Goal: Task Accomplishment & Management: Manage account settings

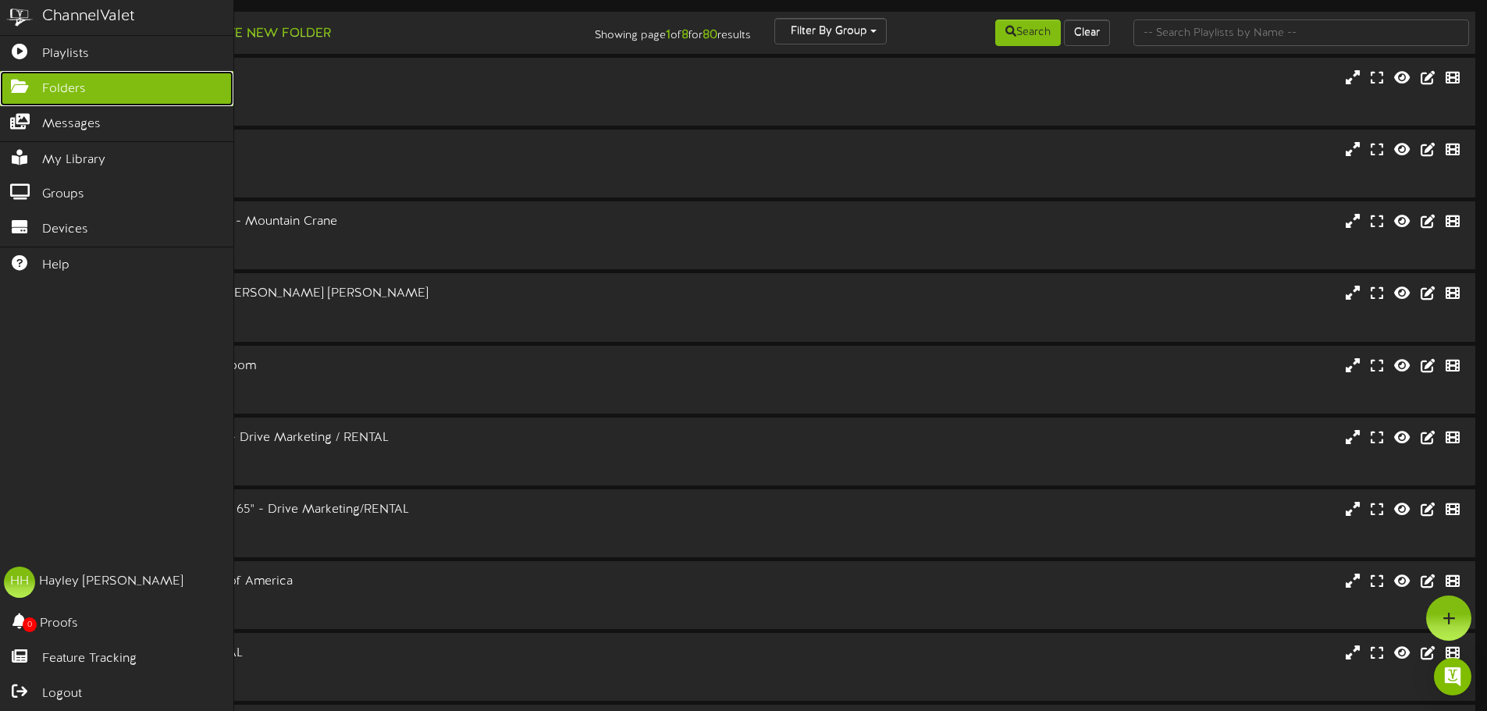
click at [87, 78] on link "Folders" at bounding box center [116, 88] width 233 height 35
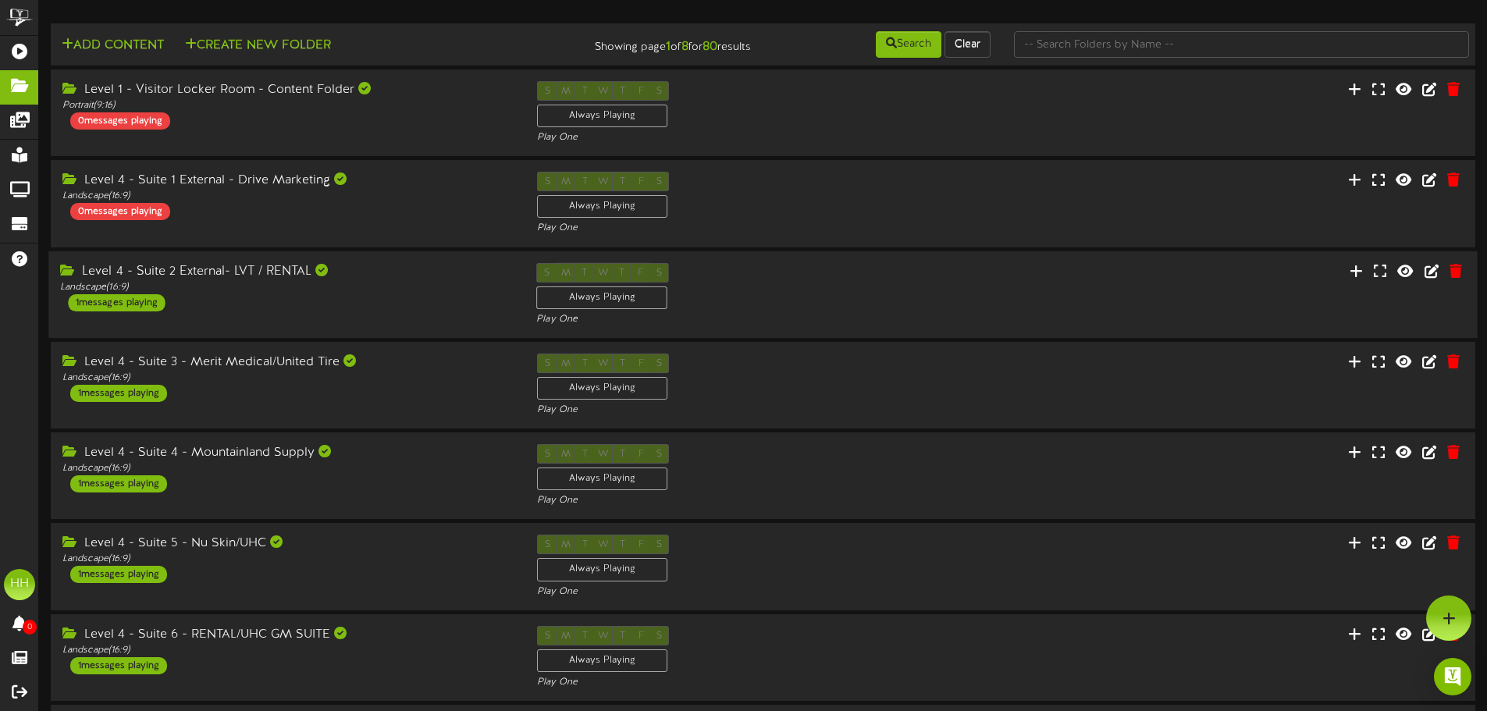
click at [343, 302] on div "Level 4 - Suite 2 External- LVT / RENTAL Landscape ( 16:9 ) 1 messages playing" at bounding box center [286, 286] width 476 height 48
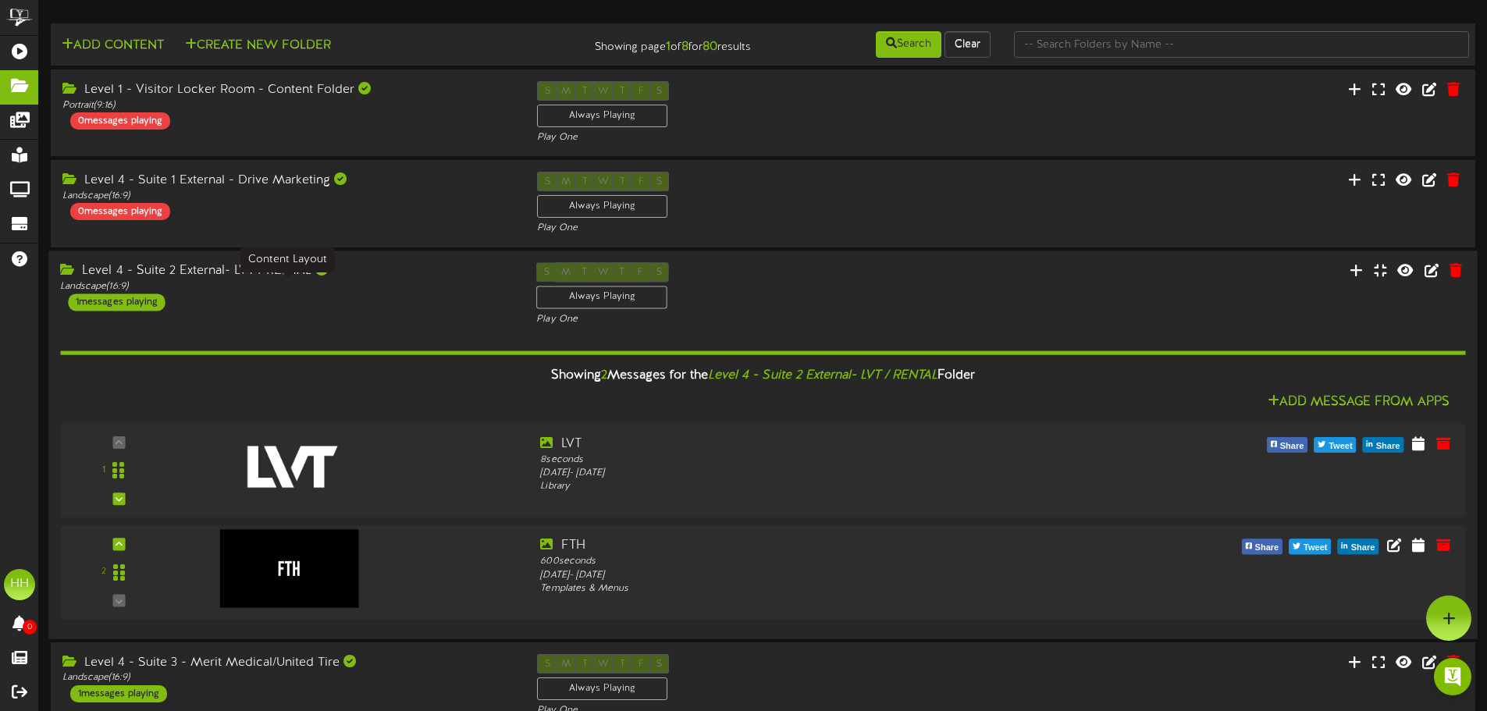
click at [414, 288] on div "Landscape ( 16:9 )" at bounding box center [286, 286] width 453 height 13
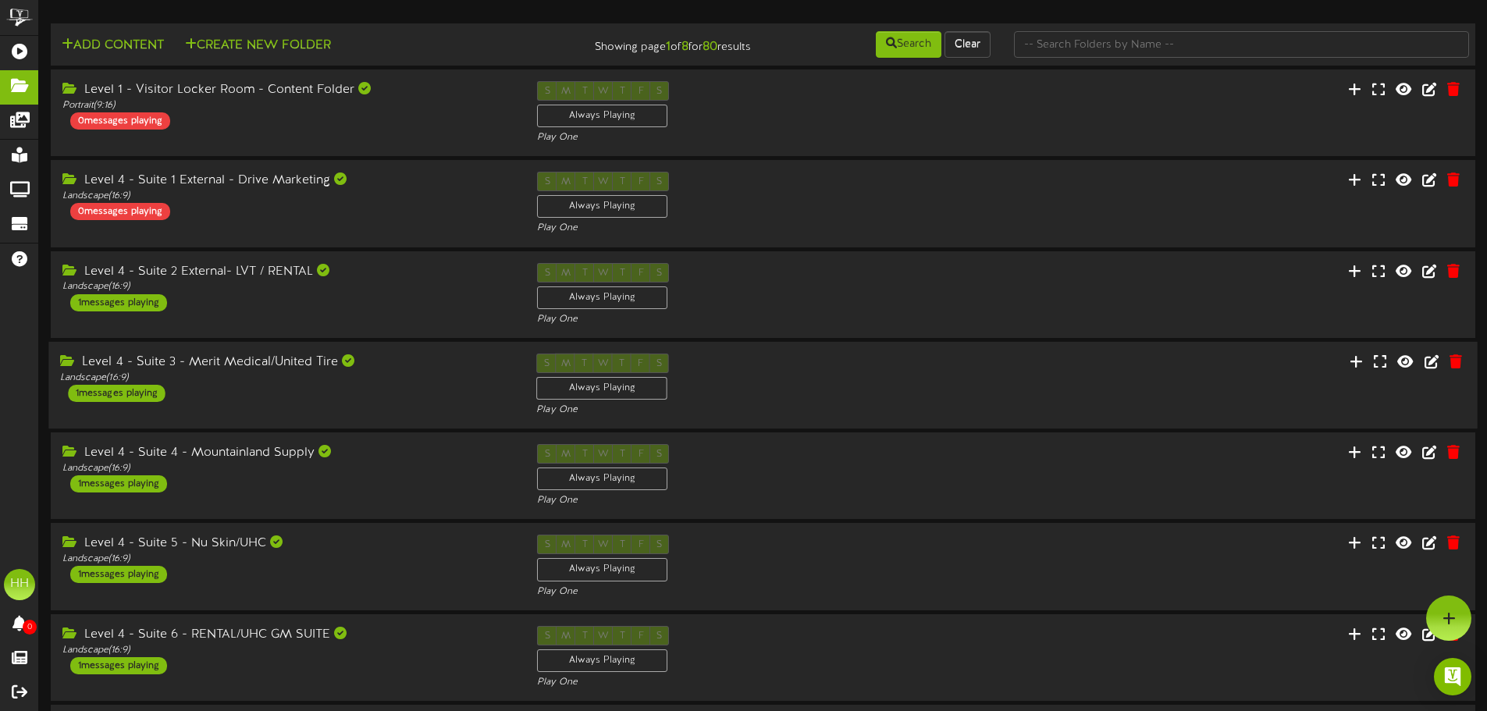
click at [407, 396] on div "Level 4 - Suite 3 - Merit Medical/United Tire Landscape ( 16:9 ) 1 messages pla…" at bounding box center [286, 378] width 476 height 48
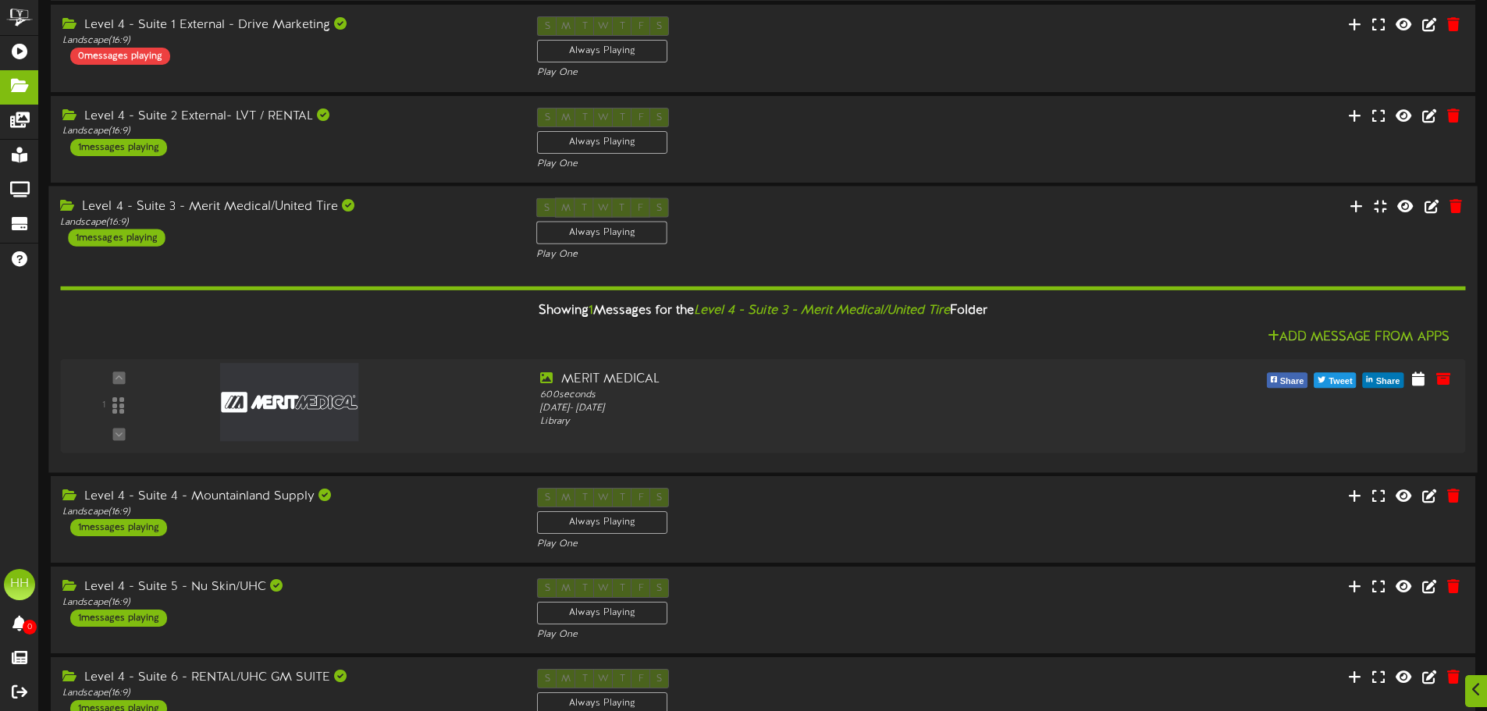
scroll to position [156, 0]
click at [411, 219] on div "Landscape ( 16:9 )" at bounding box center [286, 221] width 453 height 13
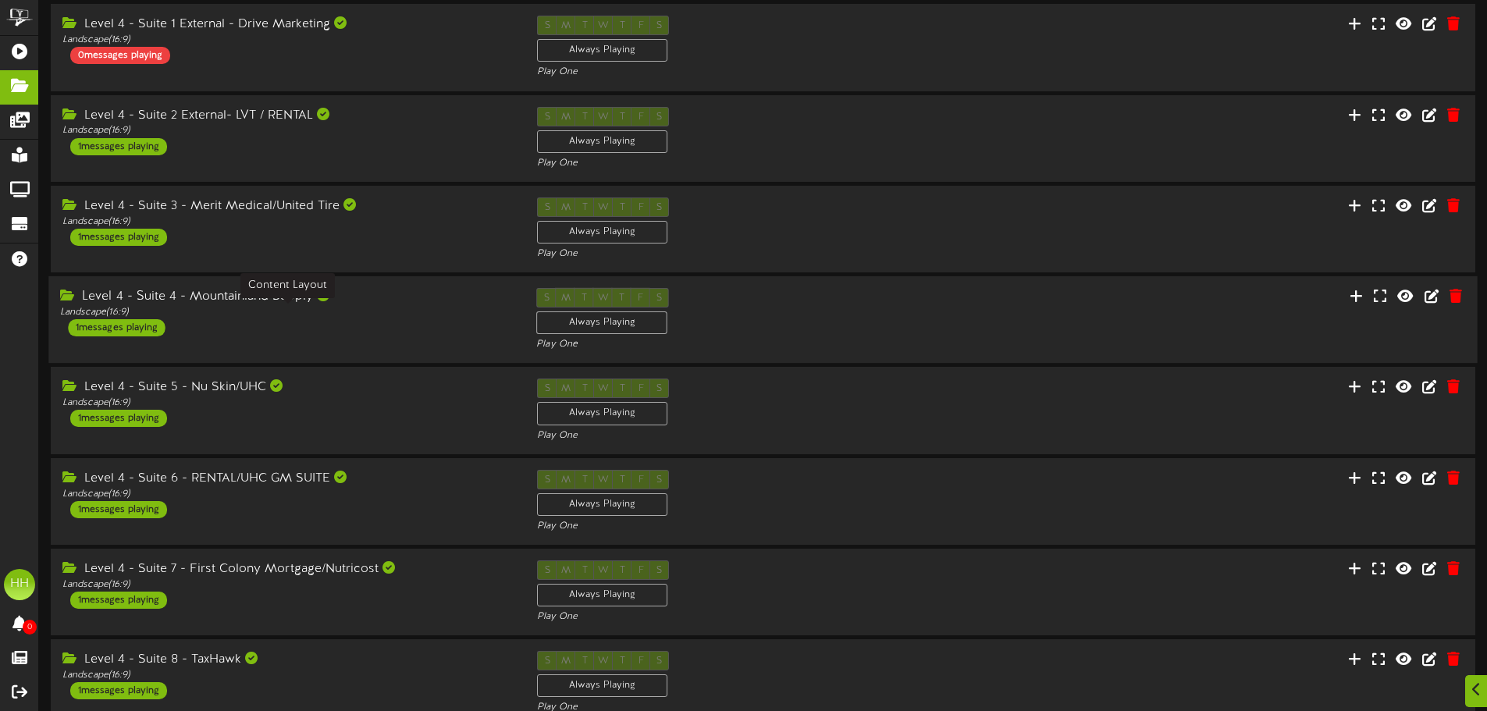
click at [373, 306] on div "Landscape ( 16:9 )" at bounding box center [286, 312] width 453 height 13
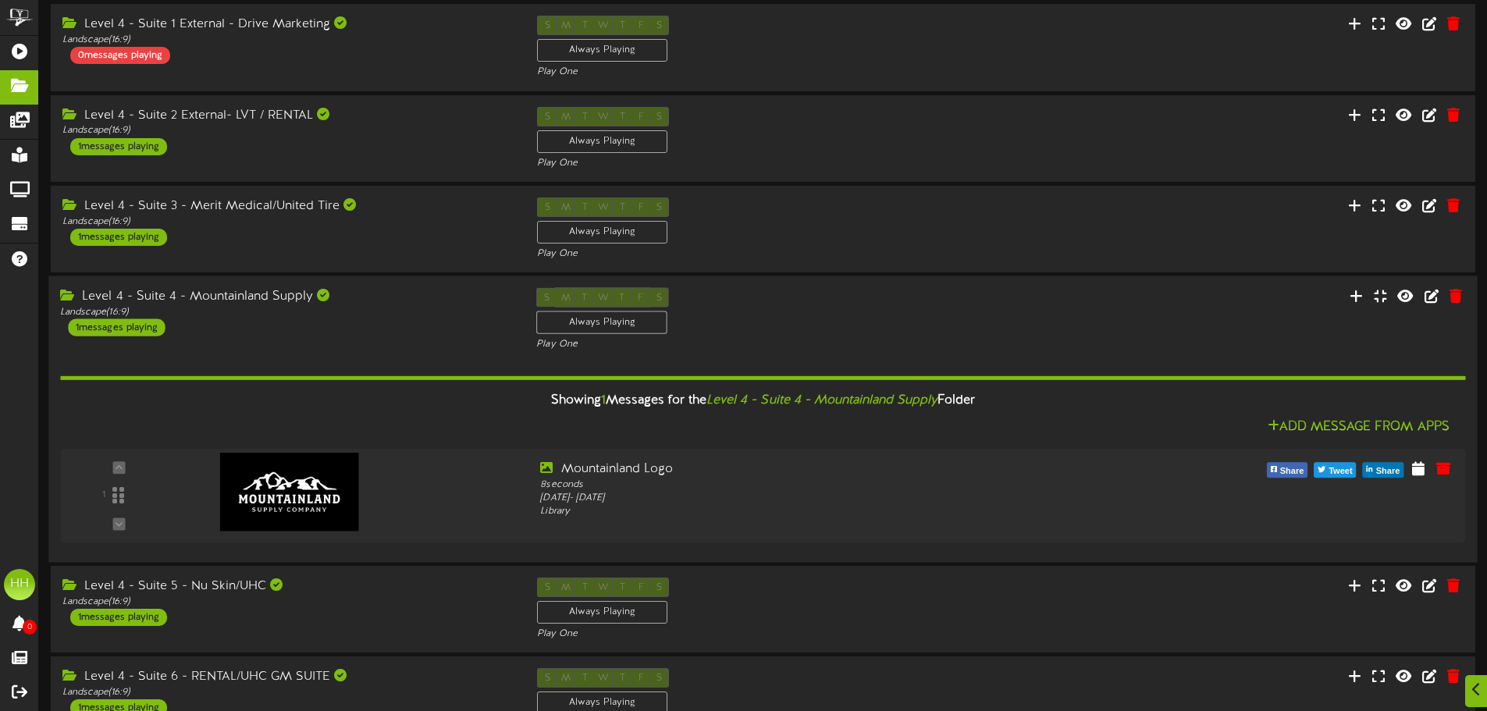
click at [430, 328] on div "Level 4 - Suite 4 - Mountainland Supply Landscape ( 16:9 ) 1 messages playing" at bounding box center [286, 312] width 476 height 48
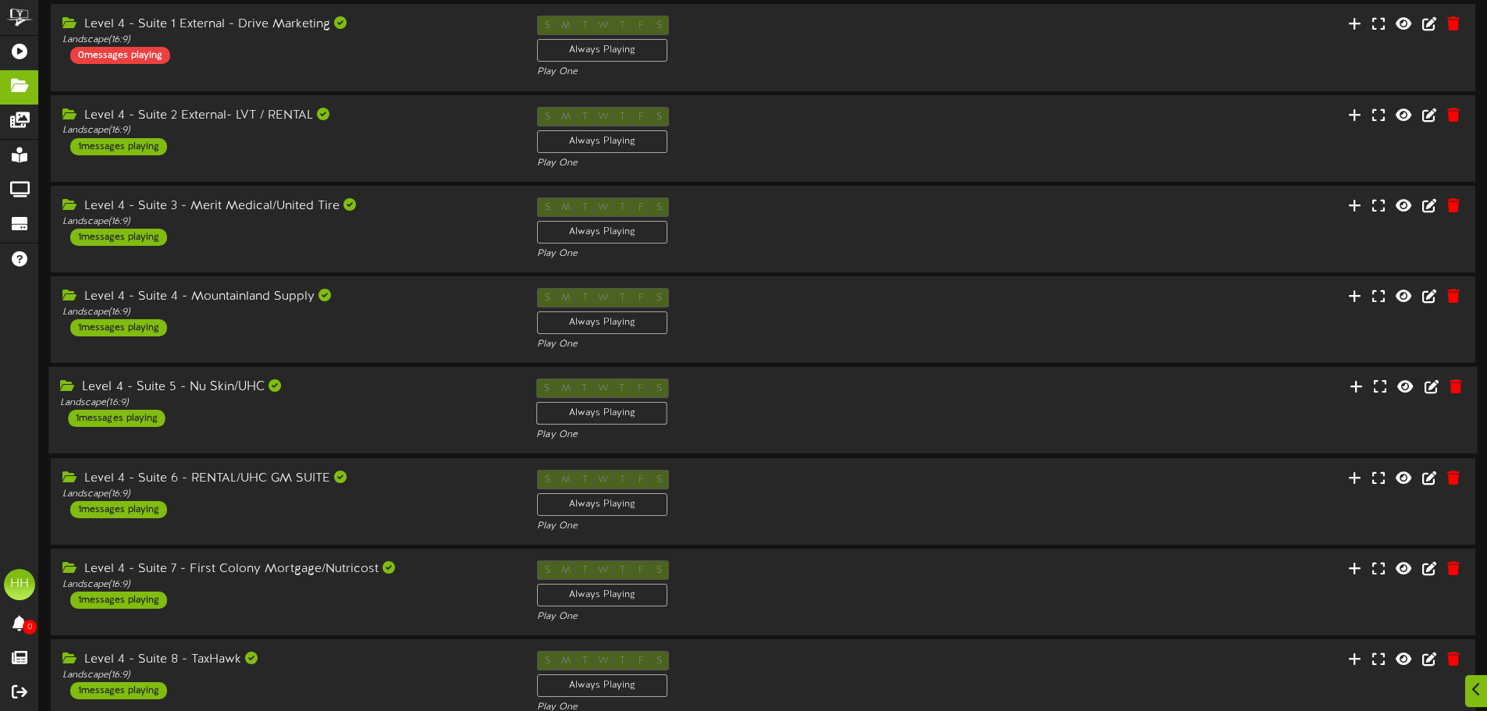
click at [386, 411] on div "Level 4 - Suite 5 - Nu Skin/UHC Landscape ( 16:9 ) 1 messages playing" at bounding box center [286, 403] width 476 height 48
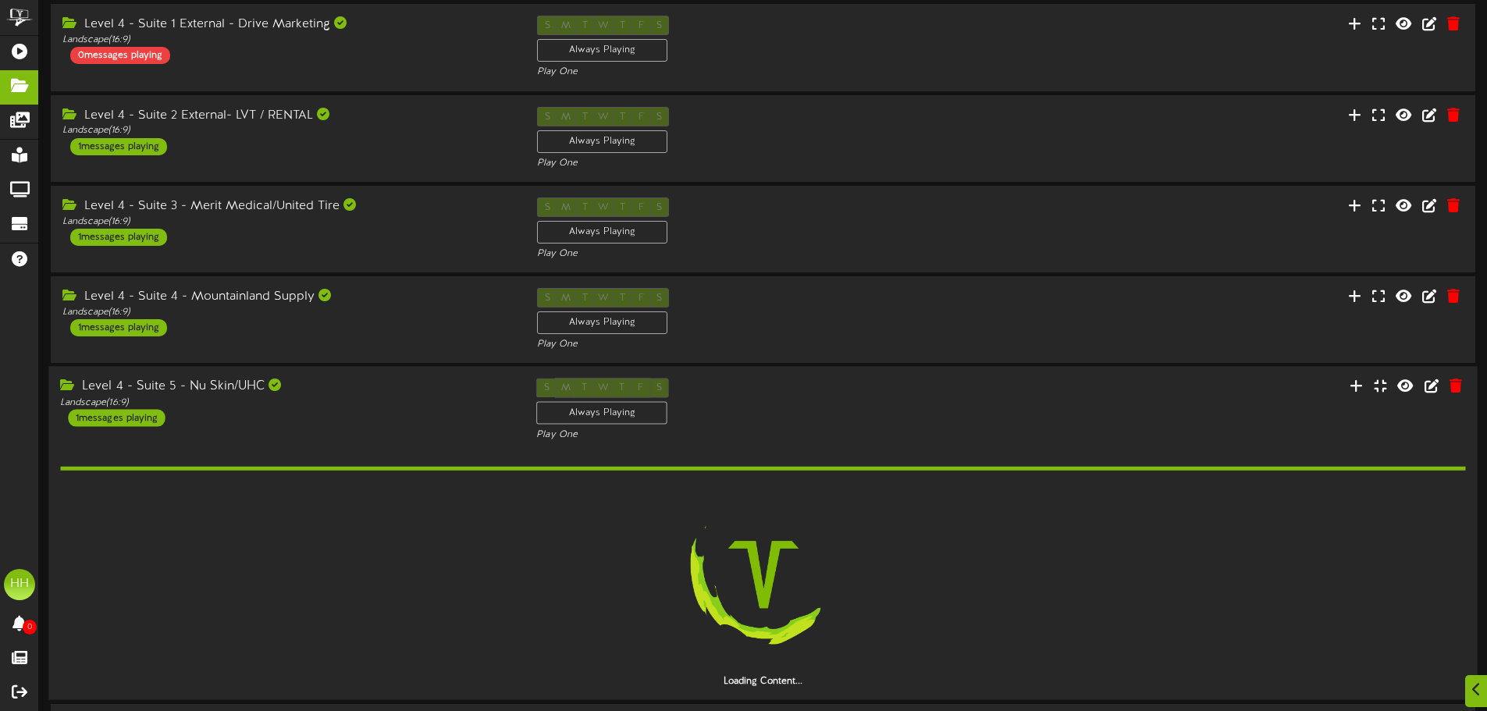
scroll to position [312, 0]
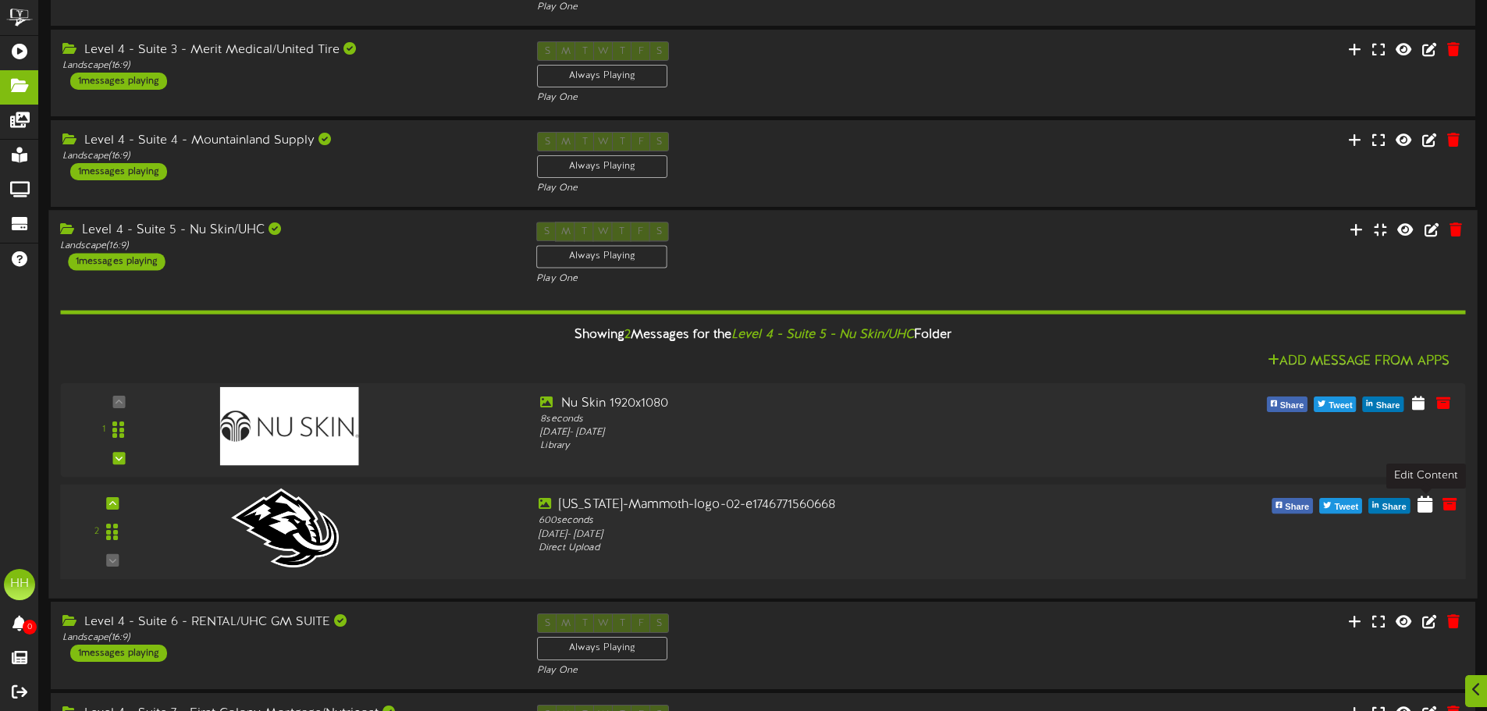
click at [1428, 507] on icon at bounding box center [1425, 504] width 15 height 17
select select "*"
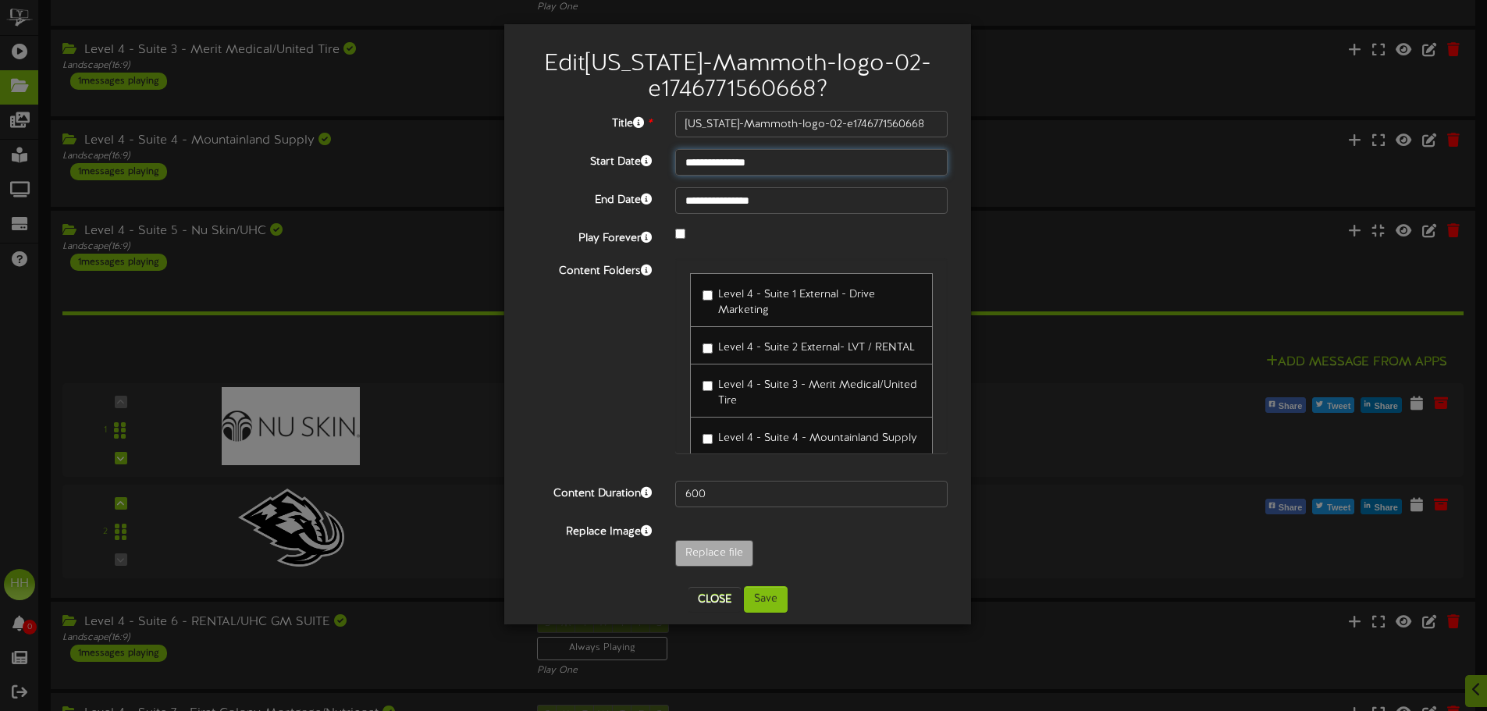
click at [781, 156] on input "**********" at bounding box center [811, 162] width 272 height 27
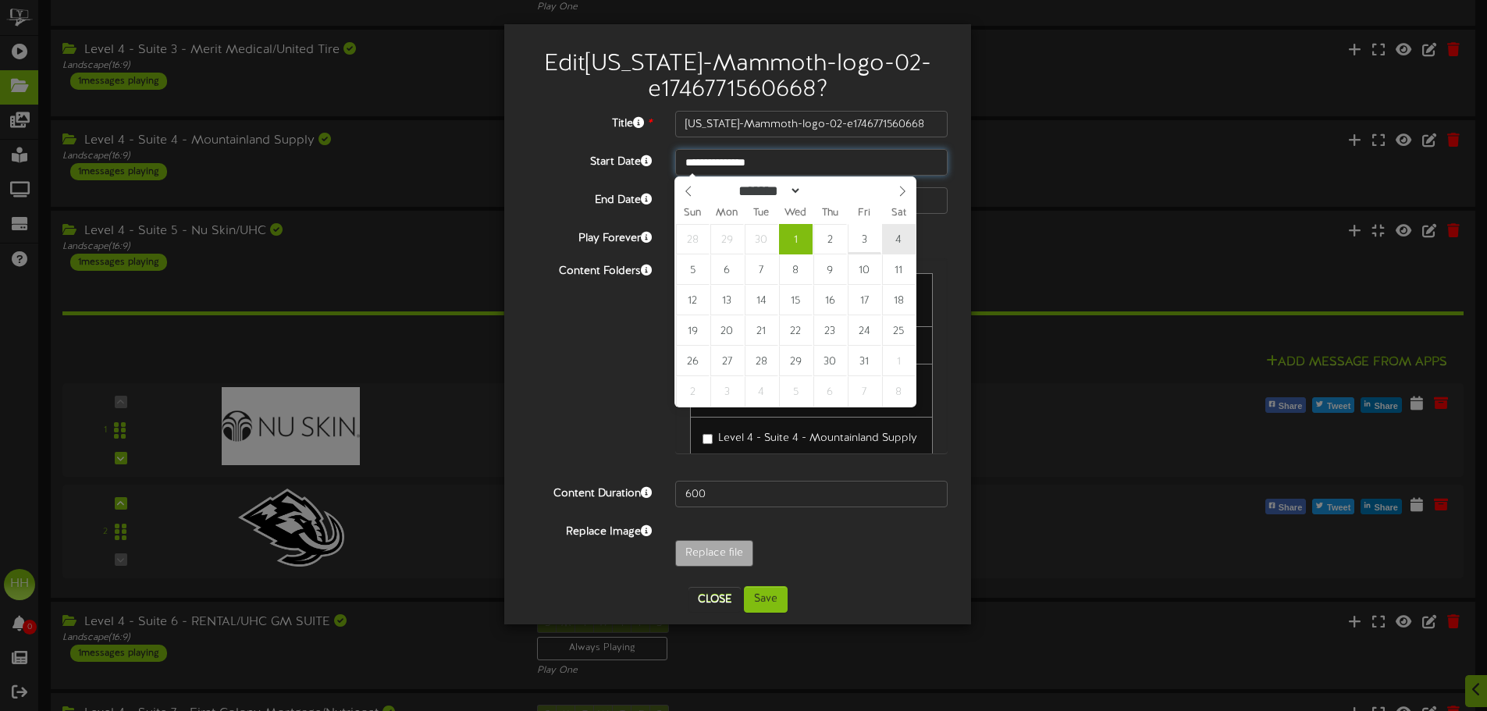
type input "**********"
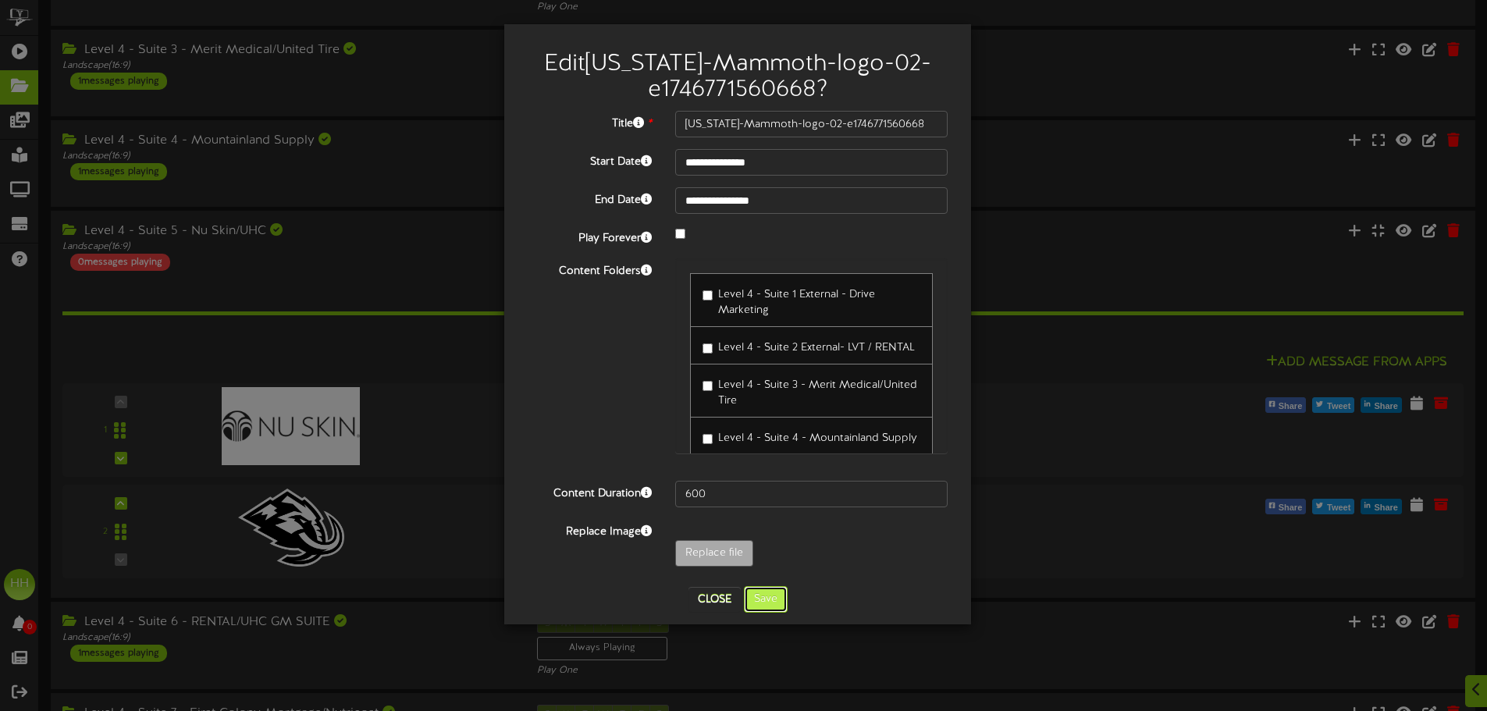
click at [772, 606] on button "Save" at bounding box center [766, 599] width 44 height 27
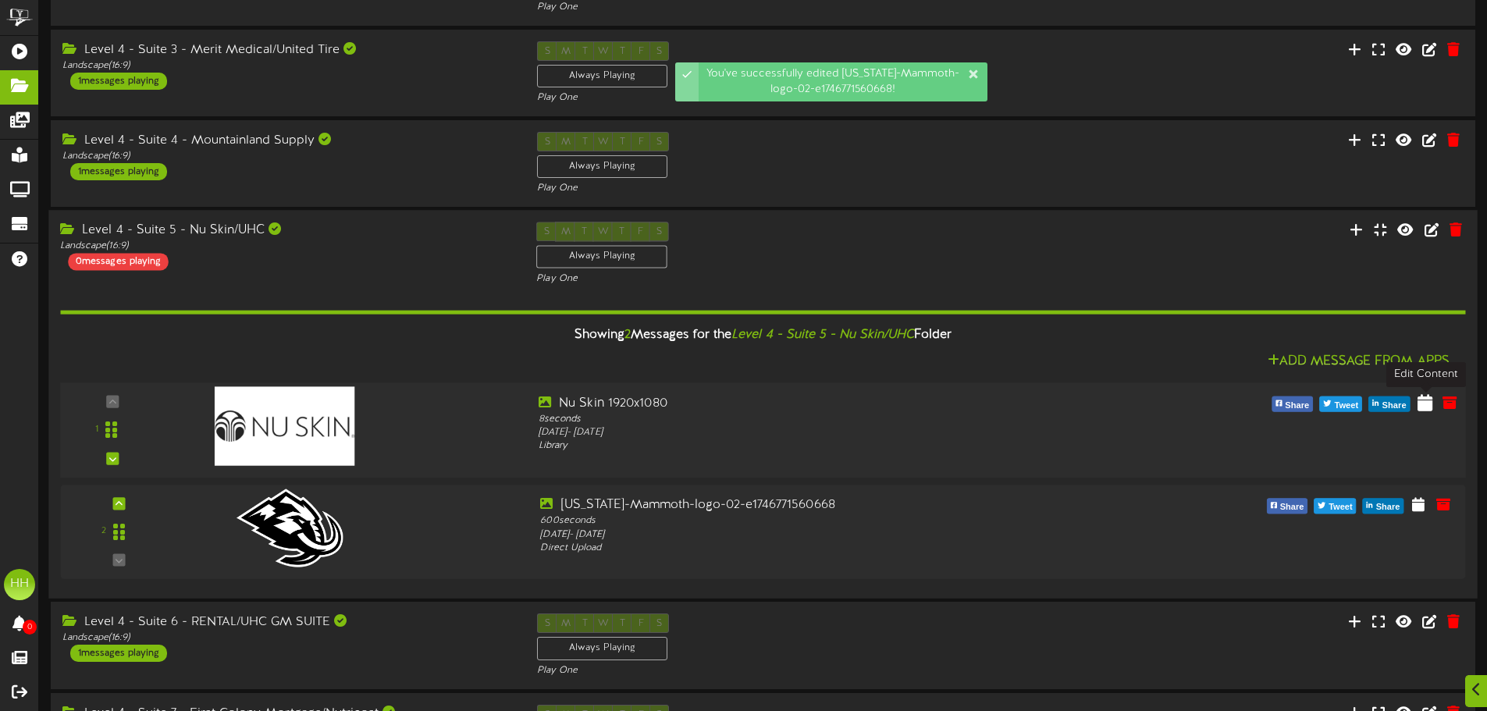
click at [1425, 407] on icon at bounding box center [1425, 401] width 15 height 17
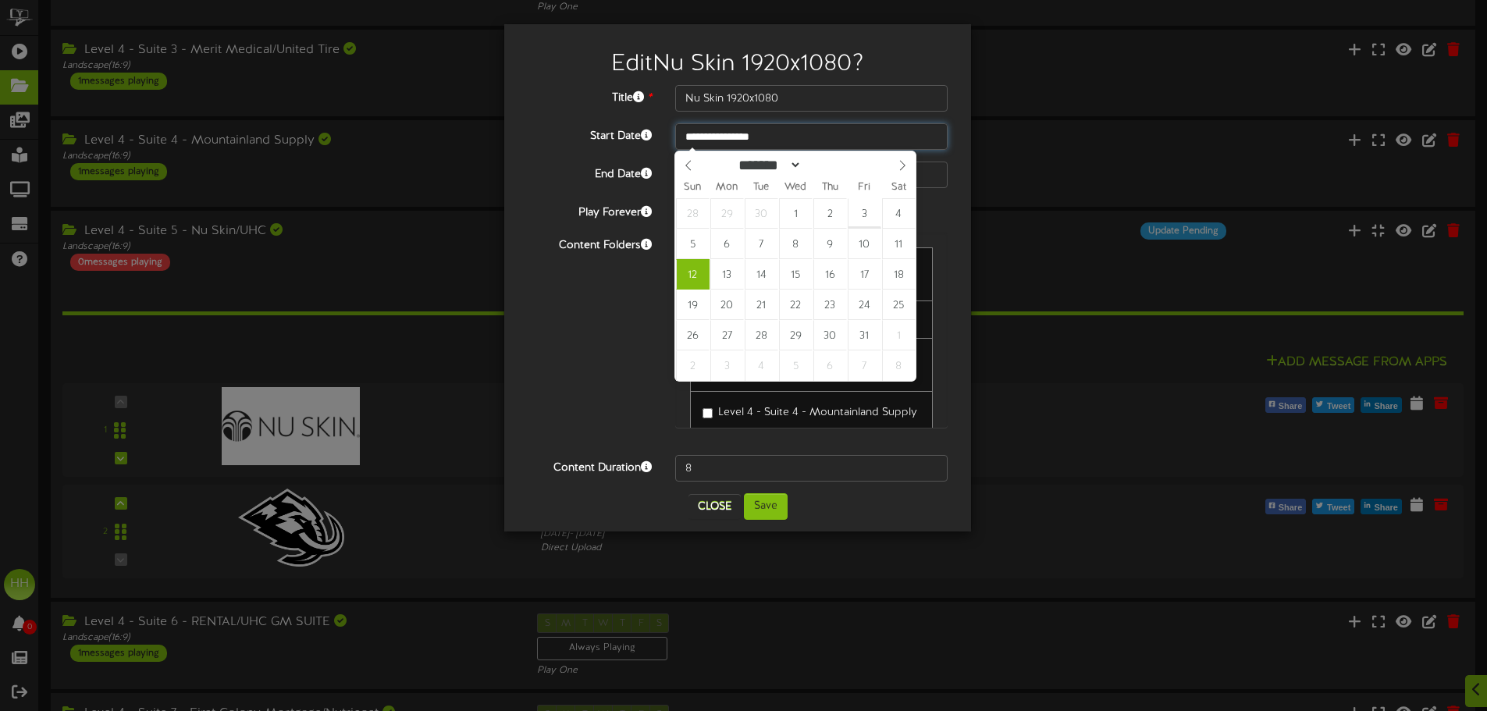
click at [726, 138] on input "**********" at bounding box center [811, 136] width 272 height 27
type input "**********"
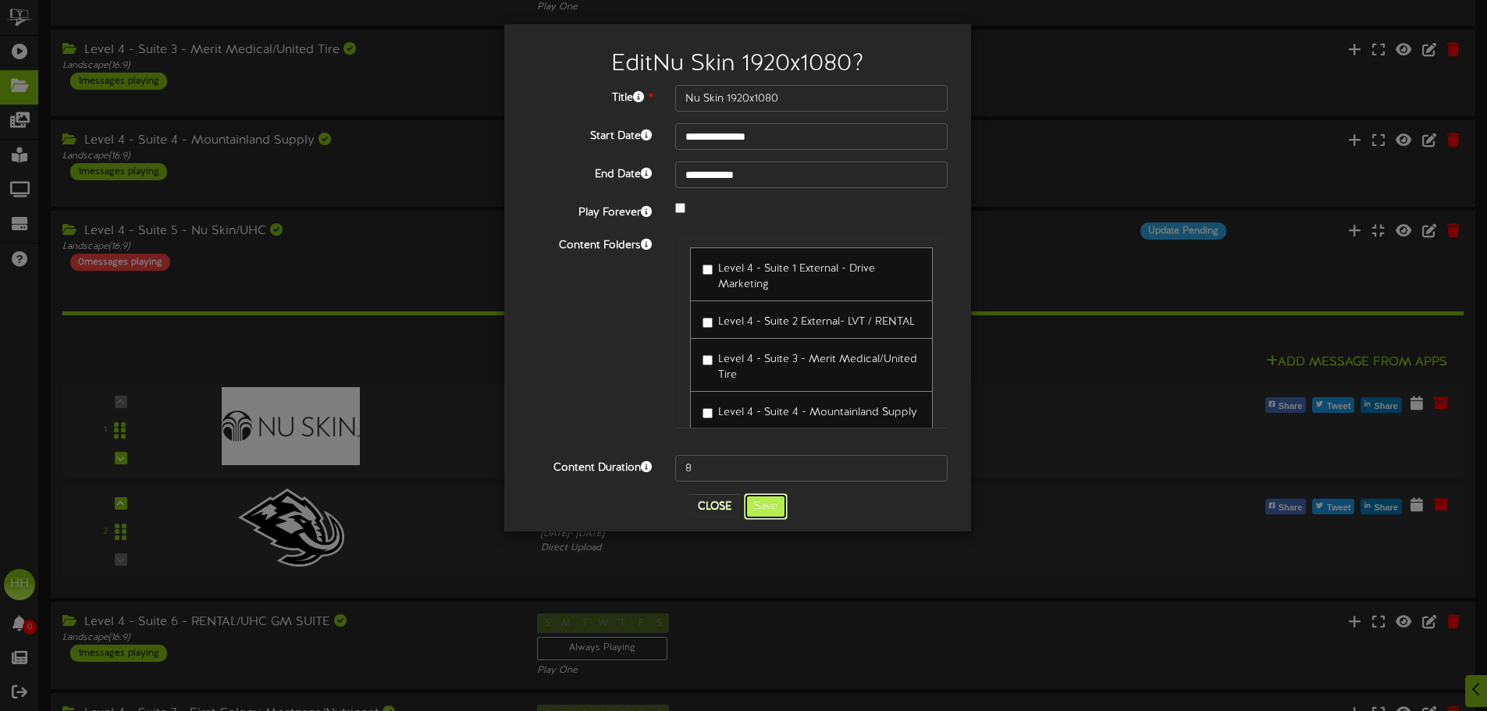
click at [775, 513] on button "Save" at bounding box center [766, 506] width 44 height 27
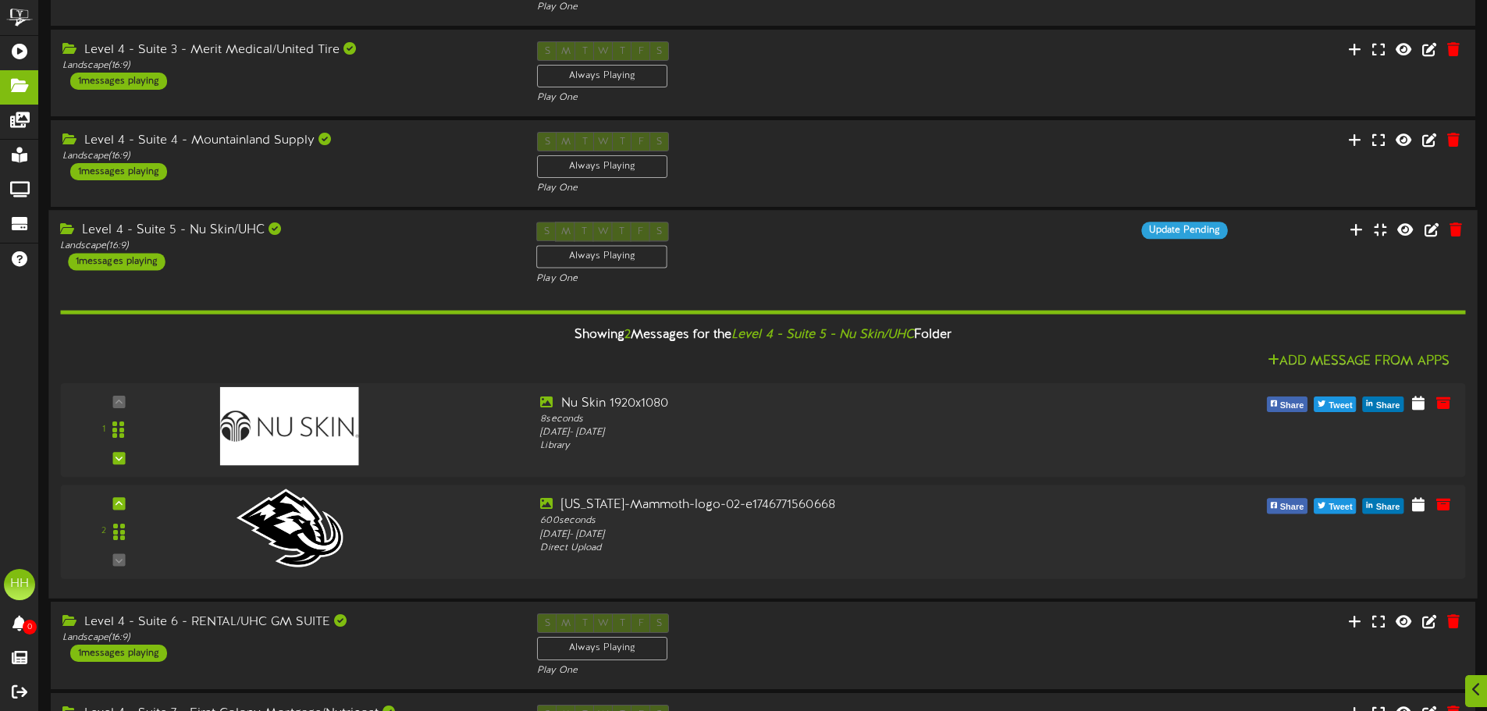
click at [1286, 251] on div "Level 4 - Suite 5 - Nu Skin/UHC Landscape ( 16:9 ) 1 messages playing S M T W T…" at bounding box center [762, 254] width 1429 height 64
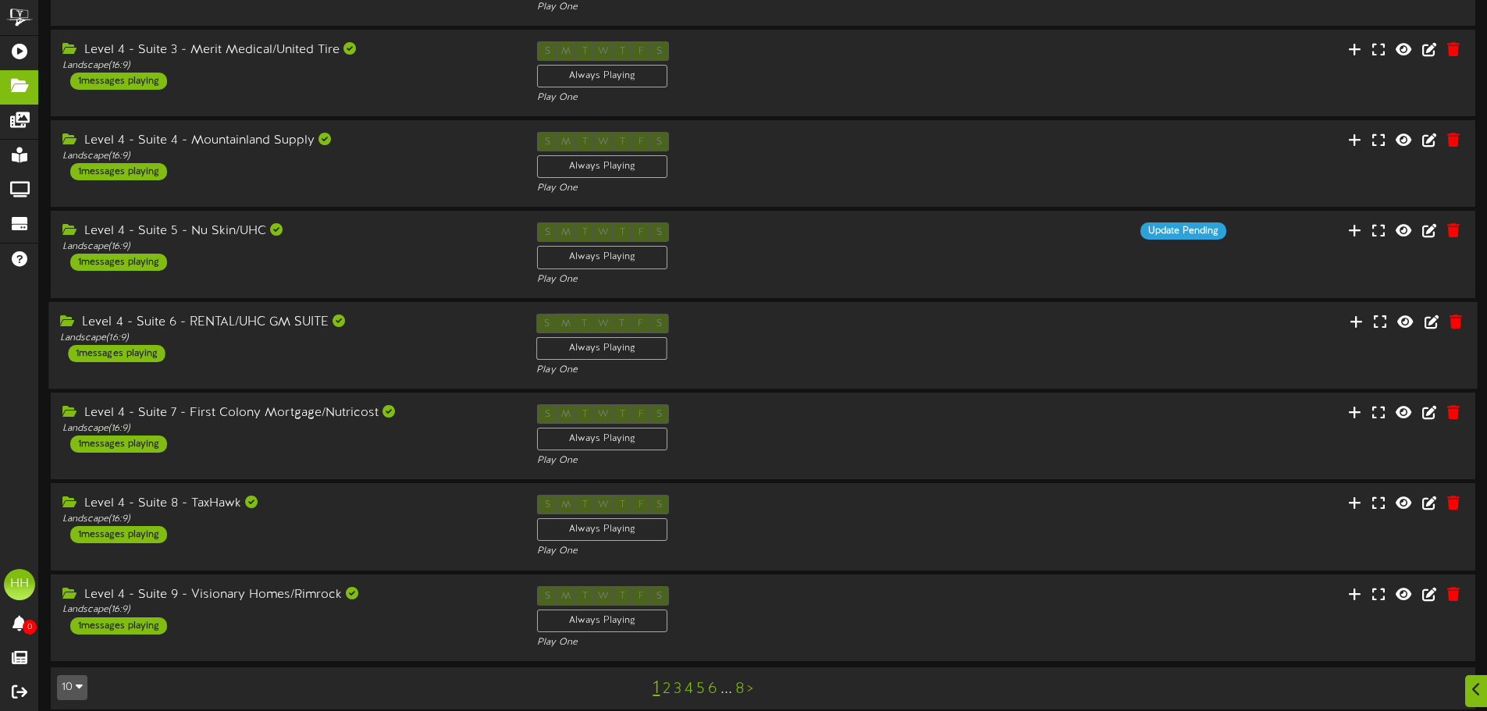
click at [379, 346] on div "Level 4 - Suite 6 - RENTAL/UHC GM SUITE Landscape ( 16:9 ) 1 messages playing" at bounding box center [286, 338] width 476 height 48
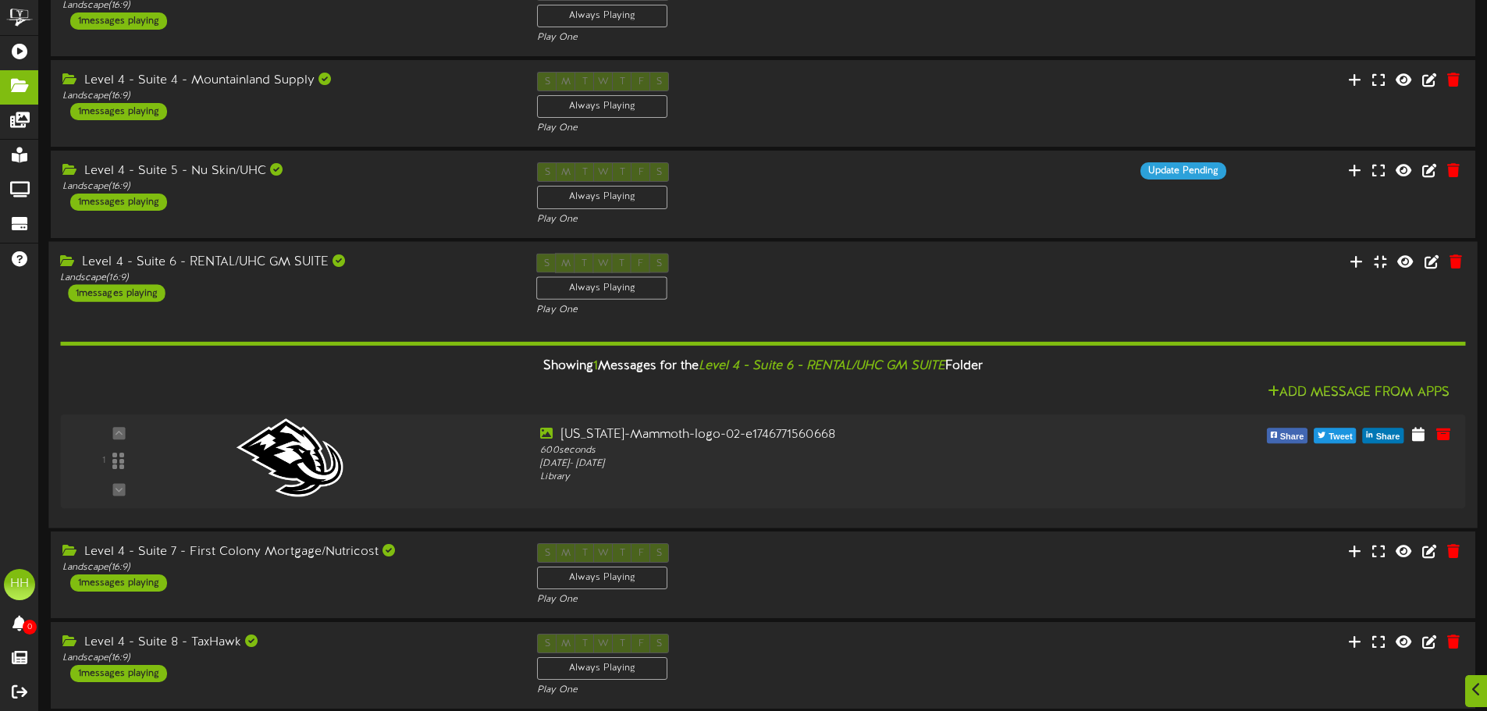
scroll to position [390, 0]
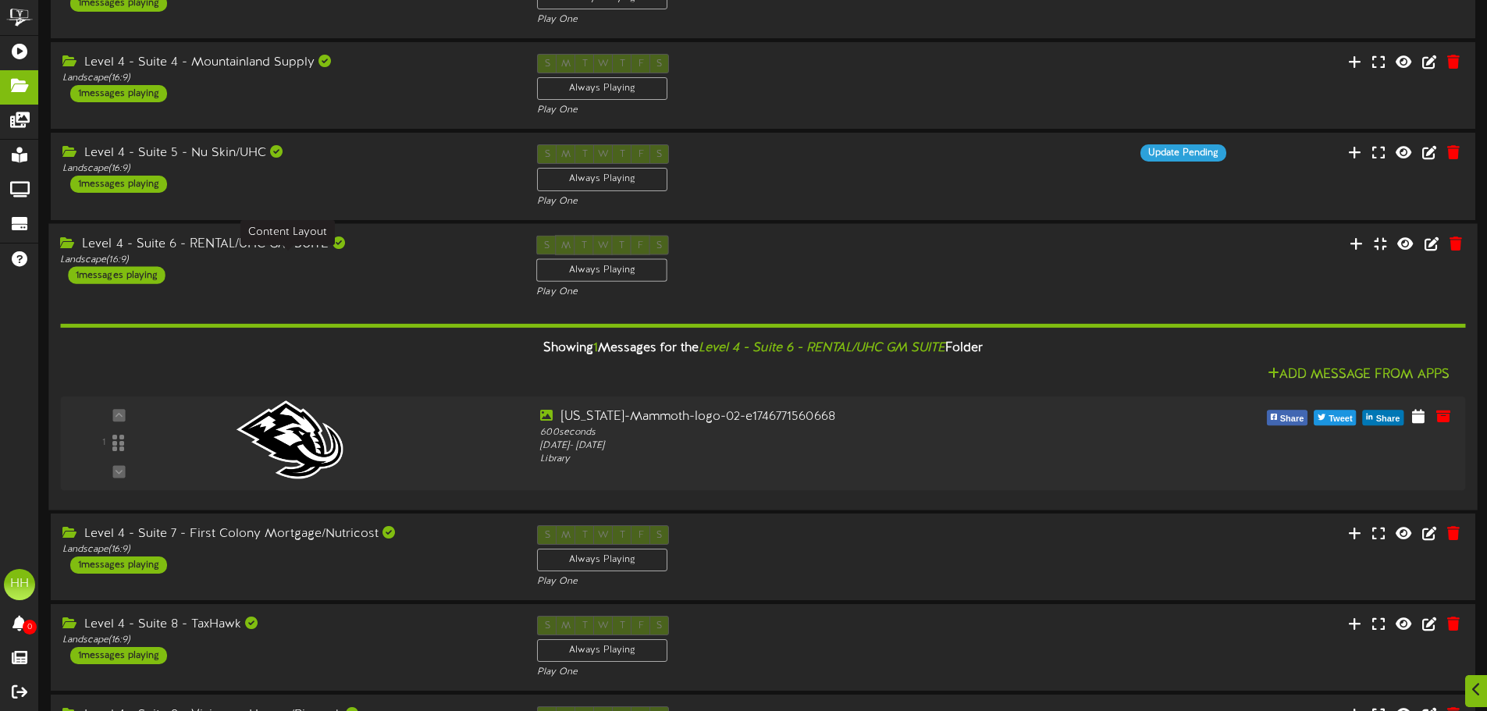
click at [407, 254] on div "Landscape ( 16:9 )" at bounding box center [286, 259] width 453 height 13
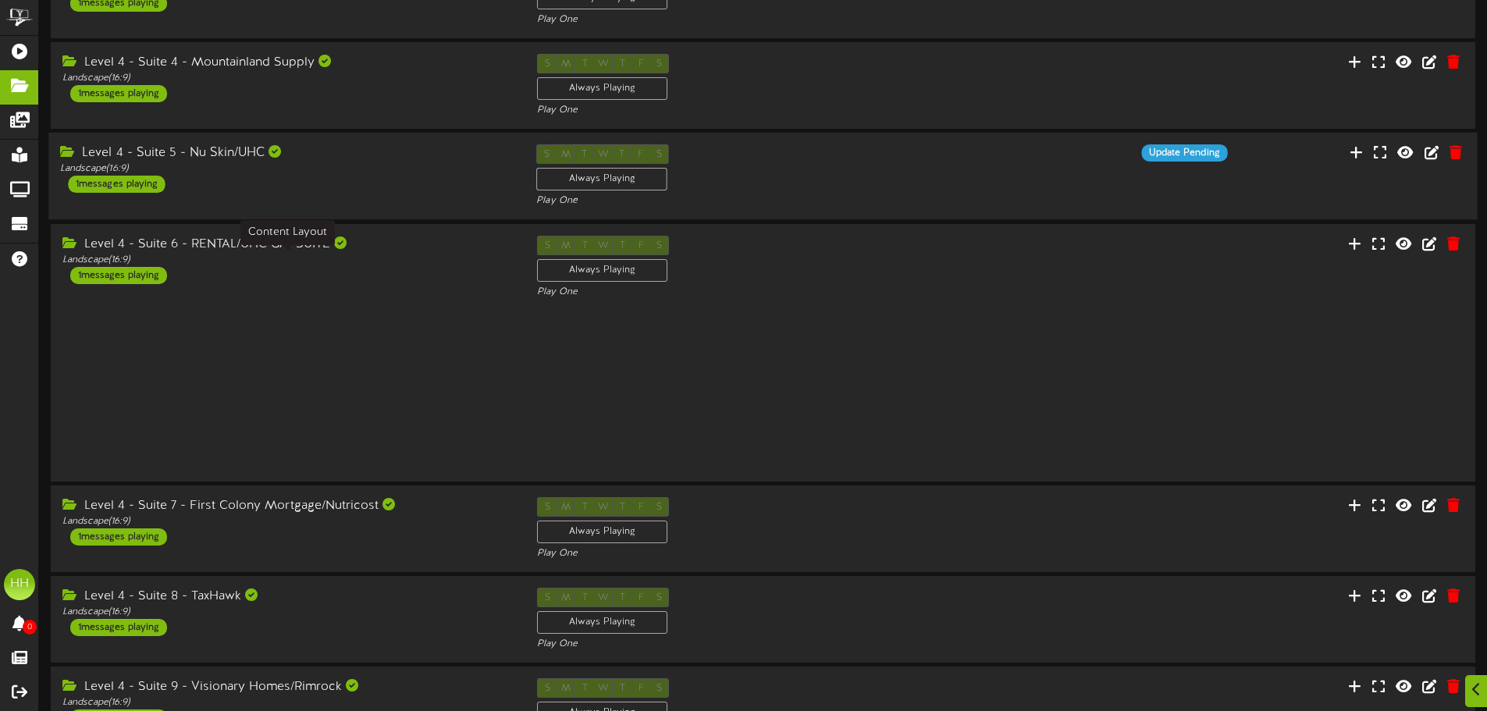
scroll to position [326, 0]
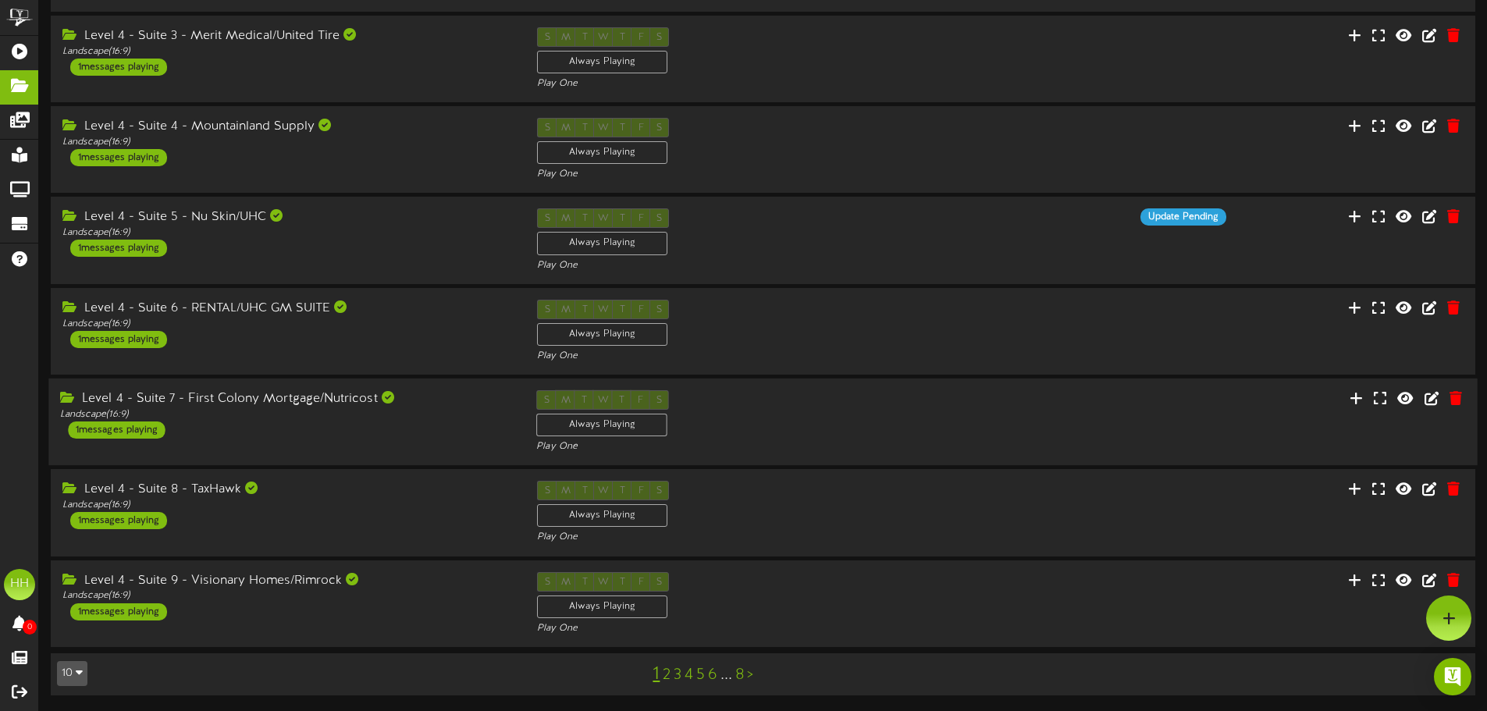
click at [354, 400] on div "Level 4 - Suite 7 - First Colony Mortgage/Nutricost" at bounding box center [286, 399] width 453 height 18
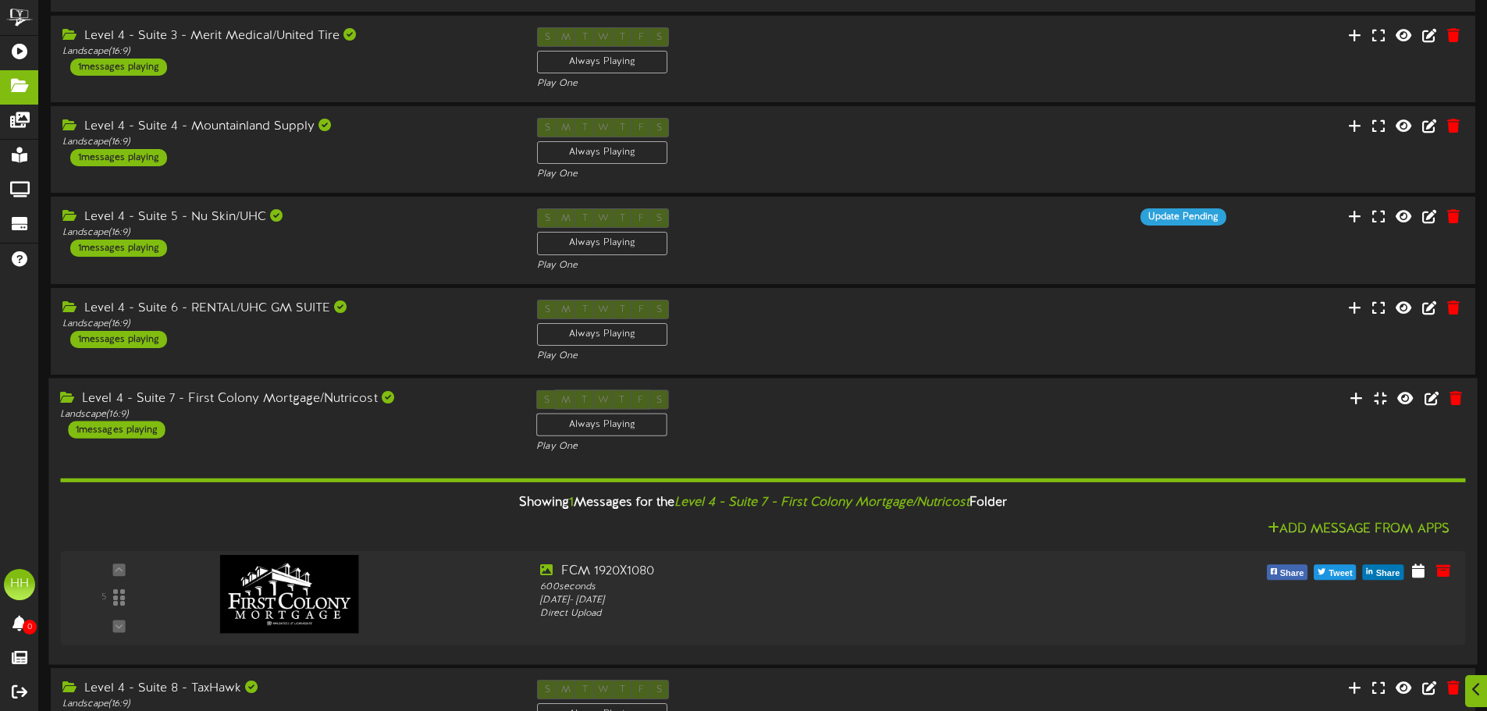
scroll to position [525, 0]
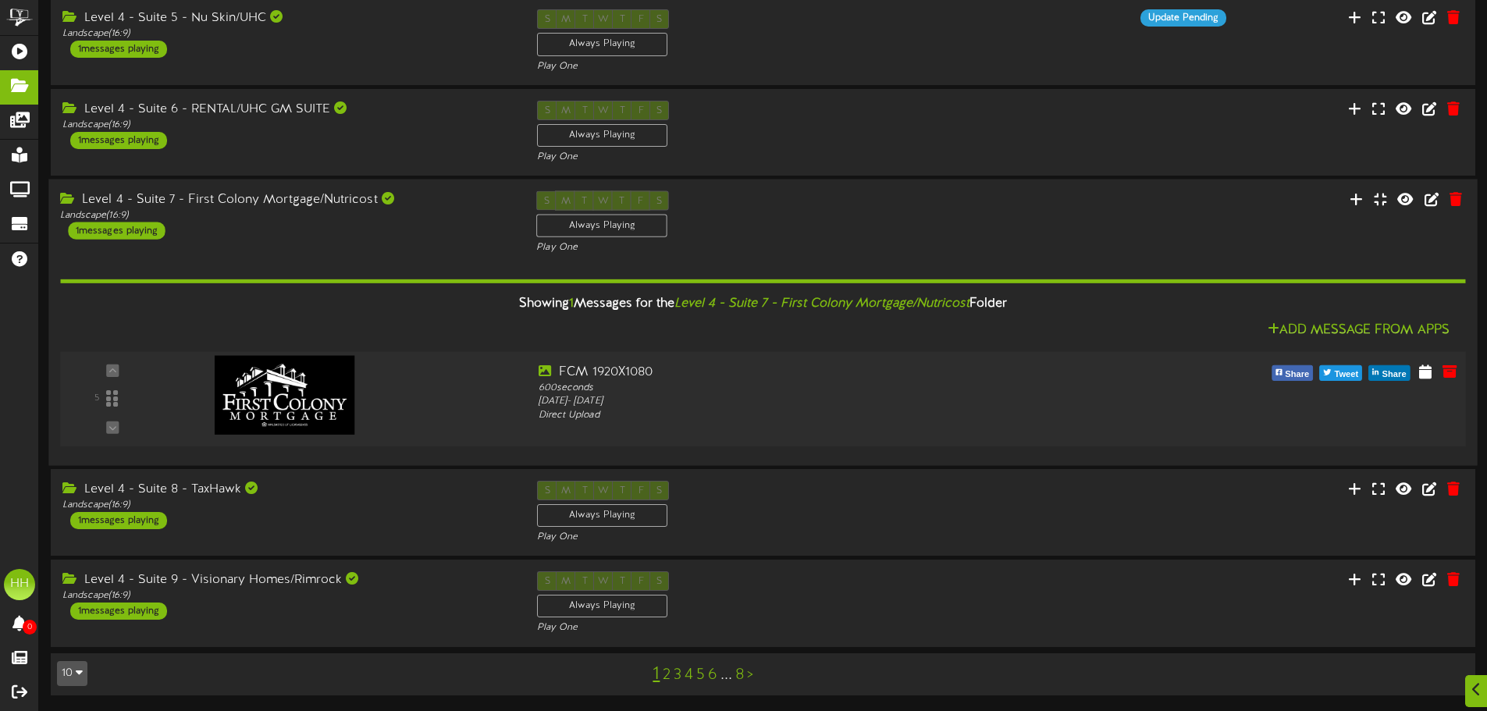
click at [423, 374] on div at bounding box center [349, 391] width 355 height 55
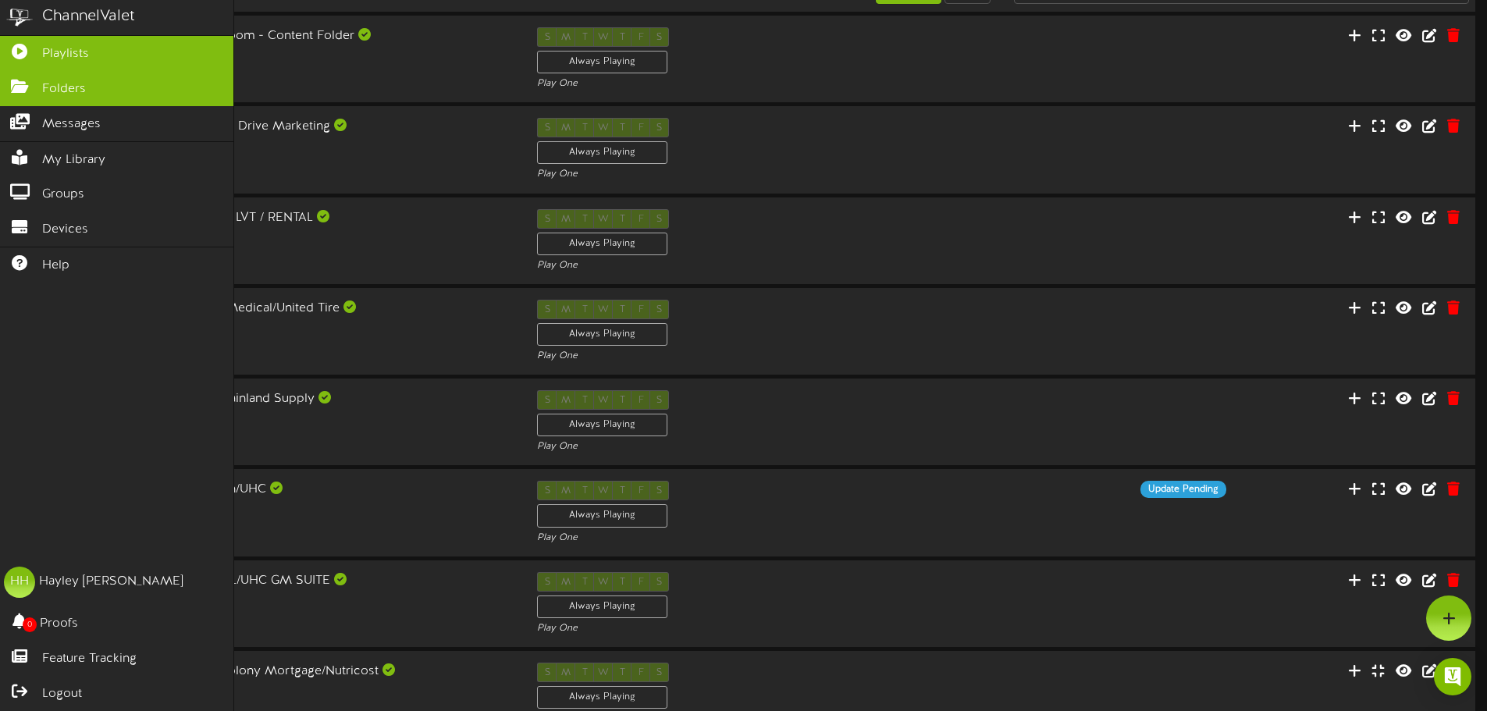
scroll to position [0, 0]
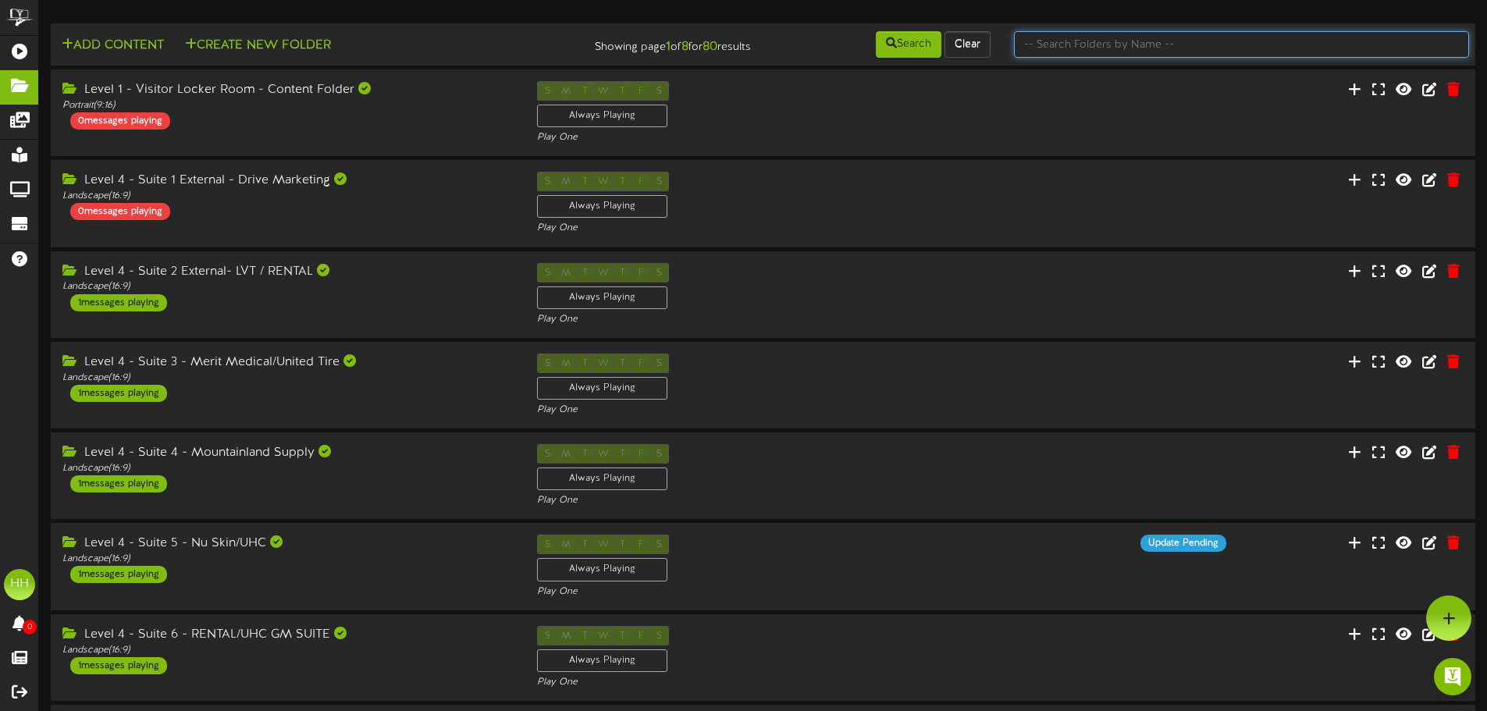
click at [1151, 53] on input "text" at bounding box center [1241, 44] width 455 height 27
type input "nutricost"
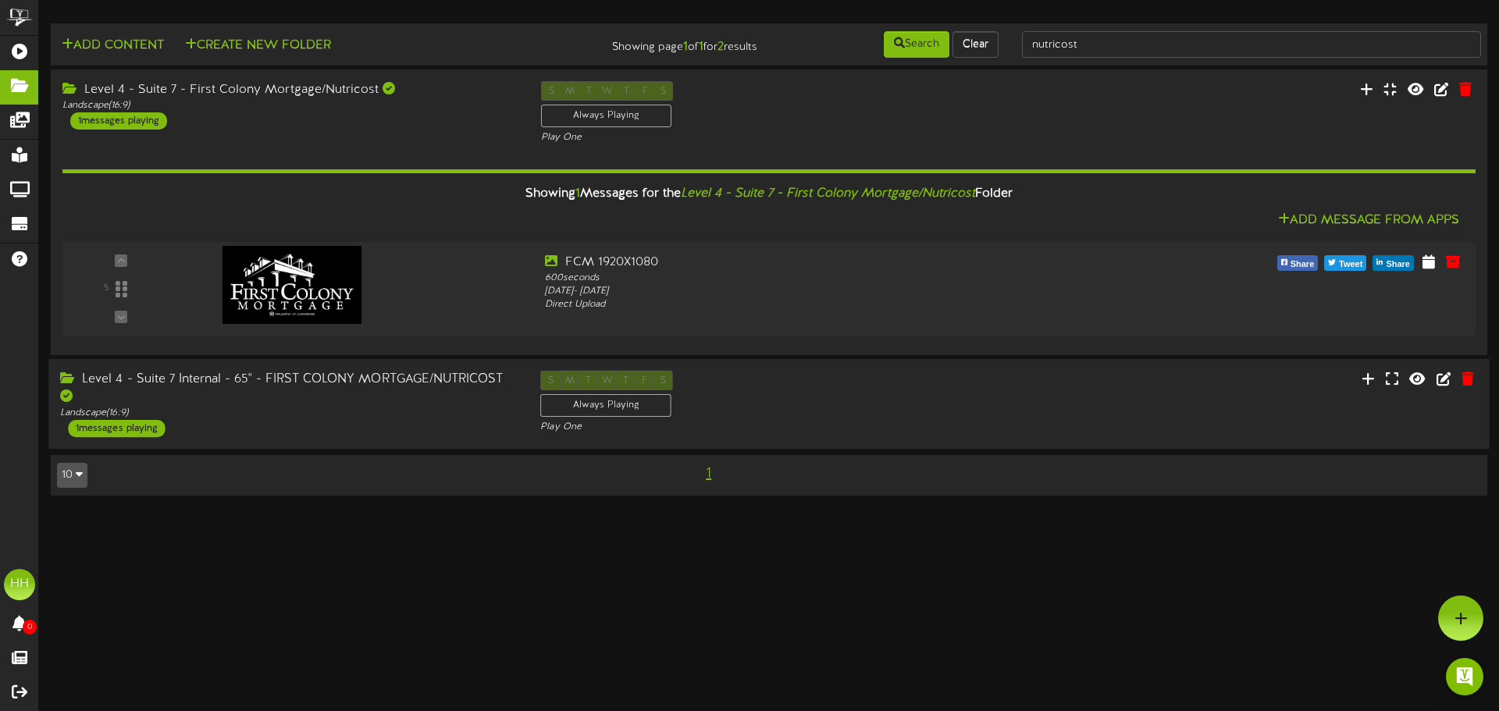
click at [304, 399] on div "Level 4 - Suite 7 Internal - 65" - FIRST COLONY MORTGAGE/NUTRICOST" at bounding box center [288, 389] width 457 height 36
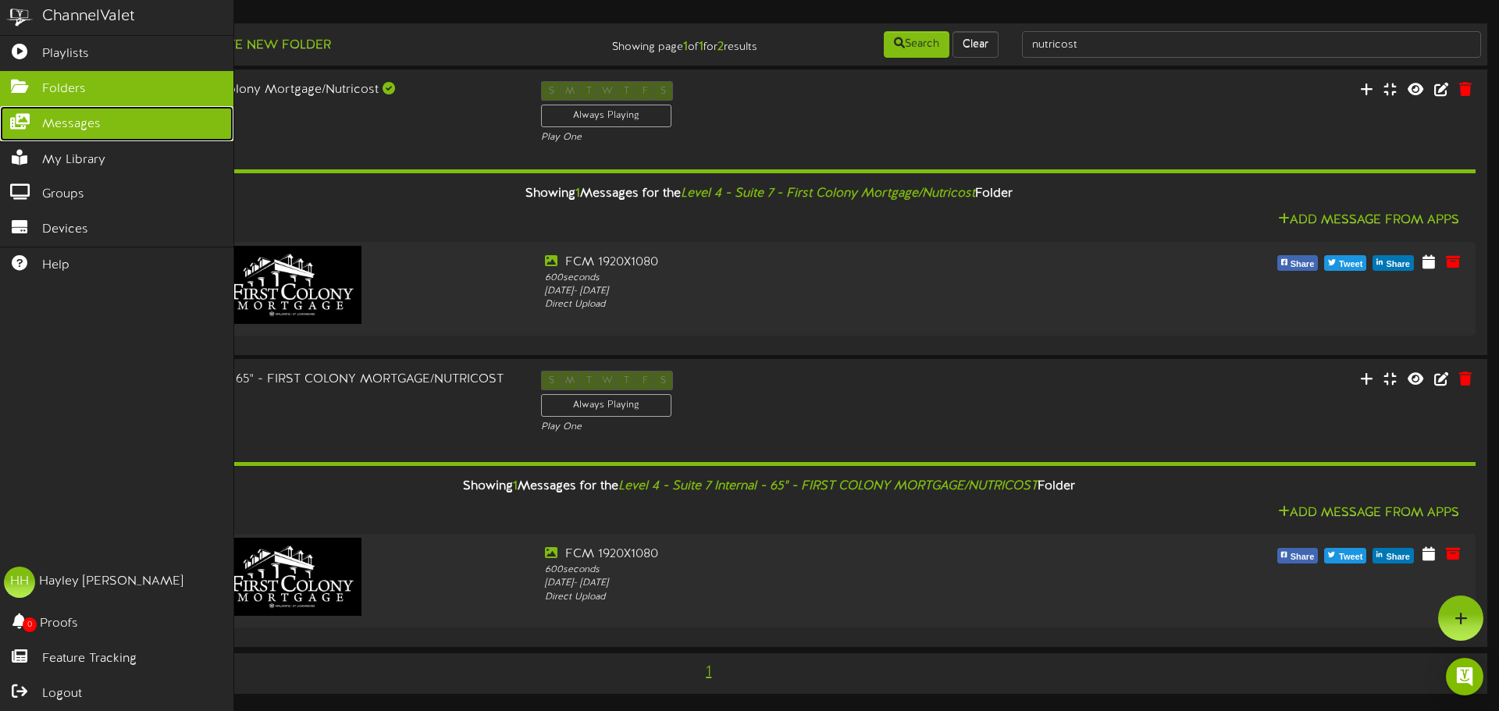
click at [93, 123] on span "Messages" at bounding box center [71, 125] width 59 height 18
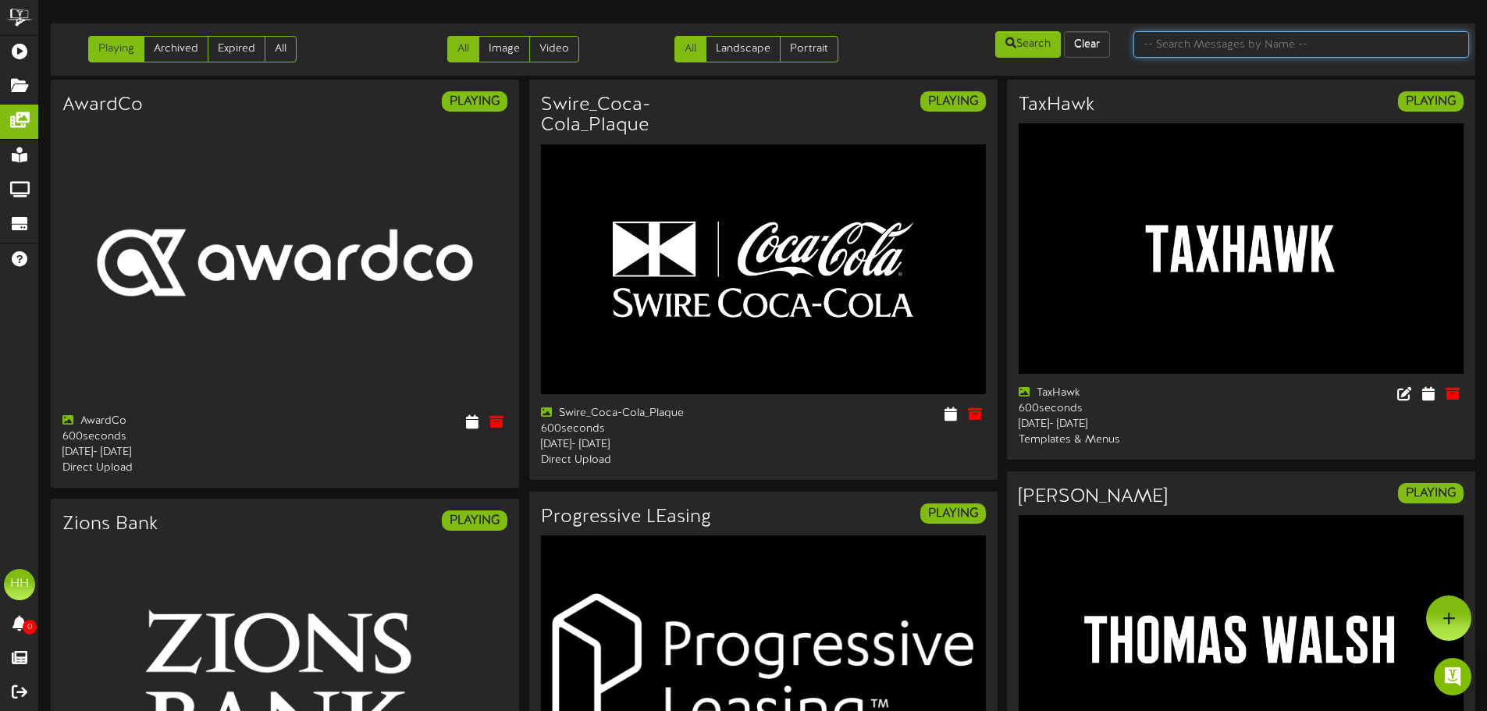
click at [1208, 52] on input "text" at bounding box center [1301, 44] width 336 height 27
type input "nutricost"
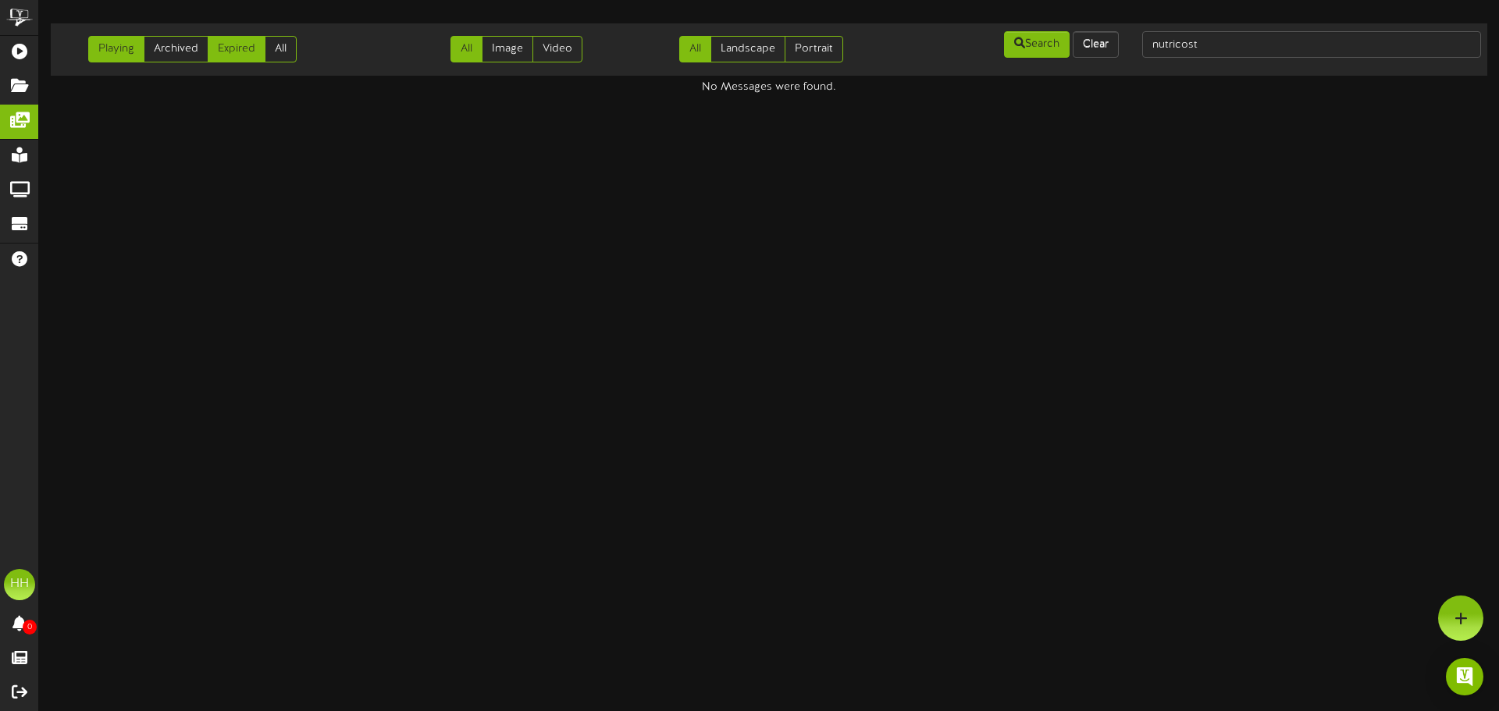
click at [230, 44] on link "Expired" at bounding box center [237, 49] width 58 height 27
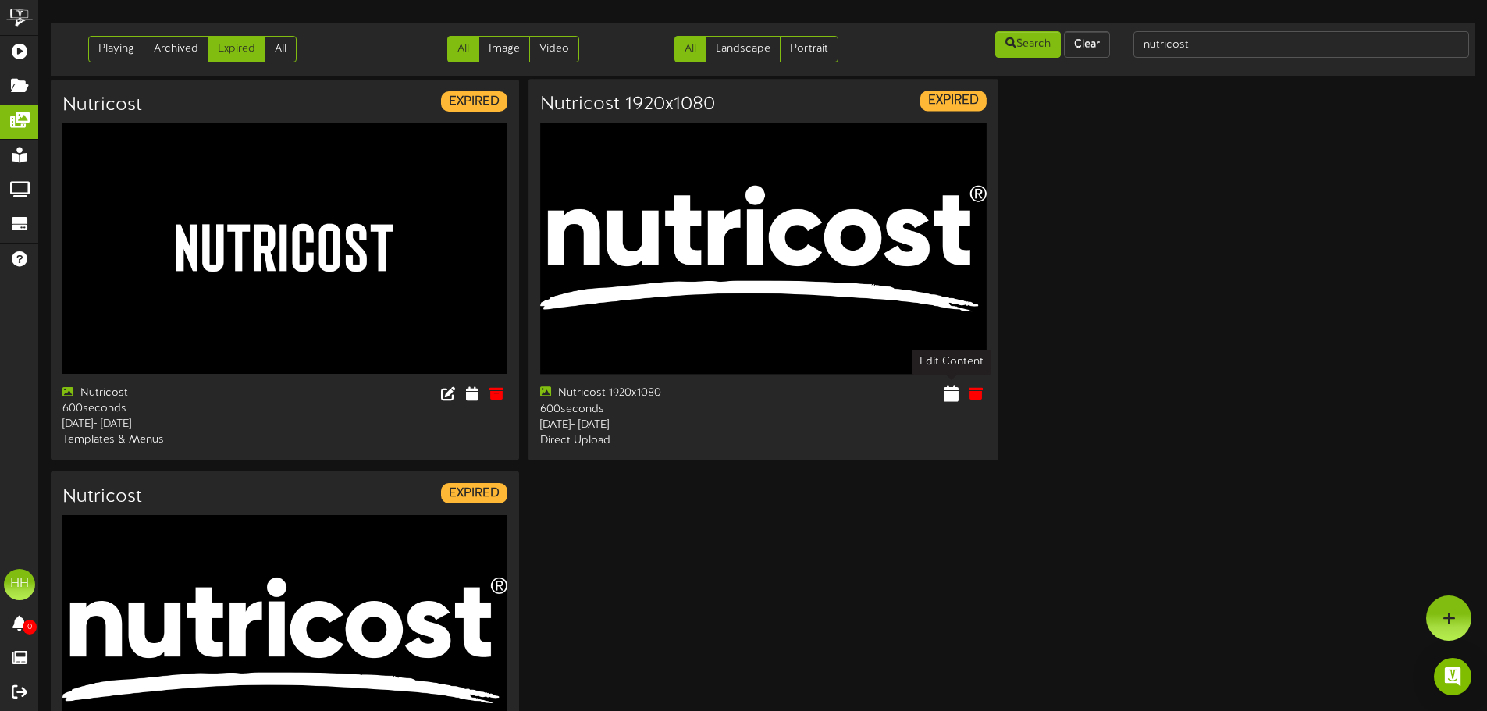
click at [950, 390] on icon at bounding box center [951, 393] width 15 height 17
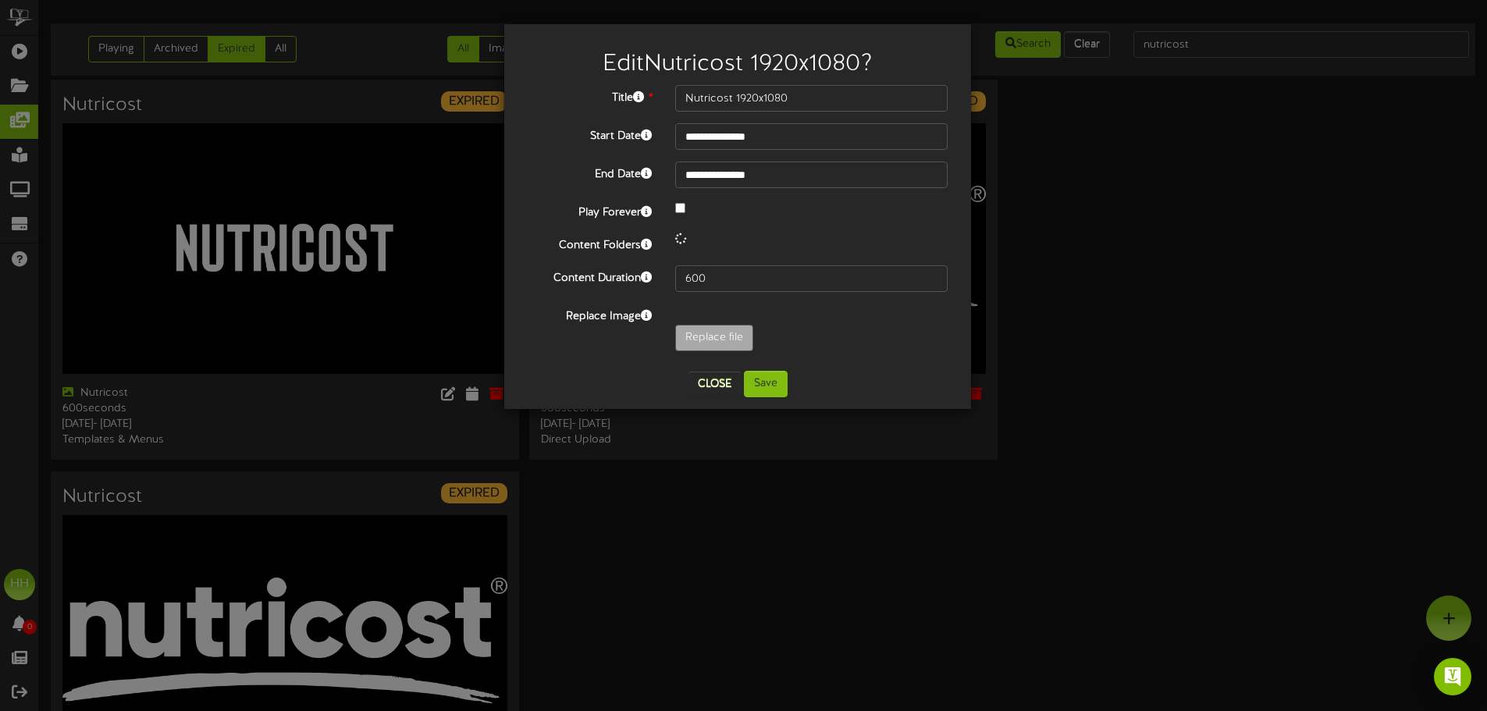
click at [1148, 314] on div "**********" at bounding box center [743, 355] width 1487 height 711
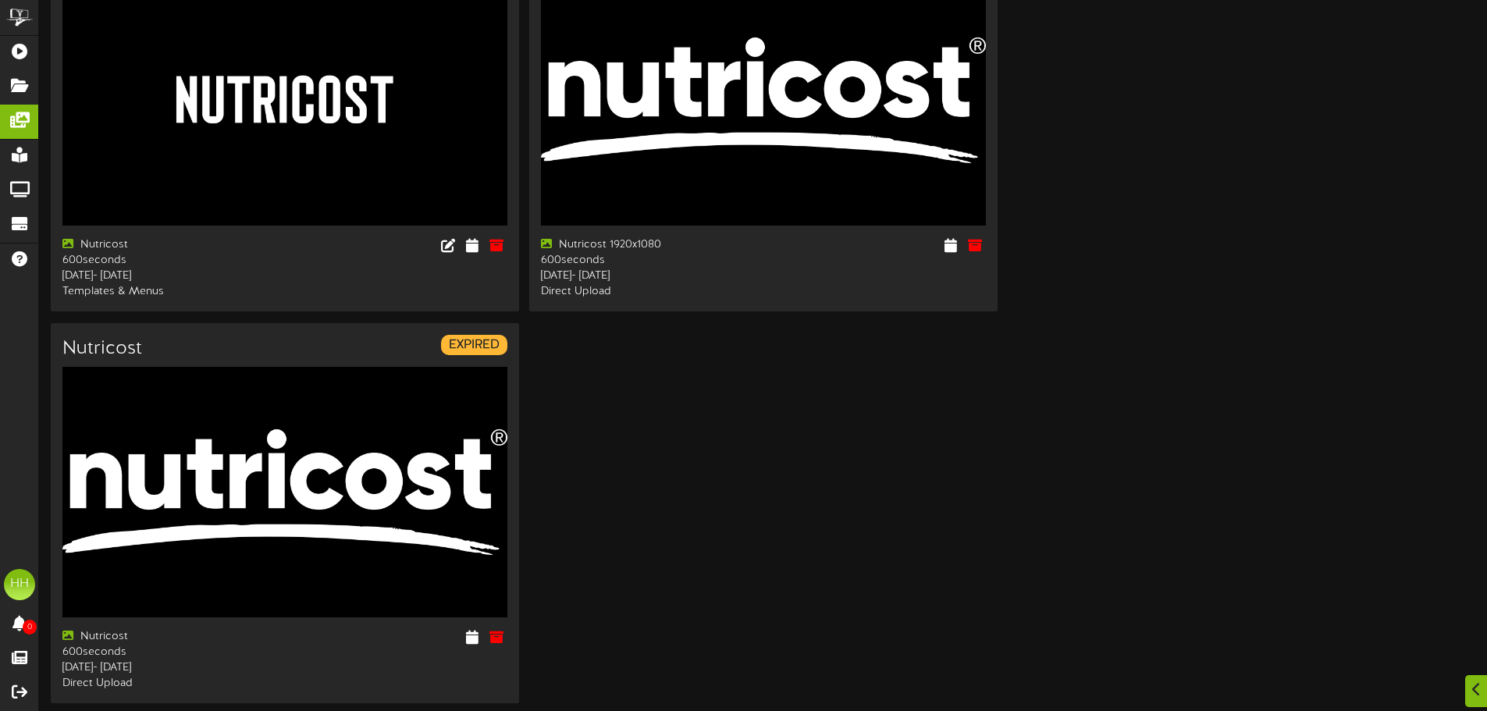
scroll to position [207, 0]
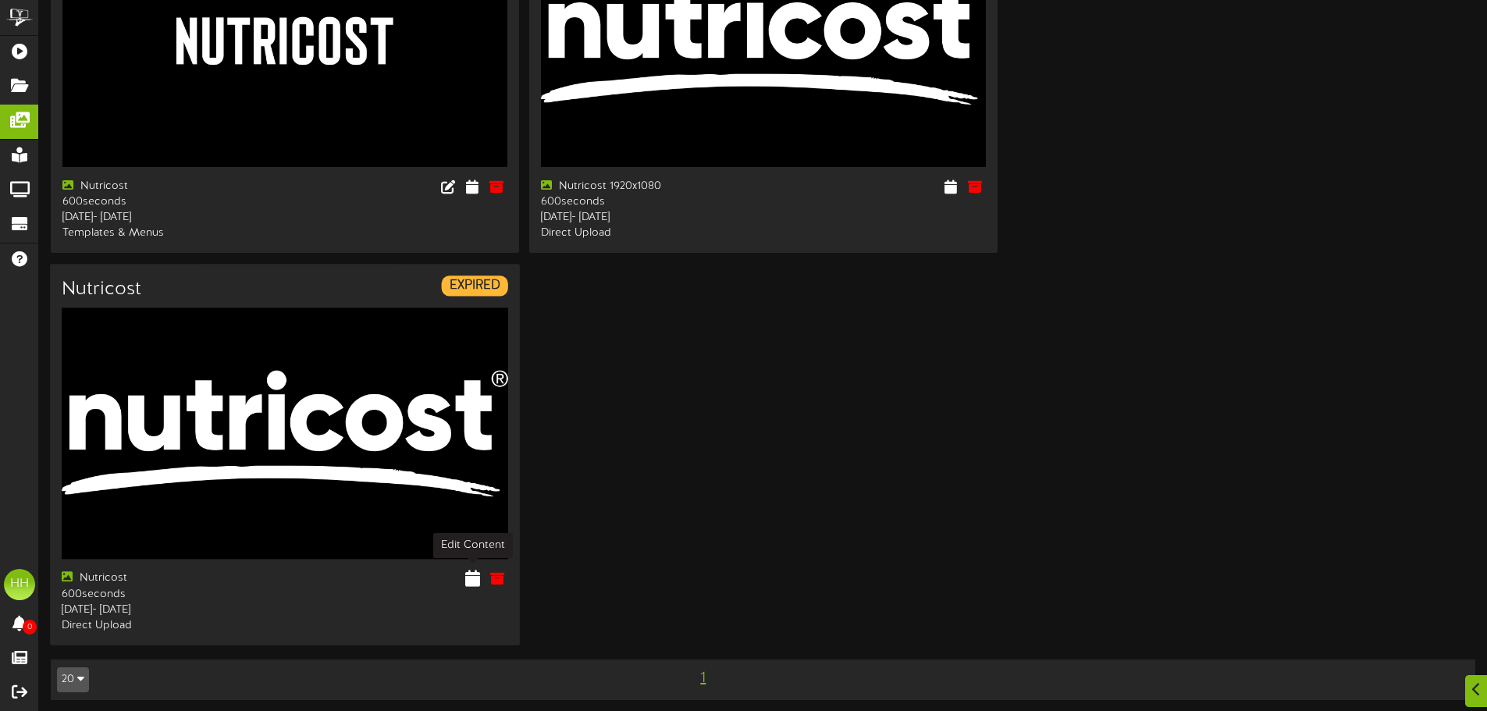
click at [480, 581] on icon at bounding box center [472, 578] width 15 height 17
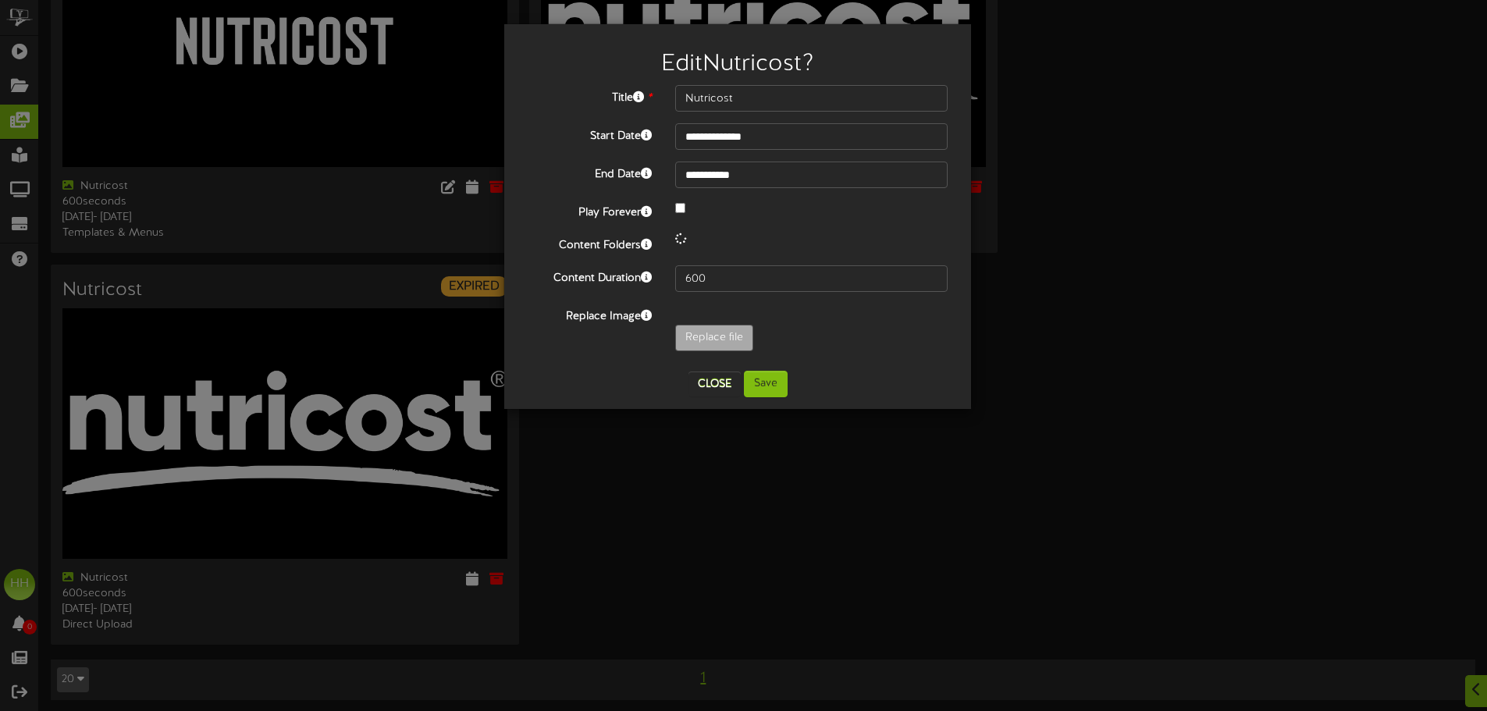
click at [771, 151] on div "**********" at bounding box center [738, 222] width 420 height 274
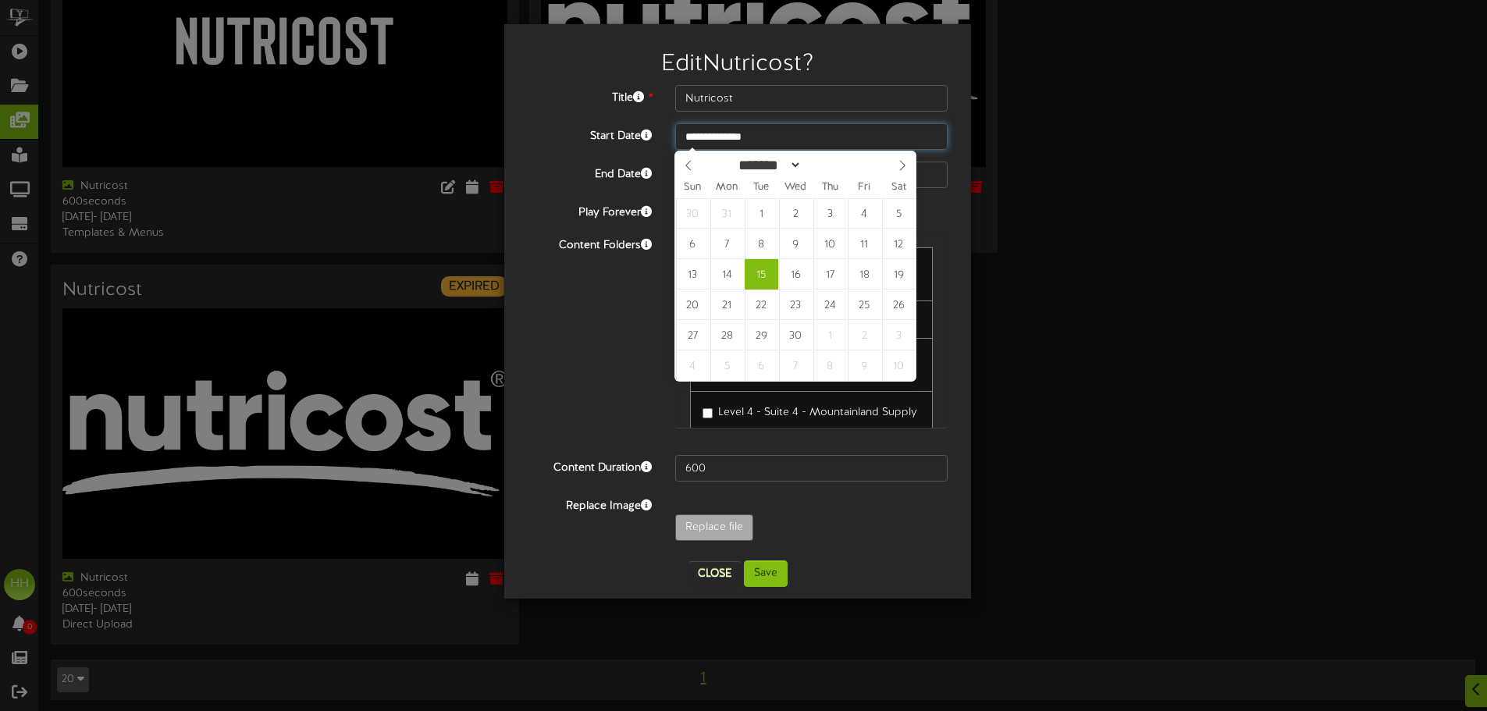
click at [771, 142] on input "**********" at bounding box center [811, 136] width 272 height 27
click at [903, 169] on icon at bounding box center [902, 166] width 5 height 10
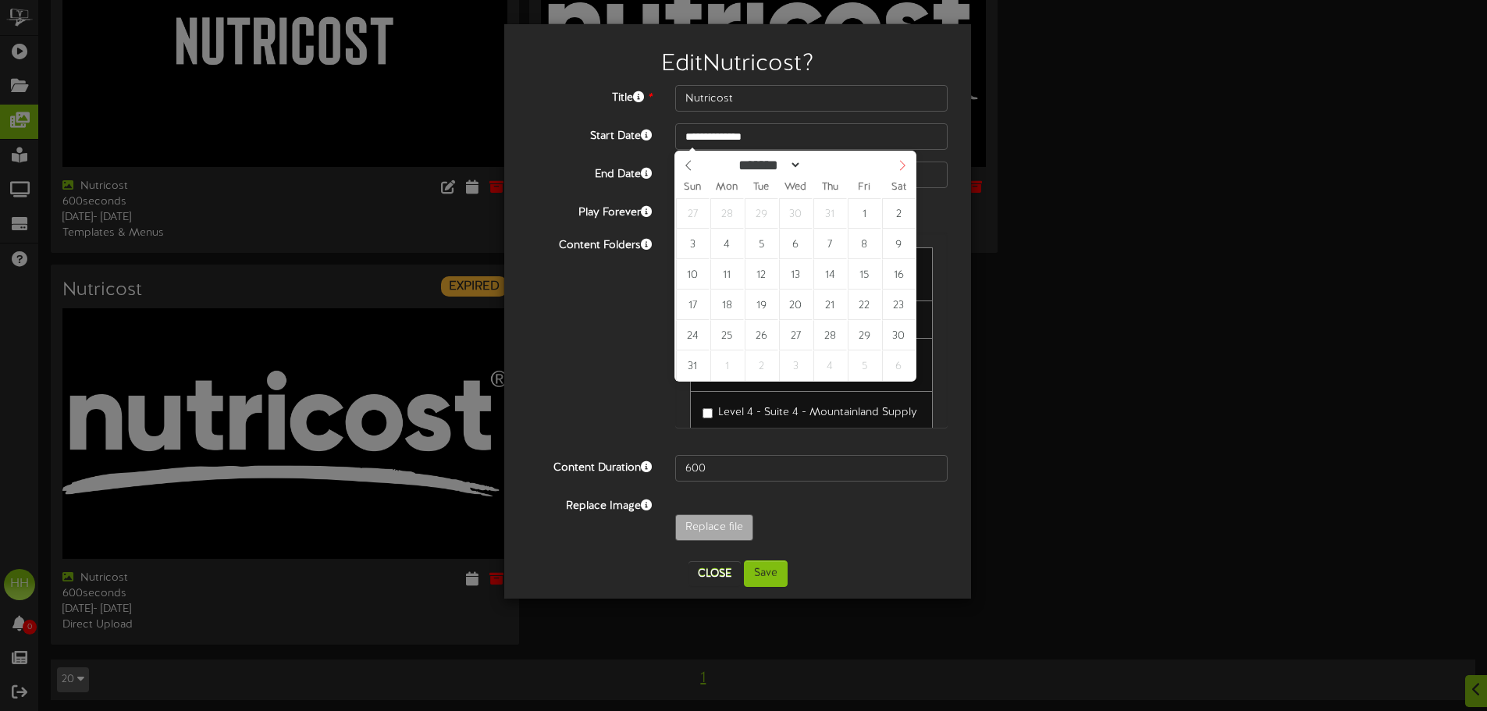
click at [903, 169] on icon at bounding box center [902, 166] width 5 height 10
select select "*"
click at [903, 169] on icon at bounding box center [902, 166] width 5 height 10
type input "**********"
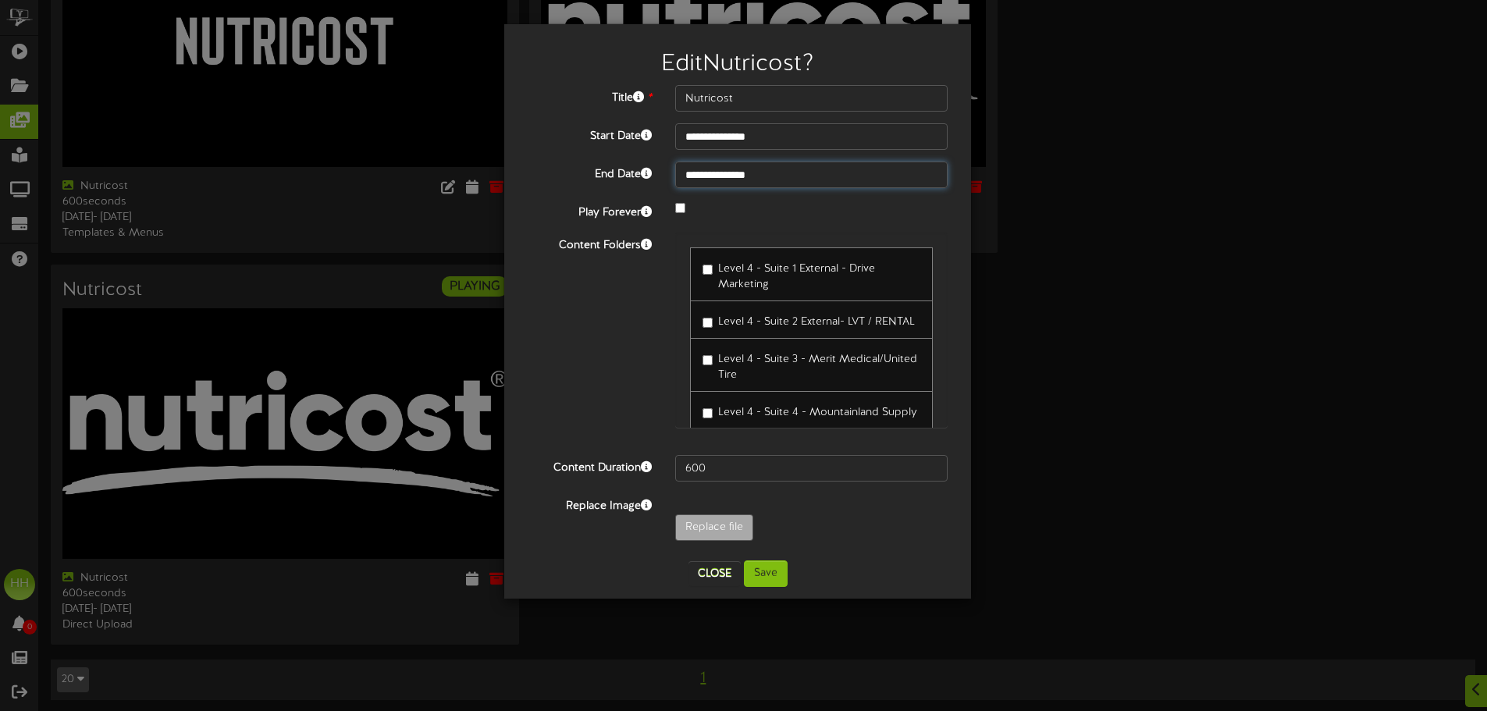
click at [770, 171] on input "**********" at bounding box center [811, 175] width 272 height 27
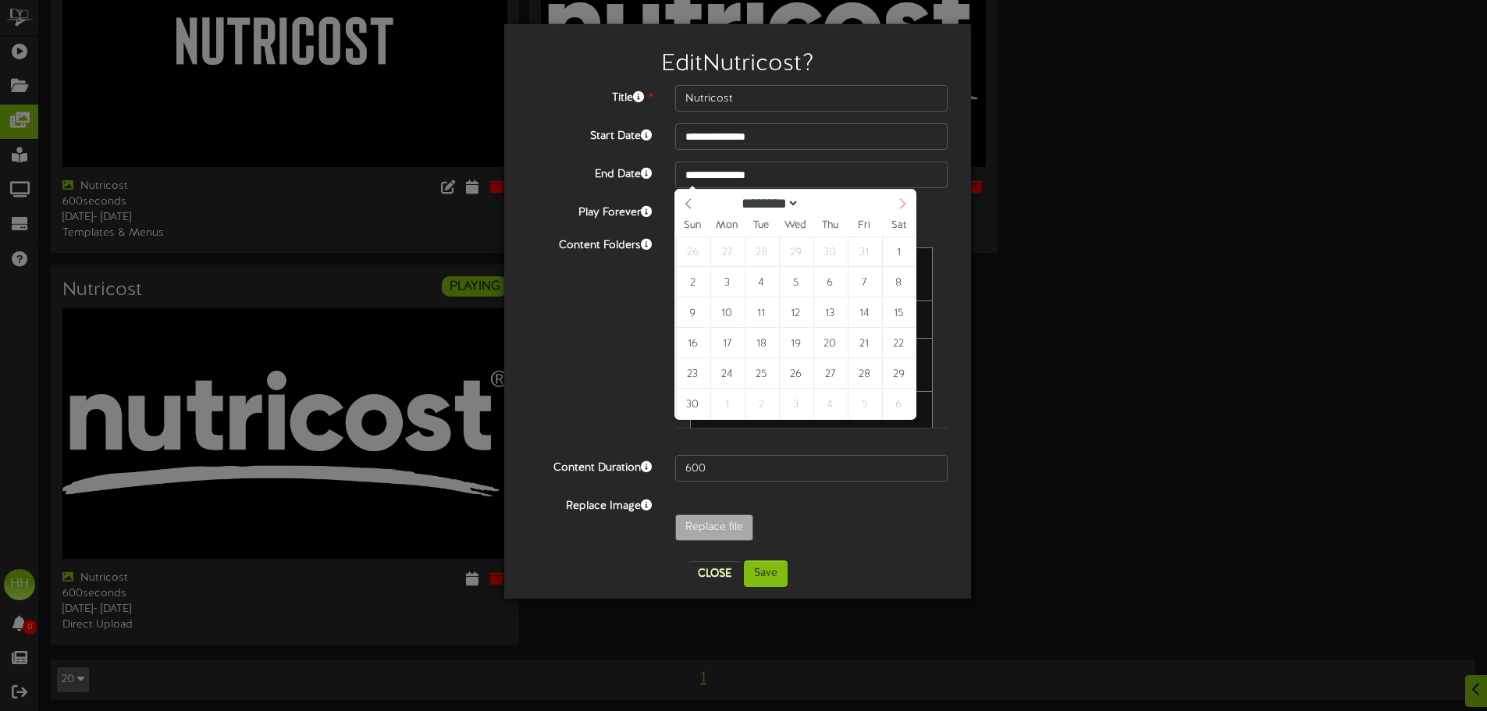
click at [899, 201] on icon at bounding box center [902, 203] width 11 height 11
select select "**"
click at [899, 201] on icon at bounding box center [902, 203] width 11 height 11
type input "****"
click at [899, 201] on icon at bounding box center [902, 203] width 11 height 11
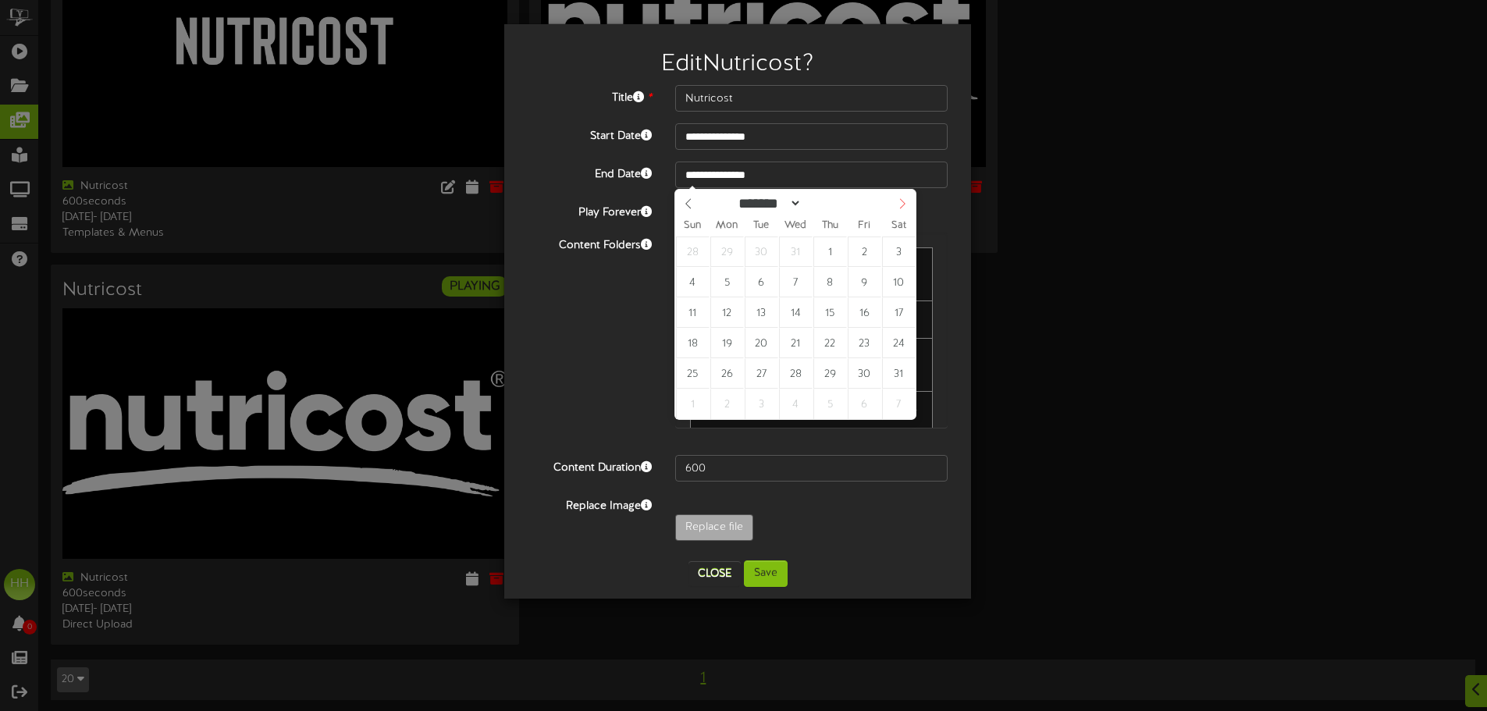
click at [899, 201] on icon at bounding box center [902, 203] width 11 height 11
select select "*"
click at [899, 201] on icon at bounding box center [902, 203] width 11 height 11
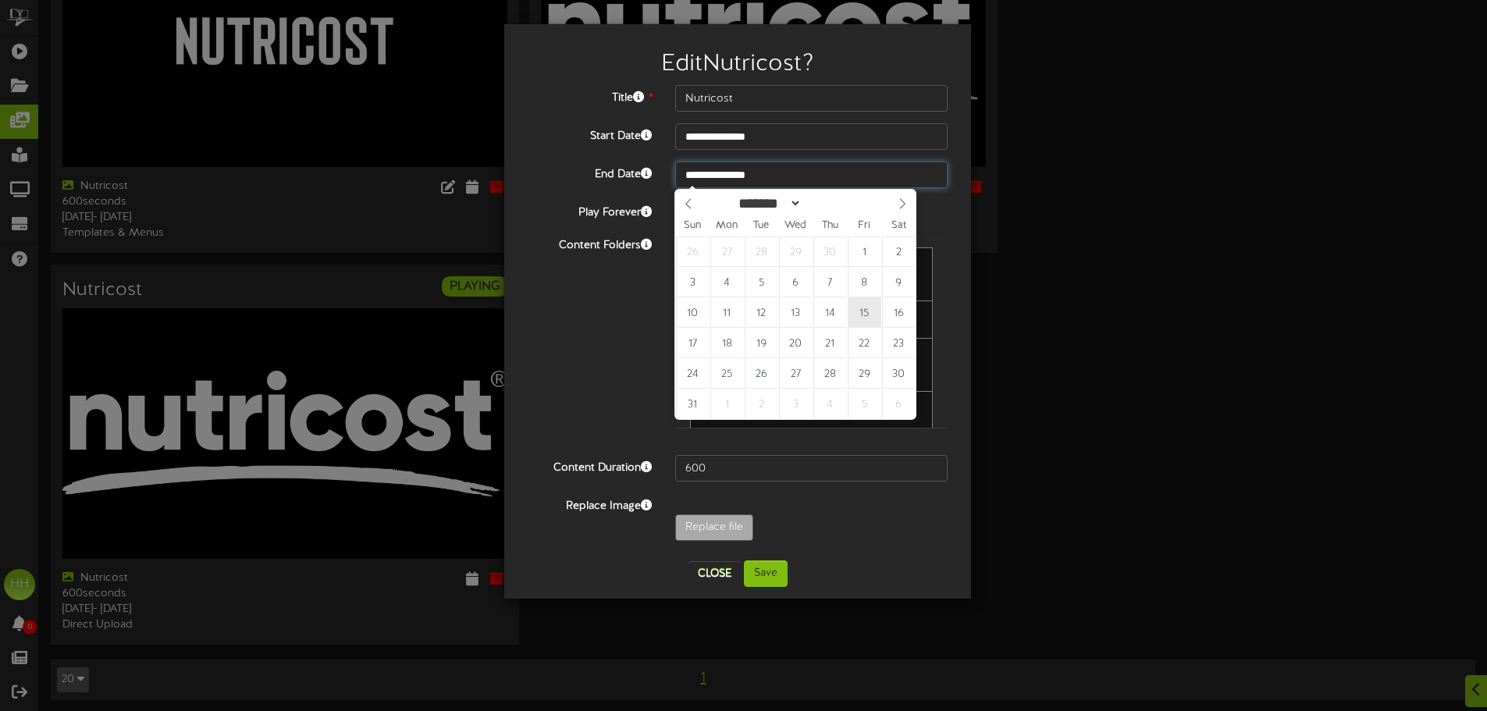
type input "**********"
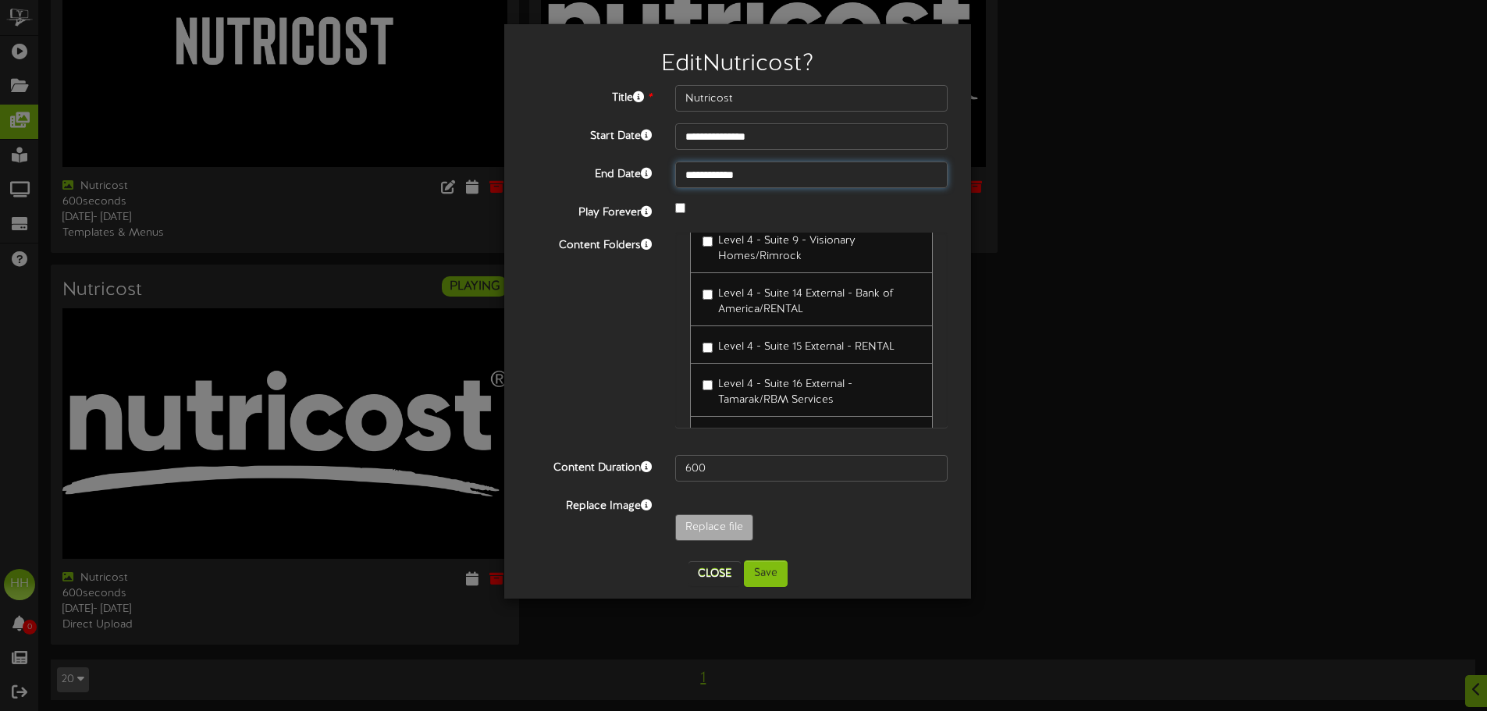
scroll to position [312, 0]
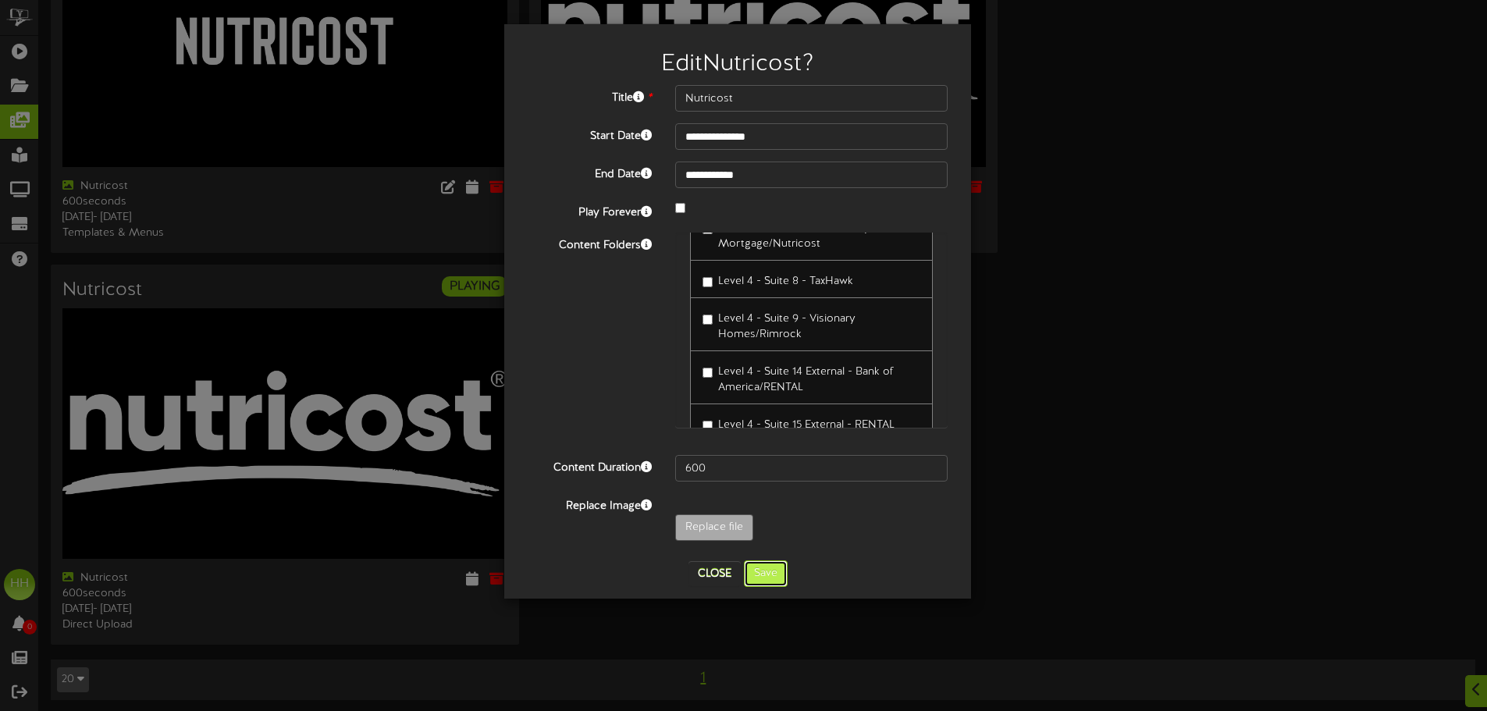
click at [774, 578] on button "Save" at bounding box center [766, 573] width 44 height 27
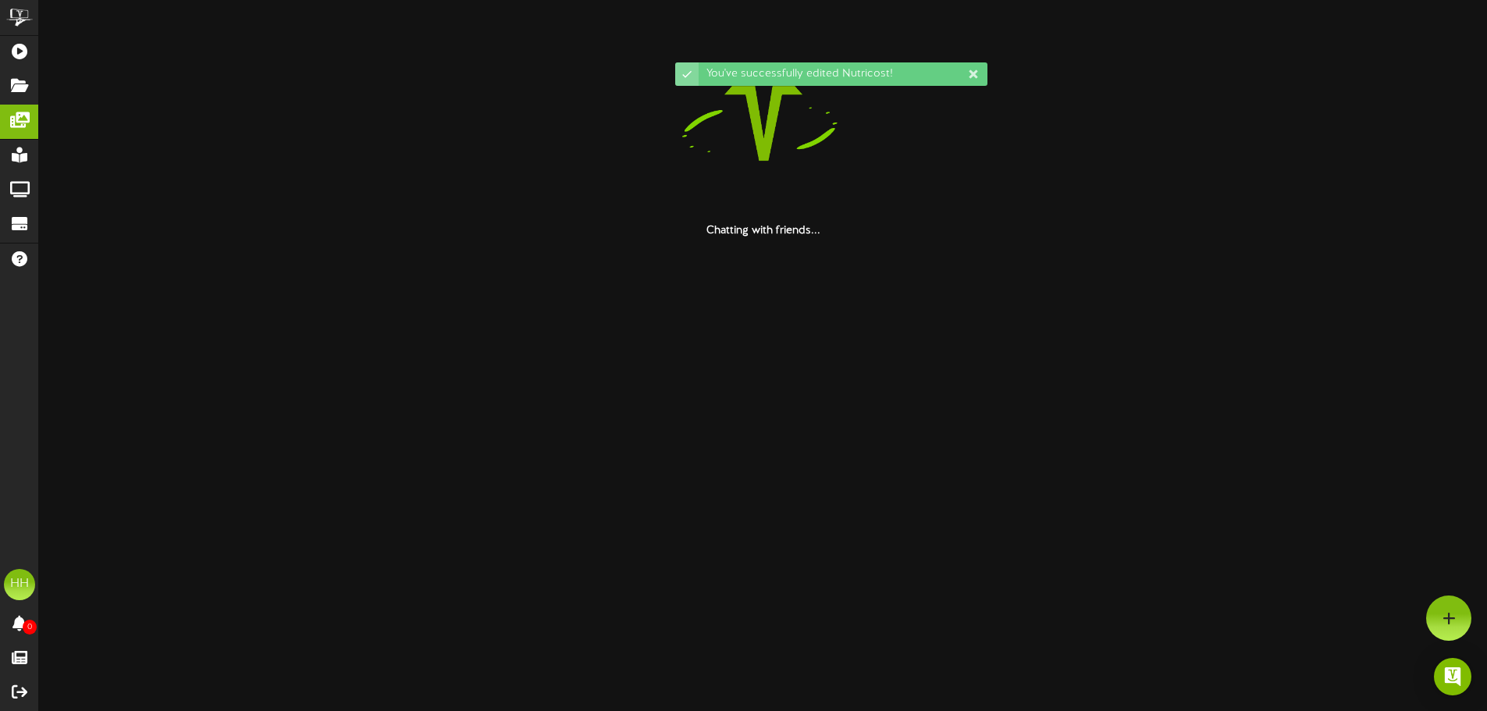
scroll to position [0, 0]
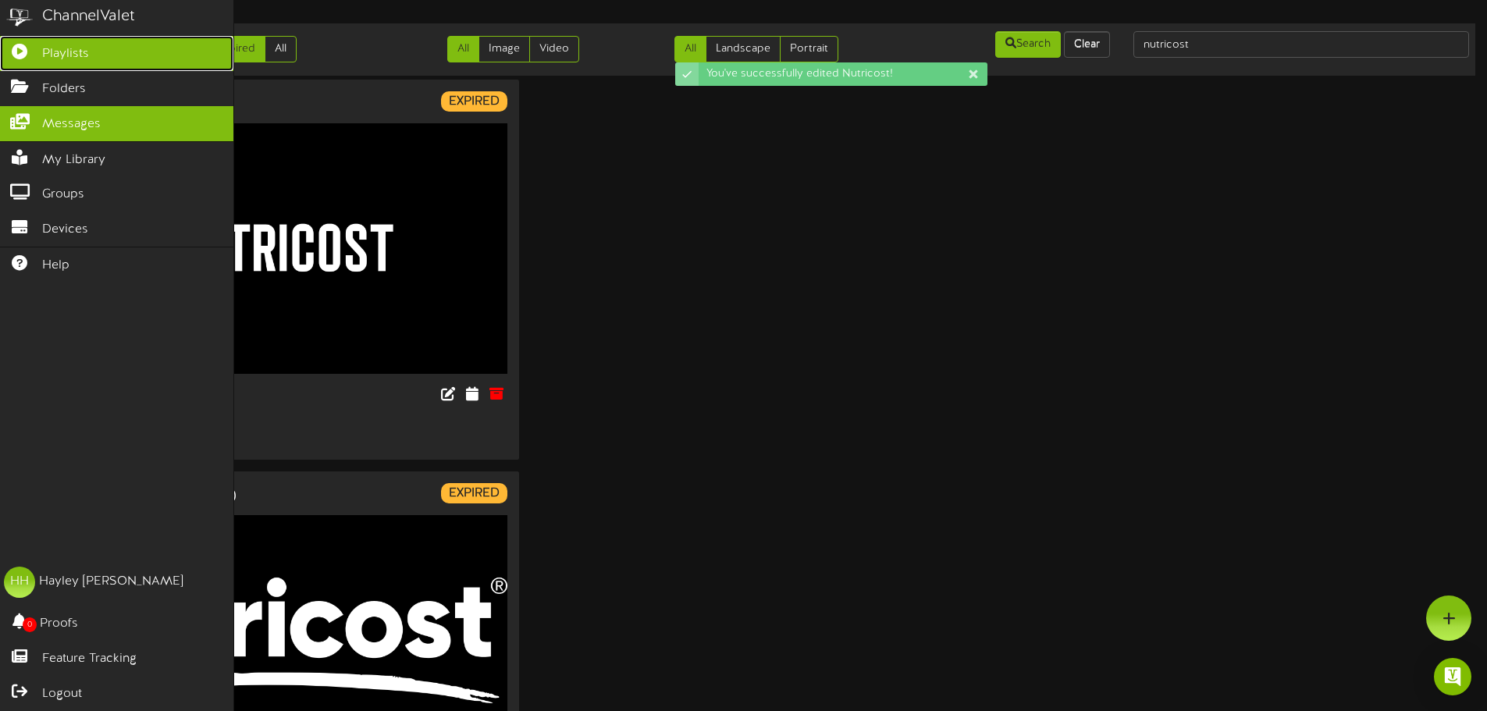
click at [55, 45] on span "Playlists" at bounding box center [65, 54] width 47 height 18
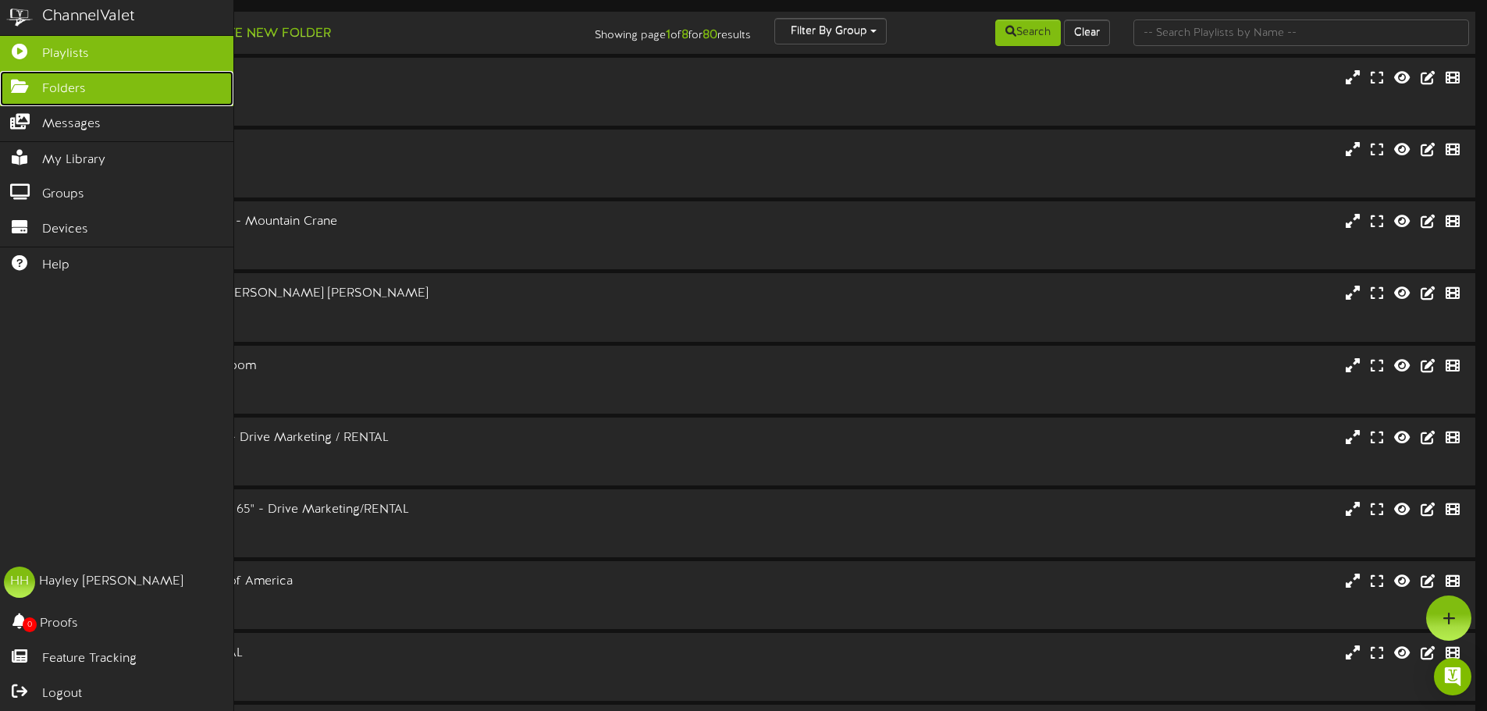
click at [55, 98] on link "Folders" at bounding box center [116, 88] width 233 height 35
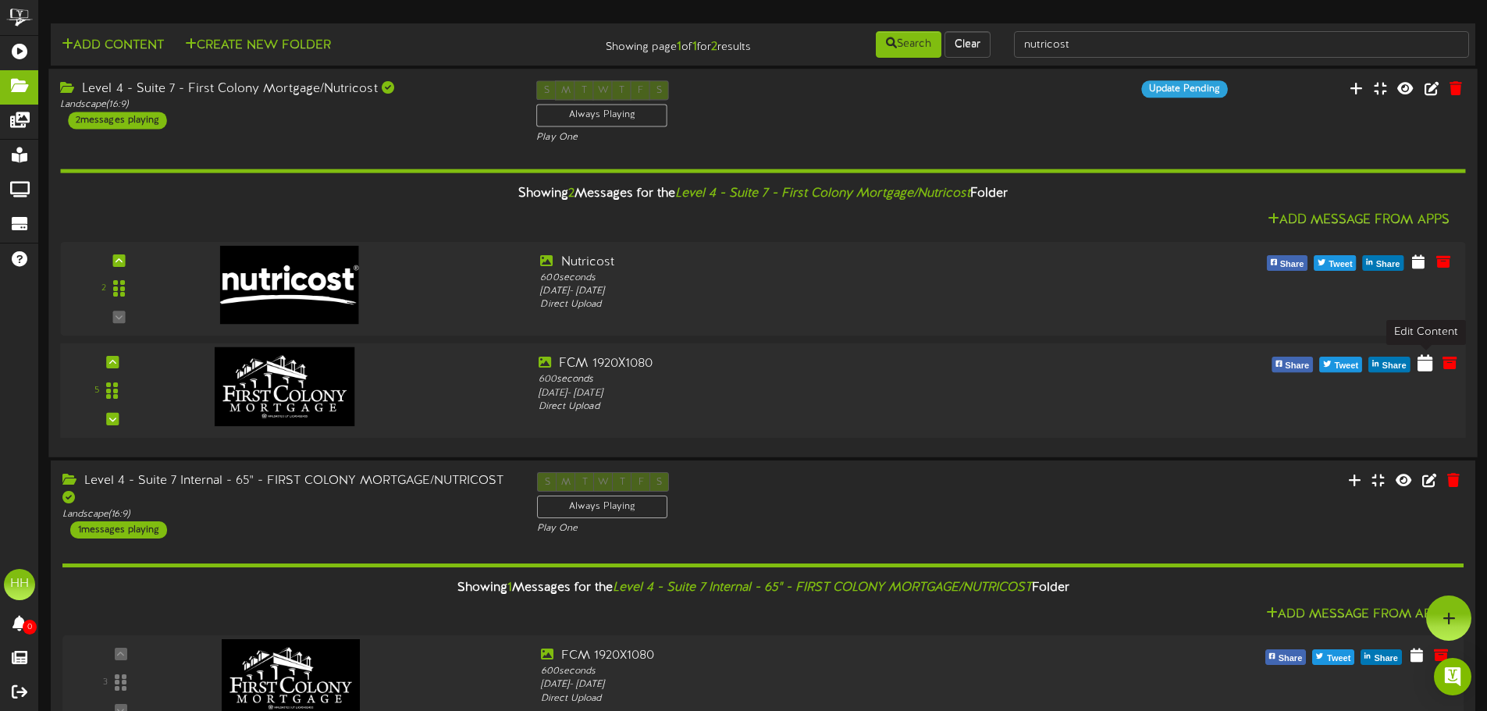
click at [1427, 370] on icon at bounding box center [1425, 362] width 15 height 17
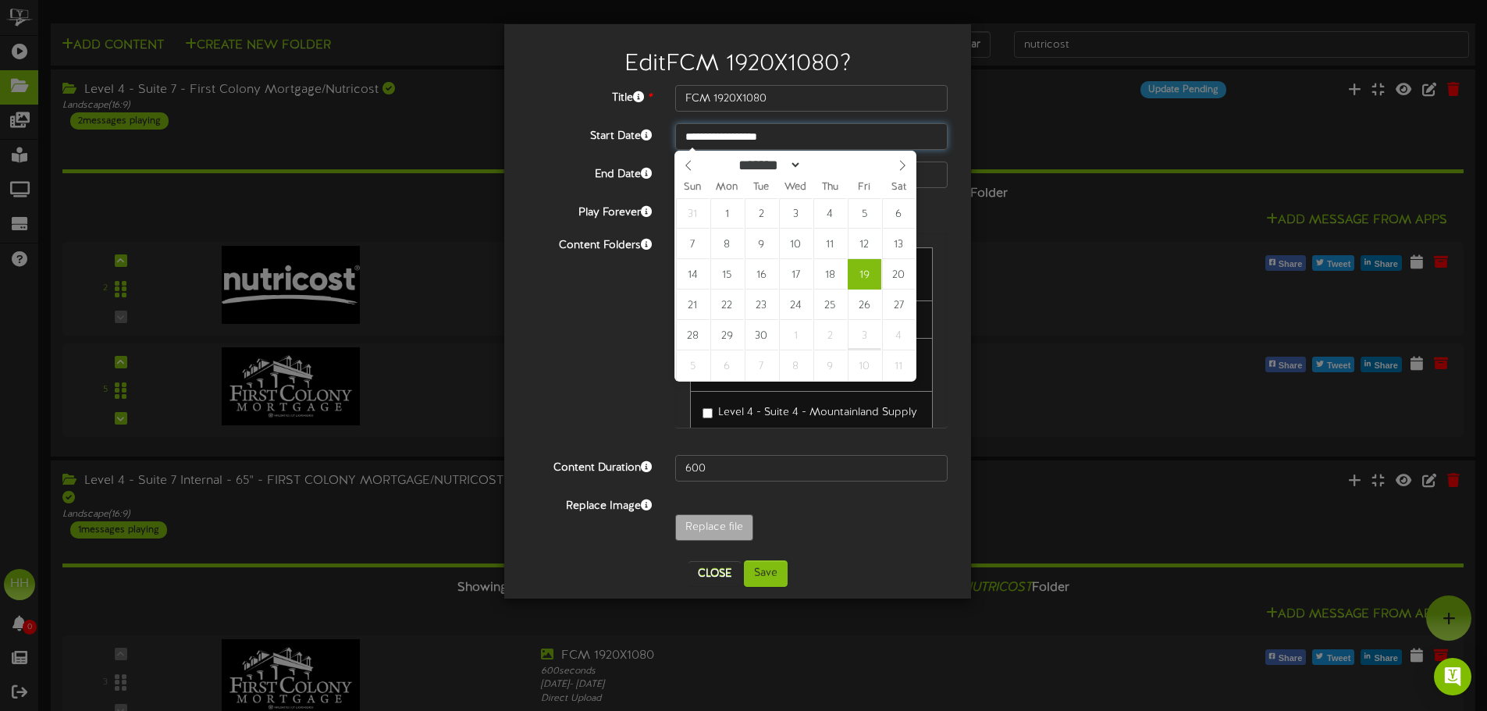
click at [819, 127] on input "**********" at bounding box center [811, 136] width 272 height 27
select select "*"
click at [901, 164] on icon at bounding box center [902, 165] width 11 height 11
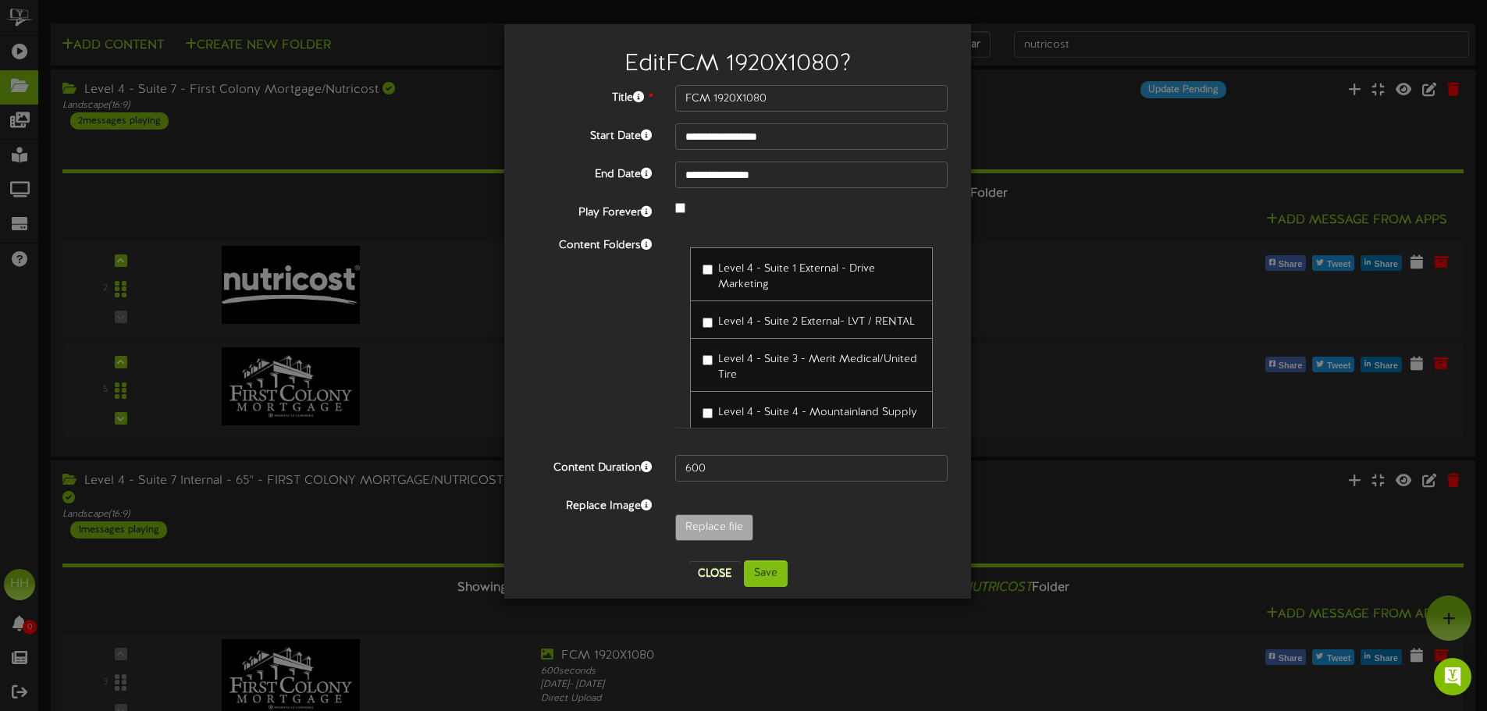
click at [656, 151] on div "**********" at bounding box center [738, 317] width 420 height 464
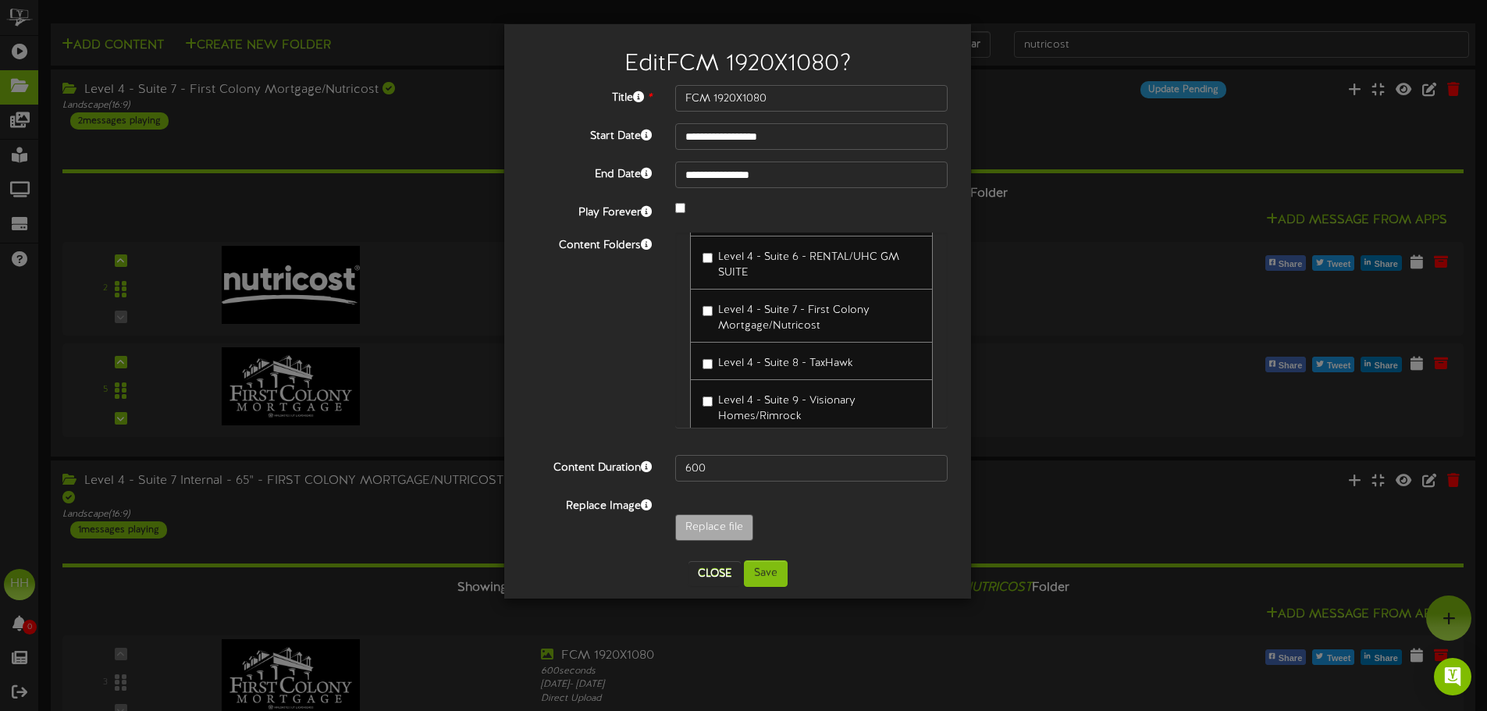
scroll to position [234, 0]
click at [770, 137] on input "**********" at bounding box center [811, 136] width 272 height 27
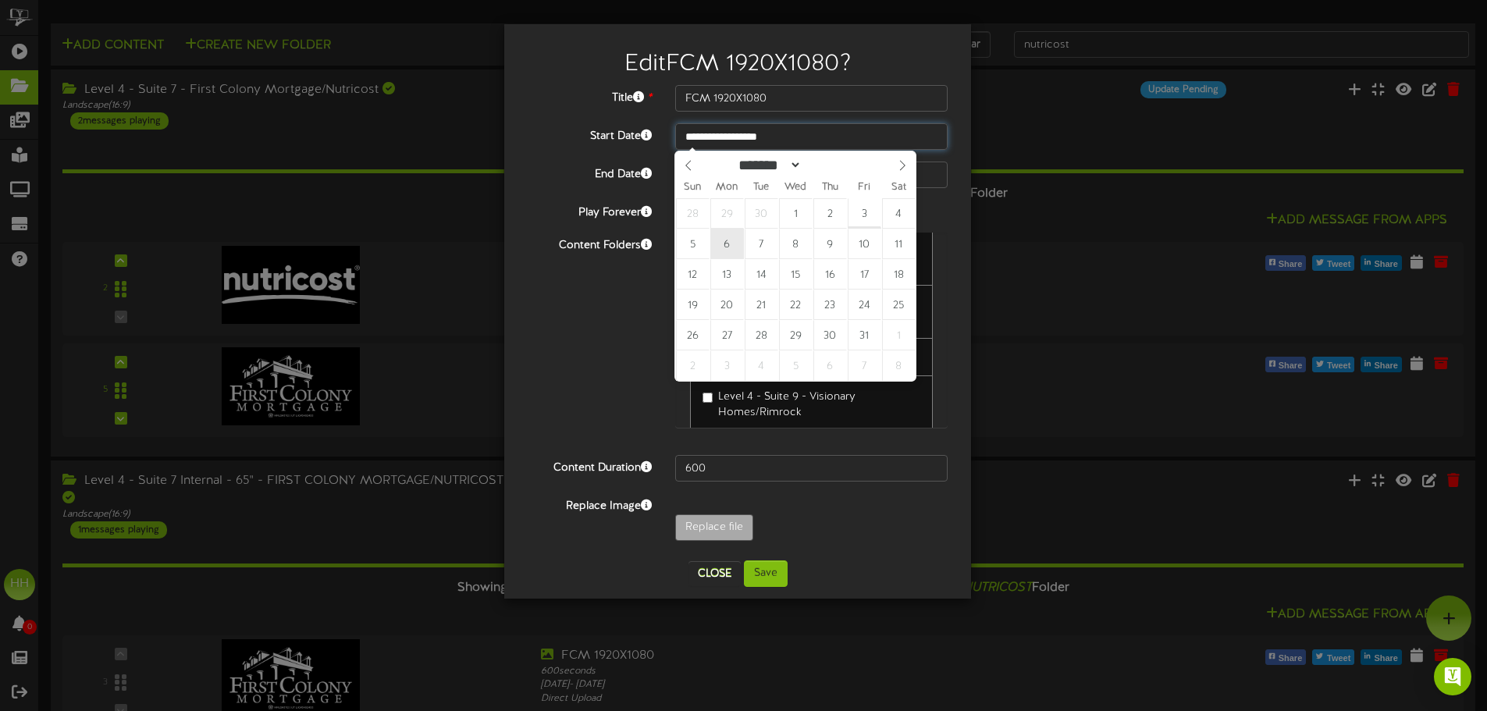
type input "**********"
select select "*"
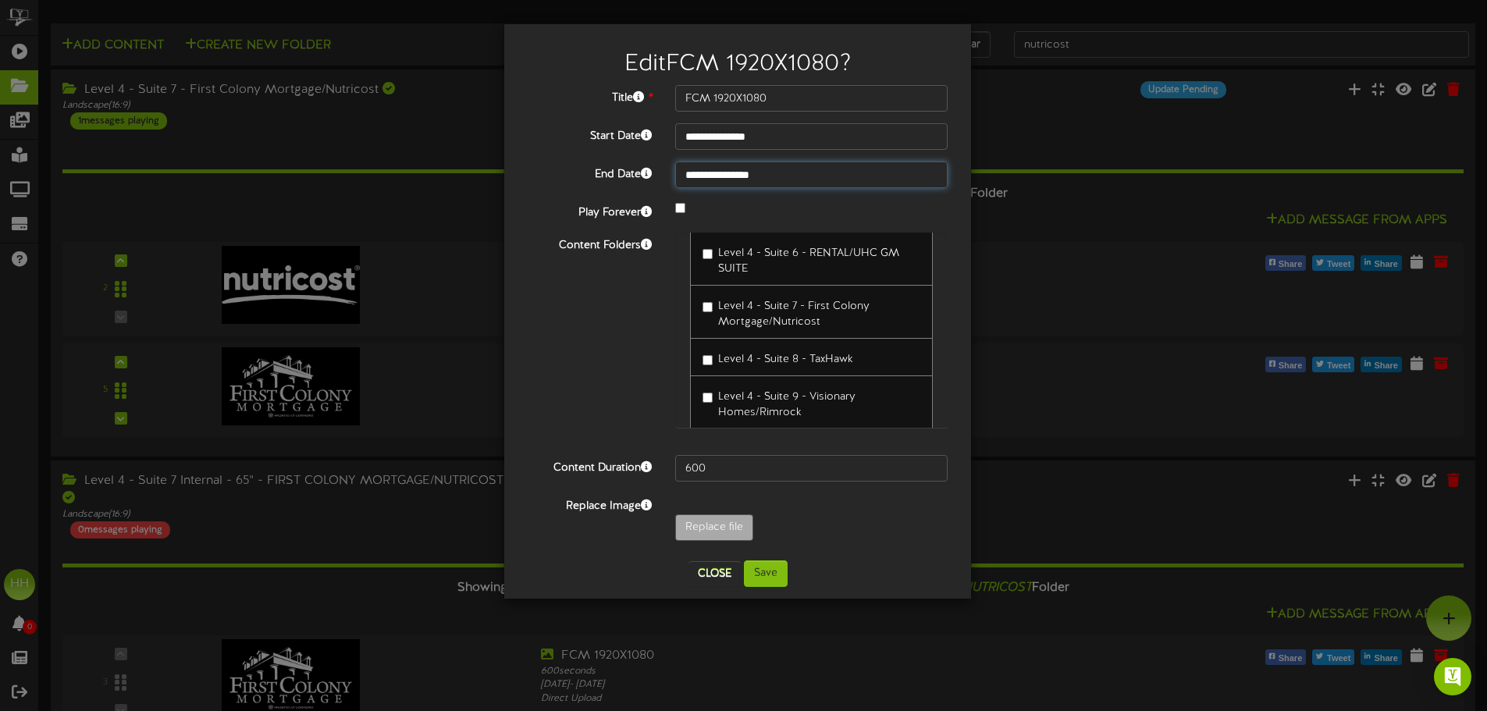
click at [750, 171] on input "**********" at bounding box center [811, 175] width 272 height 27
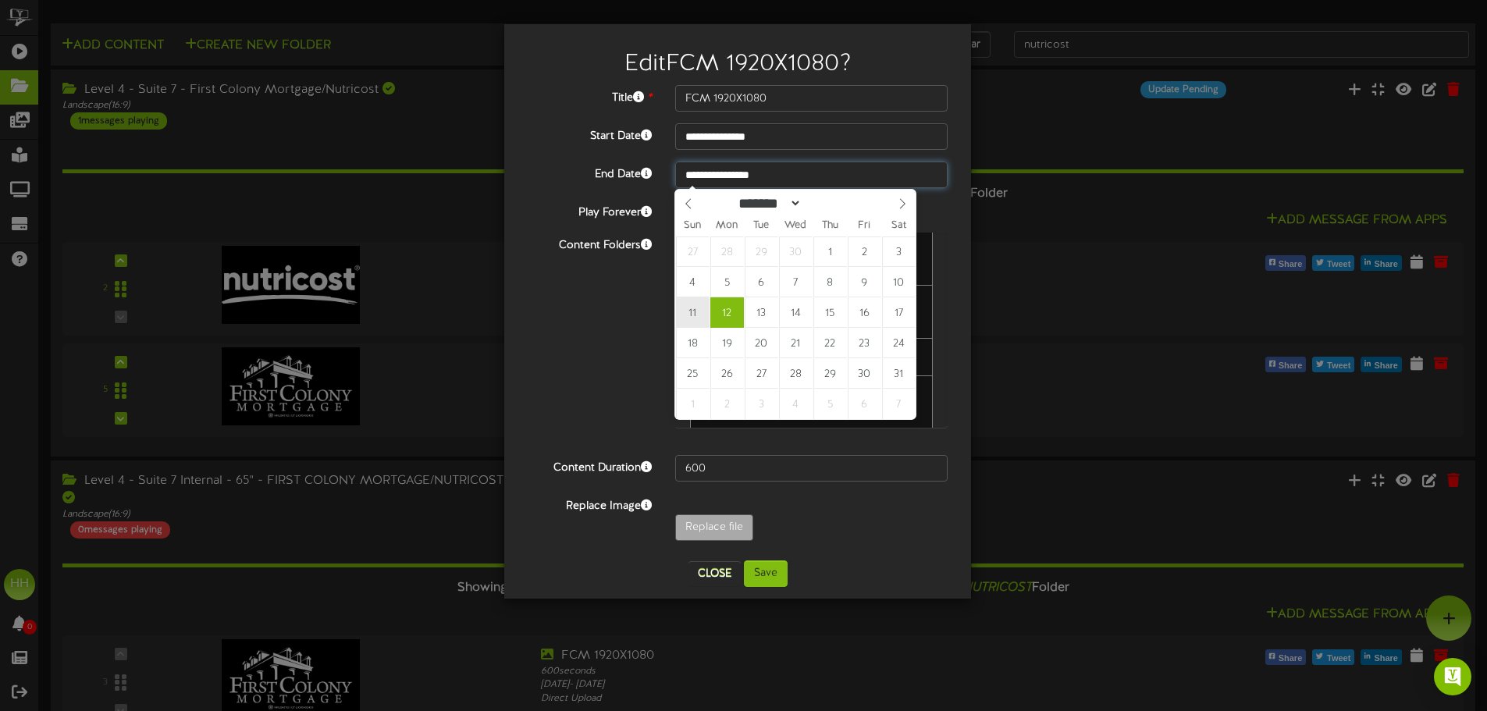
type input "**********"
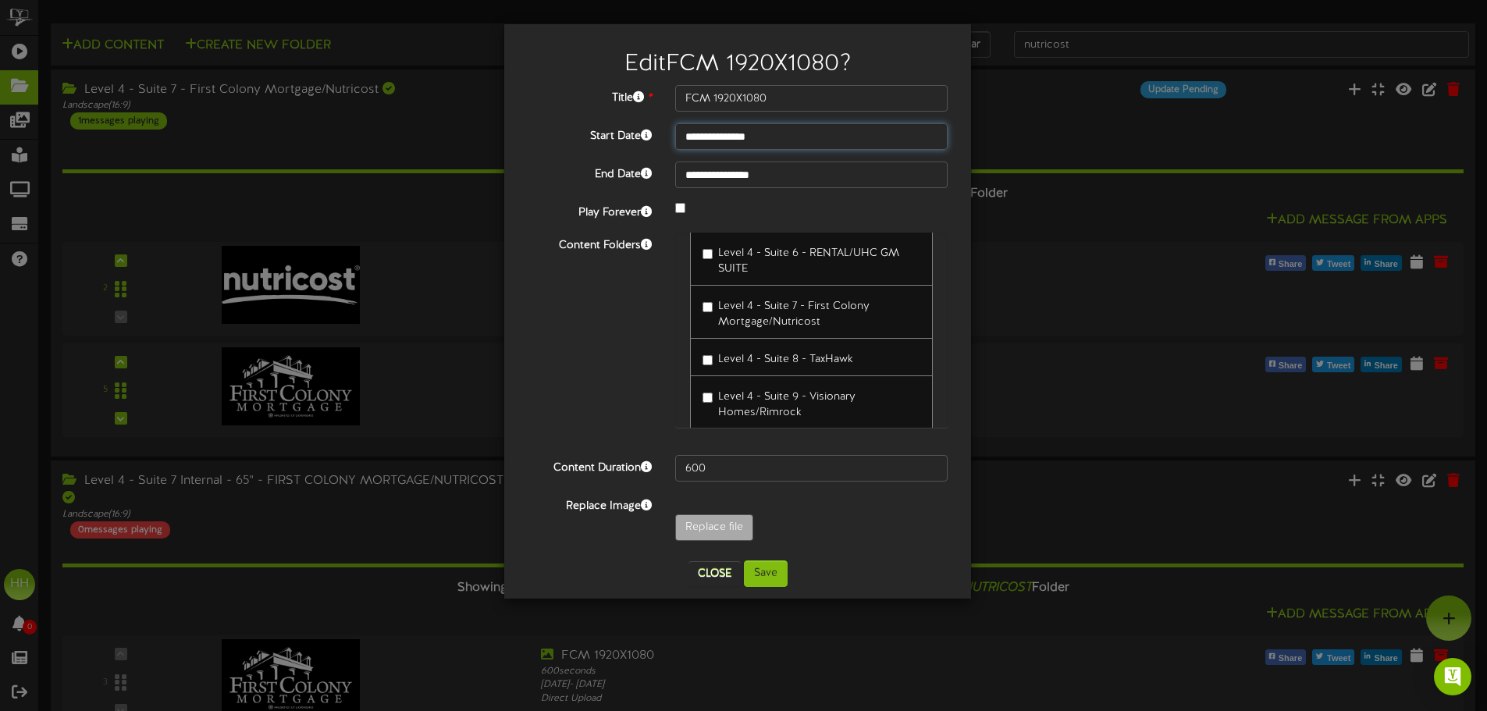
click at [765, 144] on input "**********" at bounding box center [811, 136] width 272 height 27
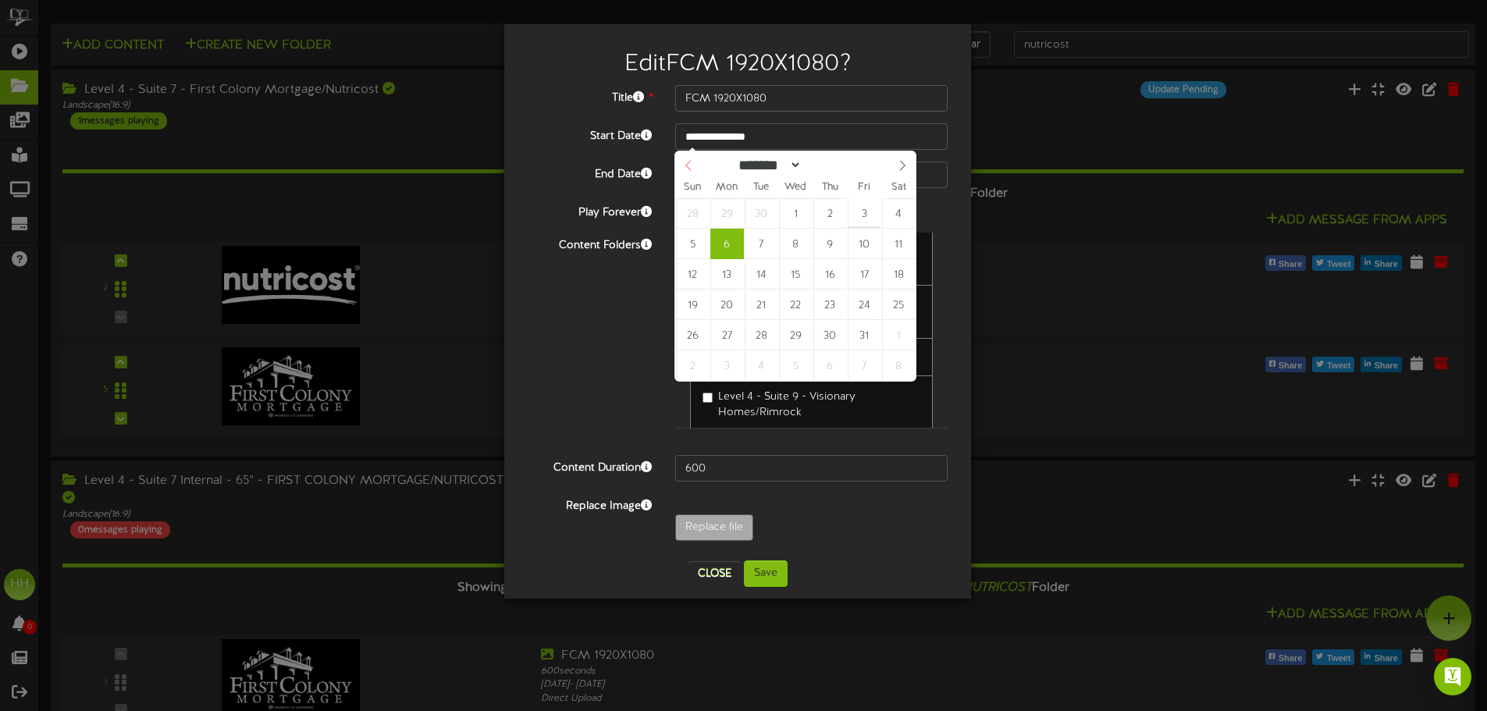
click at [689, 165] on icon at bounding box center [687, 166] width 5 height 10
select select "*"
click at [904, 165] on icon at bounding box center [902, 165] width 11 height 11
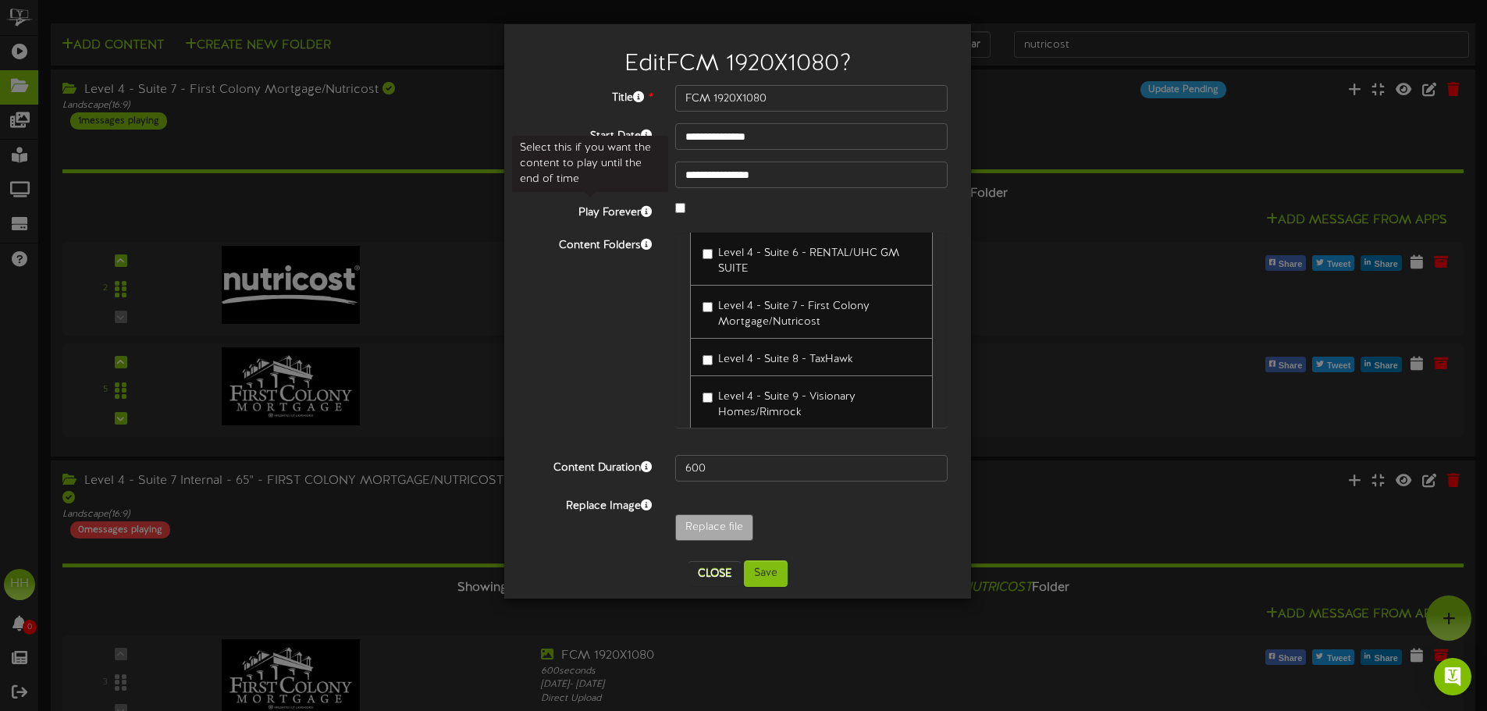
click at [647, 204] on label "Play Forever" at bounding box center [590, 210] width 148 height 21
click at [760, 137] on input "**********" at bounding box center [811, 136] width 272 height 27
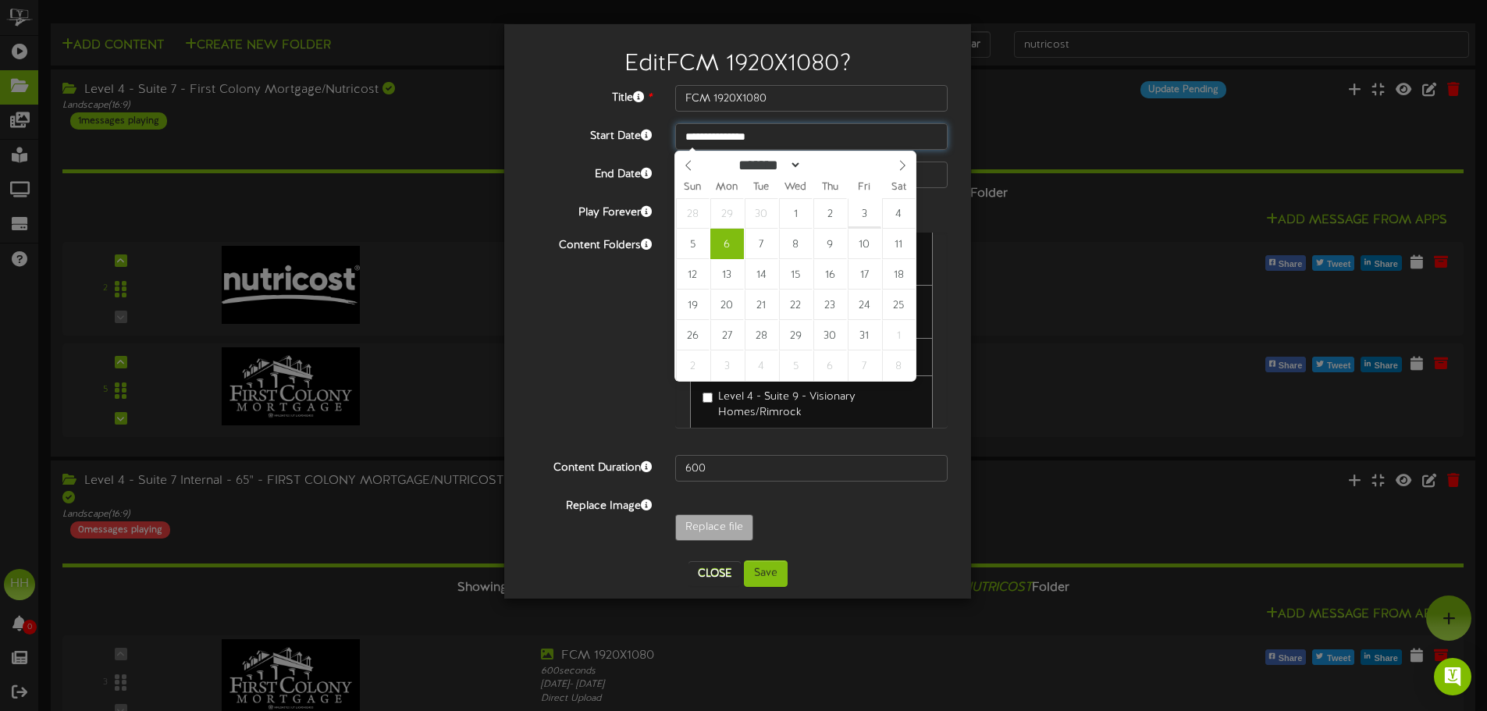
click at [756, 134] on input "**********" at bounding box center [811, 136] width 272 height 27
click at [770, 137] on input "**********" at bounding box center [811, 136] width 272 height 27
type input "**********"
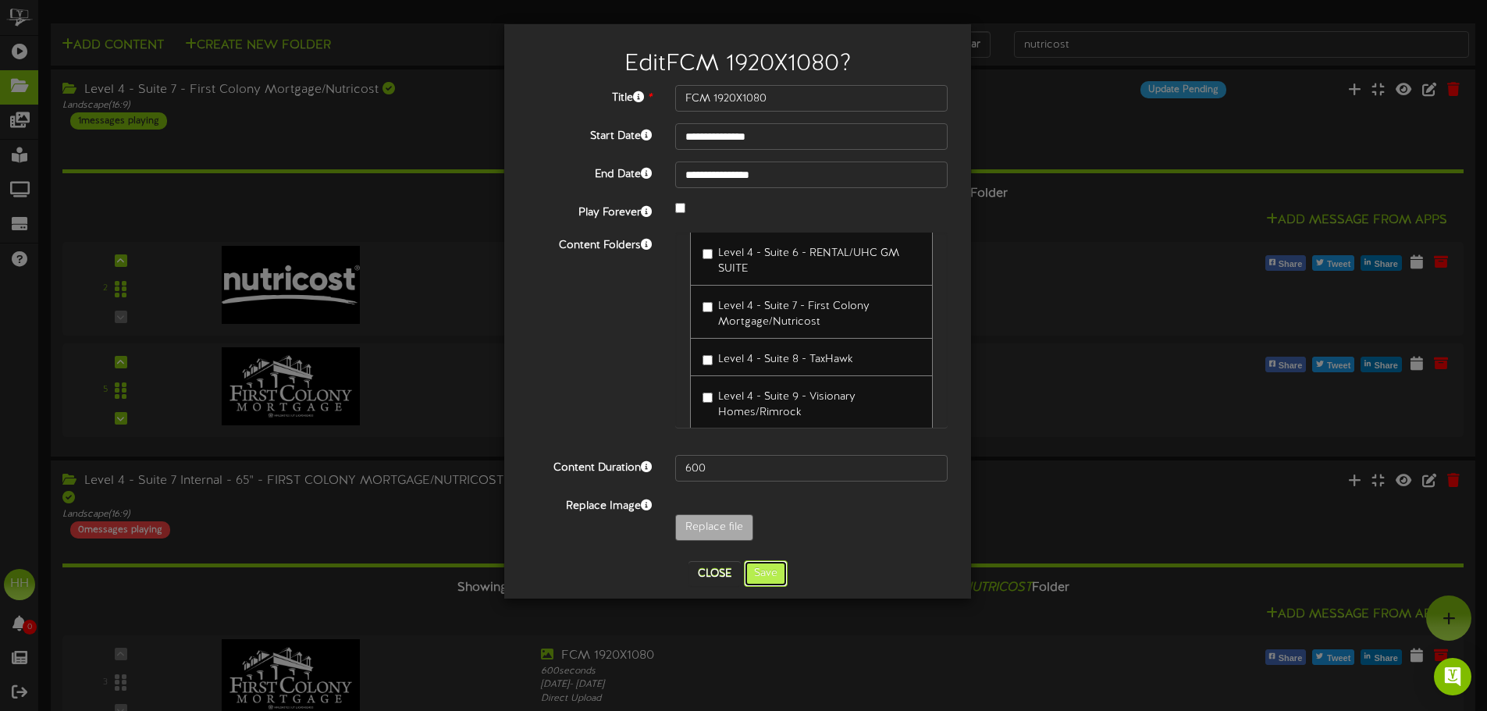
click at [777, 571] on button "Save" at bounding box center [766, 573] width 44 height 27
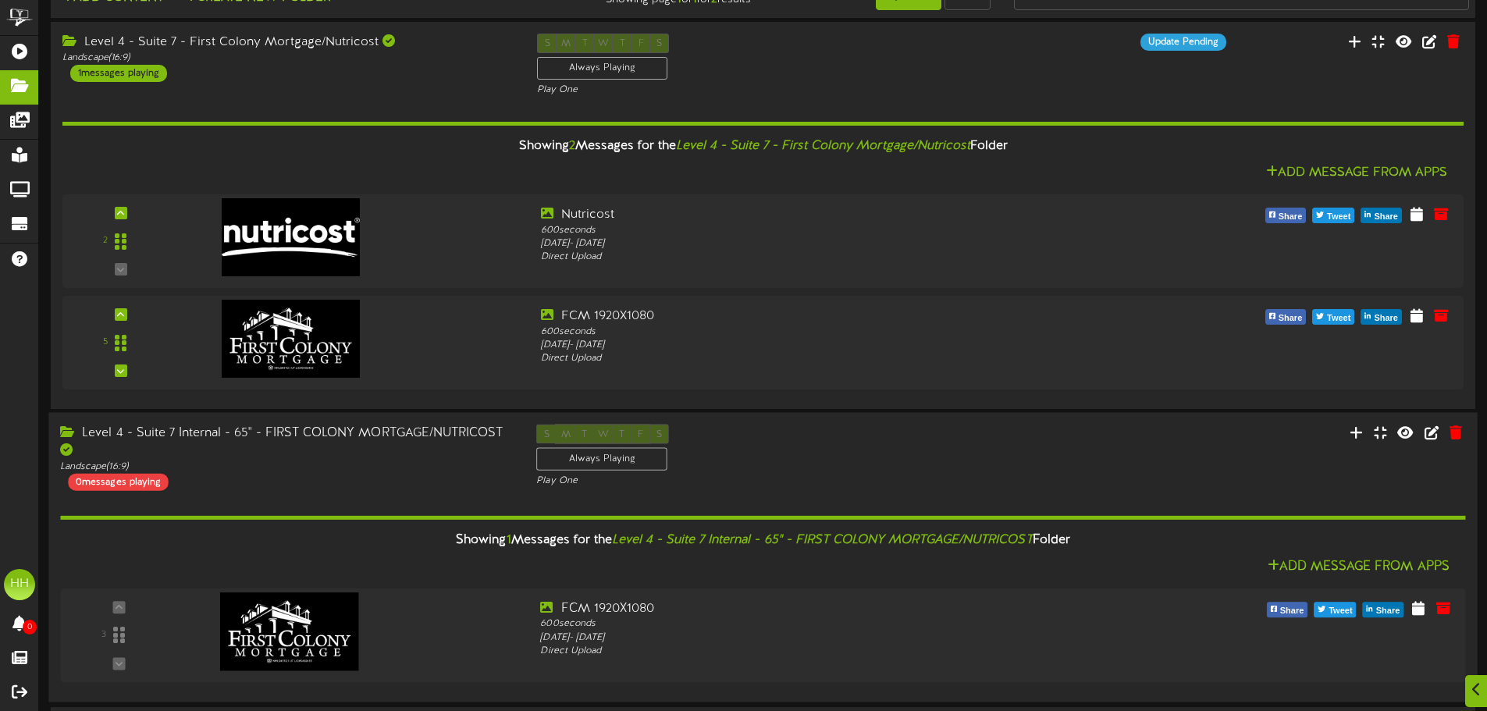
scroll to position [100, 0]
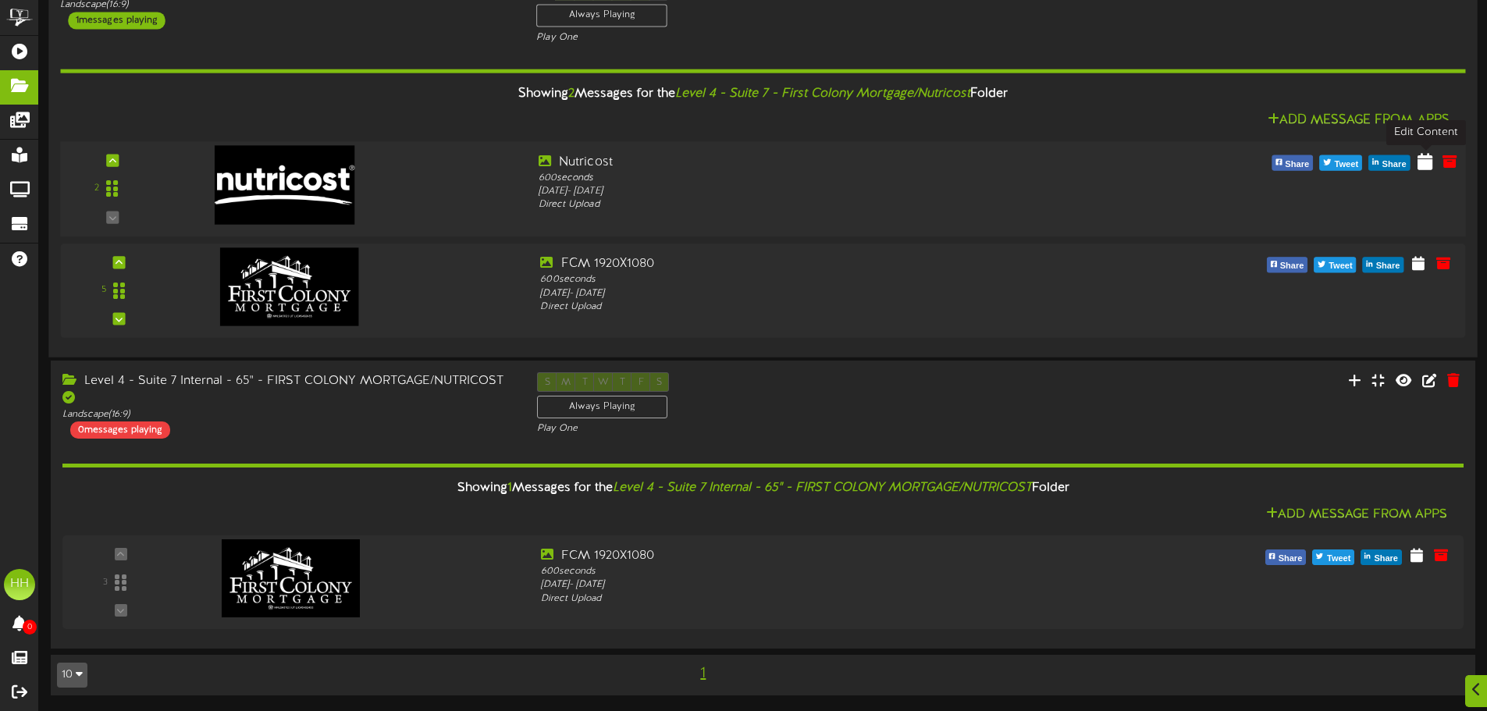
click at [1423, 158] on icon at bounding box center [1425, 160] width 15 height 17
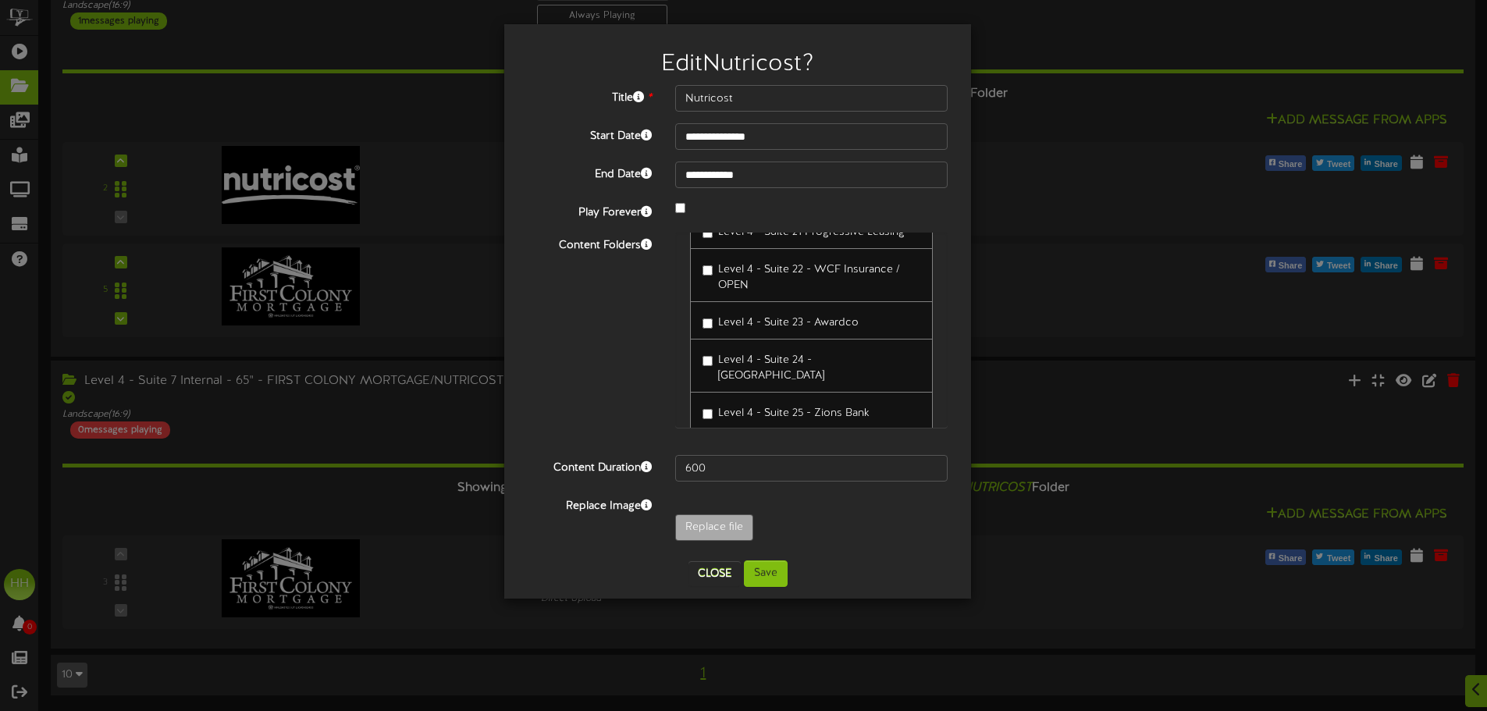
scroll to position [820, 0]
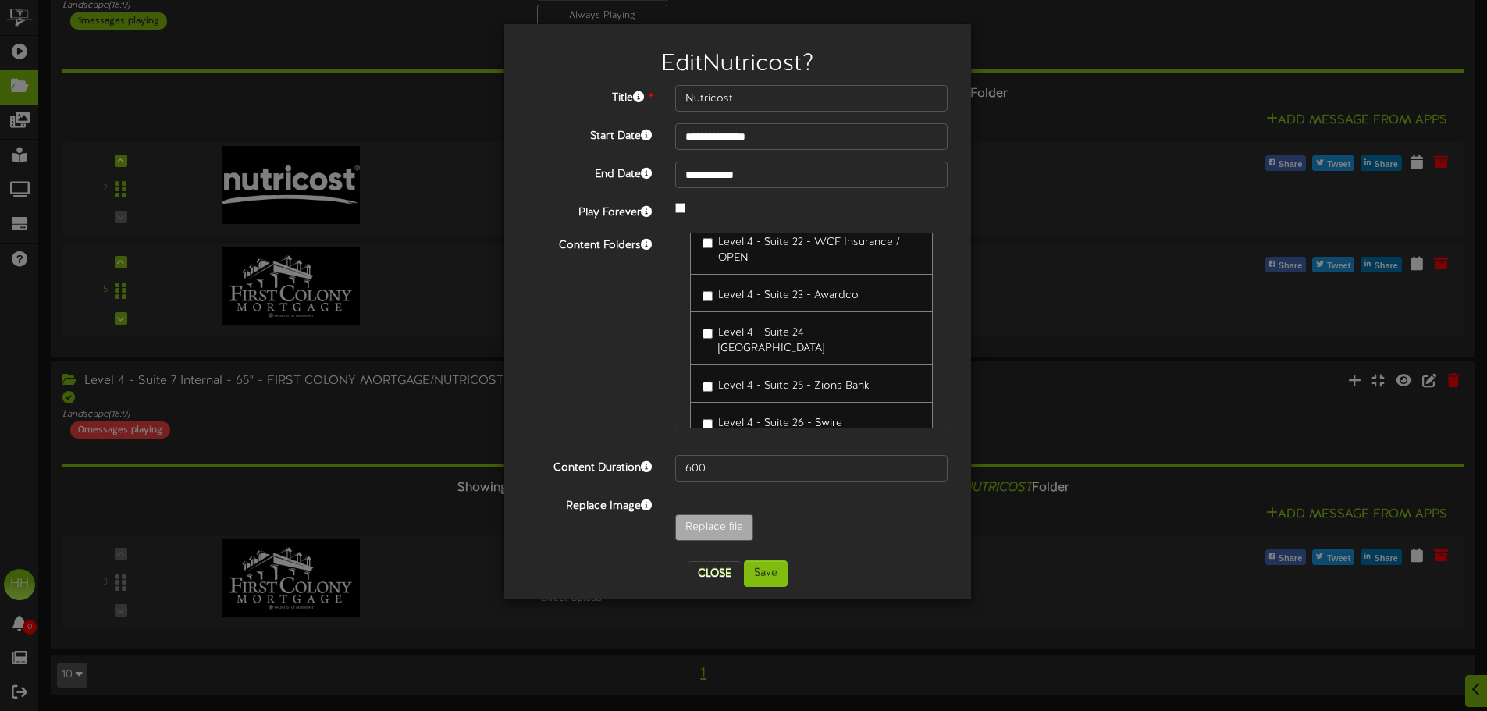
click at [1203, 350] on div "**********" at bounding box center [743, 355] width 1487 height 711
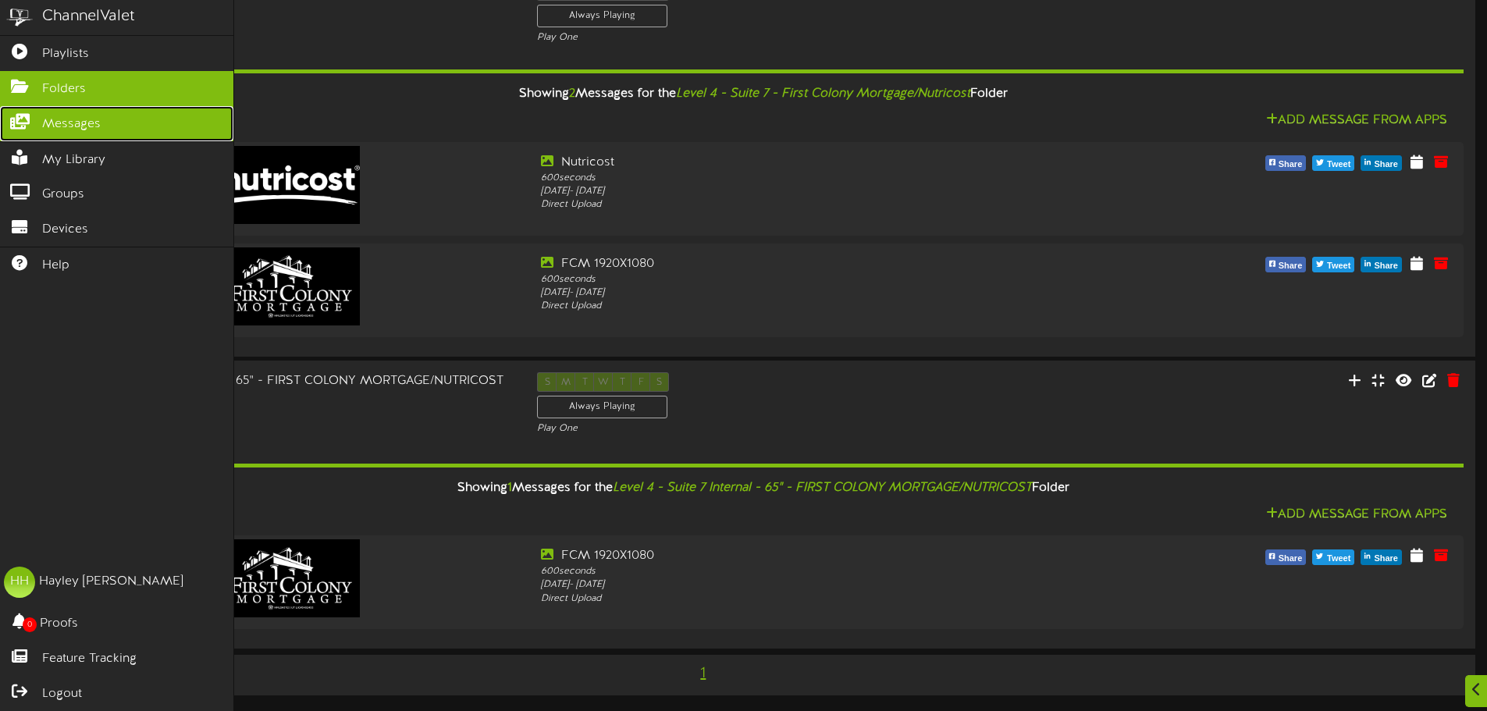
click at [63, 133] on link "Messages" at bounding box center [116, 123] width 233 height 35
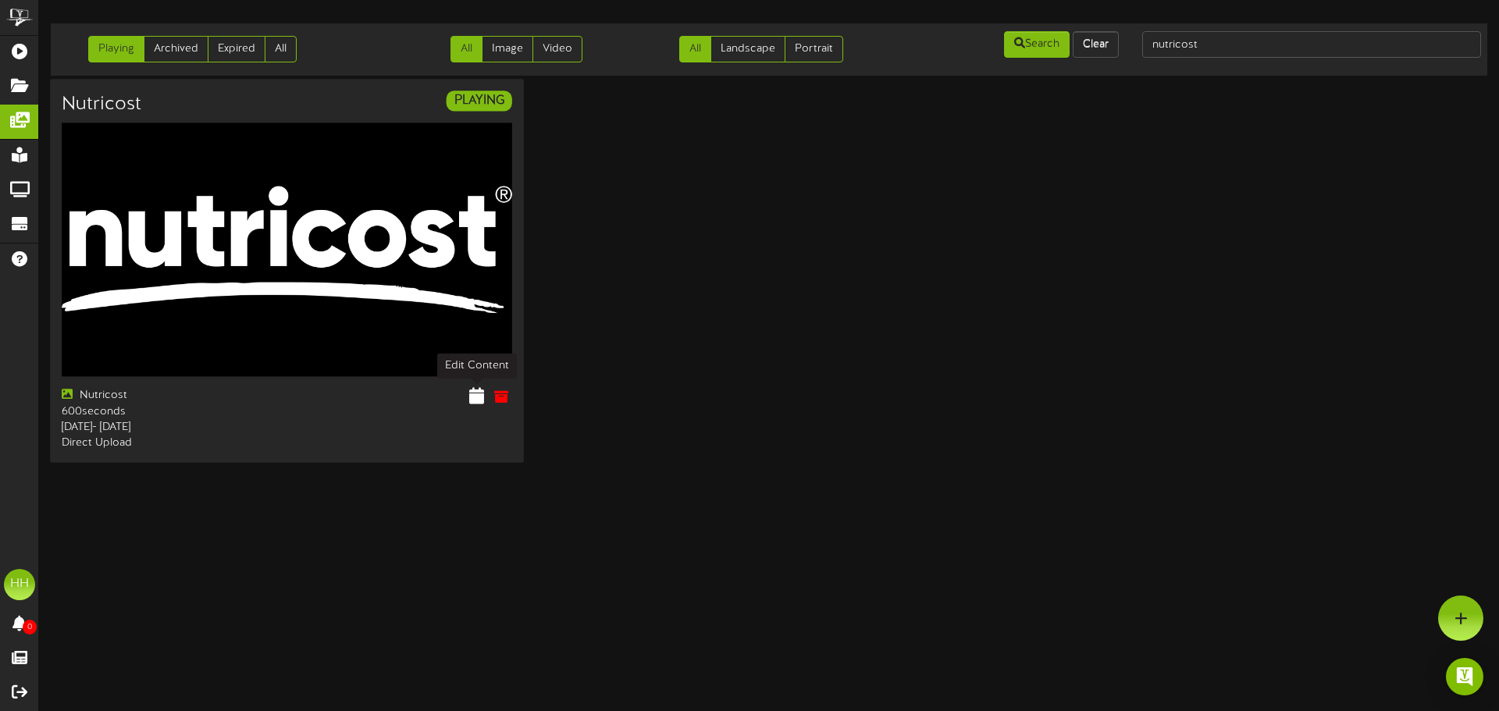
click at [471, 394] on icon at bounding box center [476, 395] width 15 height 17
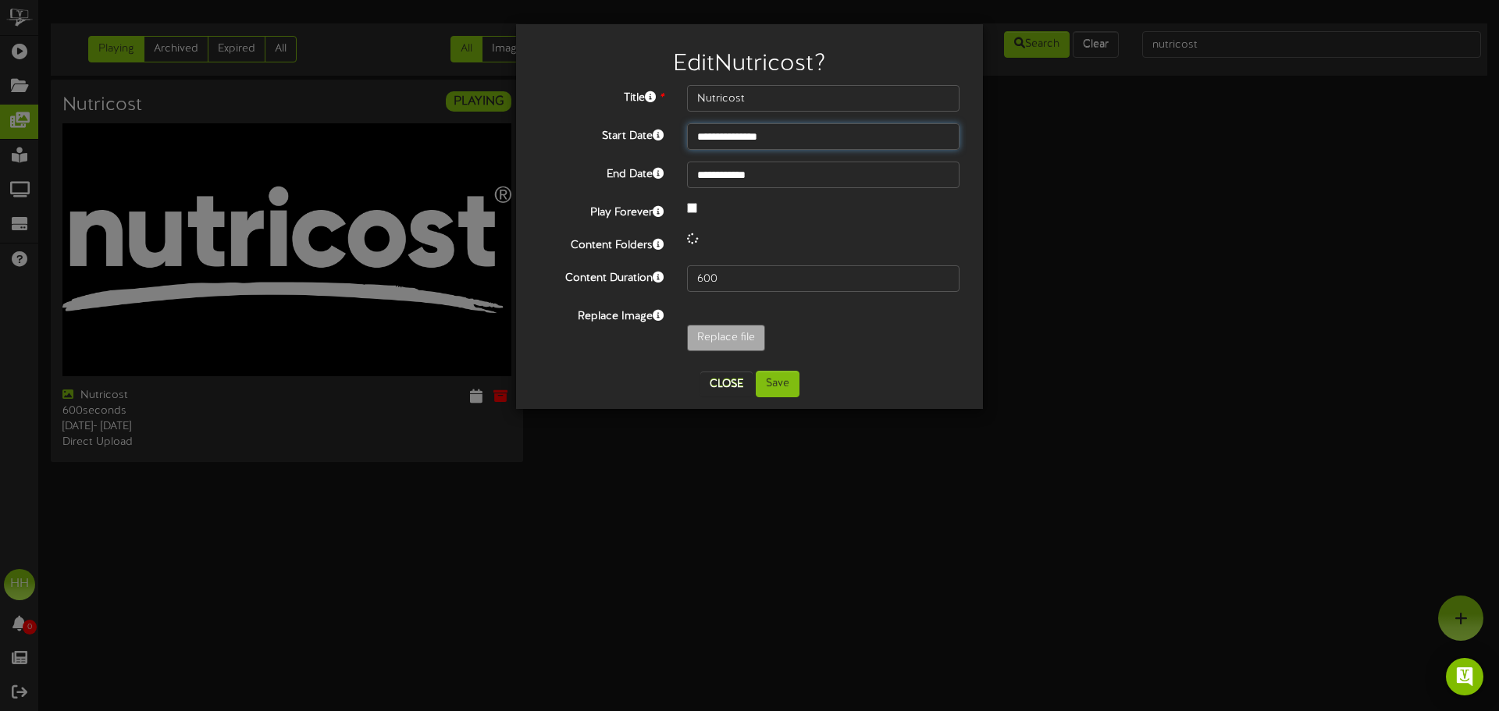
click at [768, 134] on input "**********" at bounding box center [823, 136] width 272 height 27
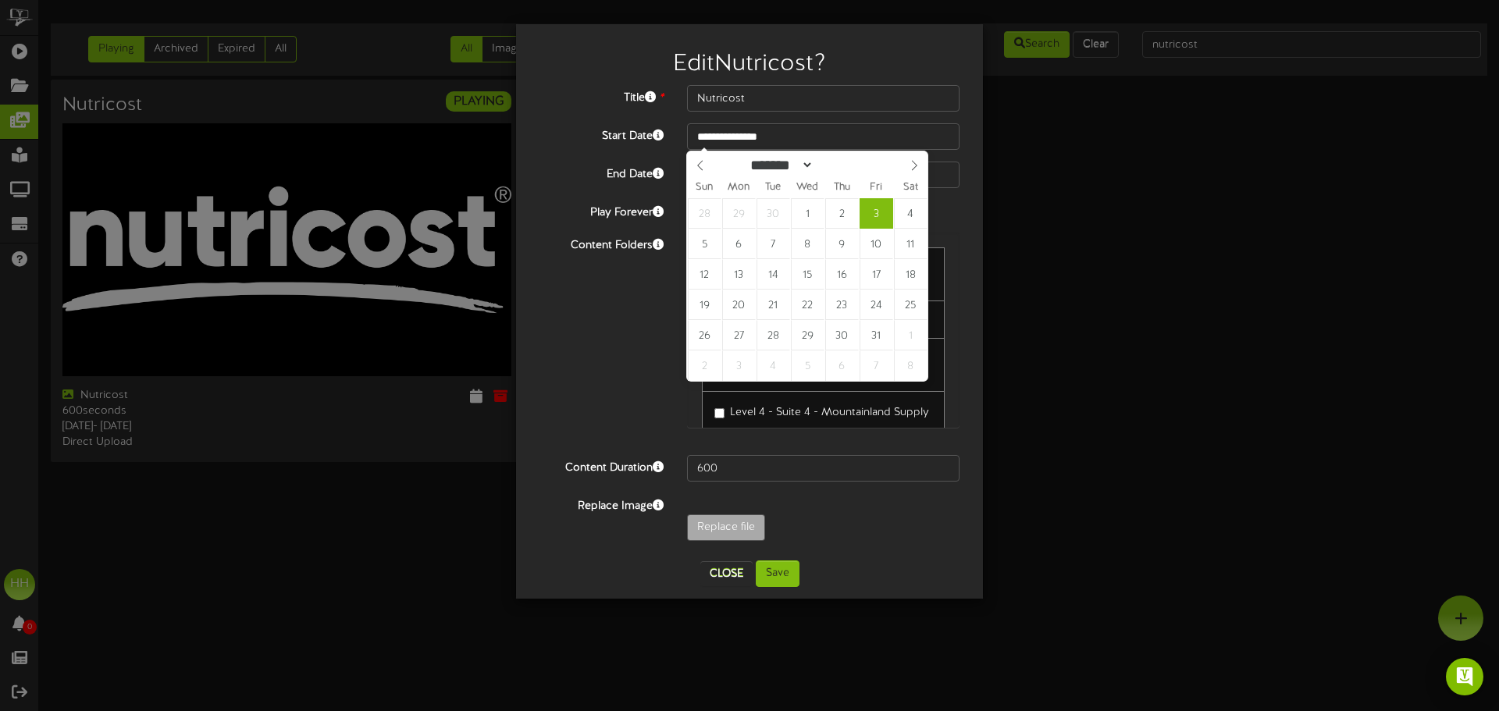
click at [619, 155] on div "**********" at bounding box center [749, 317] width 420 height 464
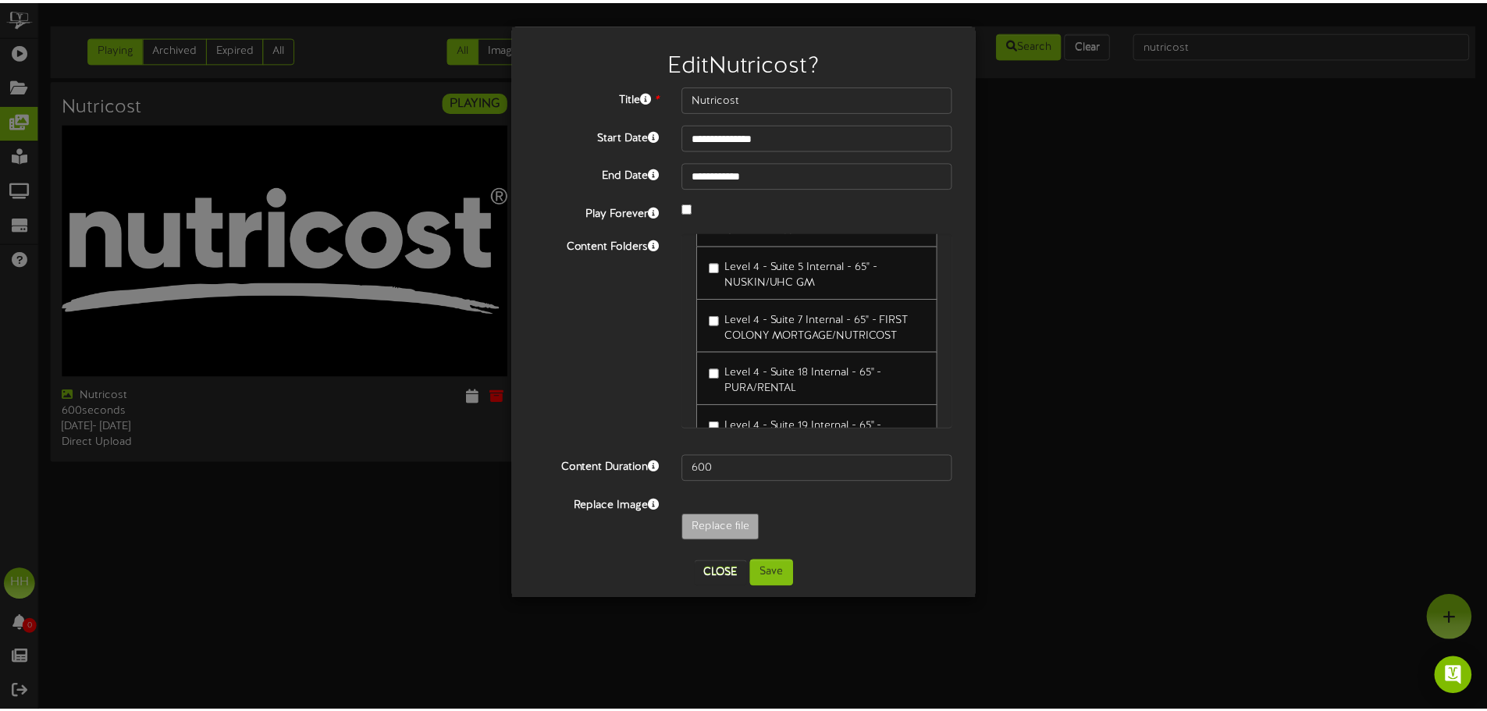
scroll to position [2810, 0]
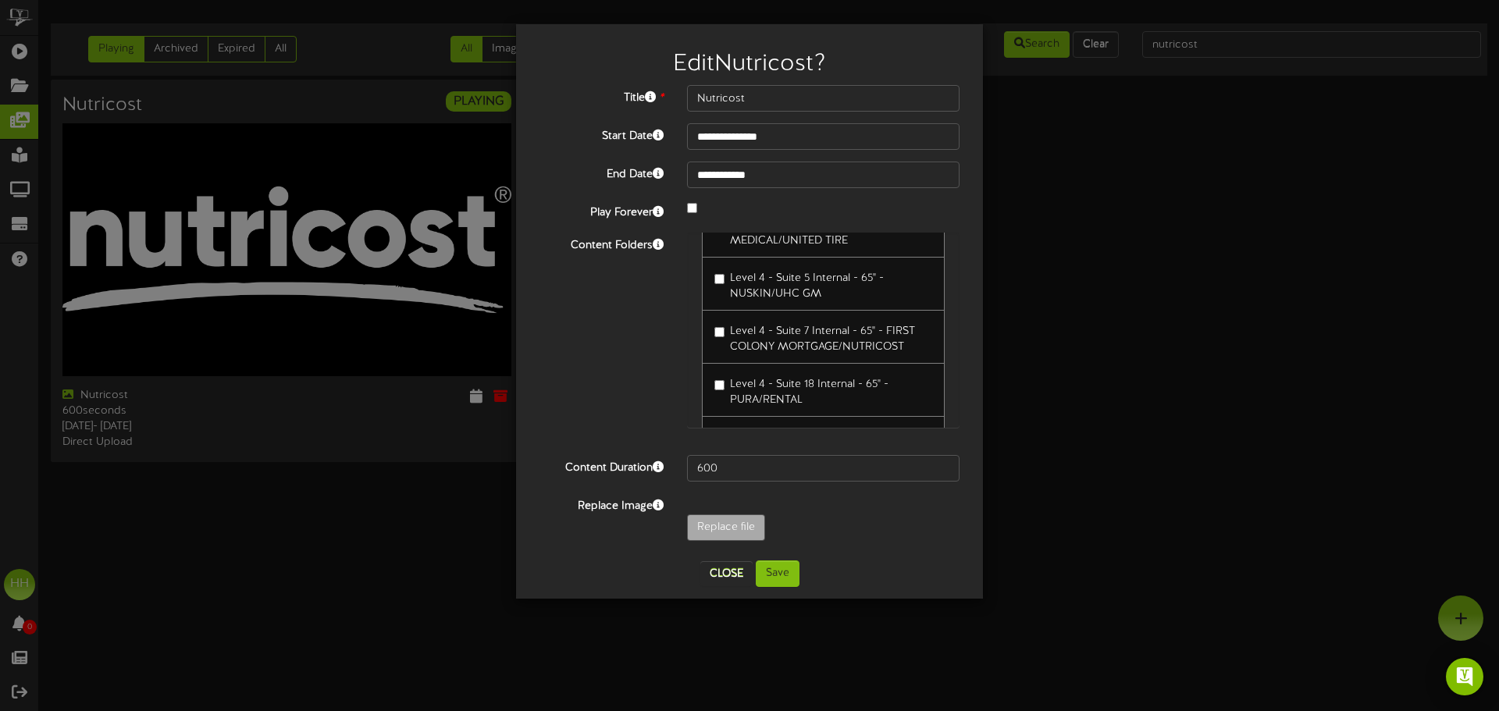
click at [850, 326] on span "Level 4 - Suite 7 Internal - 65" - FIRST COLONY MORTGAGE/NUTRICOST" at bounding box center [822, 339] width 185 height 27
click at [785, 554] on div "**********" at bounding box center [749, 322] width 443 height 475
click at [785, 563] on button "Save" at bounding box center [778, 573] width 44 height 27
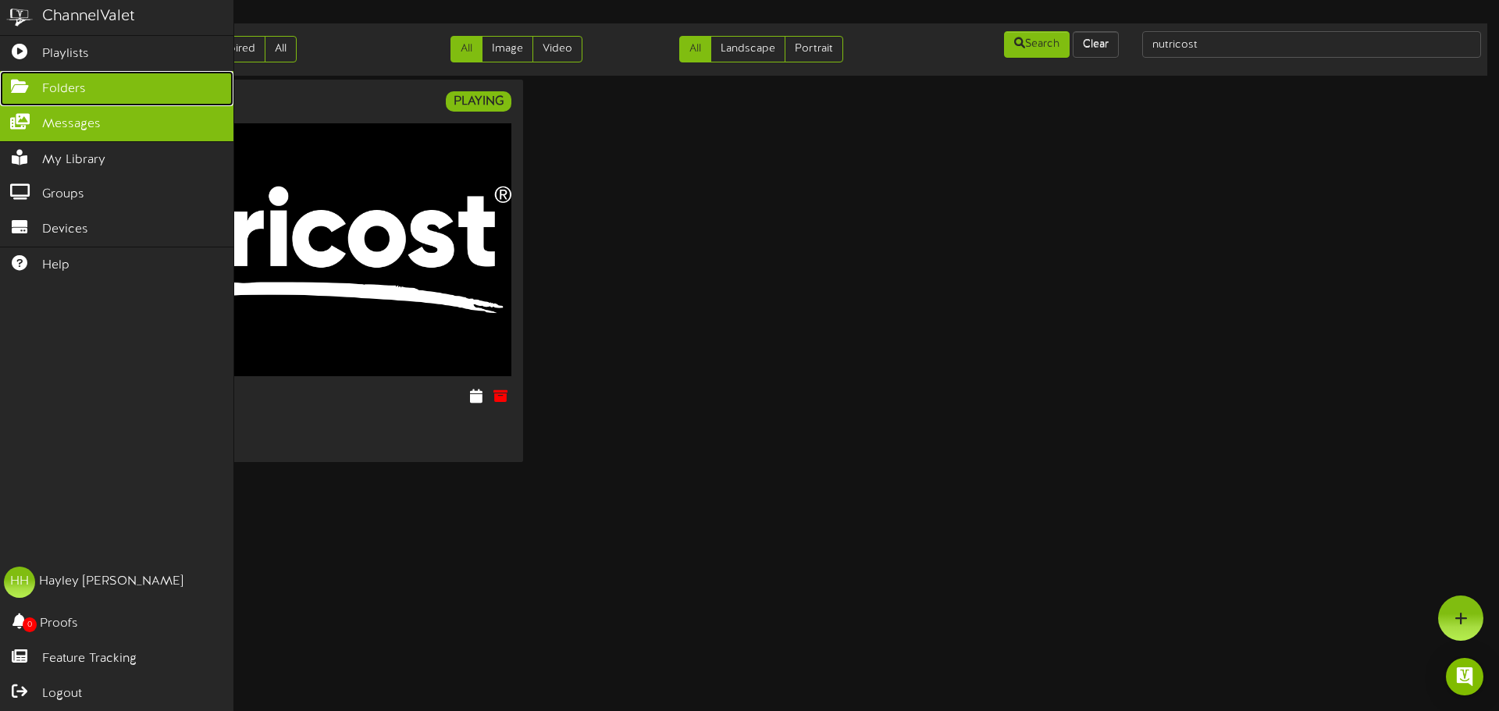
click at [65, 80] on span "Folders" at bounding box center [64, 89] width 44 height 18
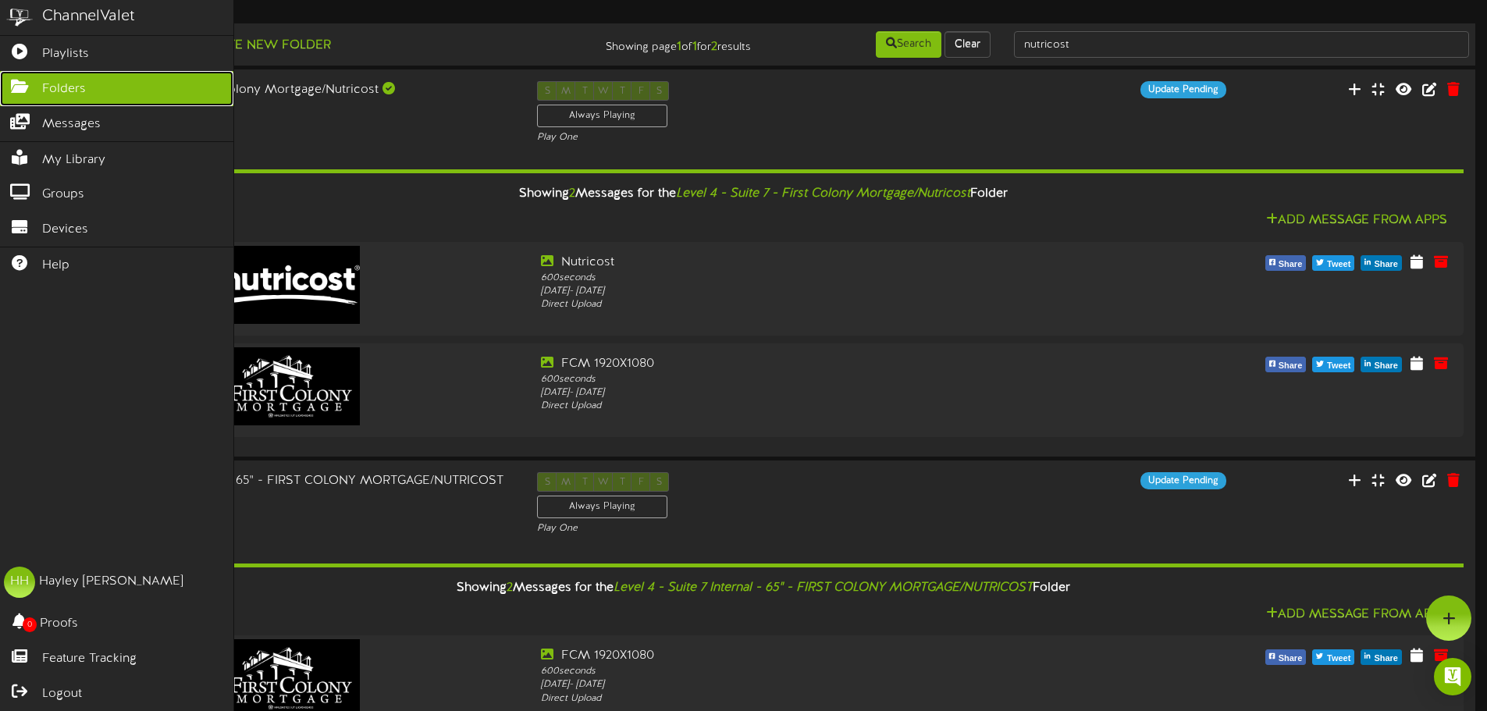
click at [50, 91] on span "Folders" at bounding box center [64, 89] width 44 height 18
click at [34, 55] on link "Playlists" at bounding box center [116, 53] width 233 height 35
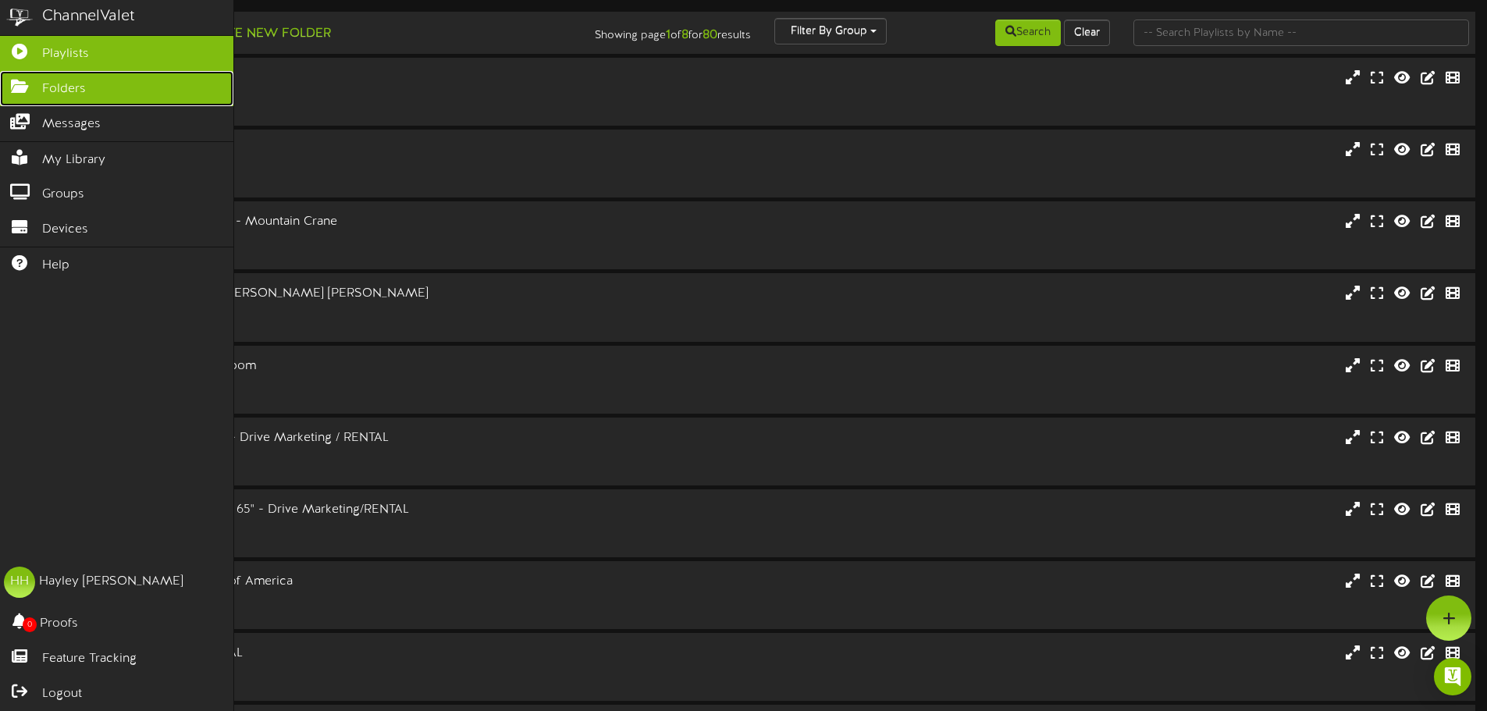
click at [86, 86] on link "Folders" at bounding box center [116, 88] width 233 height 35
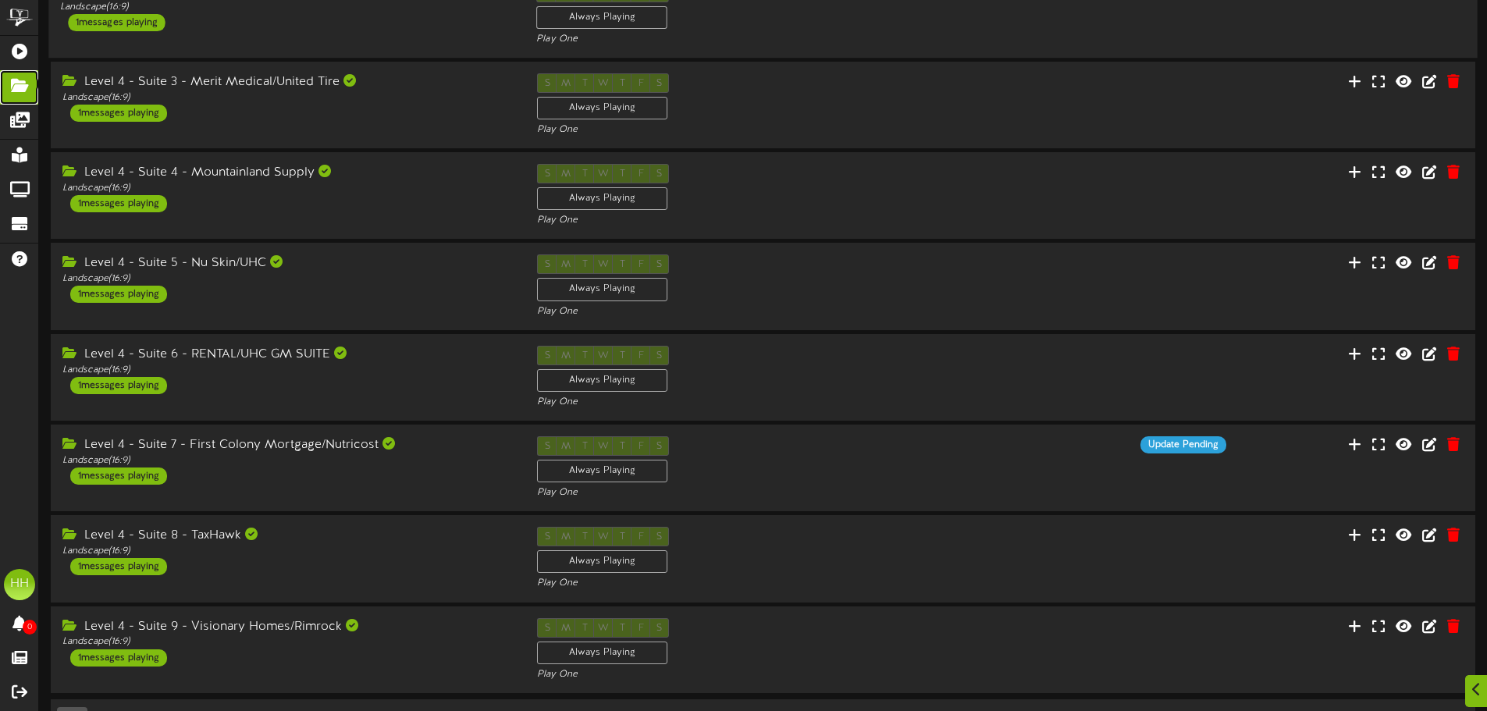
scroll to position [326, 0]
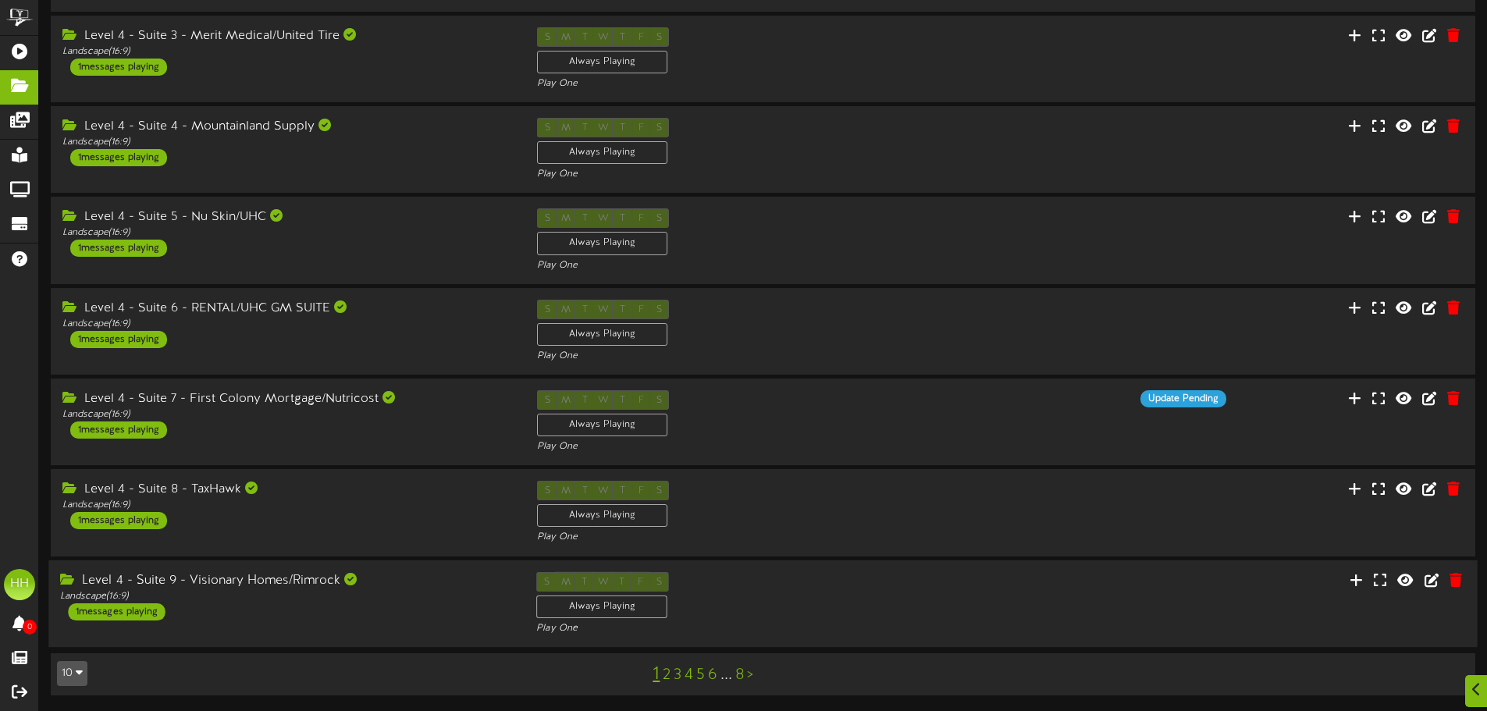
click at [358, 604] on div "Level 4 - Suite 9 - Visionary Homes/Rimrock Landscape ( 16:9 ) 1 messages playi…" at bounding box center [286, 595] width 476 height 48
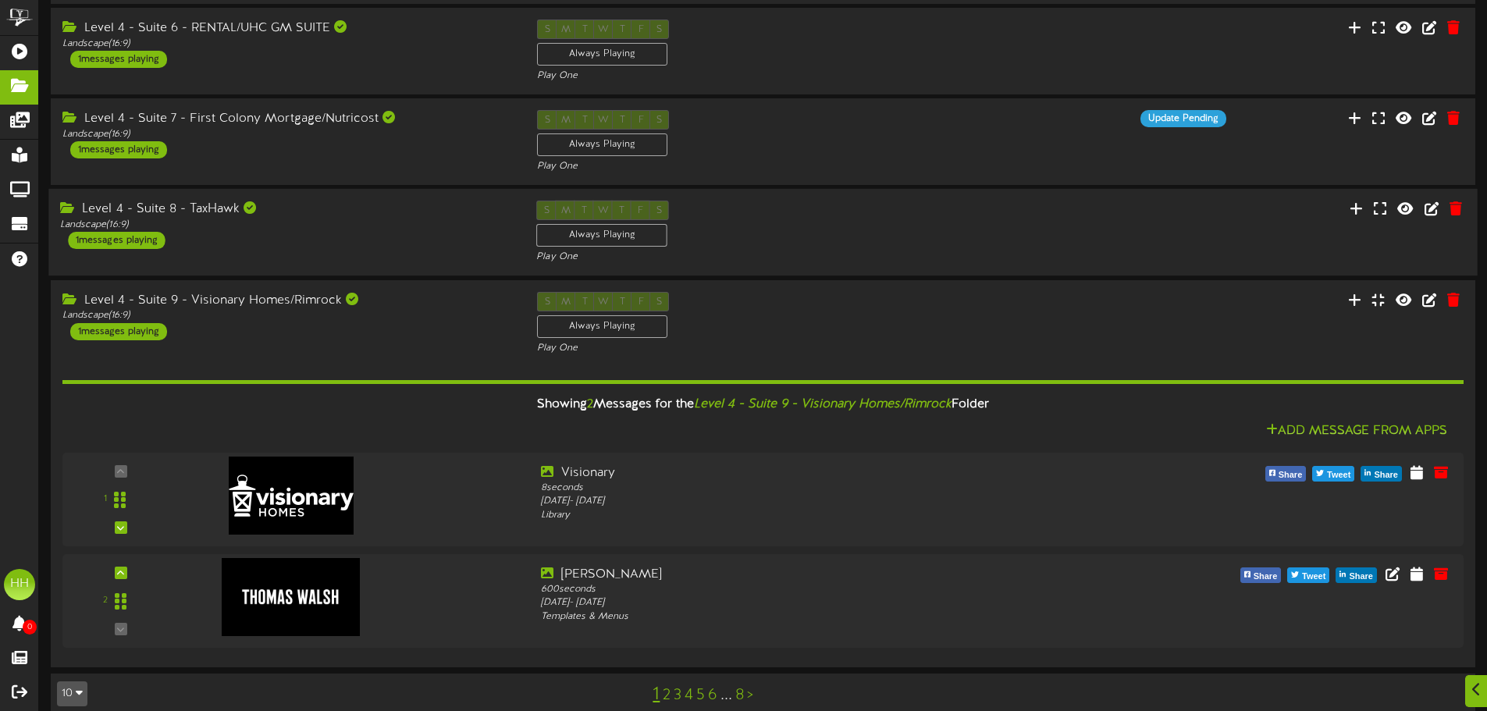
scroll to position [627, 0]
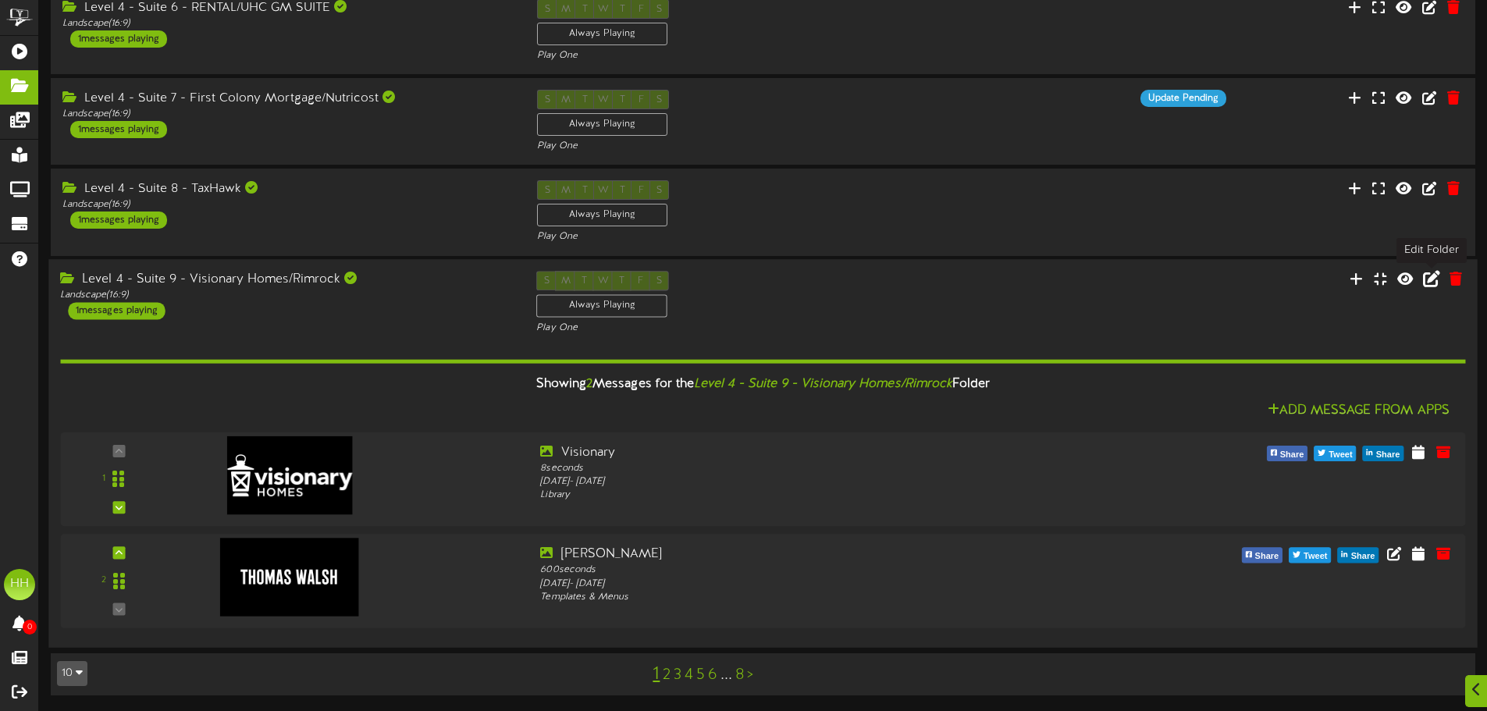
click at [1431, 284] on icon at bounding box center [1431, 277] width 17 height 17
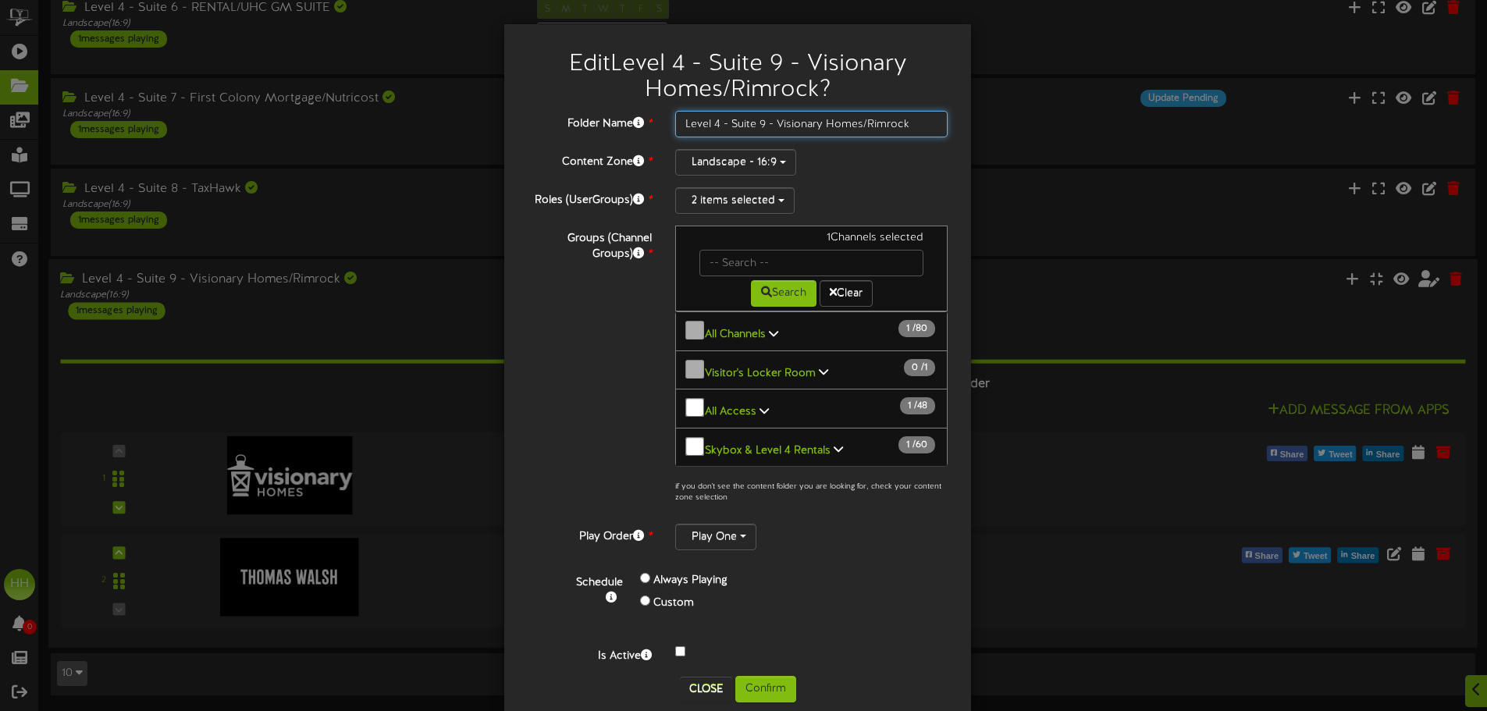
drag, startPoint x: 861, startPoint y: 124, endPoint x: 1032, endPoint y: 145, distance: 172.3
click at [1034, 145] on div "Edit Level 4 - Suite 9 - Visionary Homes/Rimrock ? Folder Name * Level 4 - Suit…" at bounding box center [743, 355] width 1487 height 711
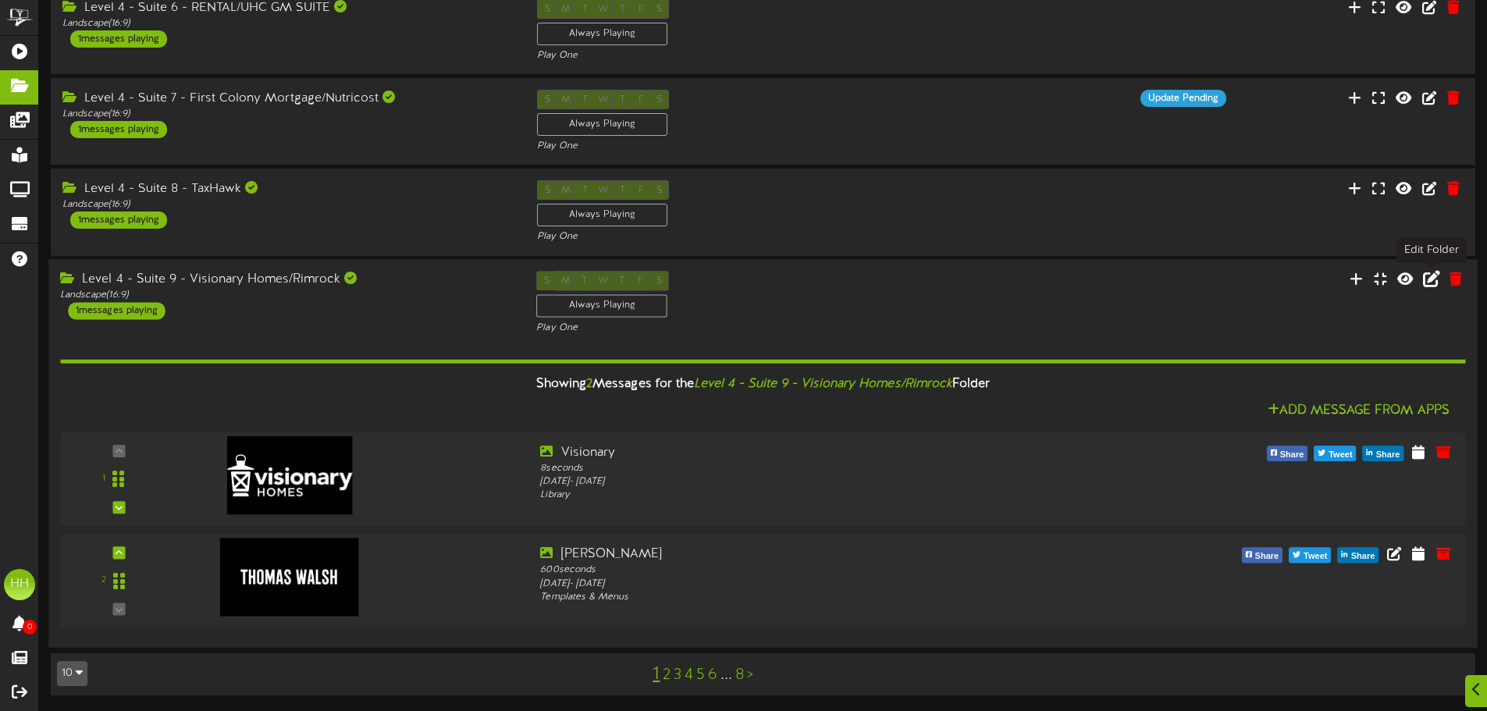
click at [1432, 286] on icon at bounding box center [1431, 277] width 17 height 17
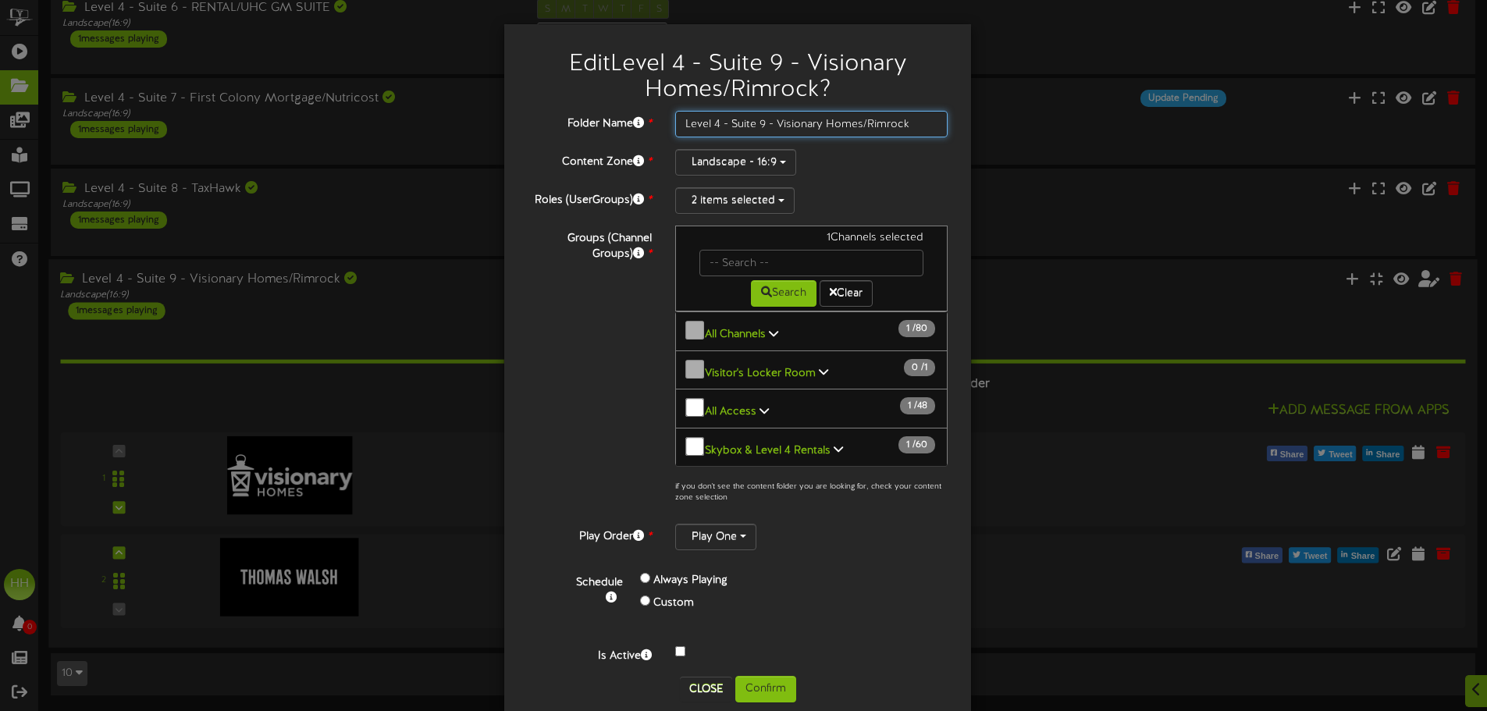
drag, startPoint x: 862, startPoint y: 123, endPoint x: 909, endPoint y: 123, distance: 47.6
click at [909, 123] on input "Level 4 - Suite 9 - Visionary Homes/Rimrock" at bounding box center [811, 124] width 272 height 27
type input "Level 4 - Suite 9 - Visionary Homes/[PERSON_NAME]"
click at [759, 676] on button "Confirm" at bounding box center [765, 689] width 61 height 27
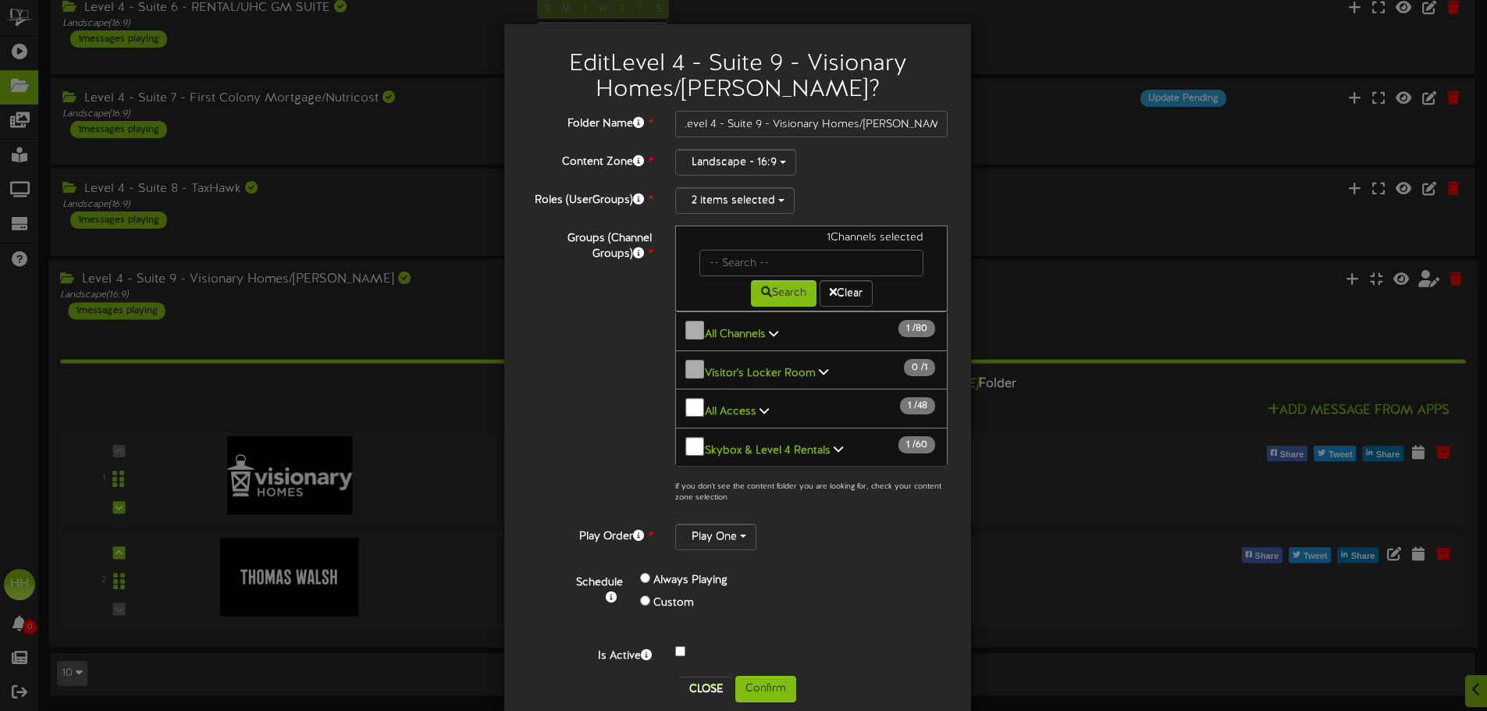
scroll to position [0, 0]
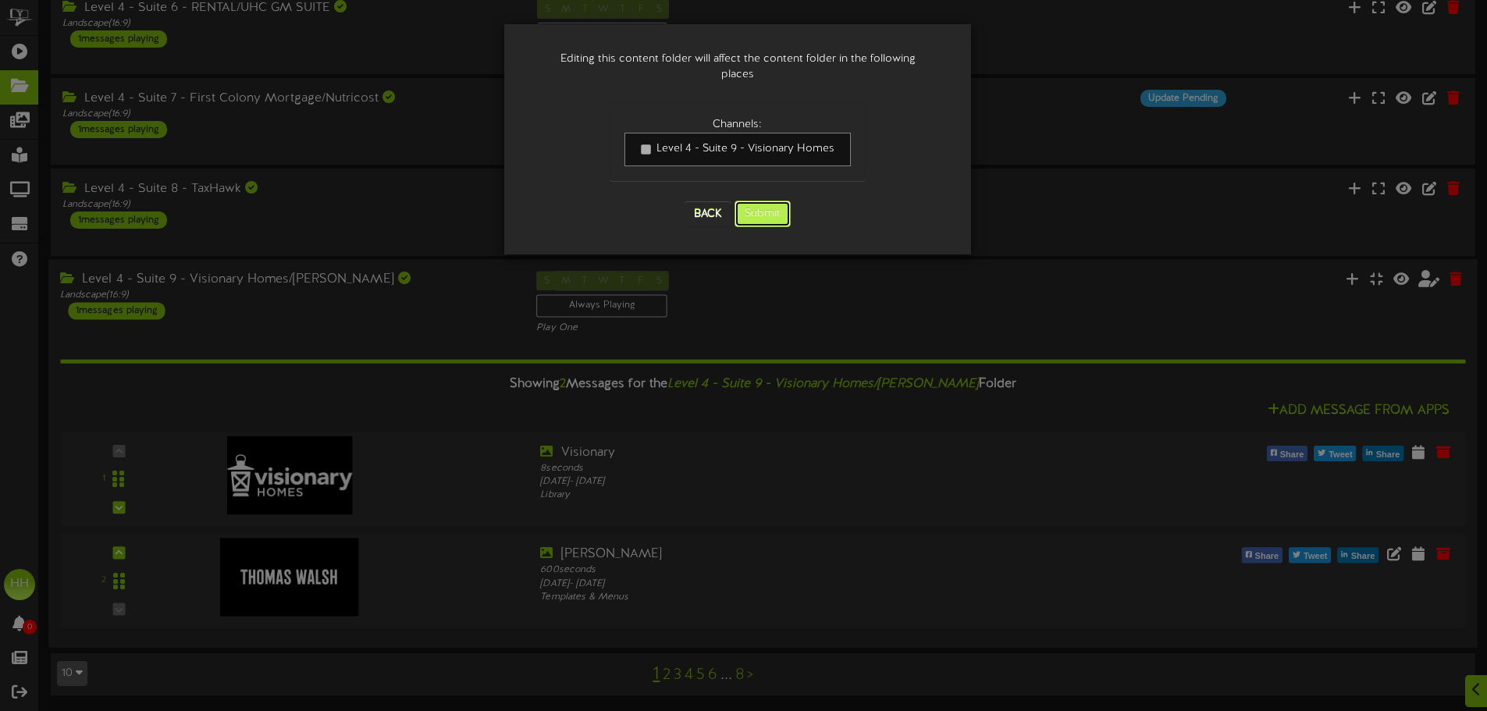
click at [760, 201] on button "Submit" at bounding box center [763, 214] width 56 height 27
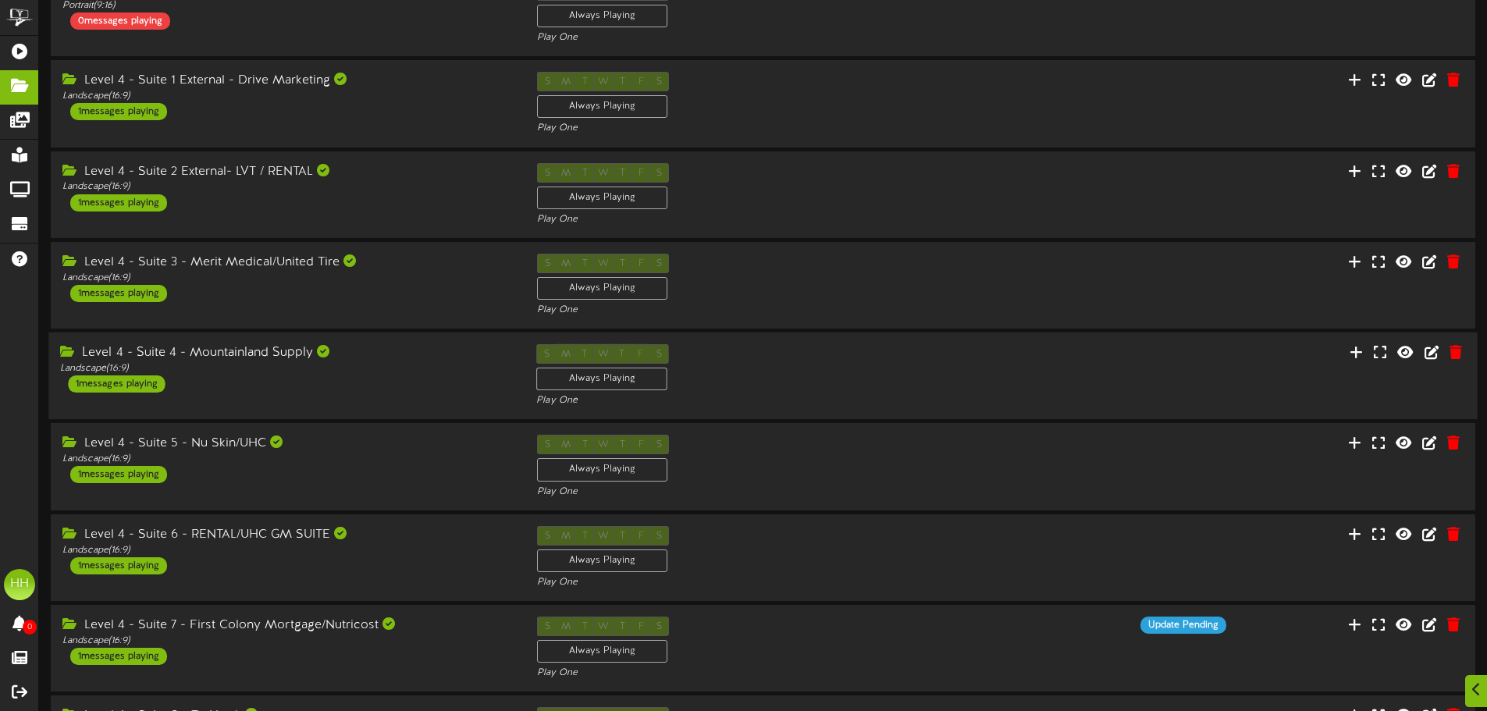
scroll to position [312, 0]
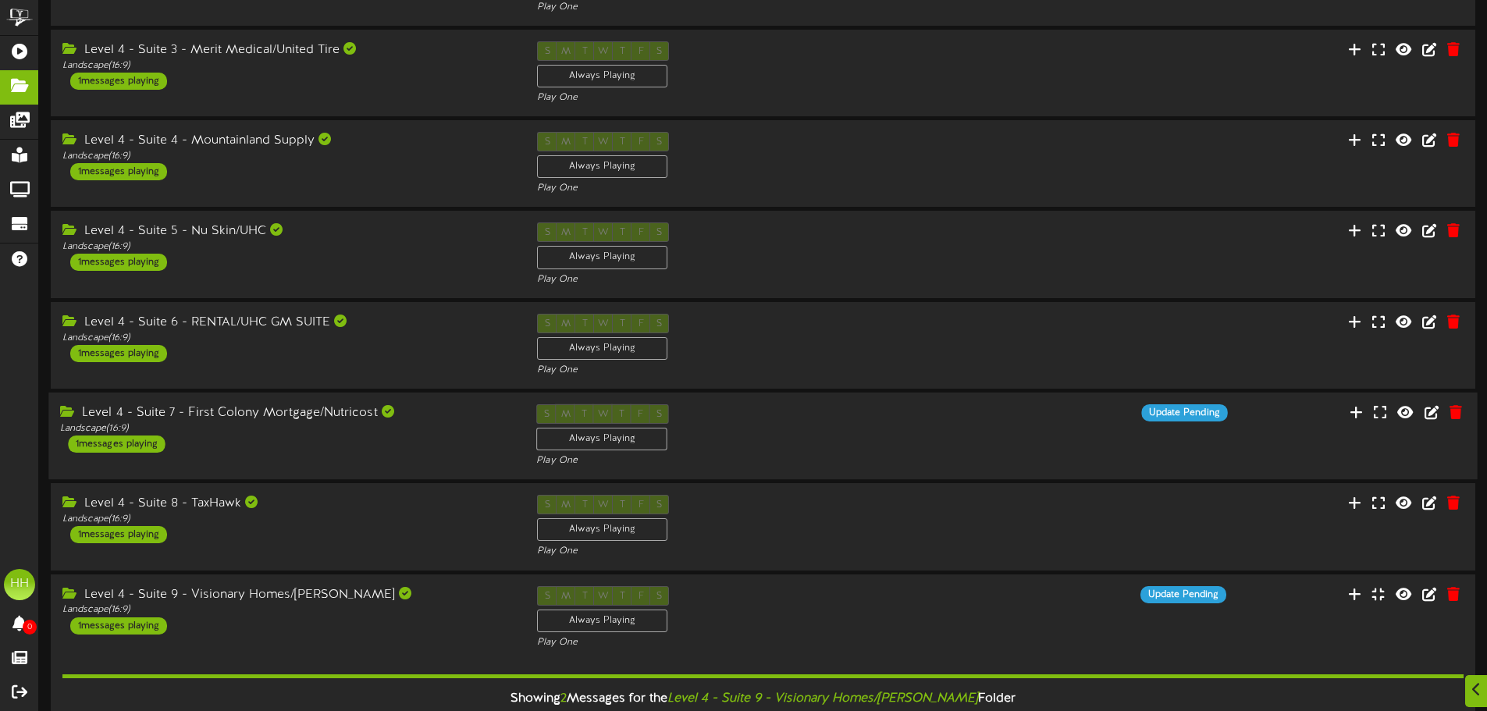
click at [284, 465] on div "Level 4 - Suite 7 - First Colony Mortgage/Nutricost Landscape ( 16:9 ) 1 messag…" at bounding box center [762, 436] width 1429 height 64
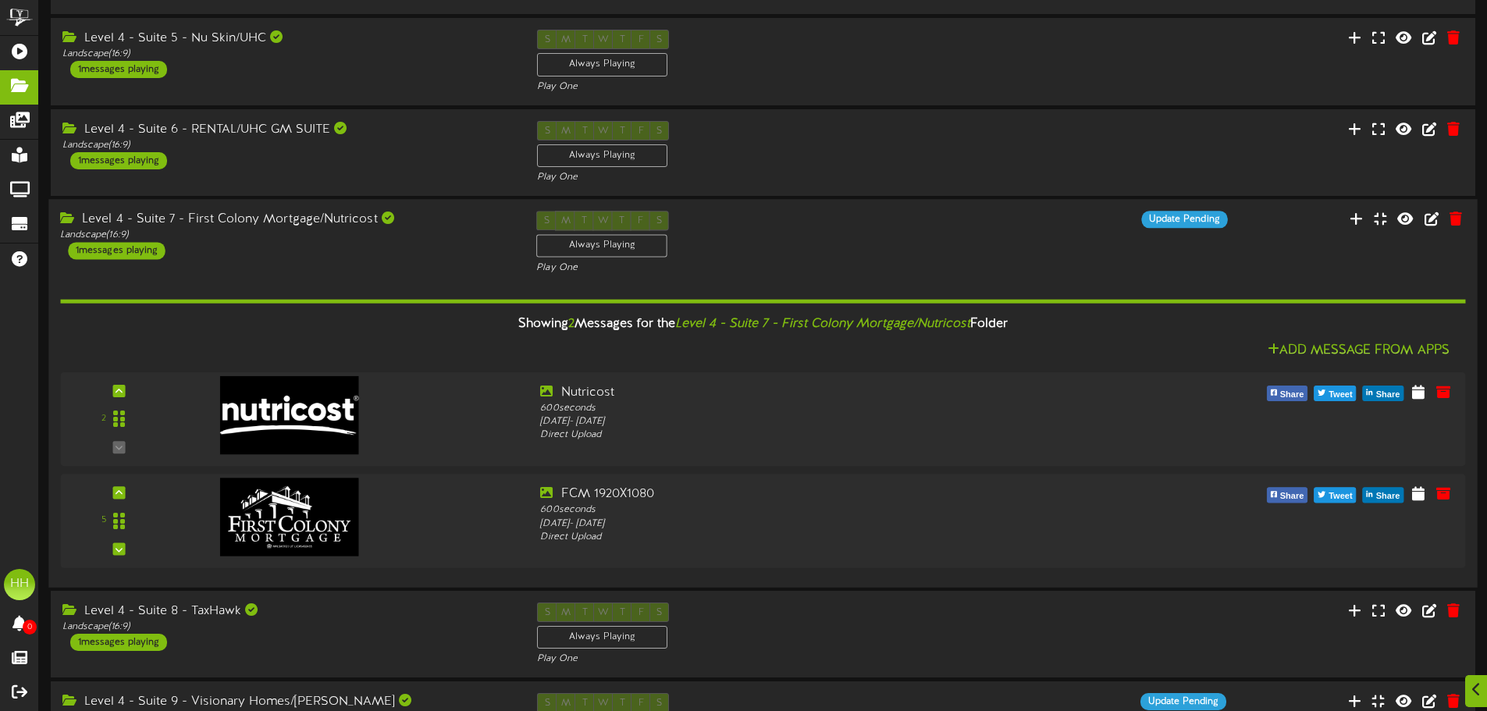
scroll to position [624, 0]
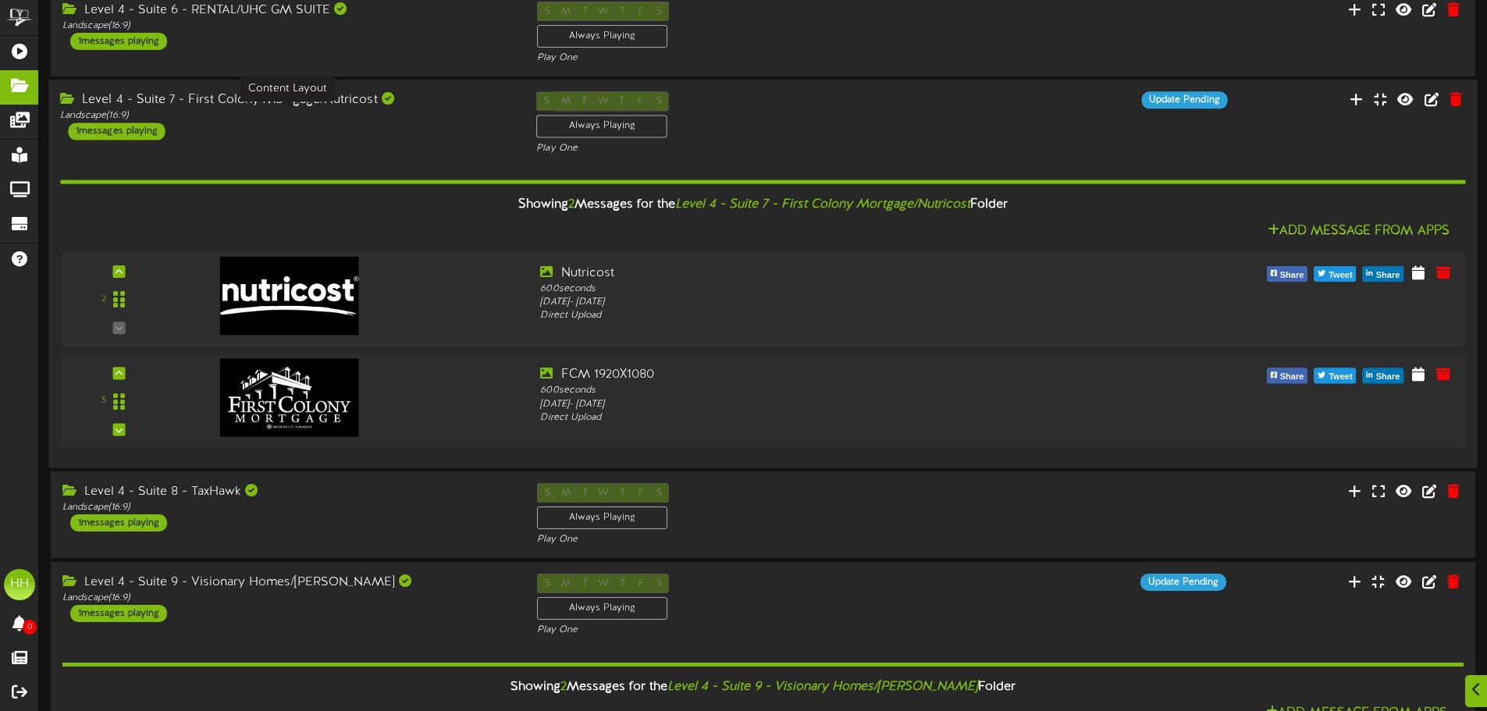
click at [363, 120] on div "Landscape ( 16:9 )" at bounding box center [286, 115] width 453 height 13
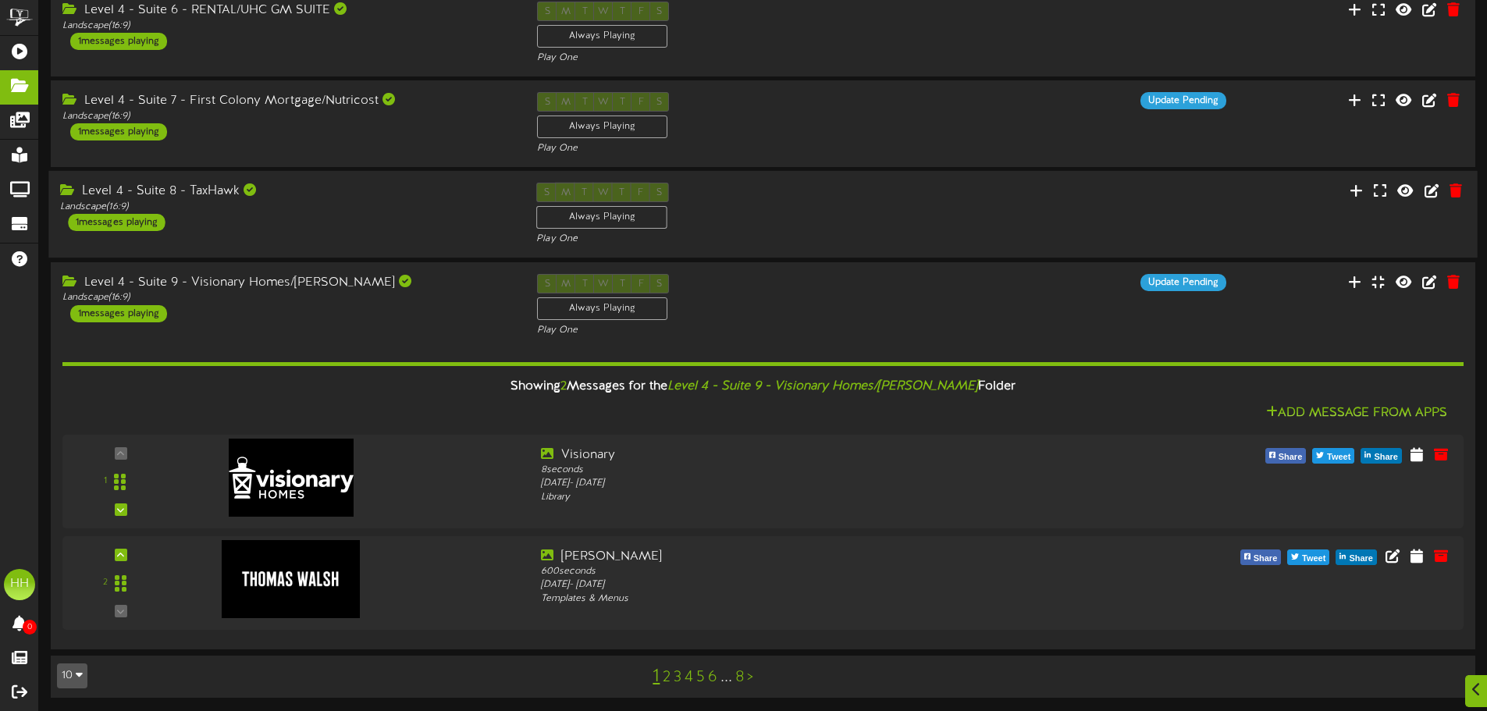
click at [418, 237] on div "Level 4 - Suite 8 - TaxHawk Landscape ( 16:9 ) 1 messages playing S M T W T F S…" at bounding box center [762, 215] width 1429 height 64
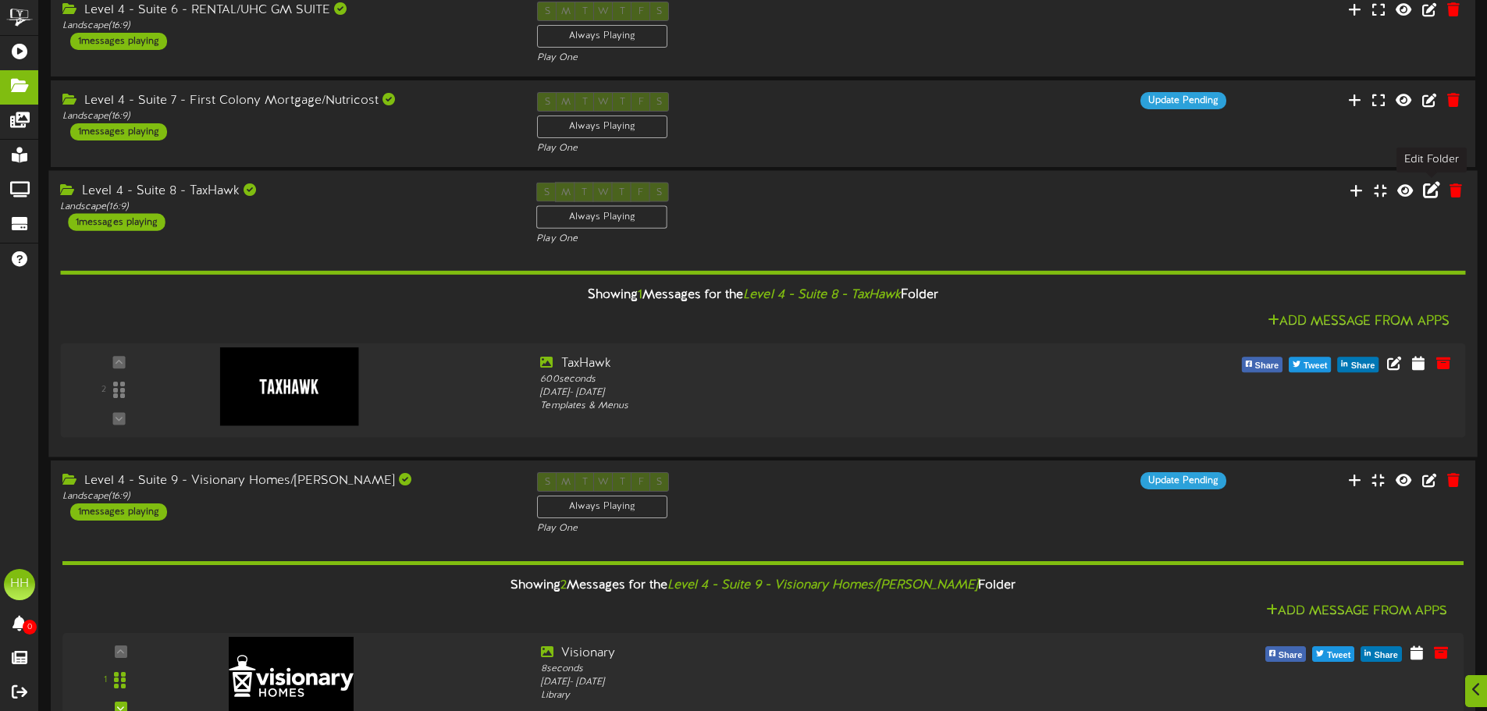
click at [1432, 197] on icon at bounding box center [1431, 189] width 17 height 17
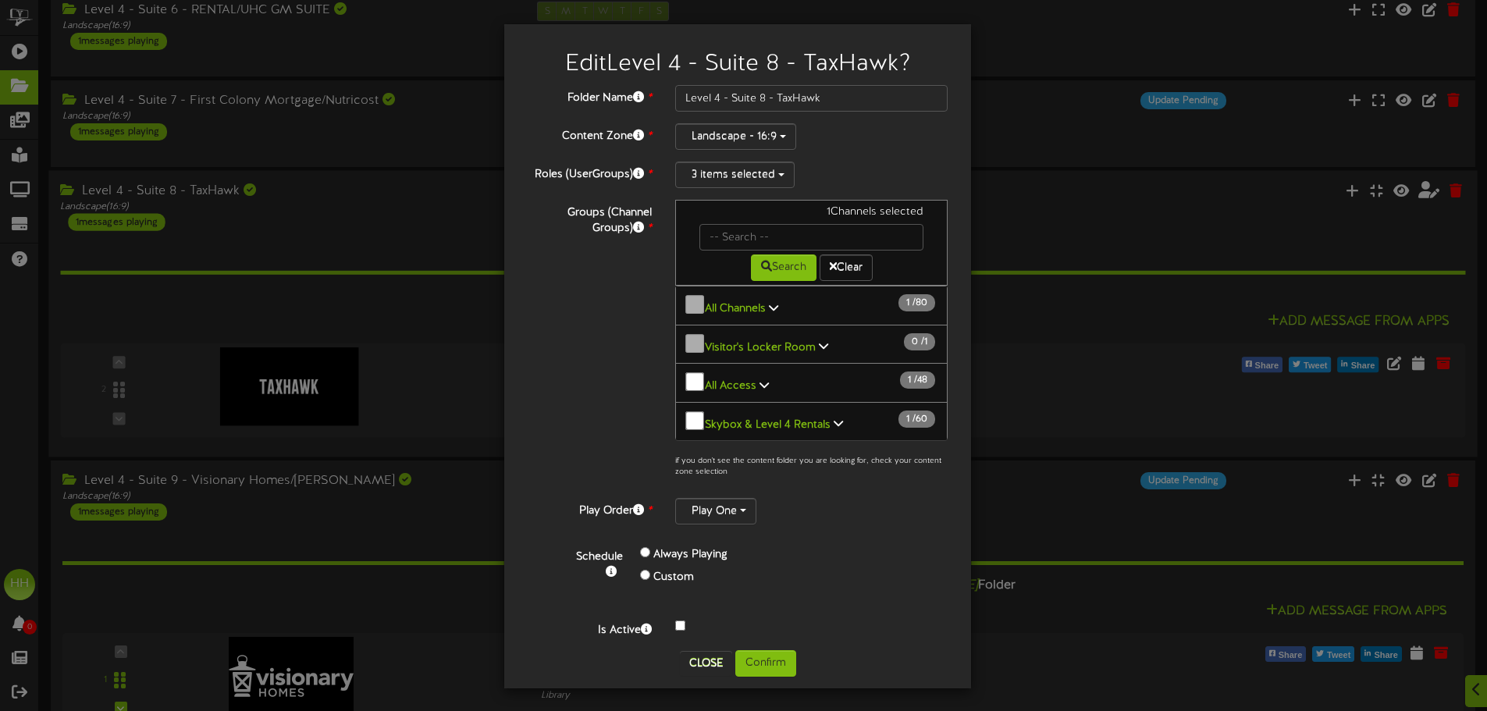
click at [1171, 212] on div "Edit Level 4 - Suite 8 - TaxHawk ? Folder Name * Level 4 - Suite 8 - TaxHawk Co…" at bounding box center [743, 355] width 1487 height 711
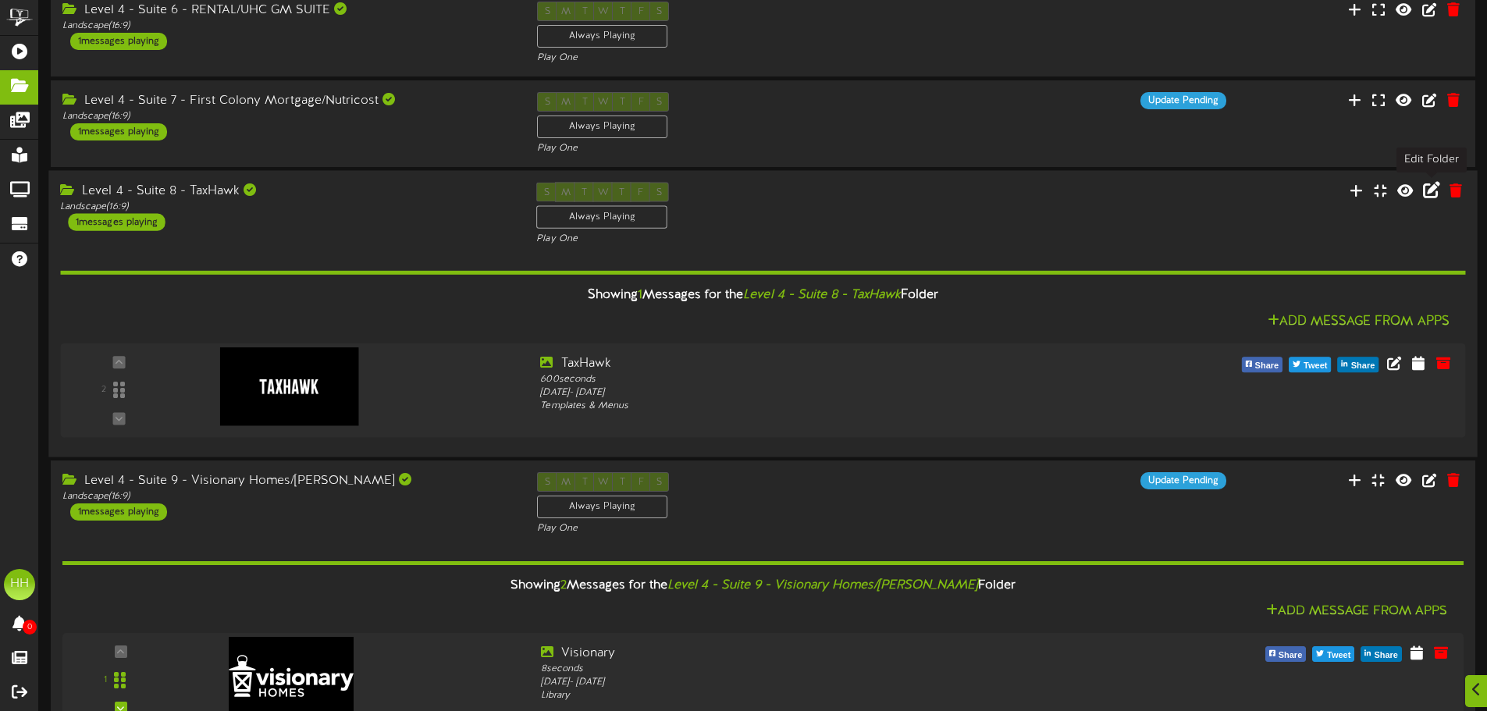
click at [1435, 194] on icon at bounding box center [1431, 189] width 17 height 17
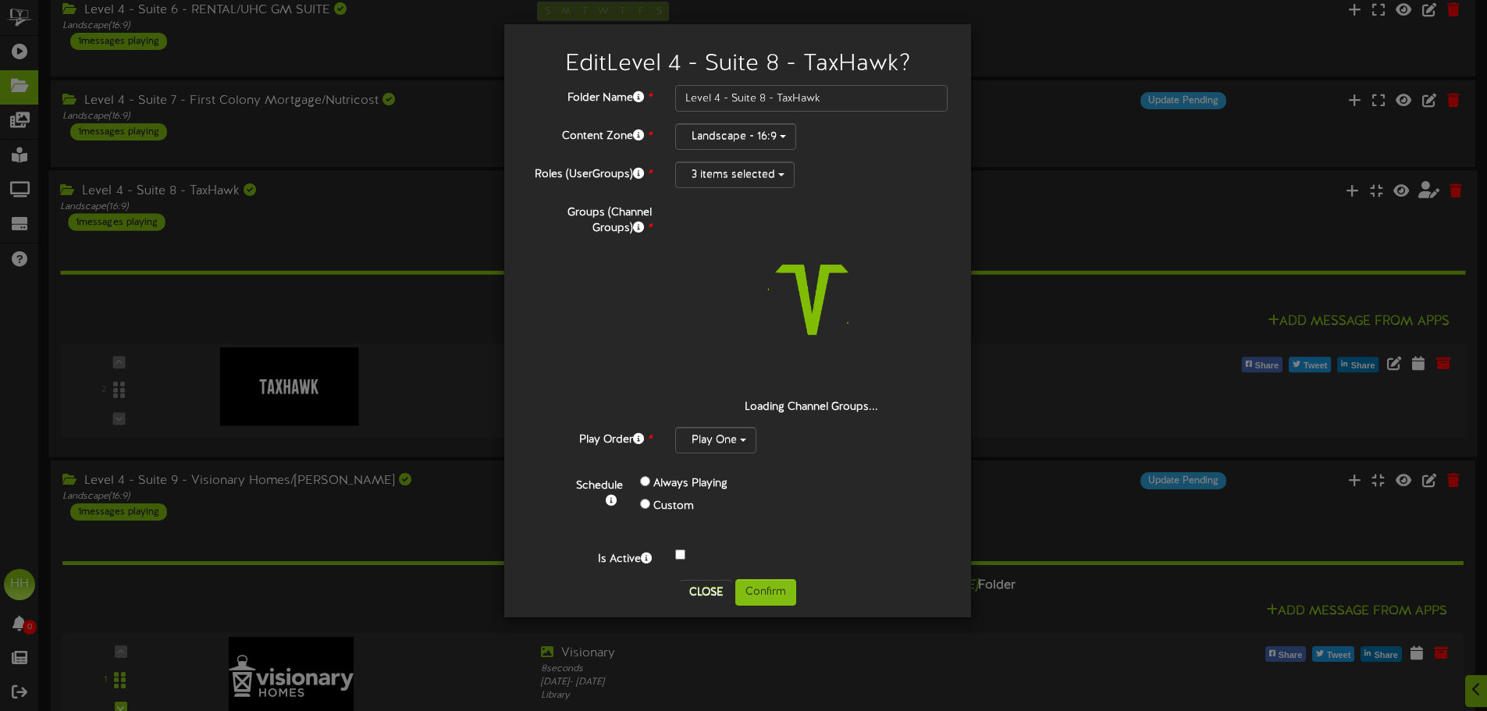
click at [1088, 204] on div "Edit Level 4 - Suite 8 - TaxHawk ? Folder Name * Level 4 - Suite 8 - TaxHawk Co…" at bounding box center [743, 355] width 1487 height 711
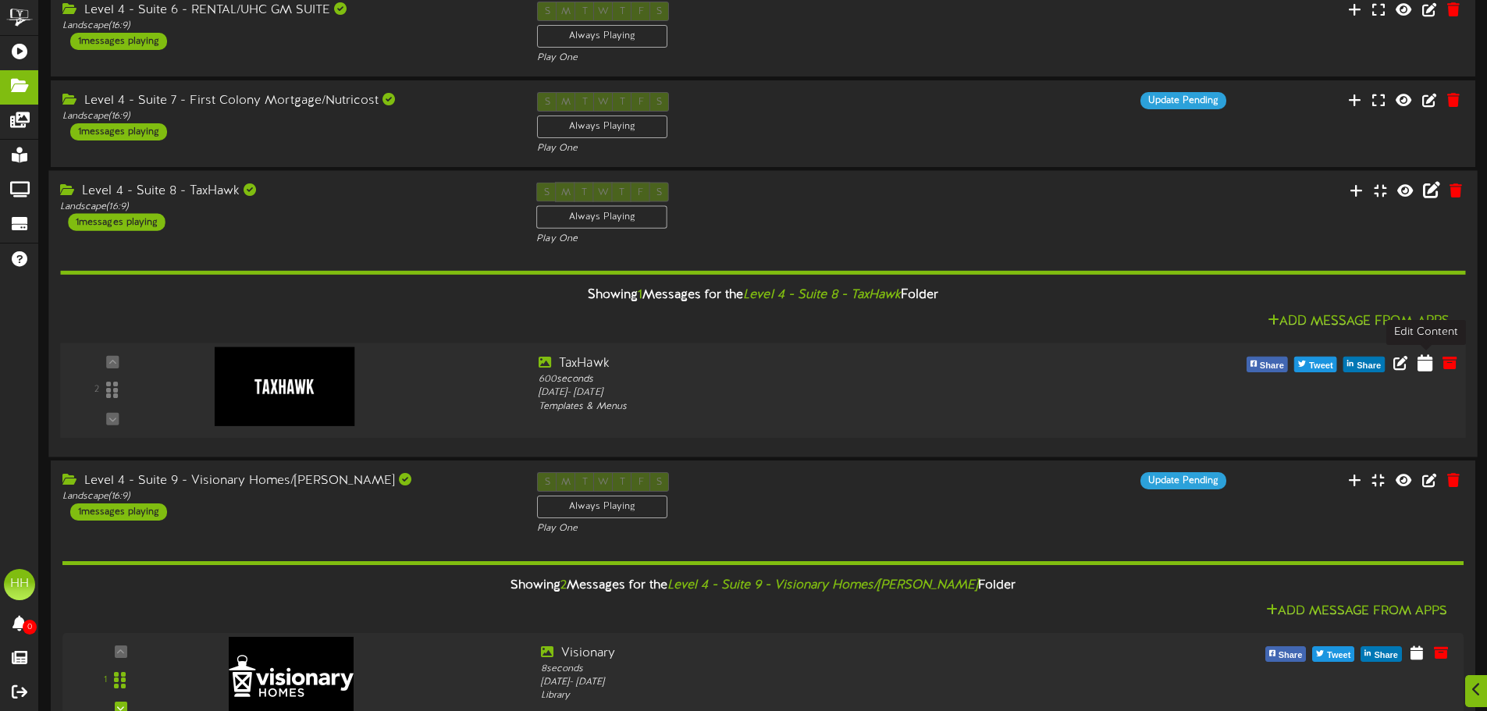
click at [1424, 368] on icon at bounding box center [1425, 362] width 15 height 17
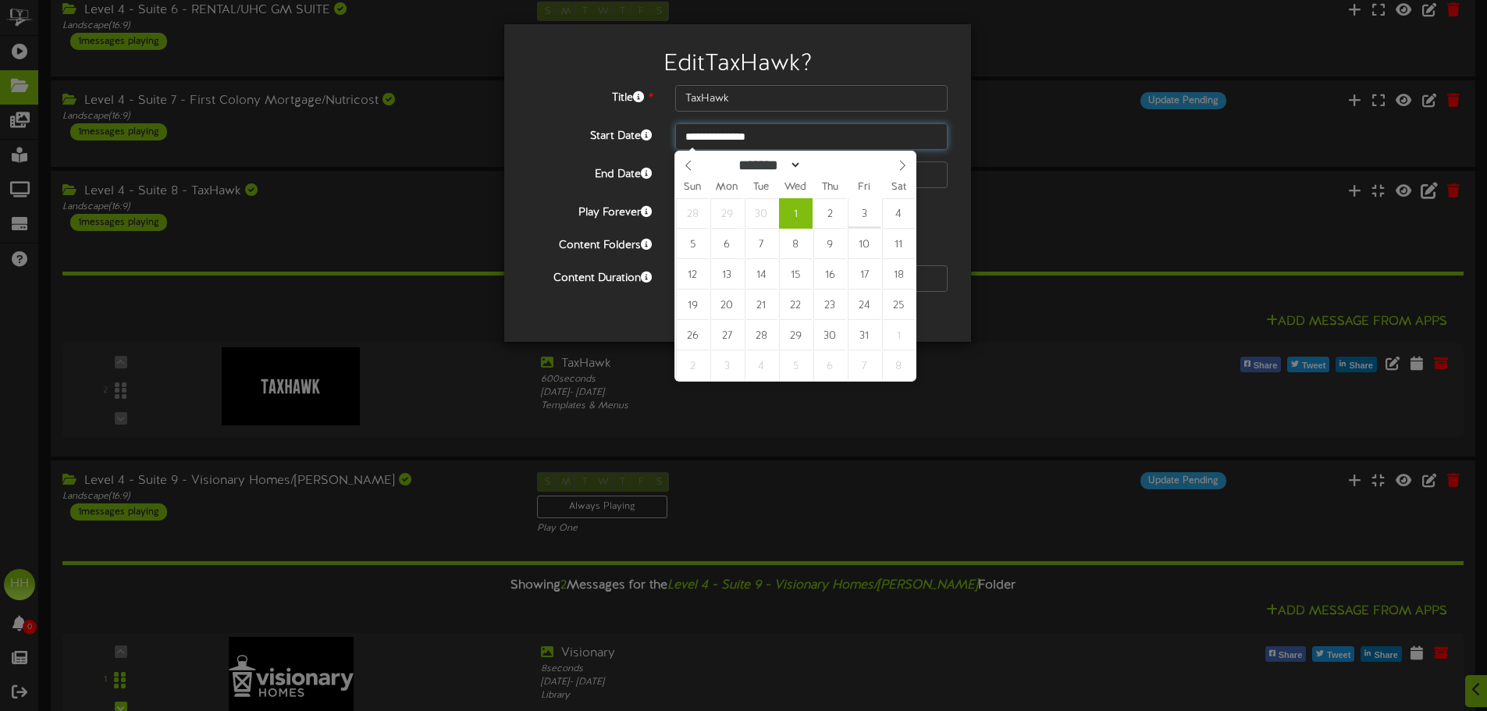
click at [728, 132] on input "**********" at bounding box center [811, 136] width 272 height 27
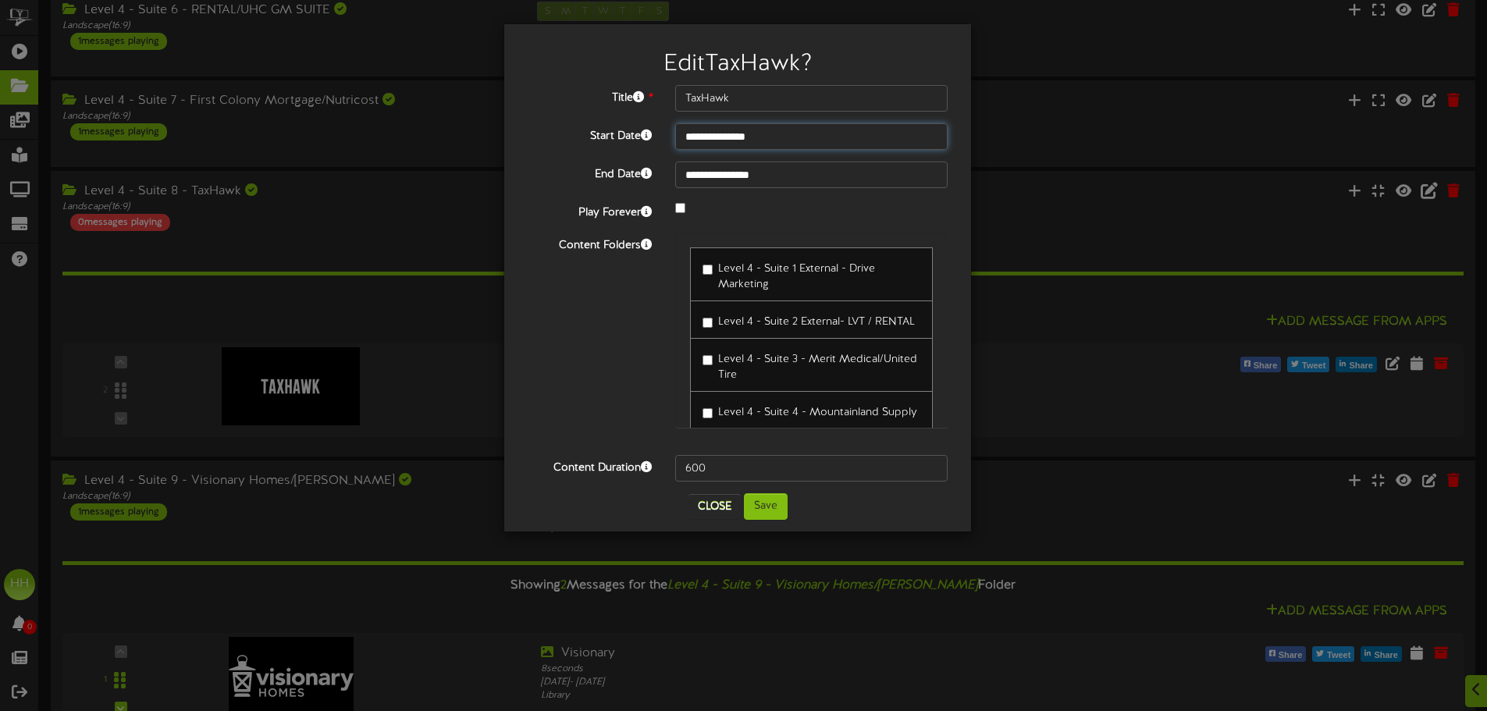
click at [783, 135] on input "**********" at bounding box center [811, 136] width 272 height 27
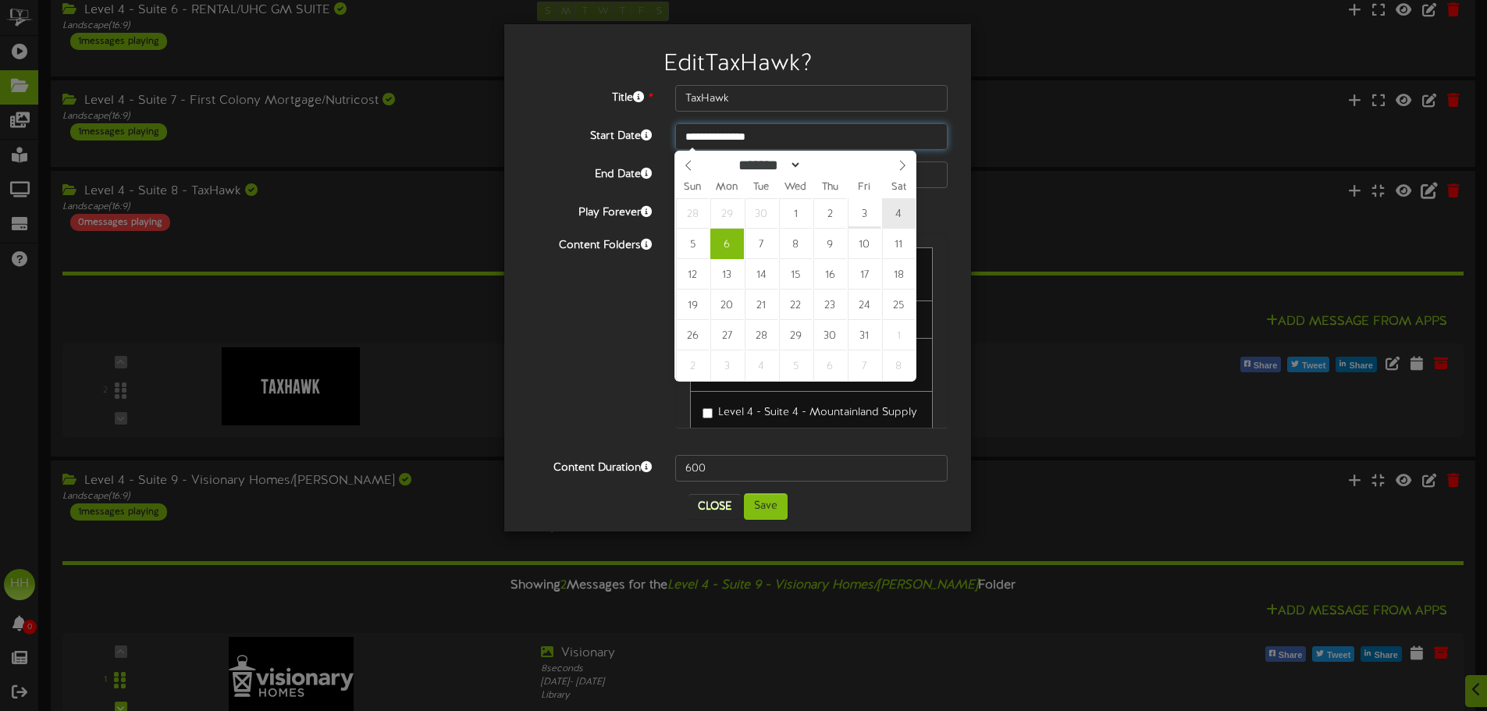
type input "**********"
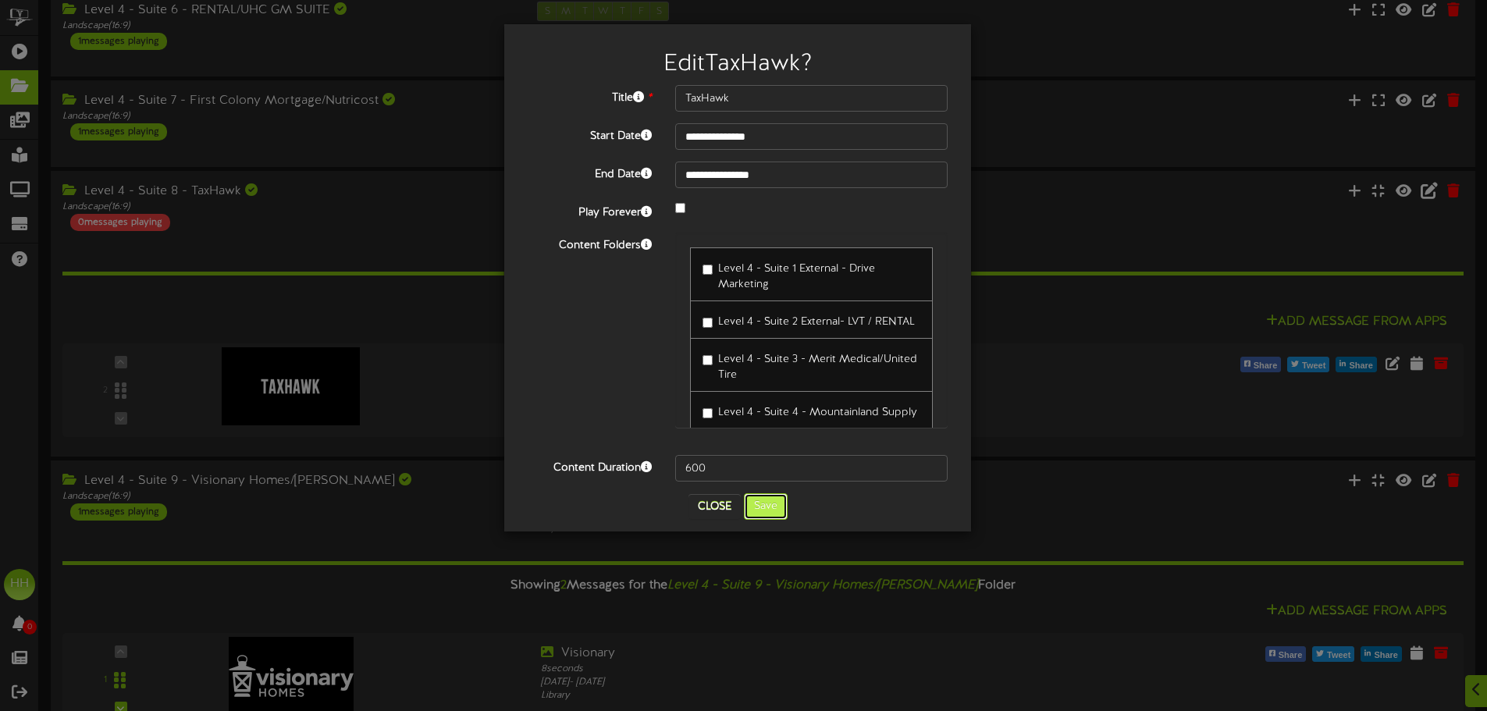
click at [777, 515] on button "Save" at bounding box center [766, 506] width 44 height 27
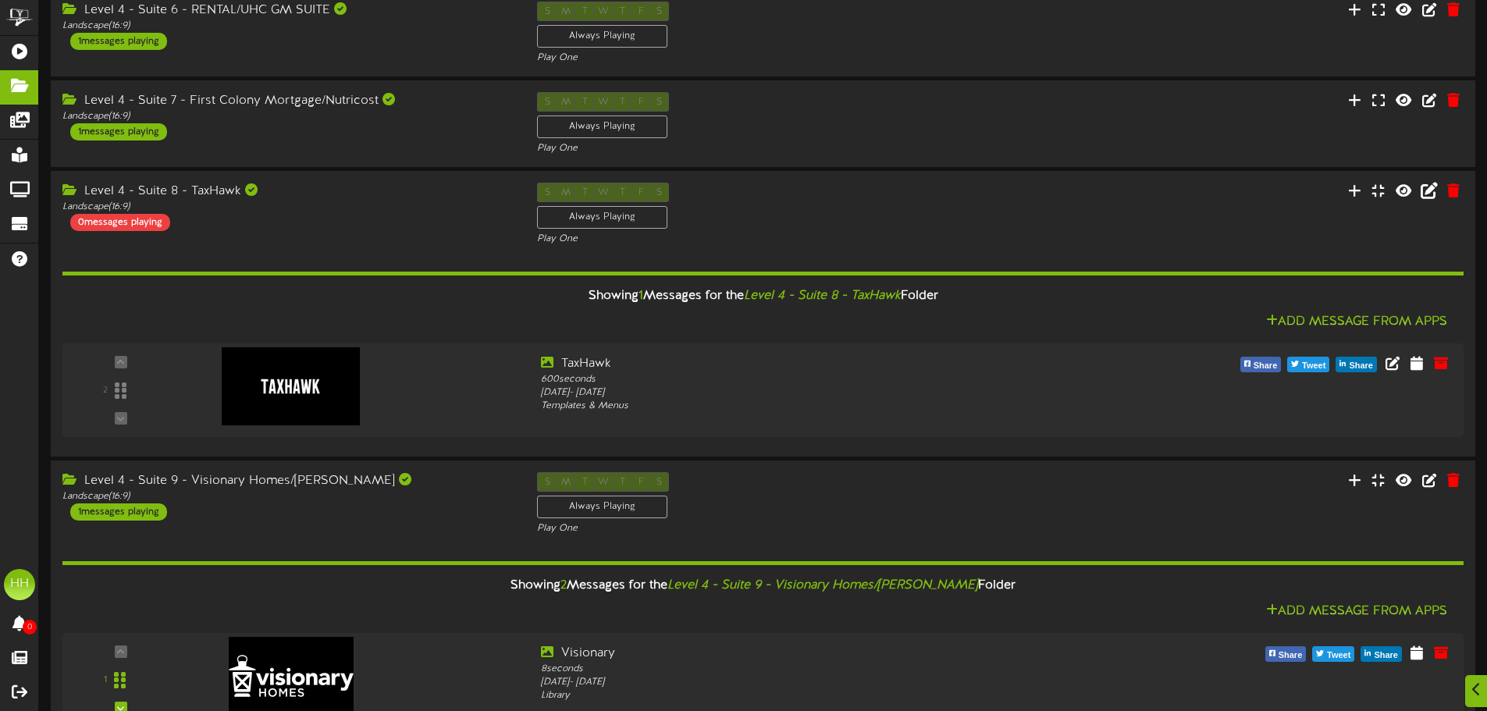
click at [365, 222] on div "Level 4 - Suite 8 - TaxHawk Landscape ( 16:9 ) 0 messages playing" at bounding box center [288, 207] width 475 height 48
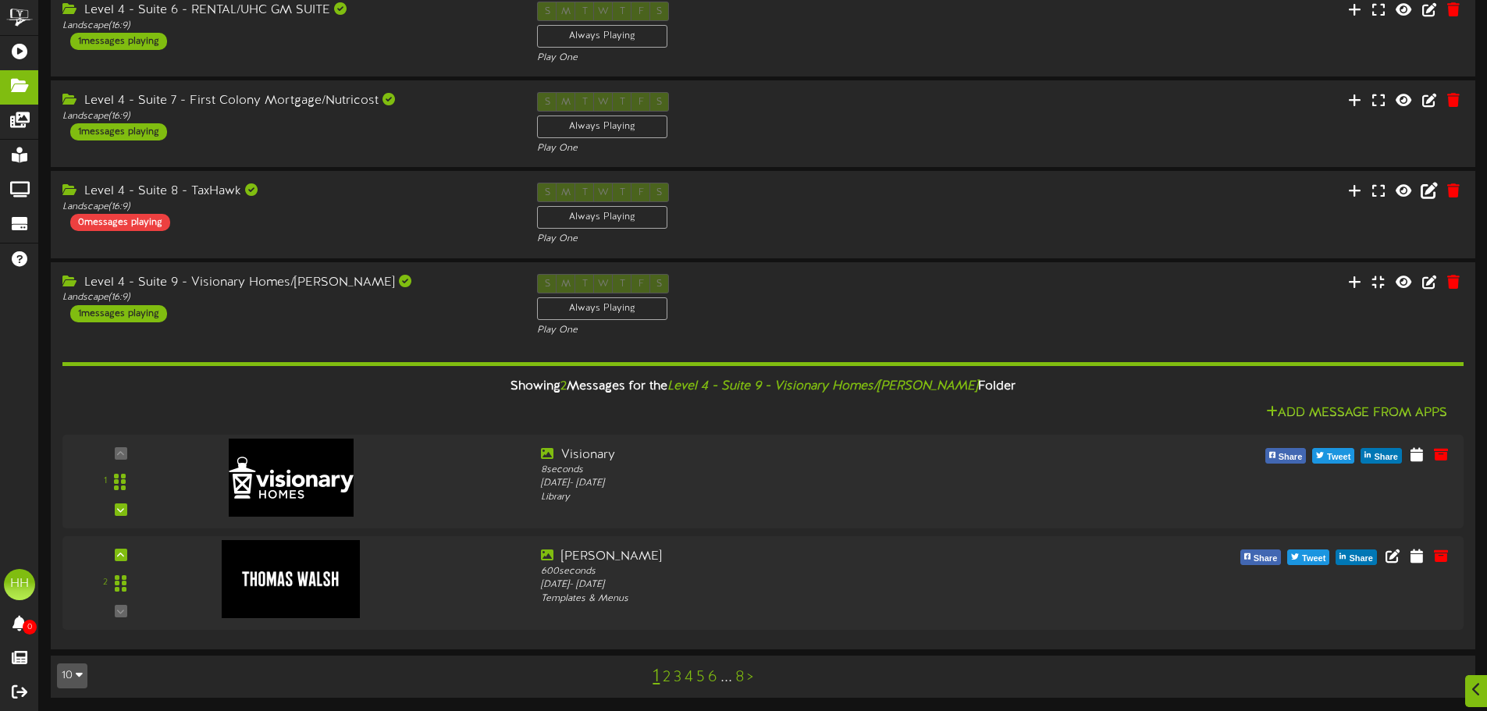
click at [397, 238] on div "Level 4 - Suite 8 - TaxHawk Landscape ( 16:9 ) 0 messages playing S M T W T F S…" at bounding box center [763, 214] width 1425 height 63
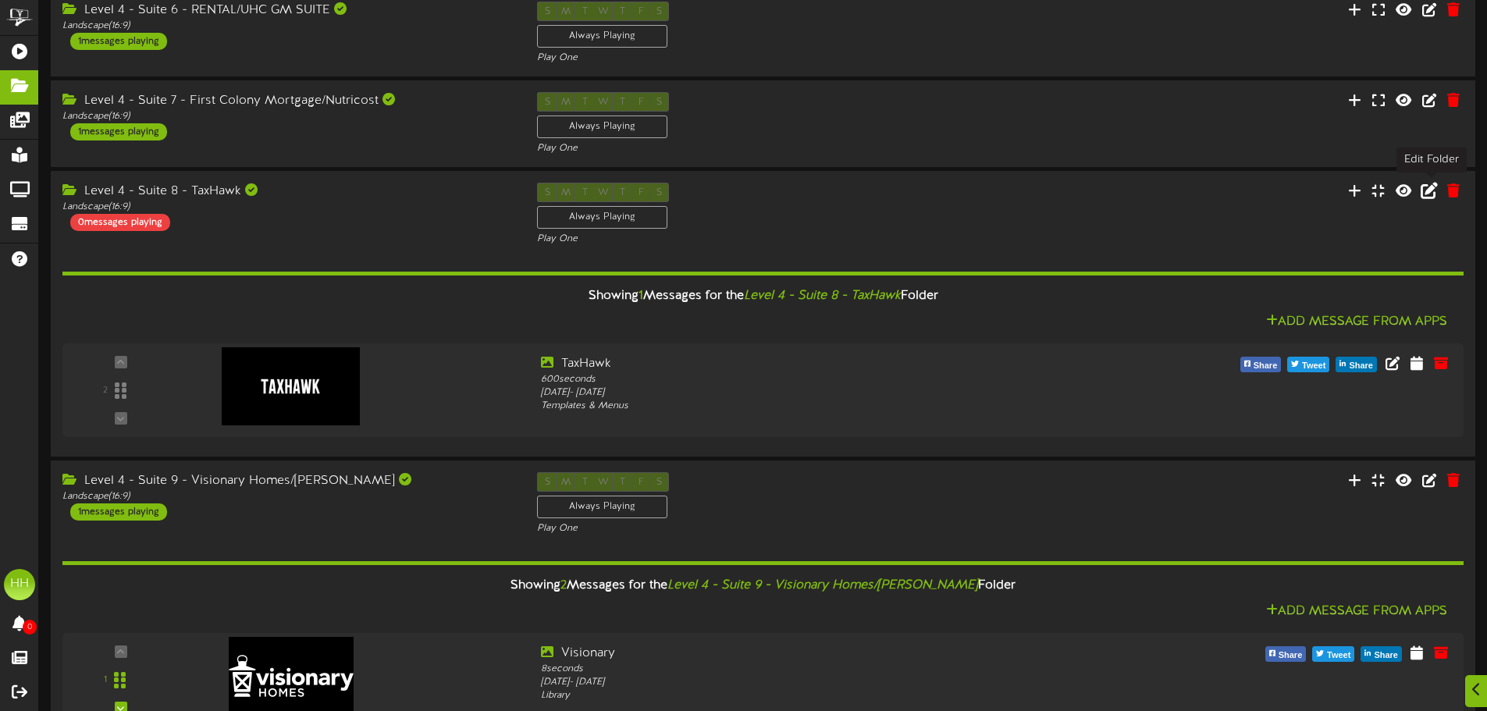
click at [1432, 194] on icon at bounding box center [1429, 190] width 17 height 17
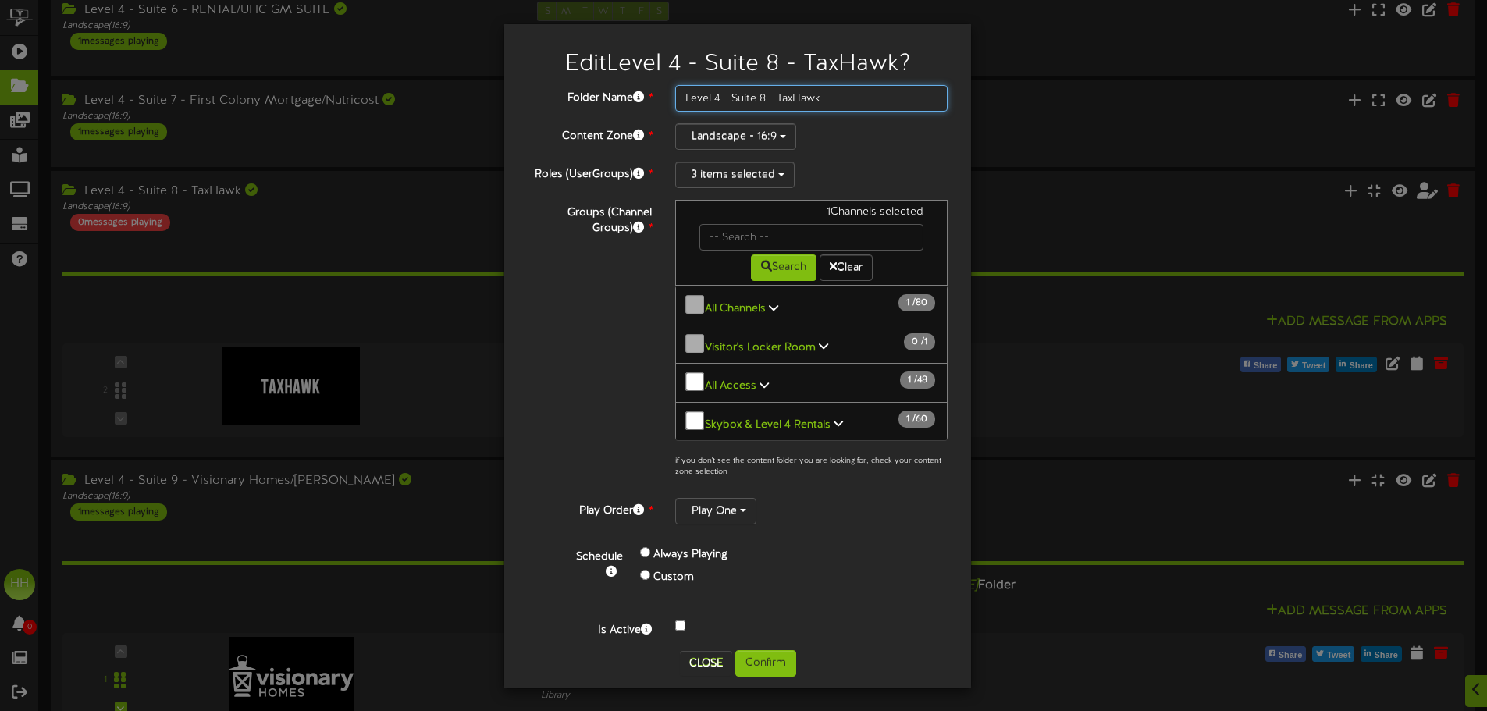
click at [854, 96] on input "Level 4 - Suite 8 - TaxHawk" at bounding box center [811, 98] width 272 height 27
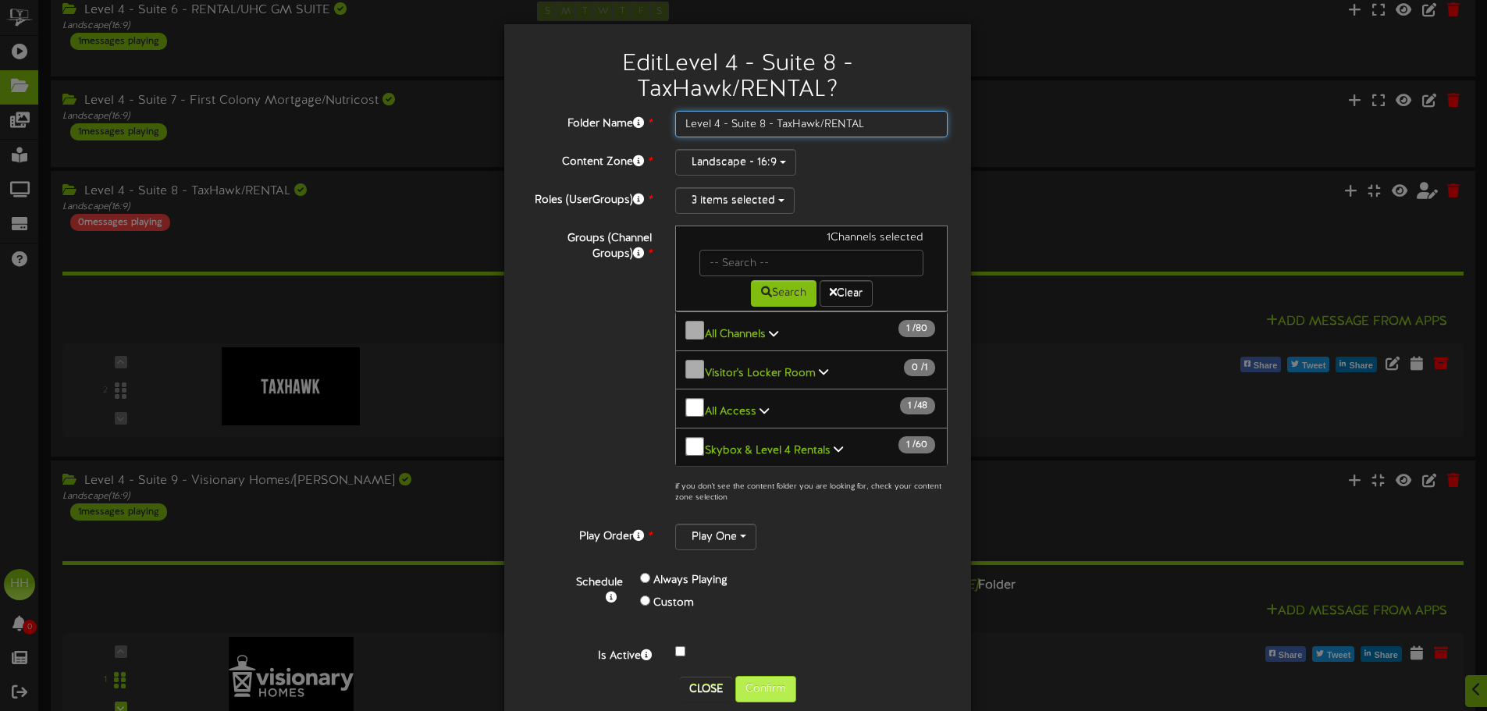
type input "Level 4 - Suite 8 - TaxHawk/RENTAL"
click at [753, 676] on button "Confirm" at bounding box center [765, 689] width 61 height 27
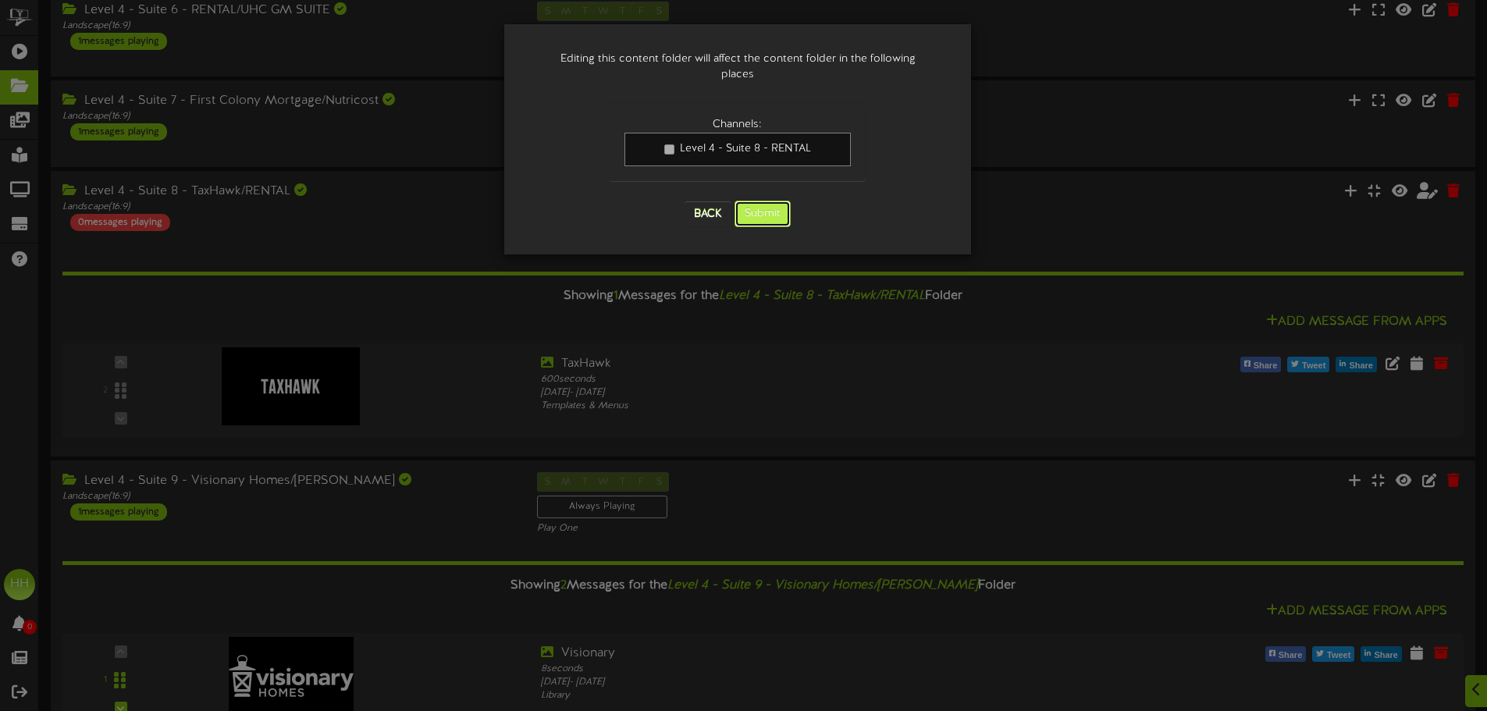
click at [771, 204] on button "Submit" at bounding box center [763, 214] width 56 height 27
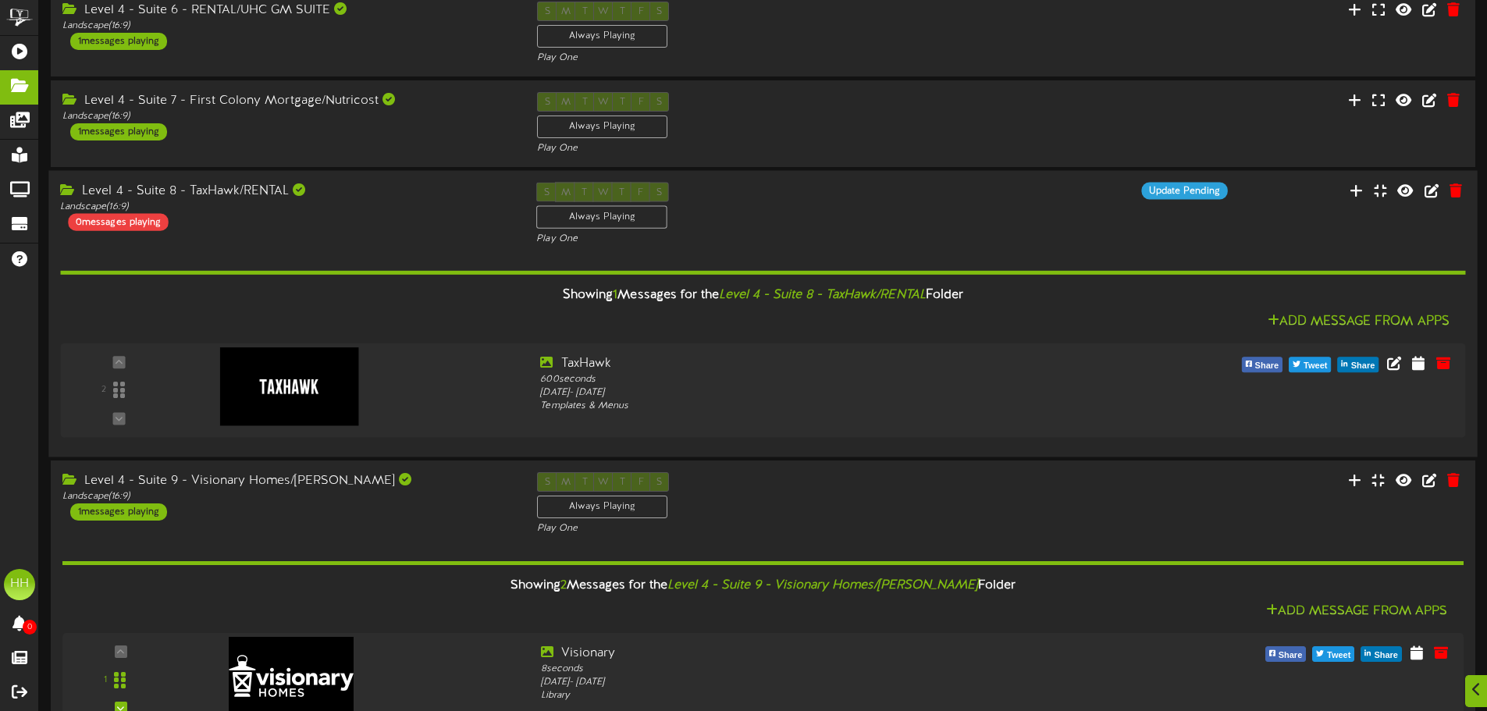
click at [354, 234] on div "Level 4 - Suite 8 - TaxHawk/RENTAL Landscape ( 16:9 ) 0 messages playing S M T …" at bounding box center [762, 215] width 1429 height 64
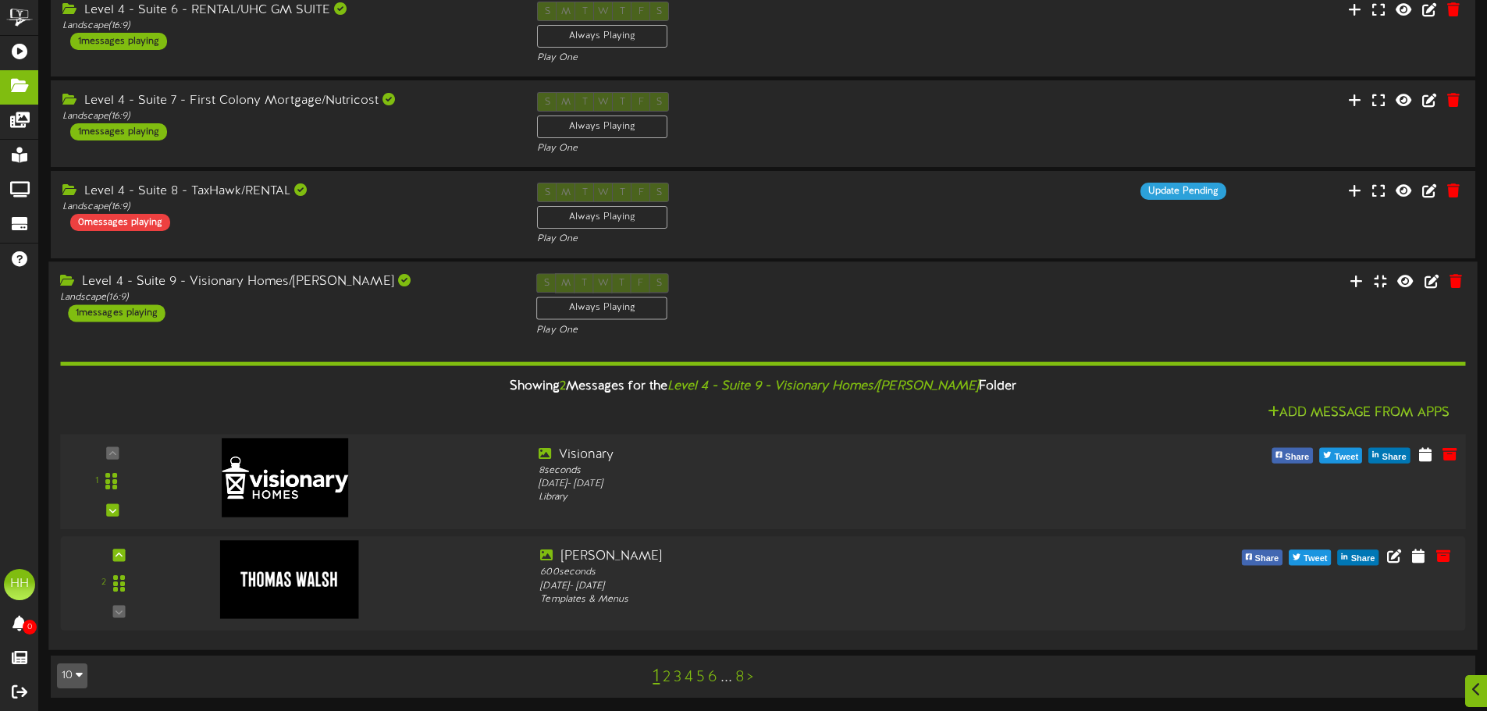
scroll to position [627, 0]
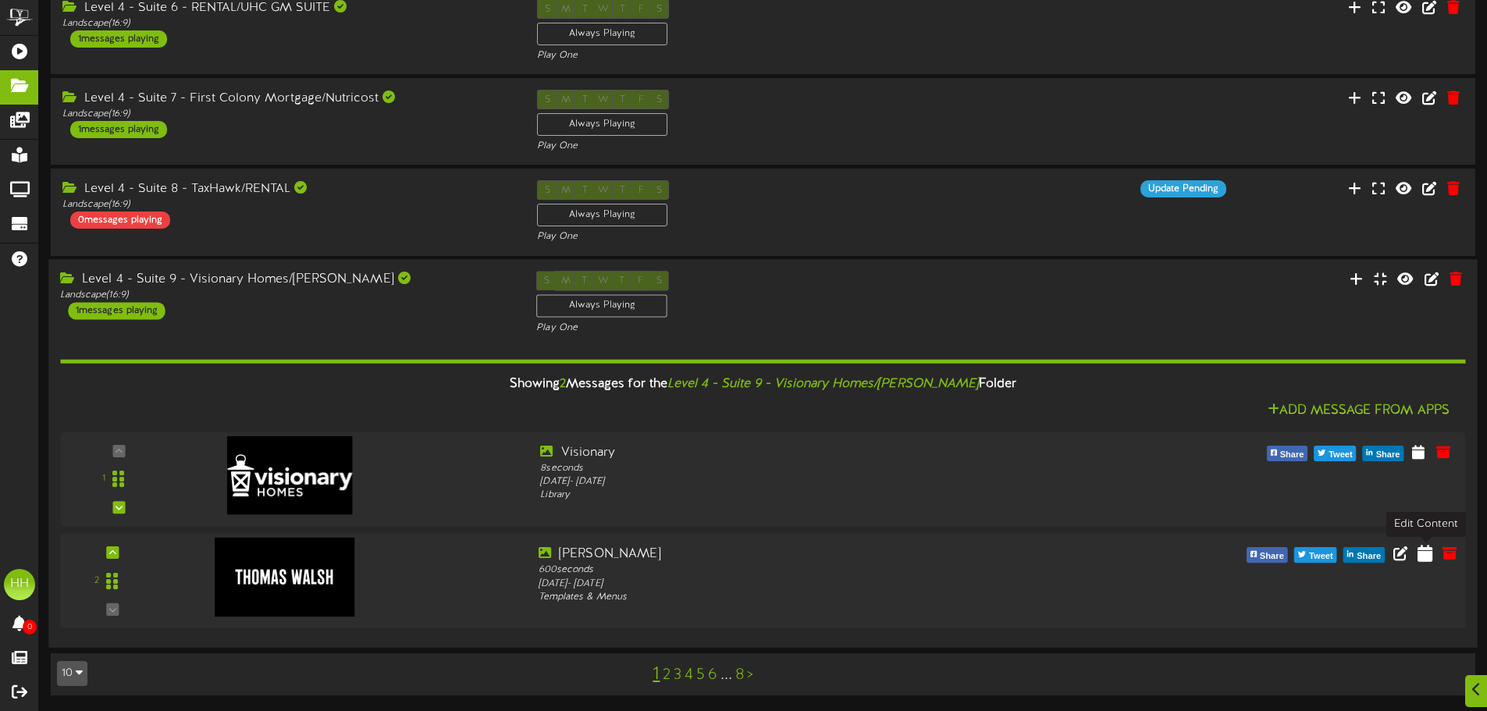
click at [1418, 550] on icon at bounding box center [1425, 552] width 15 height 17
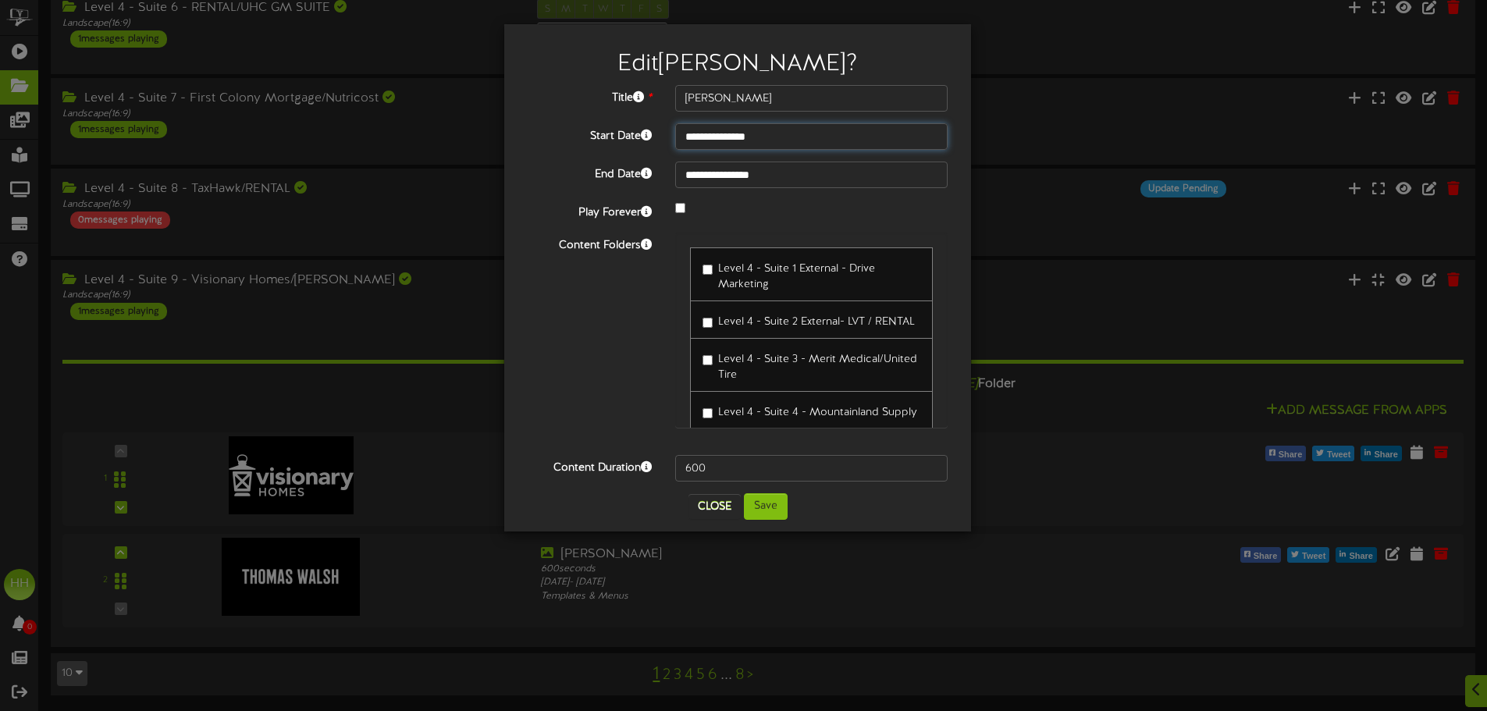
click at [749, 140] on input "**********" at bounding box center [811, 136] width 272 height 27
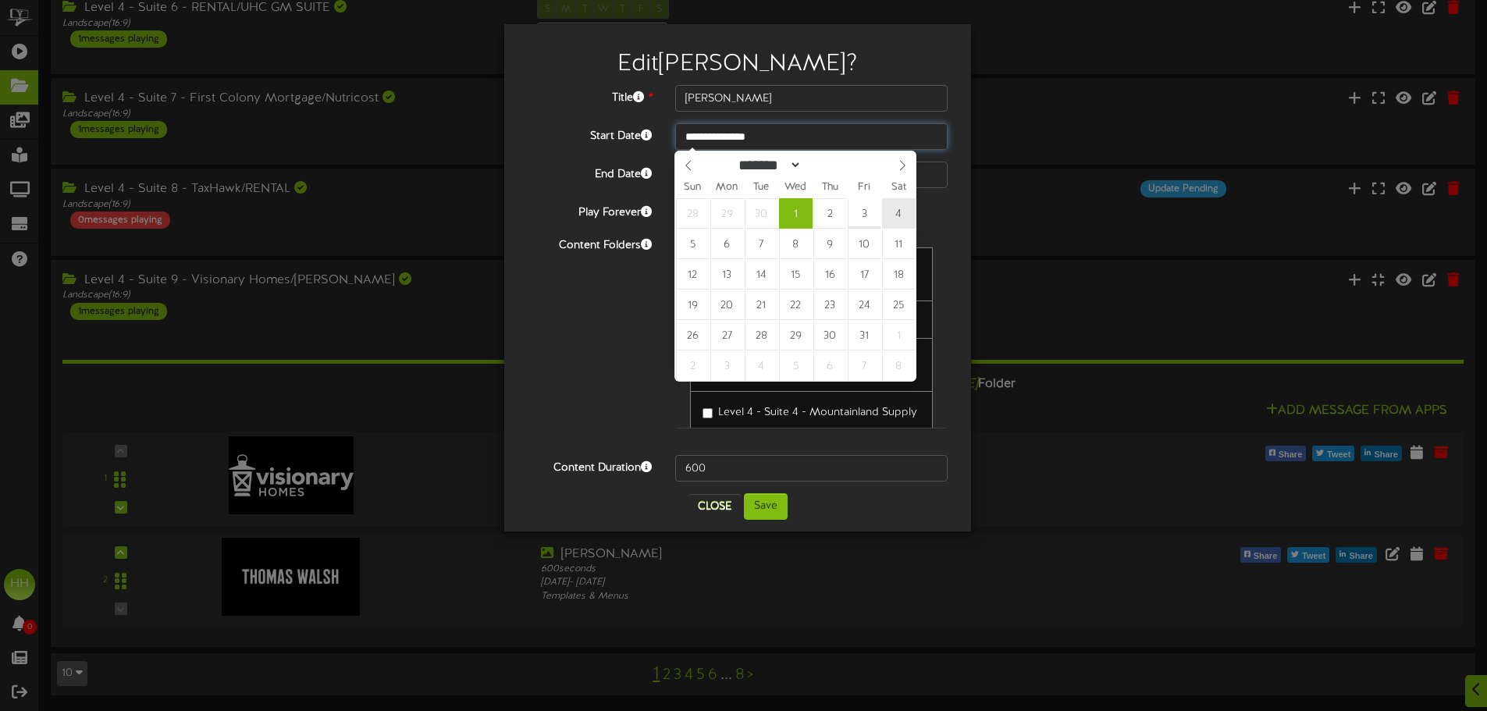
type input "**********"
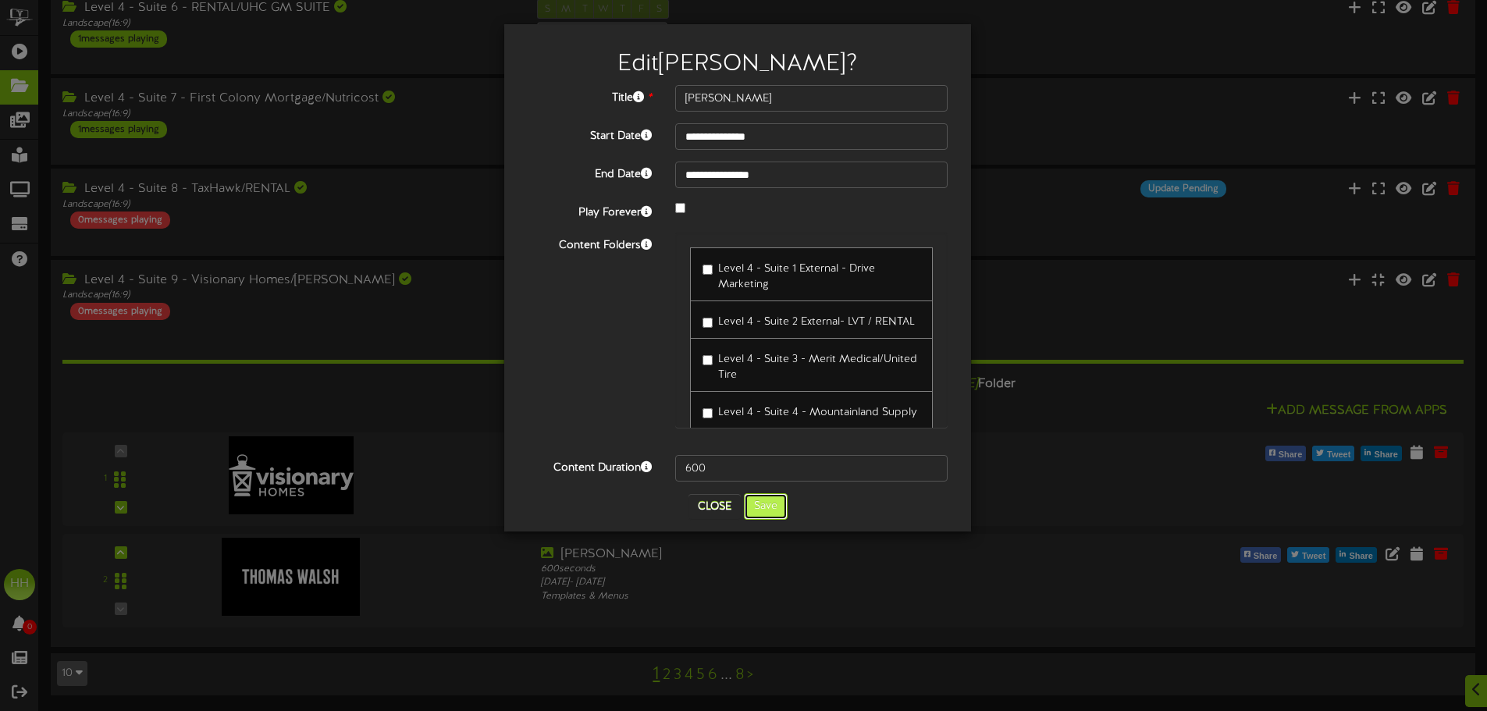
click at [777, 510] on button "Save" at bounding box center [766, 506] width 44 height 27
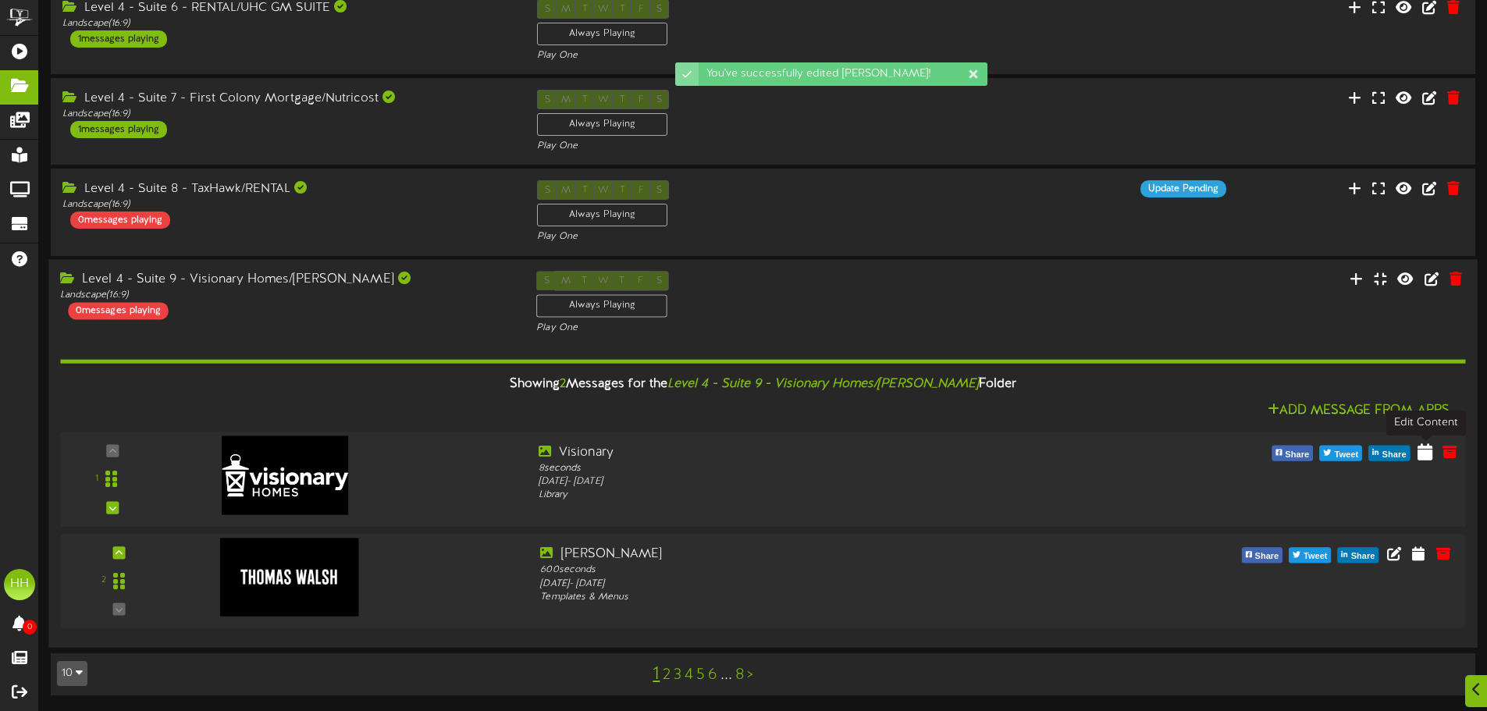
click at [1427, 459] on icon at bounding box center [1425, 451] width 15 height 17
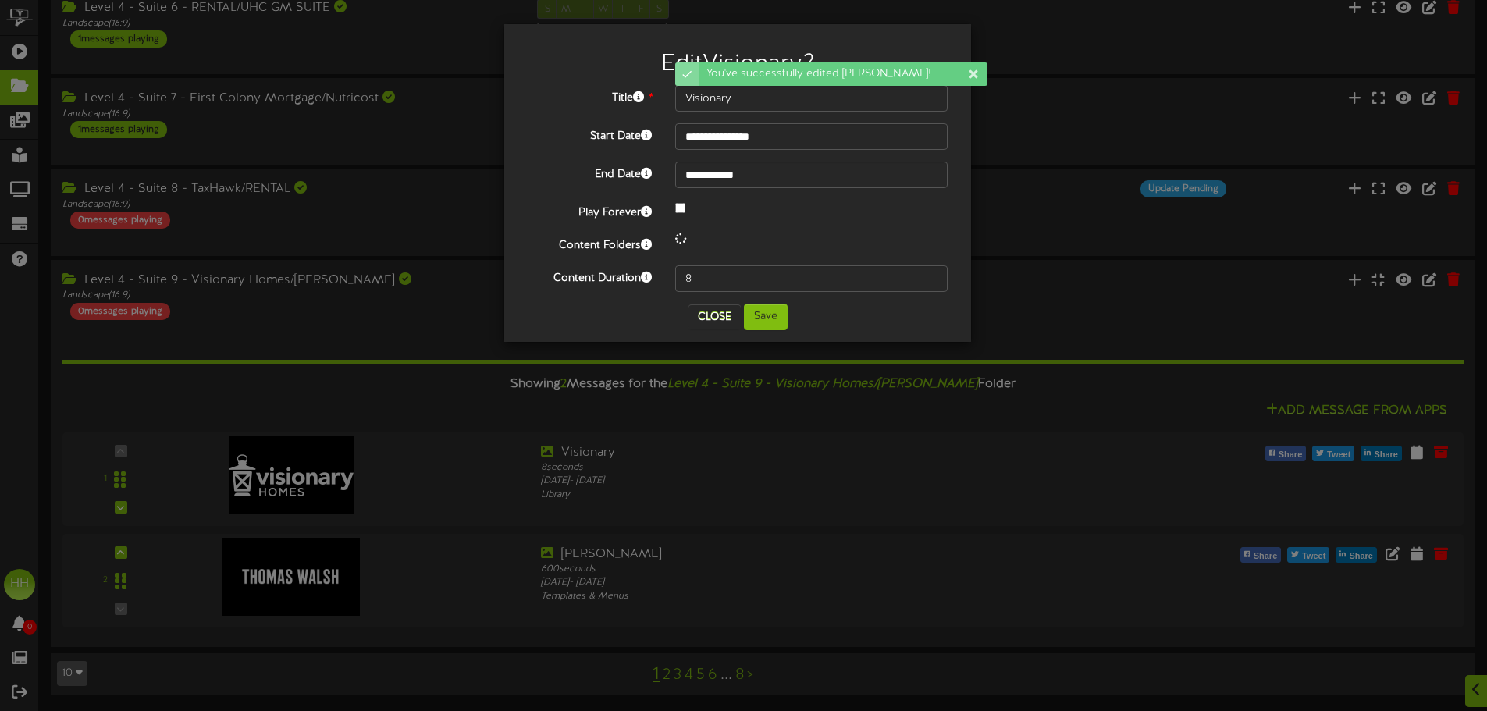
click at [756, 150] on div "**********" at bounding box center [738, 188] width 420 height 207
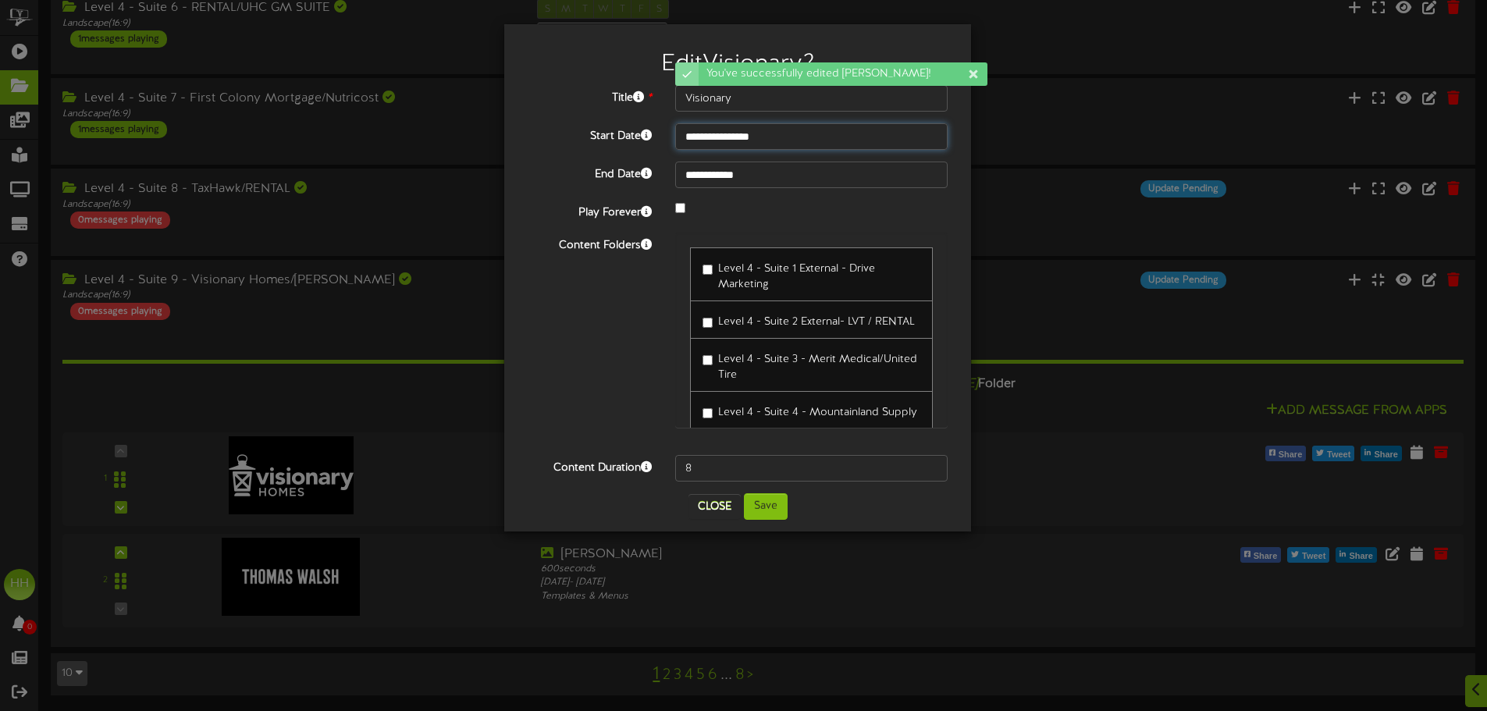
click at [757, 139] on input "**********" at bounding box center [811, 136] width 272 height 27
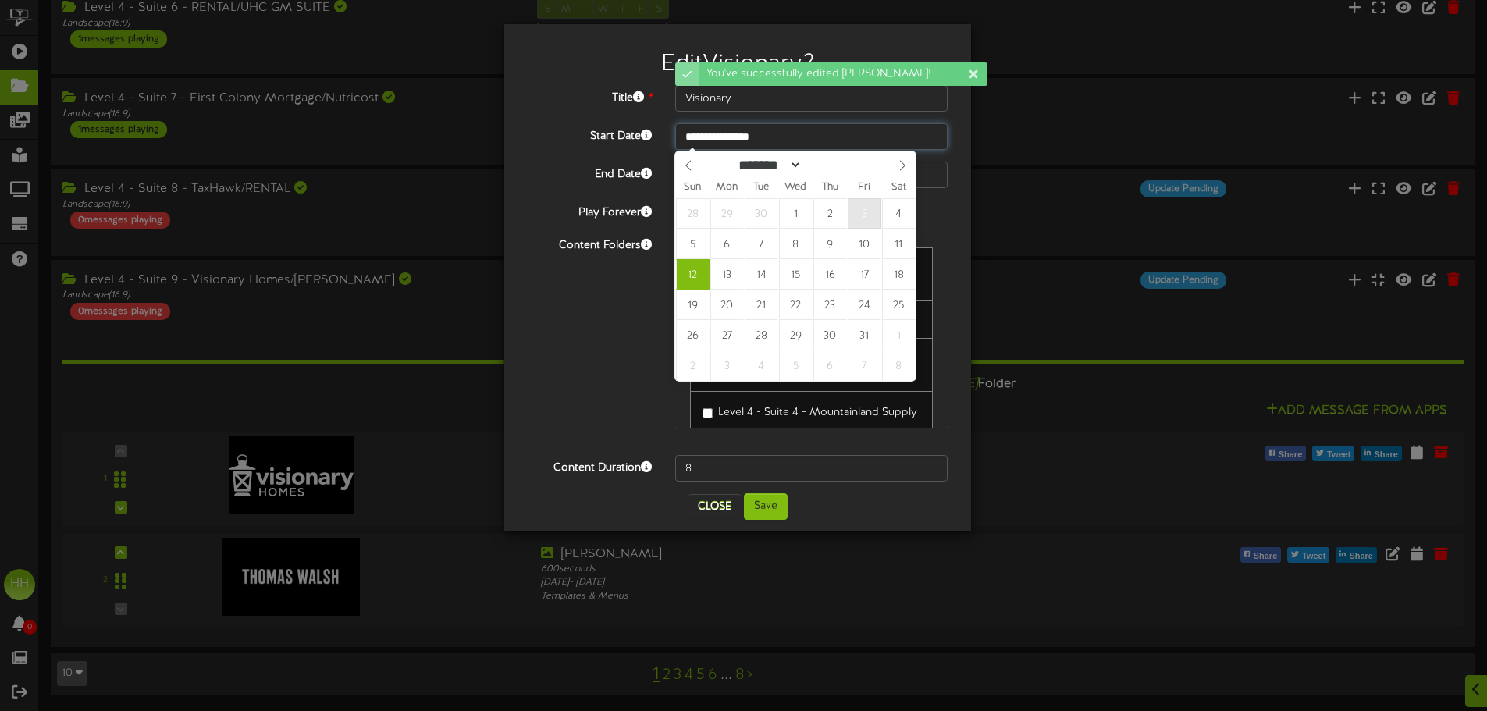
type input "**********"
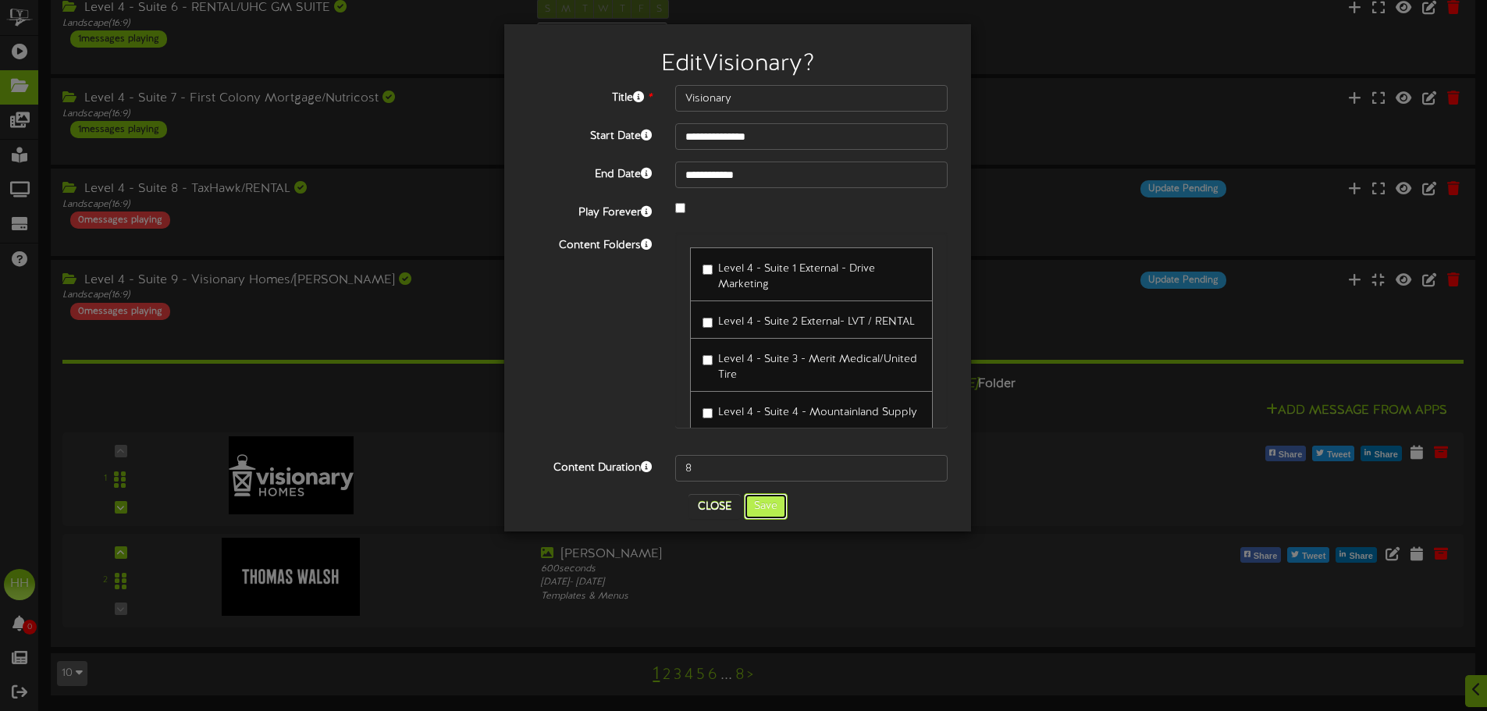
click at [773, 511] on button "Save" at bounding box center [766, 506] width 44 height 27
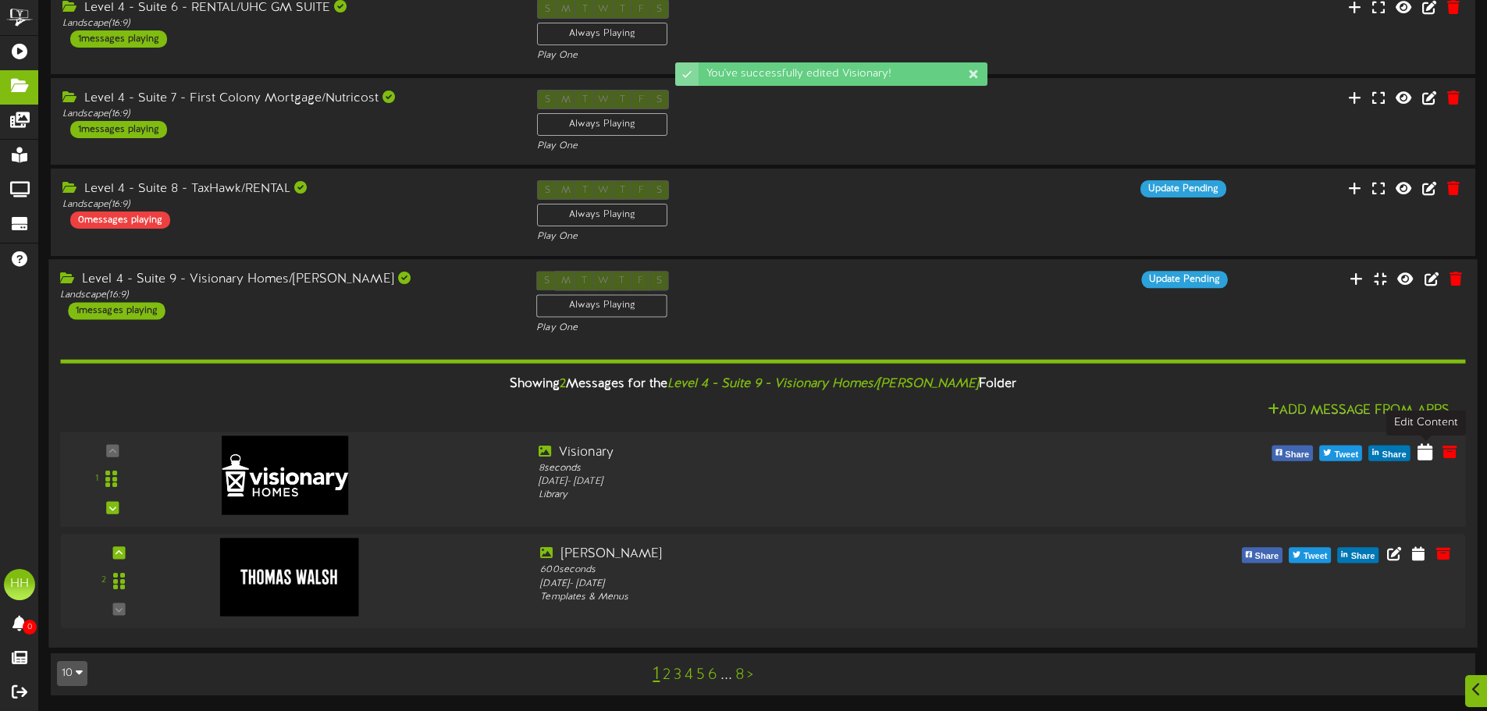
click at [1429, 447] on icon at bounding box center [1425, 451] width 15 height 17
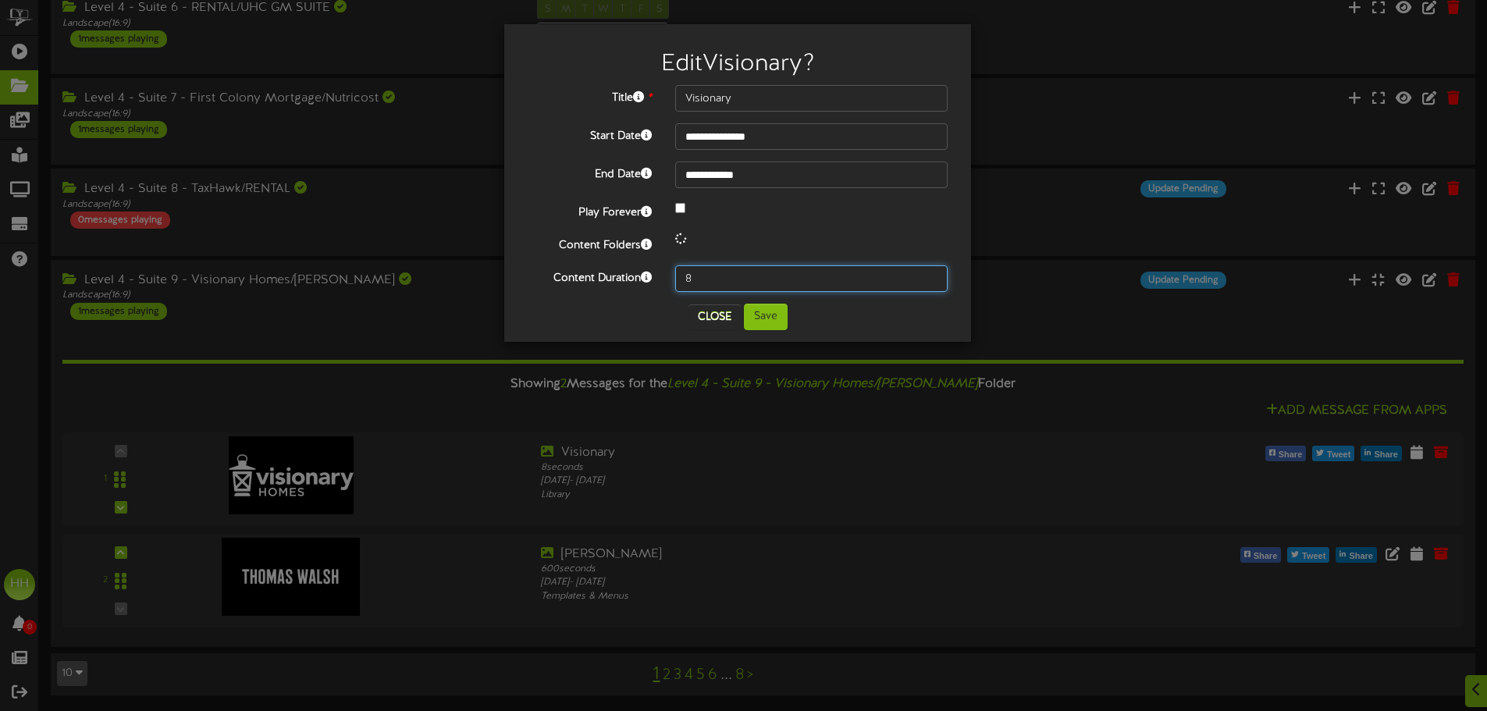
drag, startPoint x: 763, startPoint y: 281, endPoint x: 535, endPoint y: 260, distance: 228.9
click at [535, 260] on div "**********" at bounding box center [738, 188] width 420 height 207
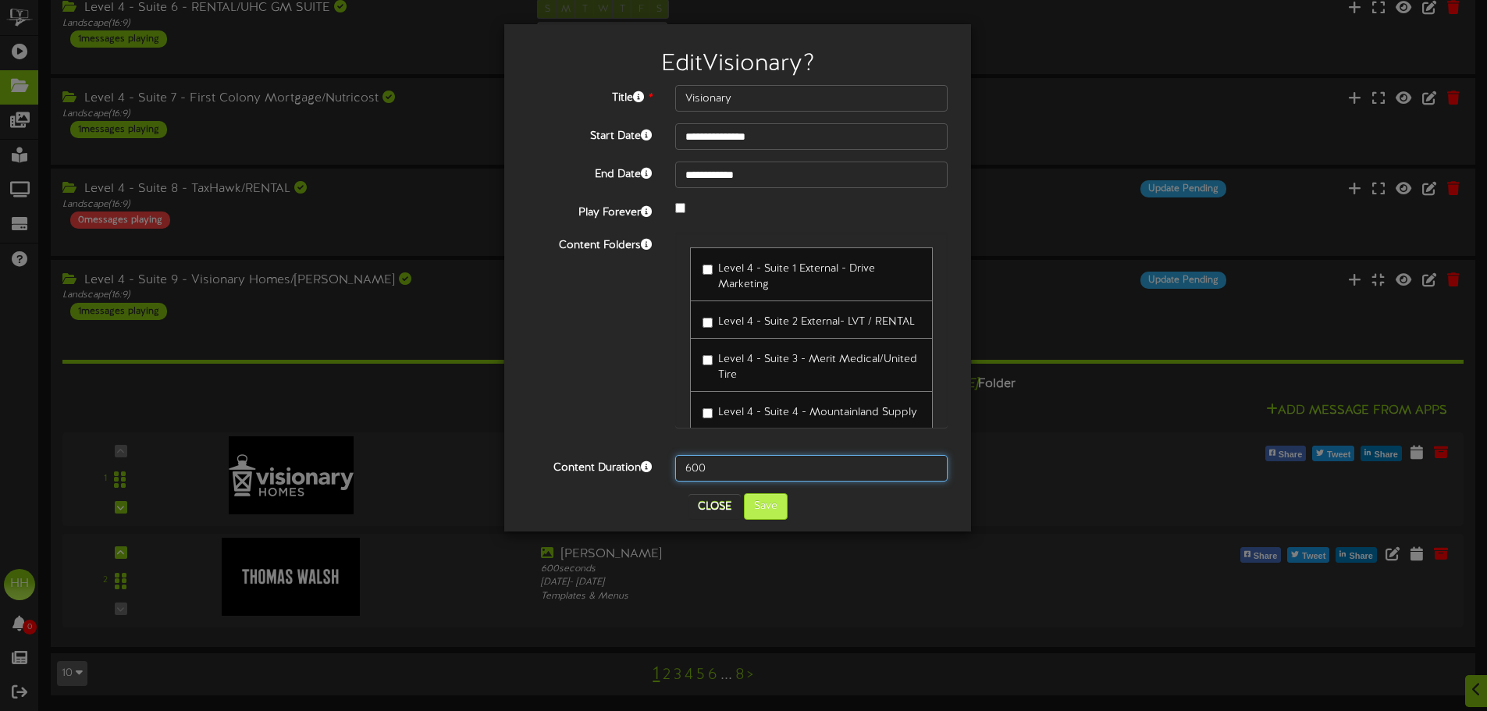
type input "600"
click at [767, 515] on button "Save" at bounding box center [766, 506] width 44 height 27
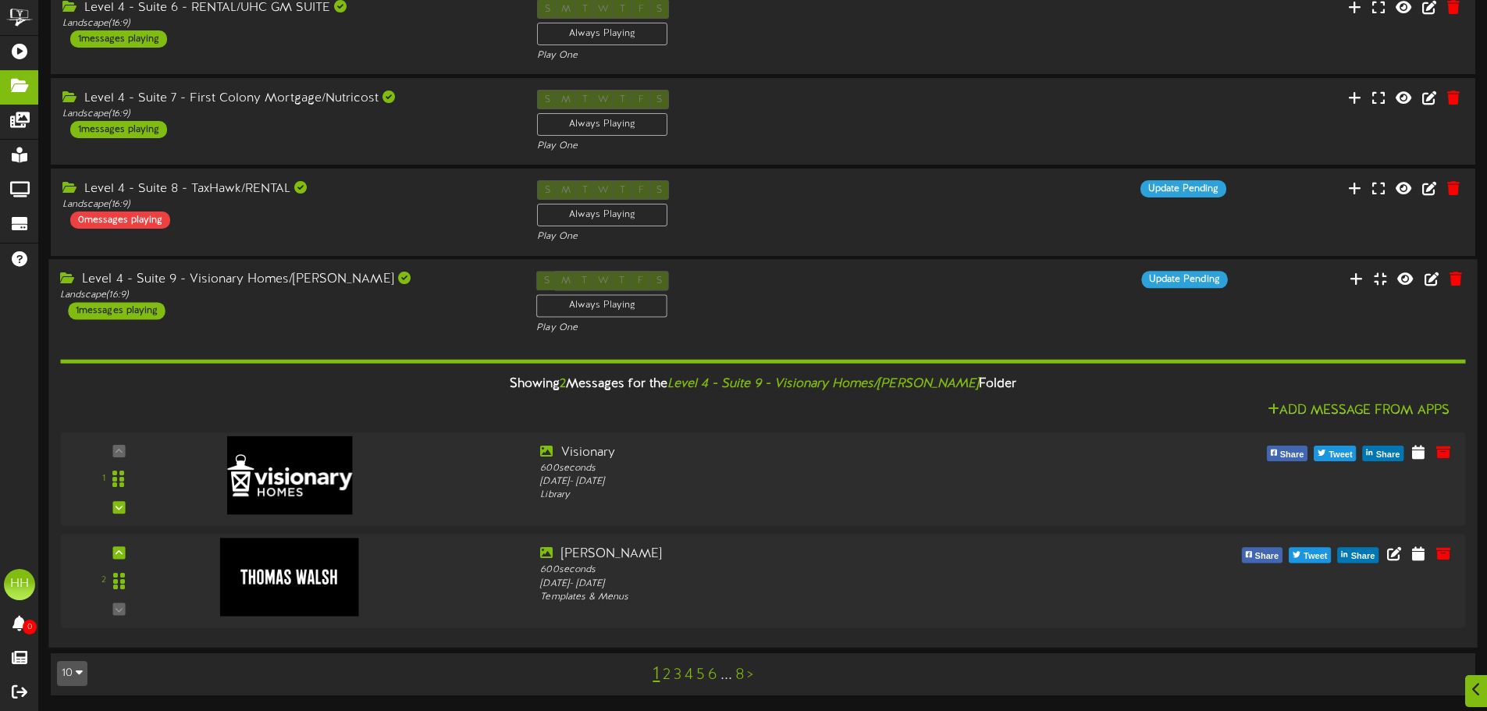
click at [352, 308] on div "Level 4 - Suite 9 - Visionary Homes/[PERSON_NAME] Landscape ( 16:9 ) 1 messages…" at bounding box center [286, 295] width 476 height 48
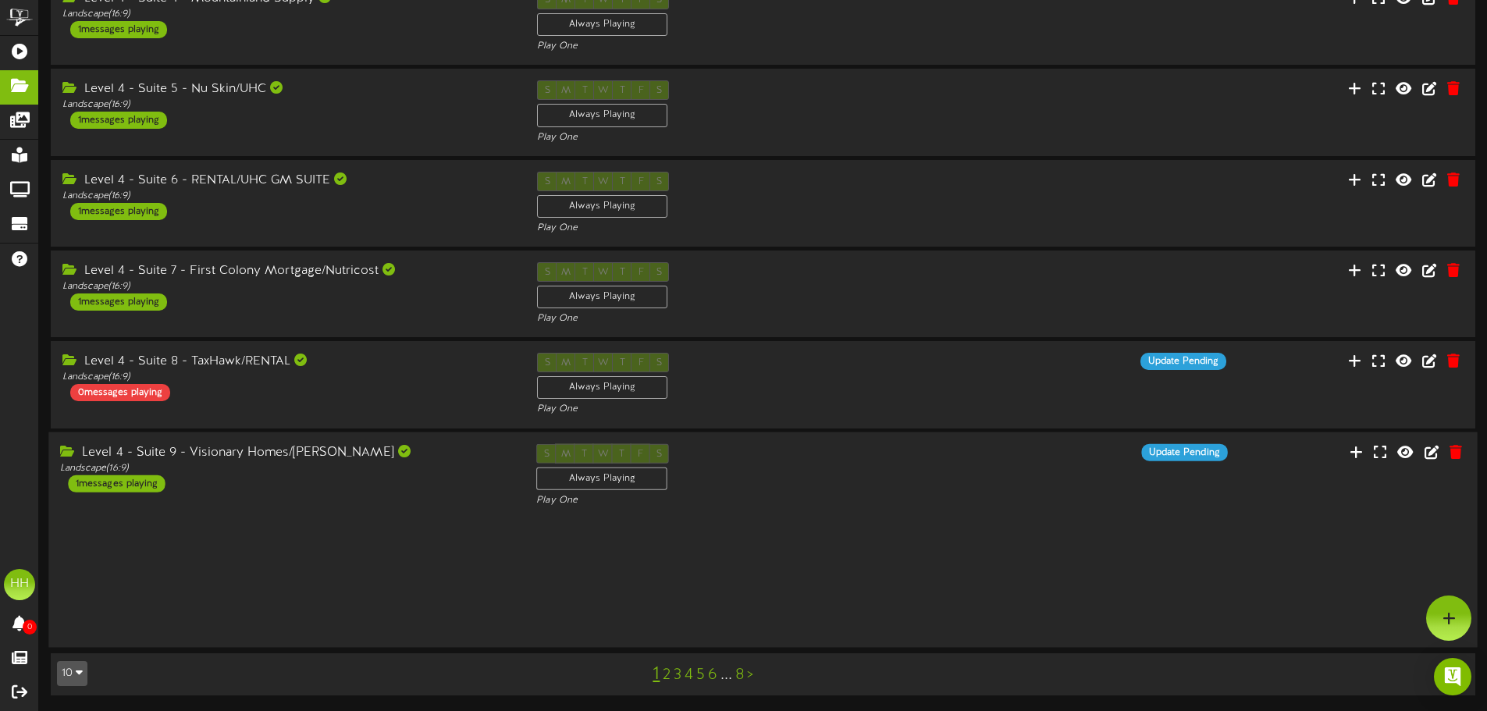
scroll to position [393, 0]
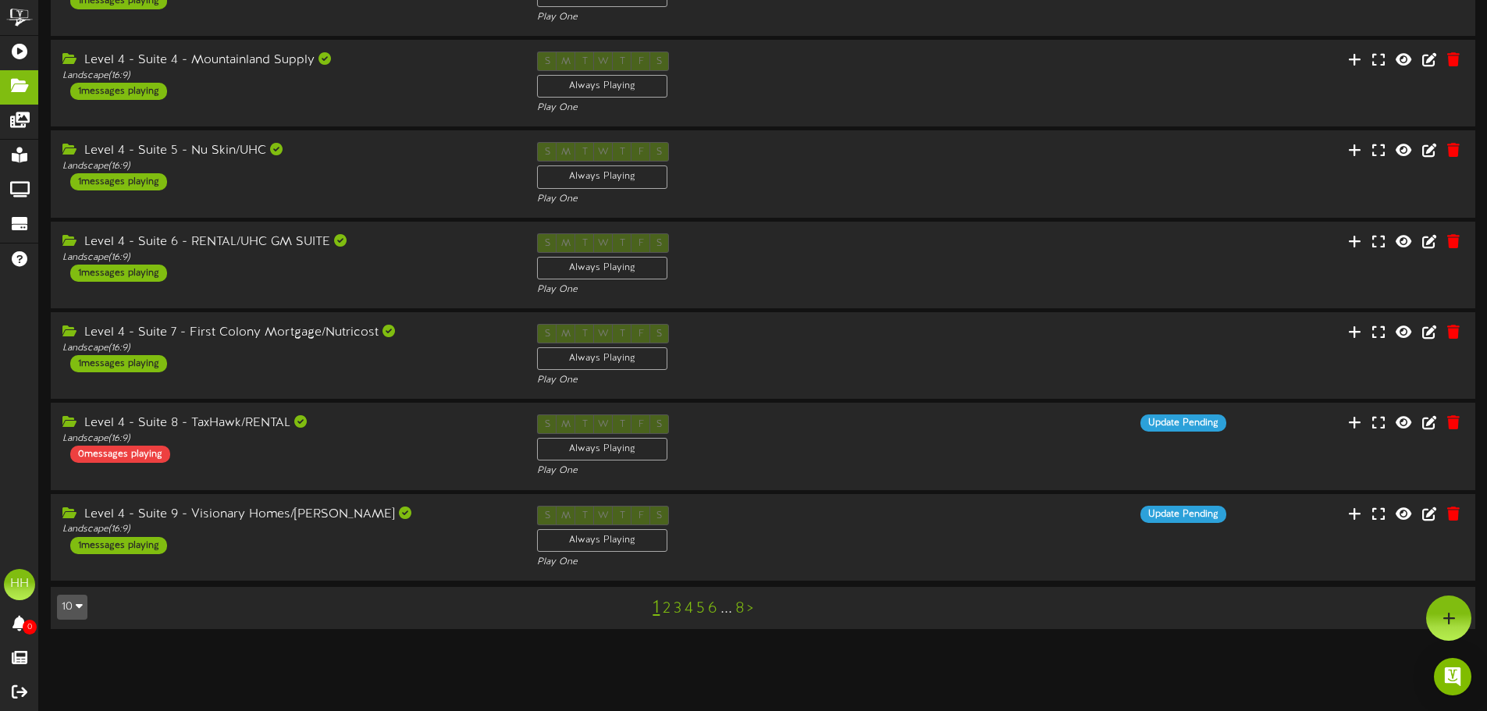
click at [664, 606] on link "2" at bounding box center [667, 608] width 8 height 17
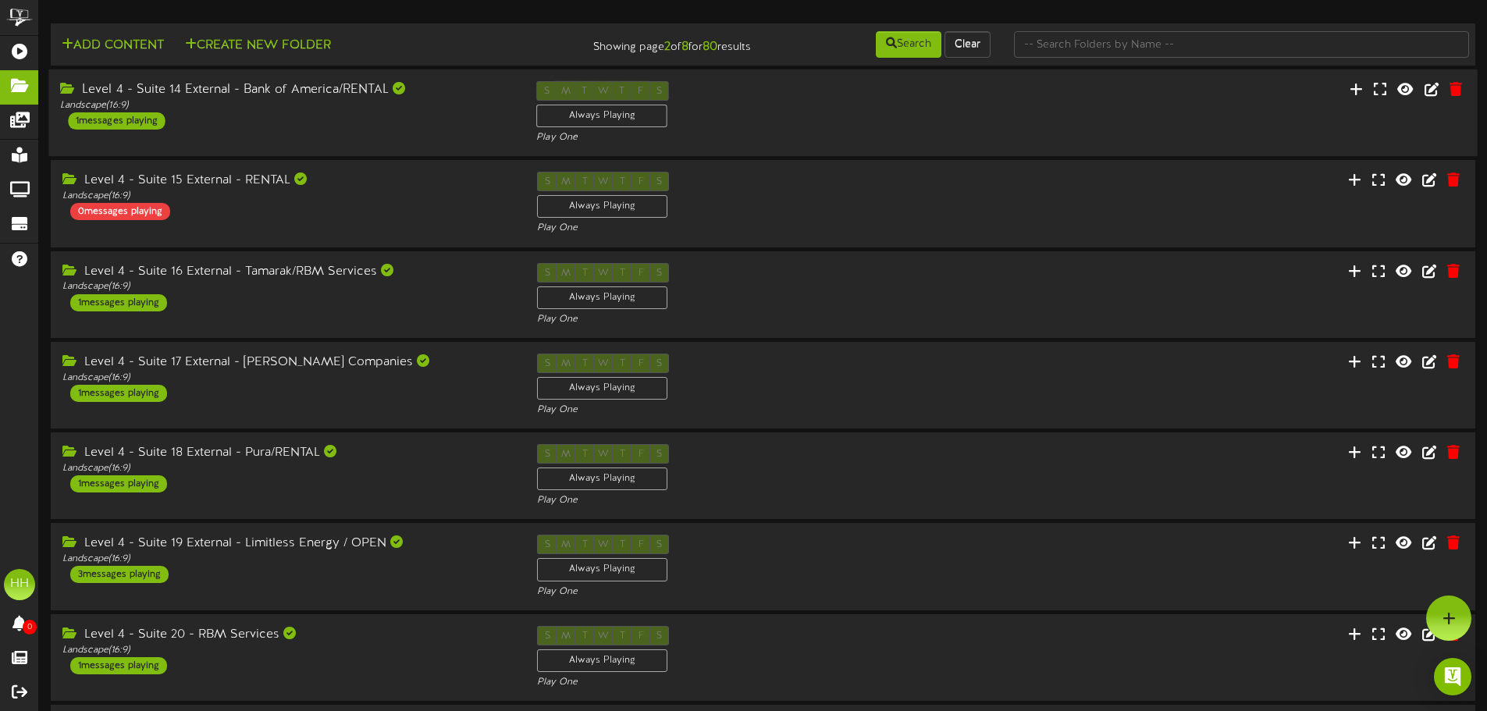
click at [418, 131] on div "Level 4 - Suite 14 External - Bank of America/RENTAL Landscape ( 16:9 ) 1 messa…" at bounding box center [762, 113] width 1429 height 64
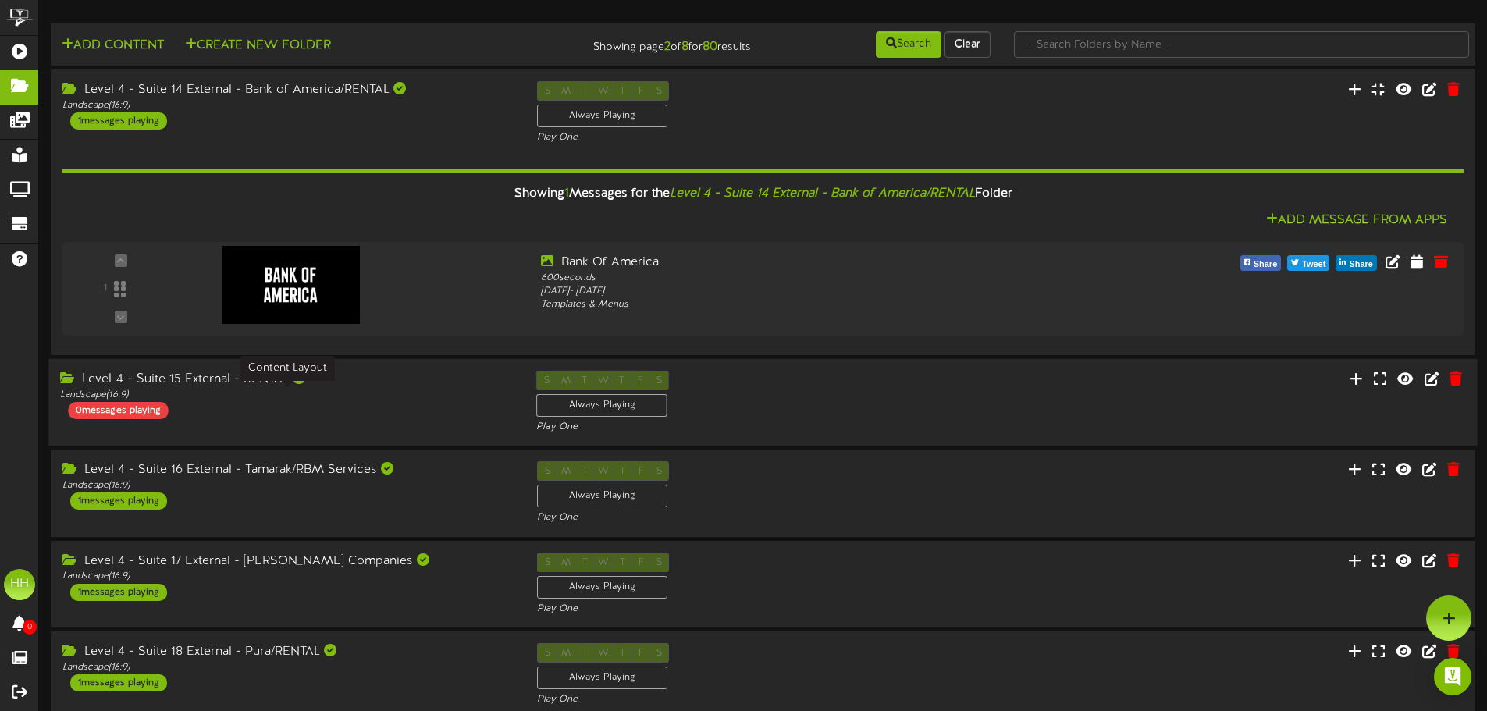
click at [408, 397] on div "Landscape ( 16:9 )" at bounding box center [286, 395] width 453 height 13
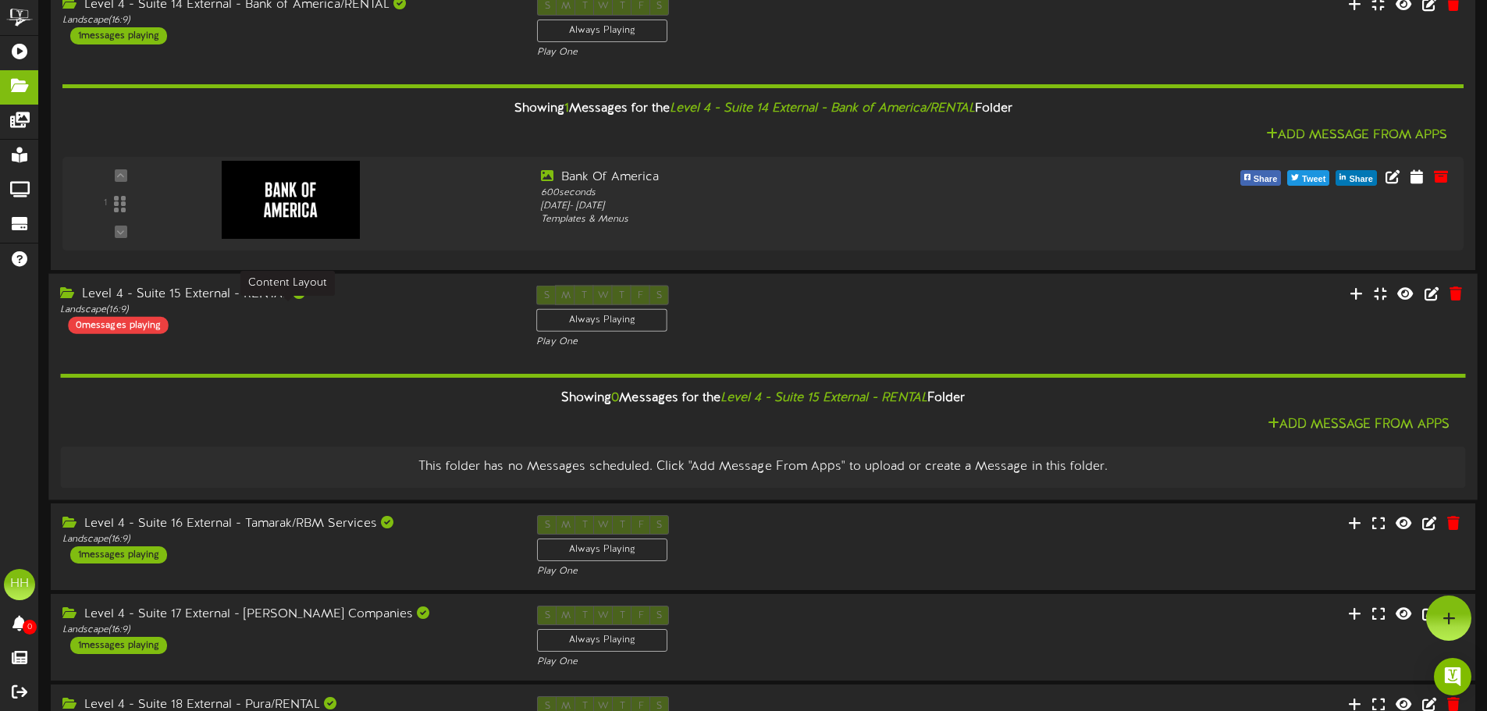
scroll to position [78, 0]
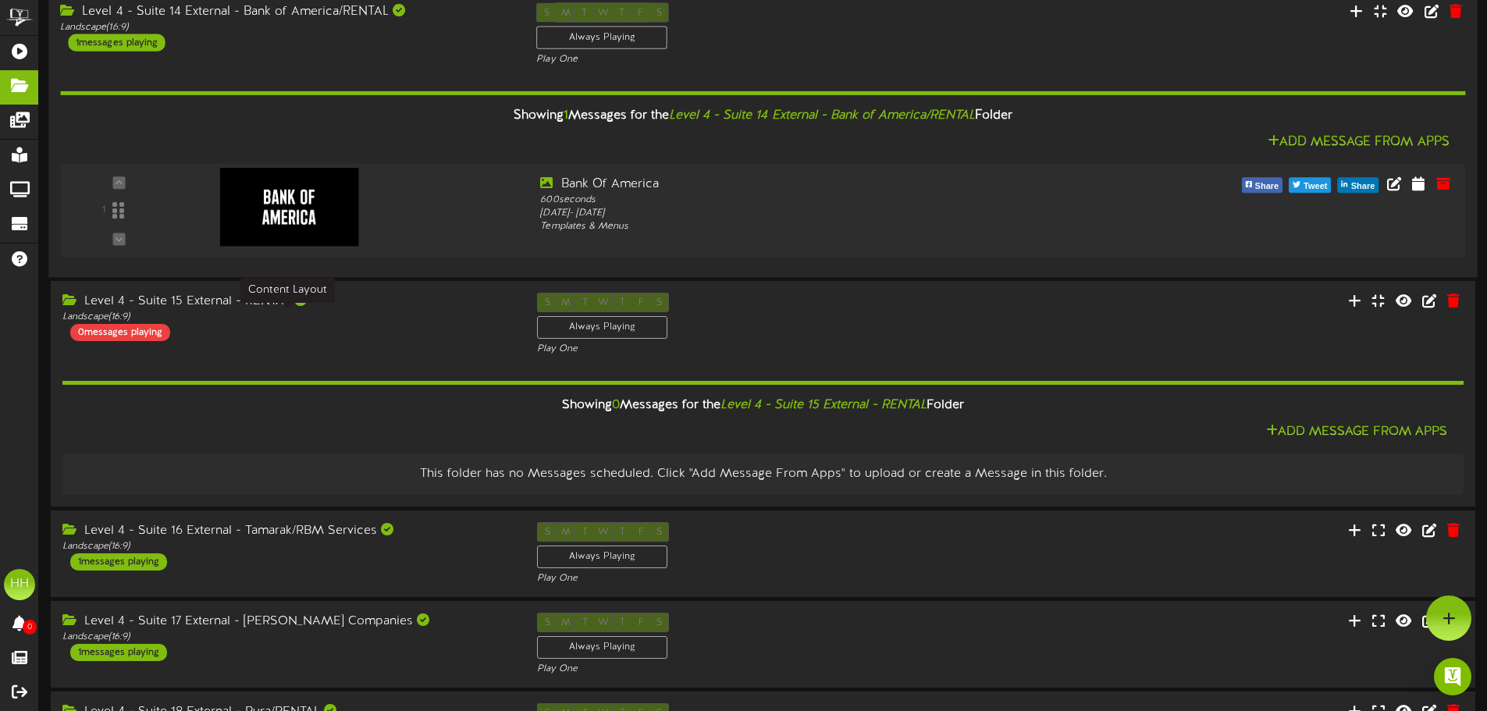
click at [416, 136] on div "Add Message From Apps" at bounding box center [762, 143] width 1405 height 20
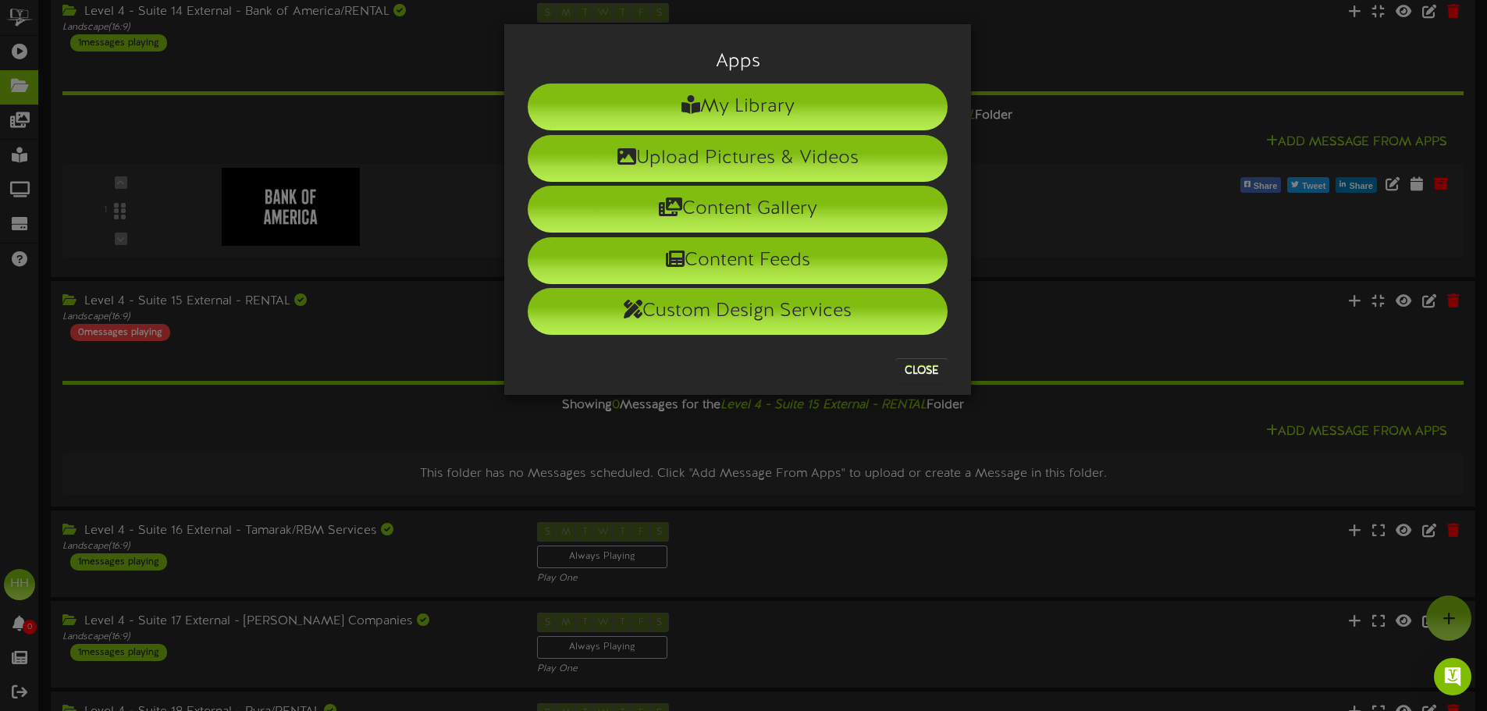
click at [1089, 113] on div "Apps My Library Upload Pictures & Videos Content Gallery Content Feeds Custom D…" at bounding box center [743, 355] width 1487 height 711
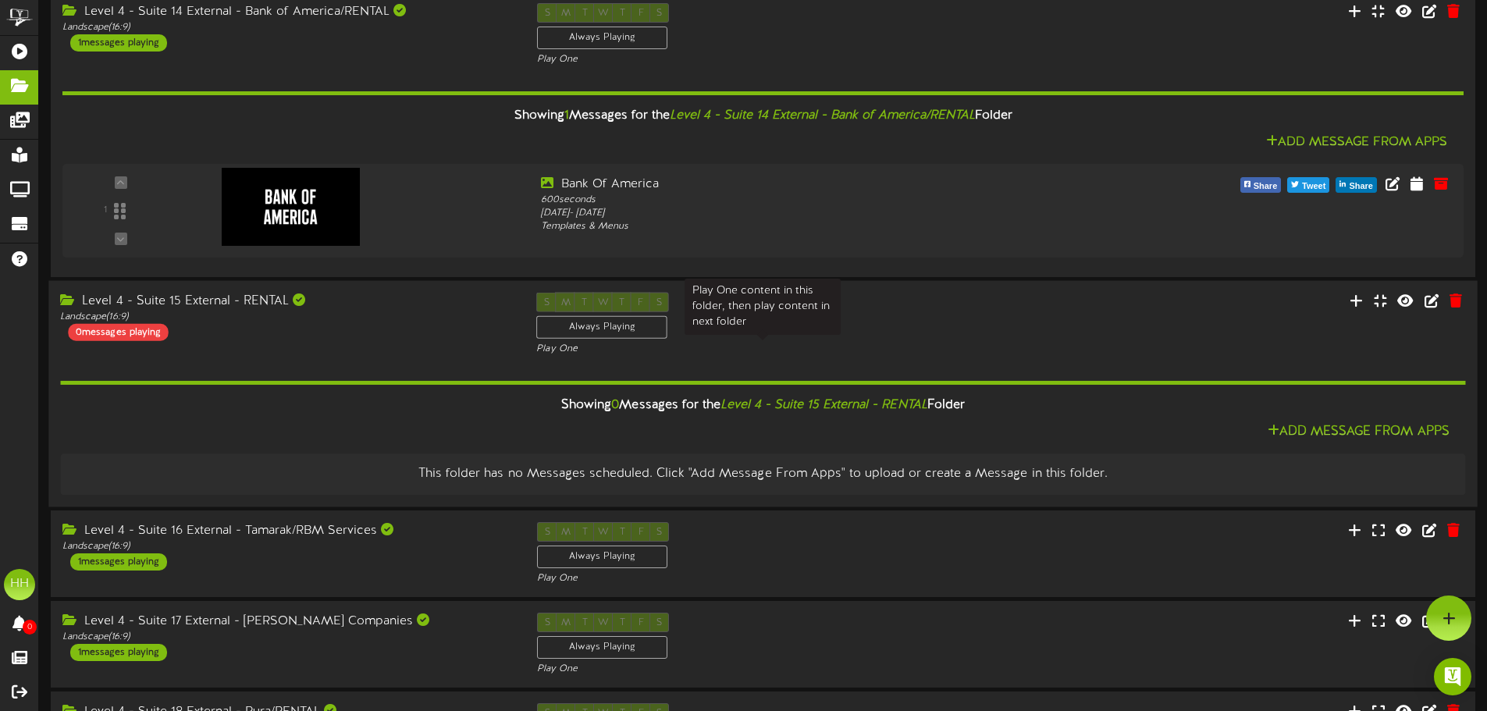
click at [960, 352] on div "Play One" at bounding box center [762, 349] width 453 height 13
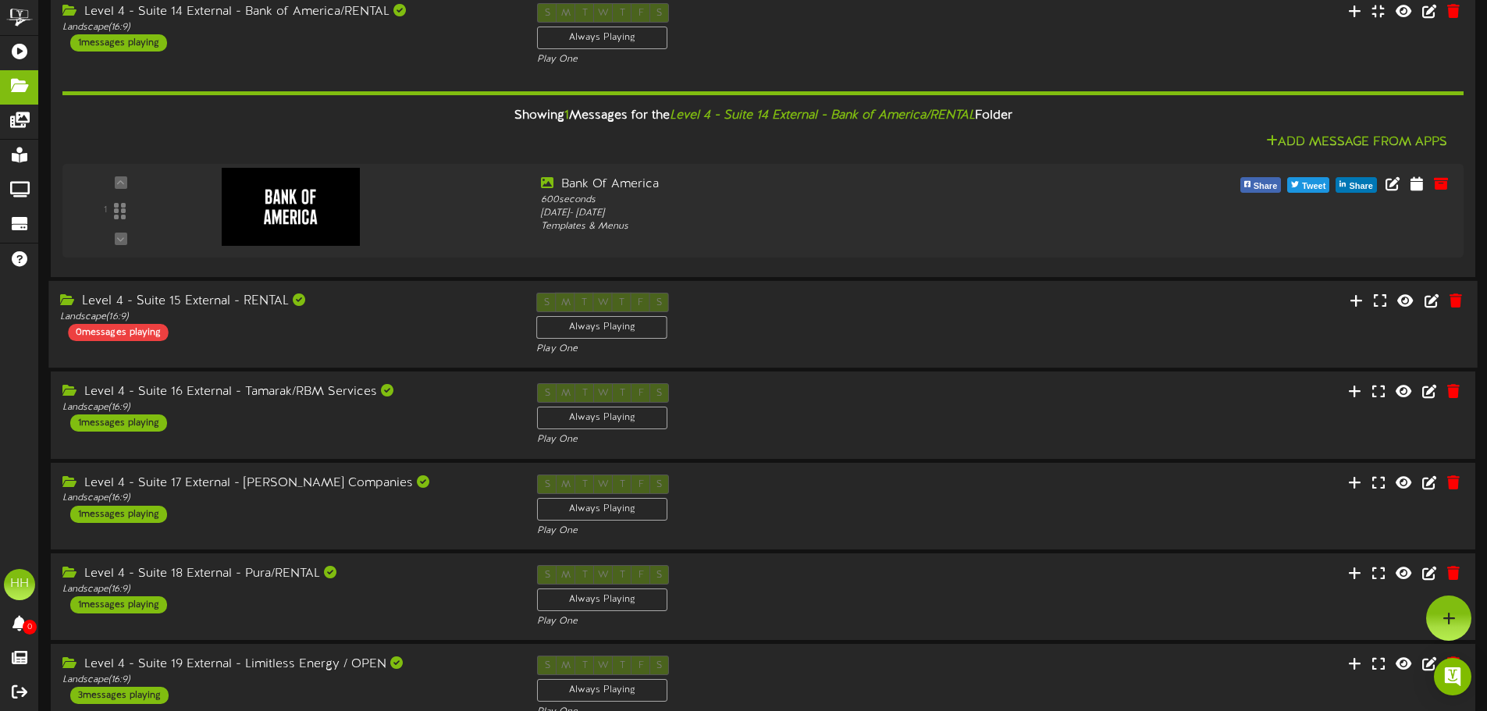
click at [978, 321] on div "S M T W T F S Always Playing Play One" at bounding box center [763, 325] width 476 height 64
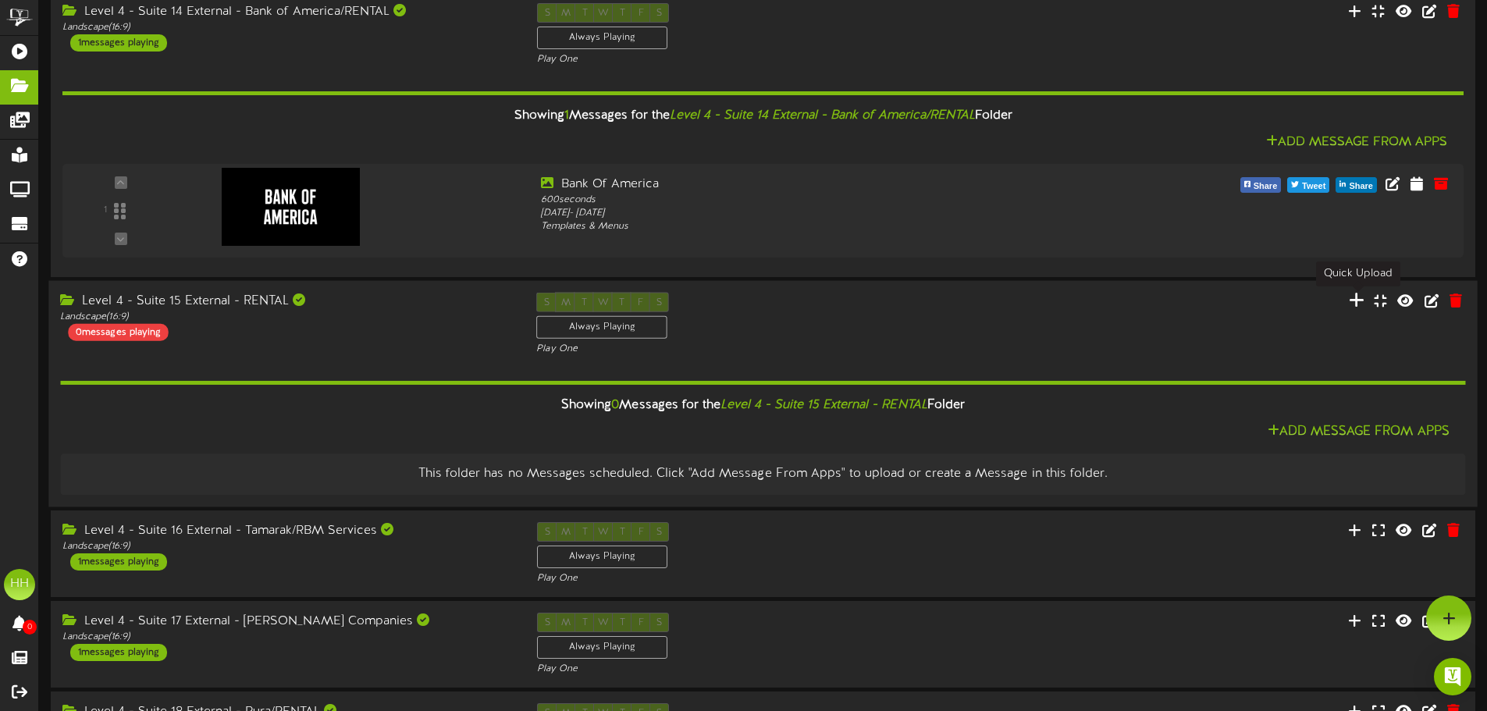
click at [1361, 297] on icon at bounding box center [1357, 299] width 16 height 17
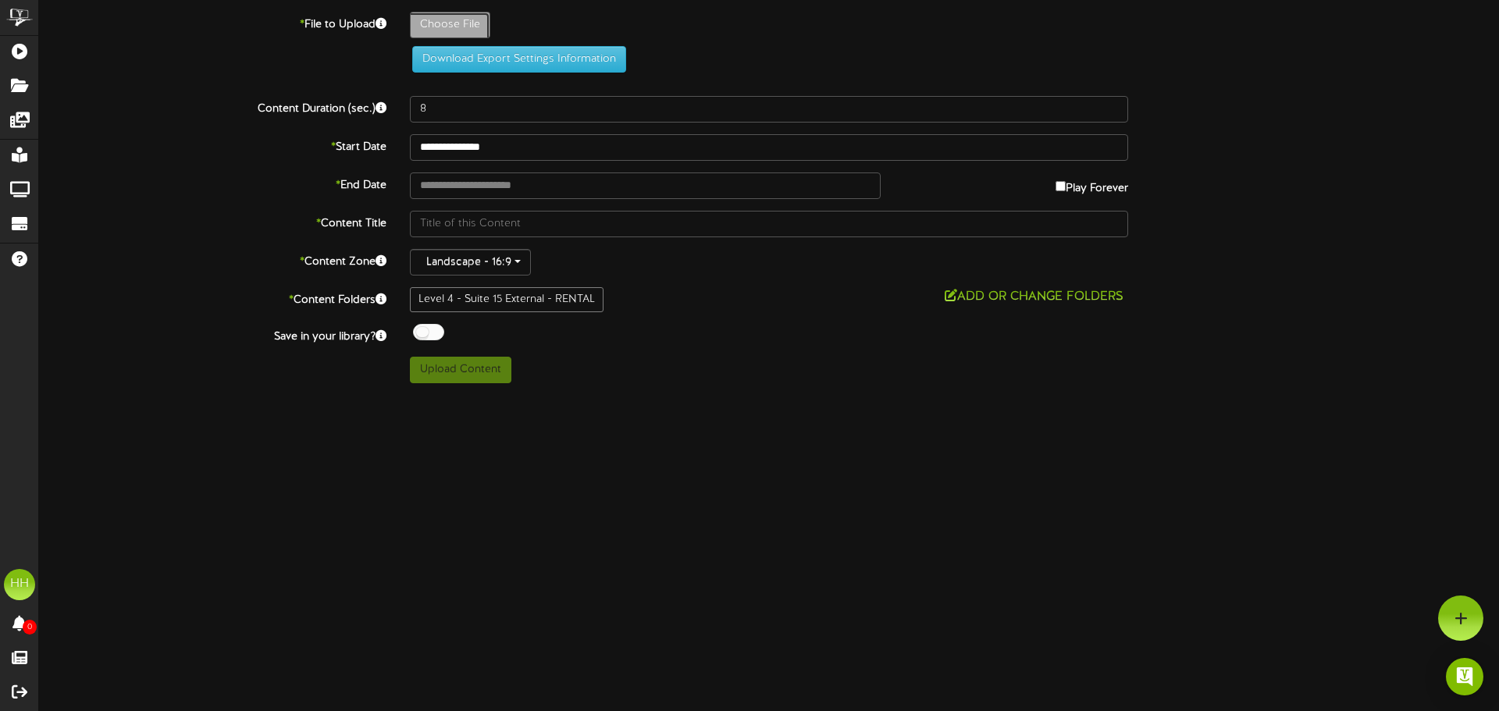
type input "**********"
type input "VIS_toyota_logo_horiz_black_RGB_2021"
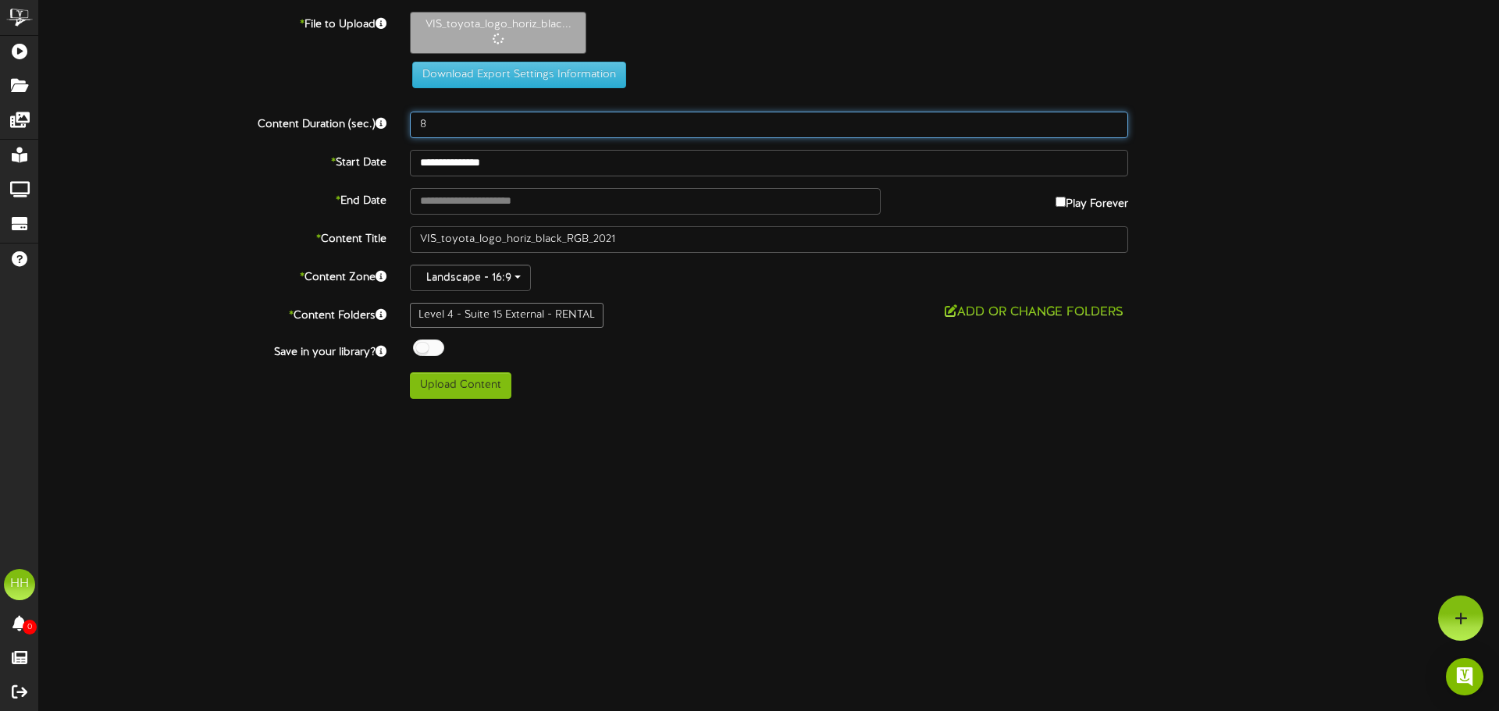
drag, startPoint x: 473, startPoint y: 119, endPoint x: 363, endPoint y: 114, distance: 110.2
click at [363, 114] on div "Content Duration (sec.) 8" at bounding box center [768, 125] width 1483 height 27
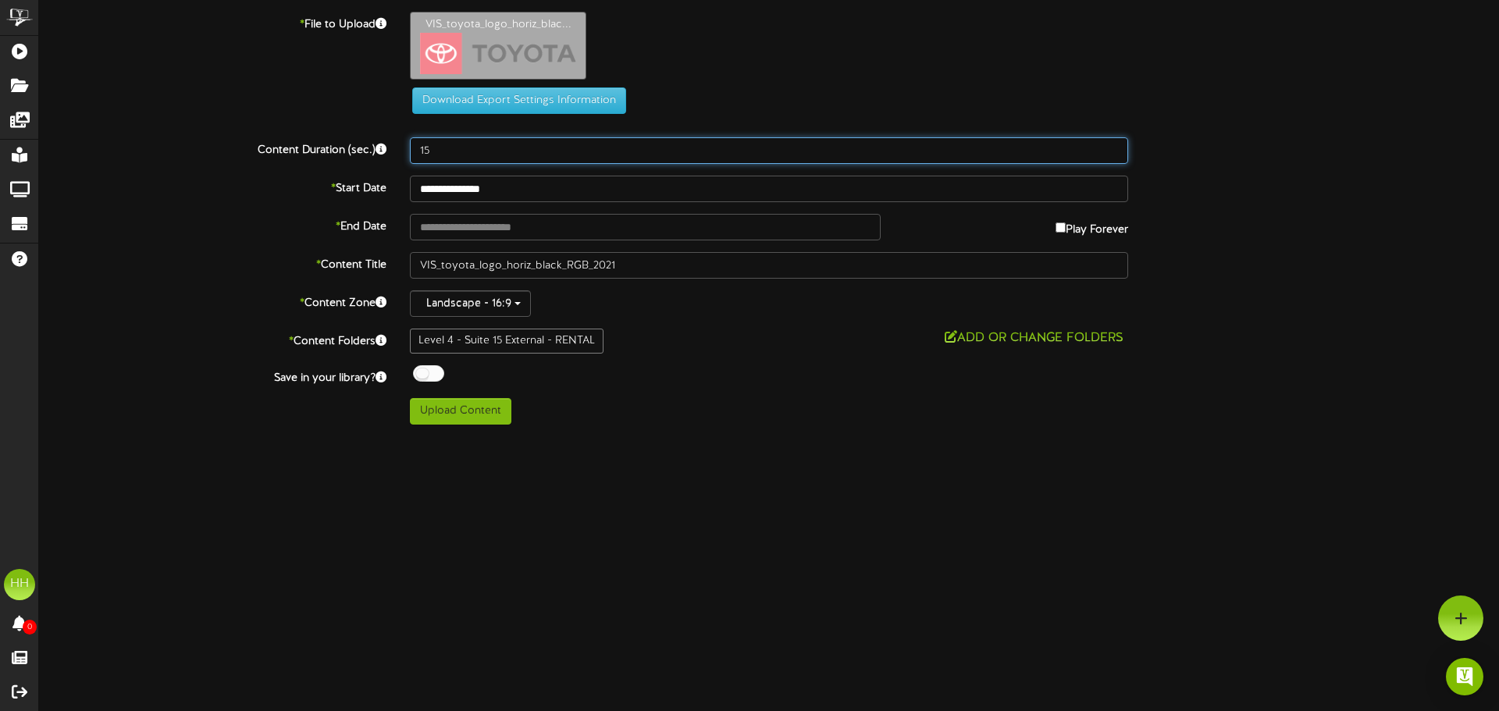
type input "15"
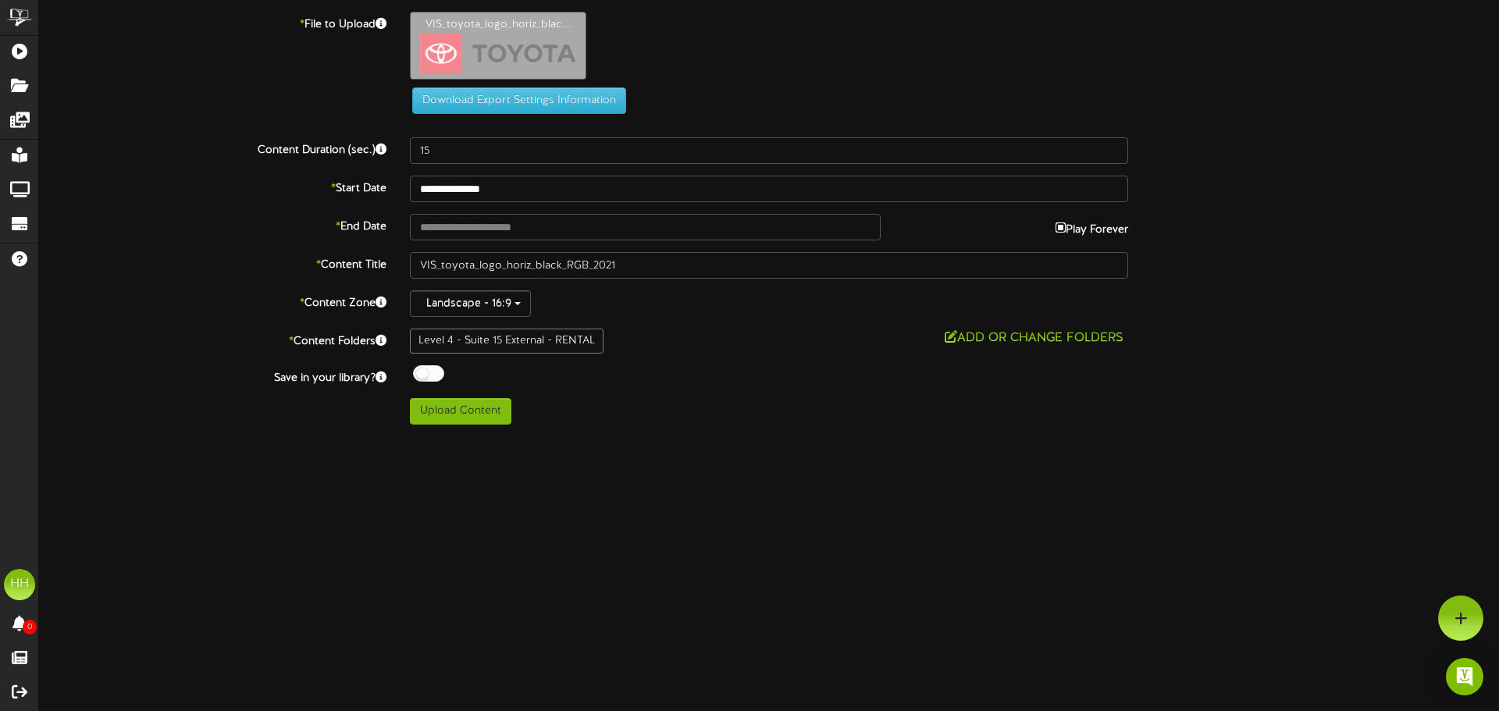
type input "**********"
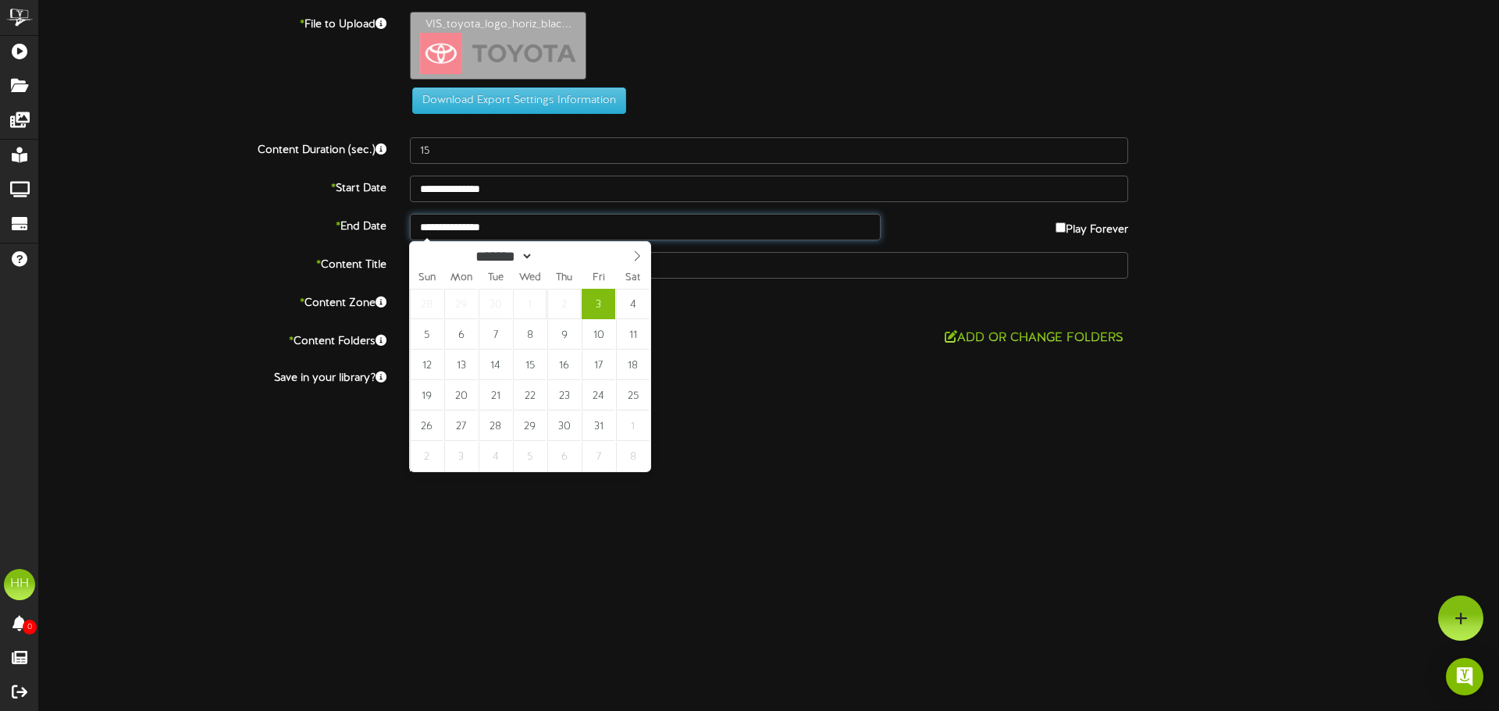
click at [532, 231] on input "**********" at bounding box center [645, 227] width 471 height 27
click at [824, 336] on div "Add or Change Folders" at bounding box center [769, 339] width 718 height 20
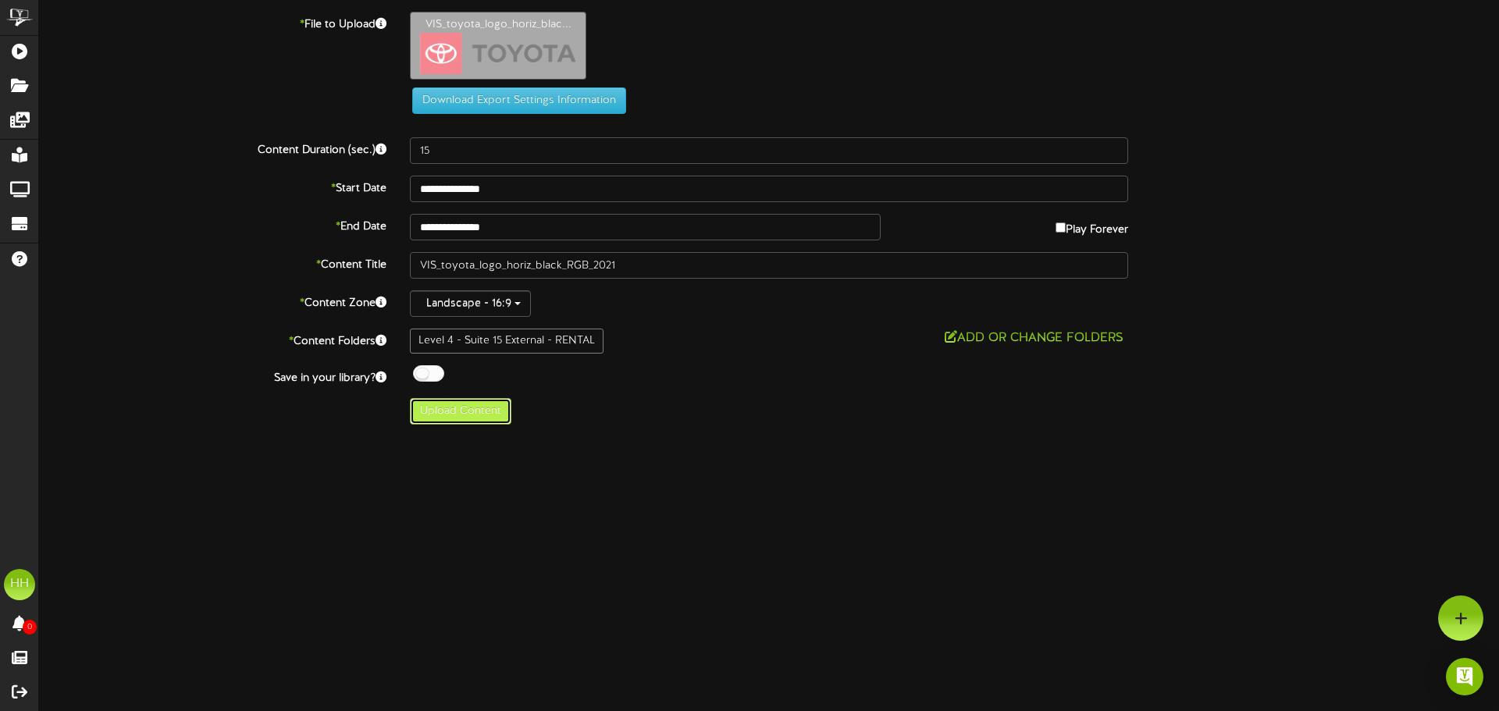
click at [474, 416] on button "Upload Content" at bounding box center [460, 411] width 101 height 27
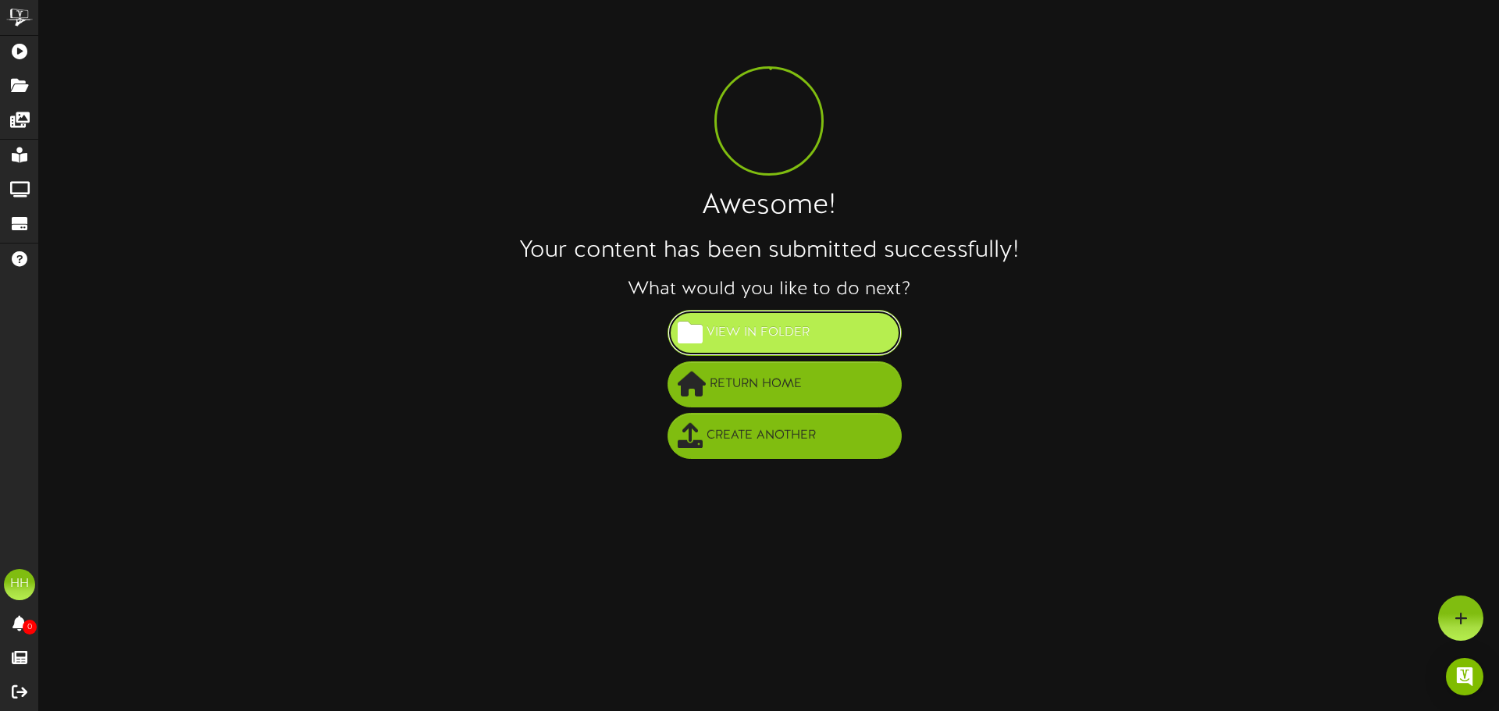
click at [831, 326] on button "View in Folder" at bounding box center [784, 333] width 234 height 46
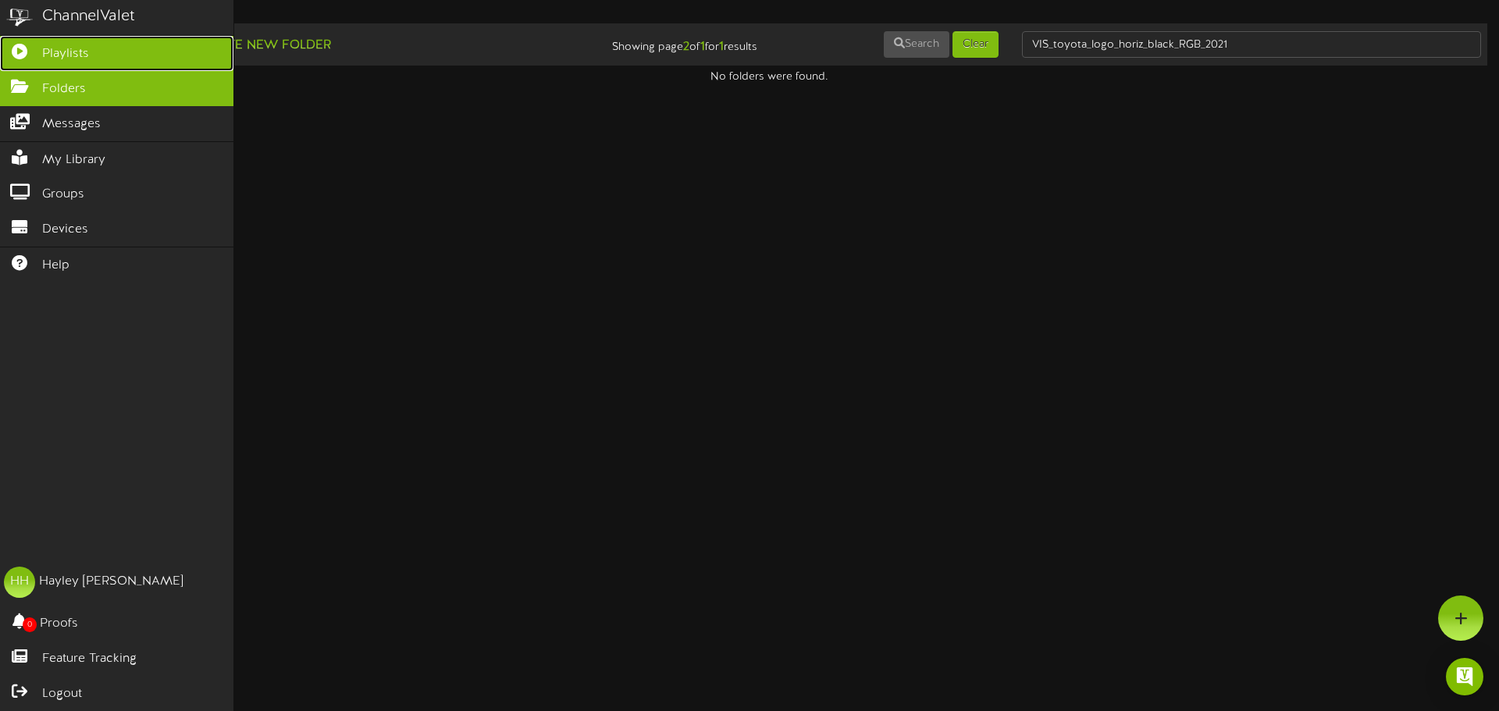
click at [62, 55] on span "Playlists" at bounding box center [65, 54] width 47 height 18
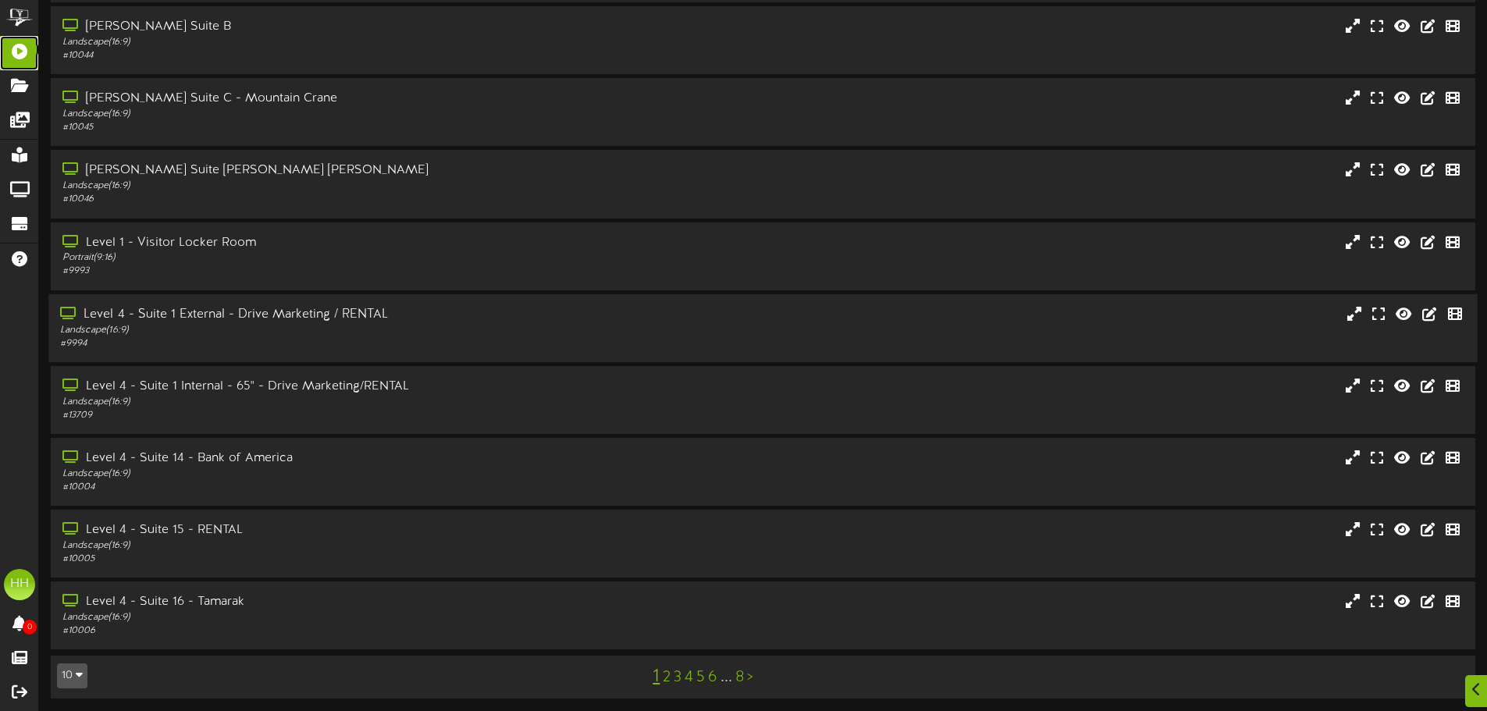
scroll to position [126, 0]
click at [315, 534] on div "Level 4 - Suite 15 - RENTAL" at bounding box center [346, 527] width 572 height 18
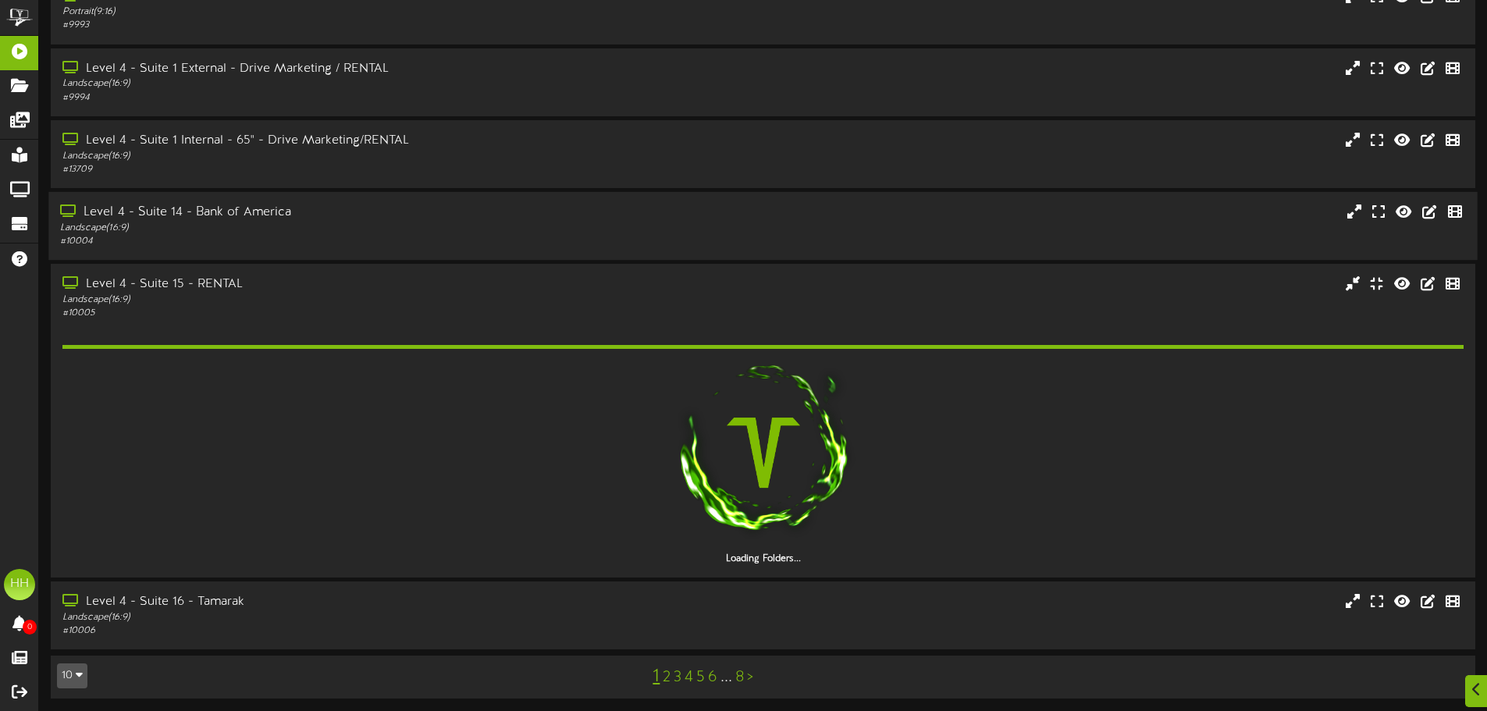
scroll to position [372, 0]
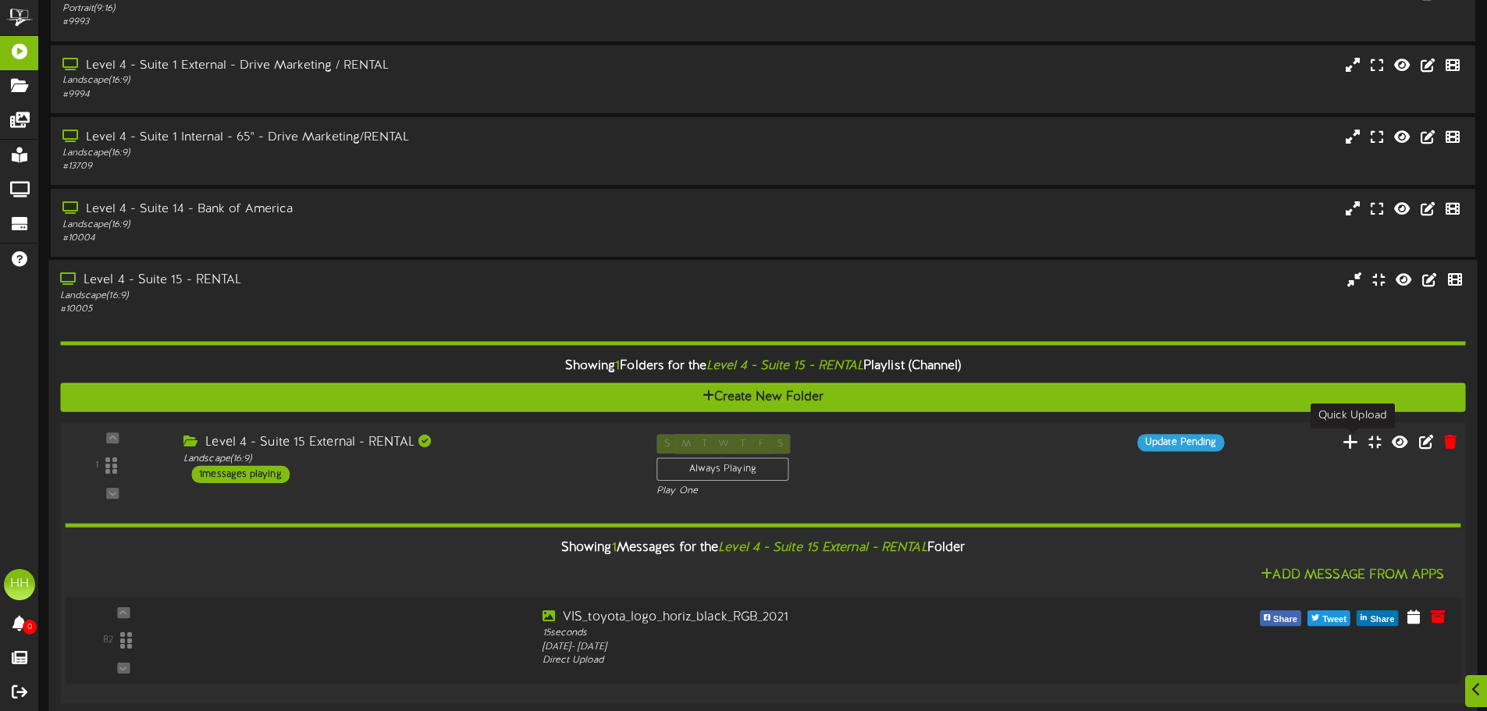
click at [1352, 436] on icon at bounding box center [1351, 441] width 16 height 17
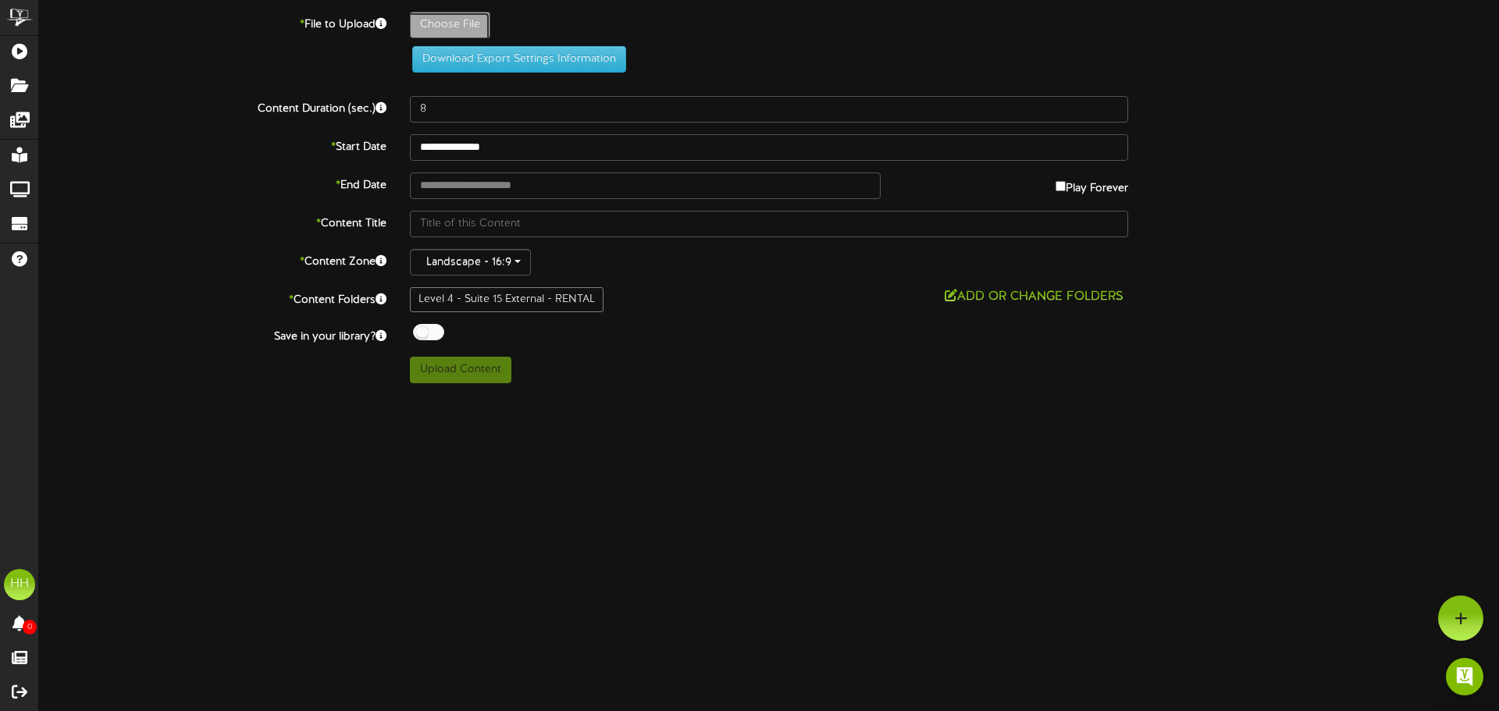
type input "**********"
type input "MountainlandSupplylogo"
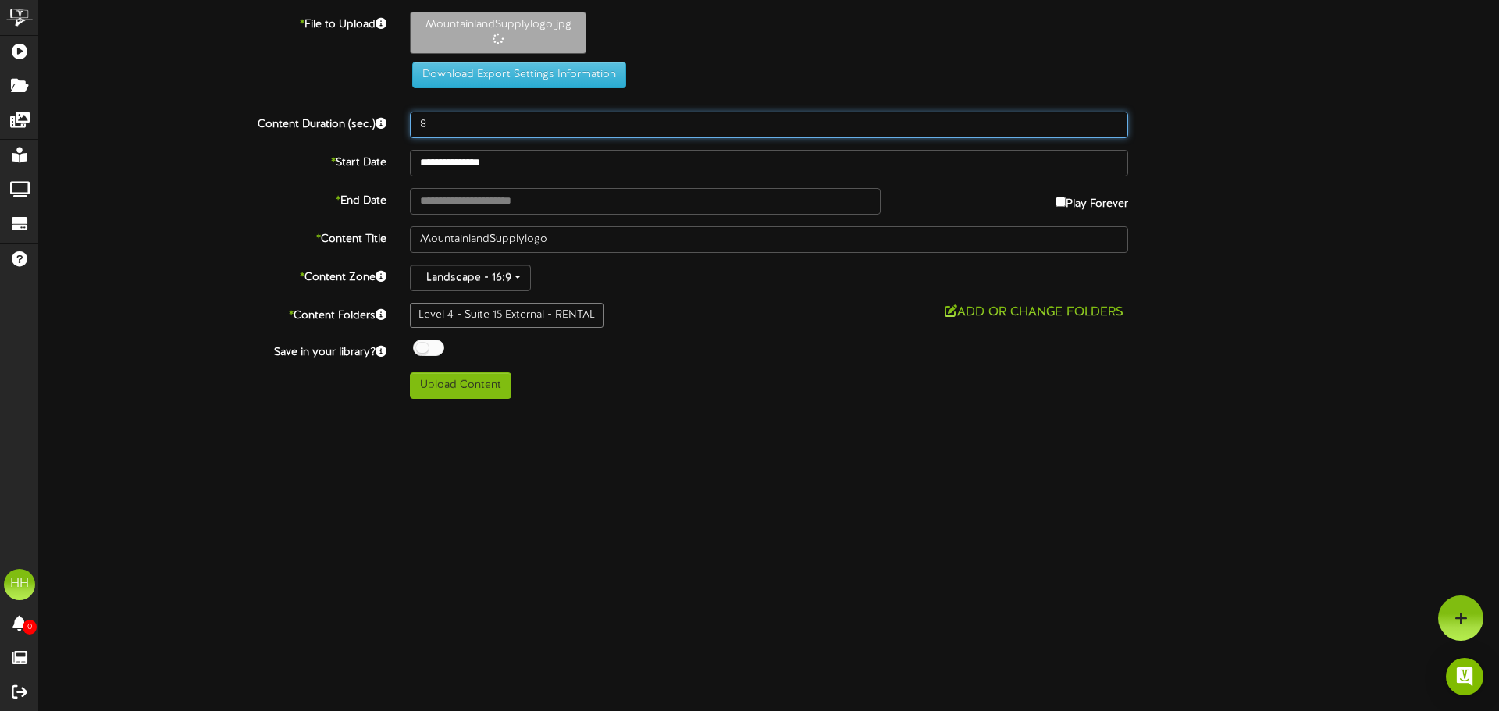
drag, startPoint x: 471, startPoint y: 122, endPoint x: 315, endPoint y: 100, distance: 156.9
click at [311, 105] on div "**********" at bounding box center [769, 205] width 1460 height 387
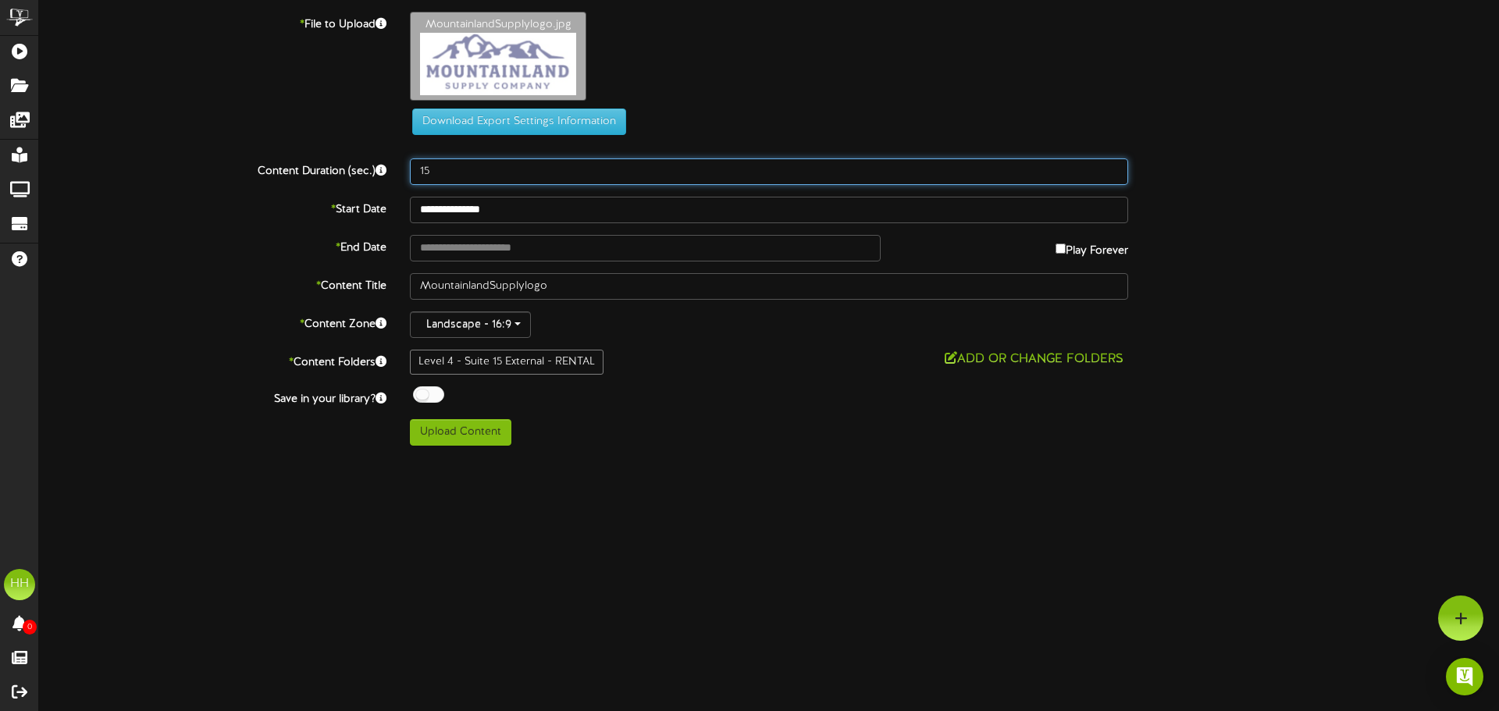
type input "15"
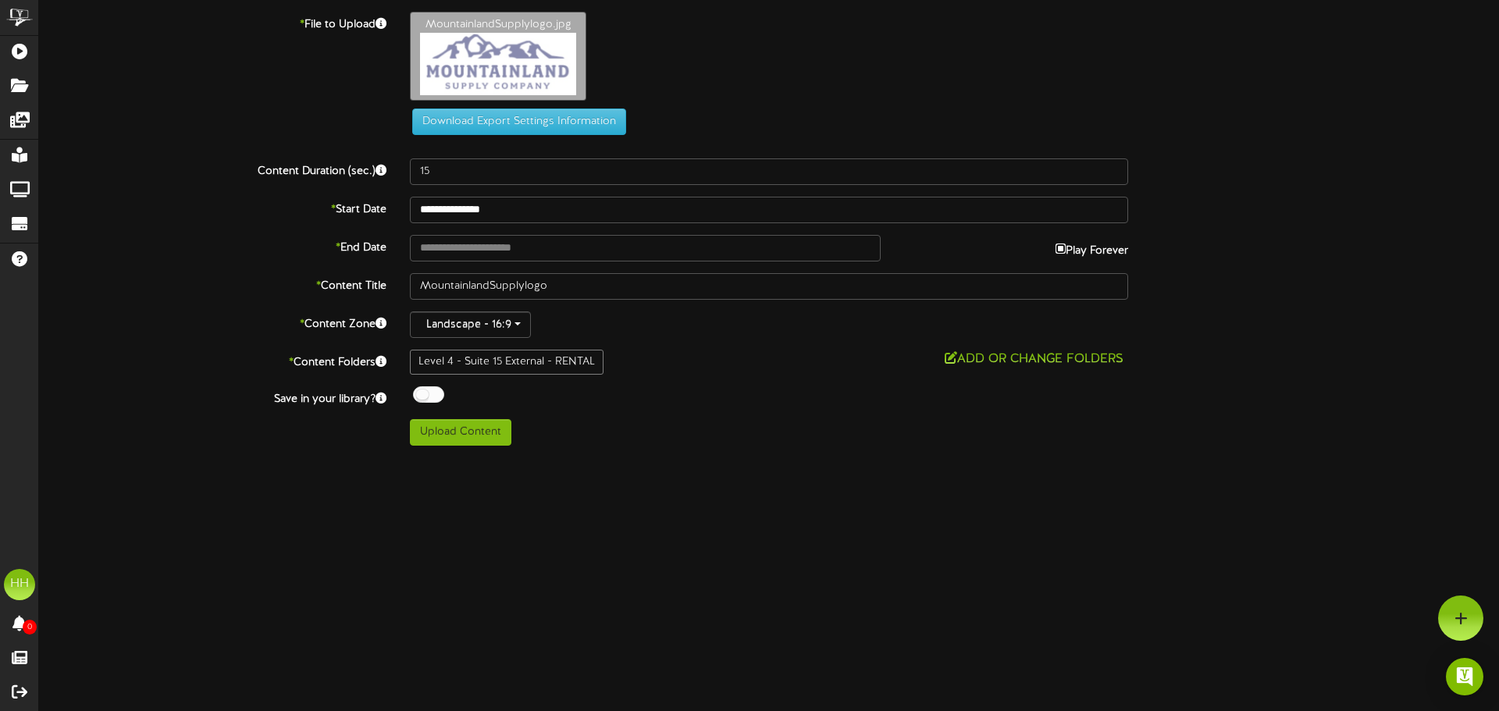
type input "**********"
click at [480, 430] on button "Upload Content" at bounding box center [460, 432] width 101 height 27
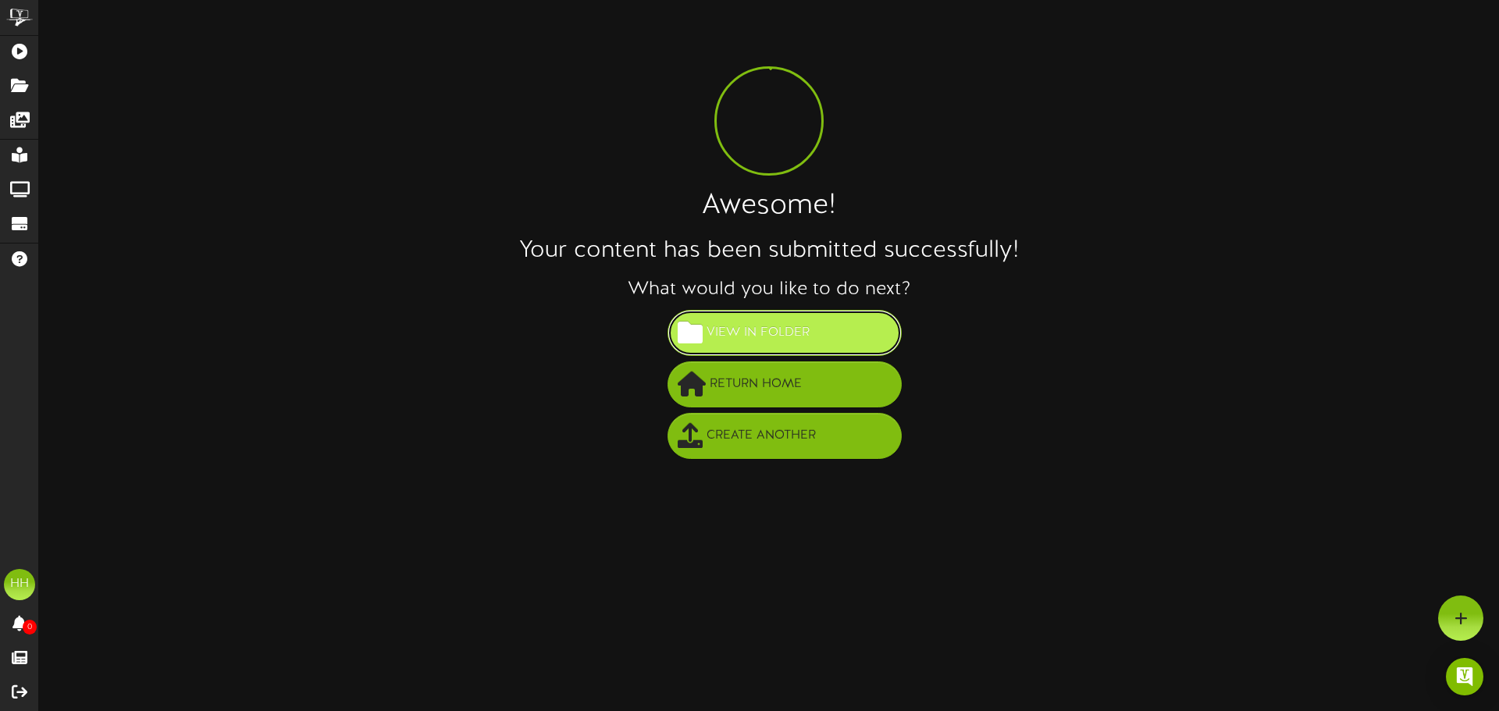
click at [823, 326] on button "View in Folder" at bounding box center [784, 333] width 234 height 46
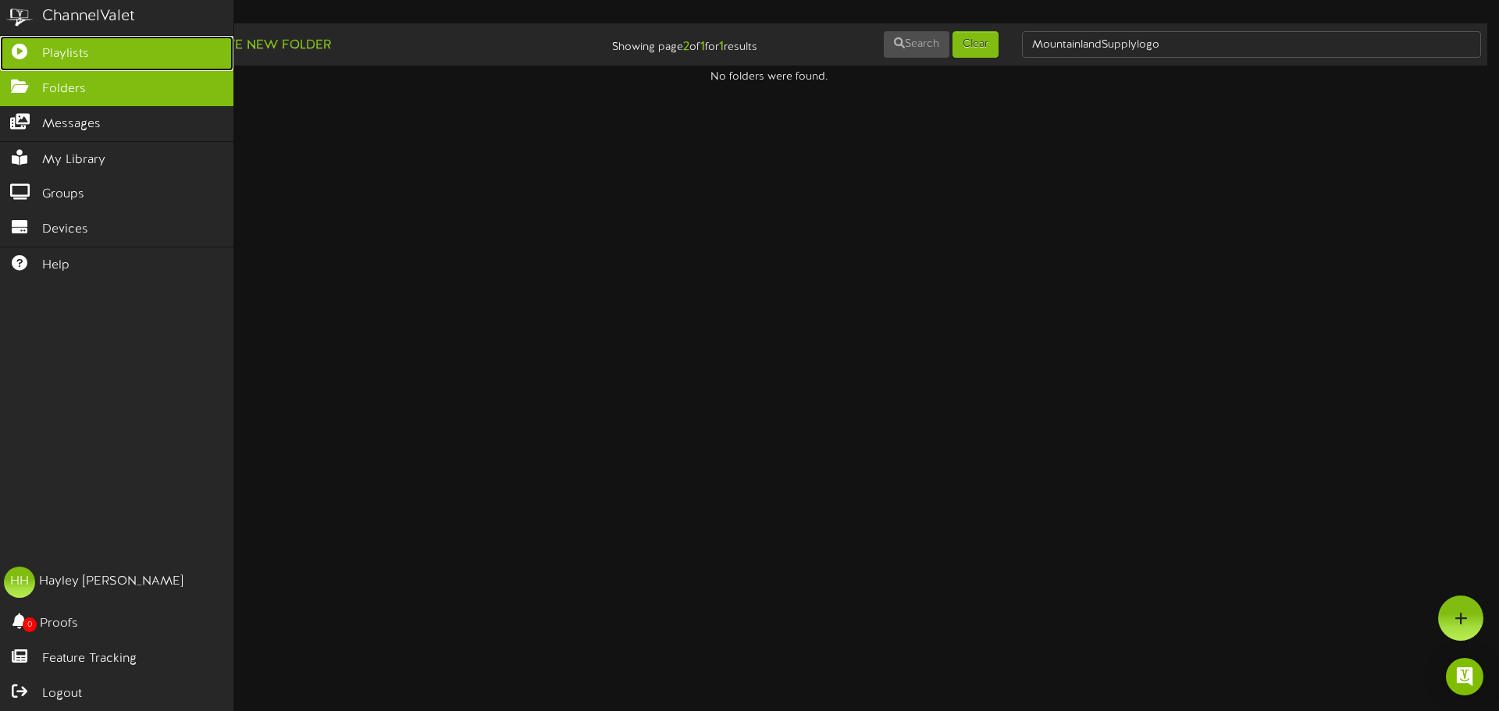
click at [48, 49] on span "Playlists" at bounding box center [65, 54] width 47 height 18
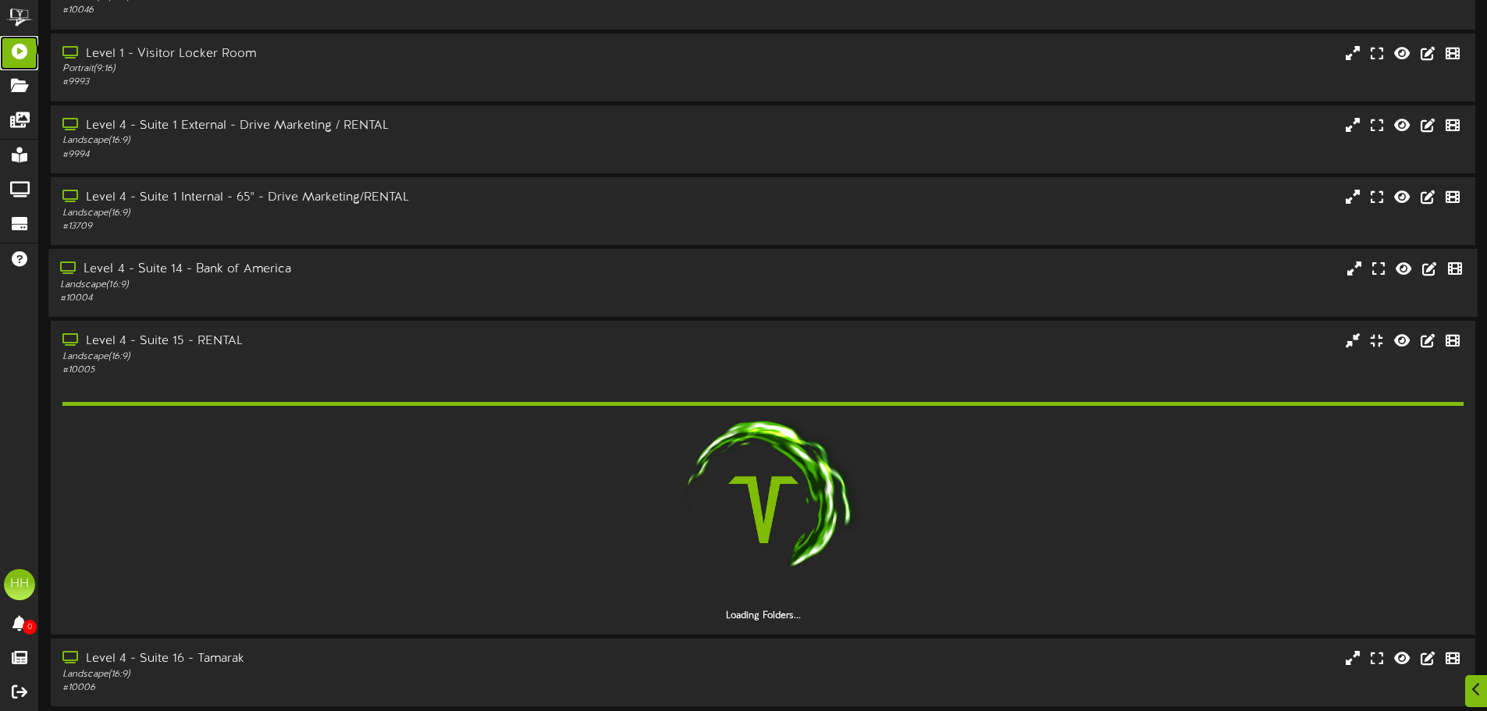
scroll to position [372, 0]
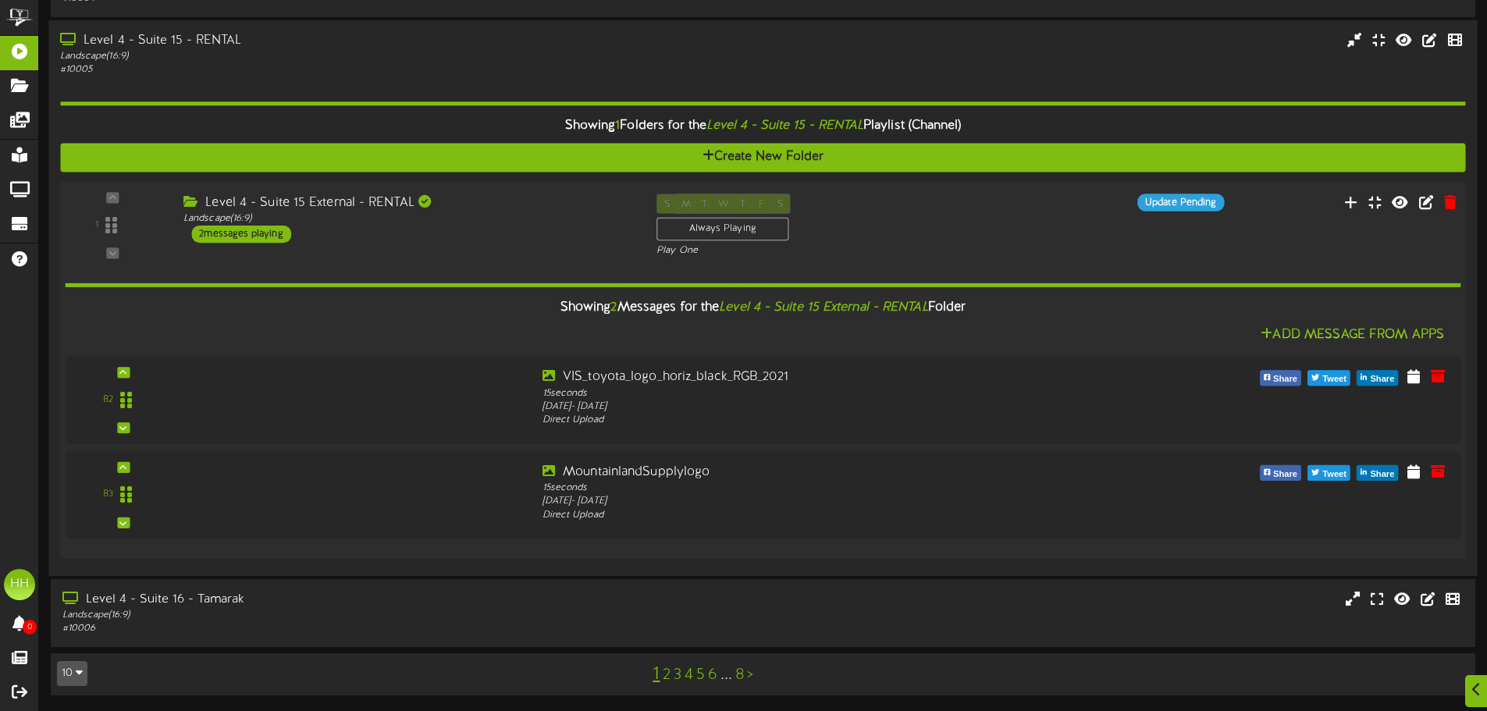
click at [489, 190] on div "1 Landscape (" at bounding box center [762, 370] width 1419 height 376
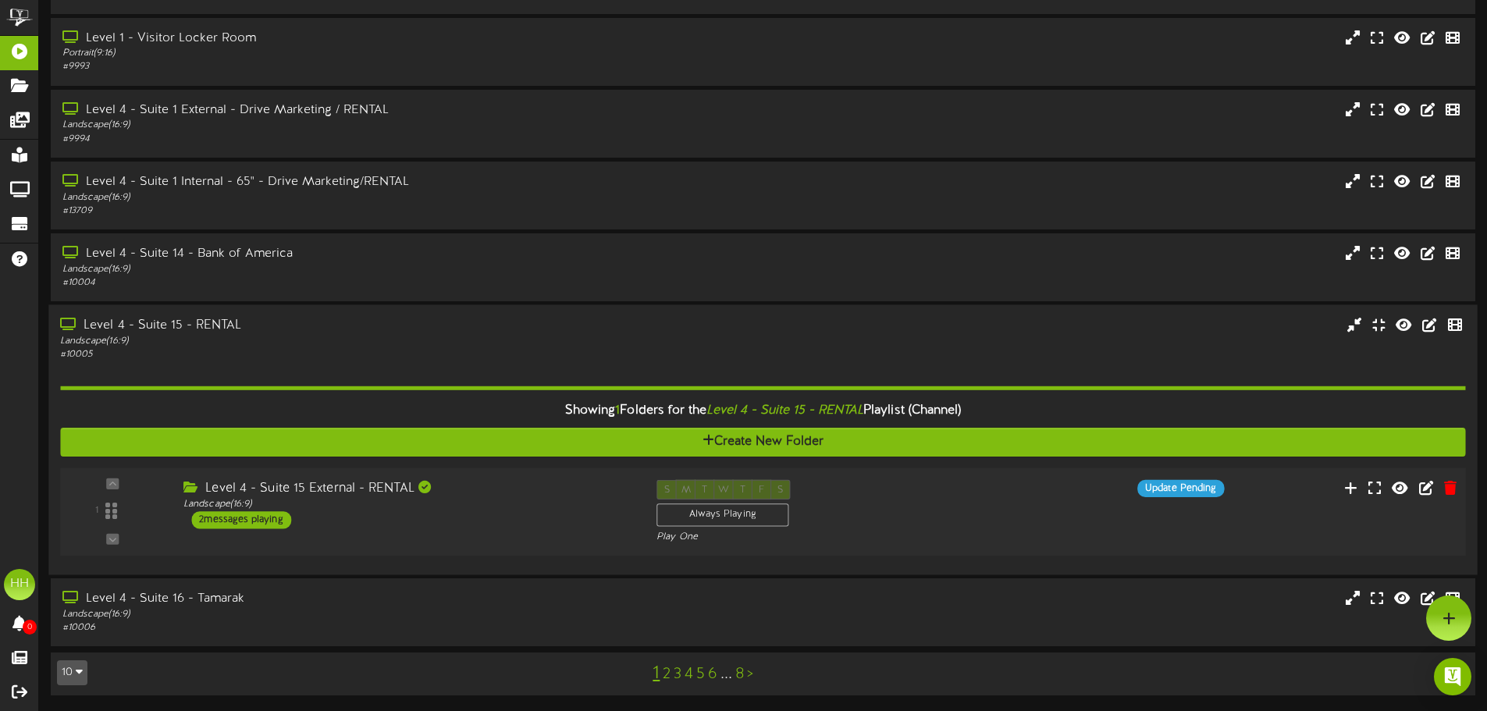
click at [471, 489] on div "Level 4 - Suite 15 External - RENTAL" at bounding box center [408, 489] width 450 height 18
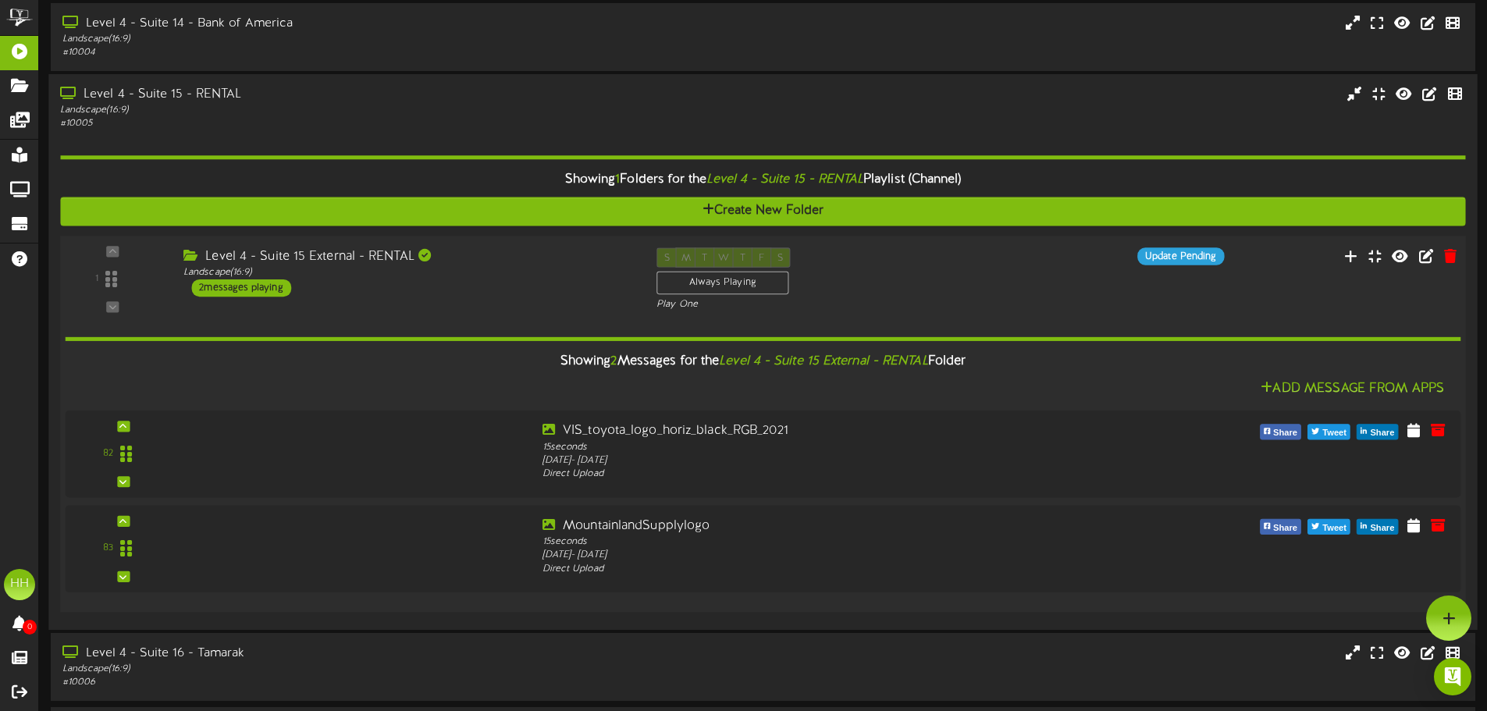
scroll to position [534, 0]
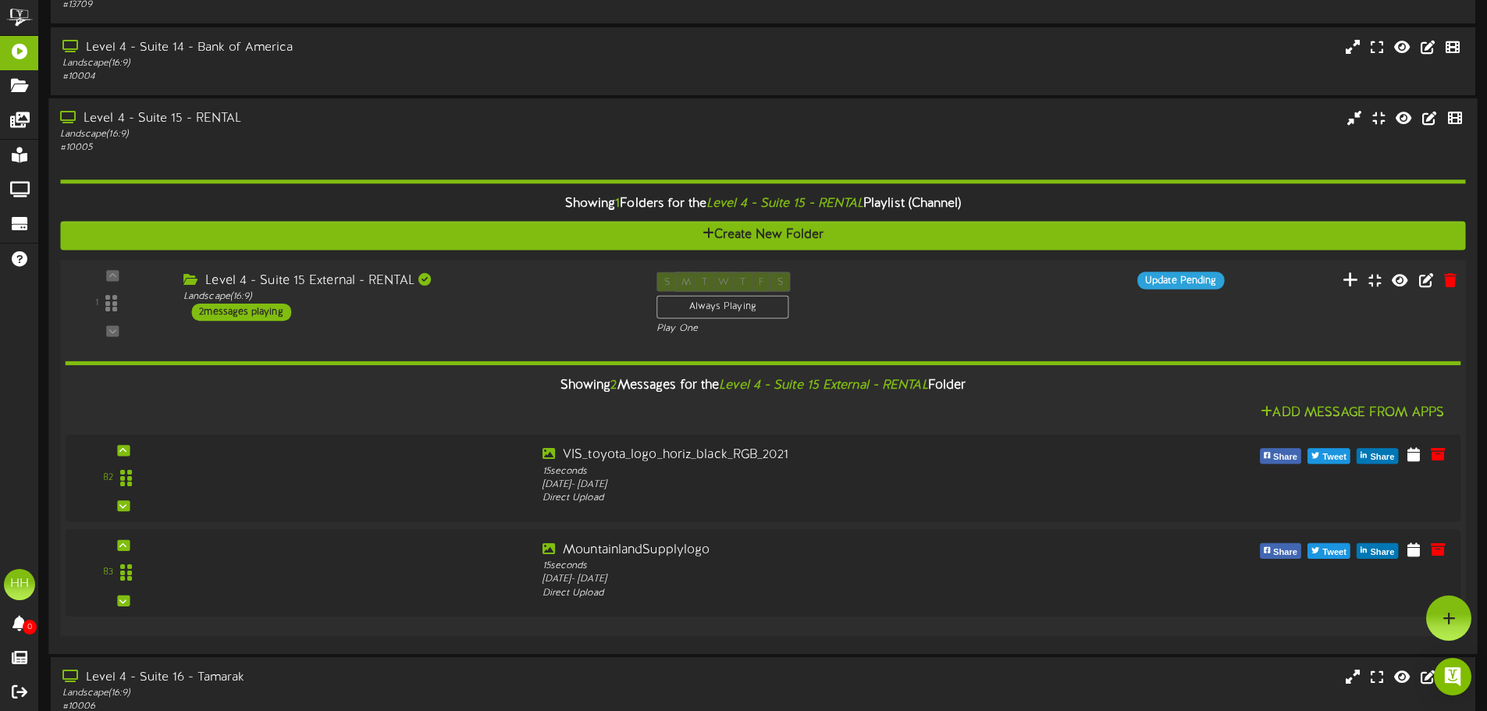
click at [1349, 290] on button at bounding box center [1351, 282] width 26 height 24
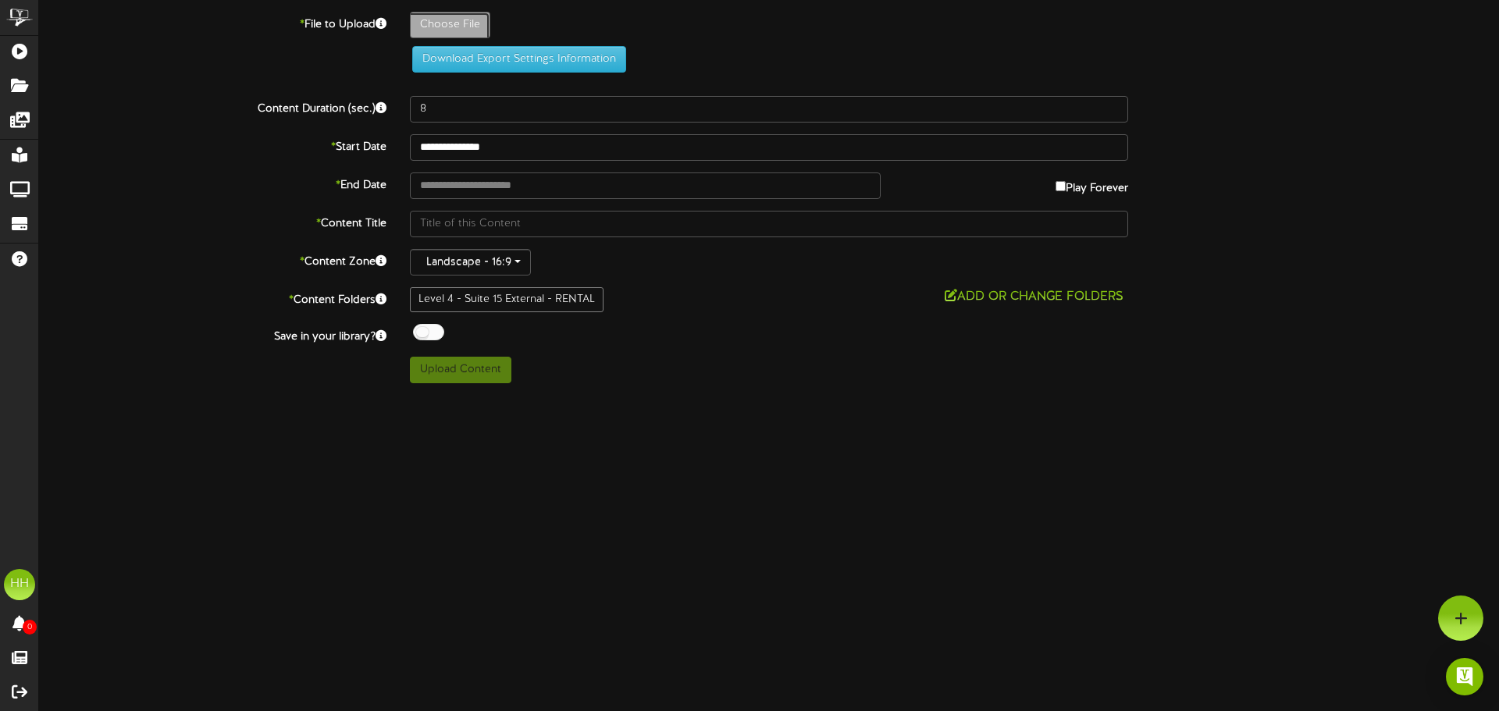
type input "**********"
type input "QuantaLogoHorizontal"
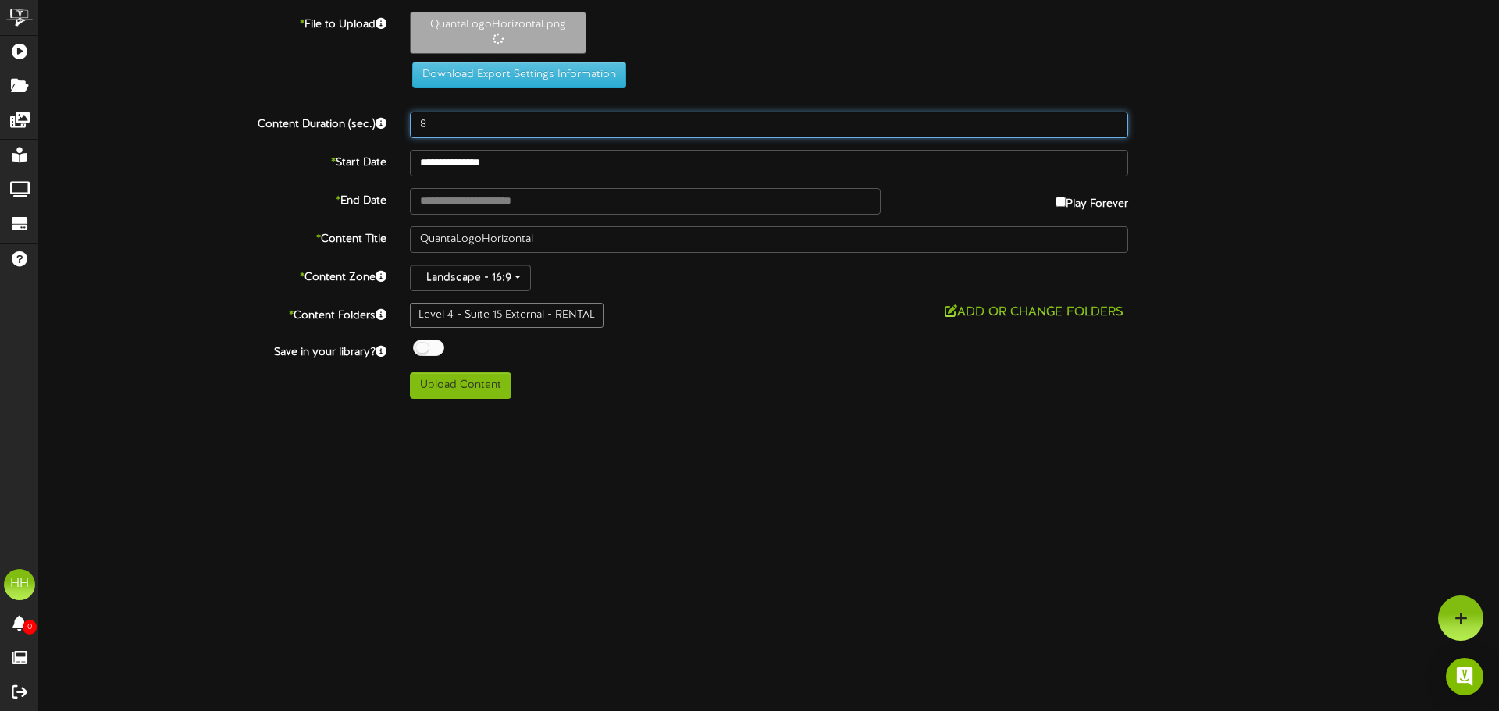
drag, startPoint x: 486, startPoint y: 126, endPoint x: 272, endPoint y: 126, distance: 214.7
click at [272, 126] on div "Content Duration (sec.) 8" at bounding box center [768, 125] width 1483 height 27
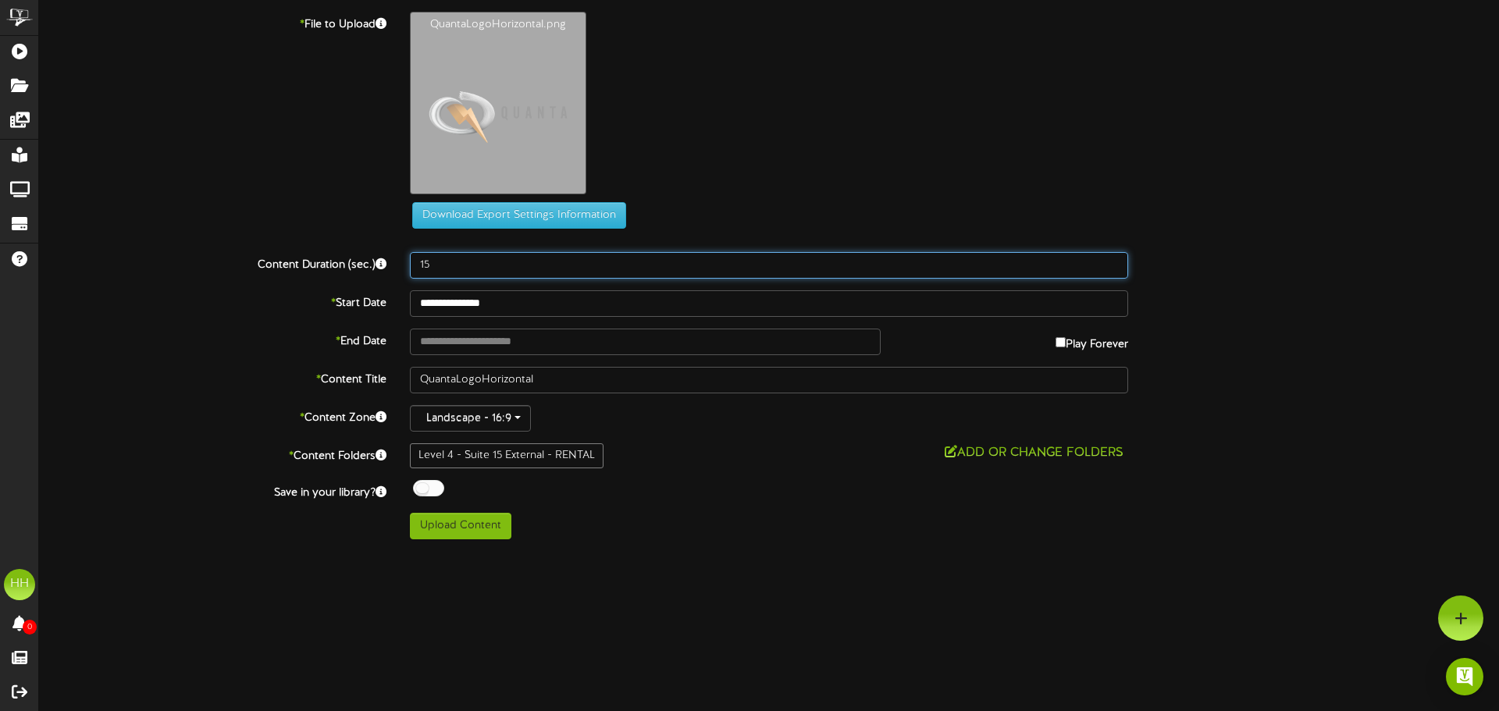
type input "15"
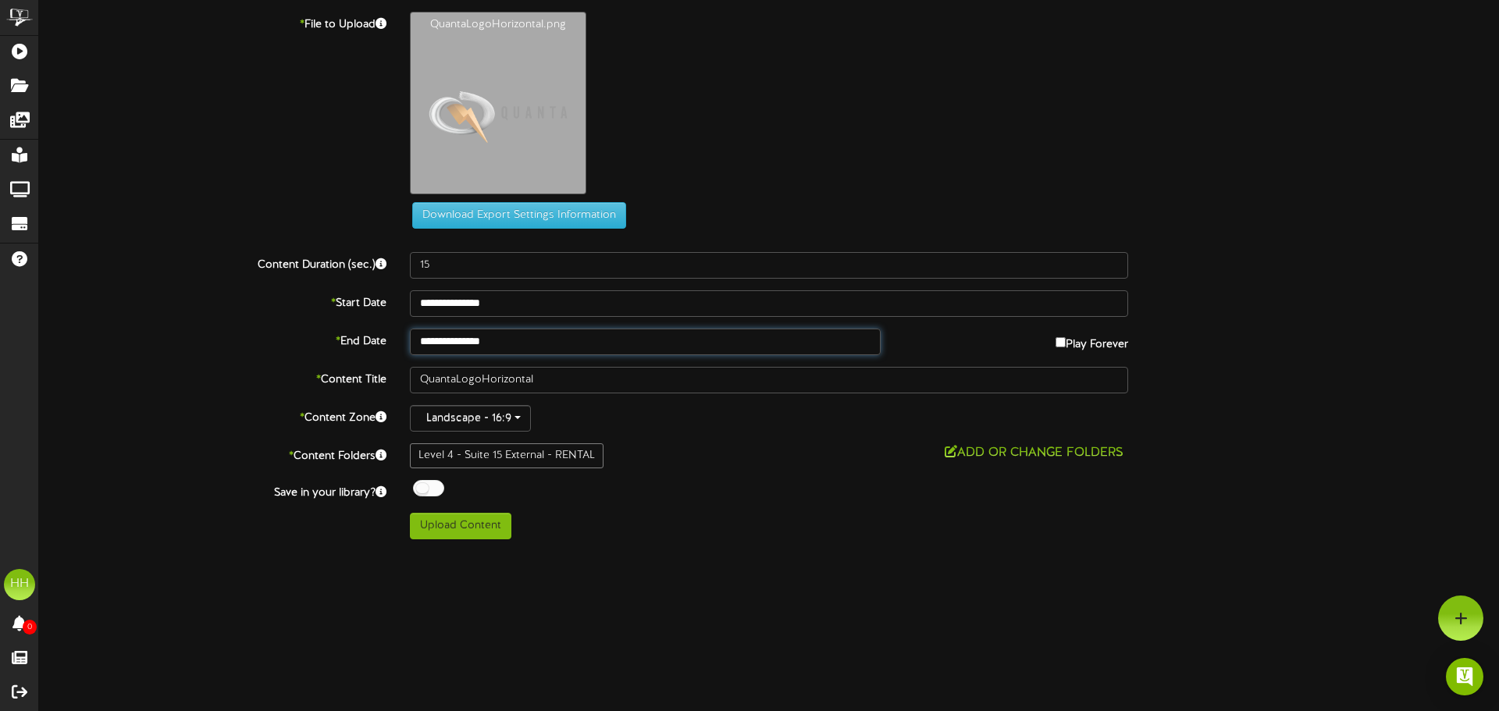
click at [520, 351] on body "ChannelValet Playlists Folders Messages My Library Groups Devices Help HH [PERS…" at bounding box center [749, 275] width 1499 height 551
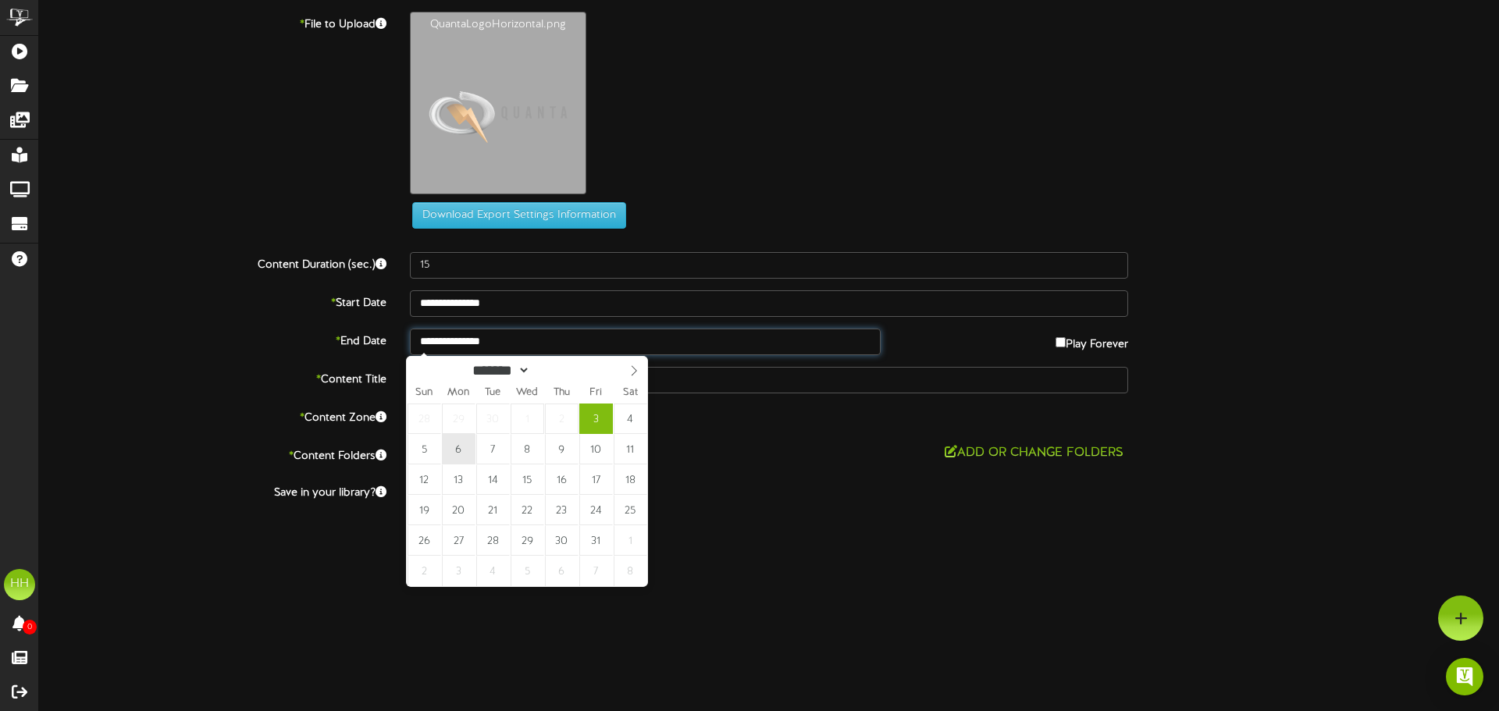
type input "**********"
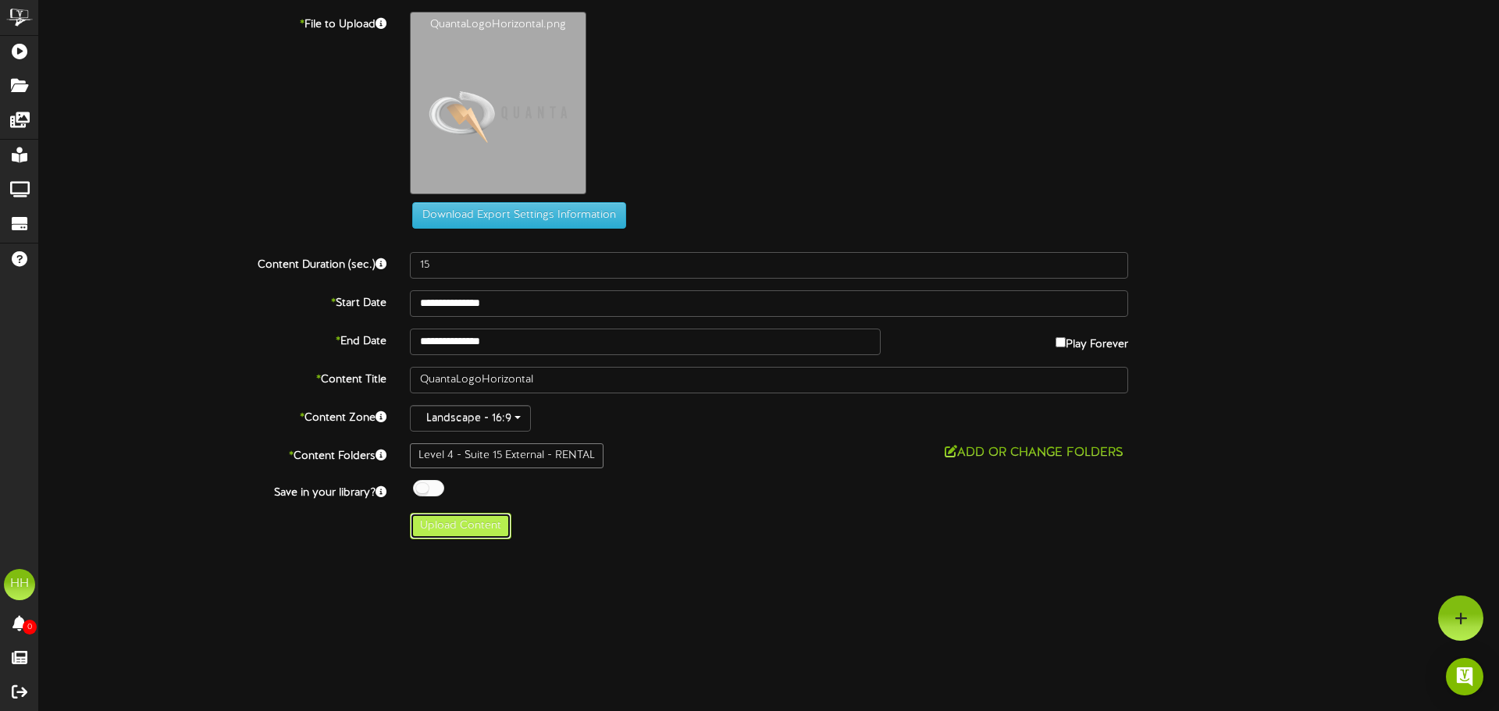
click at [471, 525] on button "Upload Content" at bounding box center [460, 526] width 101 height 27
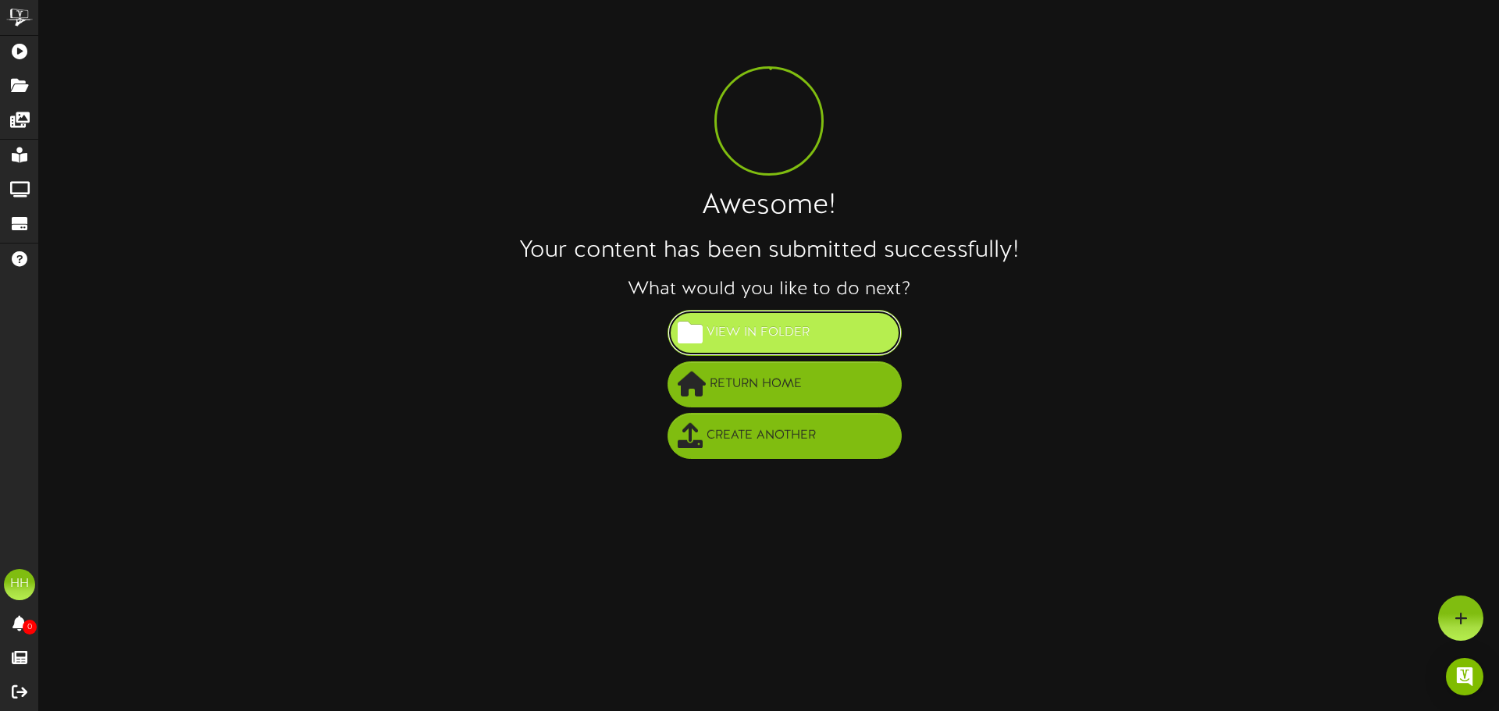
click at [781, 324] on span "View in Folder" at bounding box center [758, 333] width 111 height 26
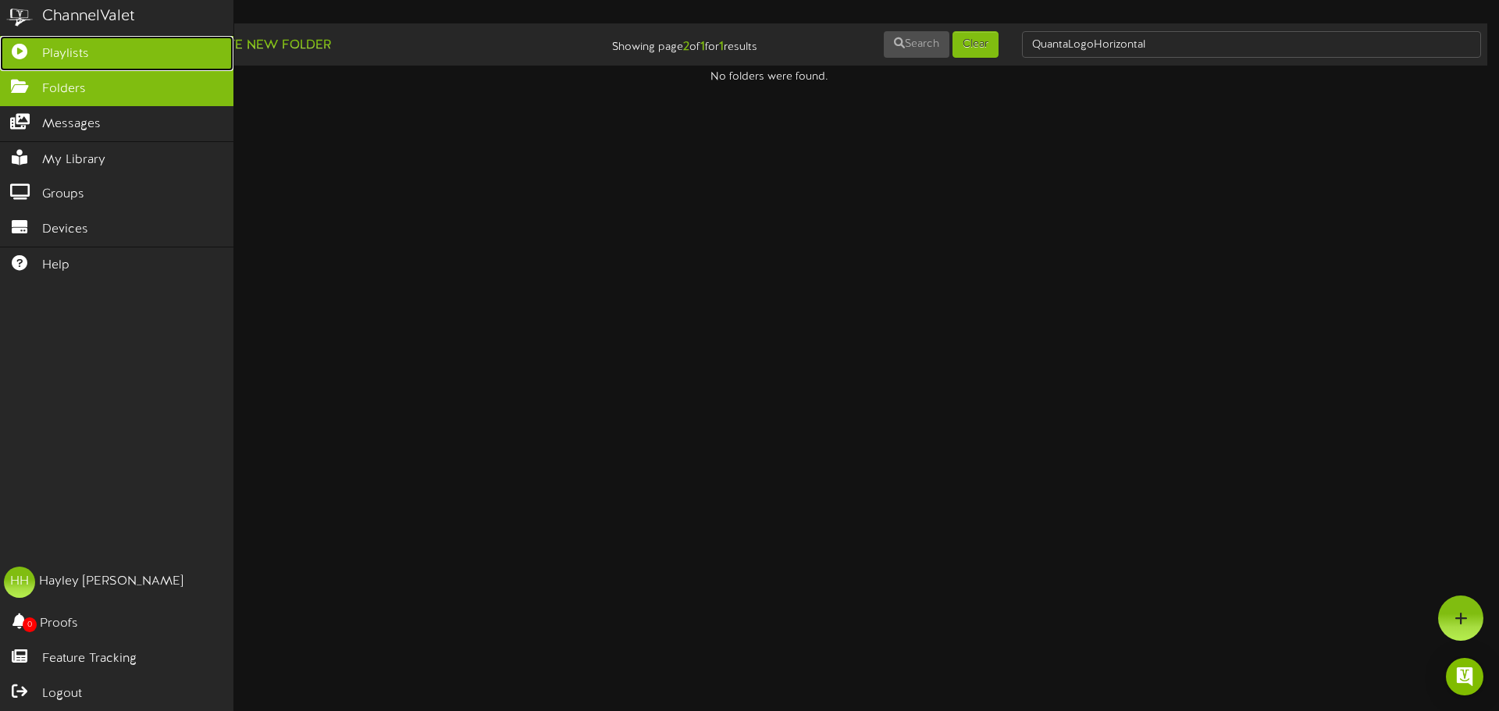
click at [62, 48] on span "Playlists" at bounding box center [65, 54] width 47 height 18
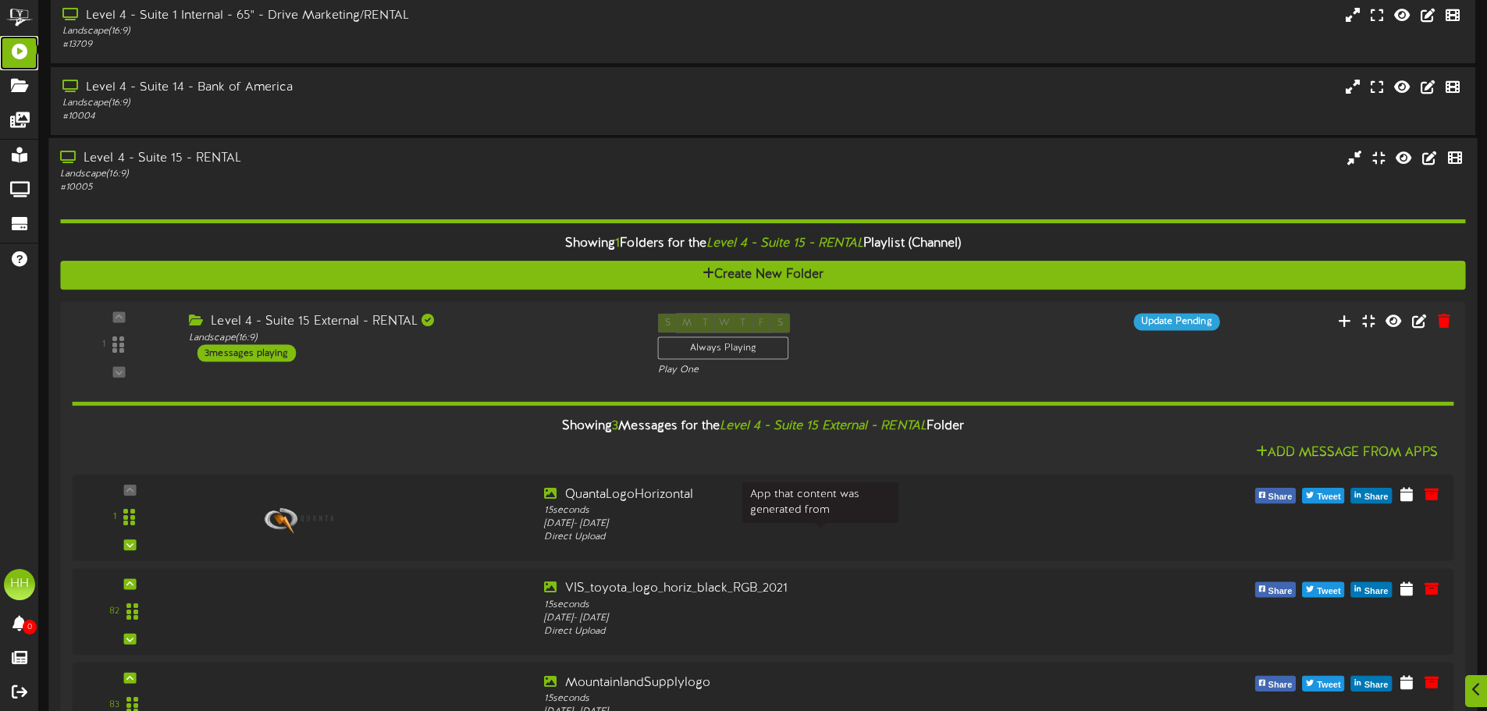
scroll to position [685, 0]
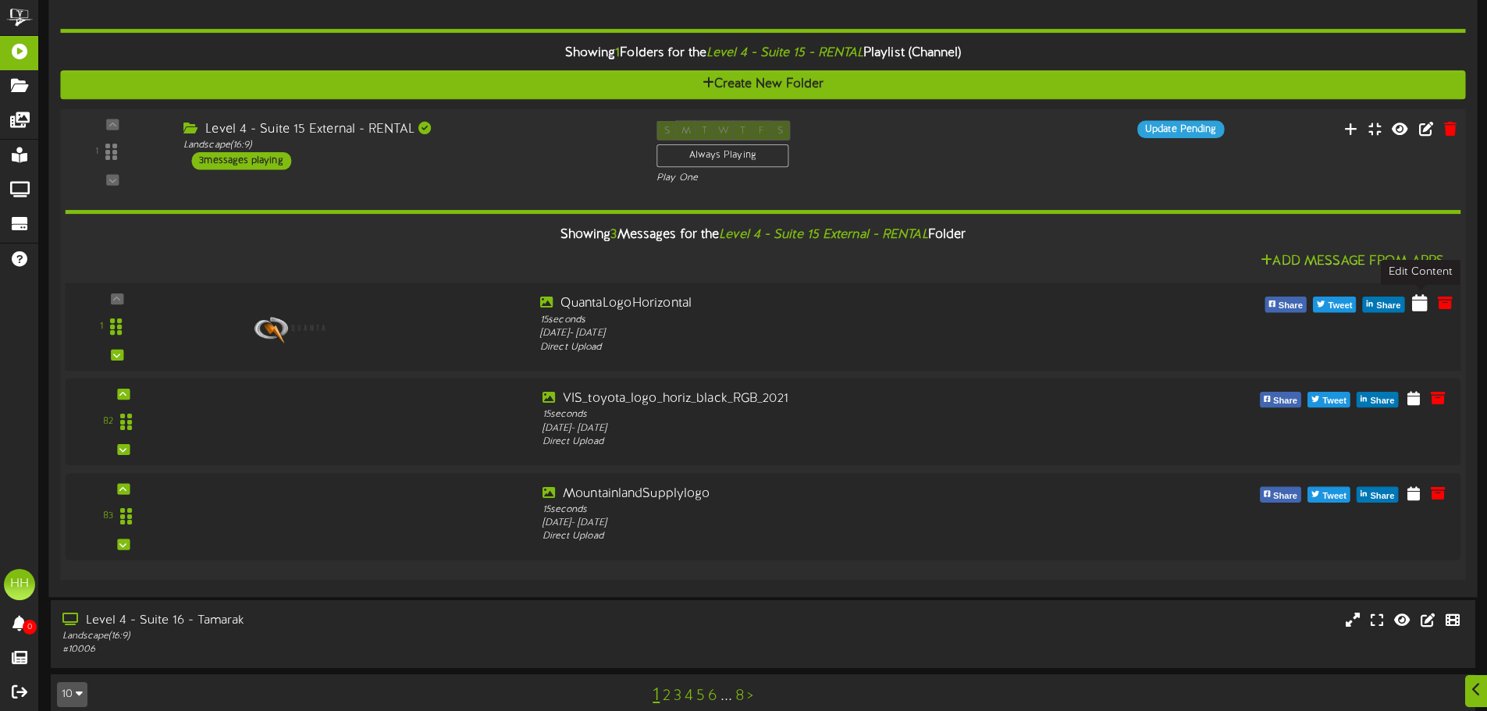
click at [1417, 307] on icon at bounding box center [1420, 302] width 16 height 17
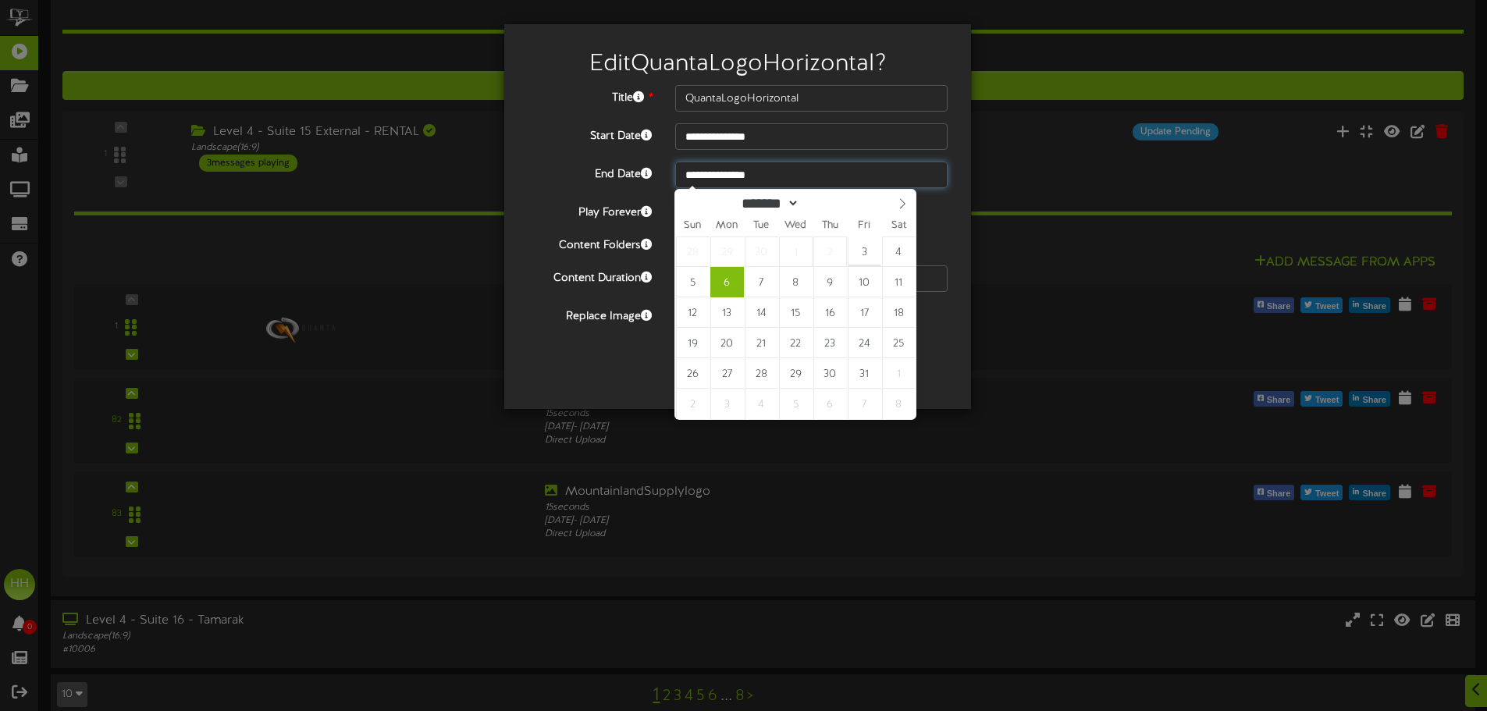
click at [749, 180] on input "**********" at bounding box center [811, 175] width 272 height 27
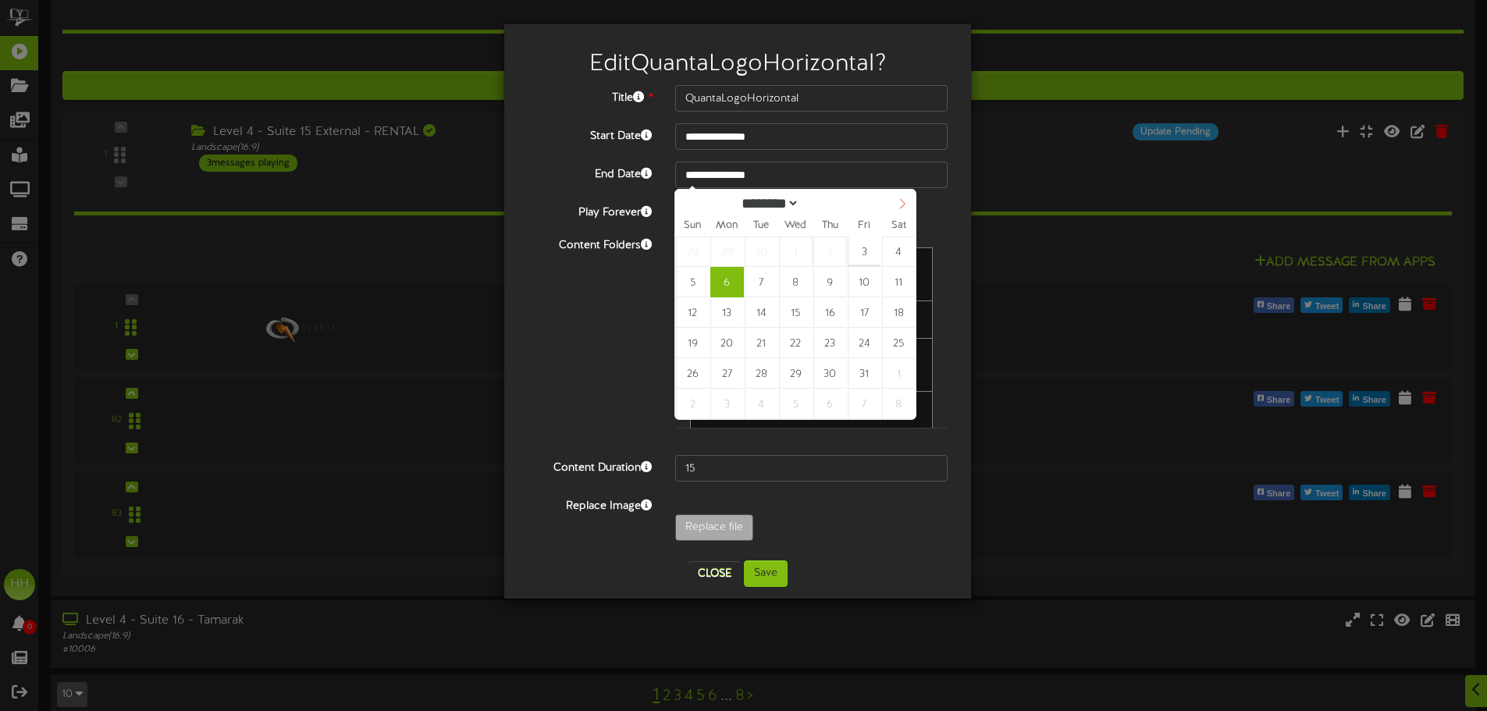
click at [899, 201] on icon at bounding box center [902, 203] width 11 height 11
select select "**"
click at [899, 201] on icon at bounding box center [902, 203] width 11 height 11
type input "****"
click at [899, 201] on icon at bounding box center [902, 203] width 11 height 11
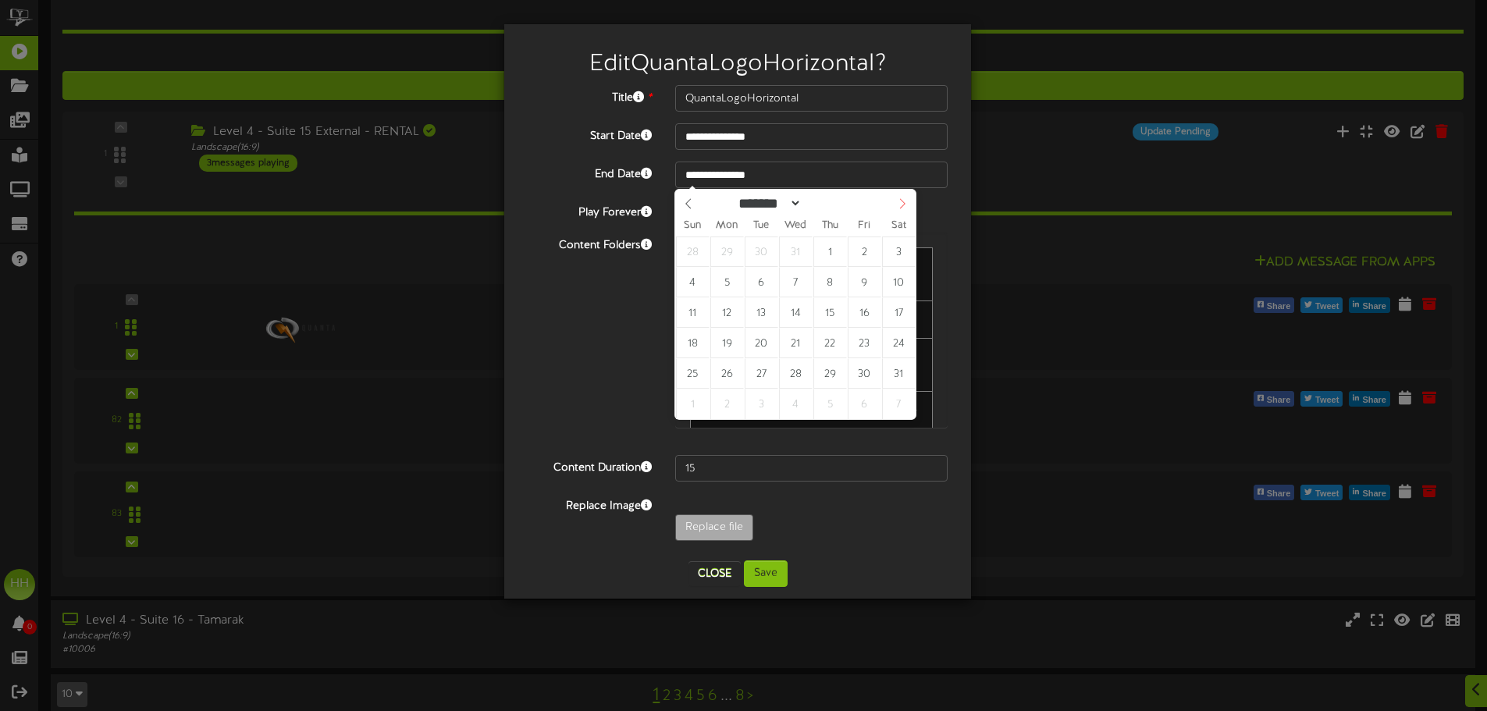
click at [899, 201] on icon at bounding box center [902, 203] width 11 height 11
select select "*"
click at [899, 201] on icon at bounding box center [902, 203] width 11 height 11
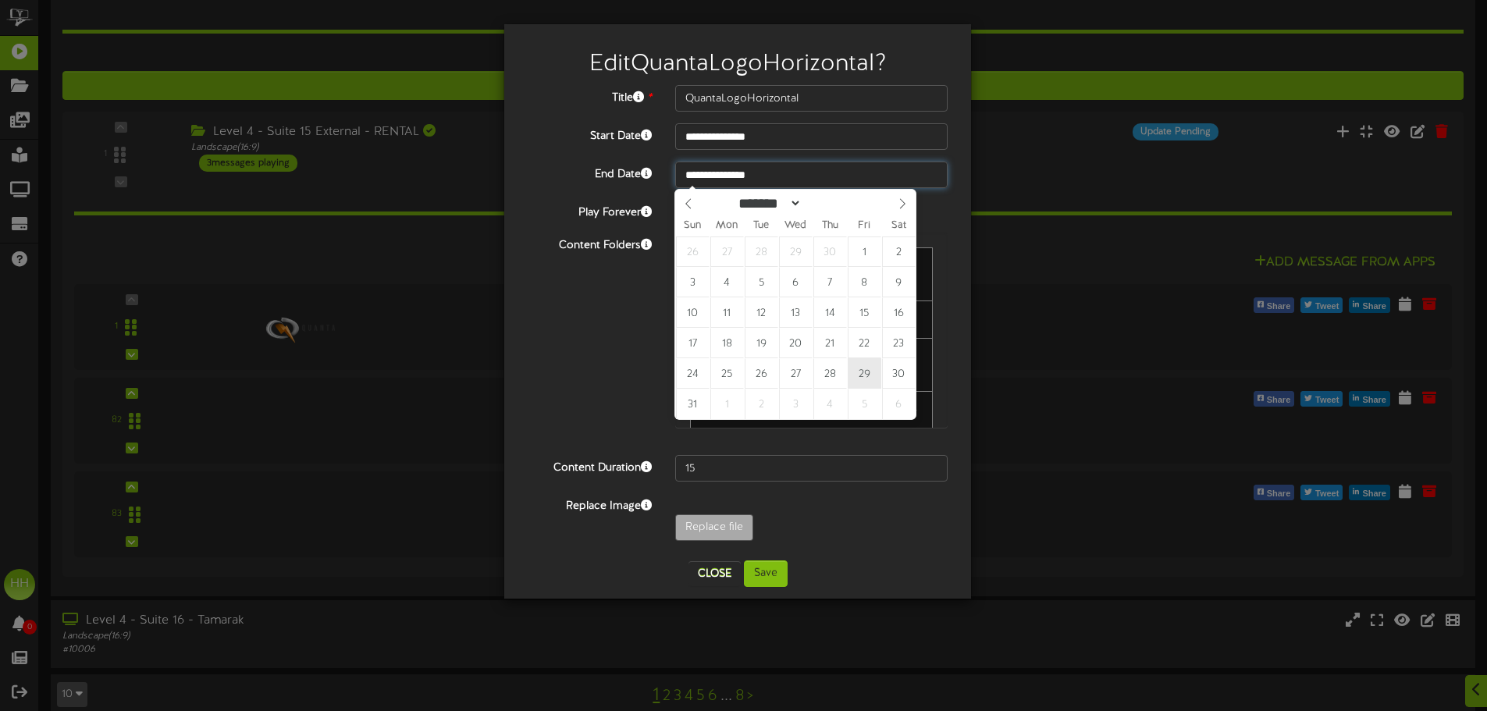
type input "**********"
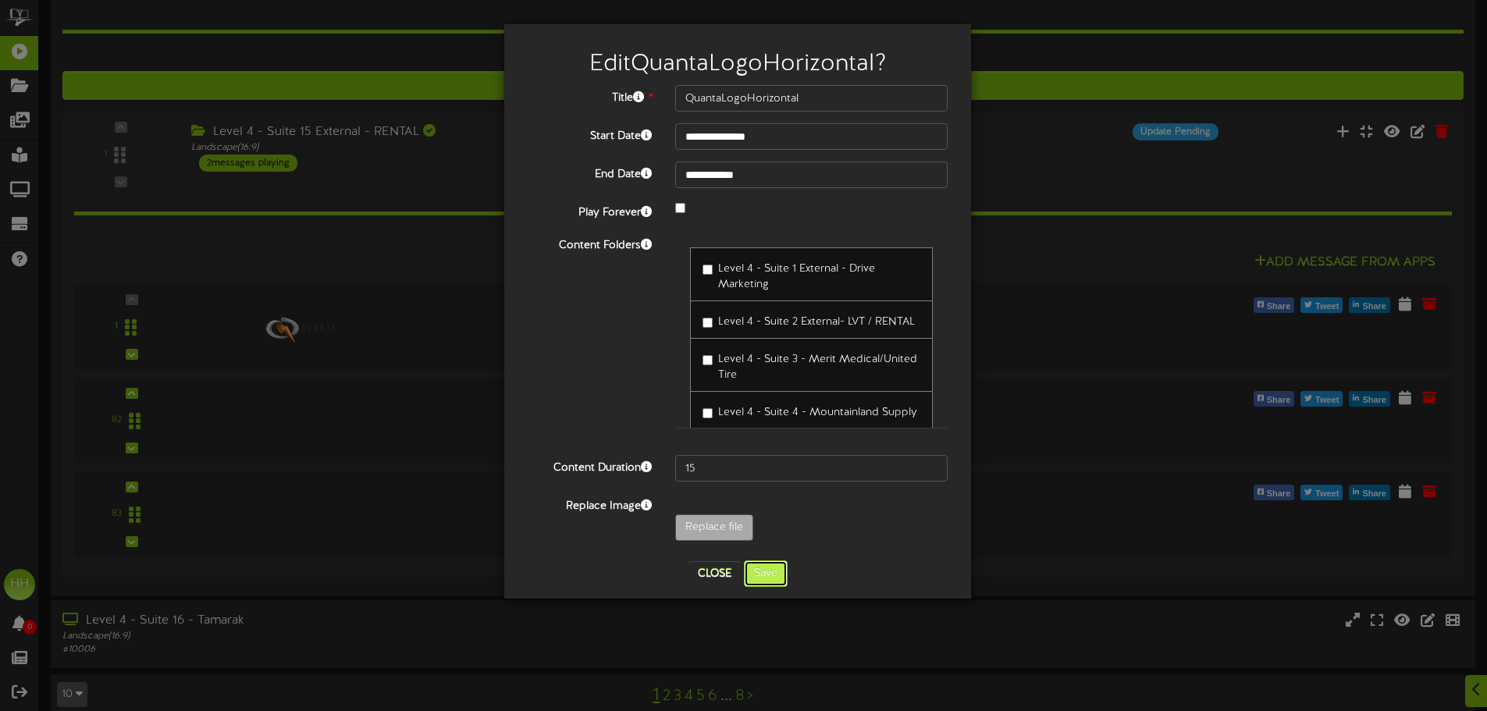
click at [750, 571] on button "Save" at bounding box center [766, 573] width 44 height 27
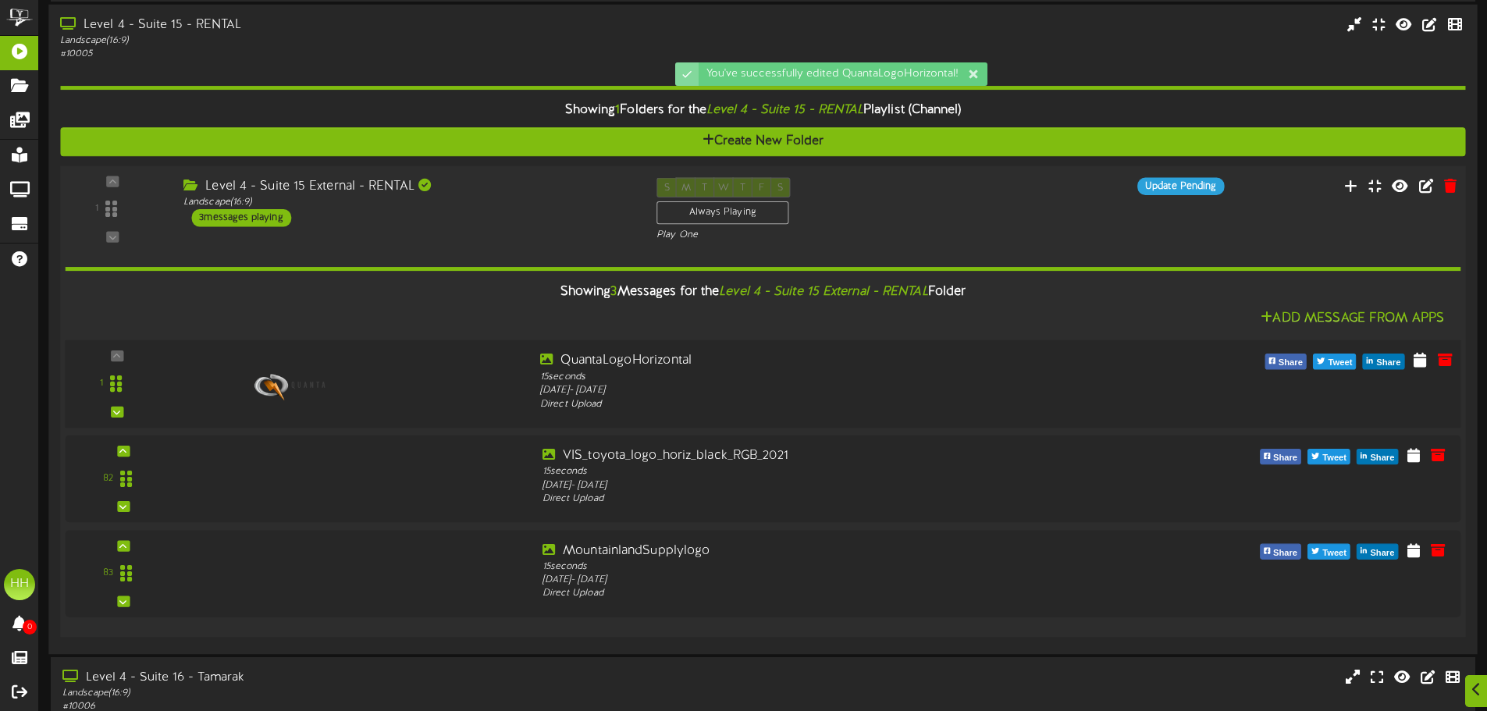
scroll to position [706, 0]
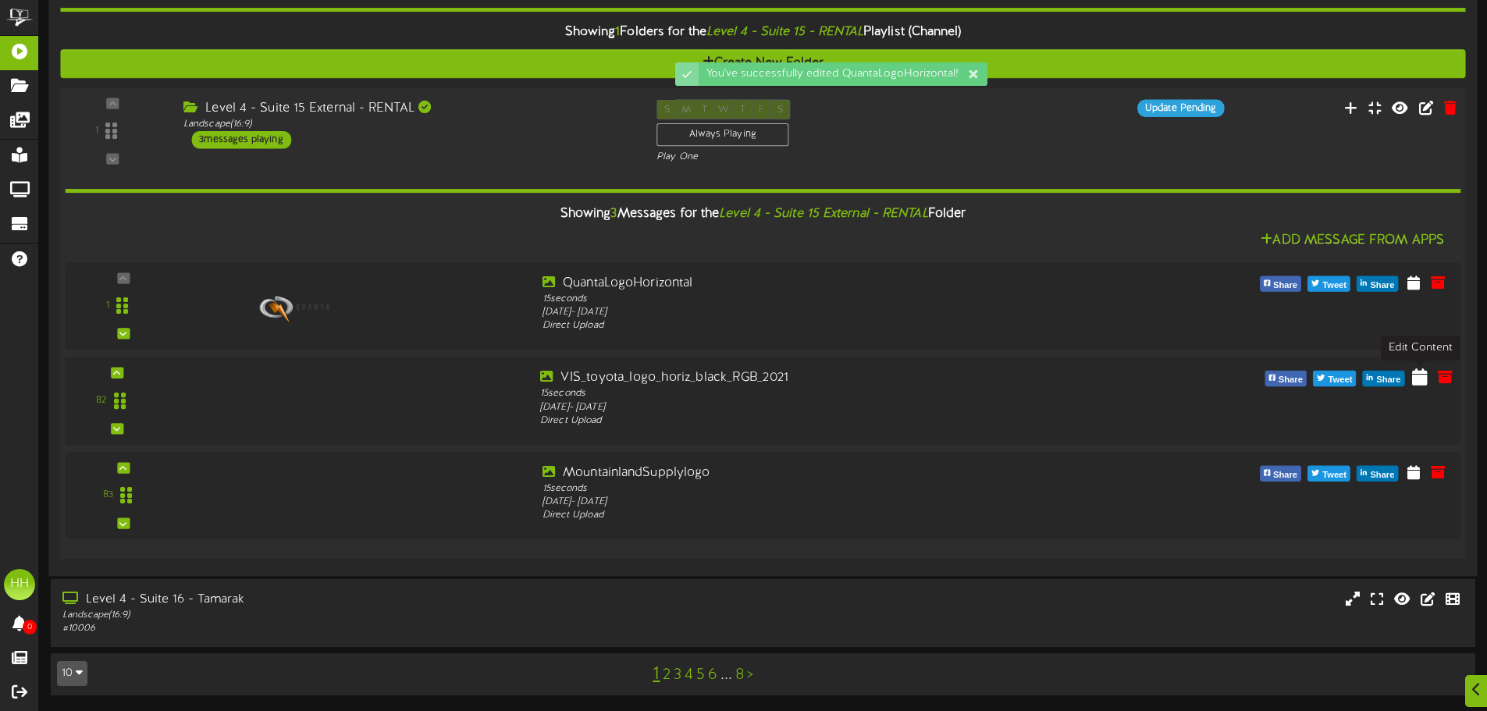
click at [1422, 379] on icon at bounding box center [1420, 376] width 16 height 17
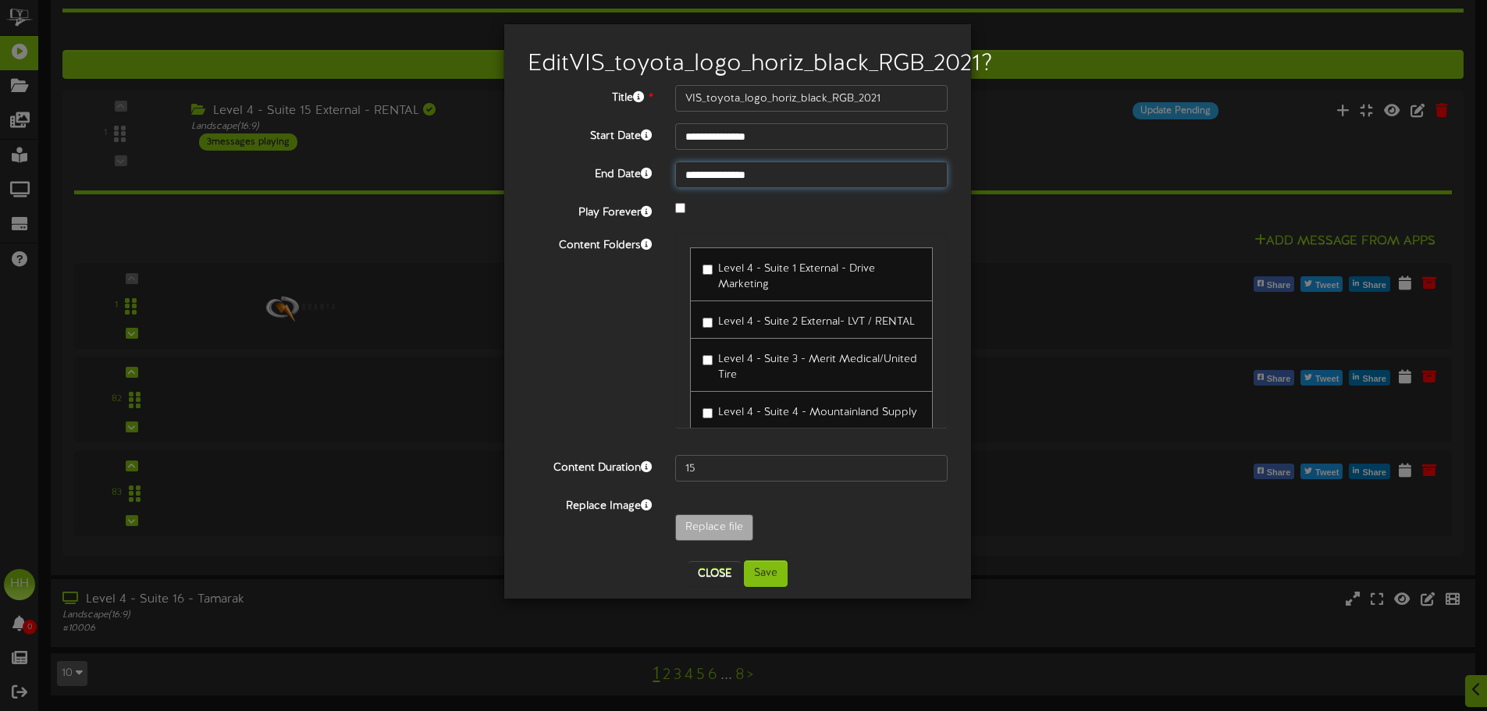
click at [767, 188] on input "**********" at bounding box center [811, 175] width 272 height 27
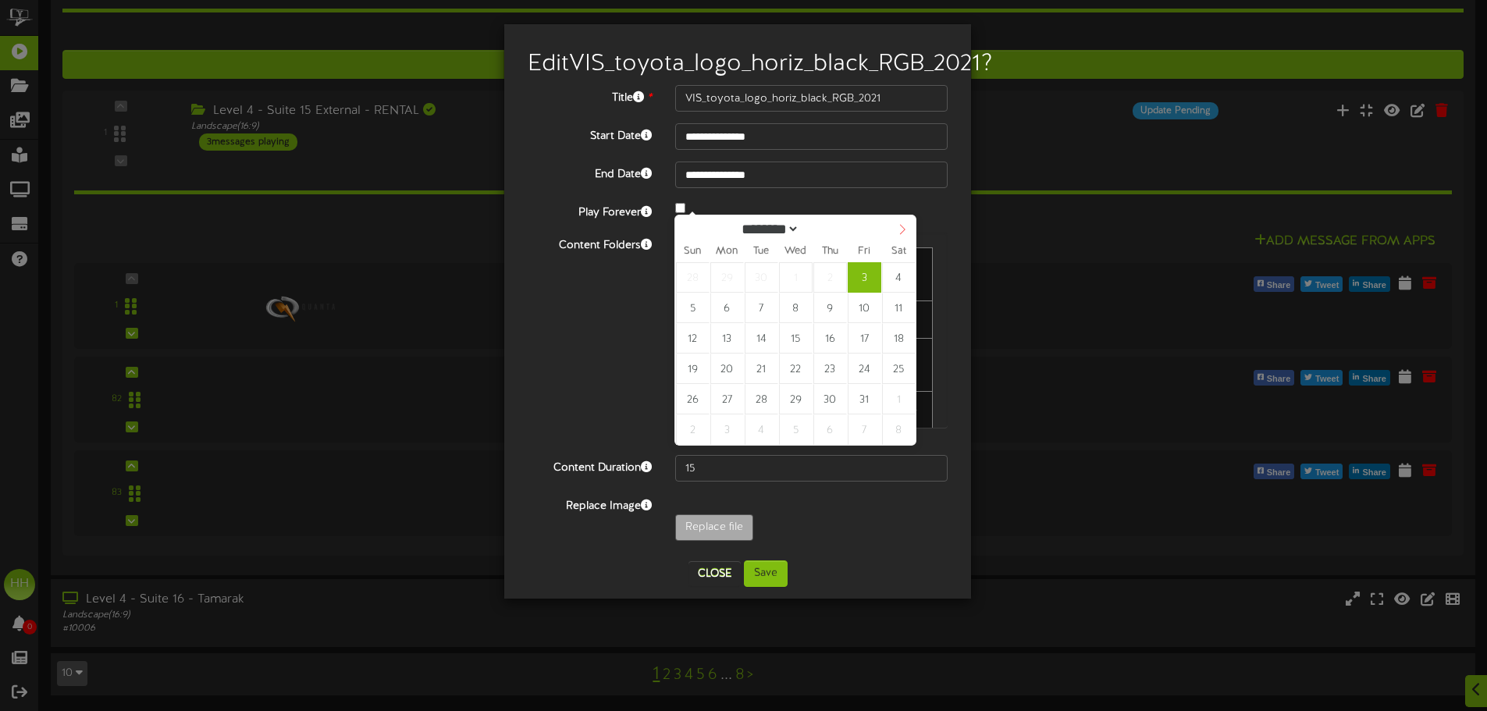
click at [905, 222] on span at bounding box center [902, 228] width 27 height 27
select select "**"
click at [905, 222] on span at bounding box center [902, 228] width 27 height 27
type input "****"
click at [905, 222] on span at bounding box center [902, 228] width 27 height 27
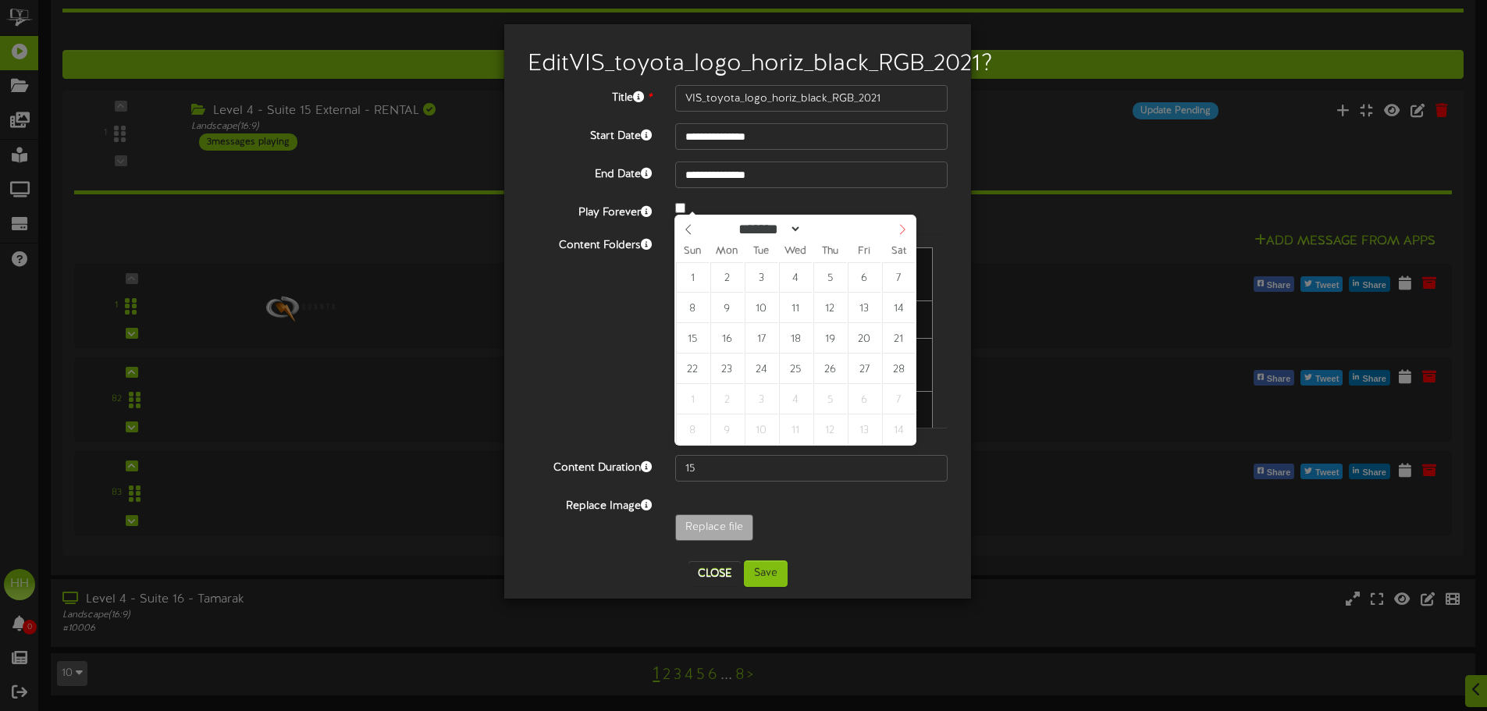
click at [905, 222] on span at bounding box center [902, 228] width 27 height 27
select select "*"
click at [905, 222] on span at bounding box center [902, 228] width 27 height 27
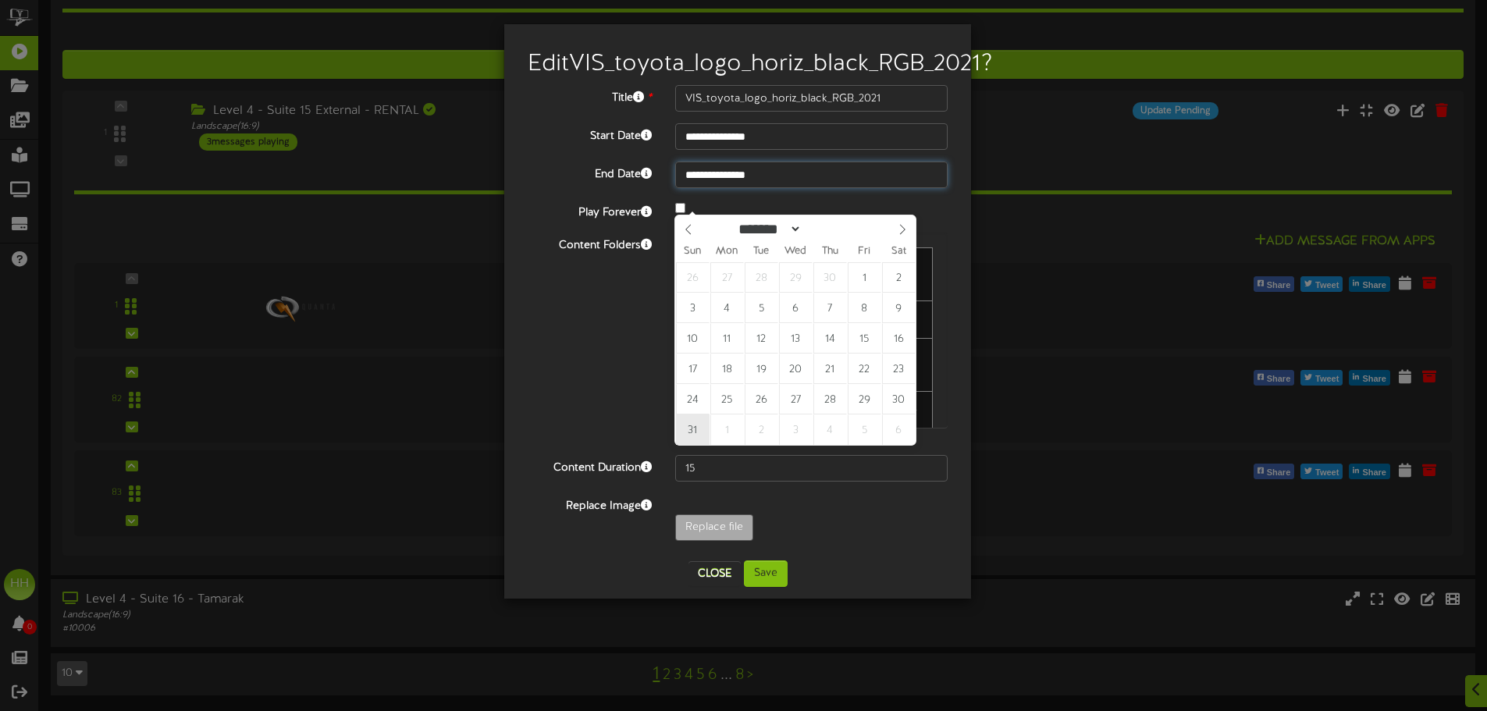
type input "**********"
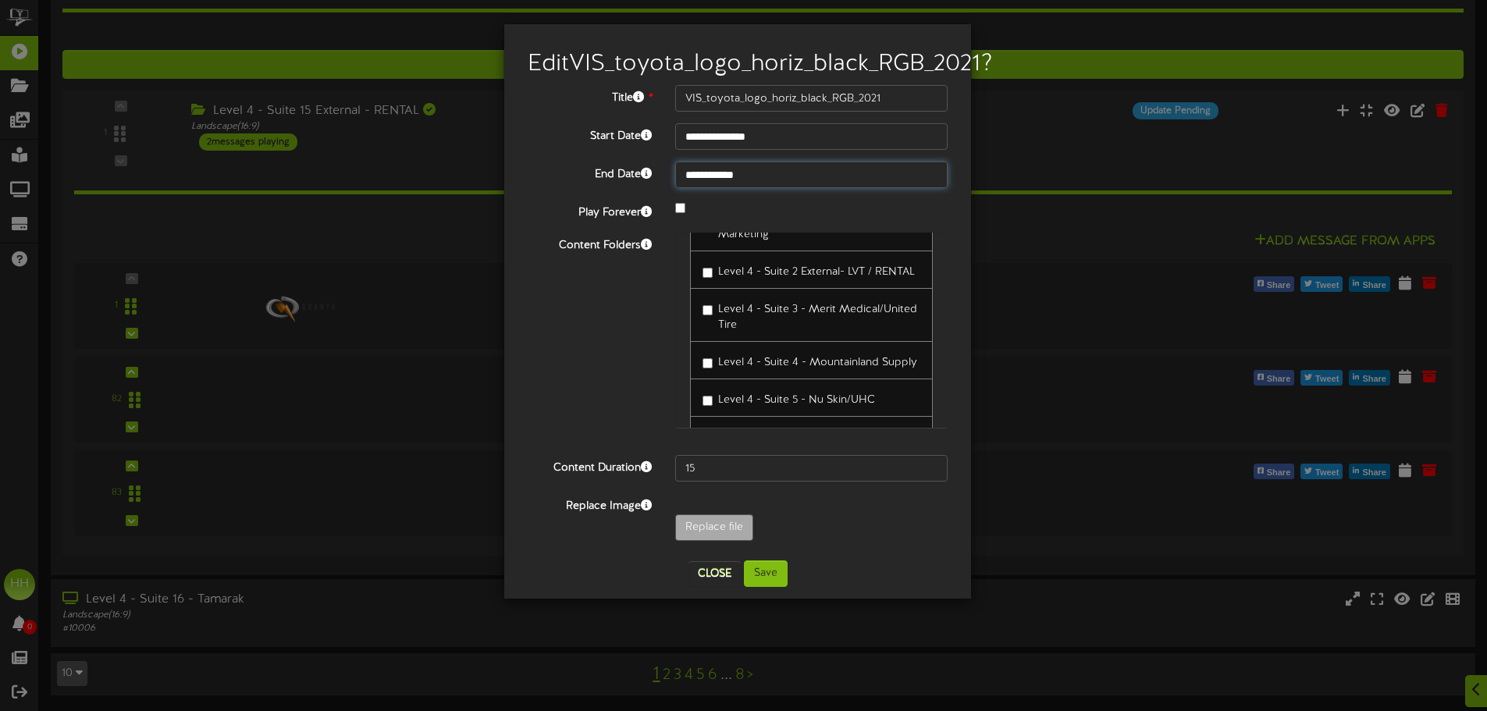
scroll to position [78, 0]
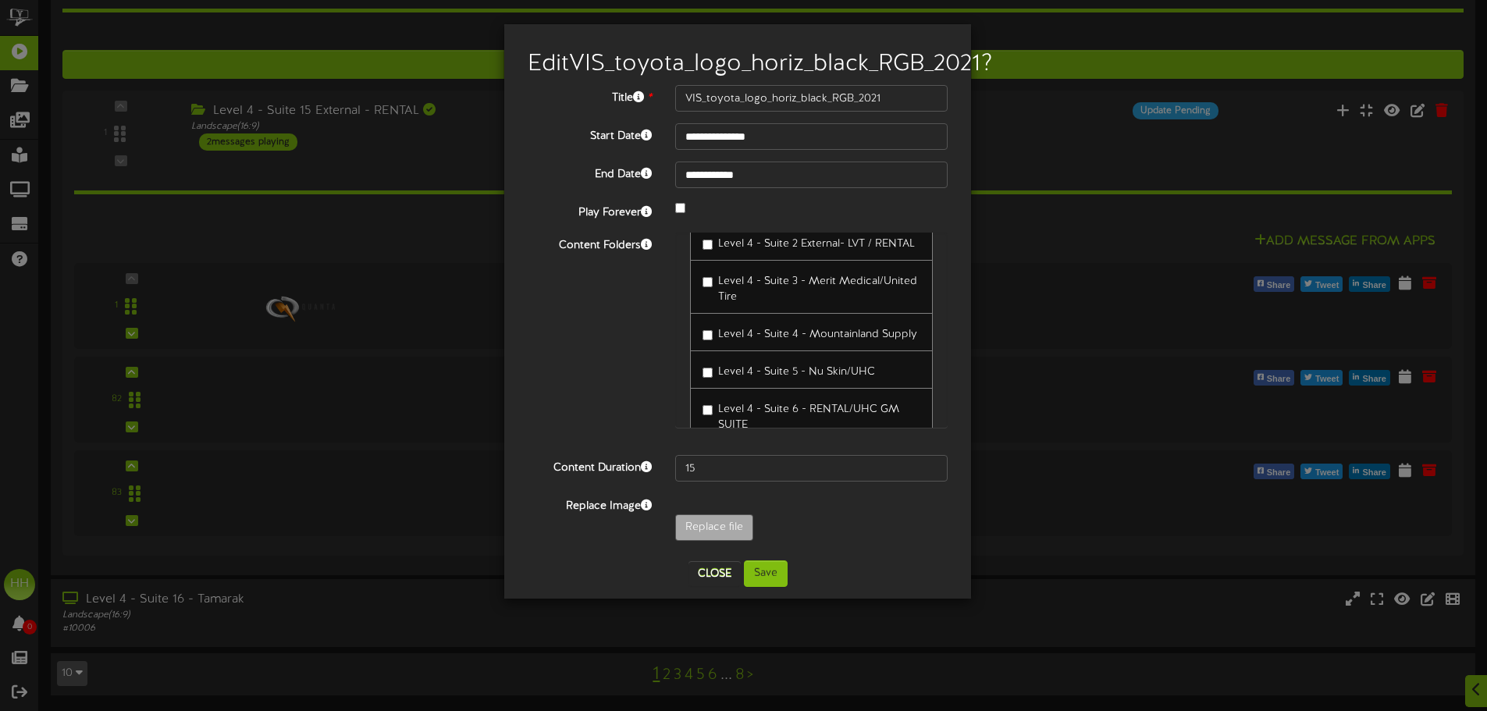
click at [766, 560] on div "**********" at bounding box center [737, 322] width 443 height 475
click at [774, 587] on button "Save" at bounding box center [766, 573] width 44 height 27
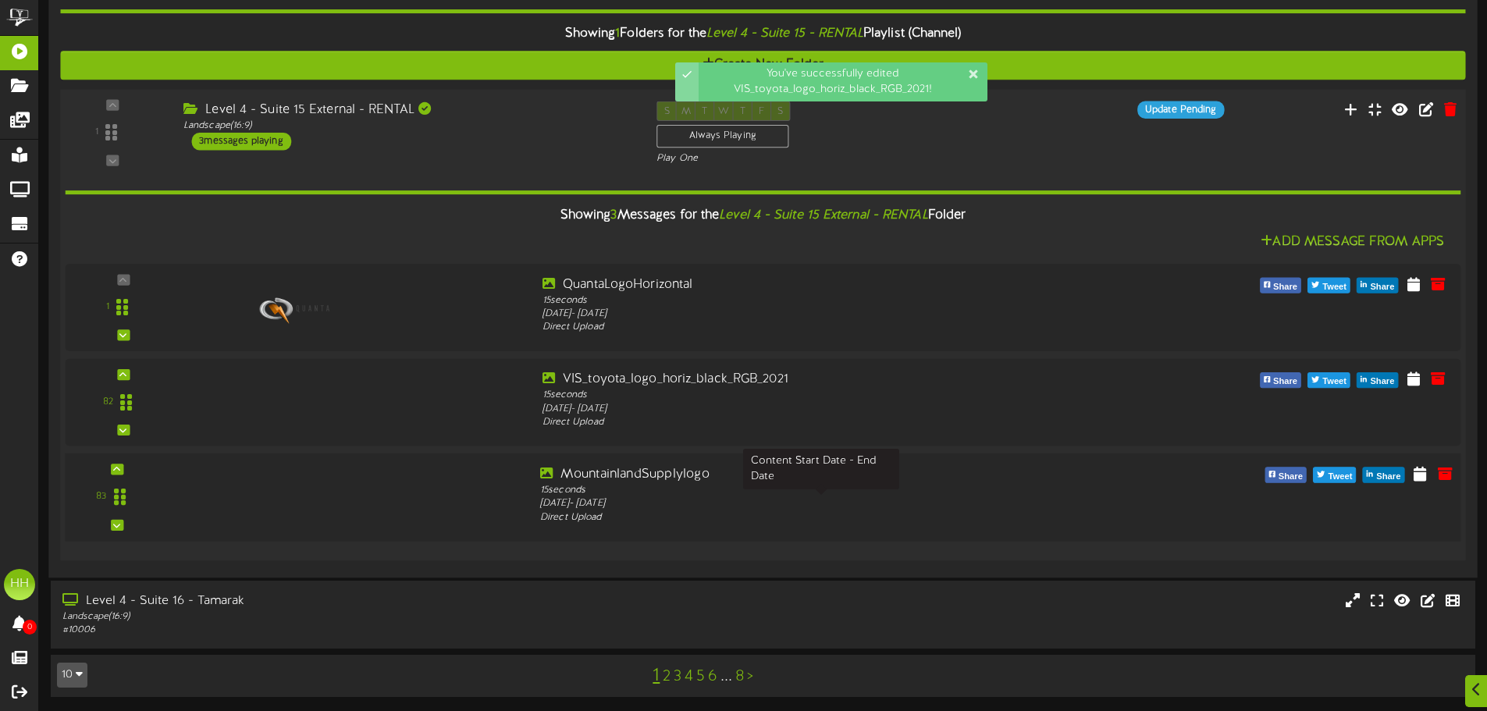
scroll to position [706, 0]
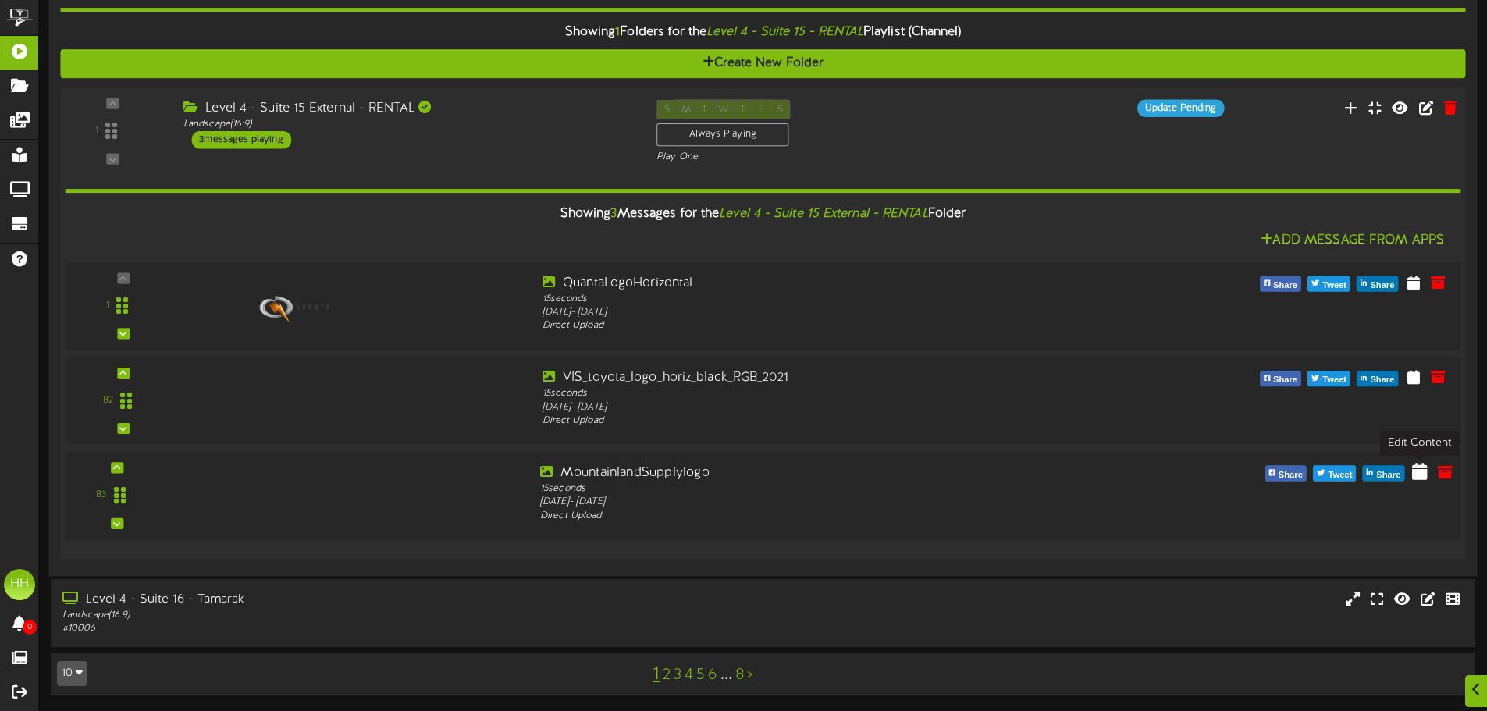
click at [1427, 469] on icon at bounding box center [1420, 471] width 16 height 17
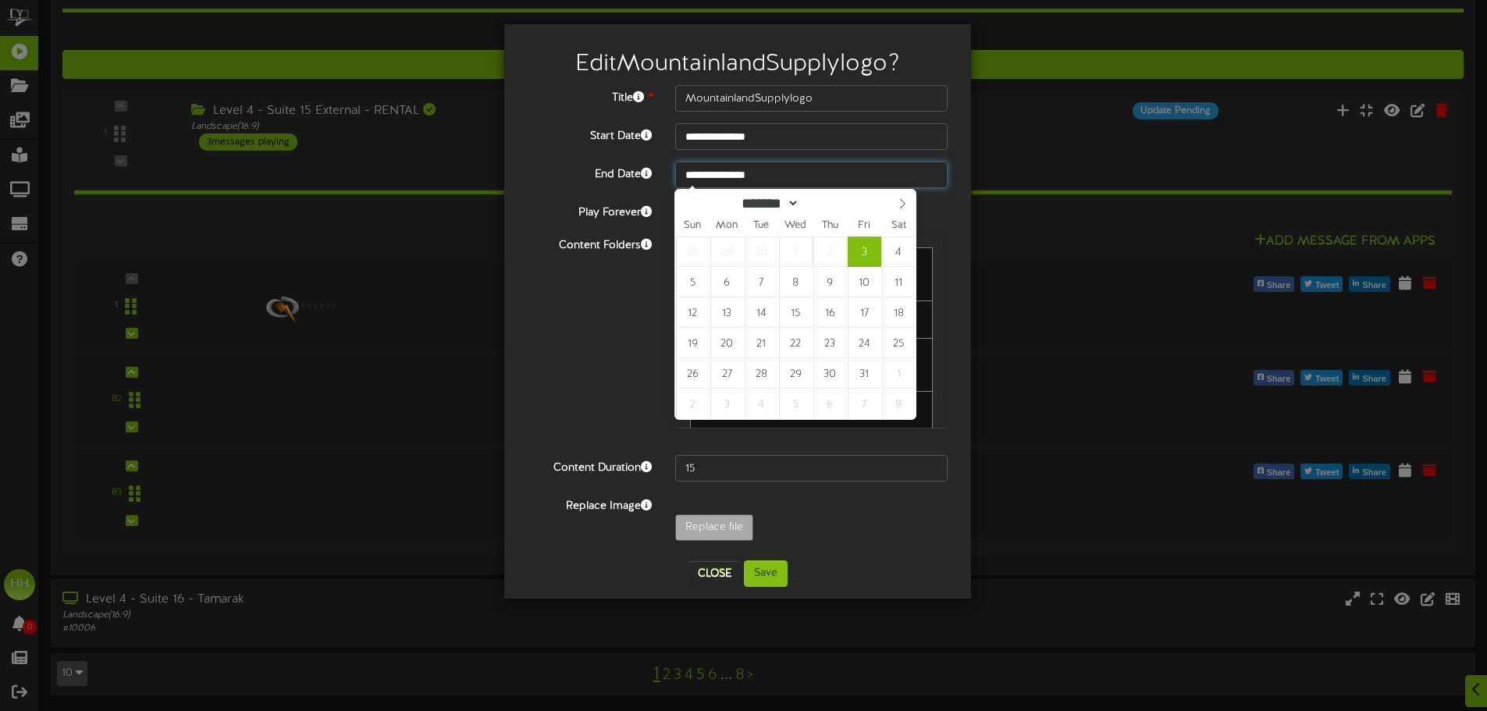
click at [873, 170] on input "**********" at bounding box center [811, 175] width 272 height 27
click at [898, 204] on icon at bounding box center [902, 203] width 11 height 11
select select "**"
click at [898, 204] on icon at bounding box center [902, 203] width 11 height 11
type input "****"
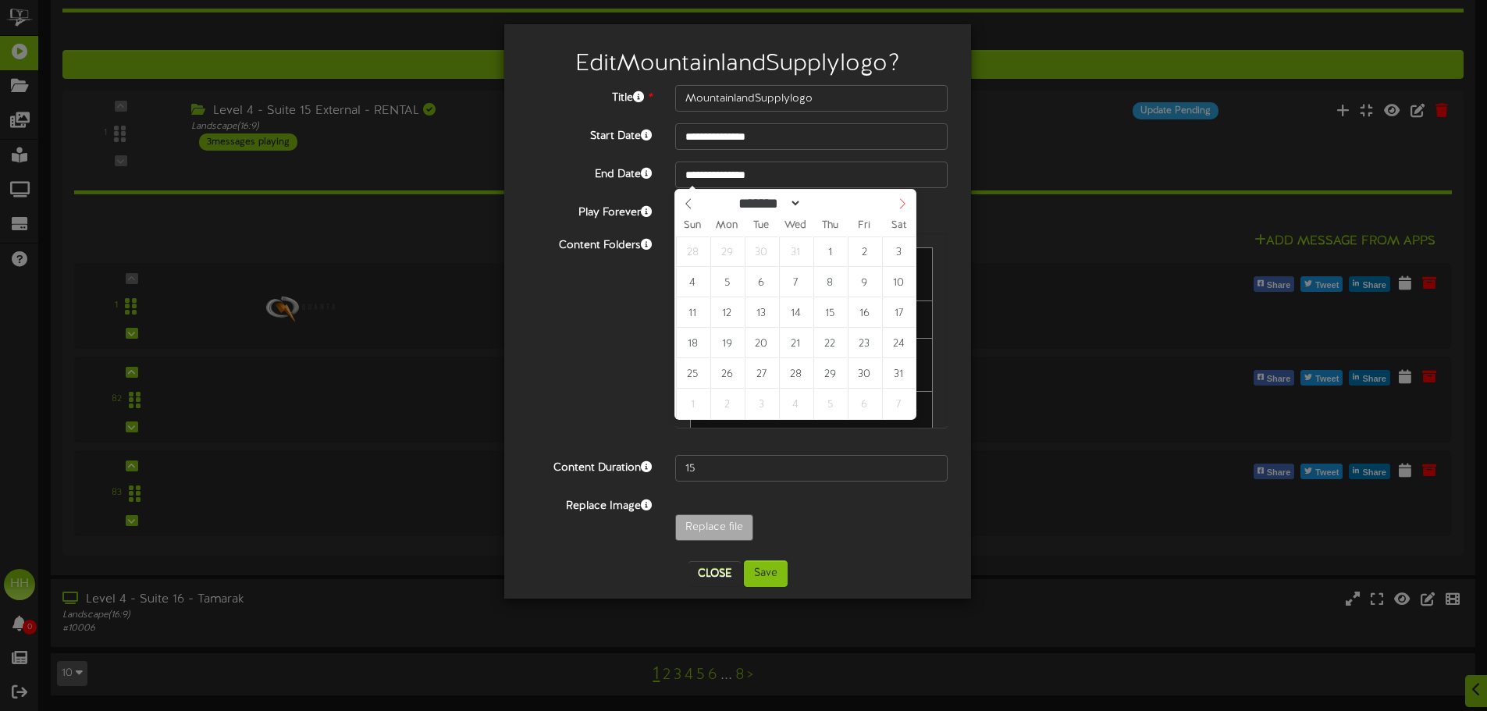
click at [898, 204] on icon at bounding box center [902, 203] width 11 height 11
select select "*"
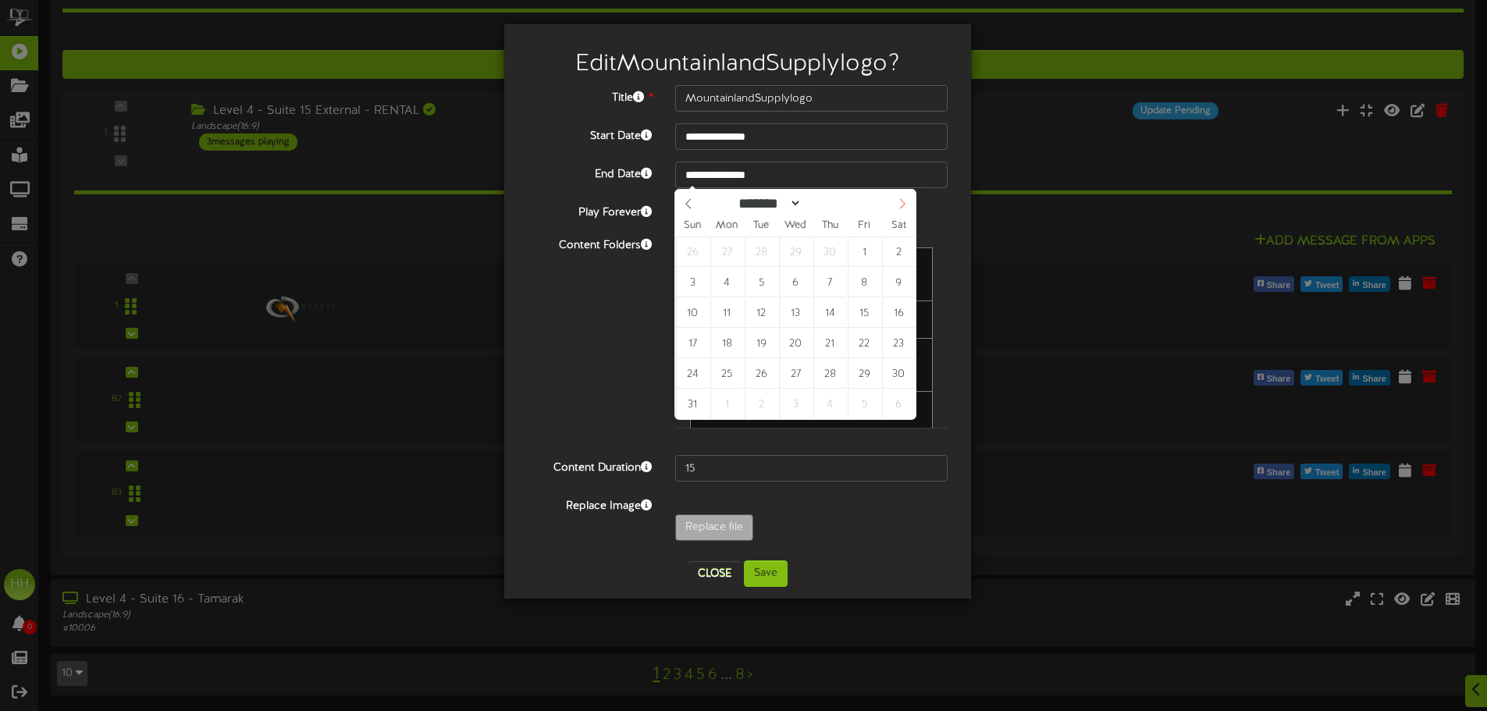
click at [898, 204] on icon at bounding box center [902, 203] width 11 height 11
type input "**********"
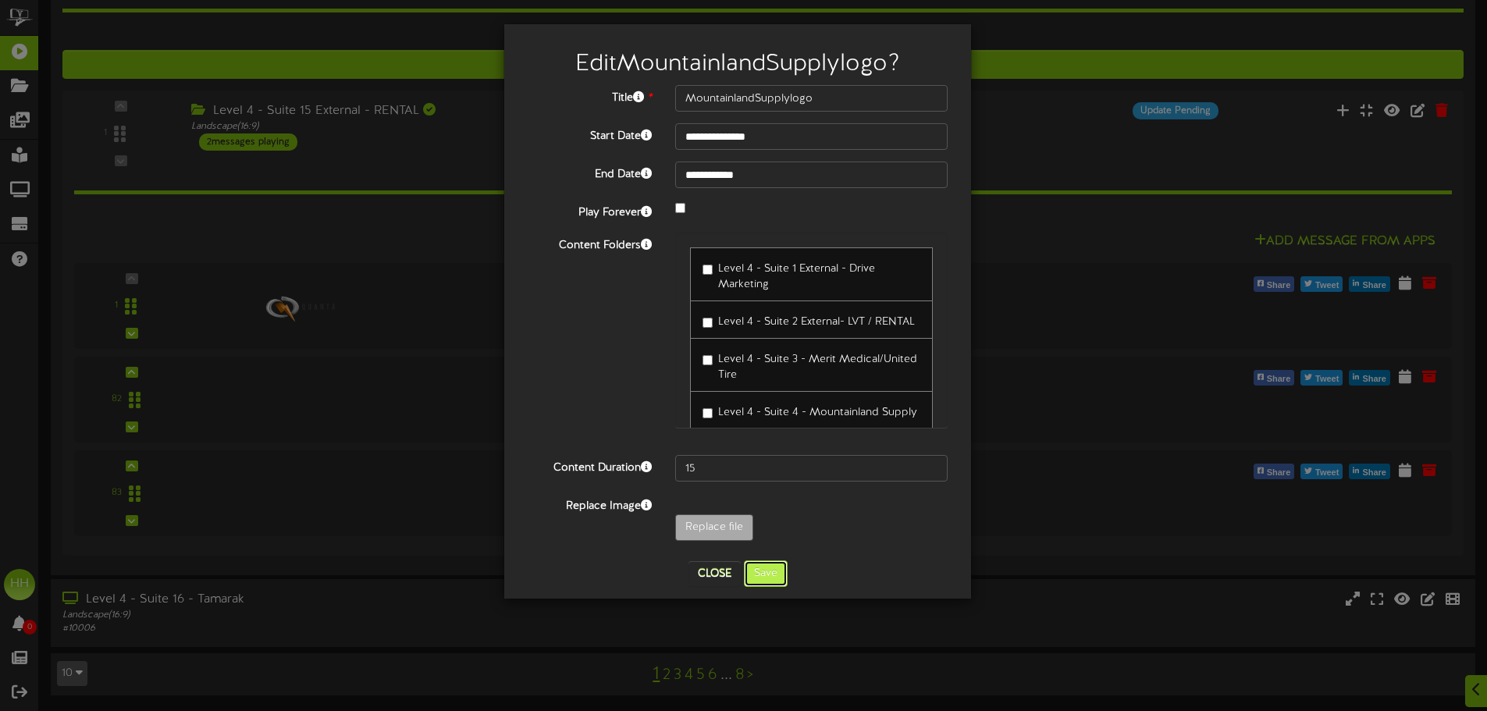
drag, startPoint x: 774, startPoint y: 569, endPoint x: 785, endPoint y: 560, distance: 13.3
click at [775, 569] on button "Save" at bounding box center [766, 573] width 44 height 27
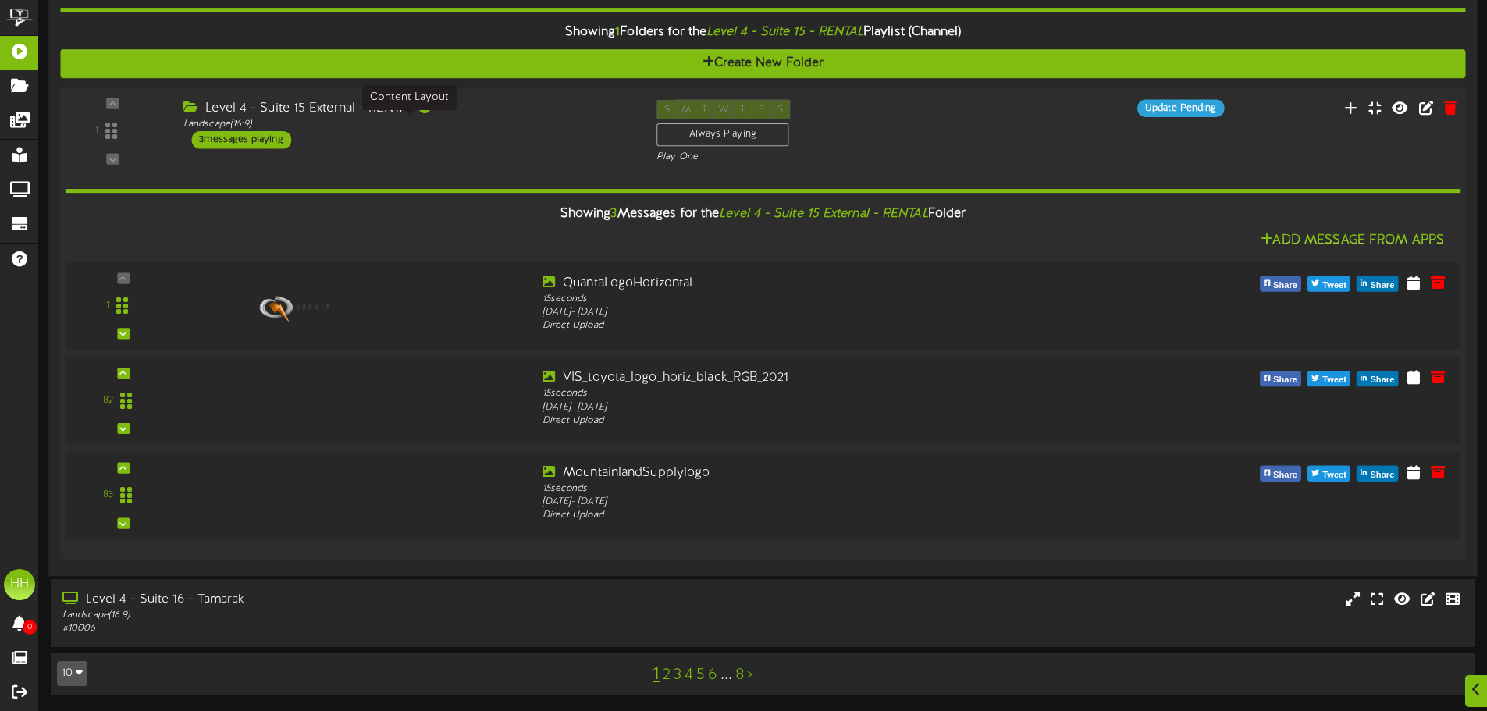
click at [482, 129] on div "Landscape ( 16:9 )" at bounding box center [408, 124] width 450 height 13
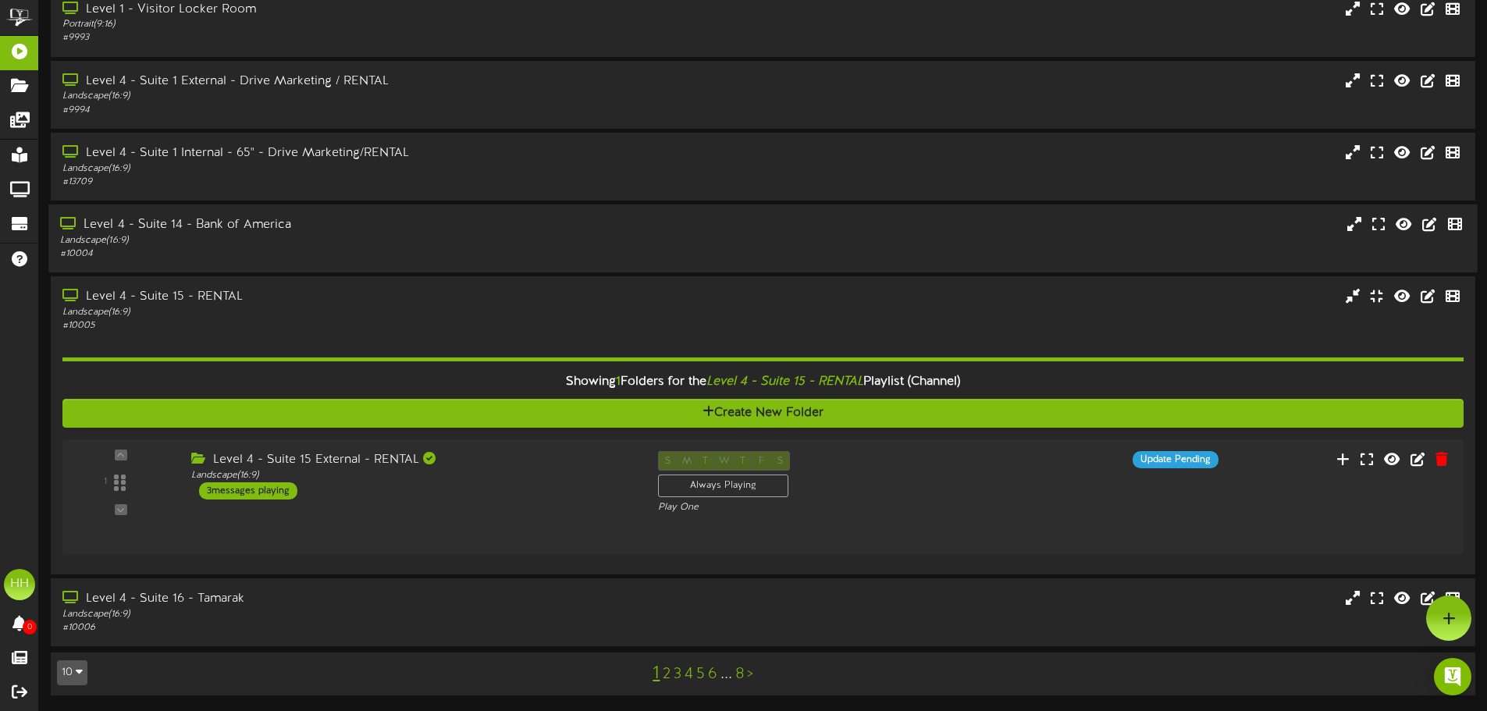
scroll to position [328, 0]
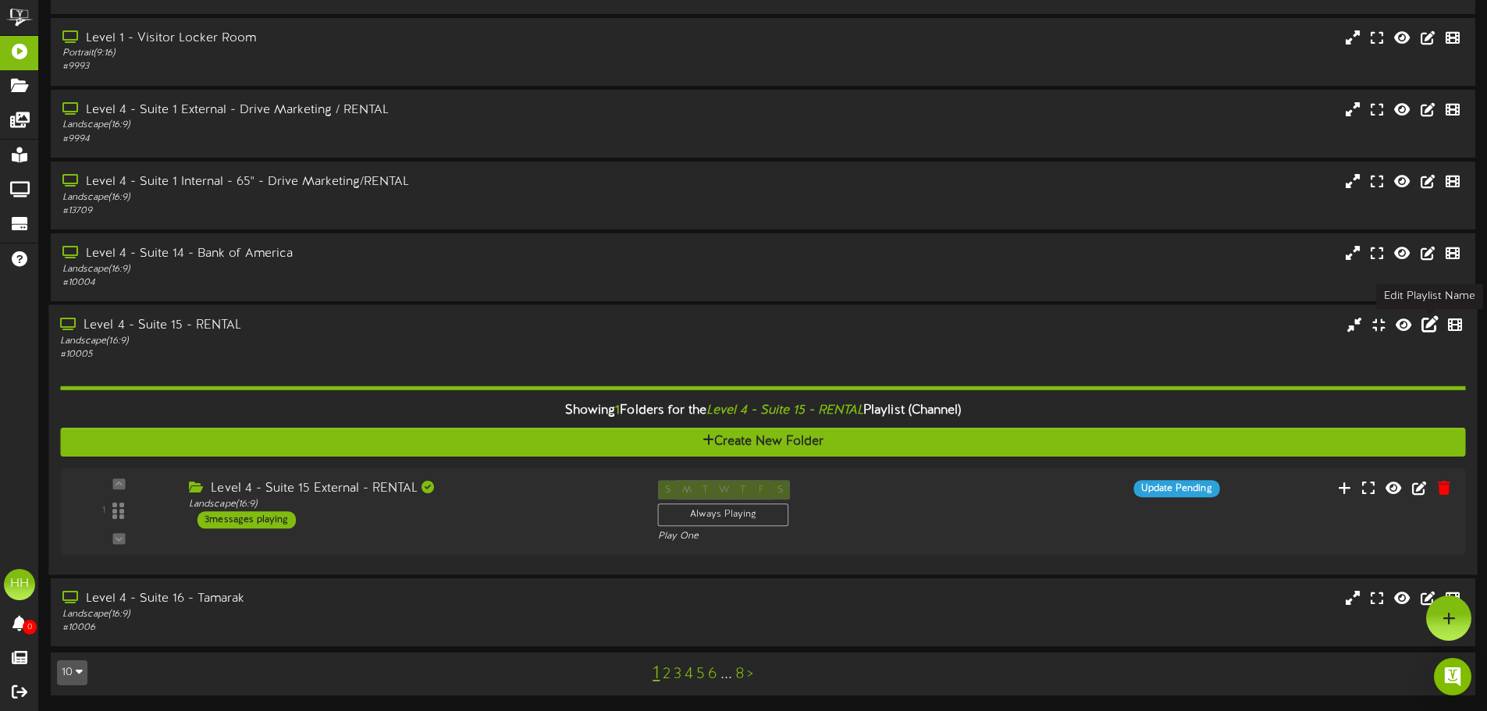
click at [1429, 322] on icon at bounding box center [1430, 323] width 17 height 17
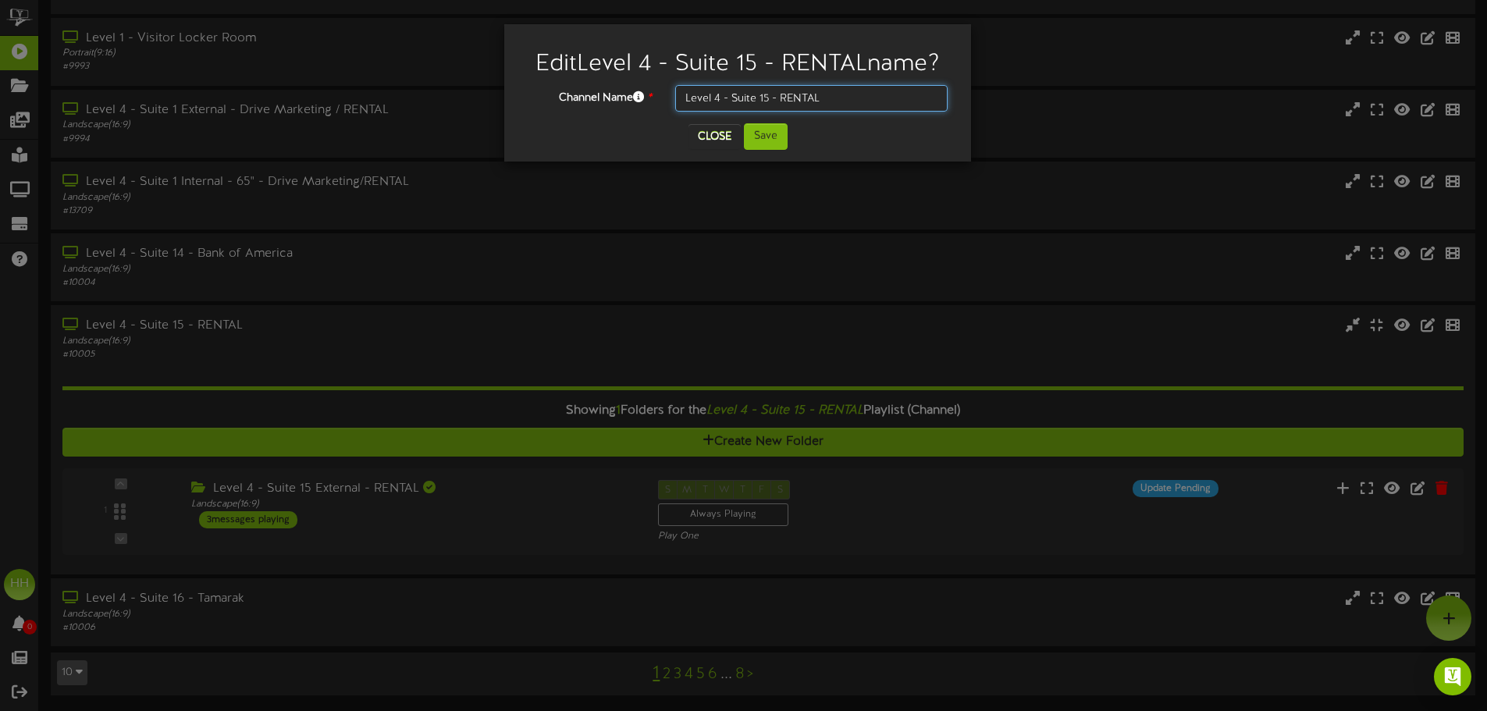
click at [845, 92] on input "Level 4 - Suite 15 - RENTAL" at bounding box center [811, 98] width 272 height 27
drag, startPoint x: 817, startPoint y: 97, endPoint x: 809, endPoint y: 102, distance: 9.5
click at [817, 97] on input "Level 4 - Suite 15 - RENTAL" at bounding box center [811, 98] width 272 height 27
click at [845, 95] on input "Level 4 - Suite 15 - RENTAL" at bounding box center [811, 98] width 272 height 27
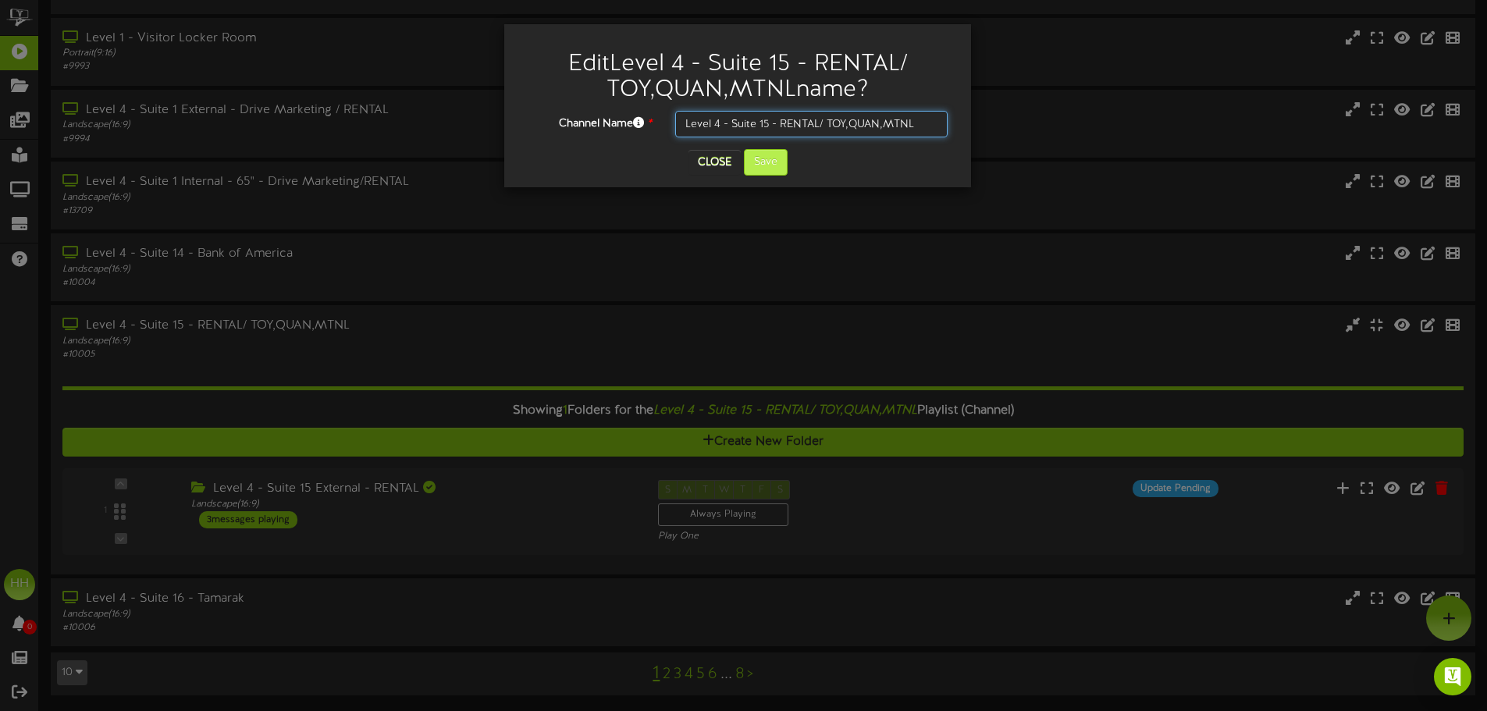
type input "Level 4 - Suite 15 - RENTAL/ TOY,QUAN,MTNL"
click at [774, 156] on button "Save" at bounding box center [766, 162] width 44 height 27
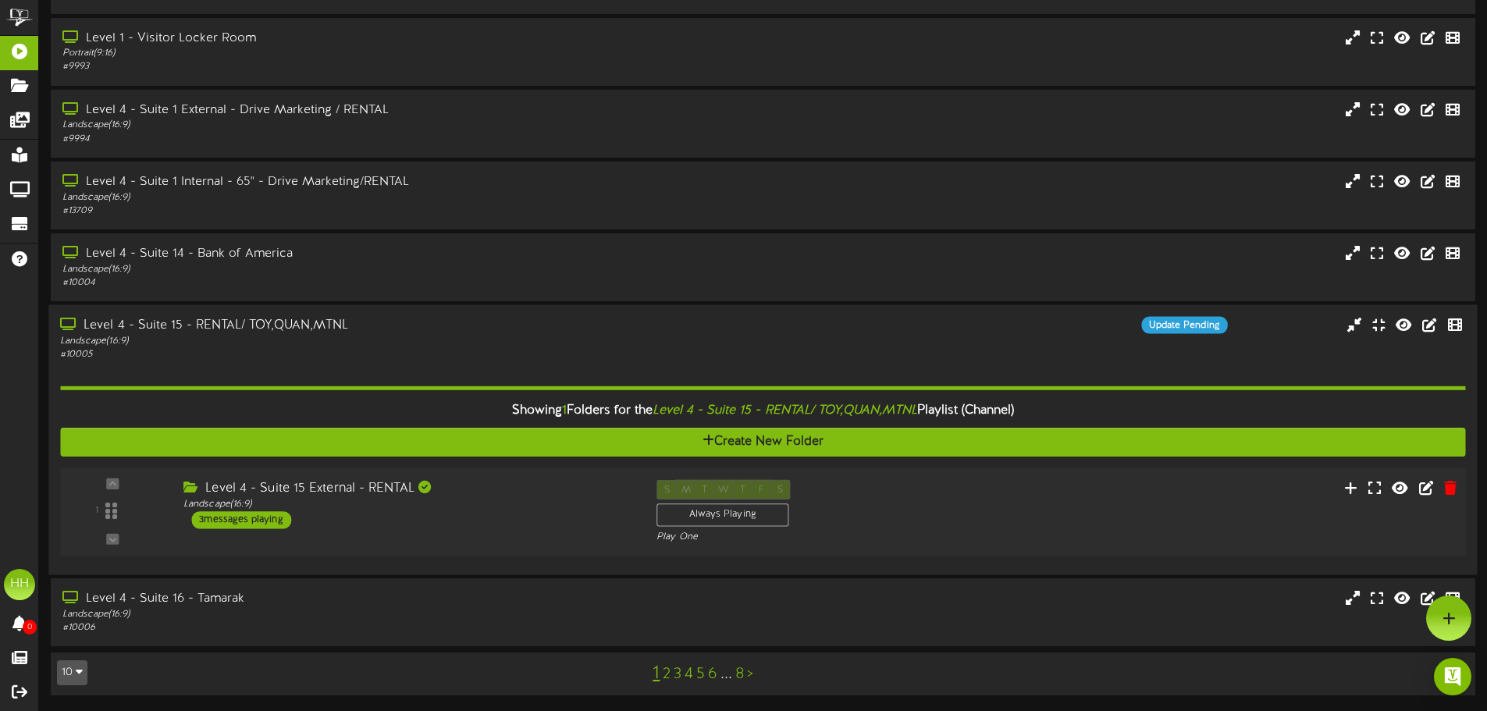
click at [499, 515] on div "Level 4 - Suite 15 External - RENTAL Landscape ( 16:9 ) 3 messages playing" at bounding box center [408, 504] width 473 height 49
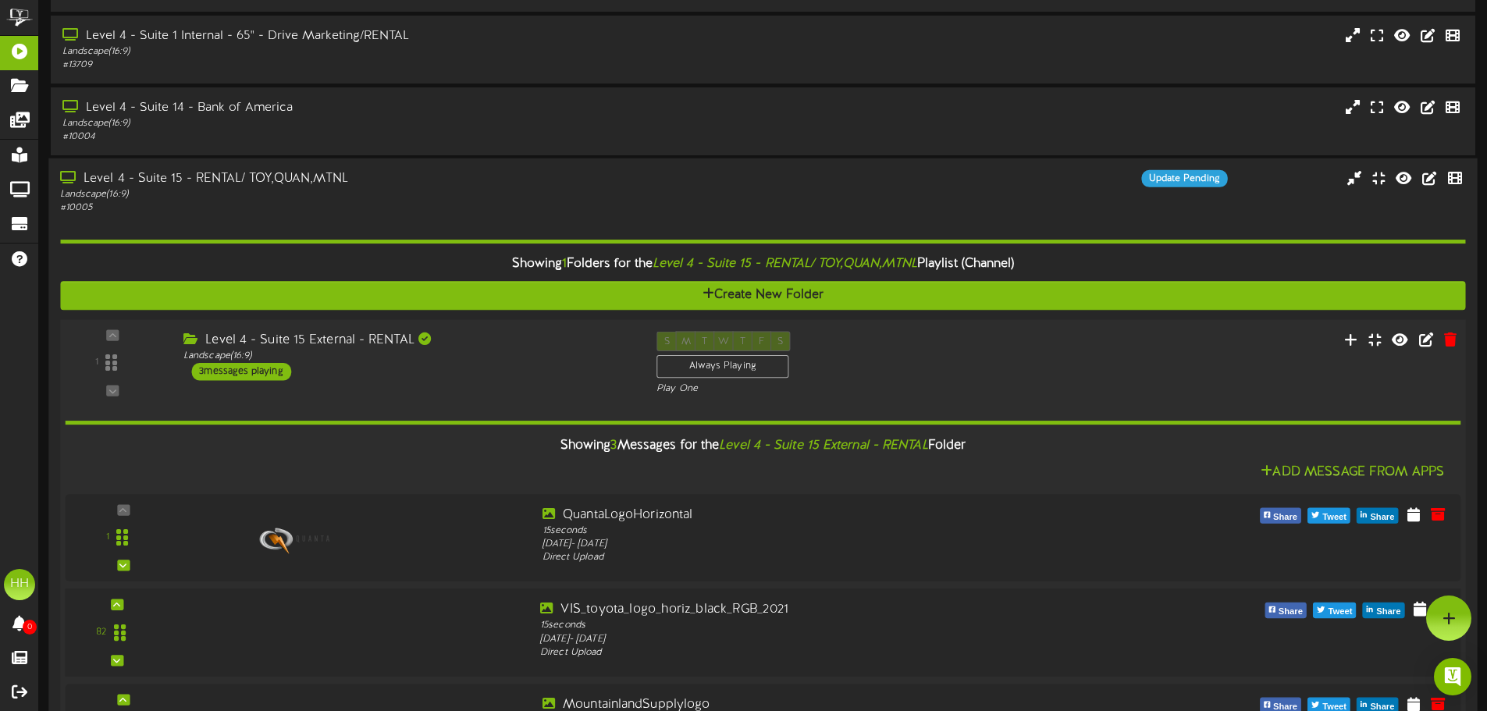
scroll to position [450, 0]
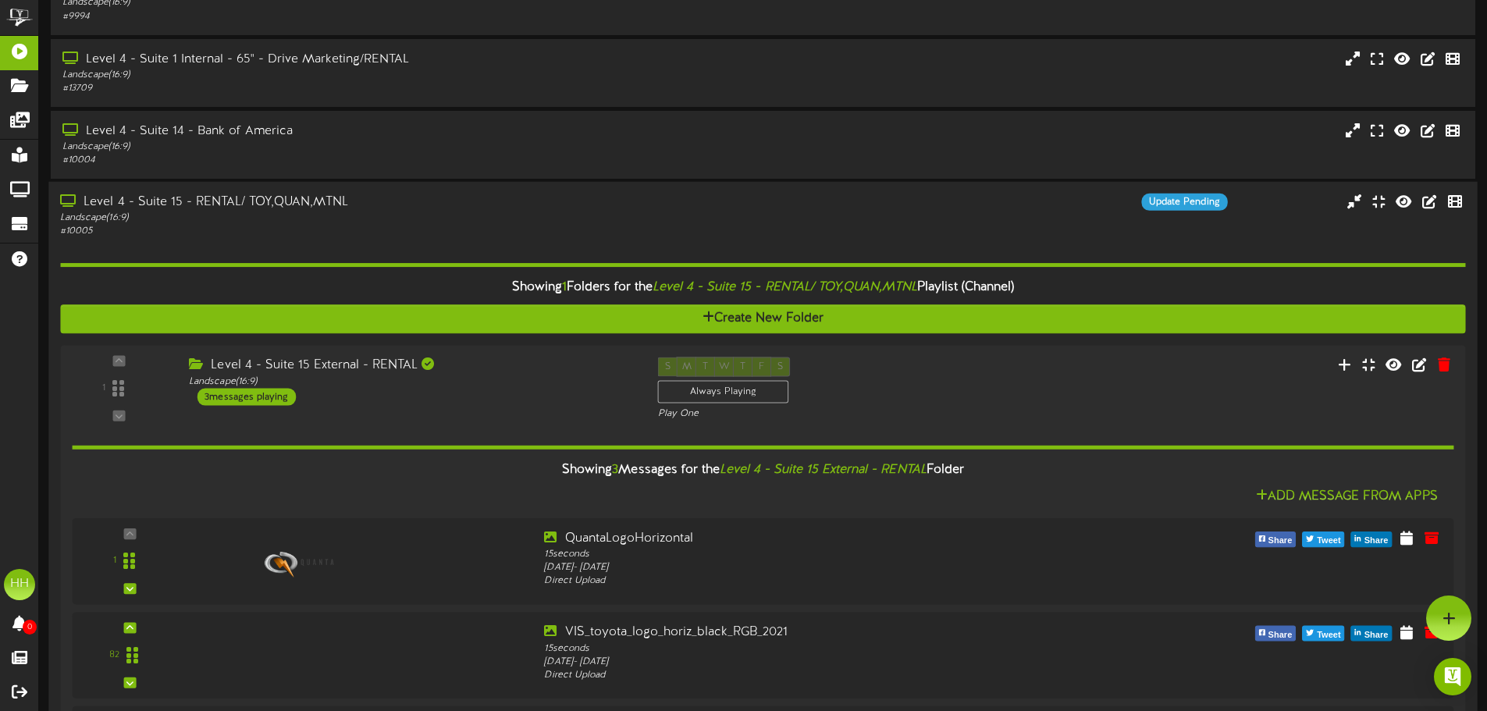
click at [400, 233] on div "# 10005" at bounding box center [346, 231] width 572 height 13
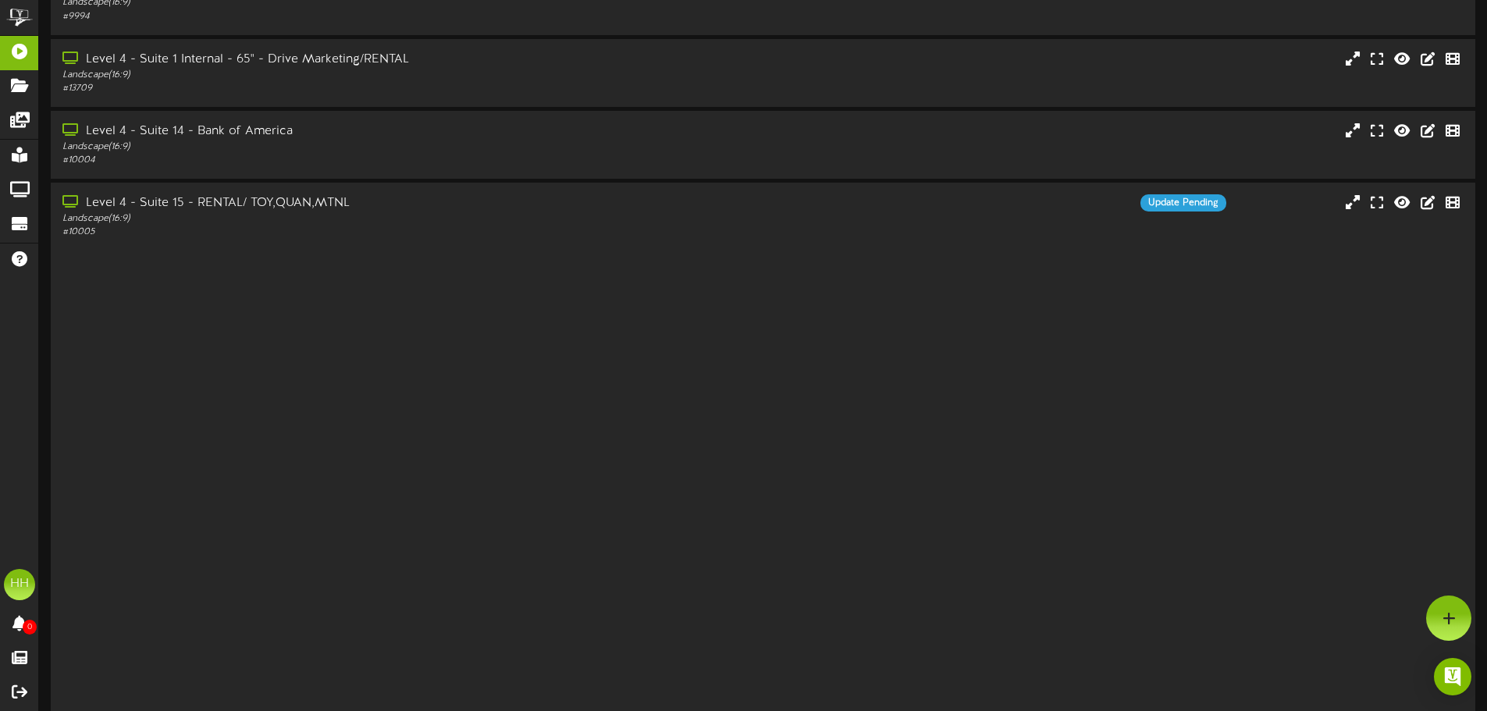
scroll to position [126, 0]
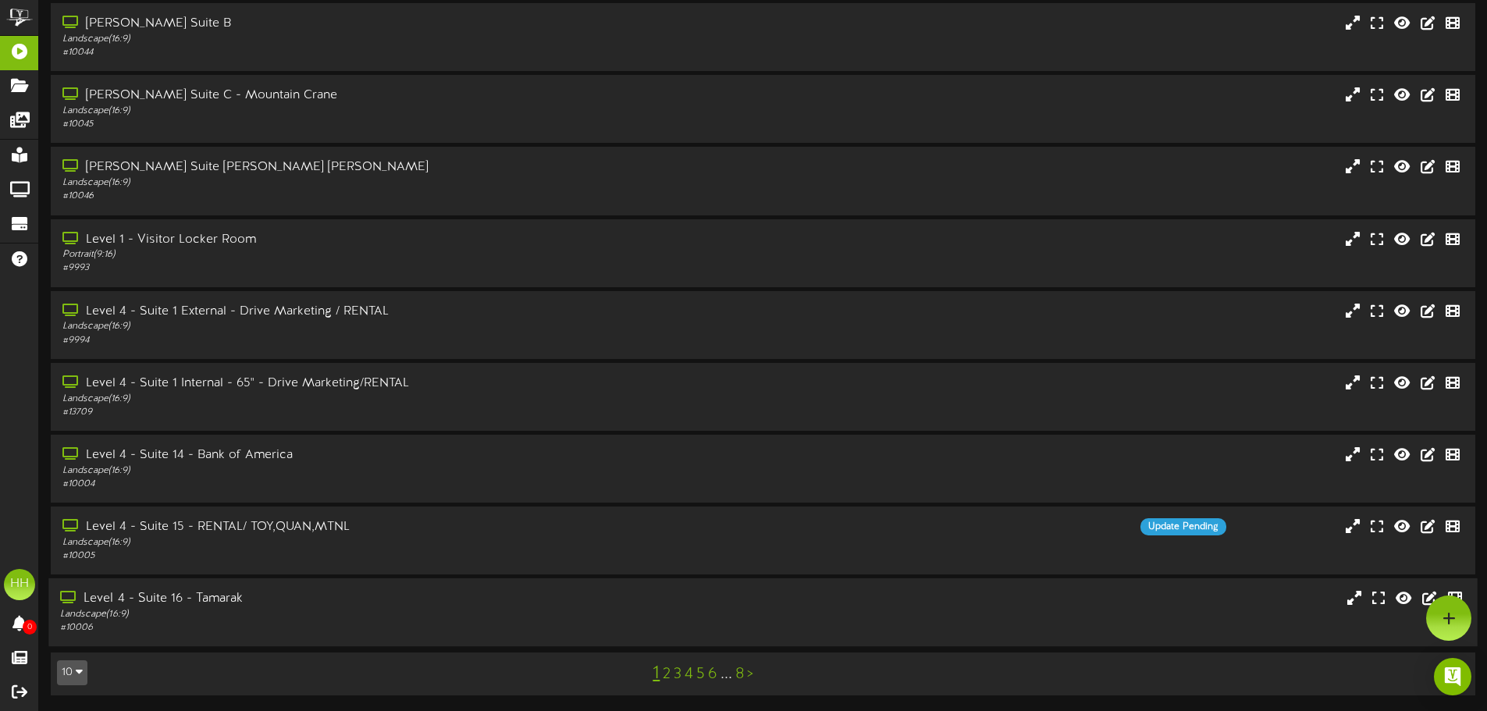
click at [363, 602] on div "Level 4 - Suite 16 - Tamarak" at bounding box center [346, 599] width 572 height 18
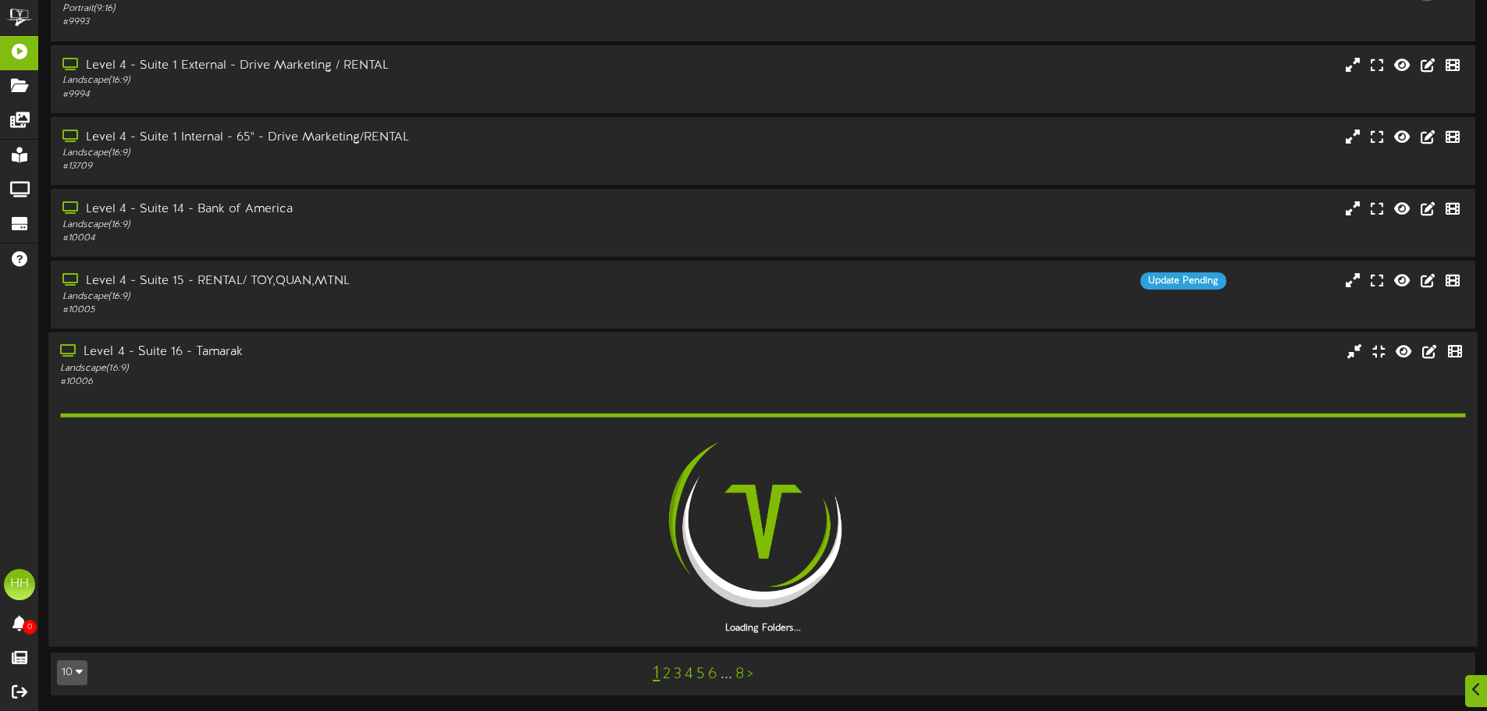
scroll to position [328, 0]
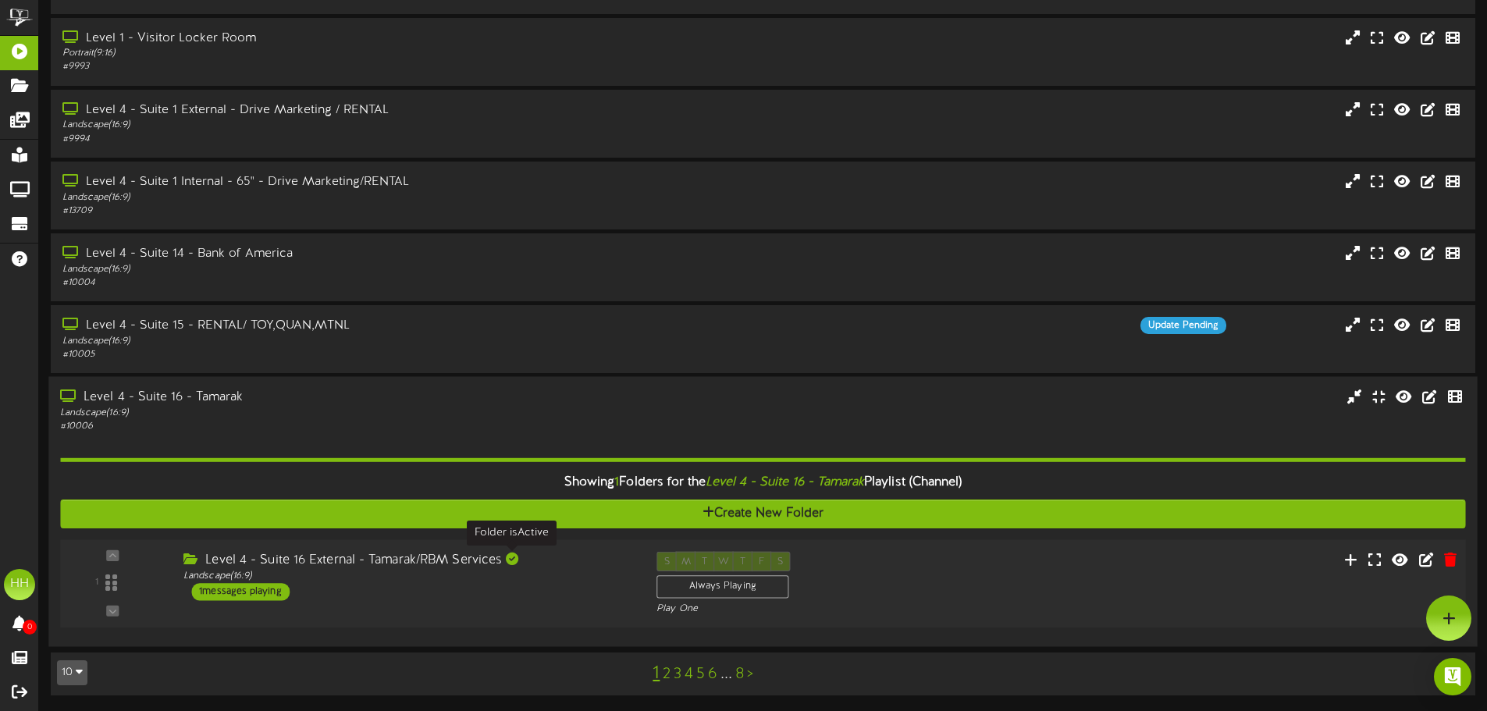
click at [527, 563] on div "Level 4 - Suite 16 External - Tamarak/RBM Services" at bounding box center [408, 561] width 450 height 18
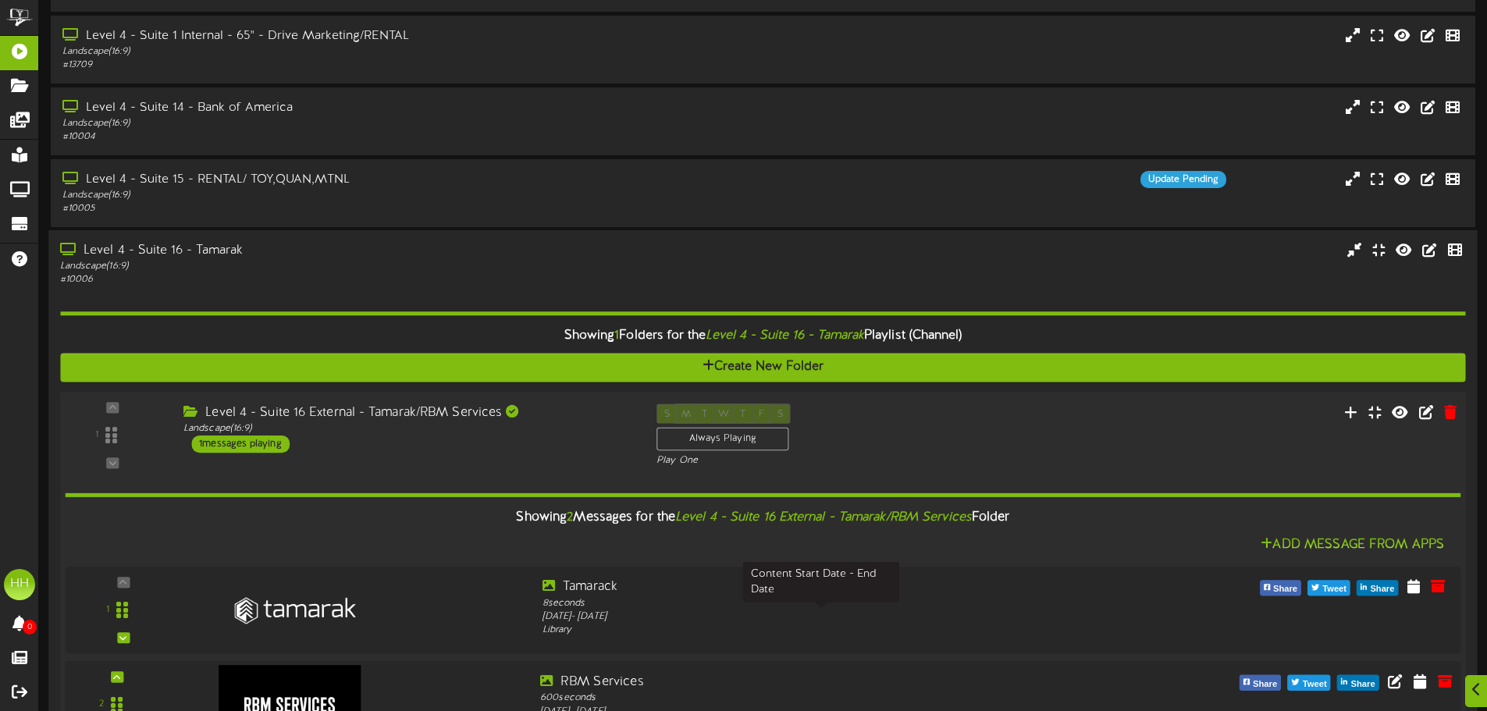
scroll to position [612, 0]
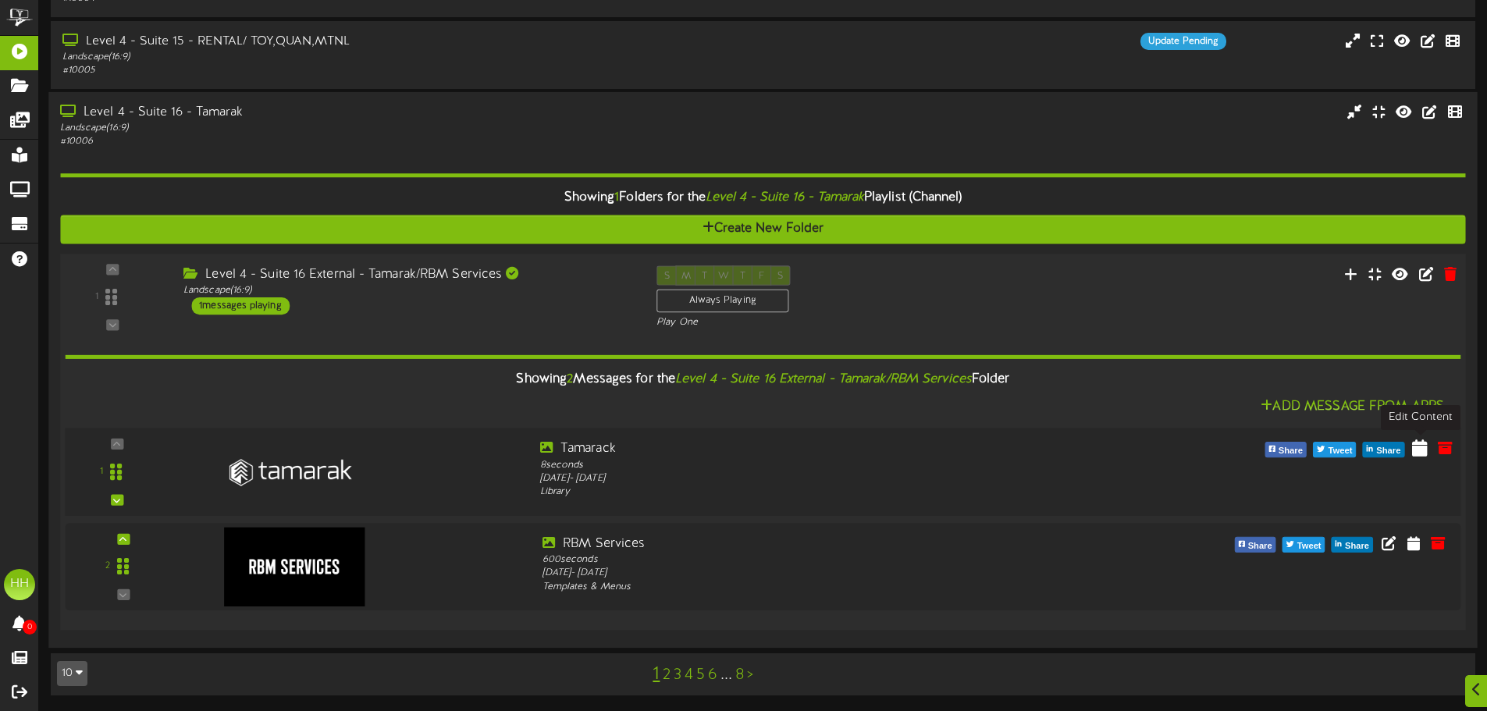
click at [1420, 450] on icon at bounding box center [1420, 447] width 16 height 17
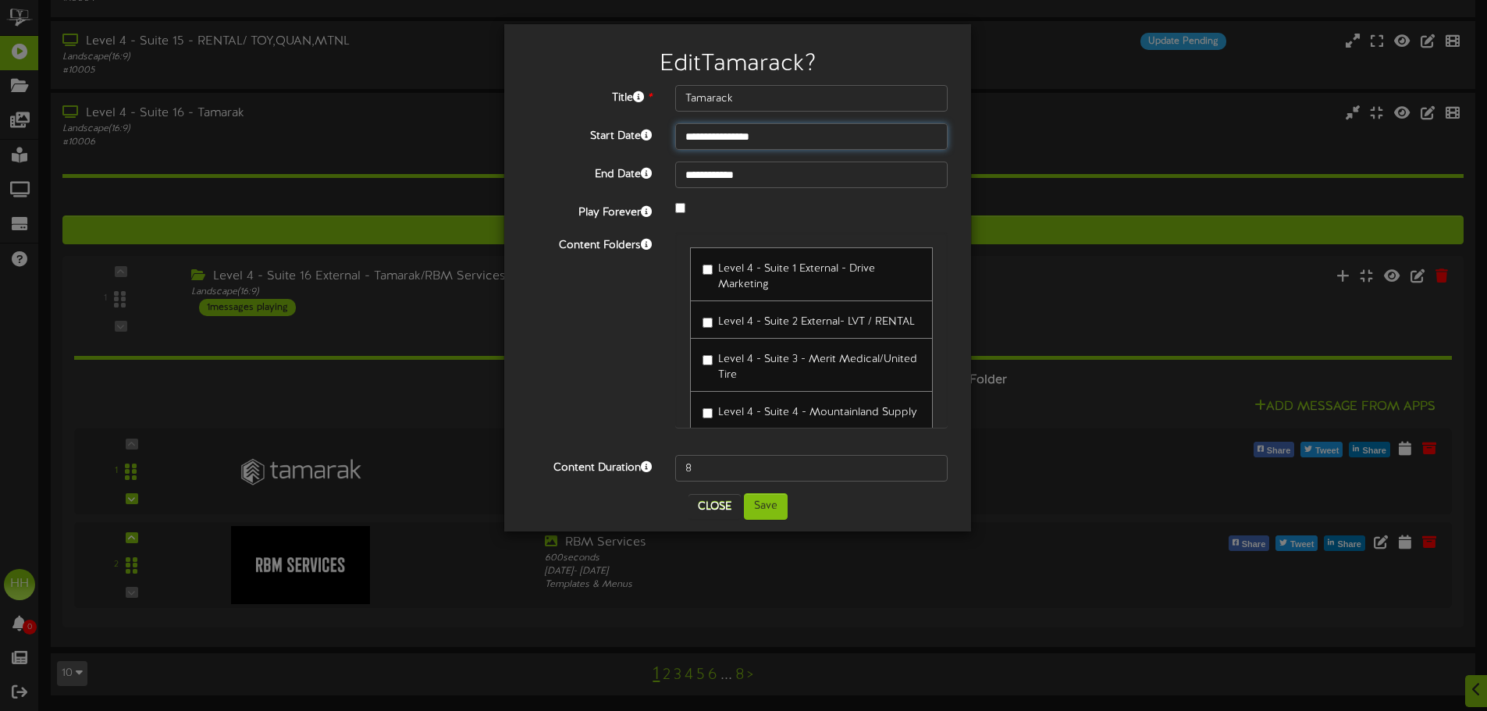
click at [753, 133] on input "**********" at bounding box center [811, 136] width 272 height 27
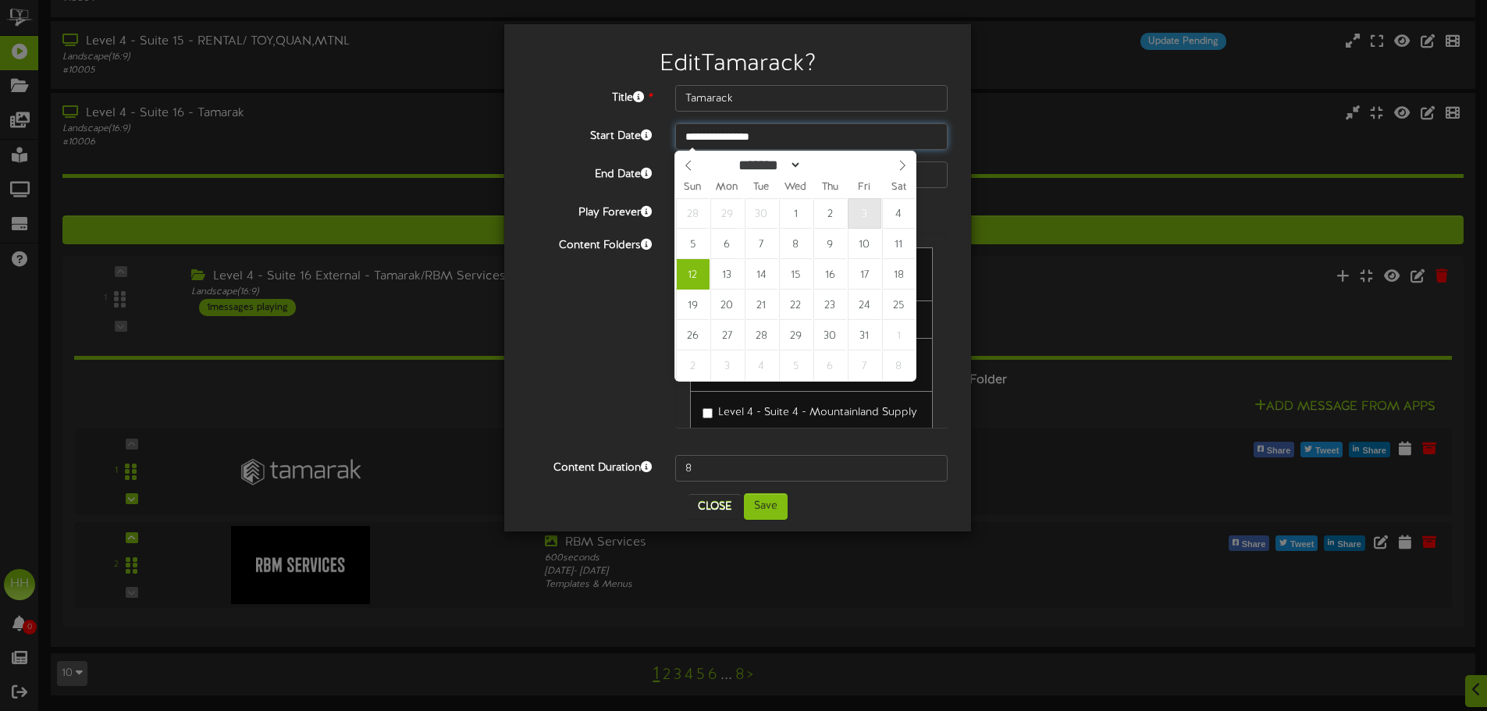
type input "**********"
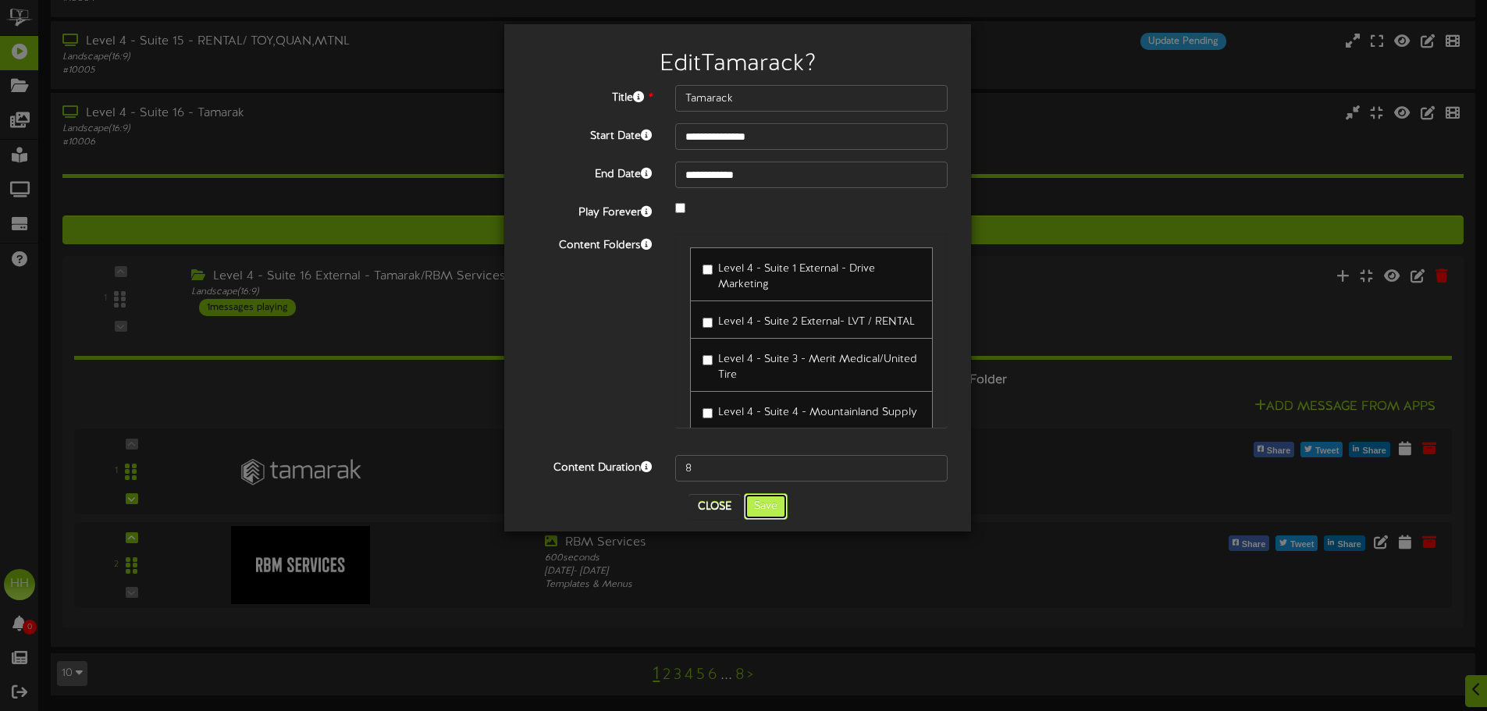
click at [783, 502] on button "Save" at bounding box center [766, 506] width 44 height 27
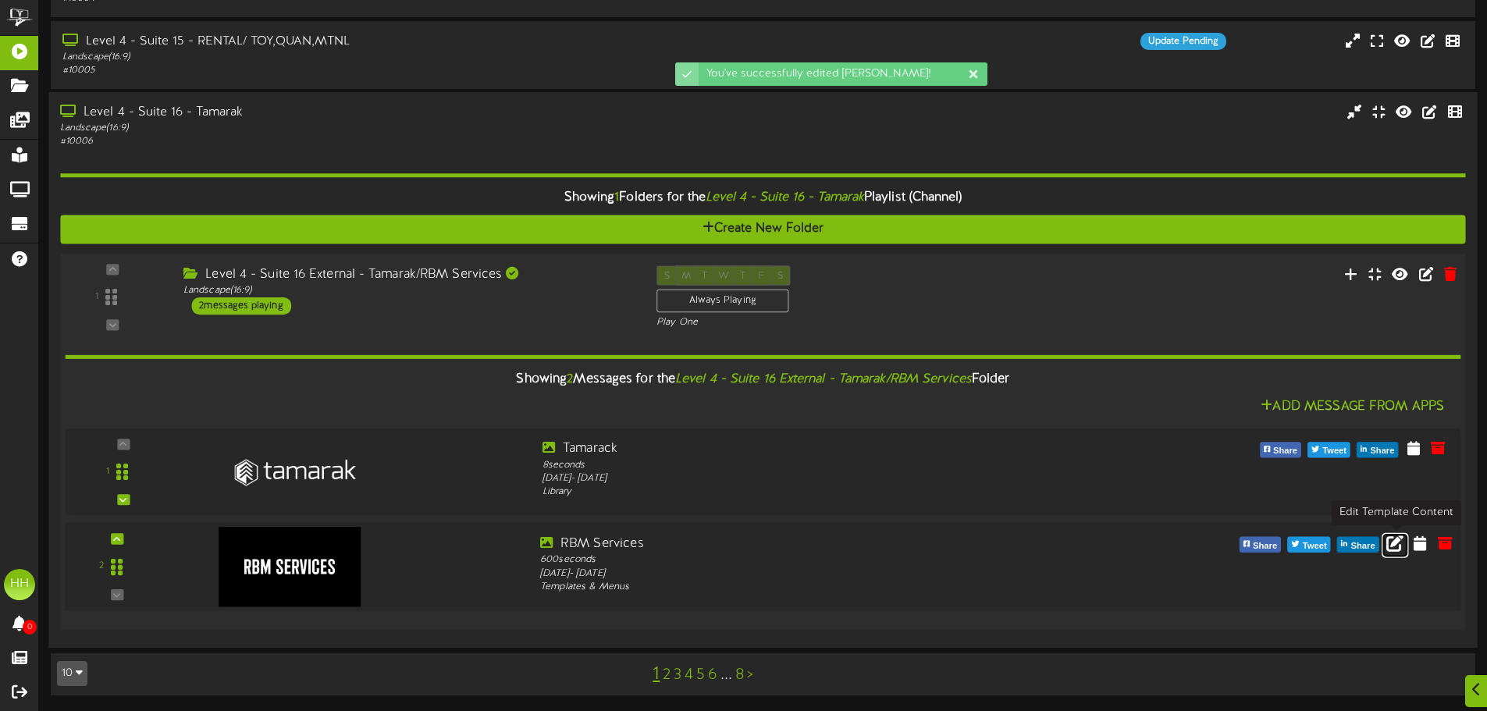
click at [1401, 545] on icon at bounding box center [1394, 542] width 17 height 17
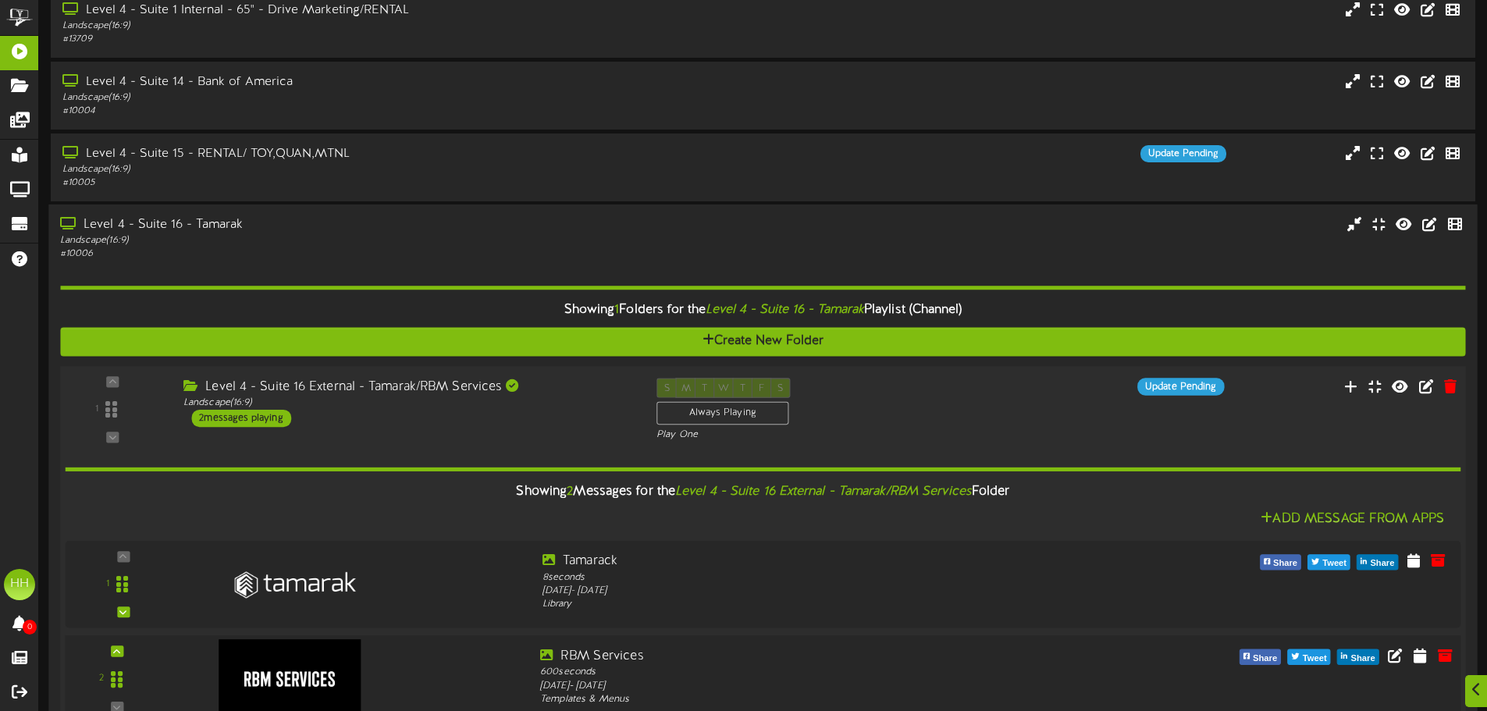
scroll to position [612, 0]
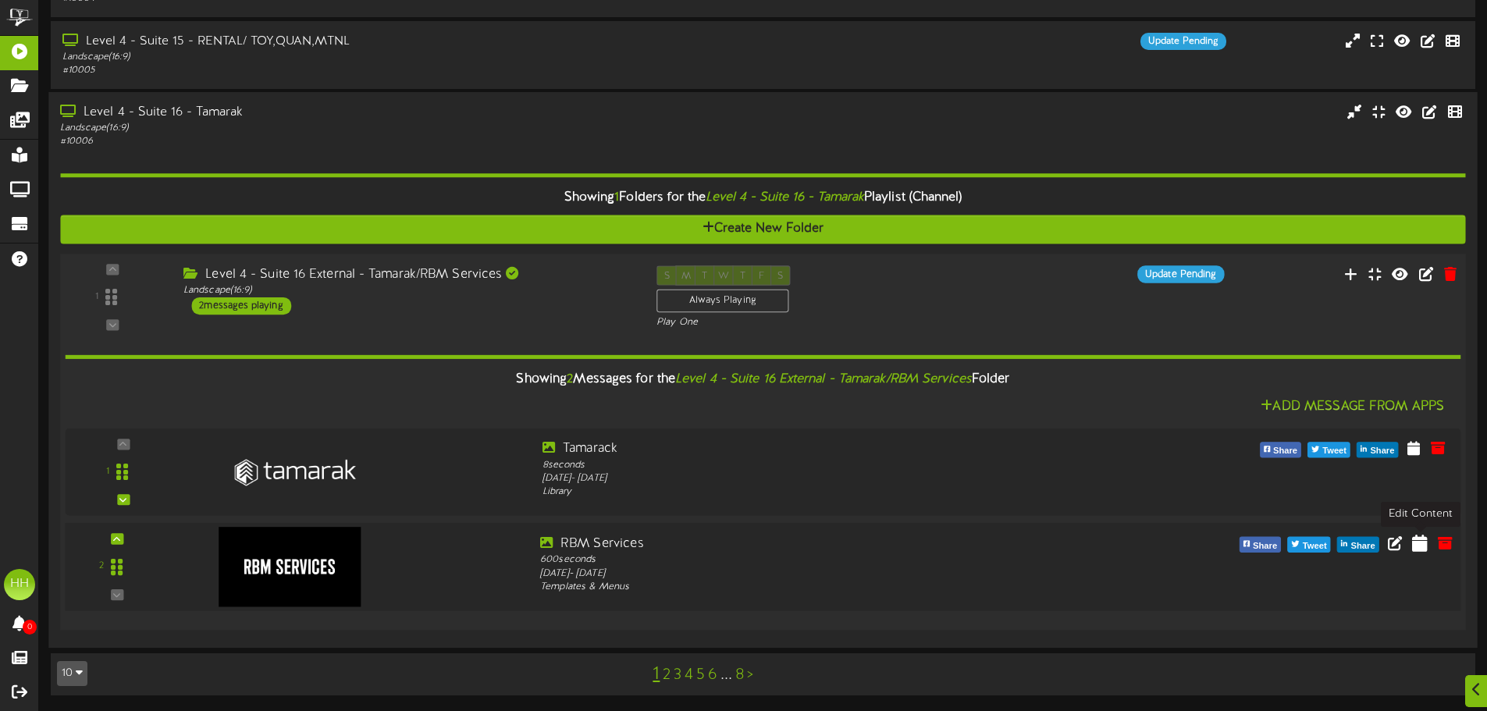
click at [1417, 543] on icon at bounding box center [1420, 542] width 16 height 17
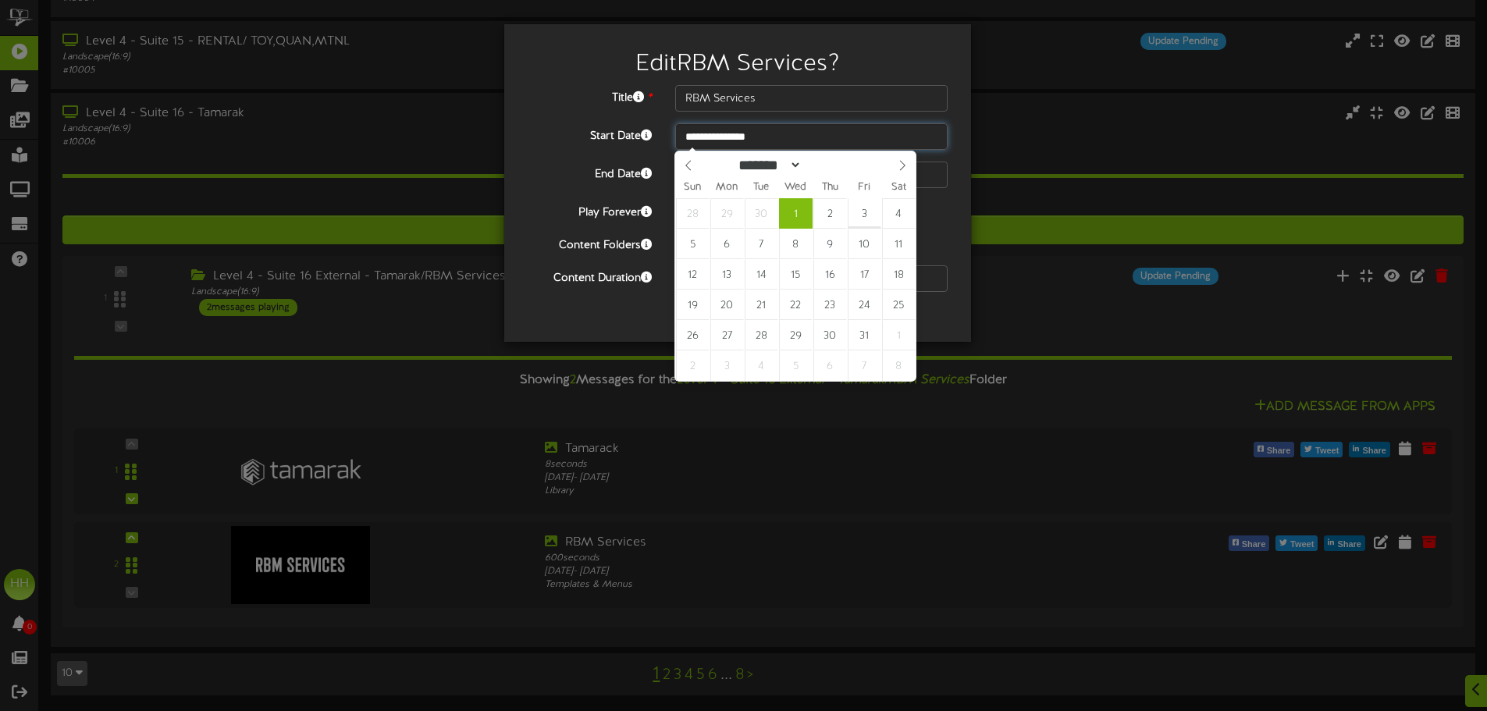
click at [726, 136] on input "**********" at bounding box center [811, 136] width 272 height 27
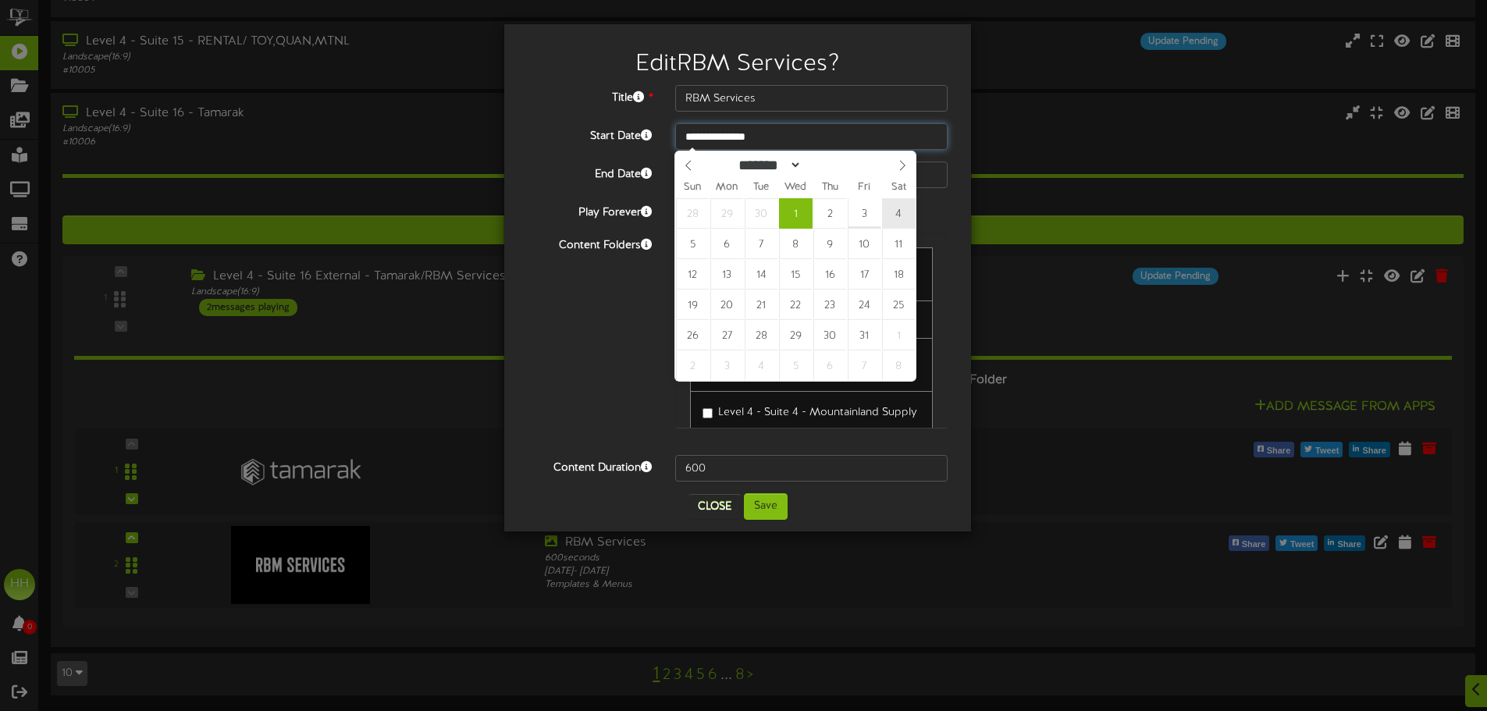
type input "**********"
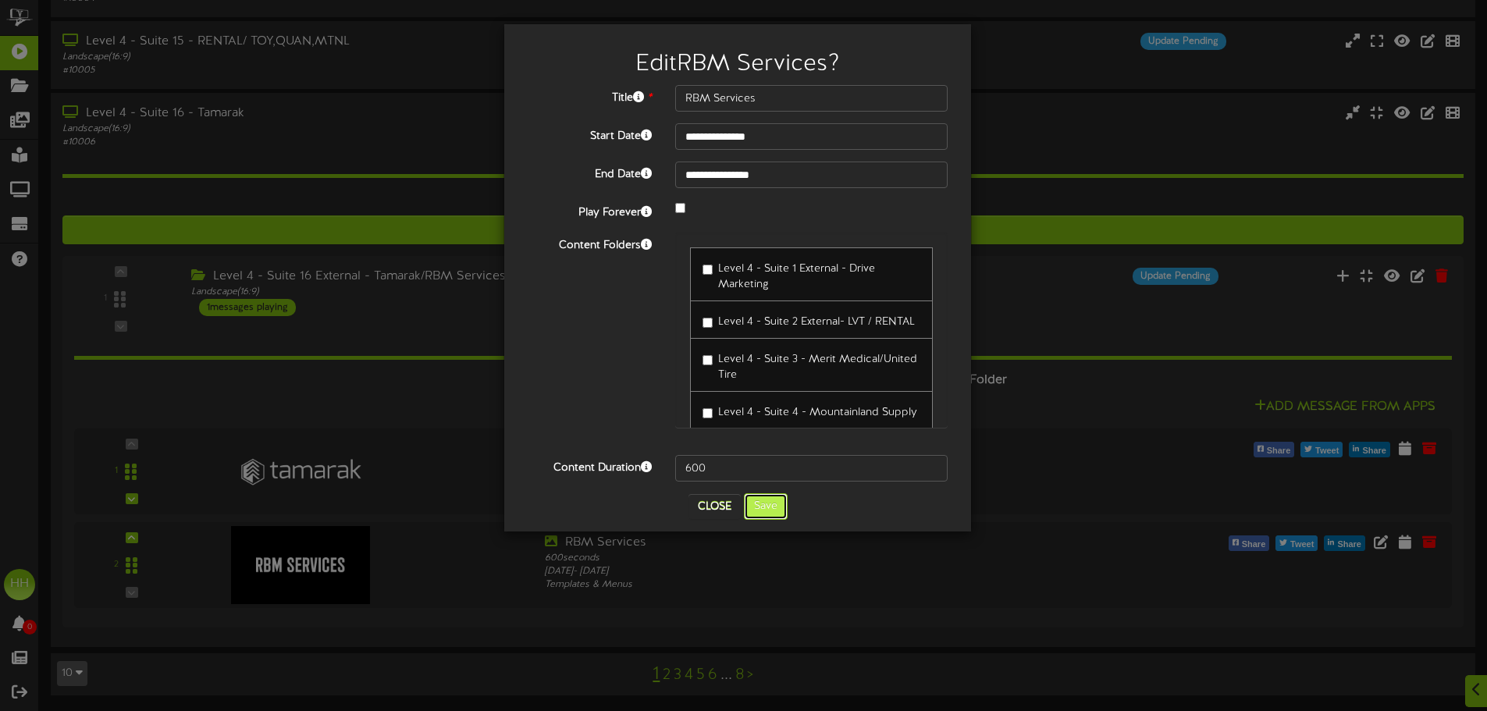
click at [776, 511] on button "Save" at bounding box center [766, 506] width 44 height 27
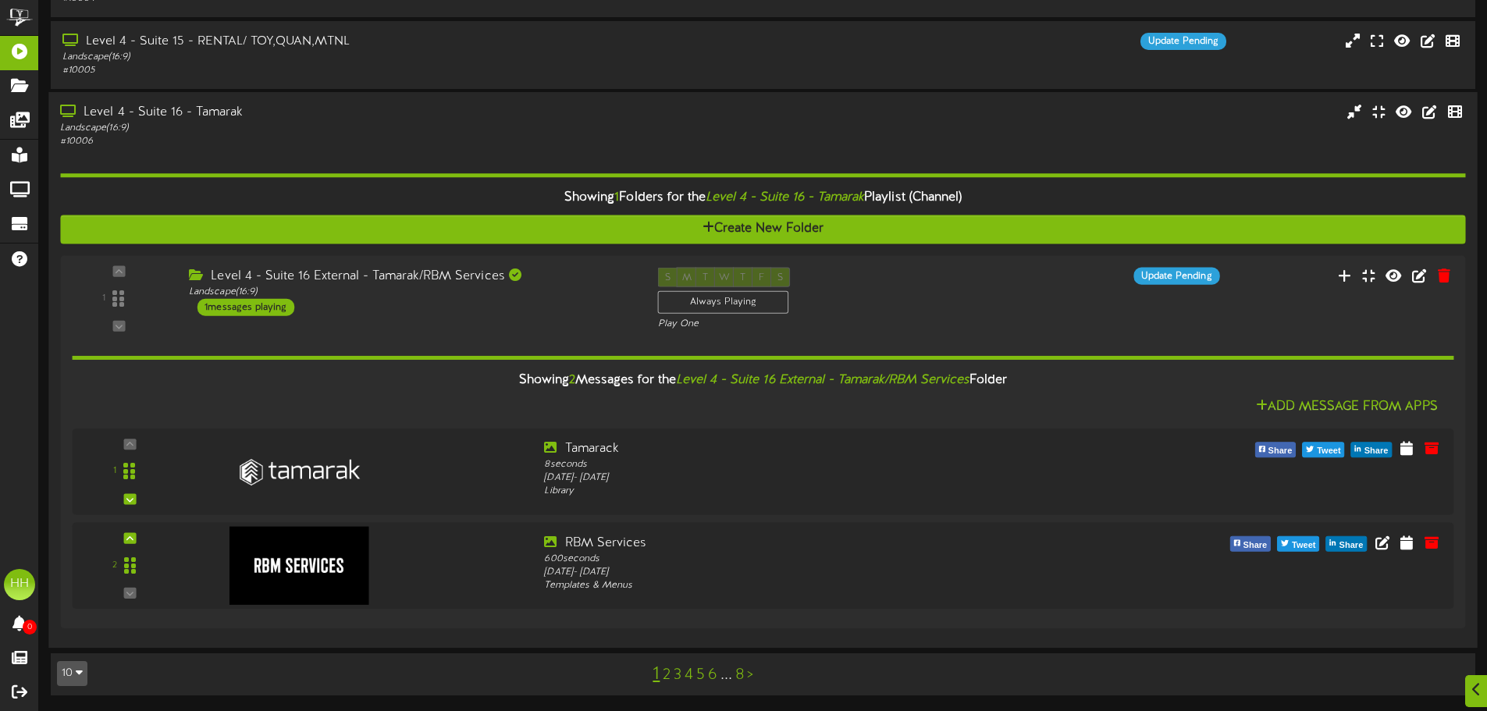
click at [921, 145] on div "Level 4 - Suite 16 - Tamarak Landscape ( 16:9 ) # 10006" at bounding box center [762, 126] width 1429 height 44
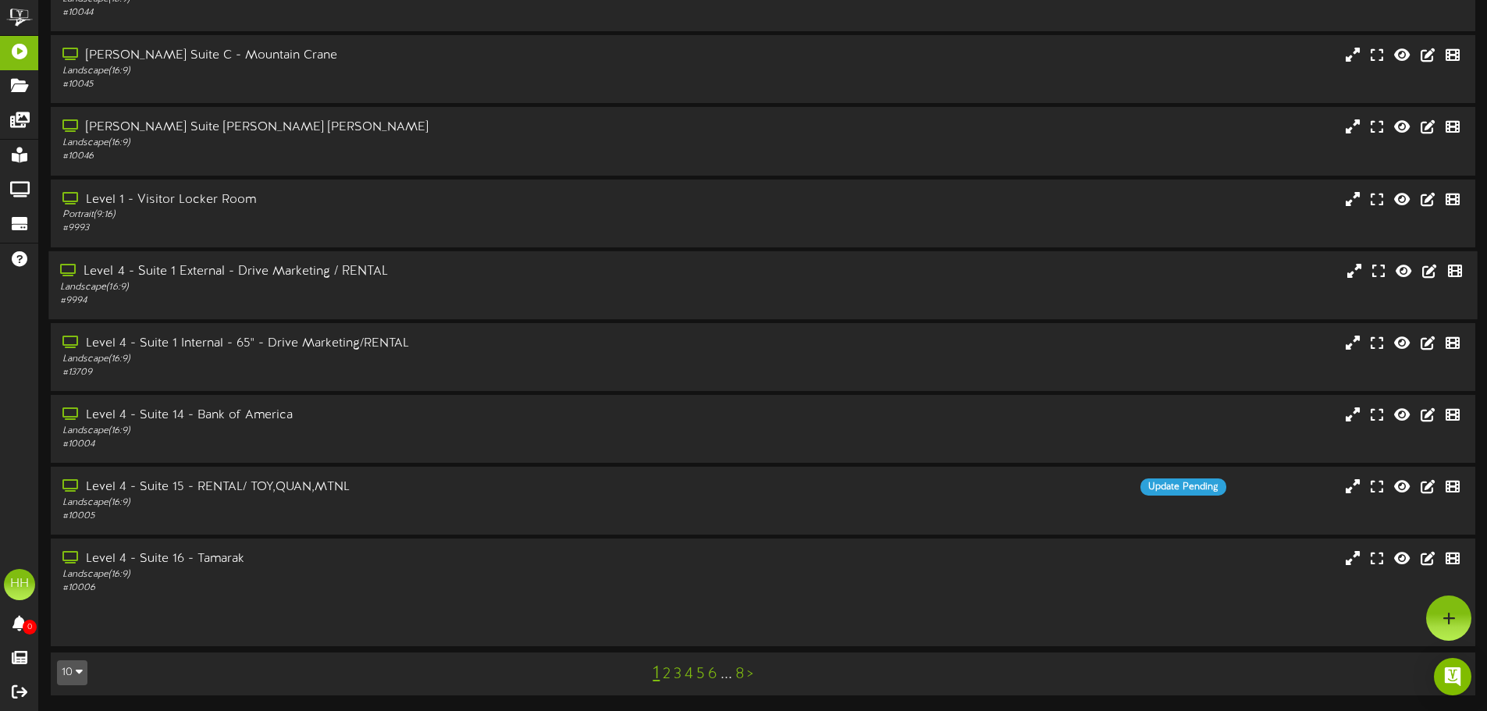
scroll to position [126, 0]
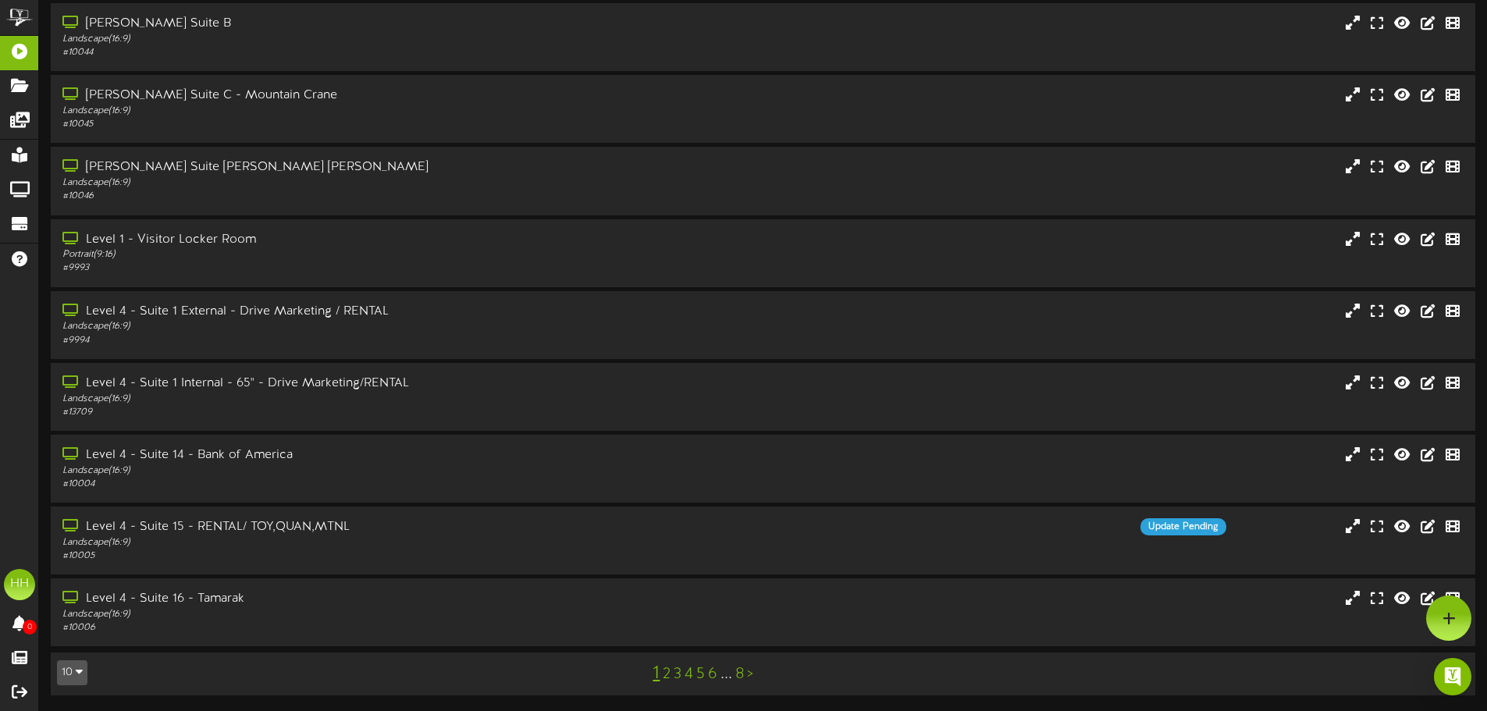
click at [666, 675] on link "2" at bounding box center [667, 674] width 8 height 17
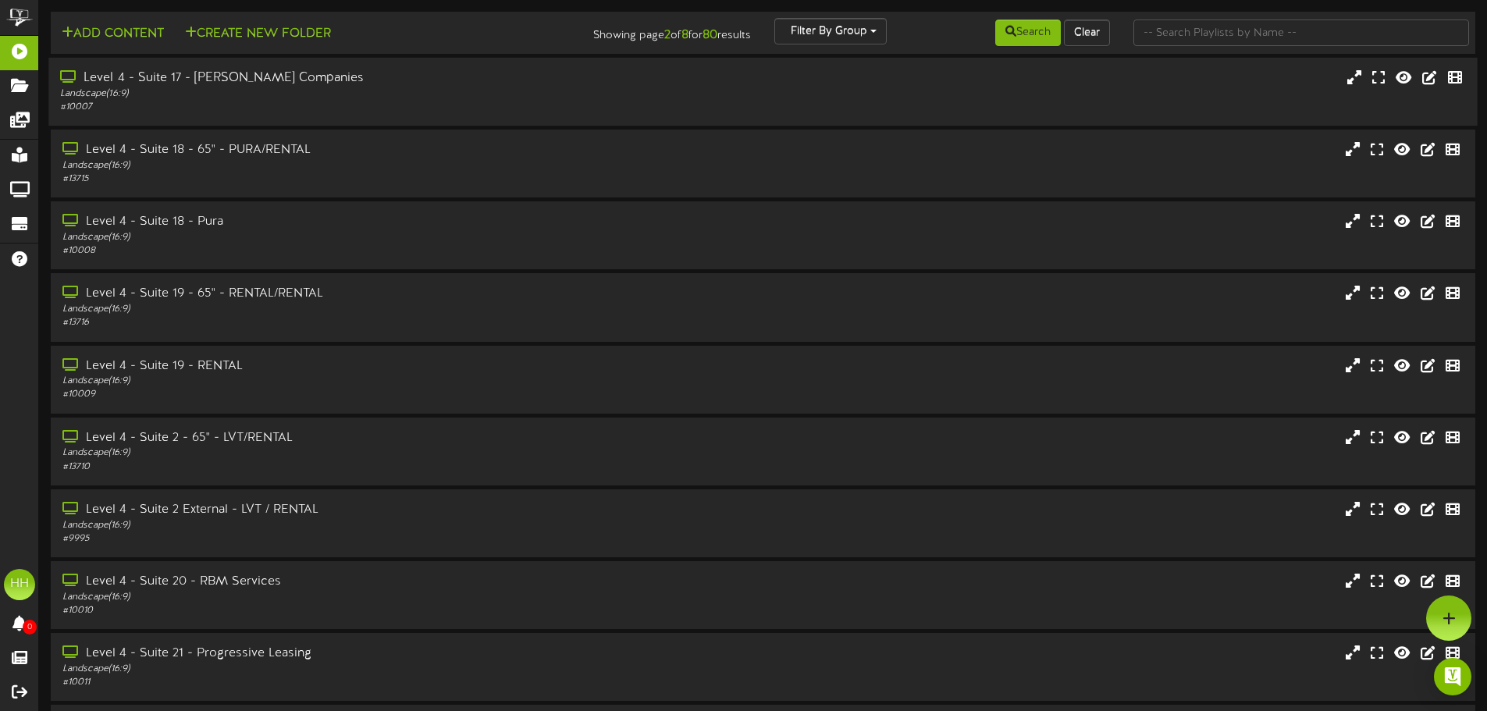
click at [201, 80] on div "Level 4 - Suite 17 - [PERSON_NAME] Companies" at bounding box center [346, 78] width 572 height 18
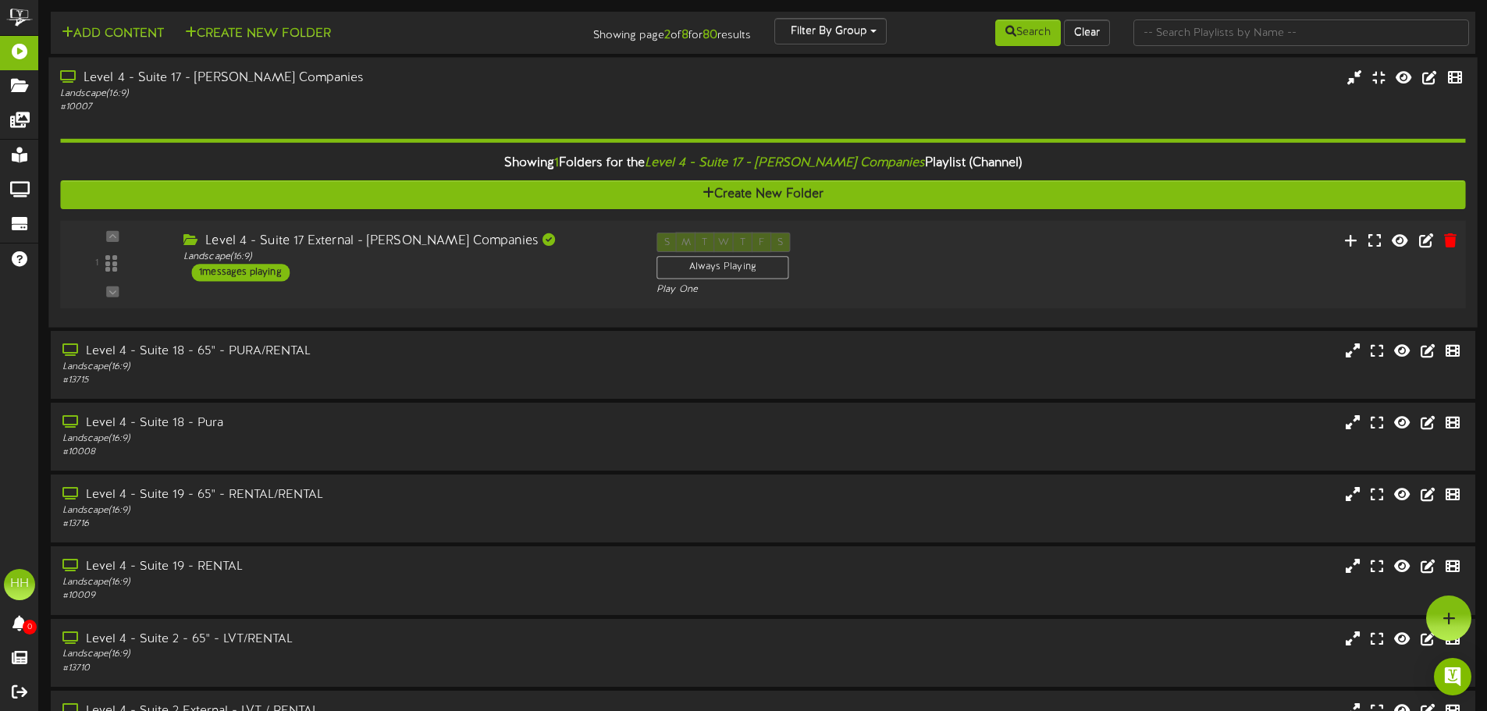
click at [610, 286] on div "1 ( 16:9" at bounding box center [762, 265] width 1419 height 64
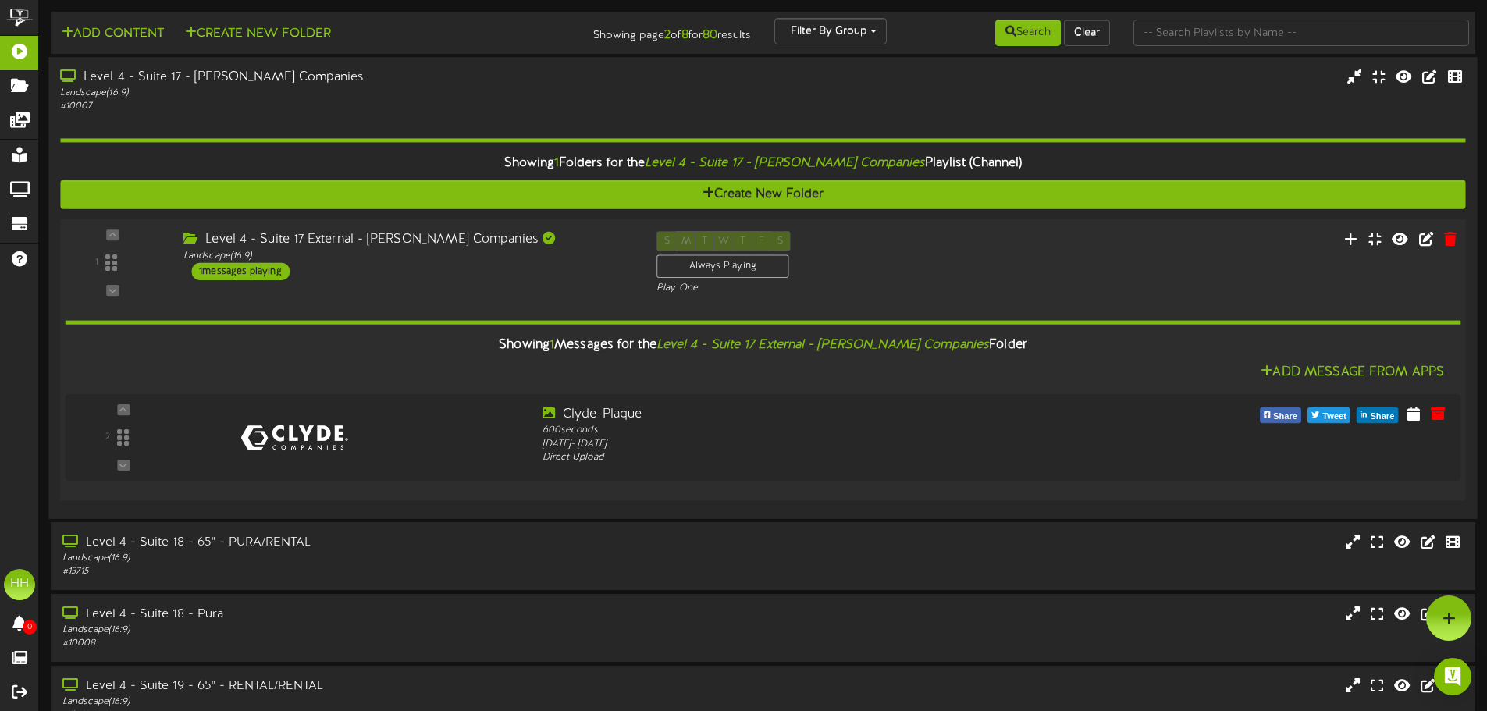
click at [400, 271] on div "Level 4 - Suite 17 External - [PERSON_NAME] Companies Landscape ( 16:9 ) 1 mess…" at bounding box center [408, 255] width 473 height 49
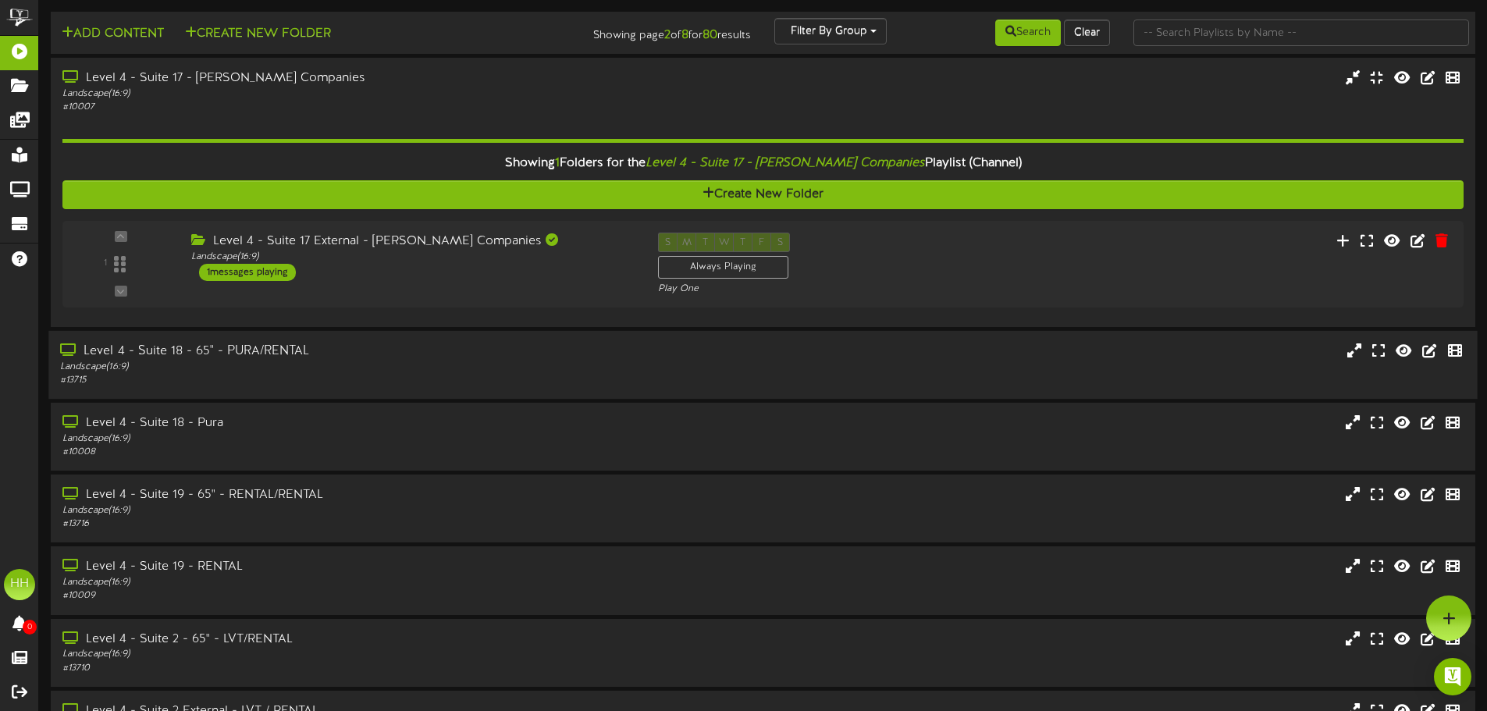
click at [339, 353] on div "Level 4 - Suite 18 - 65" - PURA/RENTAL" at bounding box center [346, 352] width 572 height 18
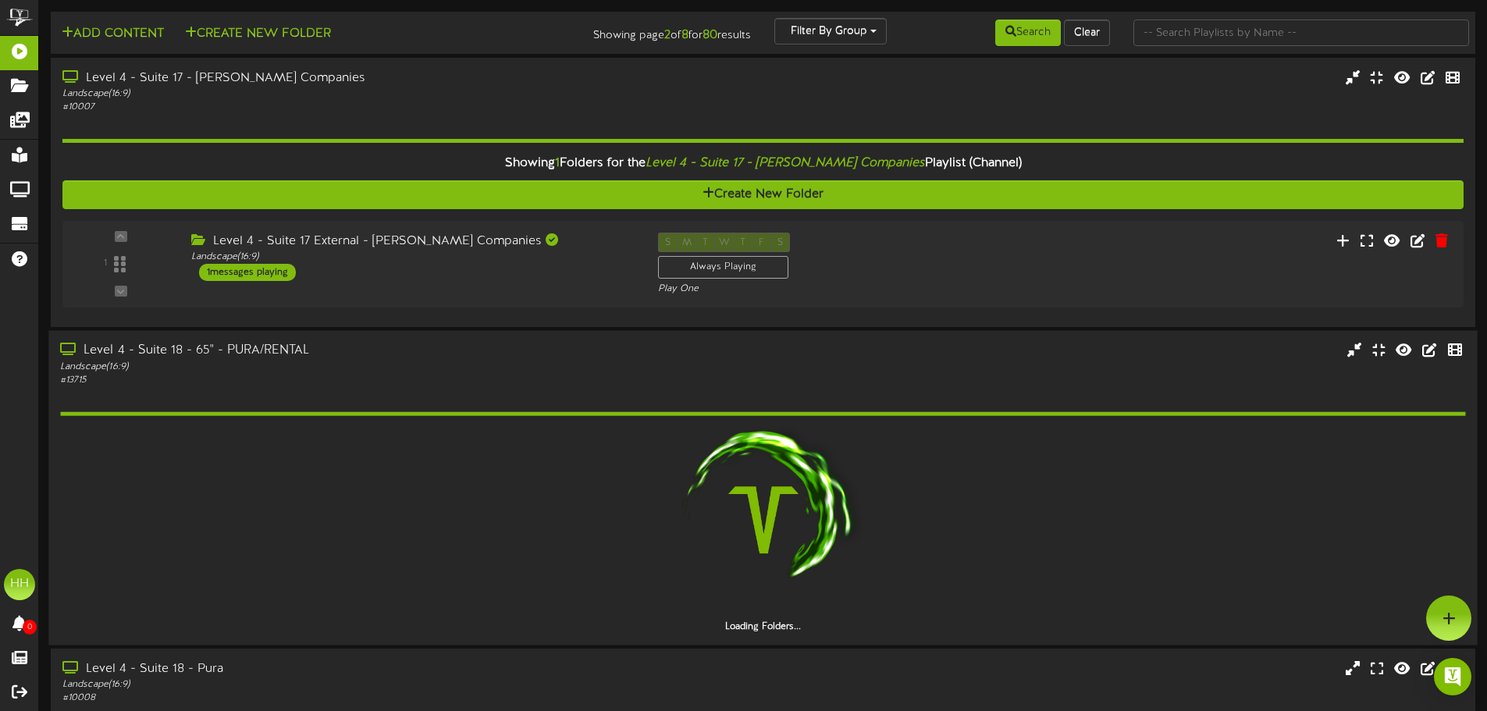
click at [389, 375] on div "# 13715" at bounding box center [346, 380] width 572 height 13
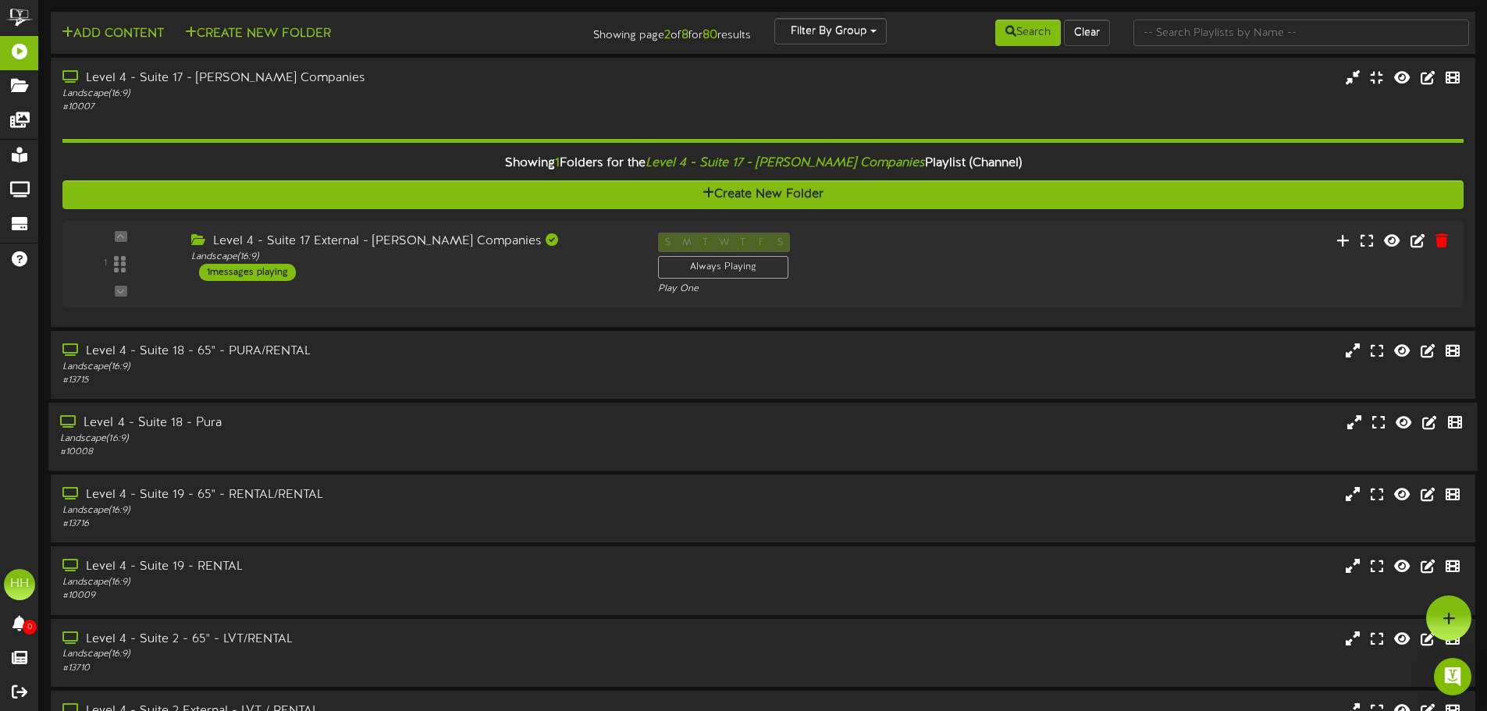
click at [347, 448] on div "# 10008" at bounding box center [346, 452] width 572 height 13
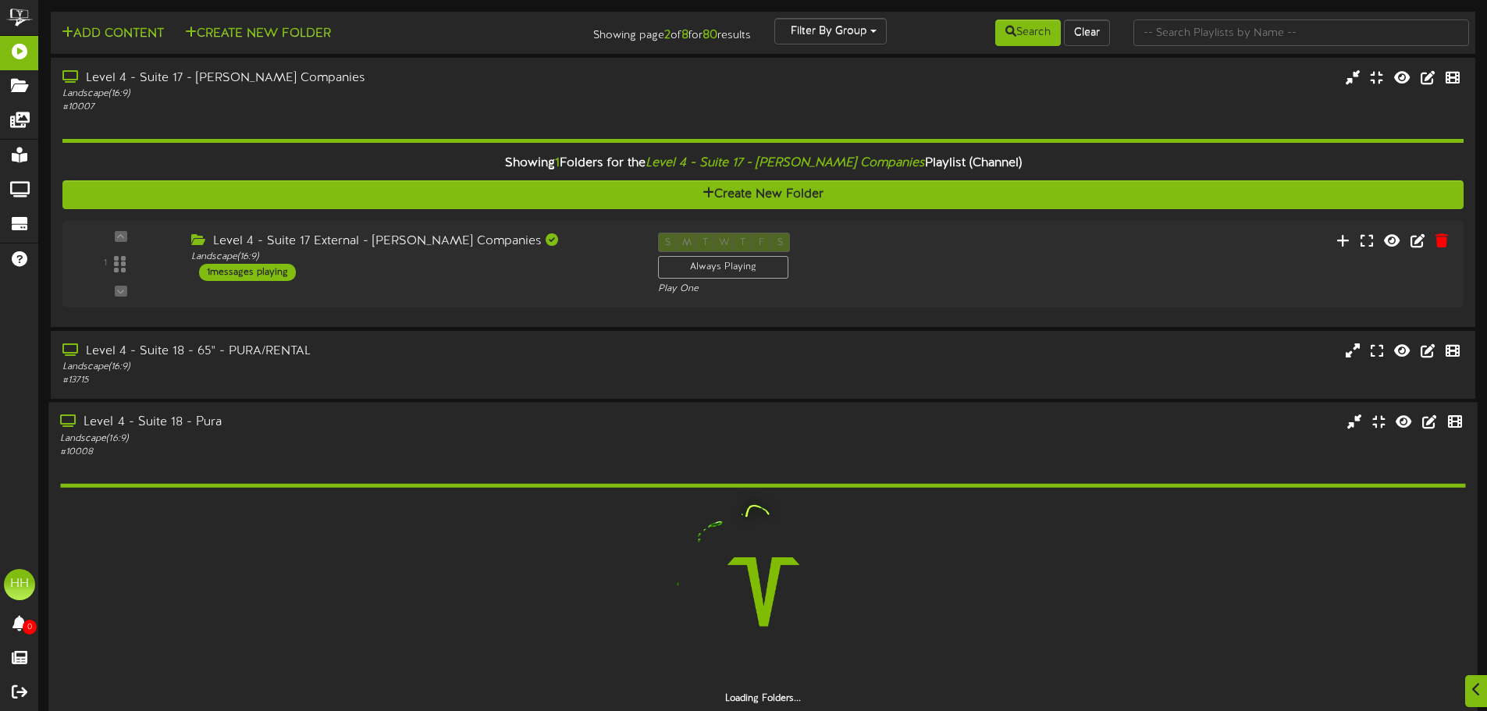
scroll to position [156, 0]
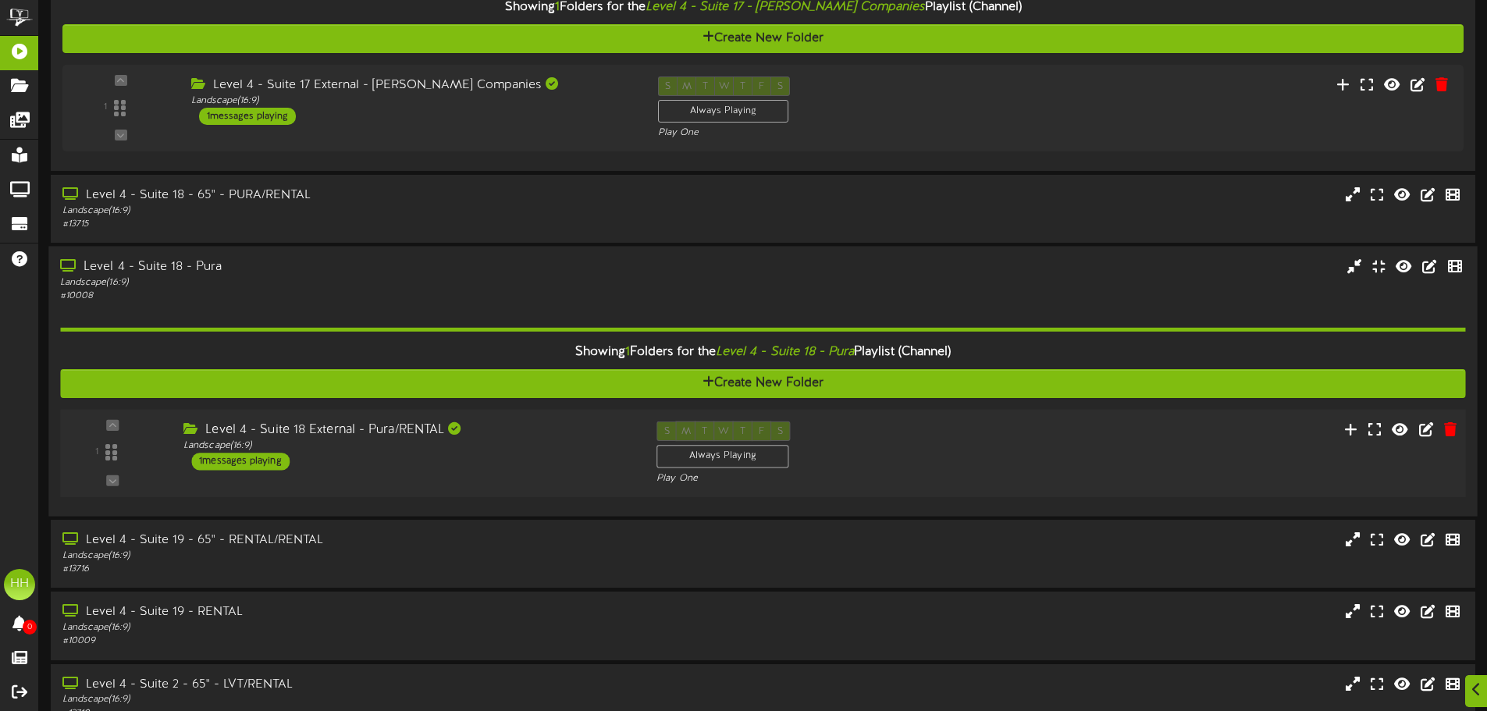
click at [568, 487] on div "1 Landscape (" at bounding box center [762, 454] width 1419 height 88
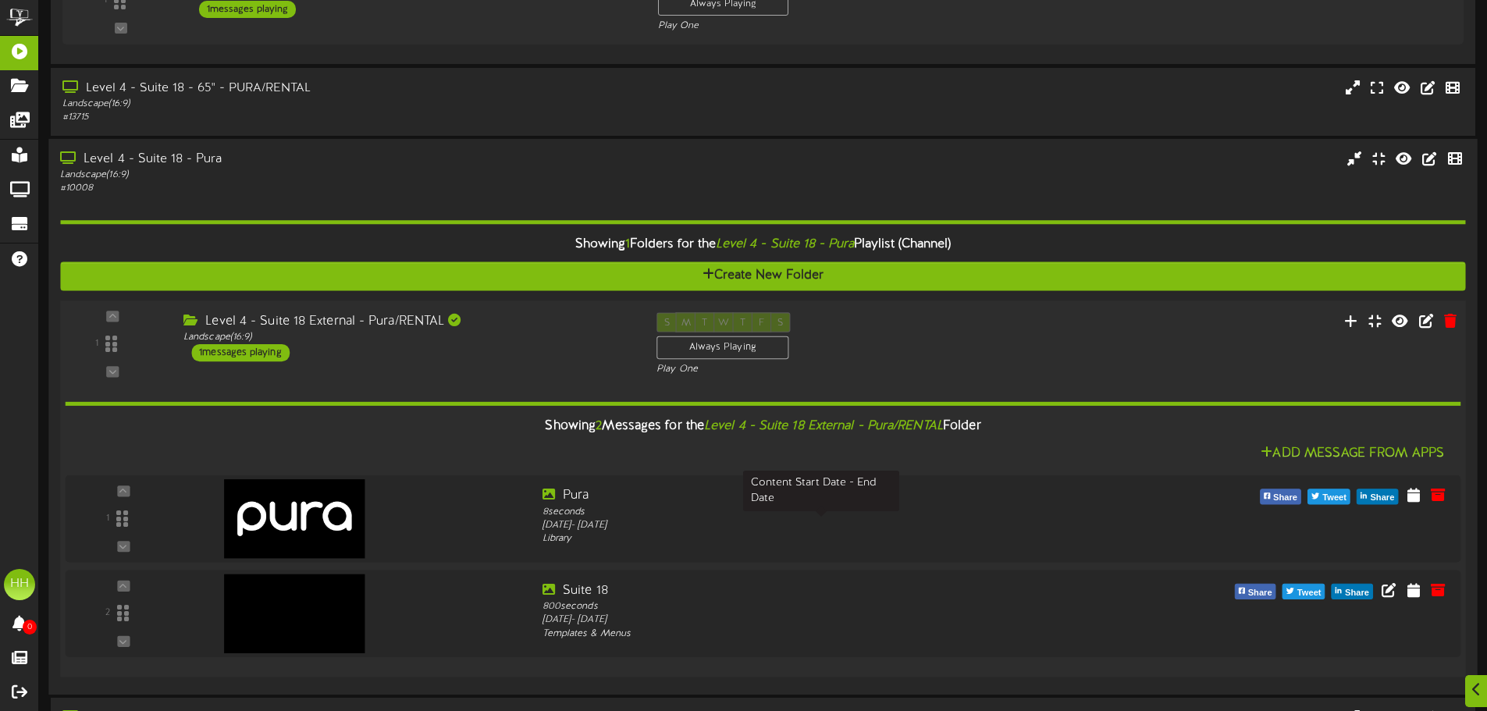
scroll to position [390, 0]
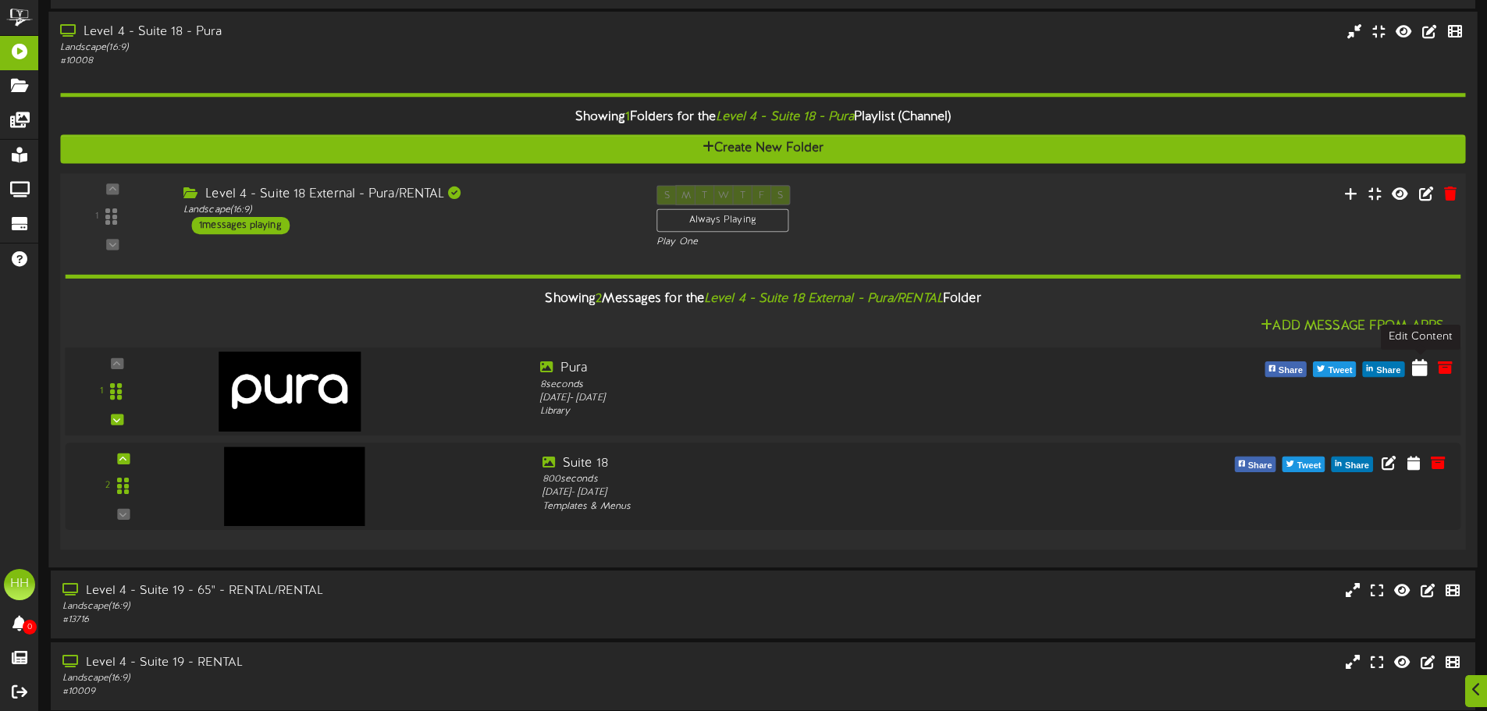
click at [1423, 369] on icon at bounding box center [1420, 366] width 16 height 17
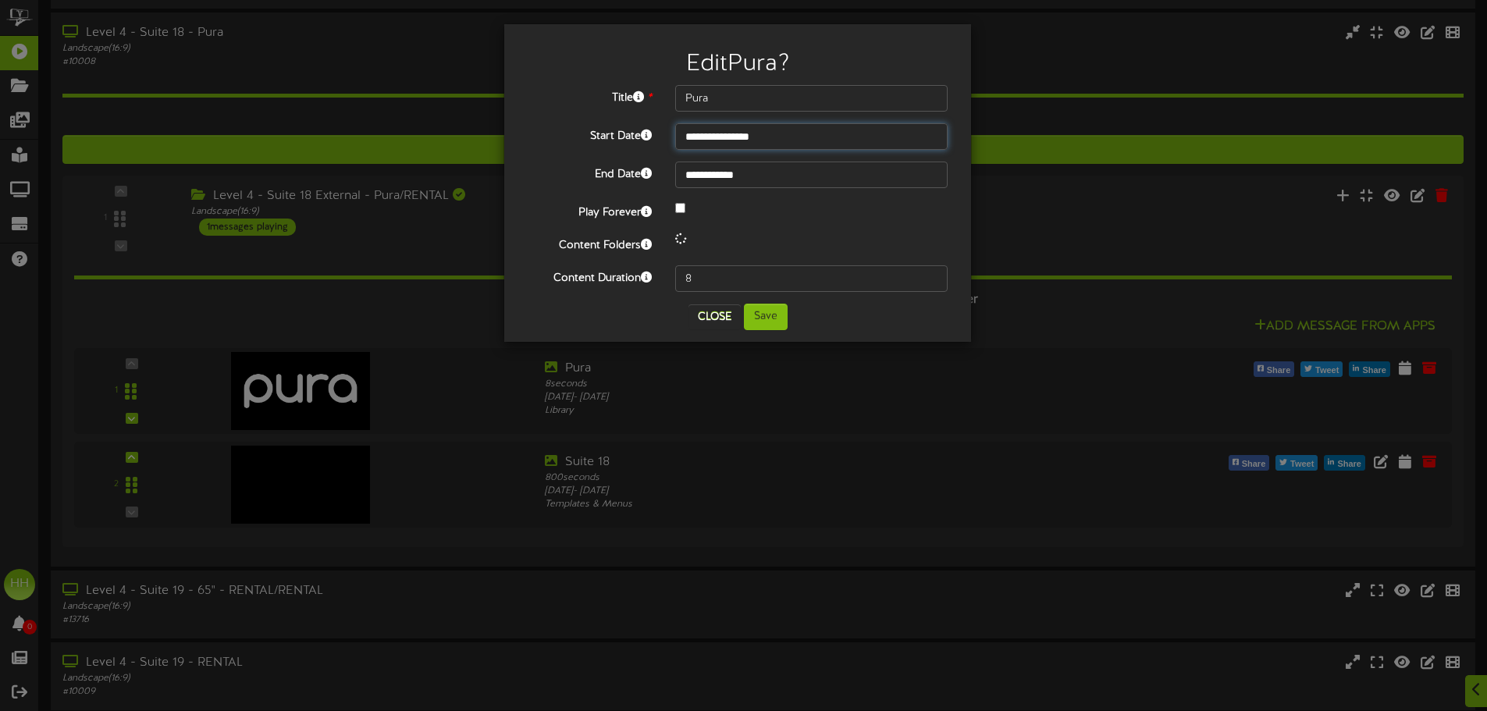
click at [712, 144] on input "**********" at bounding box center [811, 136] width 272 height 27
type input "**********"
click at [767, 314] on button "Save" at bounding box center [766, 317] width 44 height 27
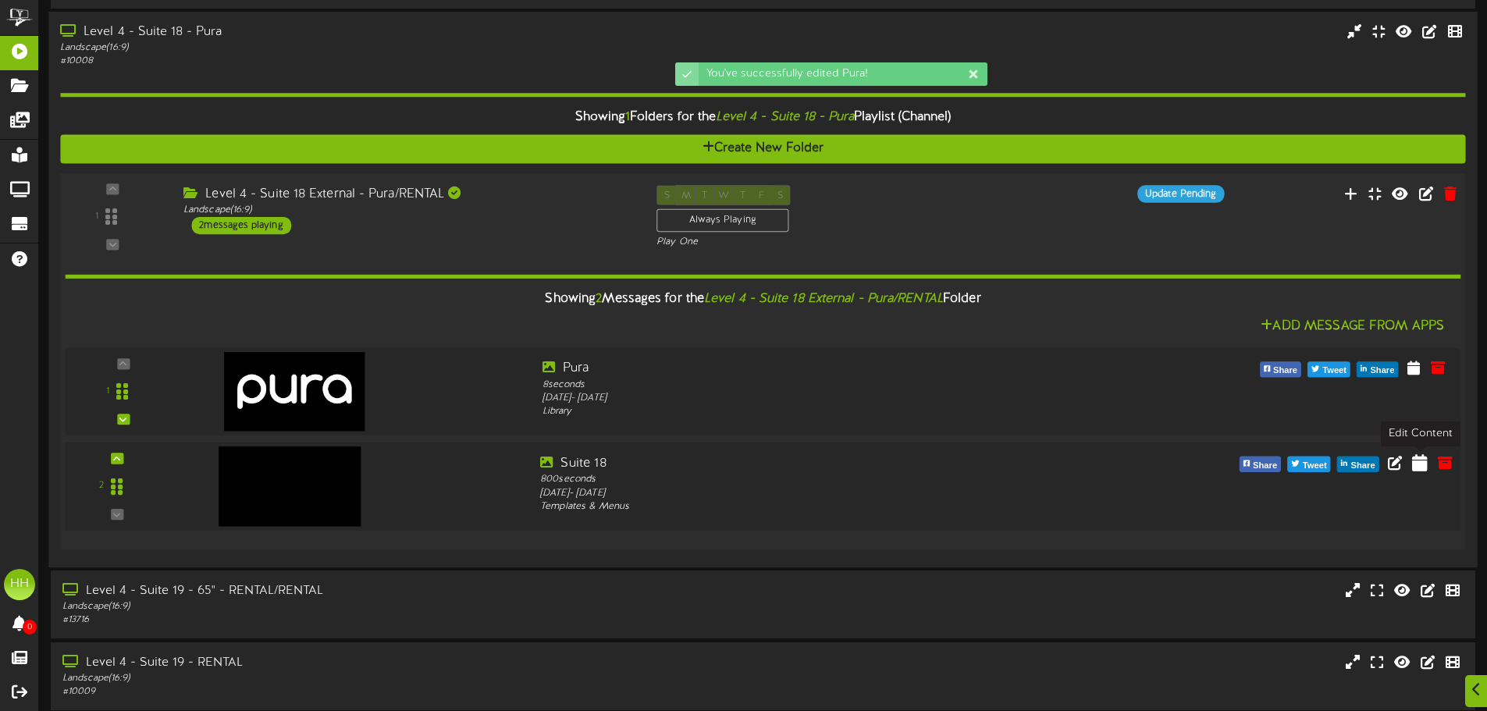
click at [1420, 457] on icon at bounding box center [1420, 462] width 16 height 17
select select "*"
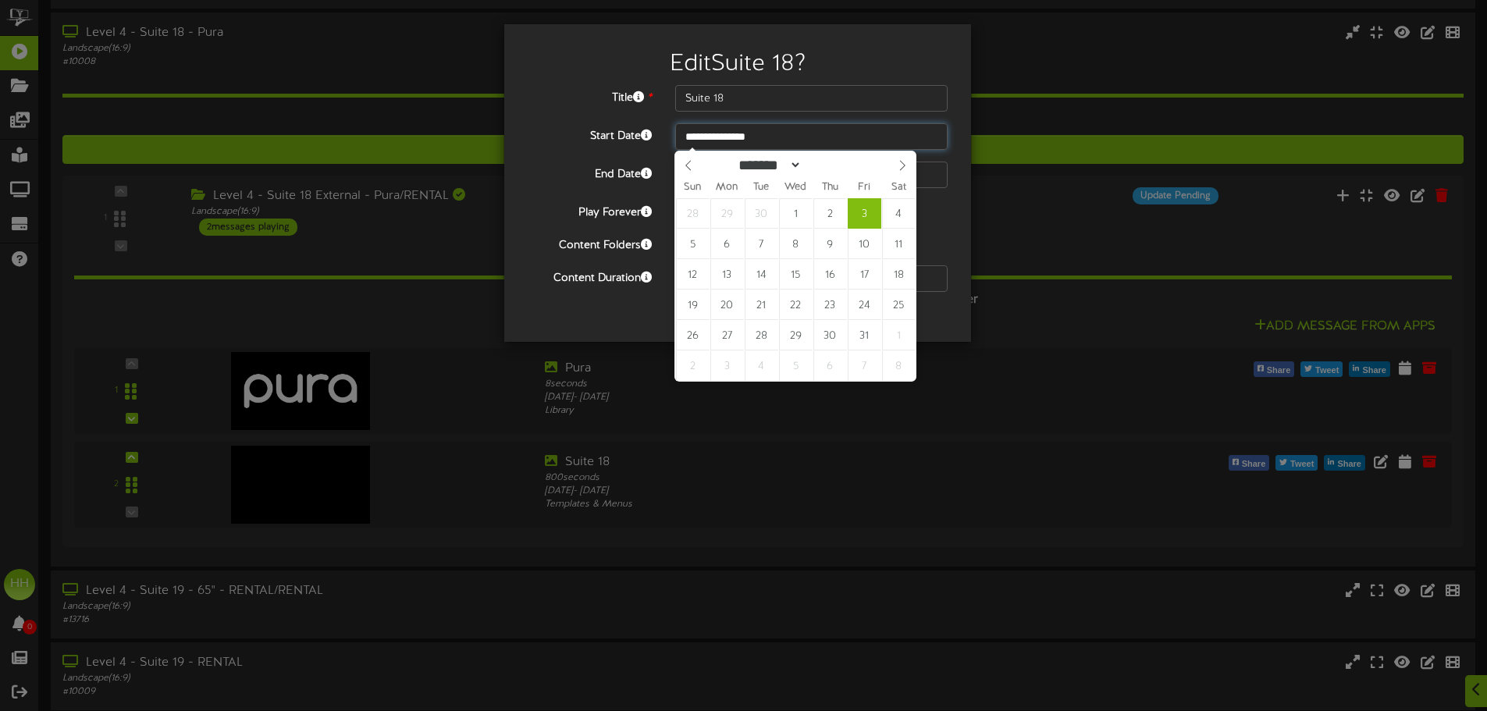
click at [759, 144] on input "**********" at bounding box center [811, 136] width 272 height 27
type input "**********"
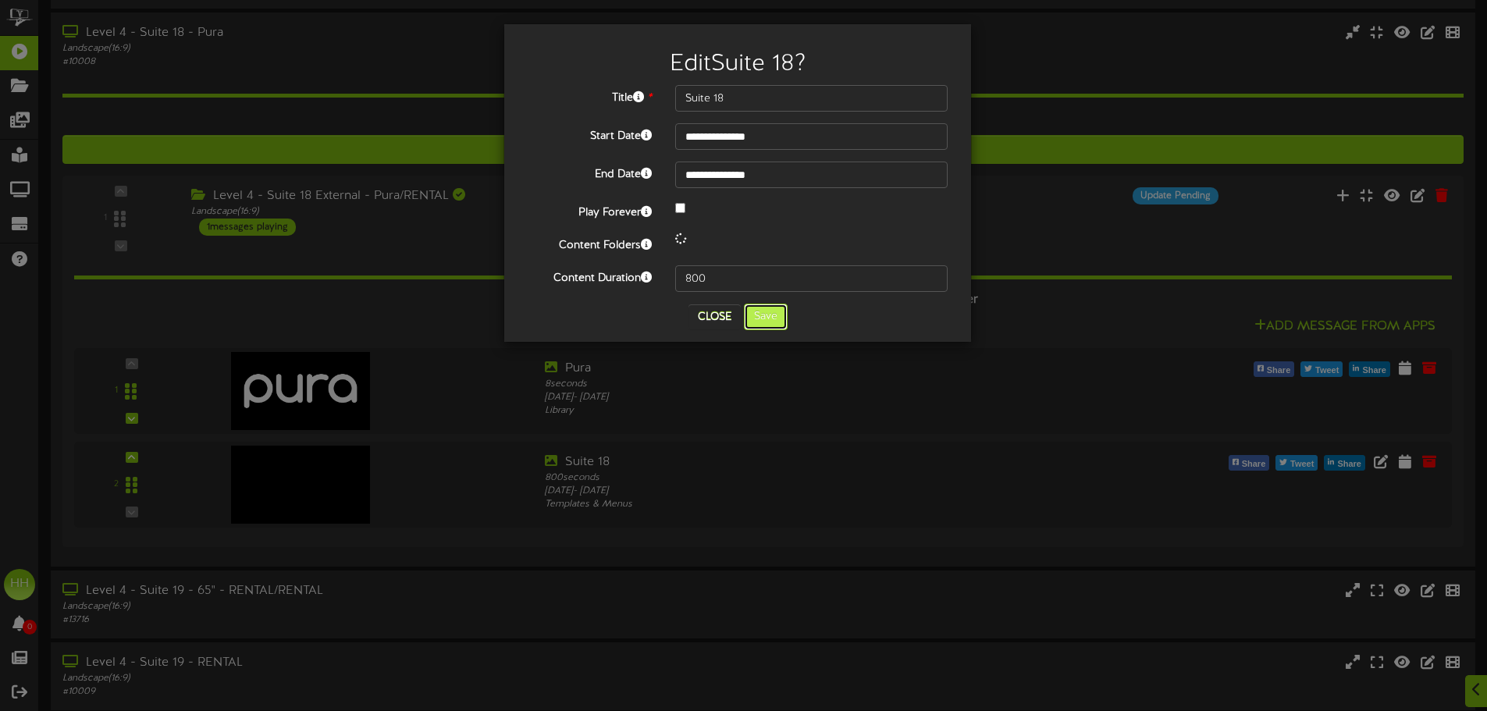
click at [782, 318] on button "Save" at bounding box center [766, 317] width 44 height 27
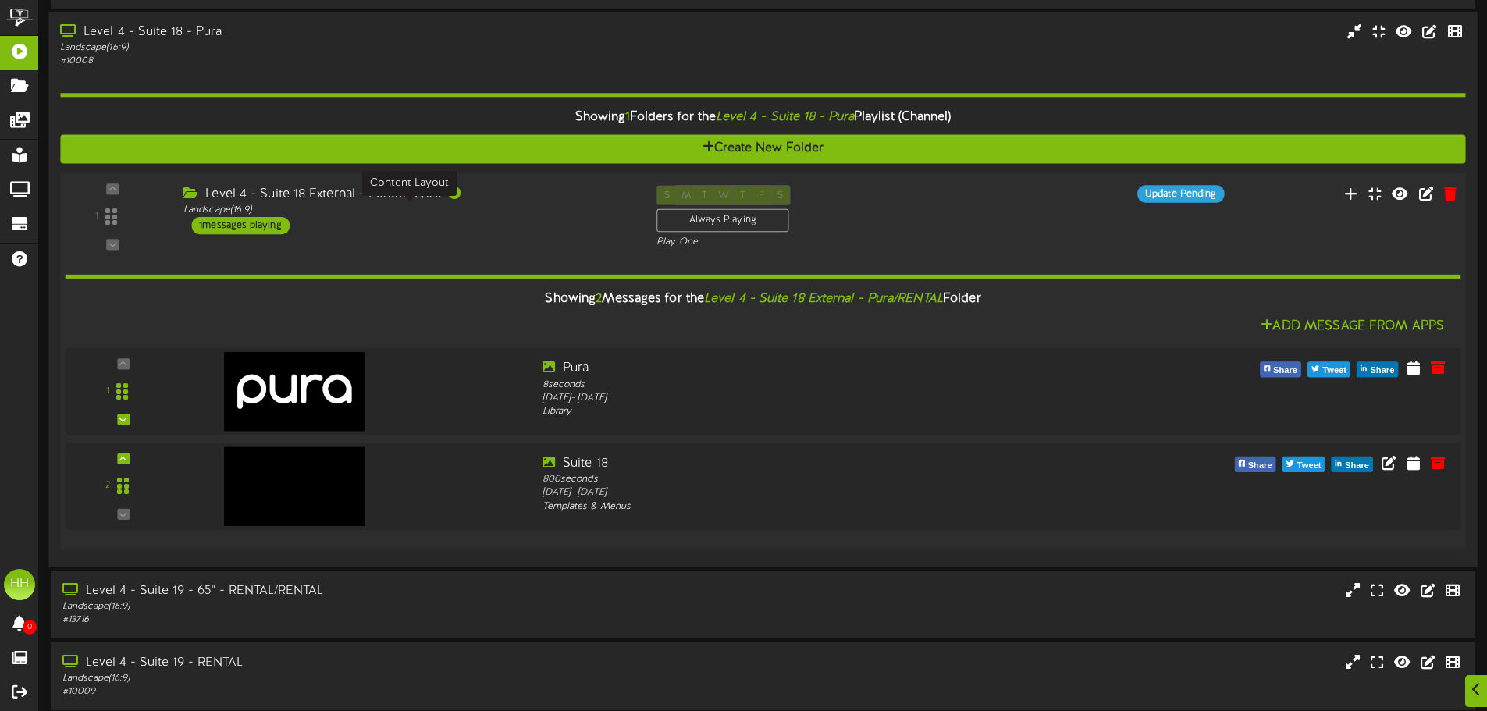
click at [518, 204] on div "Landscape ( 16:9 )" at bounding box center [408, 210] width 450 height 13
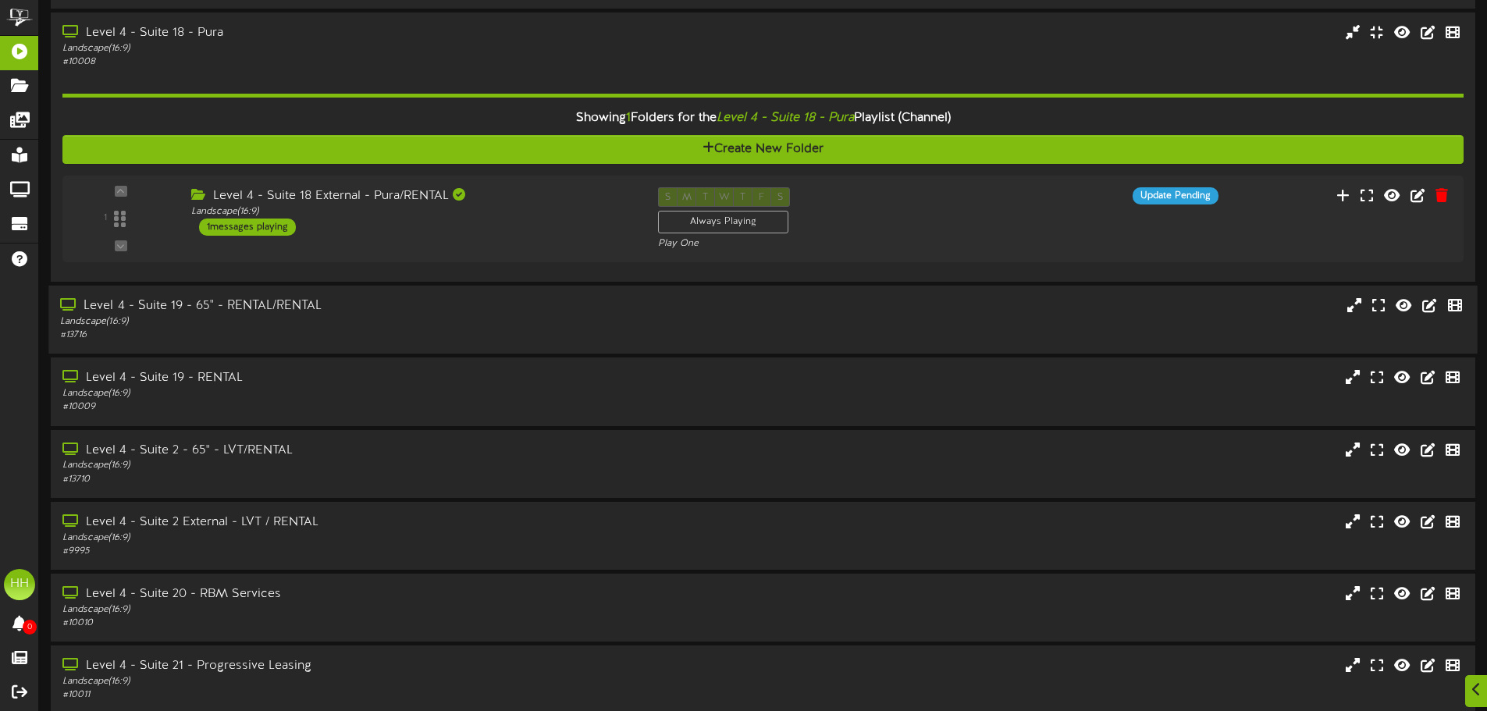
click at [503, 308] on div "Level 4 - Suite 19 - 65" - RENTAL/RENTAL" at bounding box center [346, 306] width 572 height 18
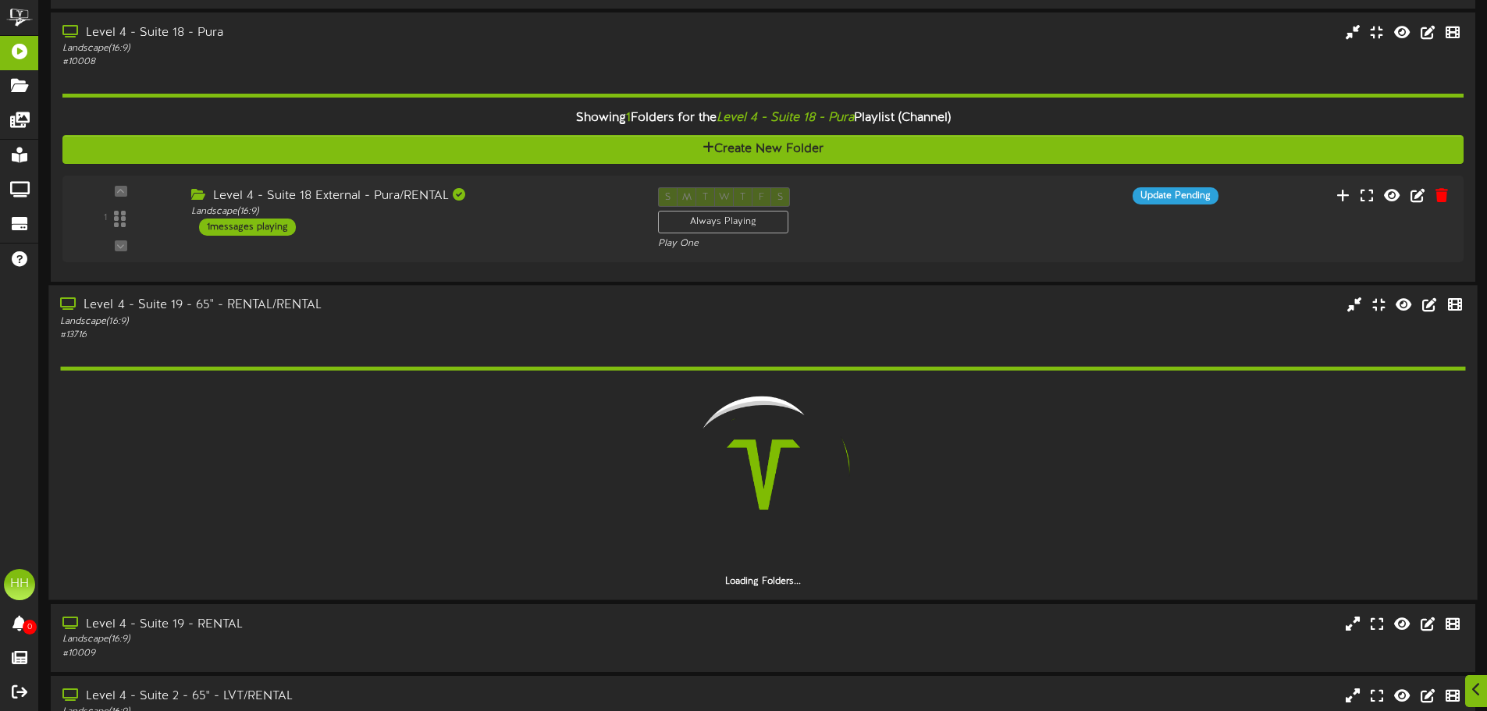
click at [494, 306] on div "Level 4 - Suite 19 - 65" - RENTAL/RENTAL" at bounding box center [346, 306] width 572 height 18
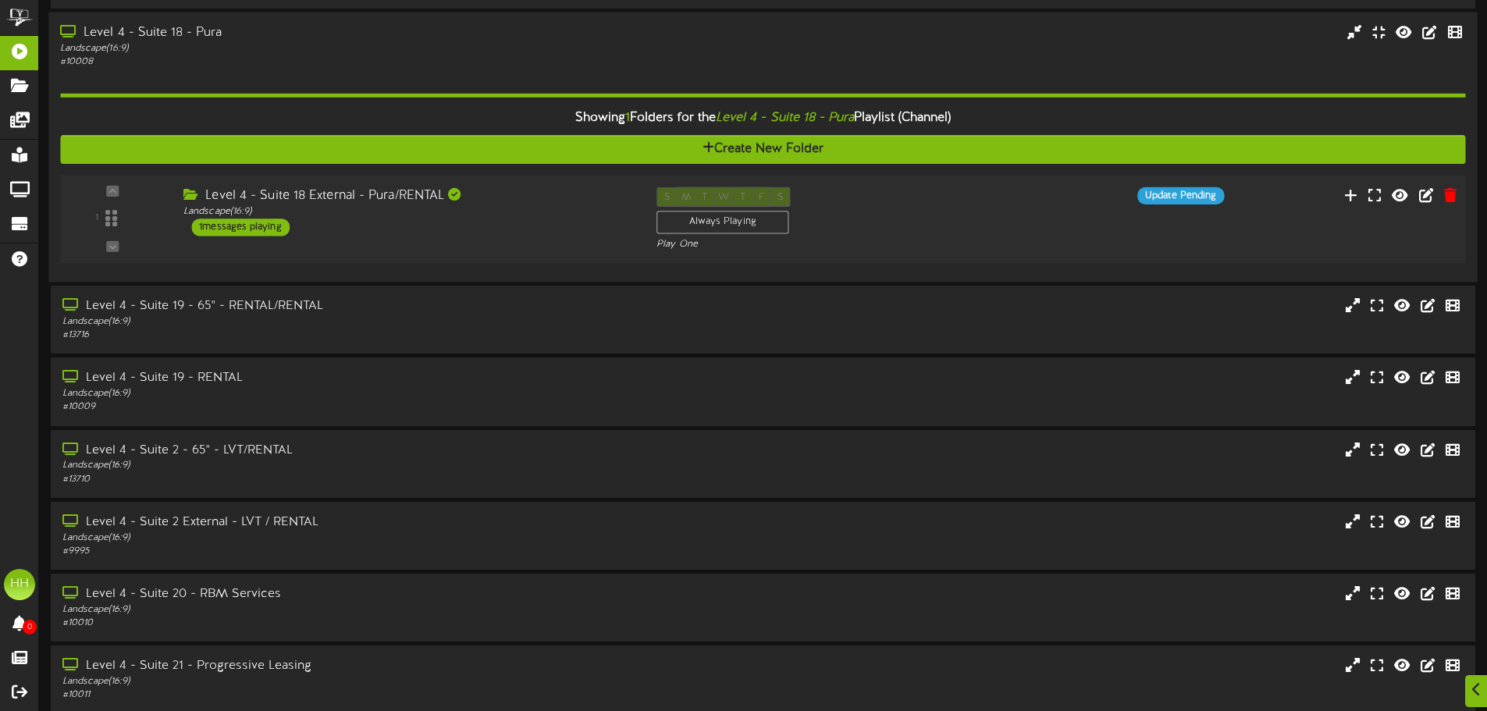
click at [507, 250] on div "1 ( 16:9" at bounding box center [762, 219] width 1419 height 64
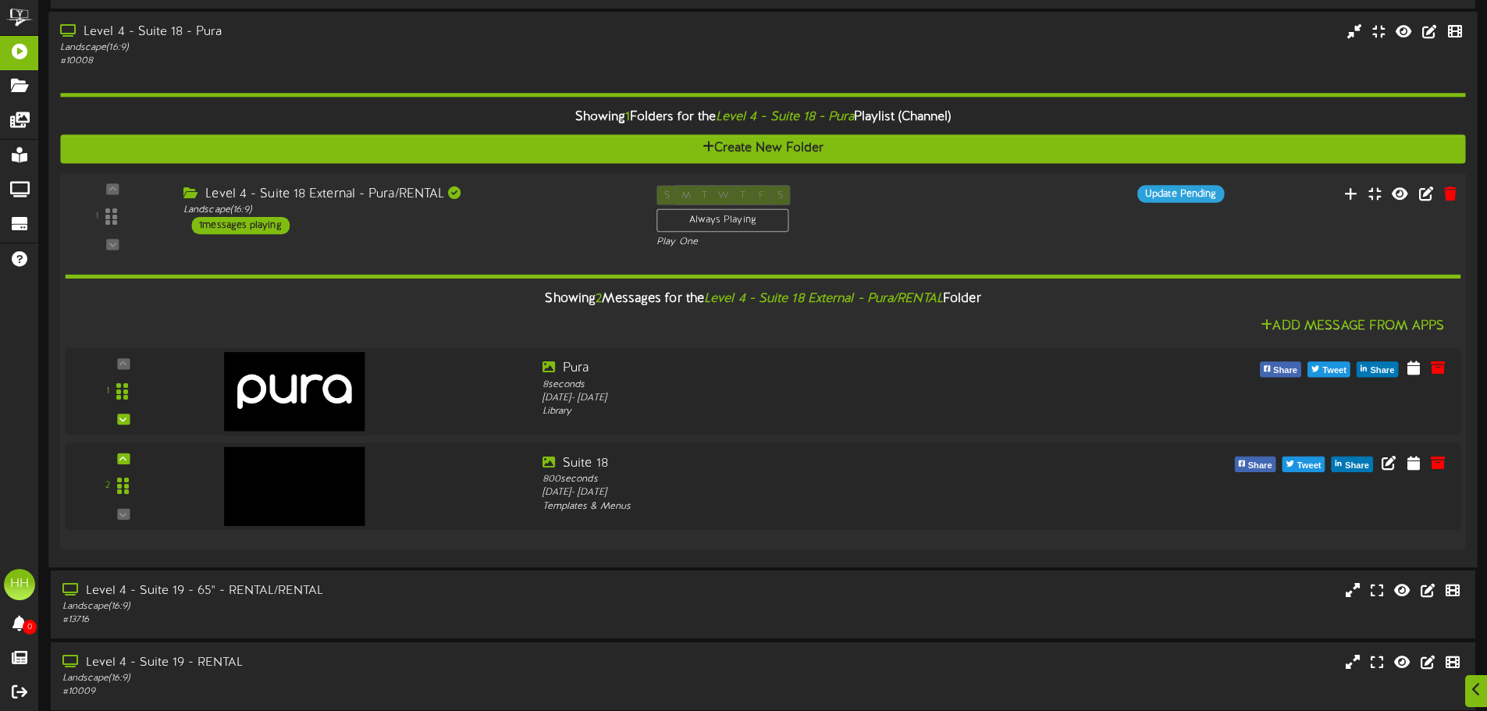
click at [507, 250] on div "Showing 2 Messages for the Level 4 - Suite 18 External - Pura/RENTAL Folder Add…" at bounding box center [764, 394] width 1396 height 288
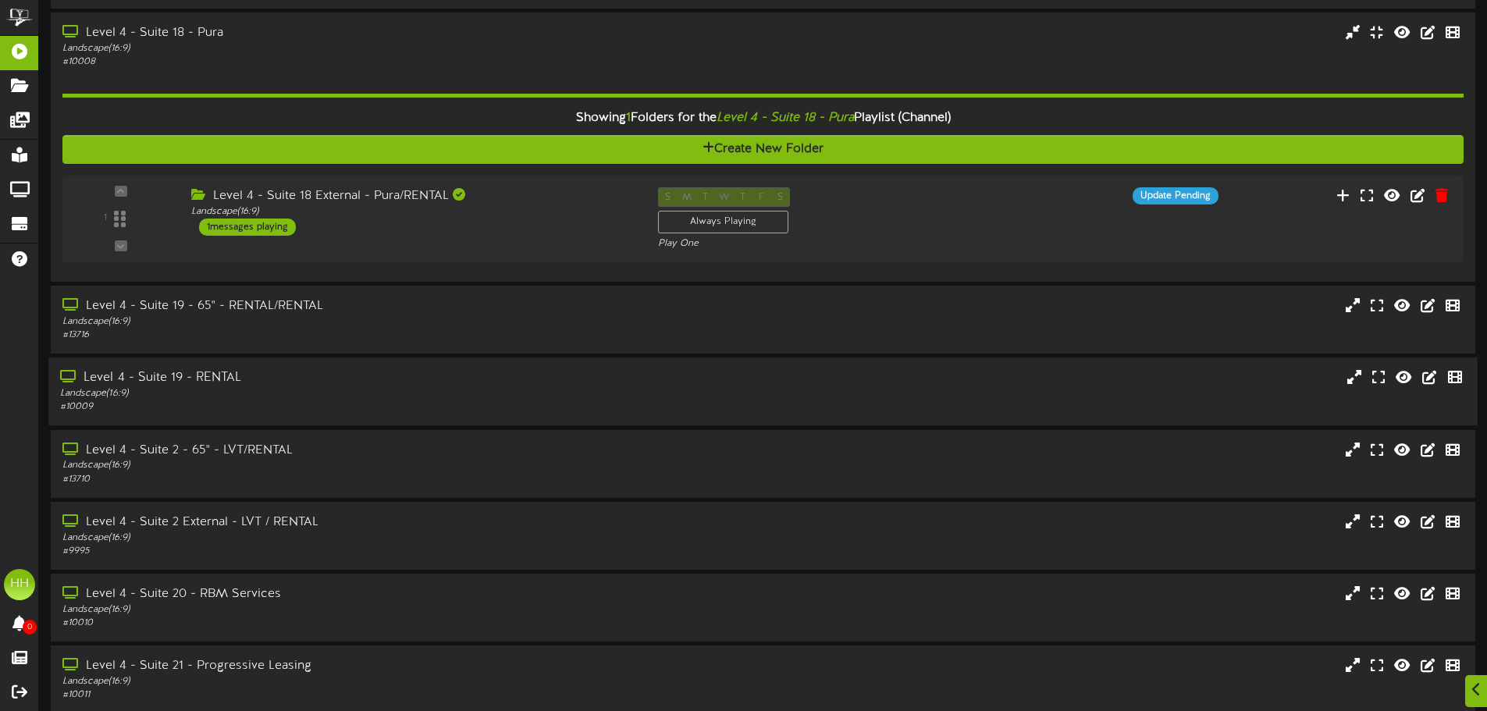
click at [443, 387] on div "Landscape ( 16:9 )" at bounding box center [346, 393] width 572 height 13
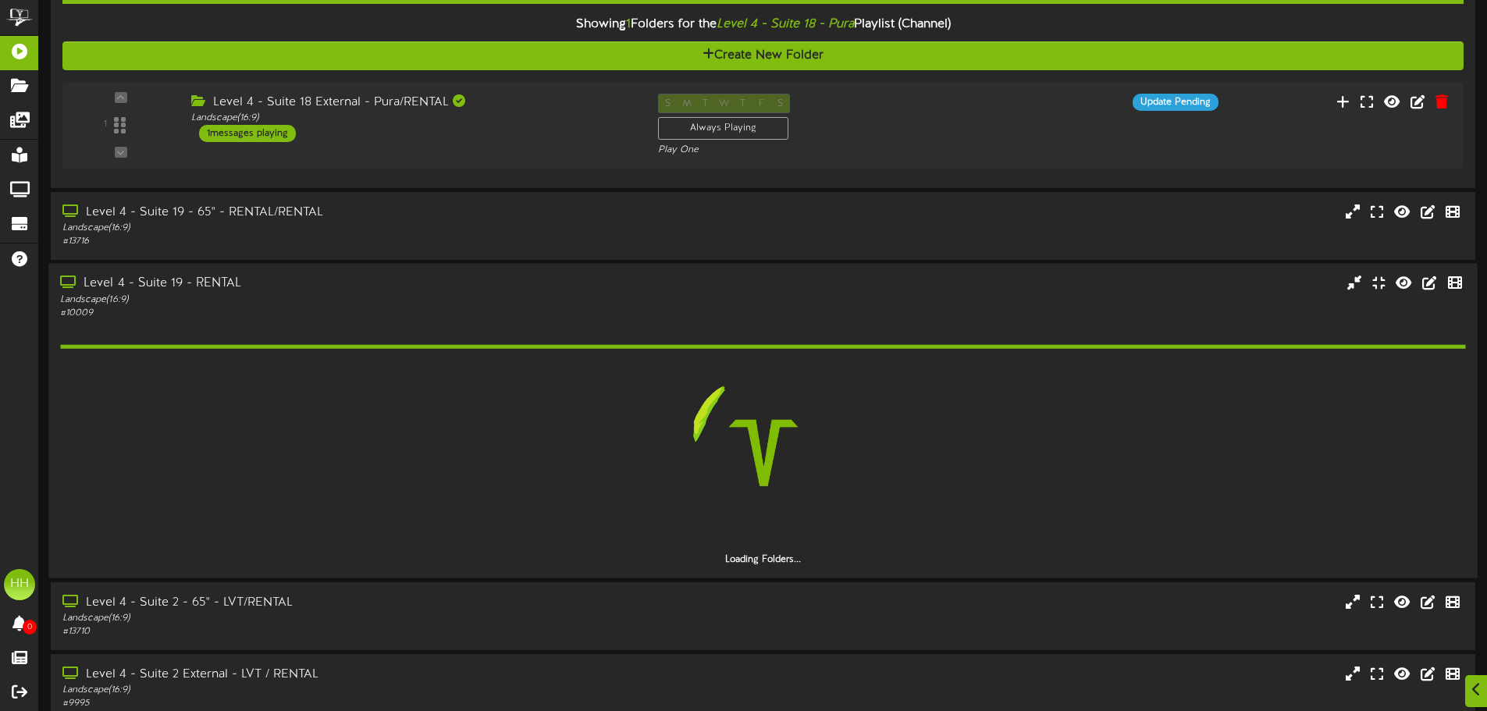
scroll to position [624, 0]
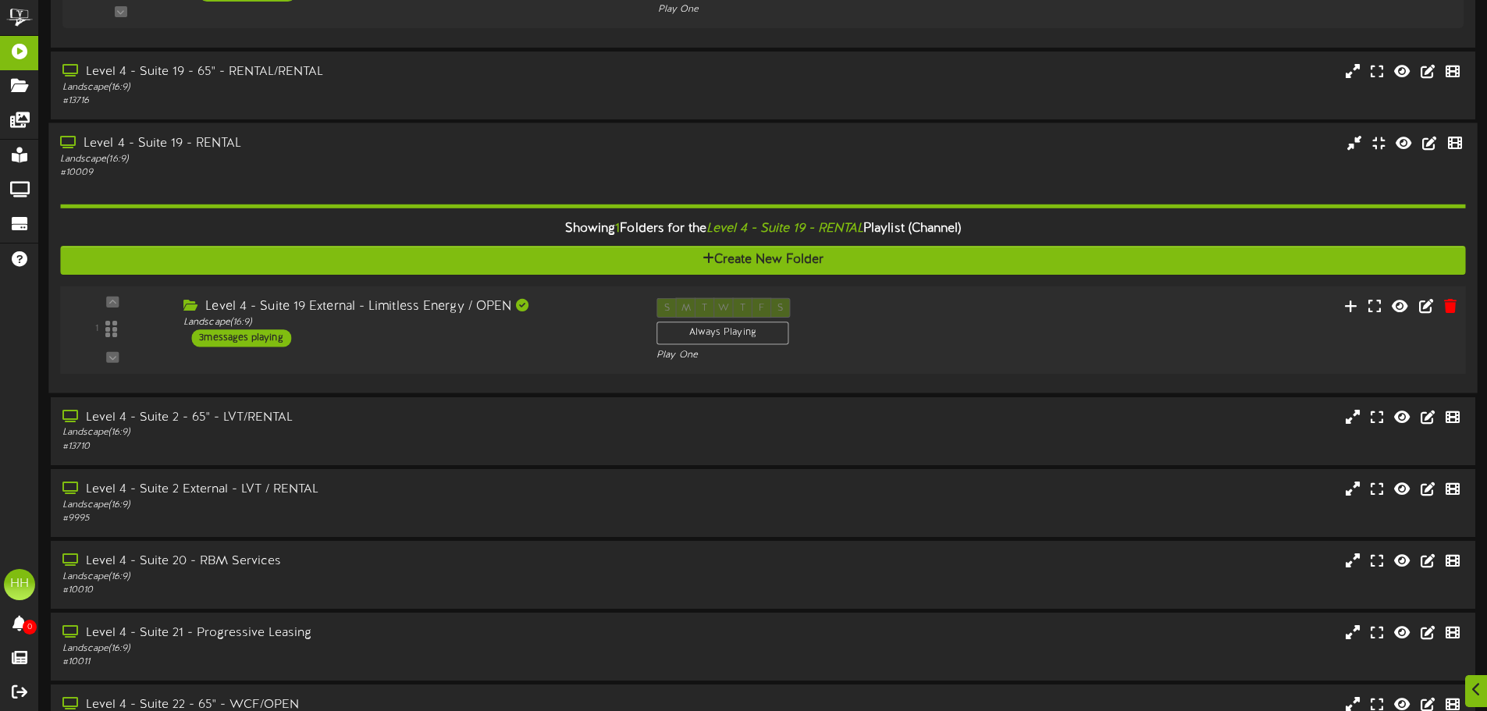
click at [596, 346] on div "Level 4 - Suite 19 External - Limitless Energy / OPEN Landscape ( 16:9 ) 3 mess…" at bounding box center [408, 322] width 473 height 49
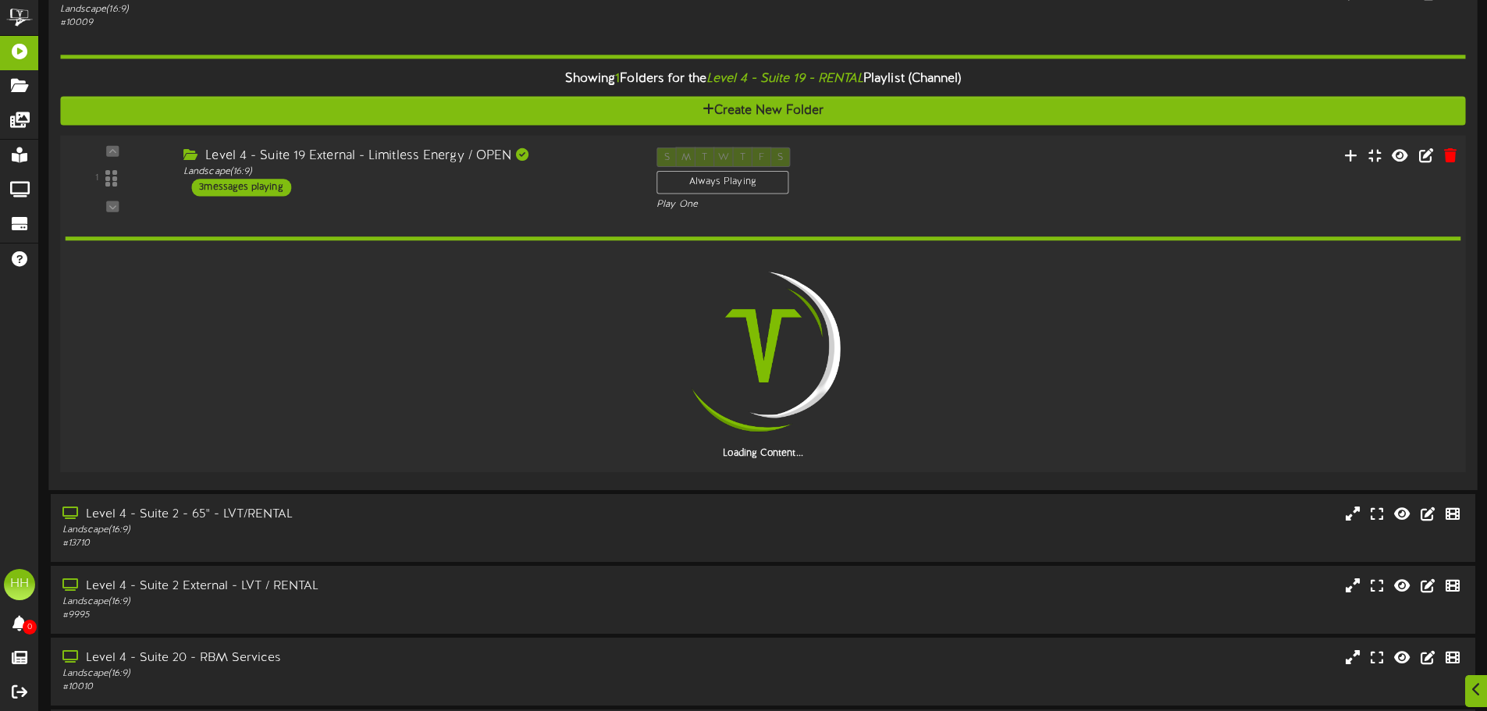
scroll to position [781, 0]
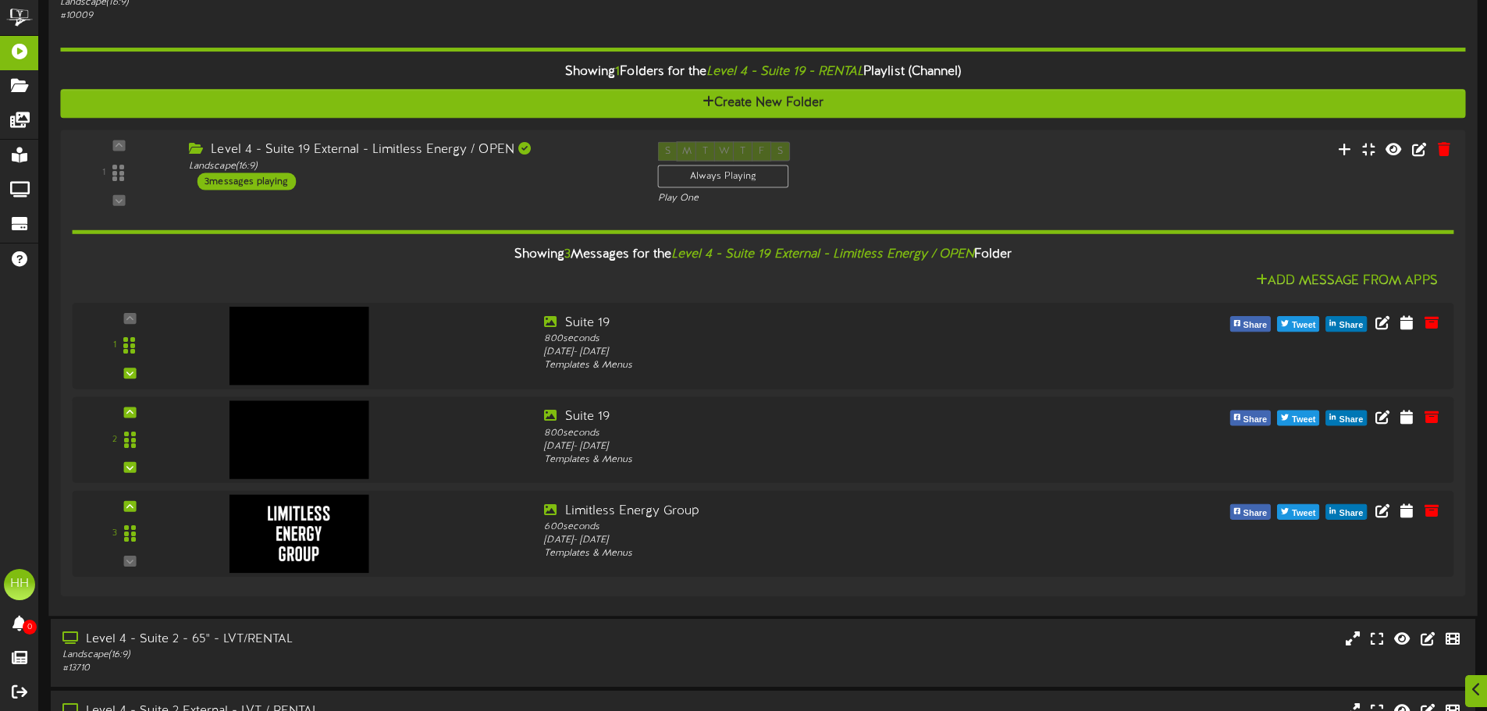
click at [432, 123] on div "Showing 1 Folders for the Level 4 - Suite 19 - RENTAL Playlist (Channel) Create…" at bounding box center [762, 314] width 1405 height 582
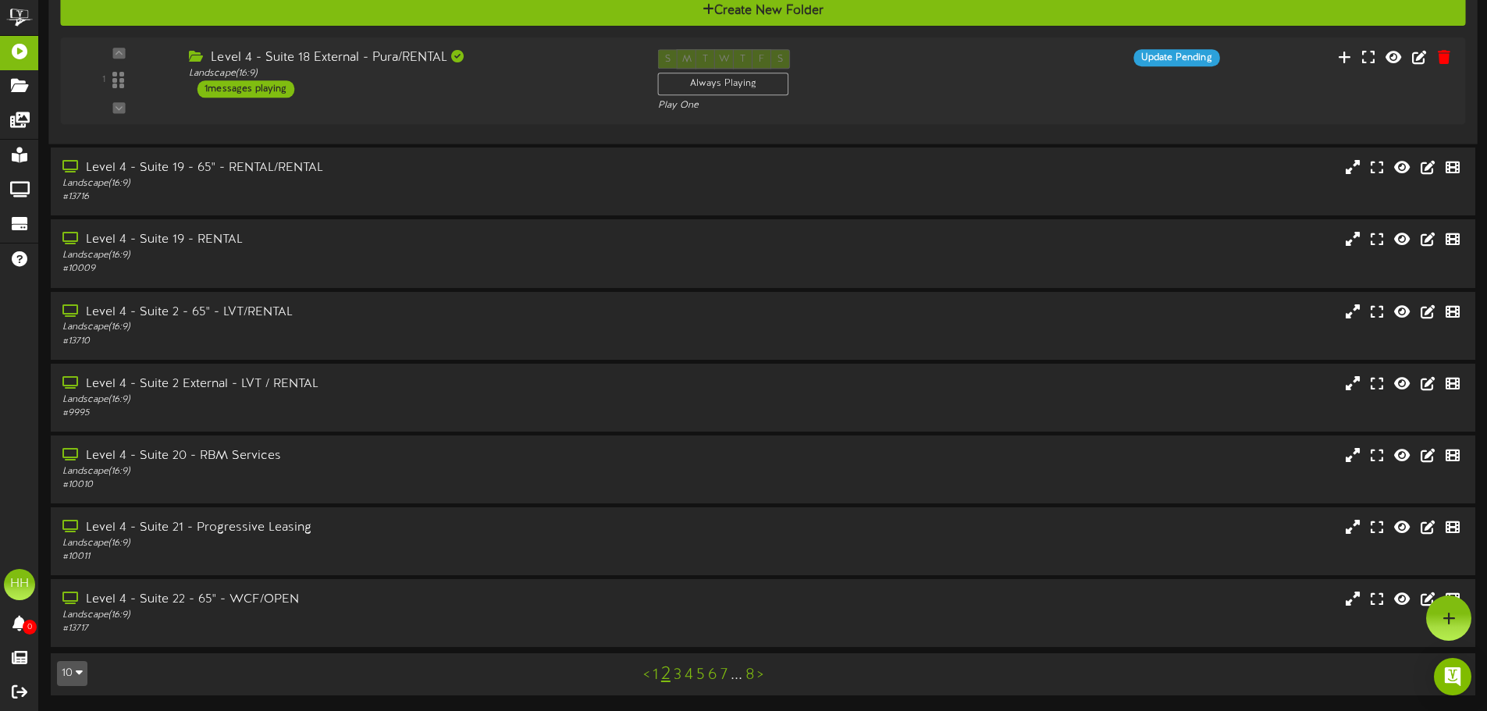
scroll to position [528, 0]
click at [272, 479] on div "# 10010" at bounding box center [346, 485] width 572 height 13
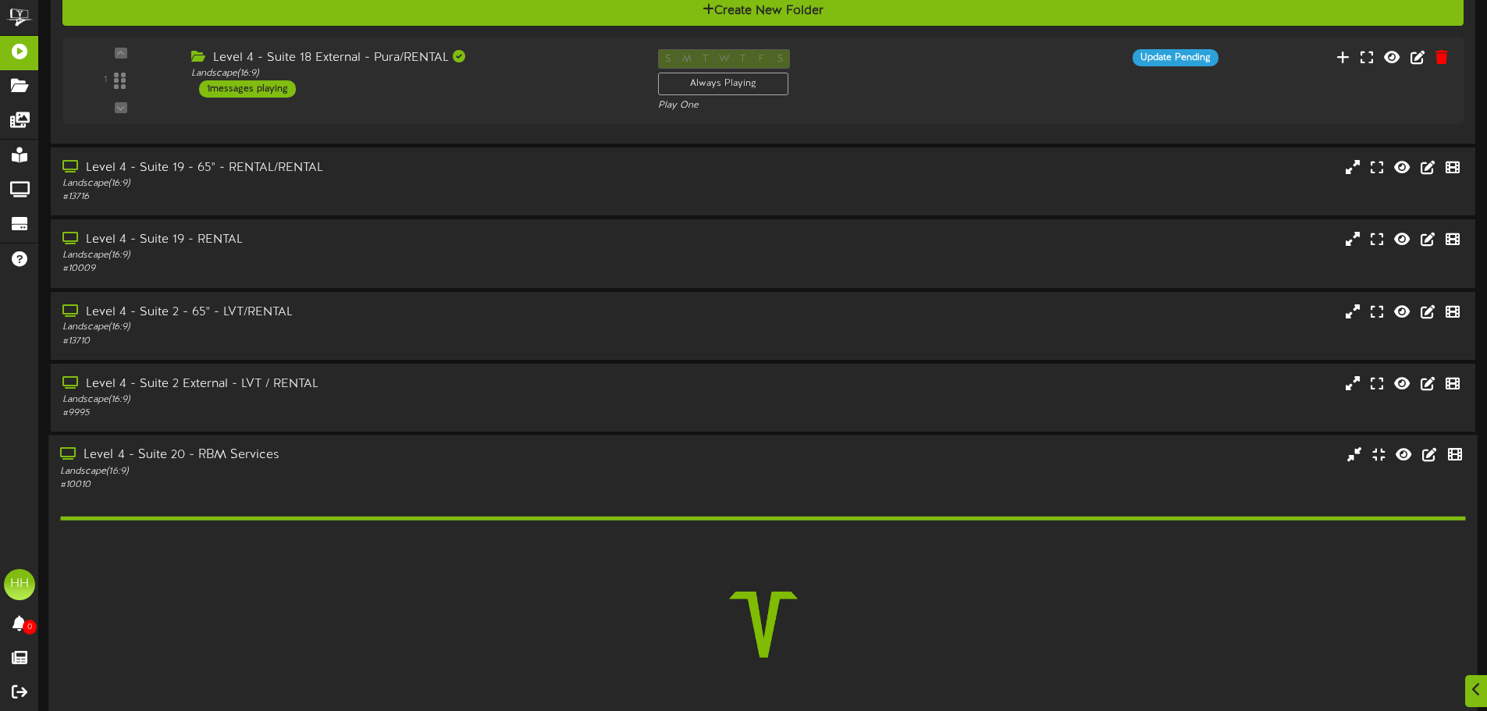
scroll to position [763, 0]
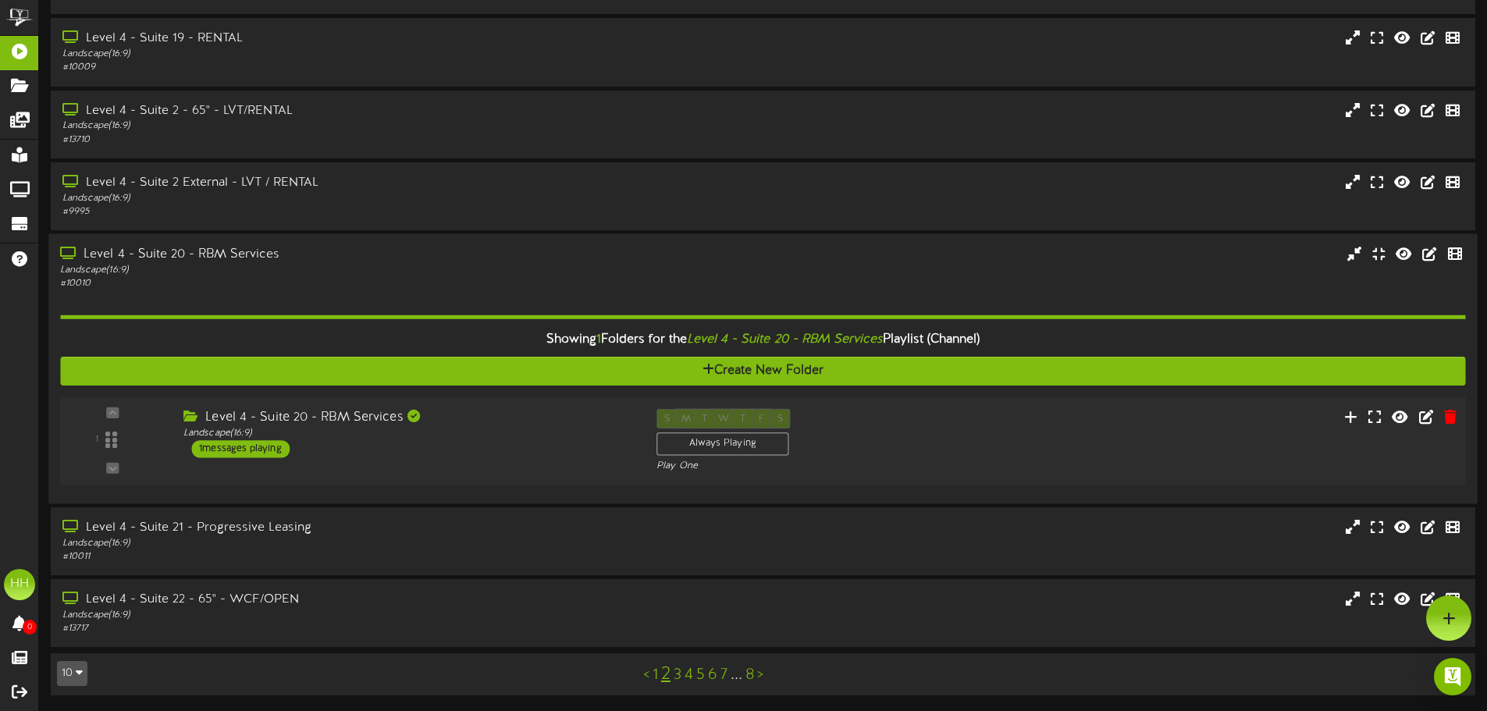
click at [482, 454] on div "Level 4 - Suite 20 - RBM Services Landscape ( 16:9 ) 1 messages playing" at bounding box center [408, 432] width 473 height 49
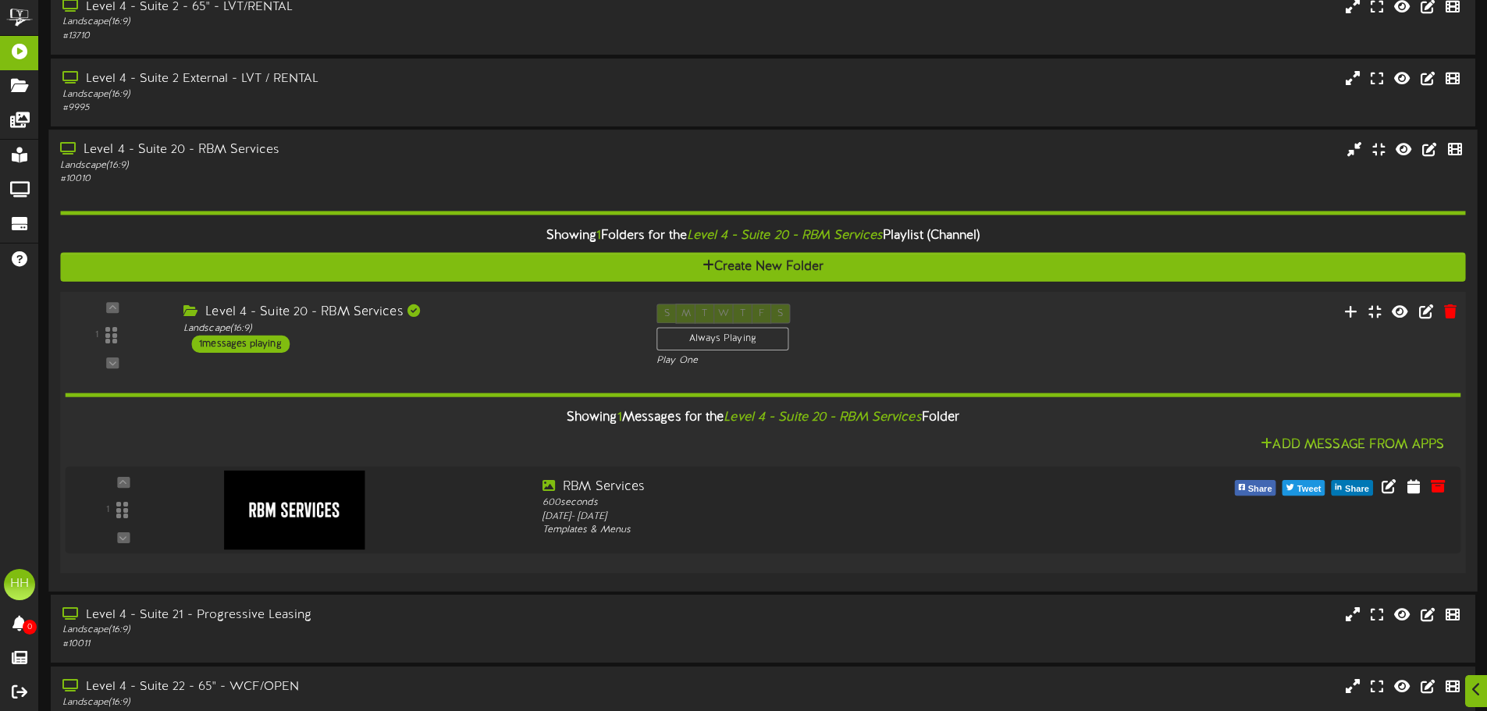
scroll to position [921, 0]
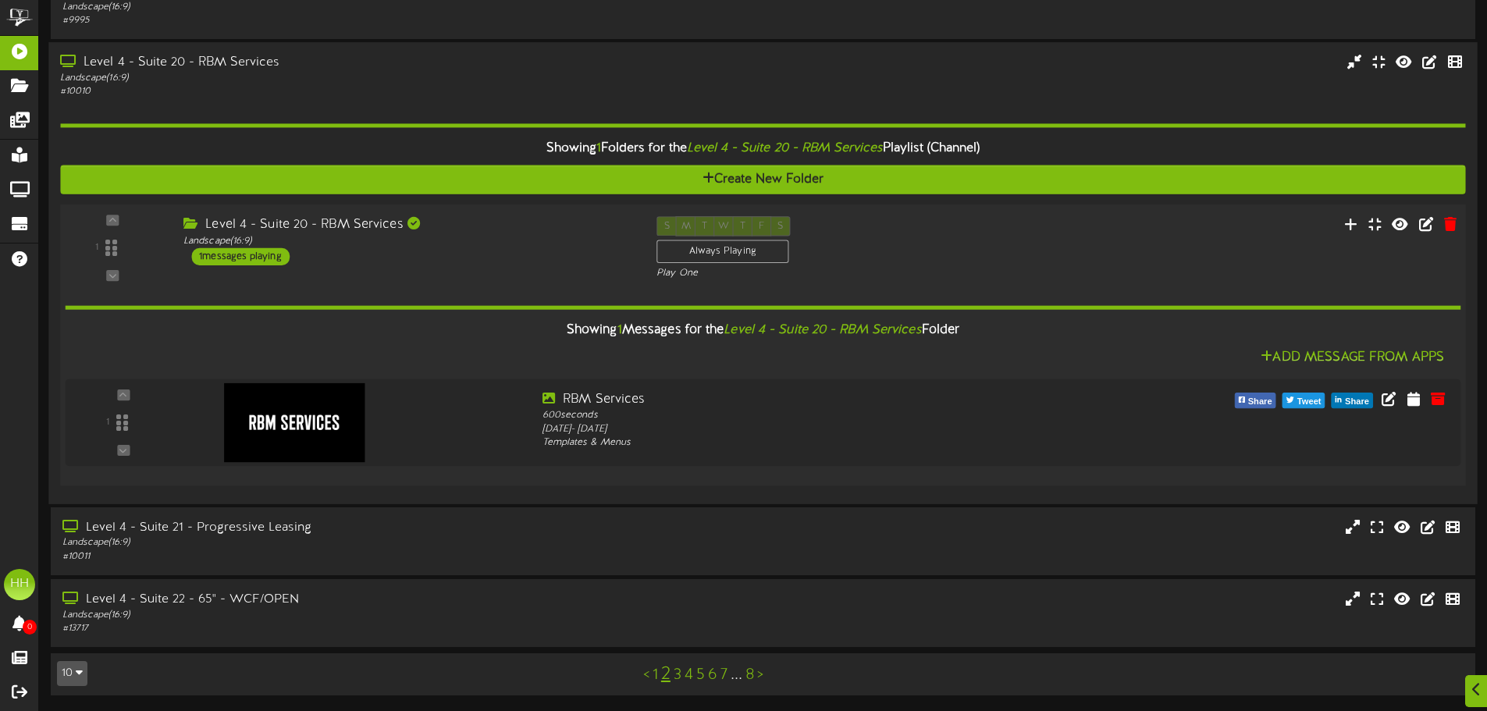
click at [478, 222] on div "Level 4 - Suite 20 - RBM Services" at bounding box center [408, 225] width 450 height 18
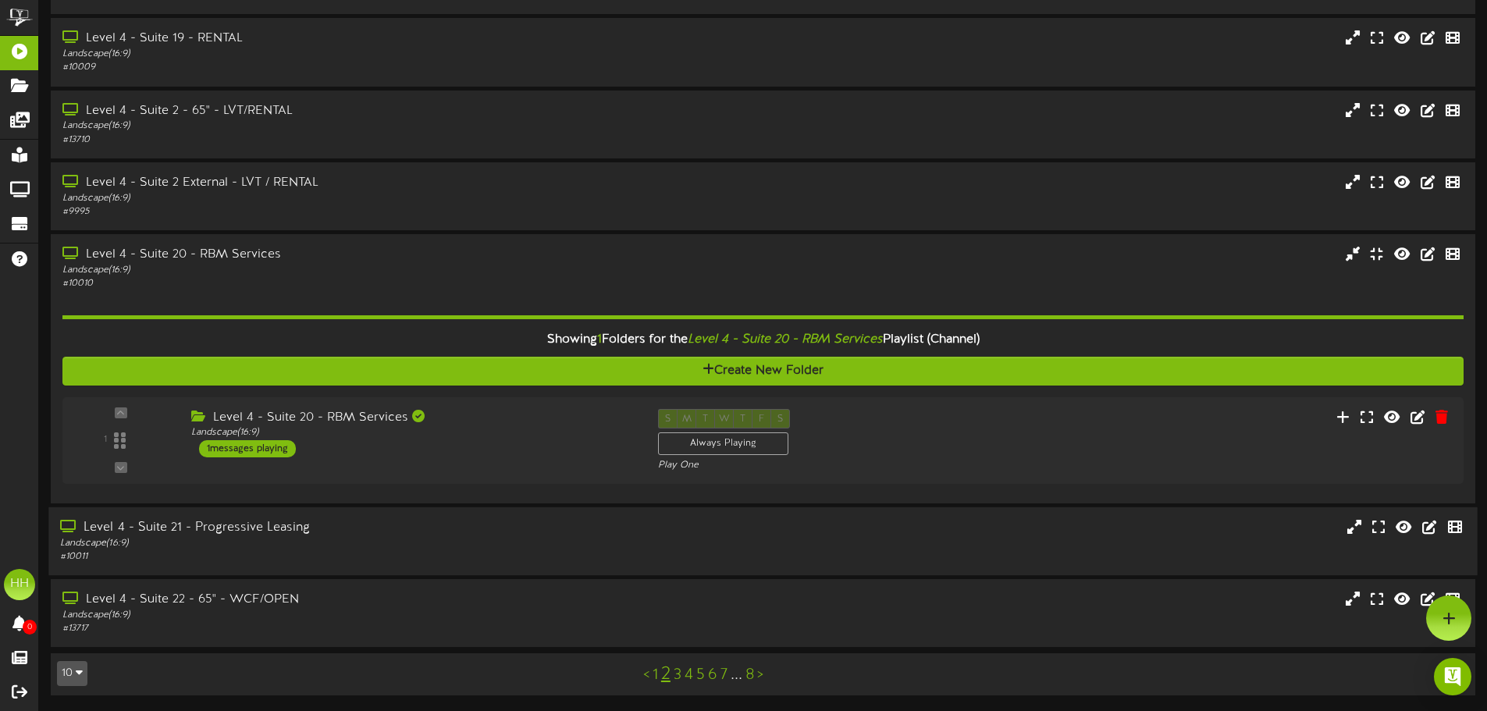
click at [374, 539] on div "Landscape ( 16:9 )" at bounding box center [346, 543] width 572 height 13
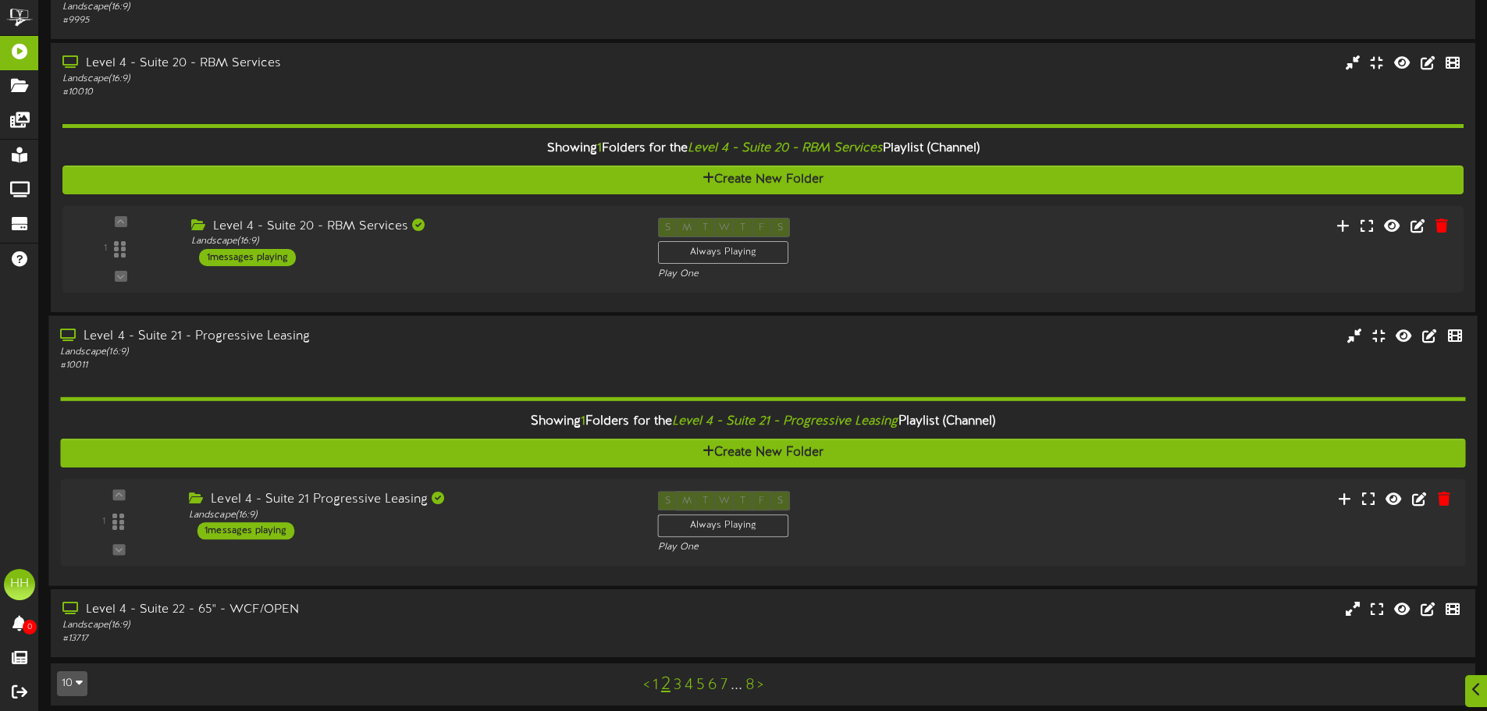
click at [487, 349] on div "Landscape ( 16:9 )" at bounding box center [346, 351] width 572 height 13
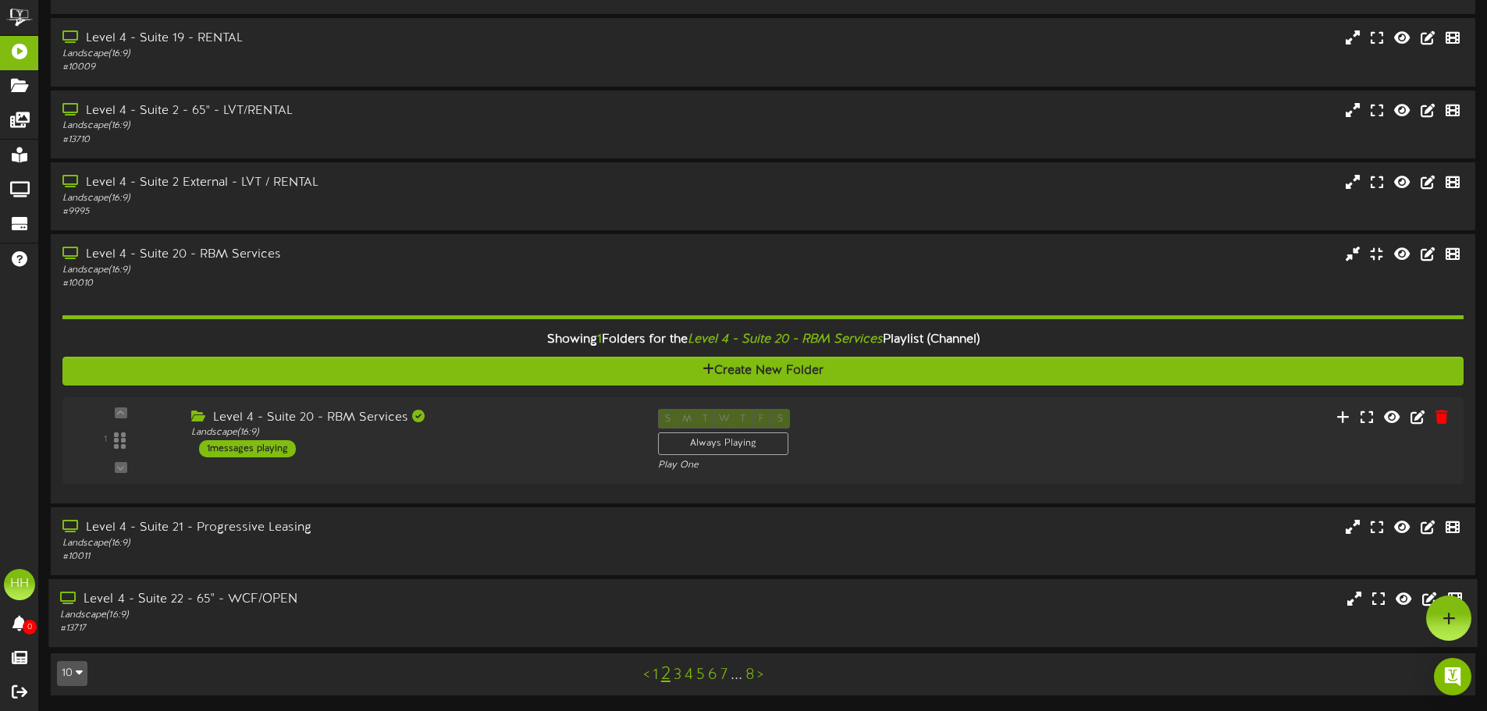
click at [350, 617] on div "Landscape ( 16:9 )" at bounding box center [346, 615] width 572 height 13
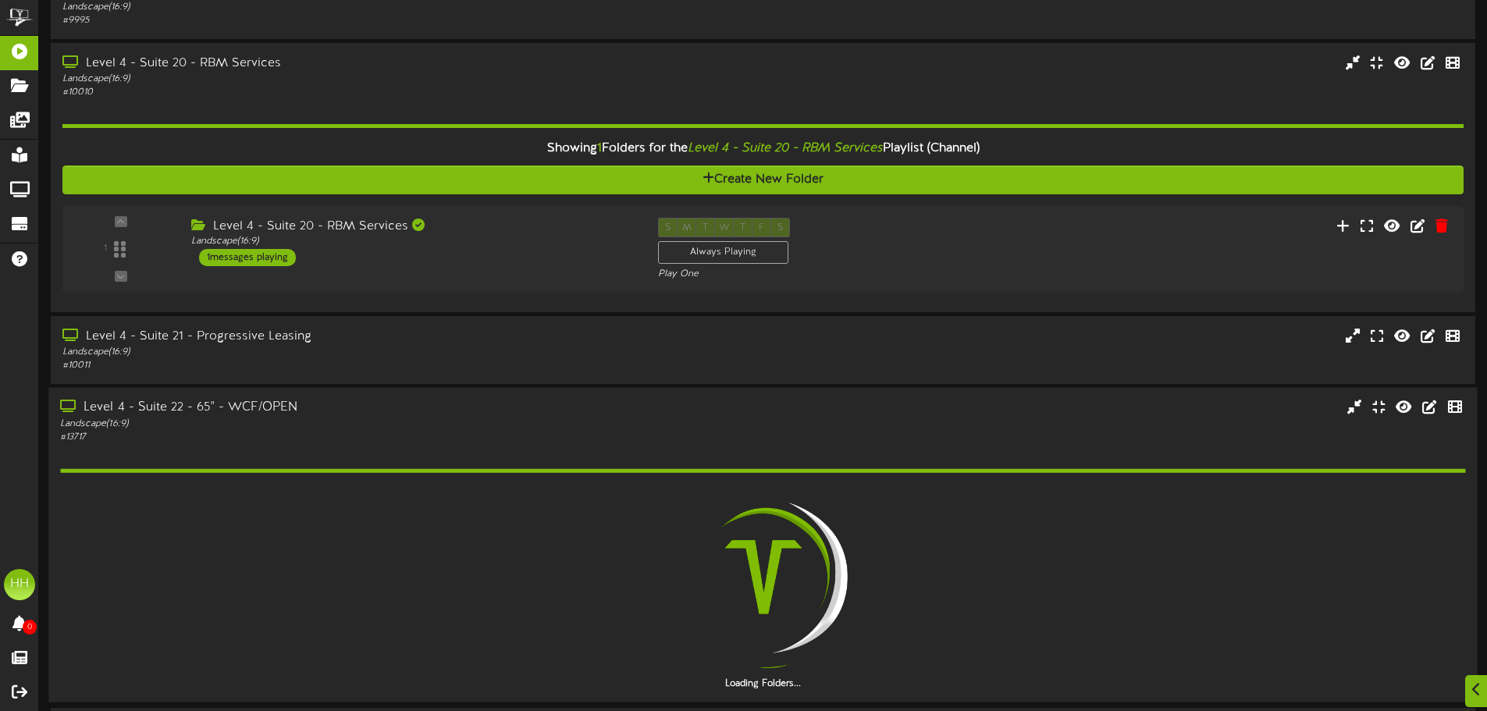
click at [415, 419] on div "Landscape ( 16:9 )" at bounding box center [346, 423] width 572 height 13
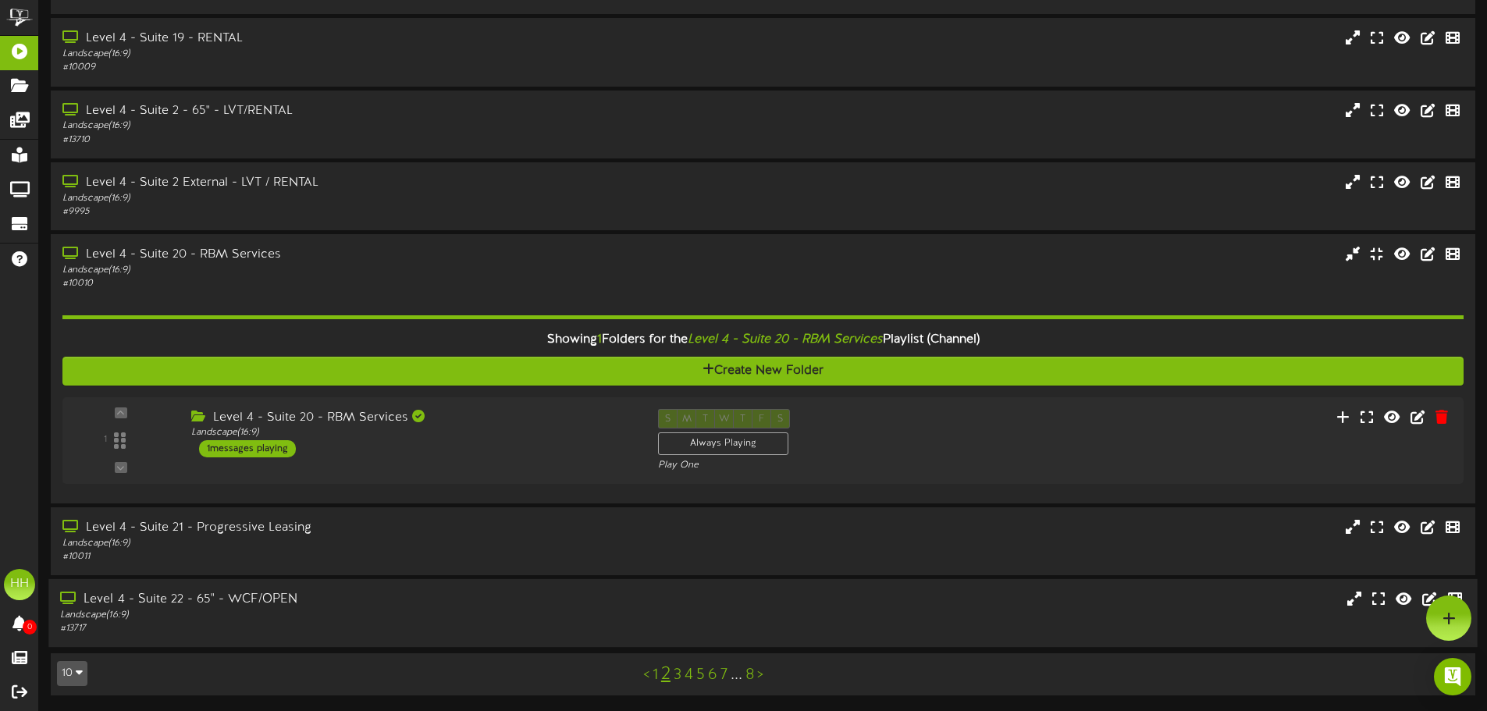
click at [369, 597] on div "Level 4 - Suite 22 - 65" - WCF/OPEN" at bounding box center [346, 600] width 572 height 18
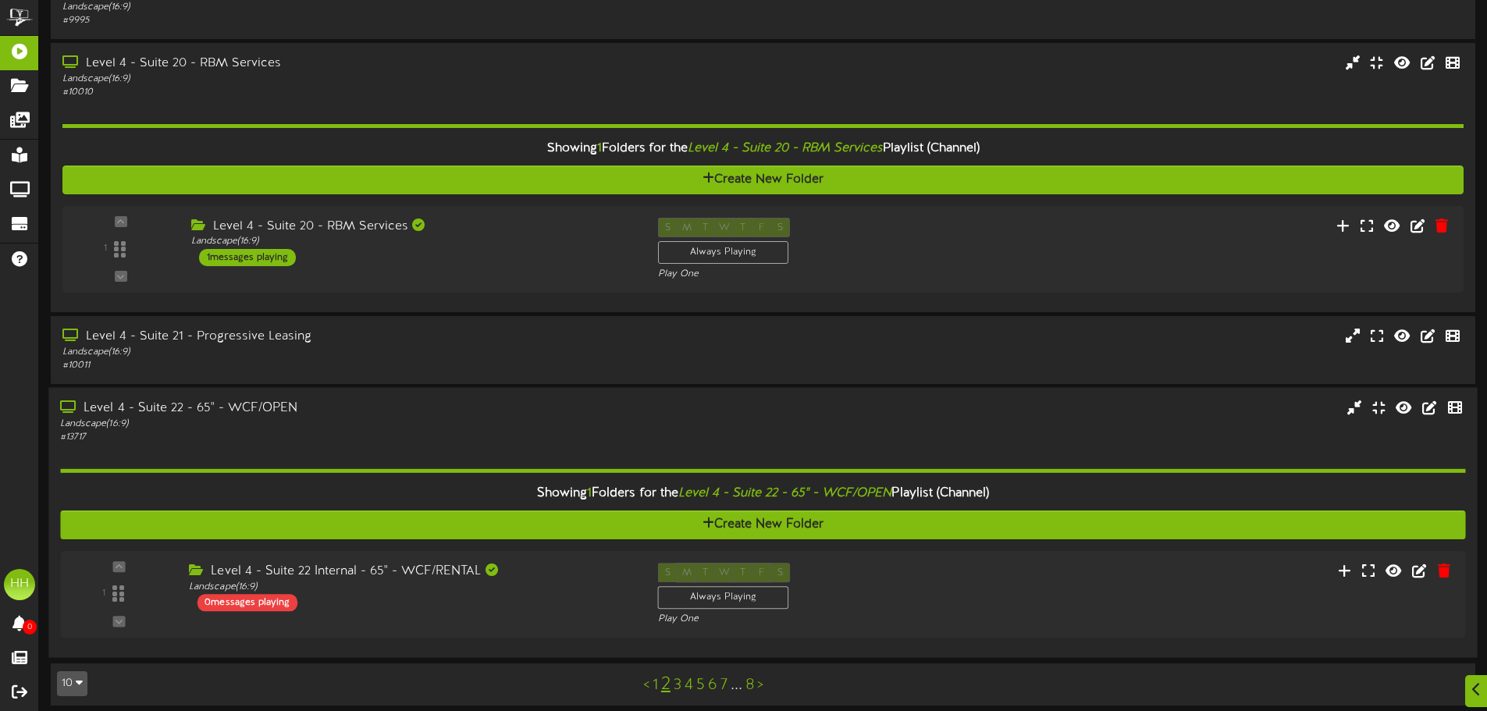
click at [375, 454] on div "Showing 1 Folders for the Level 4 - Suite 22 - 65" - WCF/OPEN Playlist (Channel…" at bounding box center [762, 545] width 1405 height 202
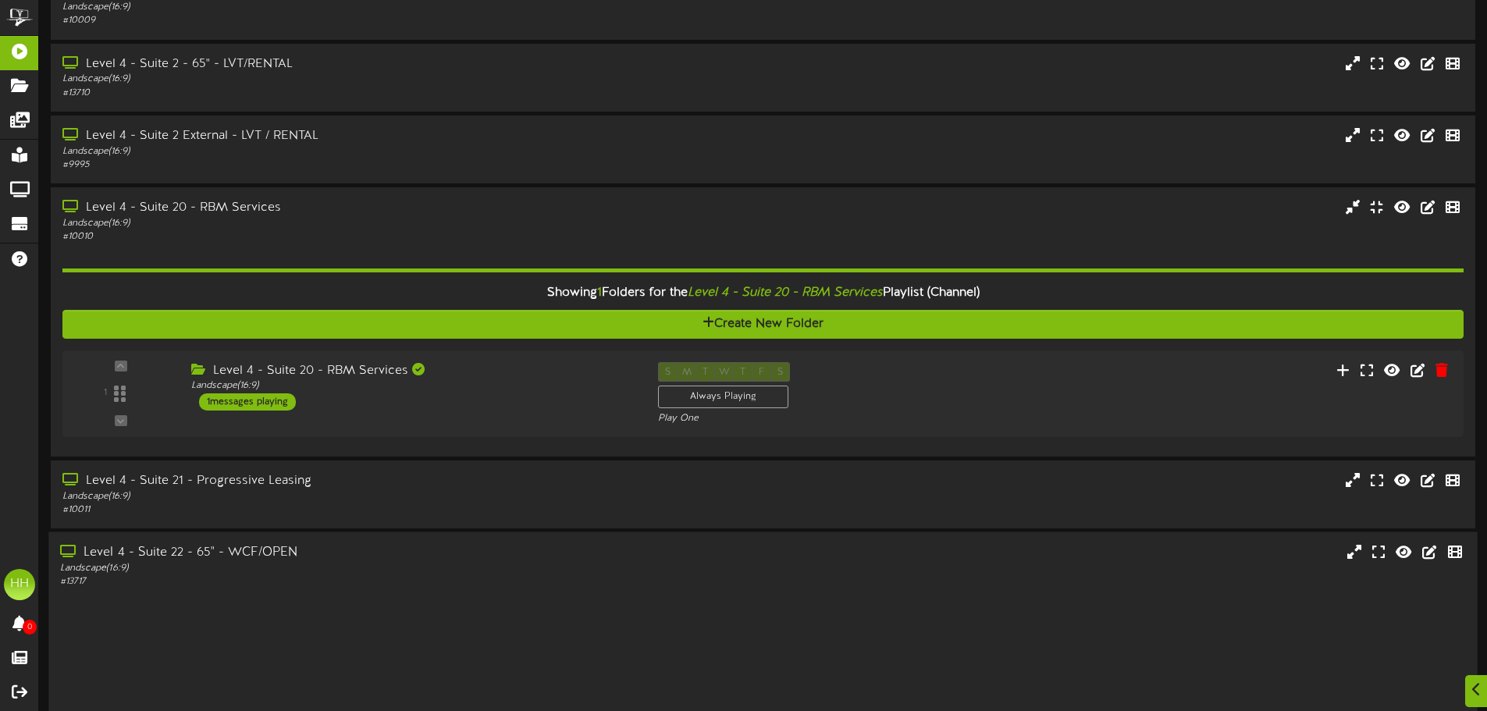
scroll to position [730, 0]
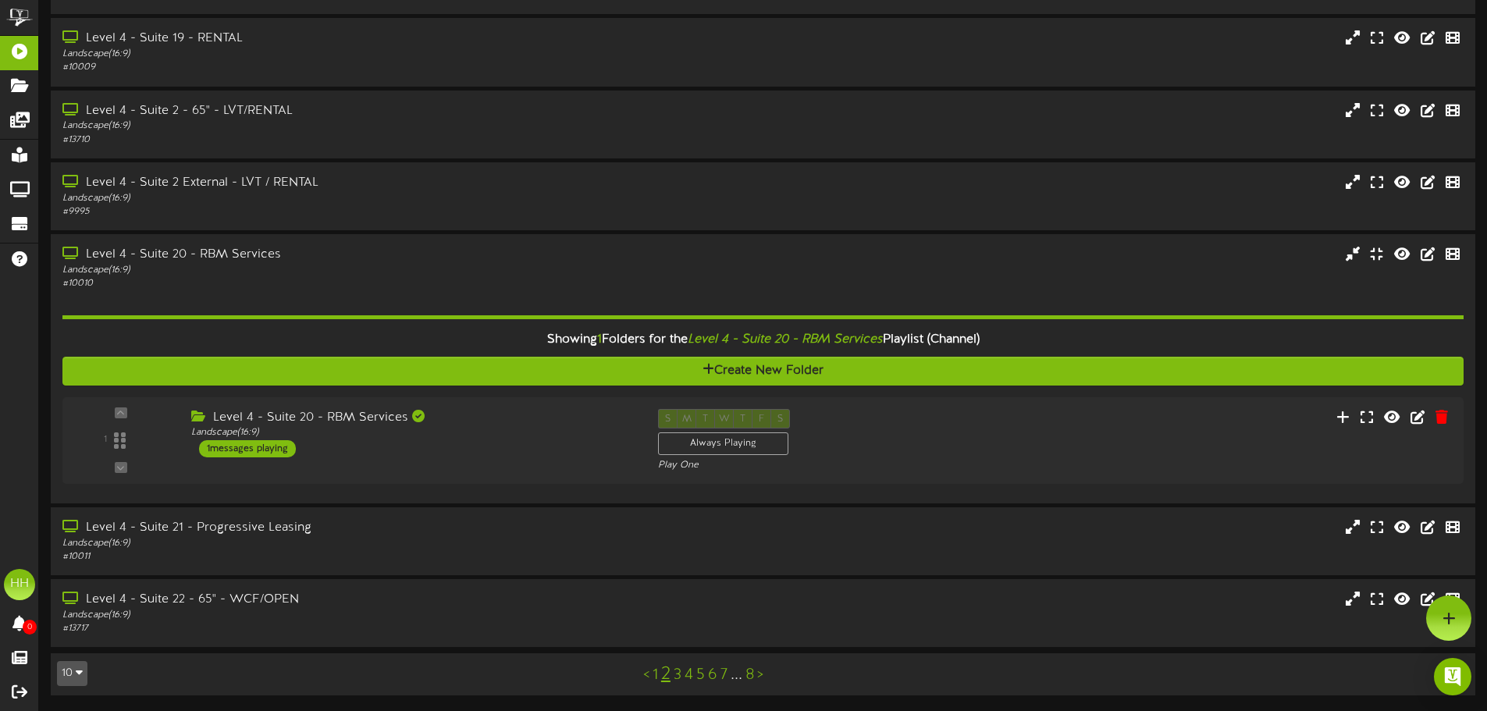
click at [678, 678] on link "3" at bounding box center [678, 675] width 8 height 17
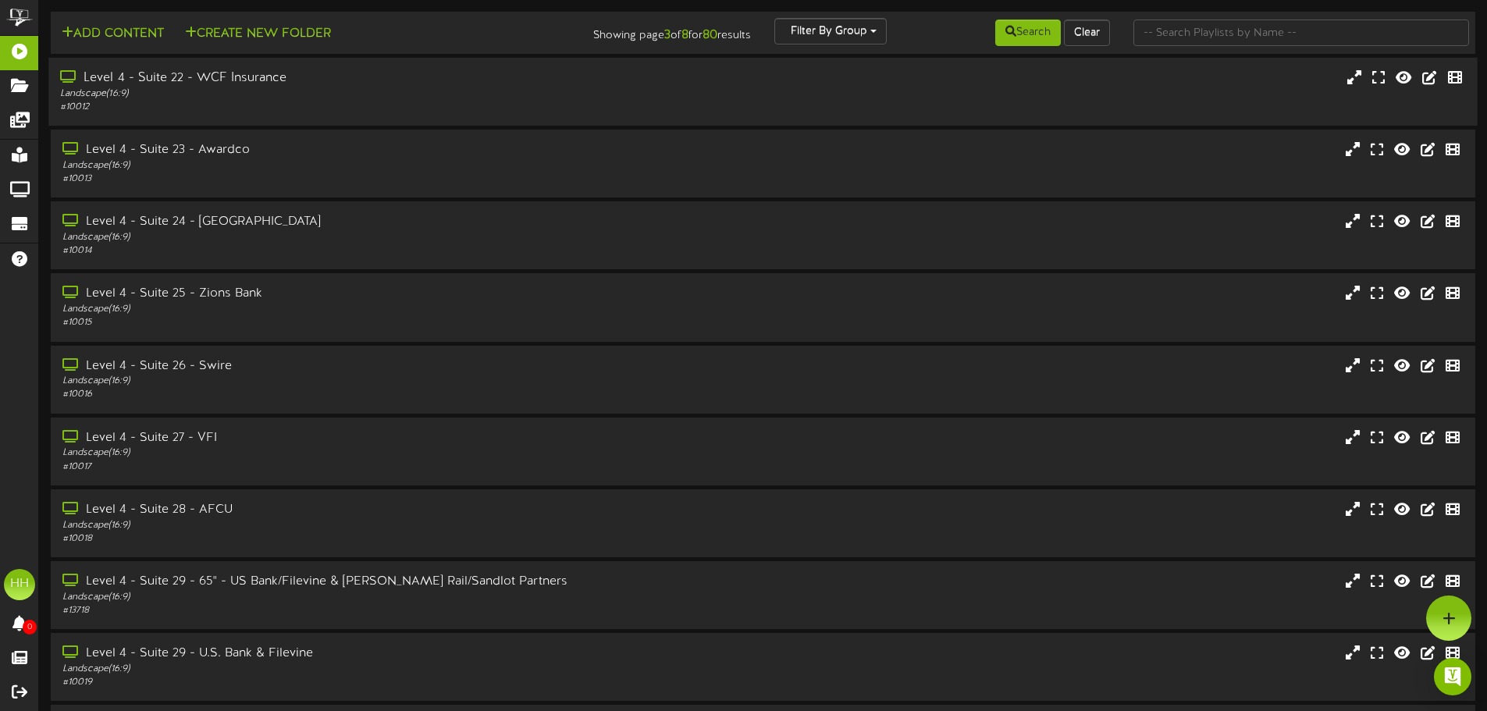
click at [338, 94] on div "Landscape ( 16:9 )" at bounding box center [346, 93] width 572 height 13
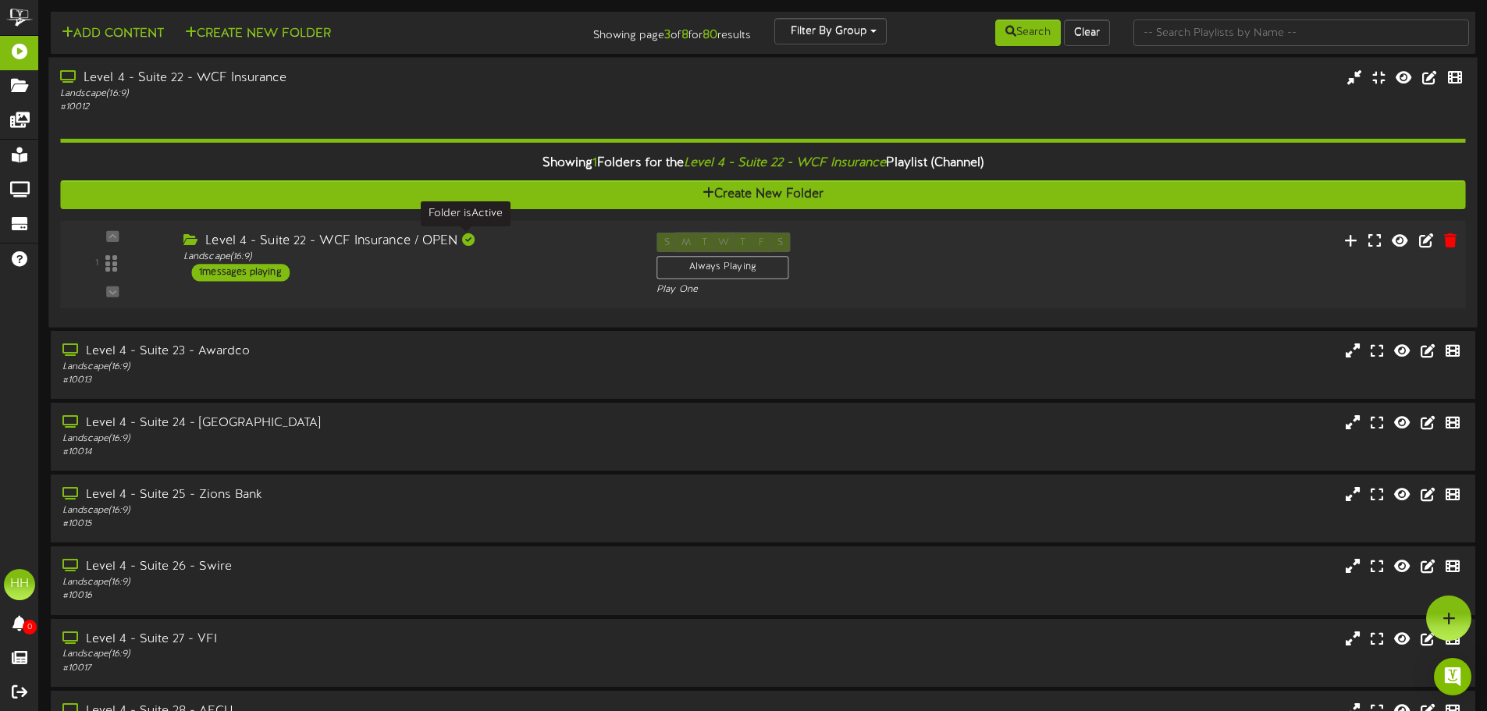
click at [463, 247] on div "Level 4 - Suite 22 - WCF Insurance / OPEN" at bounding box center [408, 242] width 450 height 18
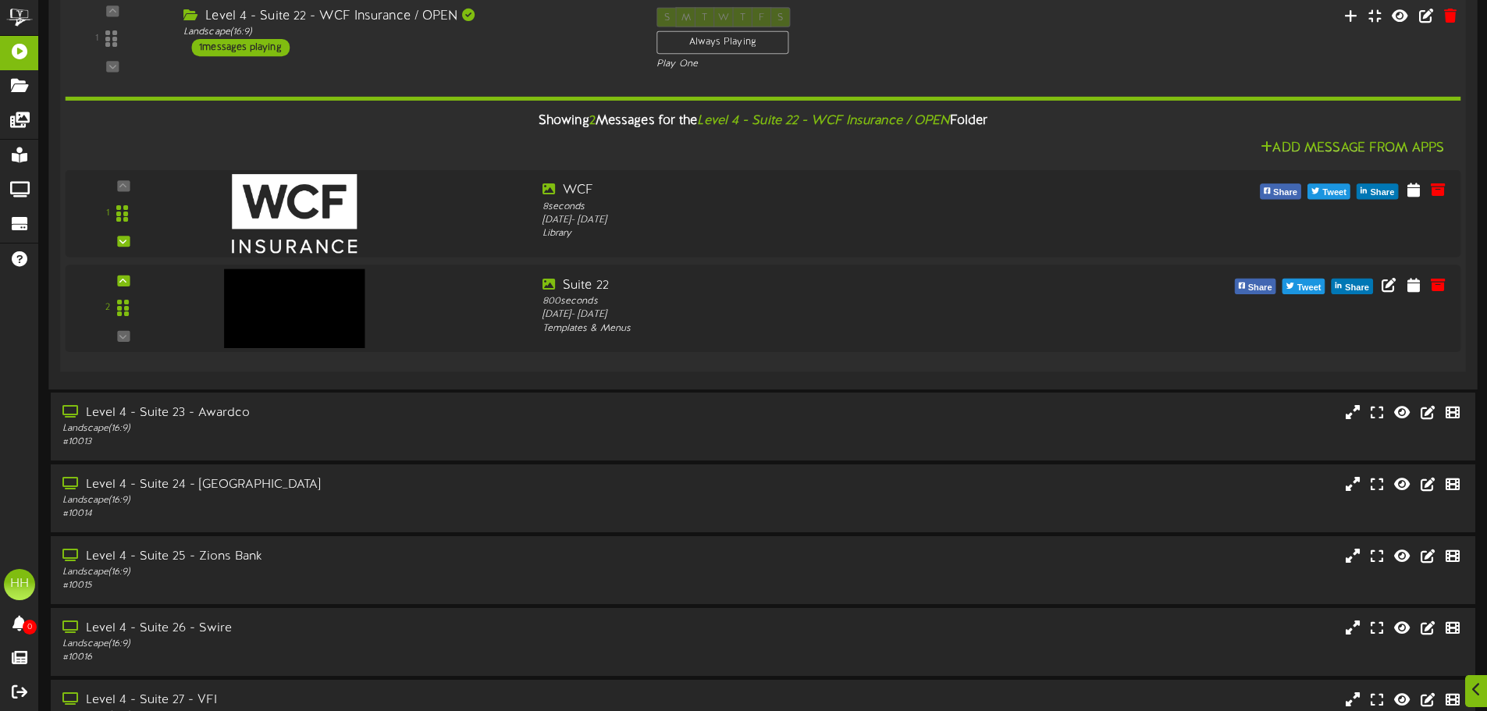
scroll to position [234, 0]
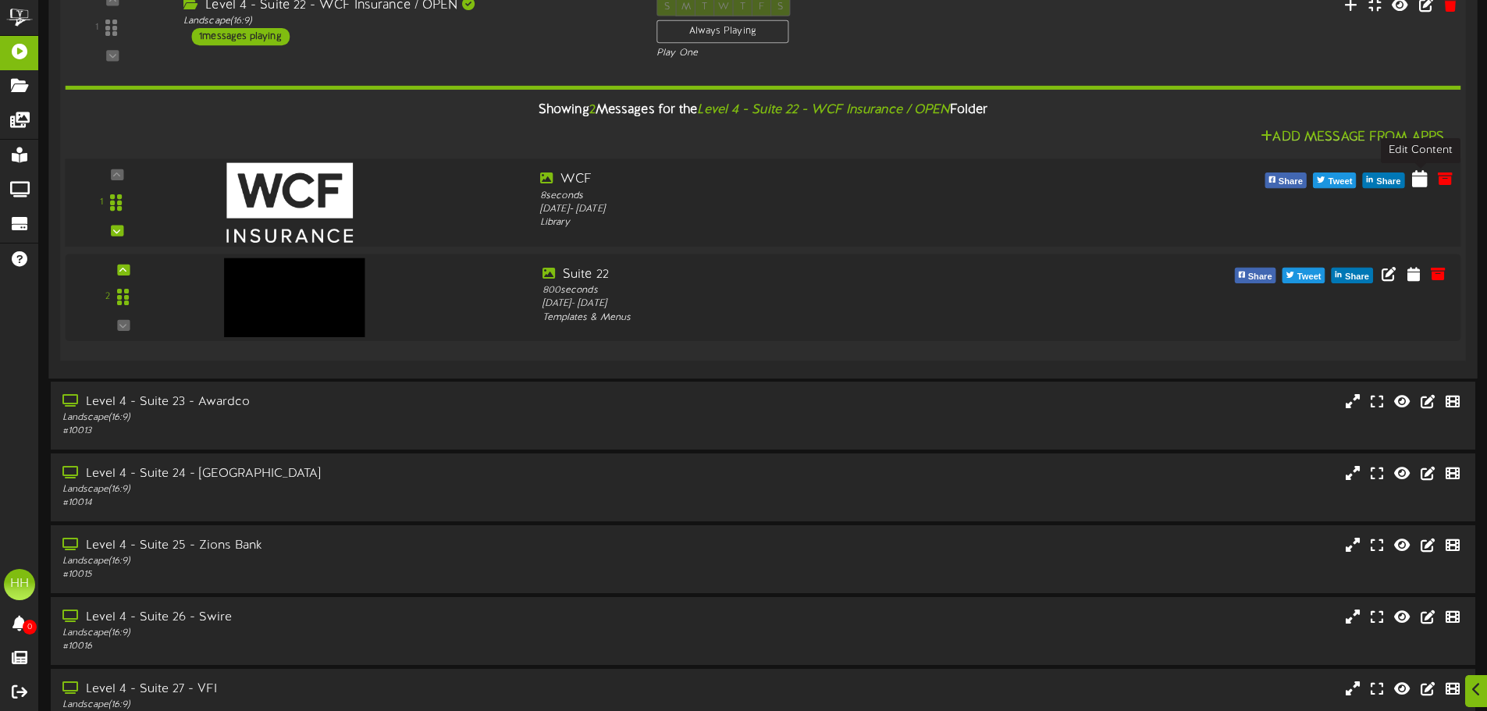
click at [1417, 181] on icon at bounding box center [1420, 177] width 16 height 17
select select "*"
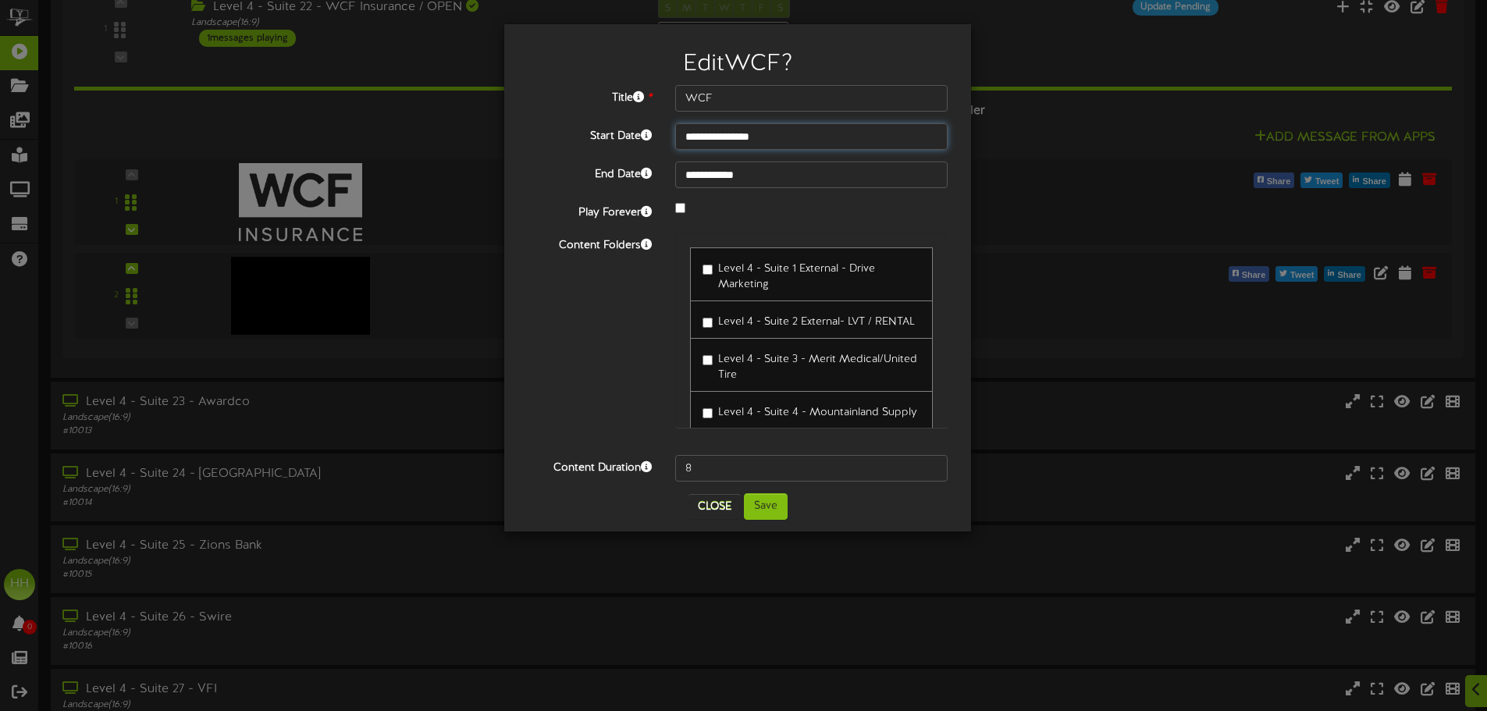
click at [731, 143] on input "**********" at bounding box center [811, 136] width 272 height 27
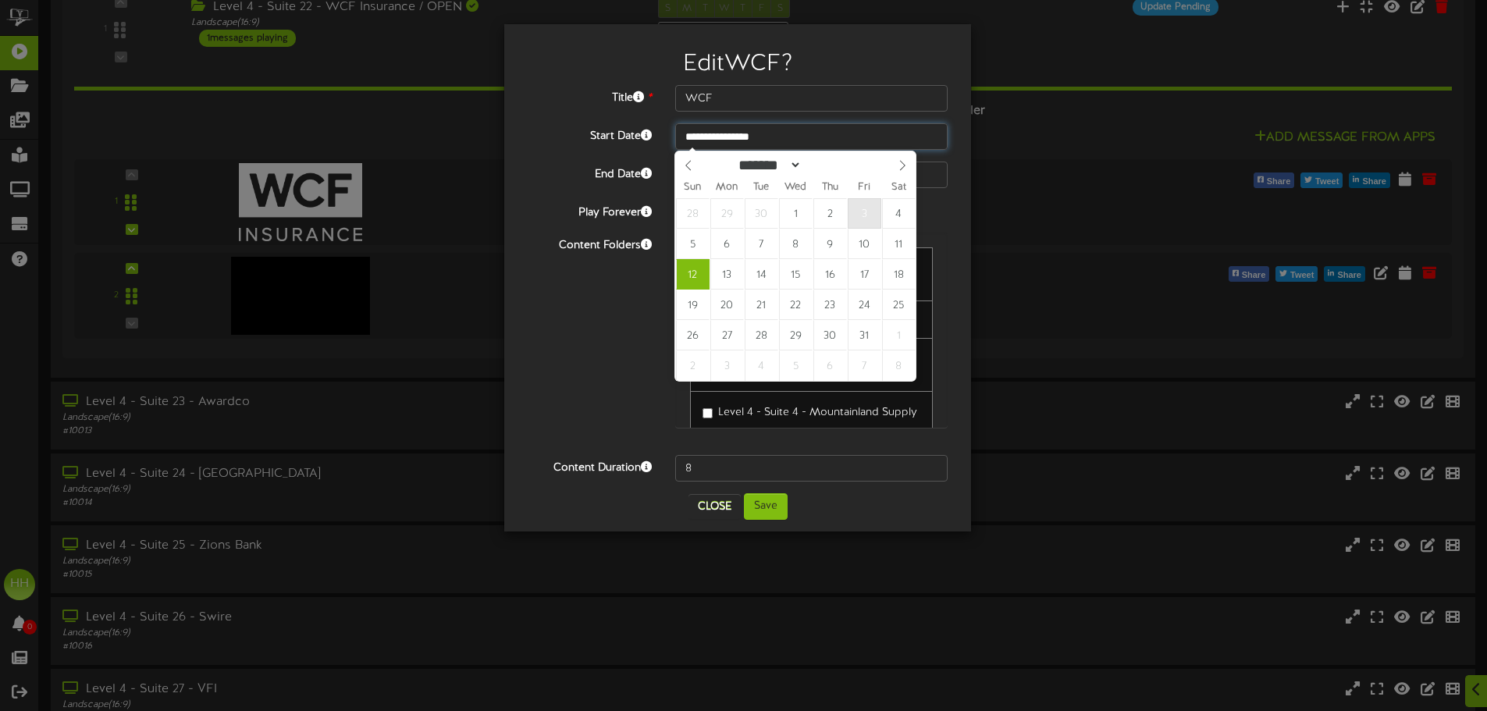
type input "**********"
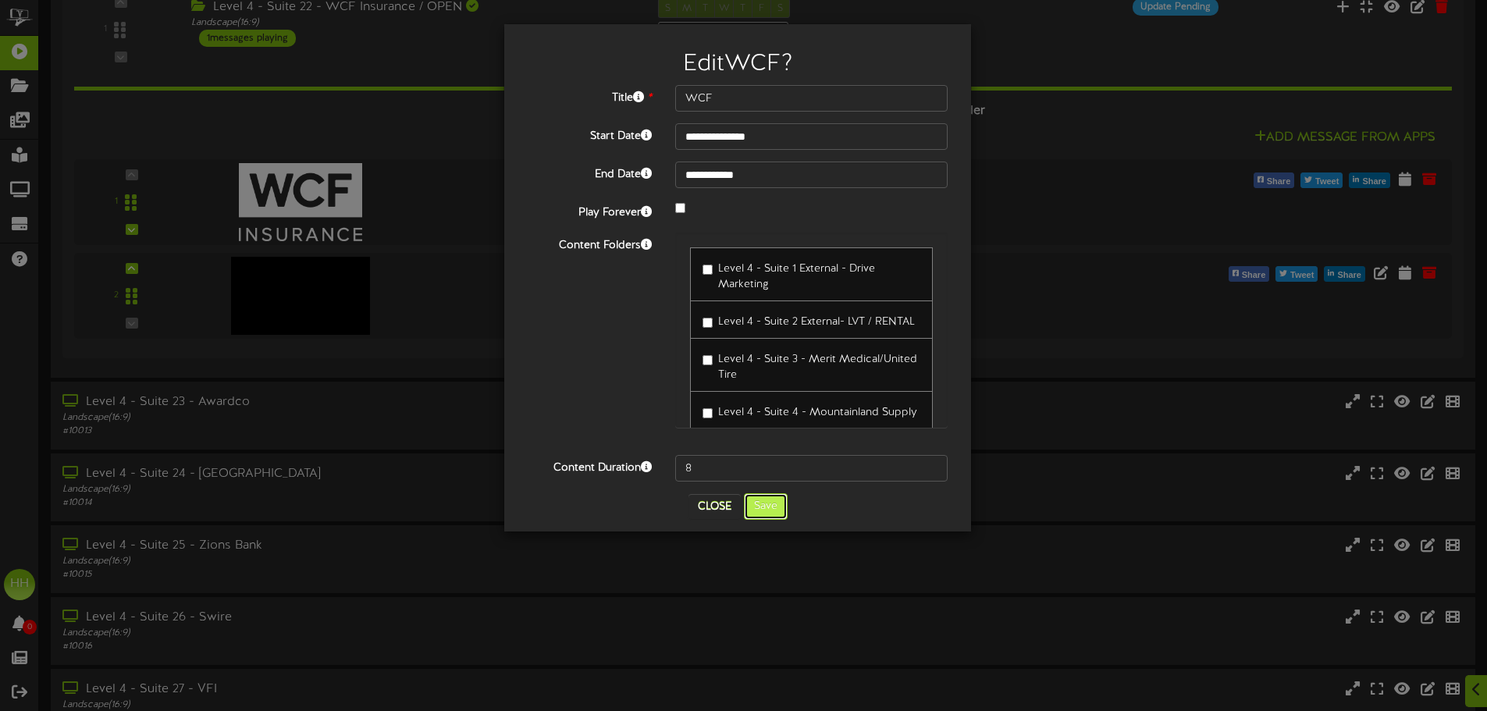
click at [778, 507] on button "Save" at bounding box center [766, 506] width 44 height 27
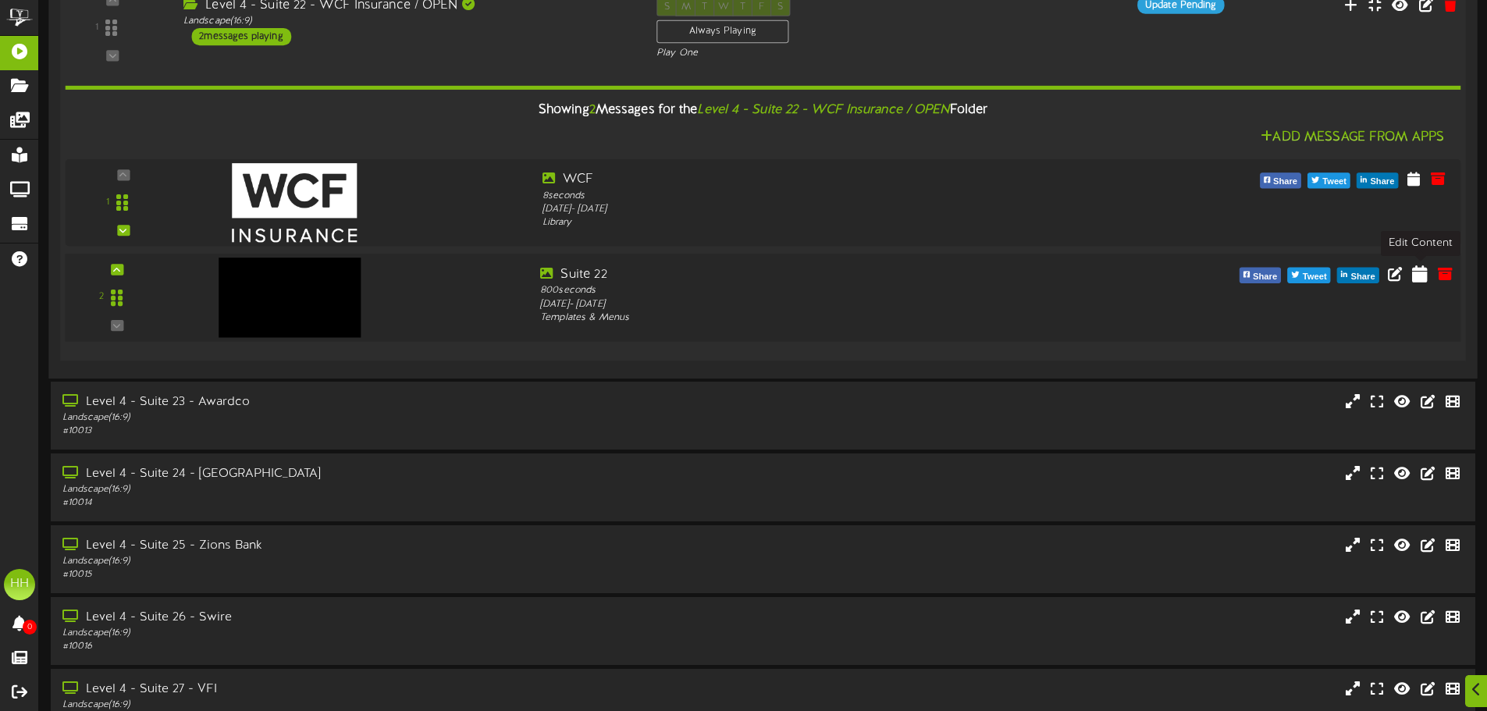
click at [1427, 277] on icon at bounding box center [1420, 273] width 16 height 17
select select "*"
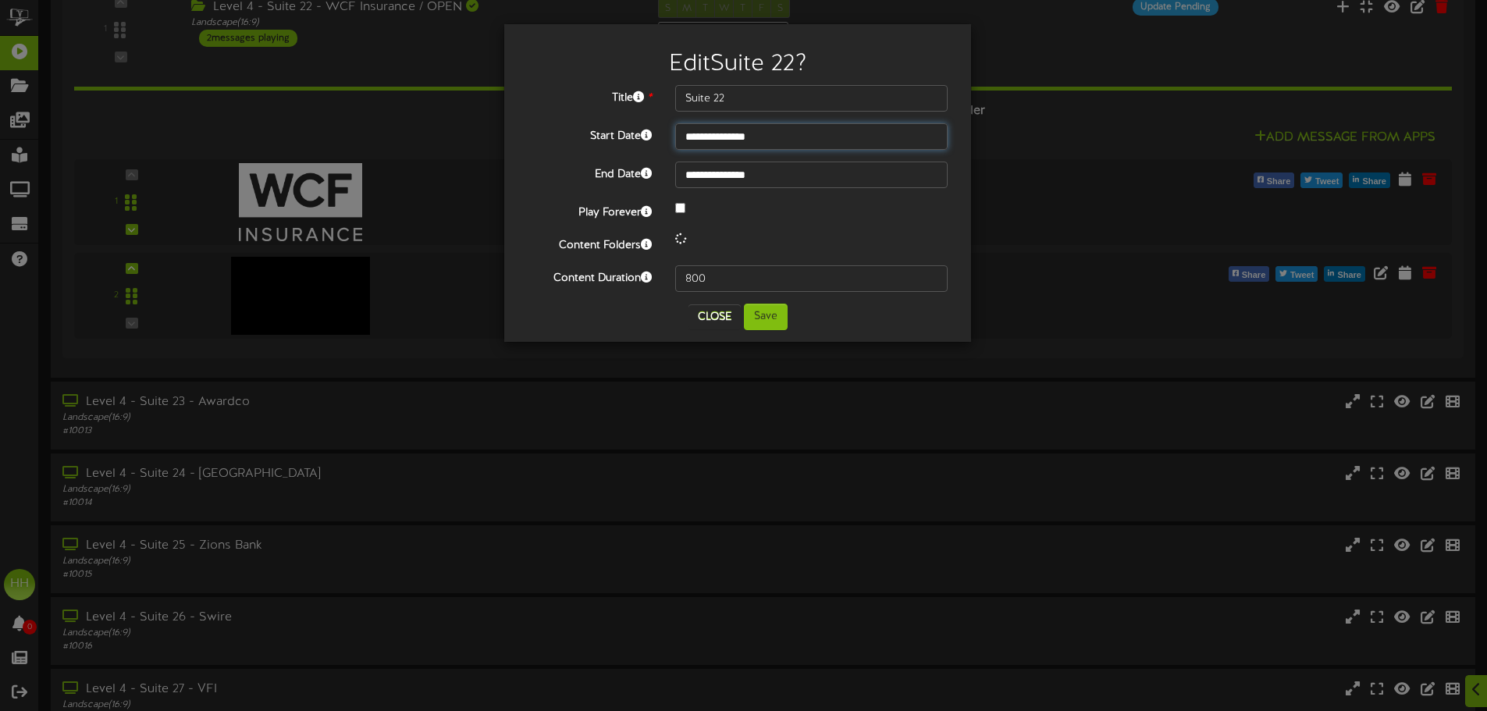
click at [792, 133] on input "**********" at bounding box center [811, 136] width 272 height 27
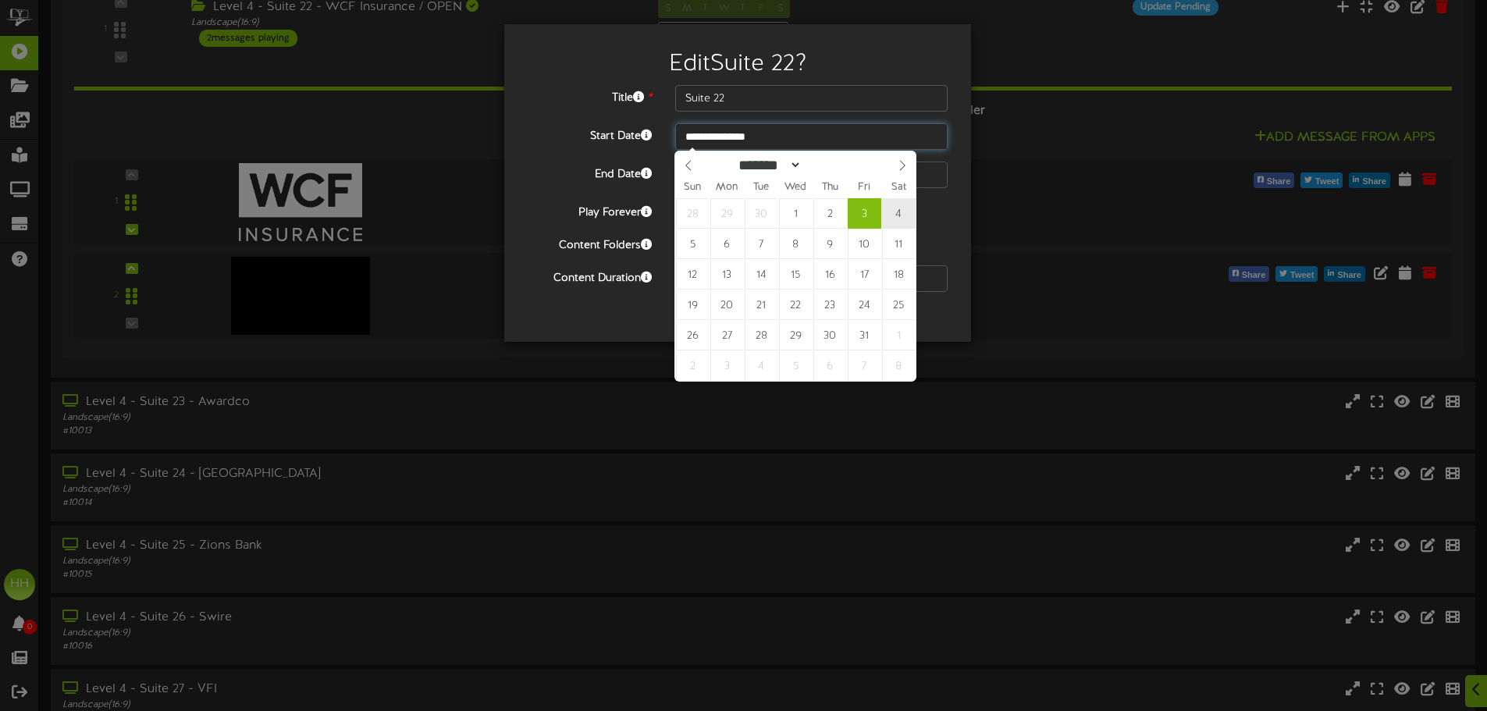
type input "**********"
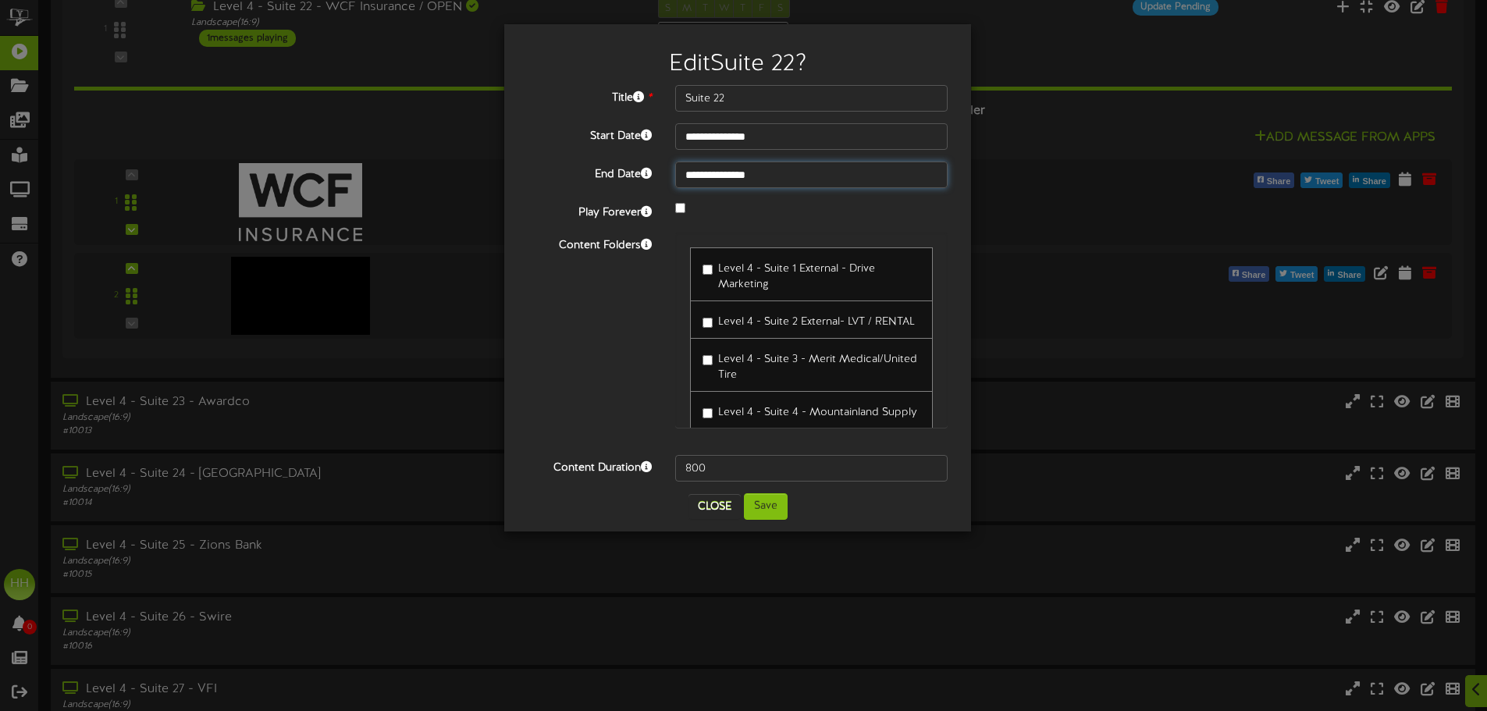
click at [775, 173] on input "**********" at bounding box center [811, 175] width 272 height 27
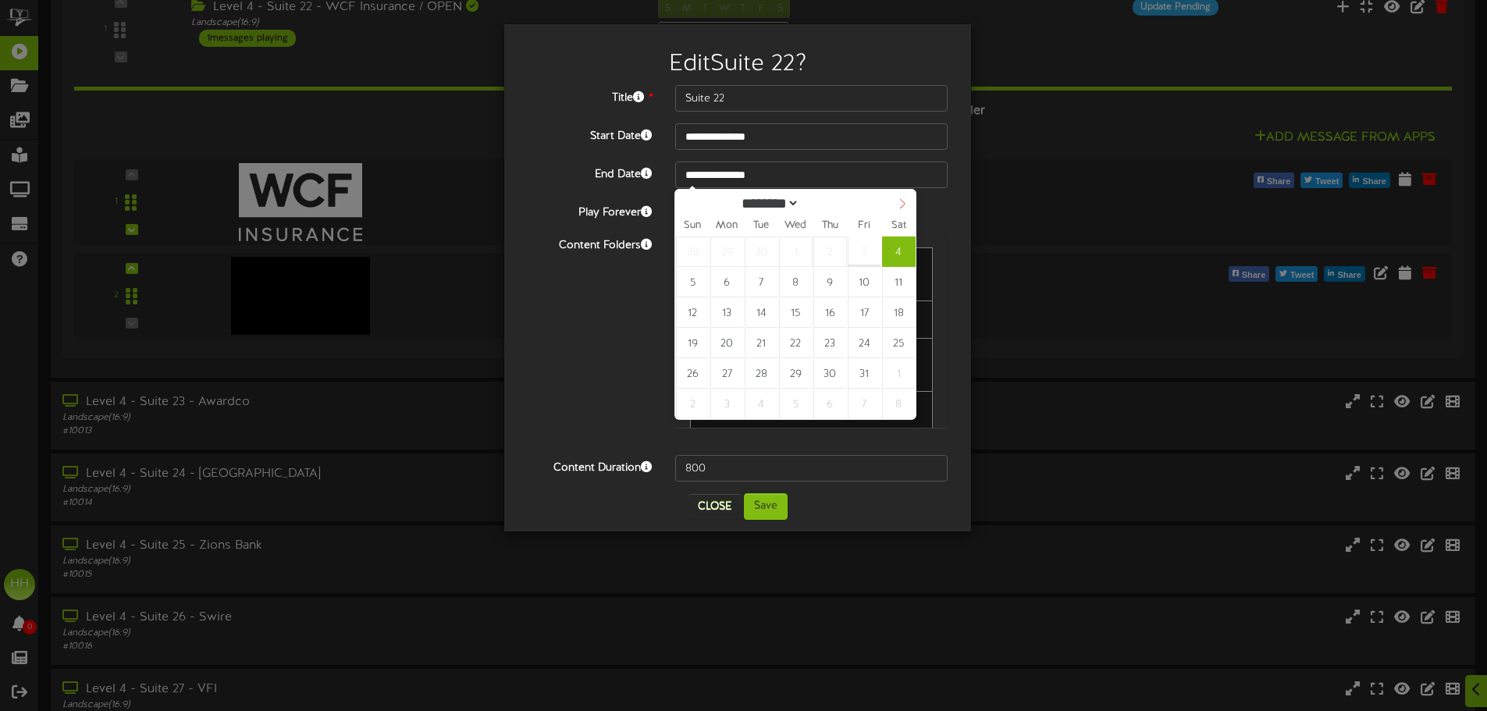
click at [903, 205] on icon at bounding box center [902, 203] width 11 height 11
select select "**"
click at [903, 205] on icon at bounding box center [902, 203] width 11 height 11
type input "****"
click at [903, 205] on icon at bounding box center [902, 203] width 11 height 11
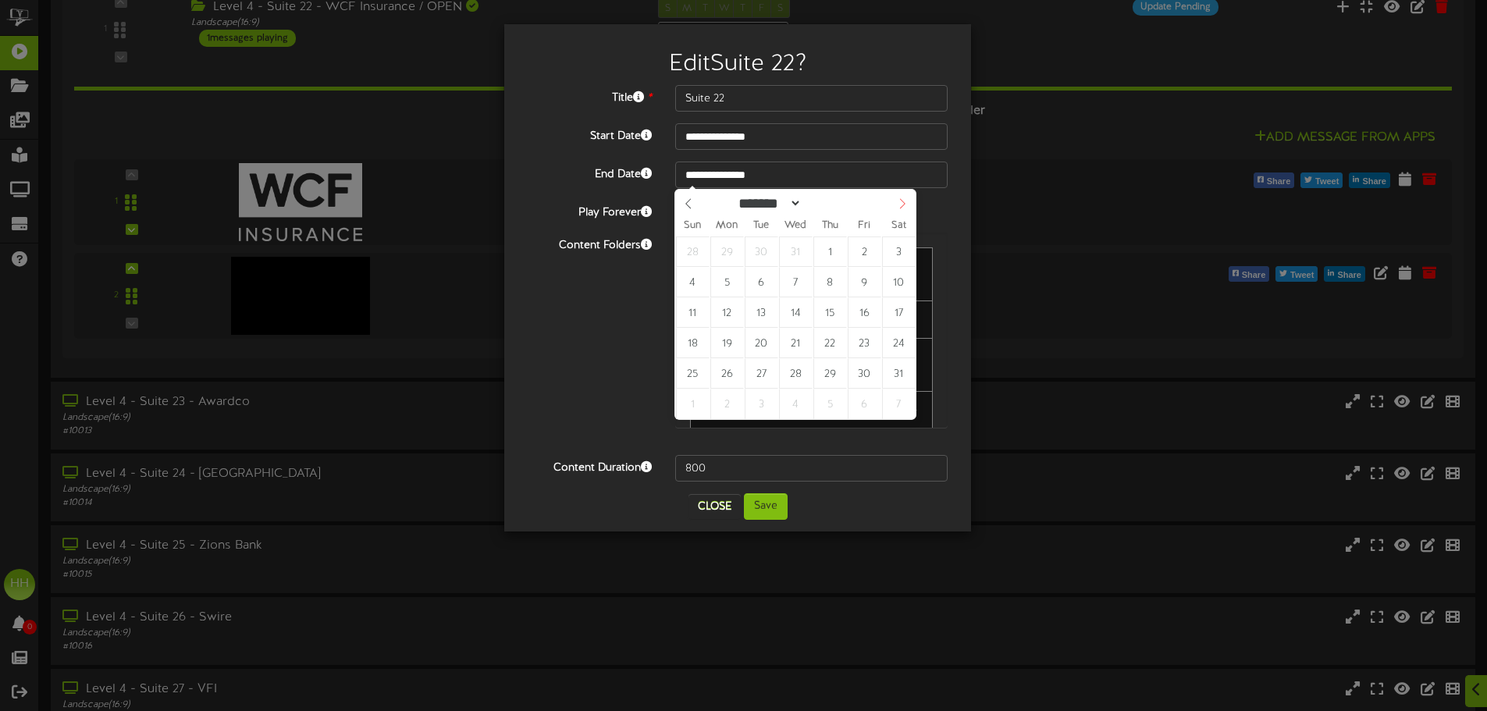
click at [903, 205] on icon at bounding box center [902, 203] width 11 height 11
select select "*"
click at [903, 205] on icon at bounding box center [902, 203] width 11 height 11
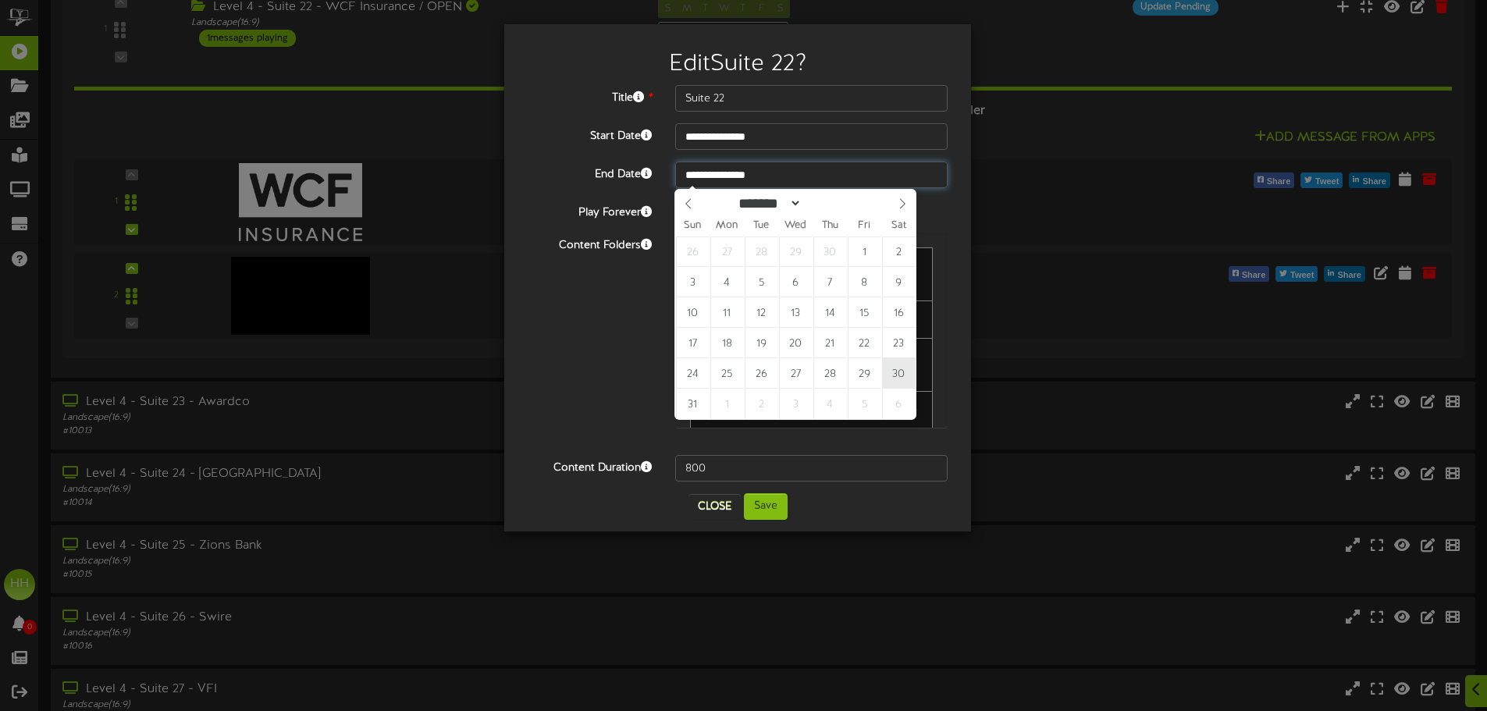
type input "**********"
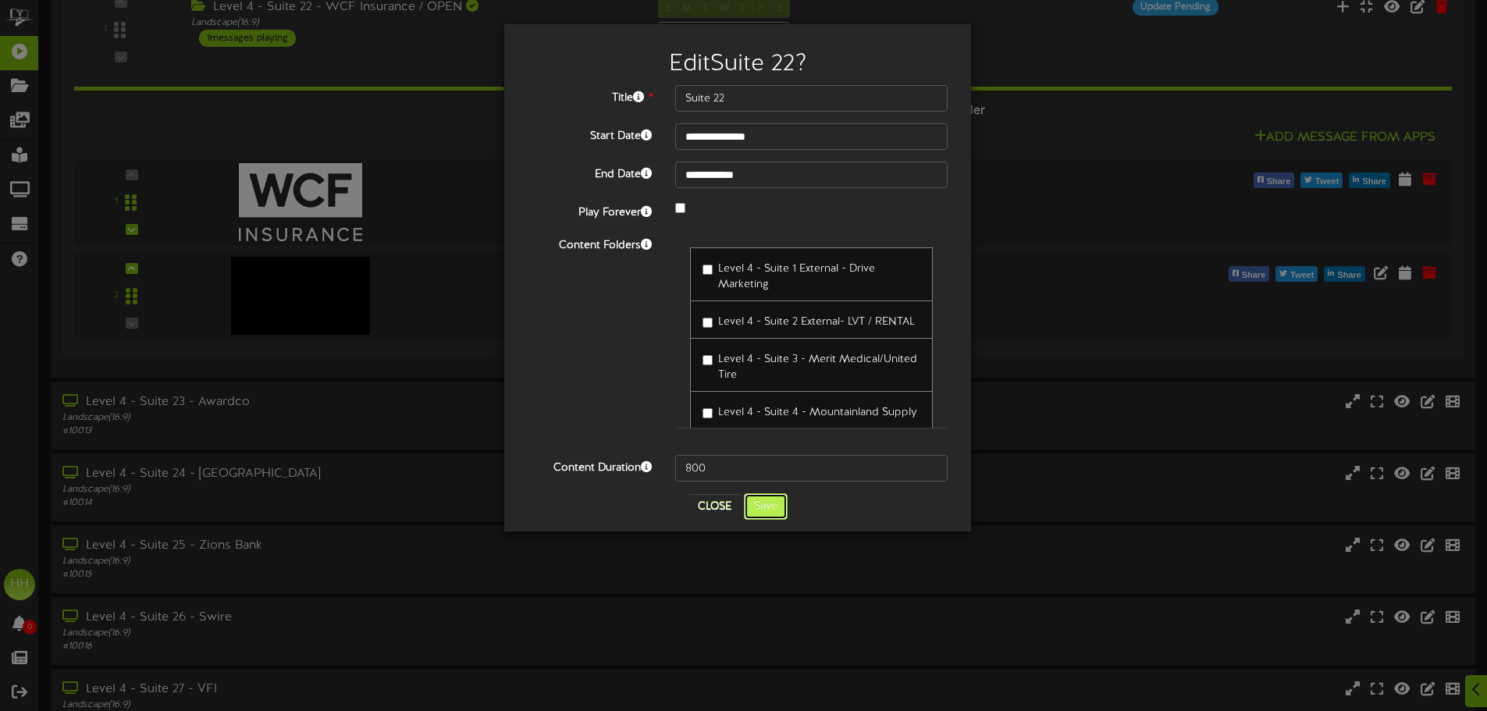
click at [781, 507] on button "Save" at bounding box center [766, 506] width 44 height 27
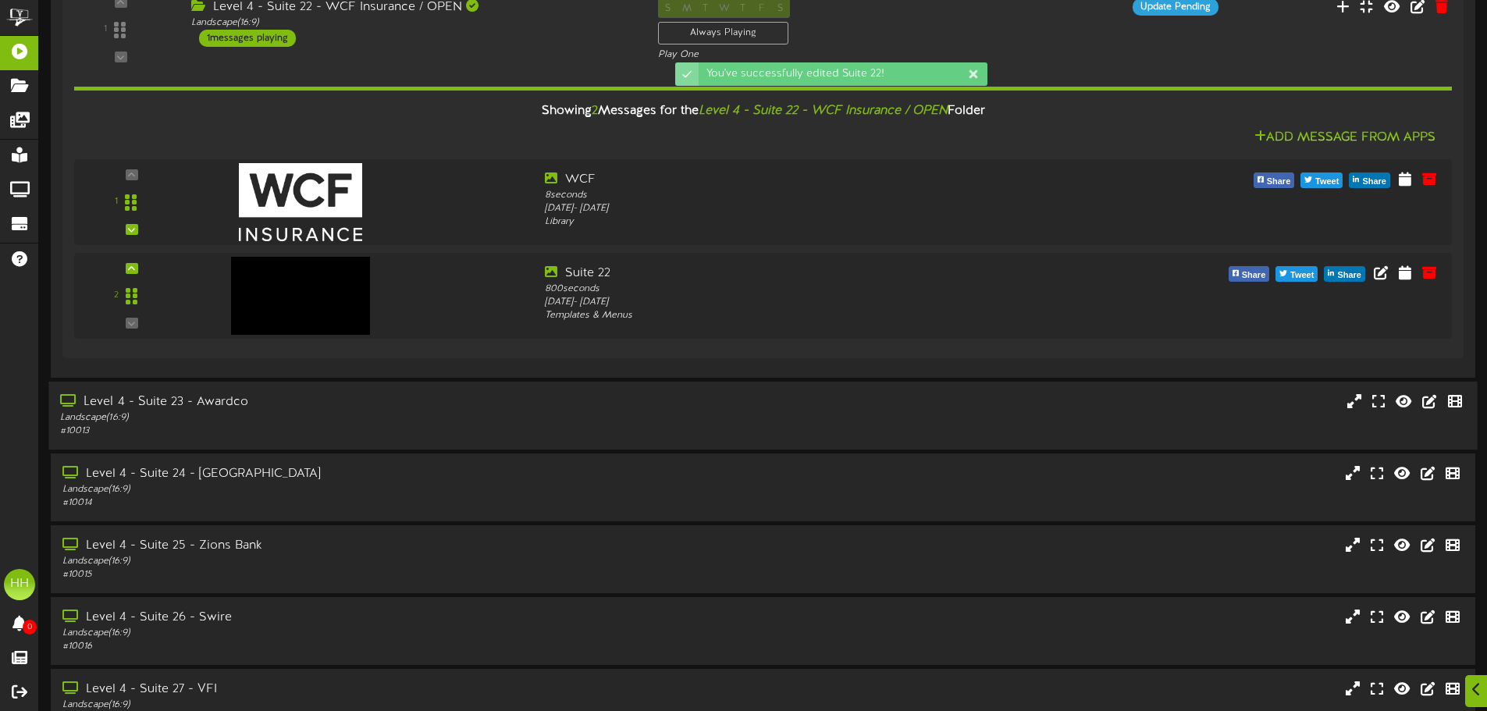
click at [245, 425] on div "# 10013" at bounding box center [346, 431] width 572 height 13
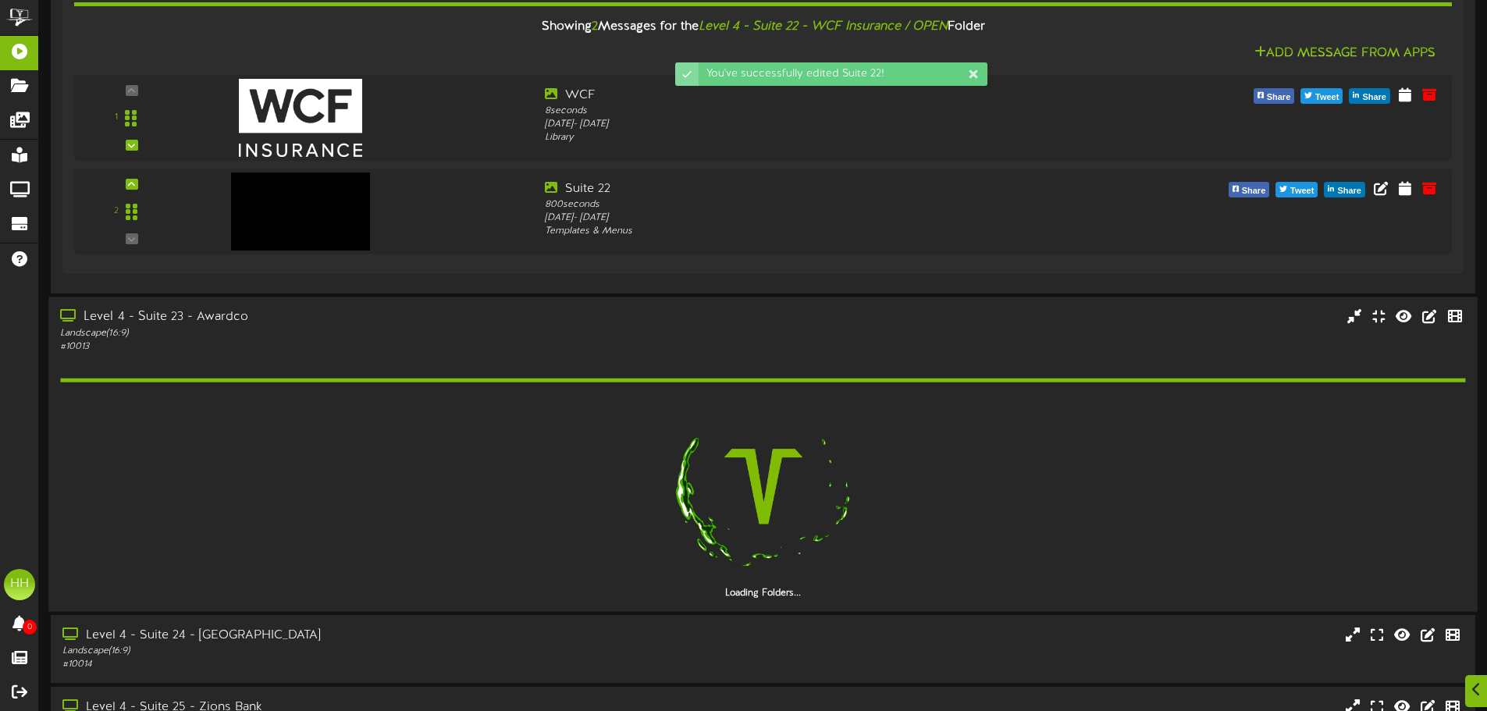
scroll to position [390, 0]
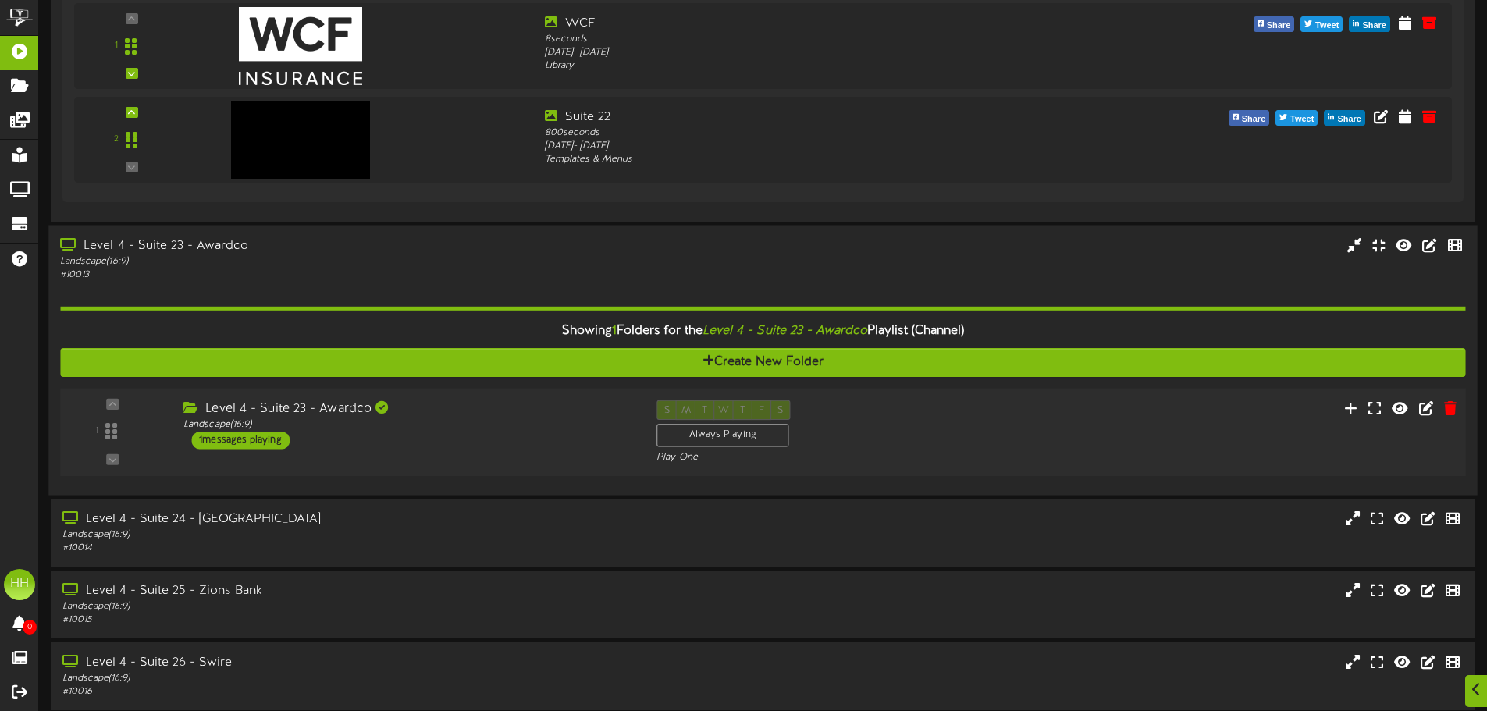
click at [490, 440] on div "Level 4 - Suite 23 - Awardco Landscape ( 16:9 ) 1 messages playing" at bounding box center [408, 424] width 473 height 49
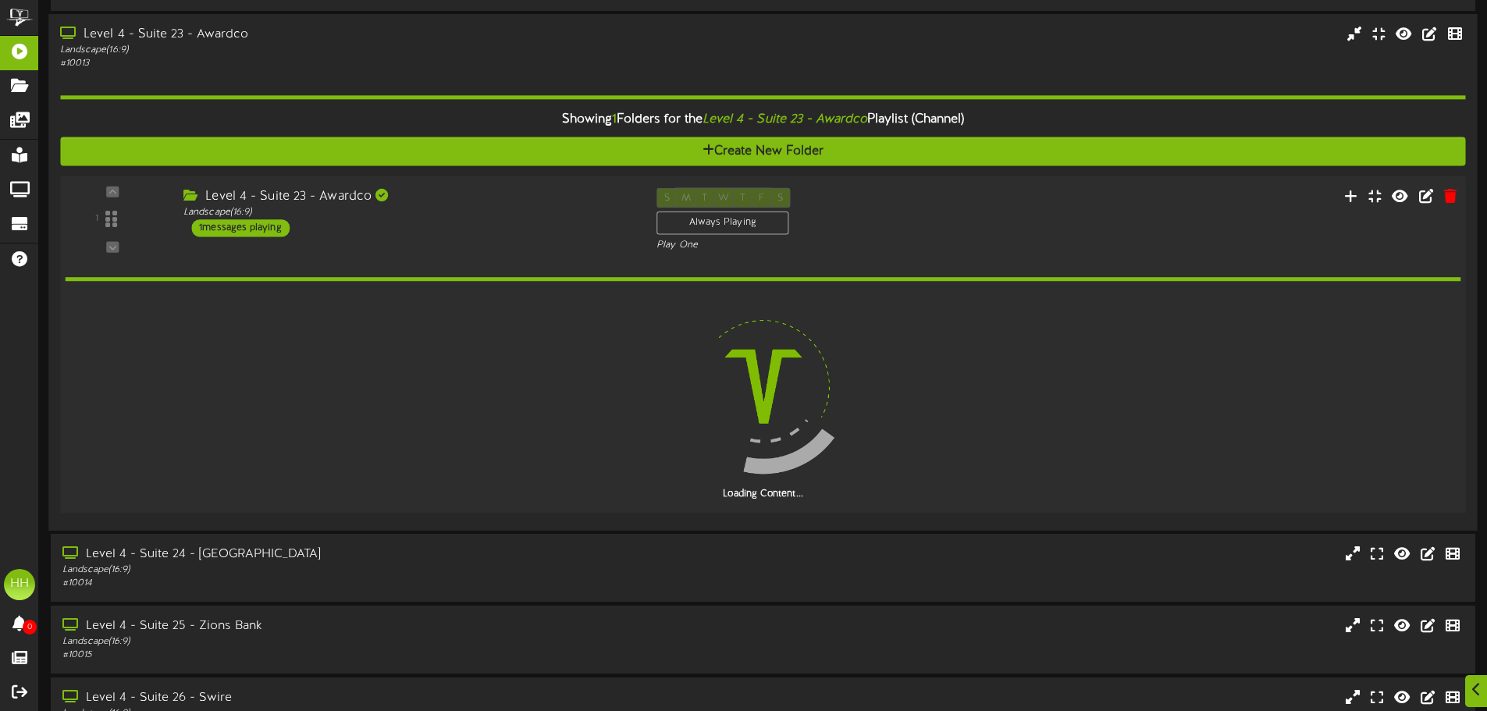
scroll to position [624, 0]
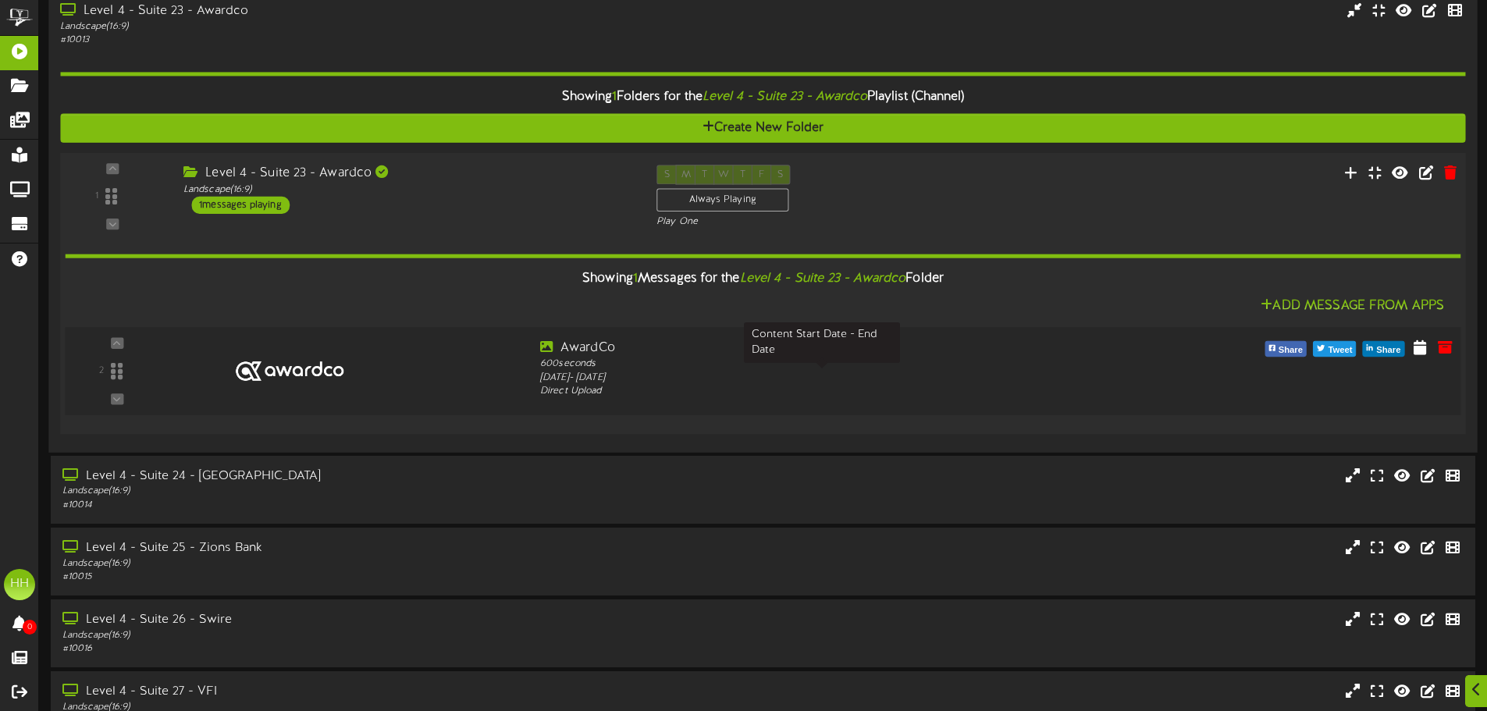
click at [922, 379] on div "[DATE] - [DATE]" at bounding box center [822, 378] width 564 height 14
click at [489, 197] on div "Level 4 - Suite 23 - Awardco Landscape ( 16:9 ) 1 messages playing" at bounding box center [408, 189] width 473 height 49
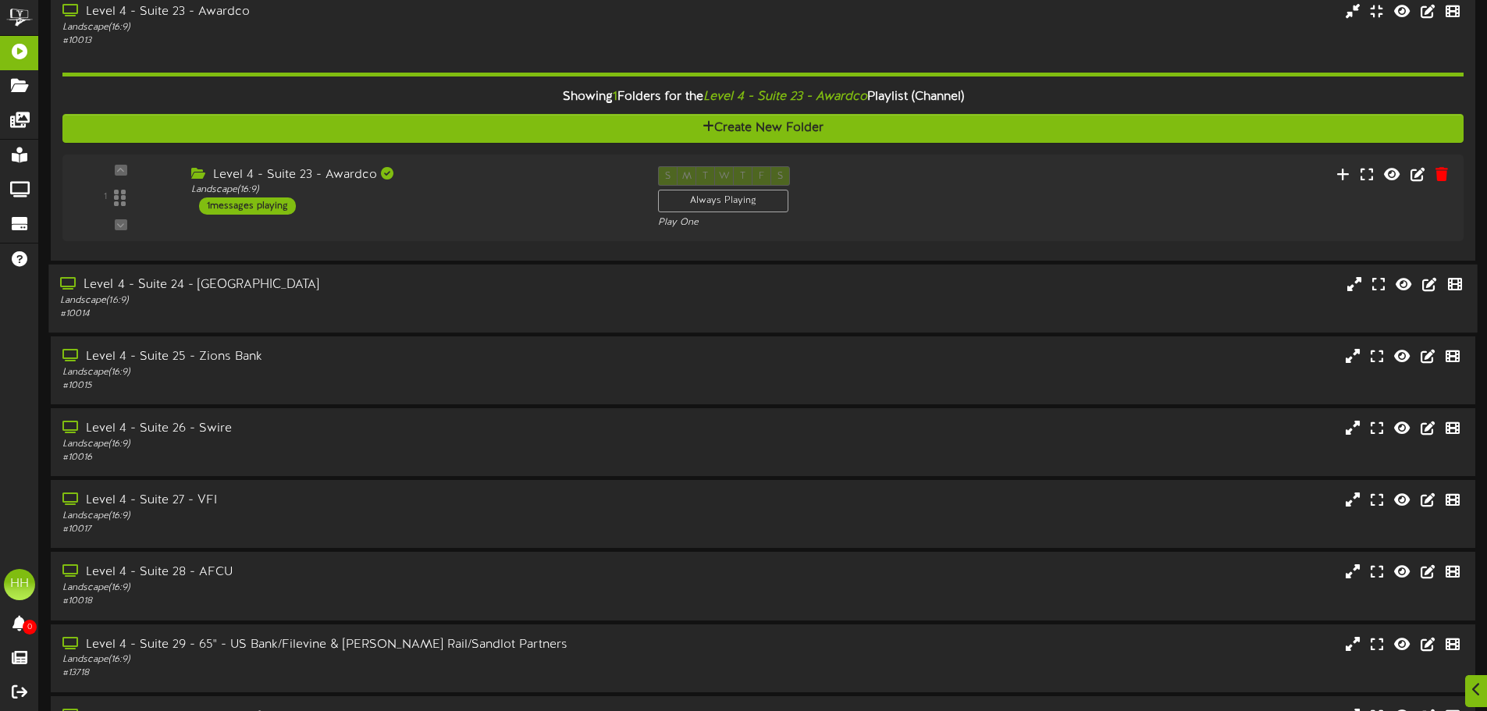
click at [407, 294] on div "Landscape ( 16:9 )" at bounding box center [346, 300] width 572 height 13
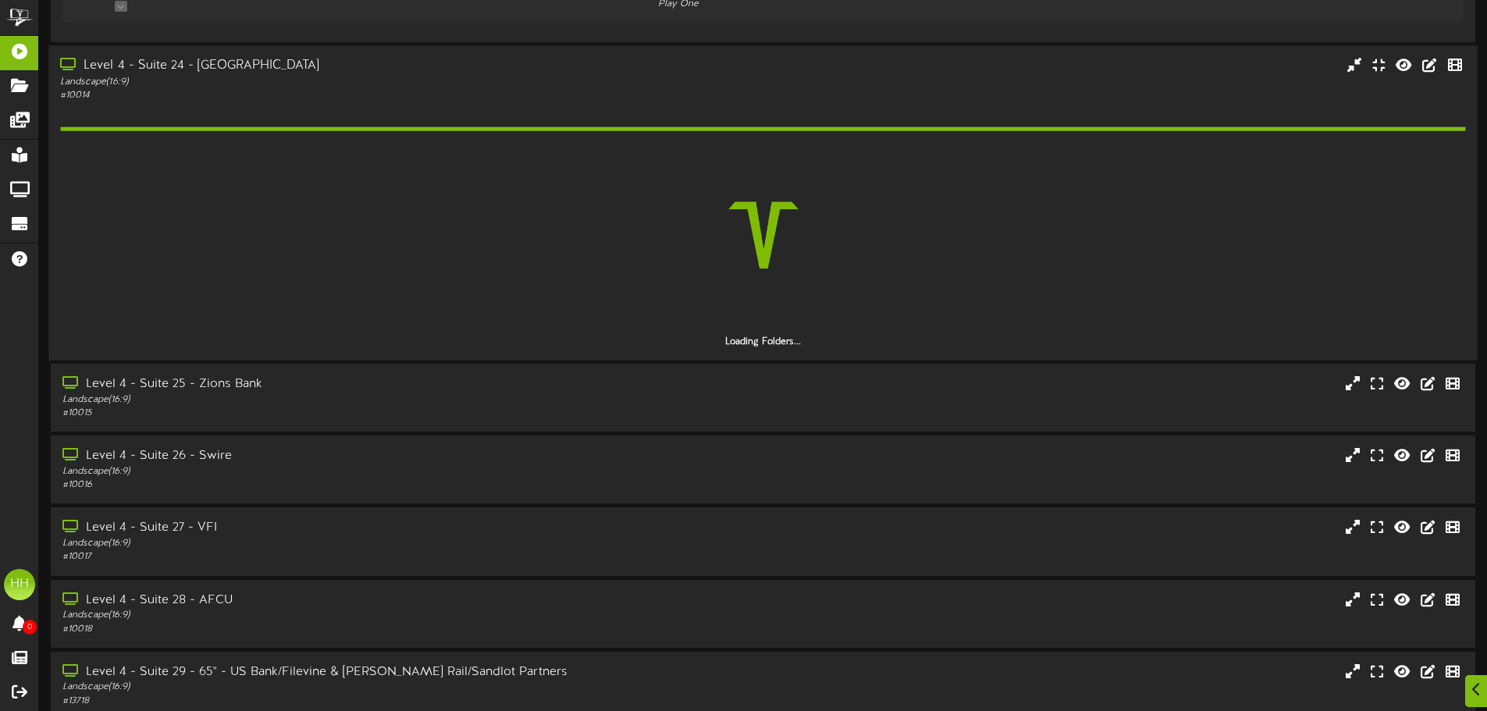
scroll to position [859, 0]
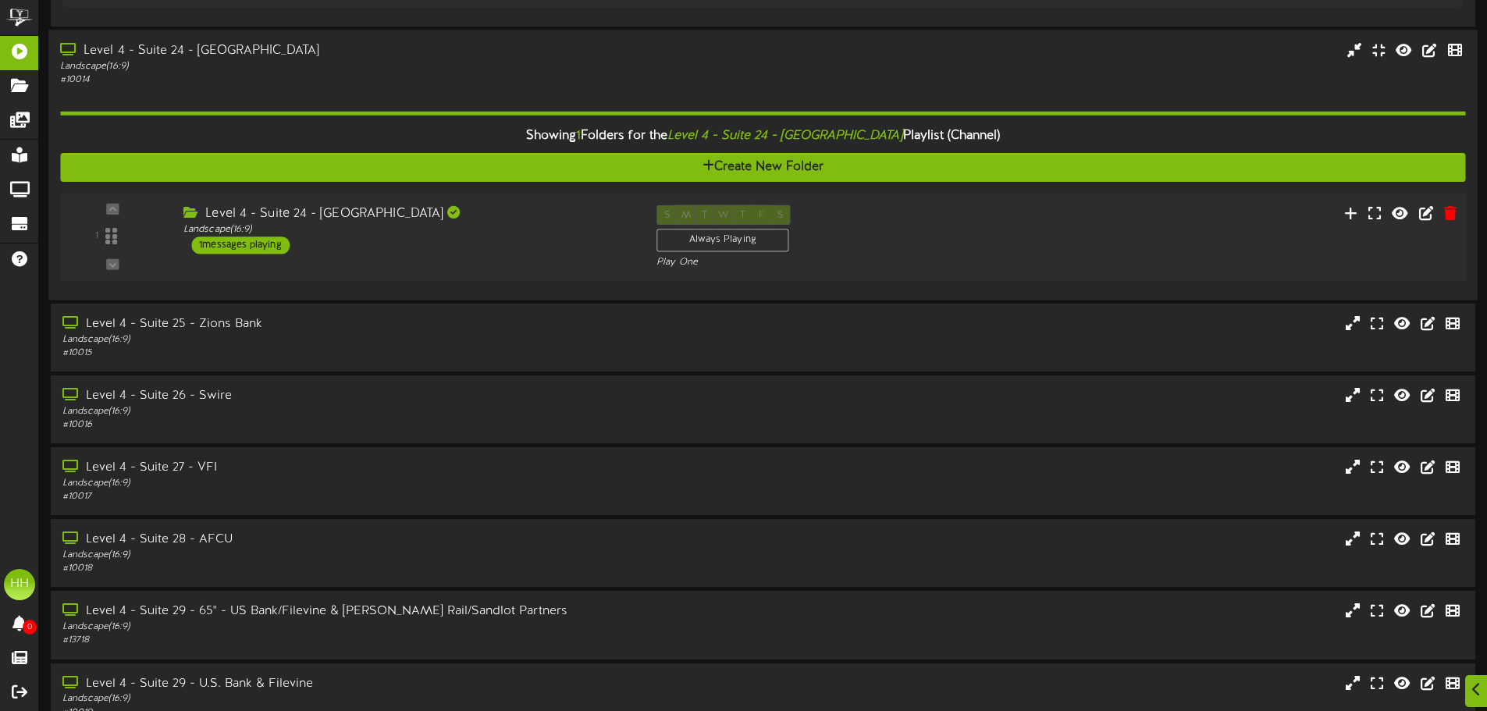
click at [520, 216] on div "Level 4 - Suite 24 - [GEOGRAPHIC_DATA]" at bounding box center [408, 214] width 450 height 18
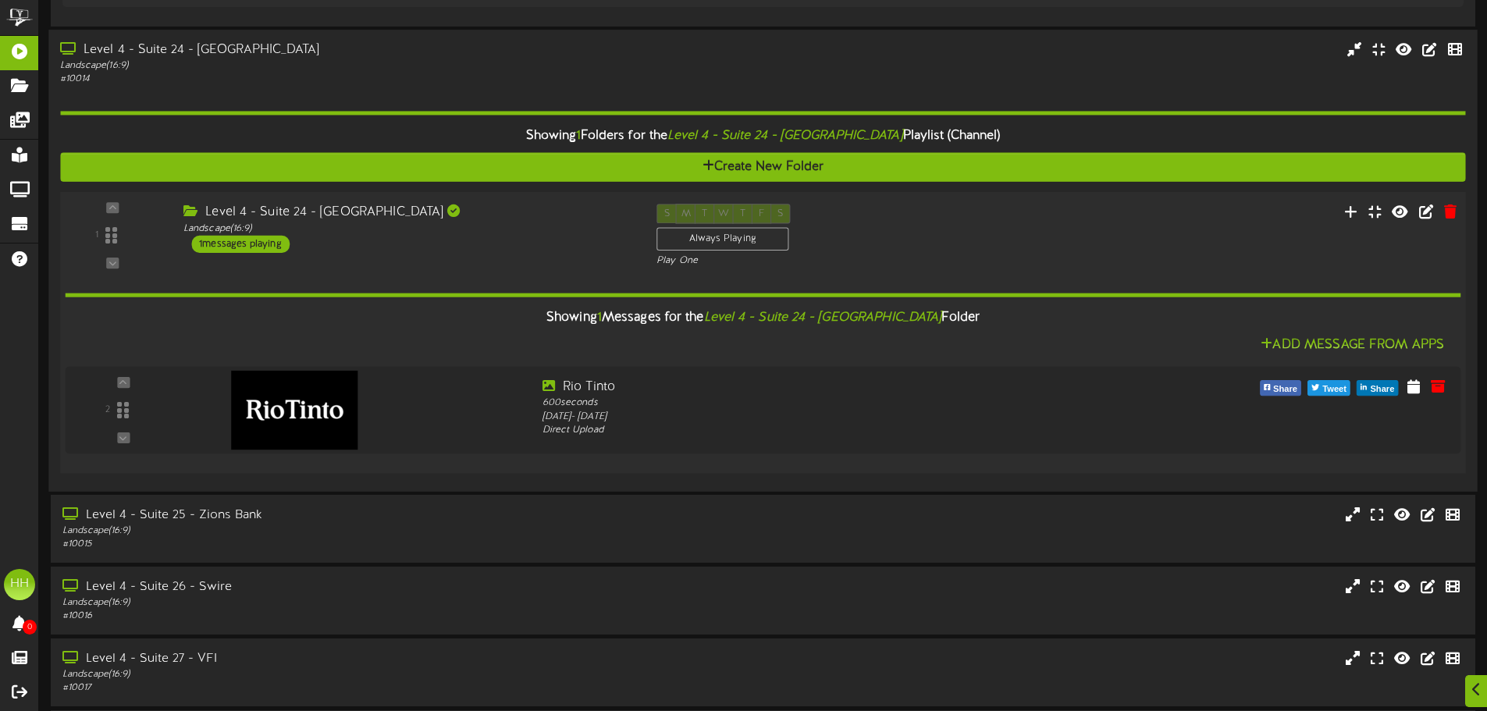
click at [413, 247] on div "Level 4 - Suite 24 - [GEOGRAPHIC_DATA] Landscape ( 16:9 ) 1 messages playing" at bounding box center [408, 228] width 473 height 49
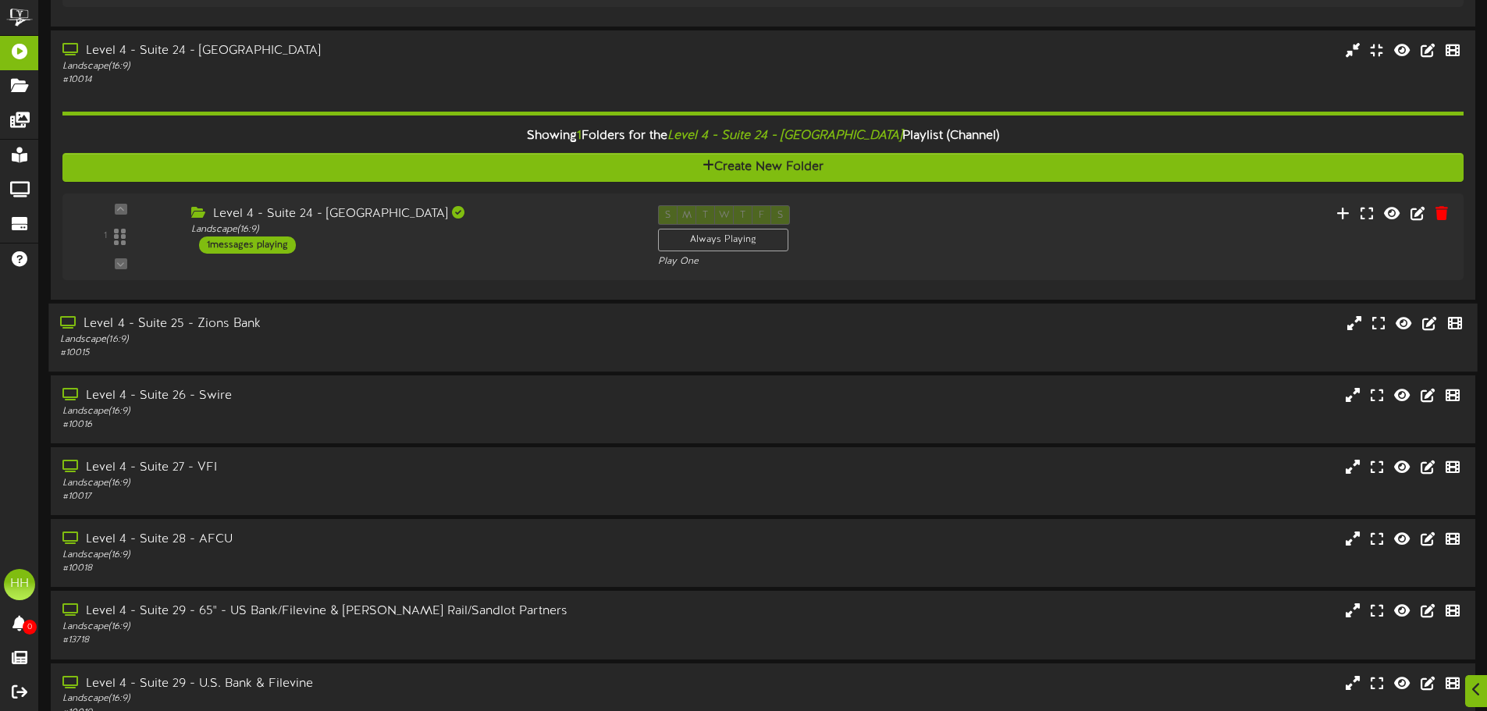
click at [393, 333] on div "Landscape ( 16:9 )" at bounding box center [346, 339] width 572 height 13
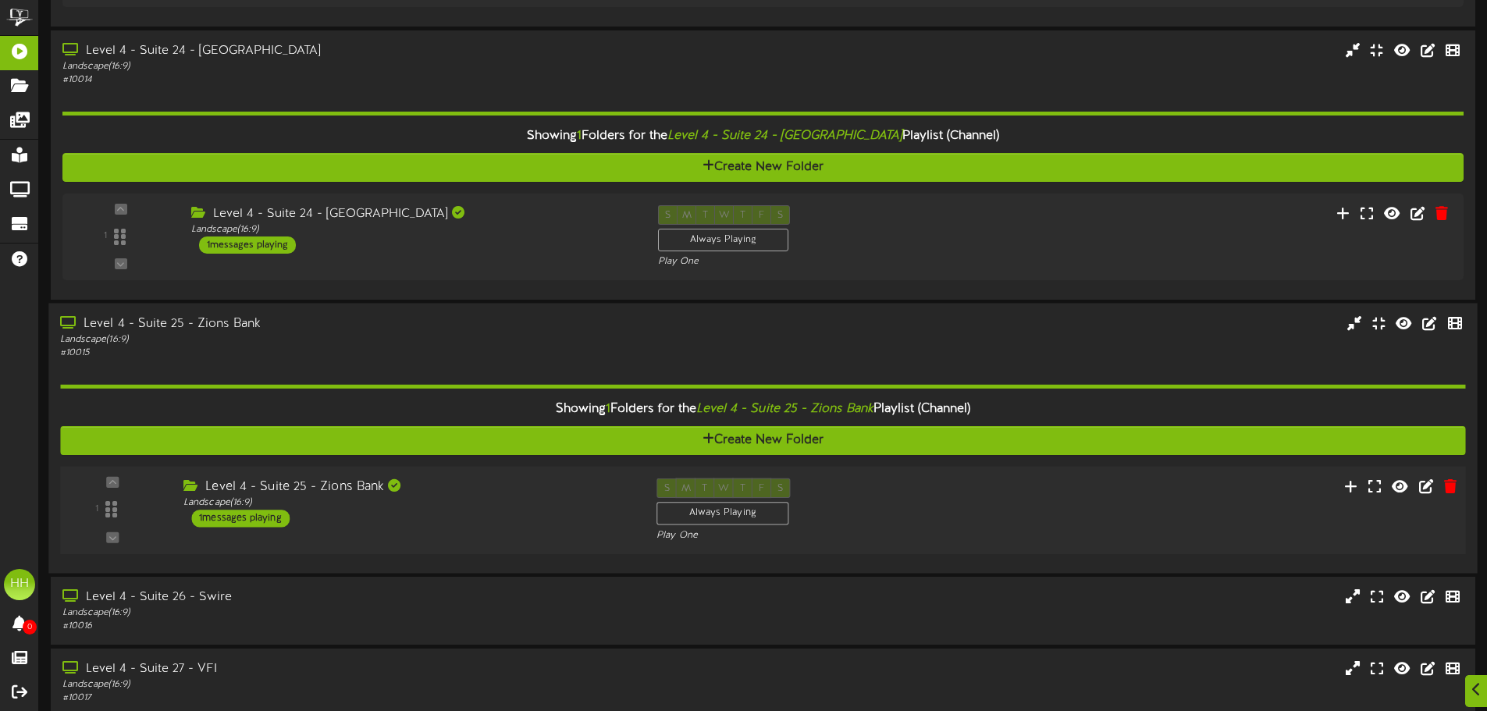
click at [398, 495] on div "Level 4 - Suite 25 - Zions Bank" at bounding box center [408, 488] width 450 height 18
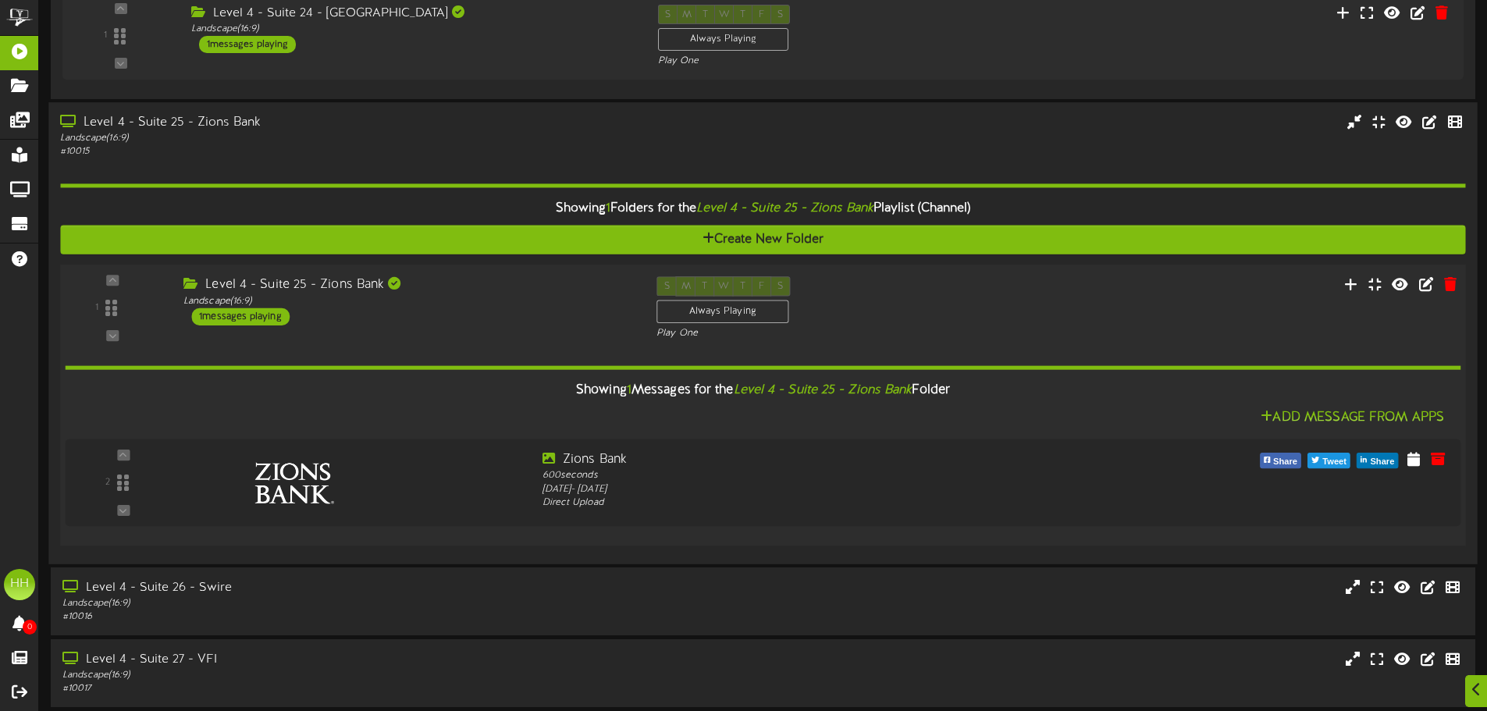
scroll to position [1171, 0]
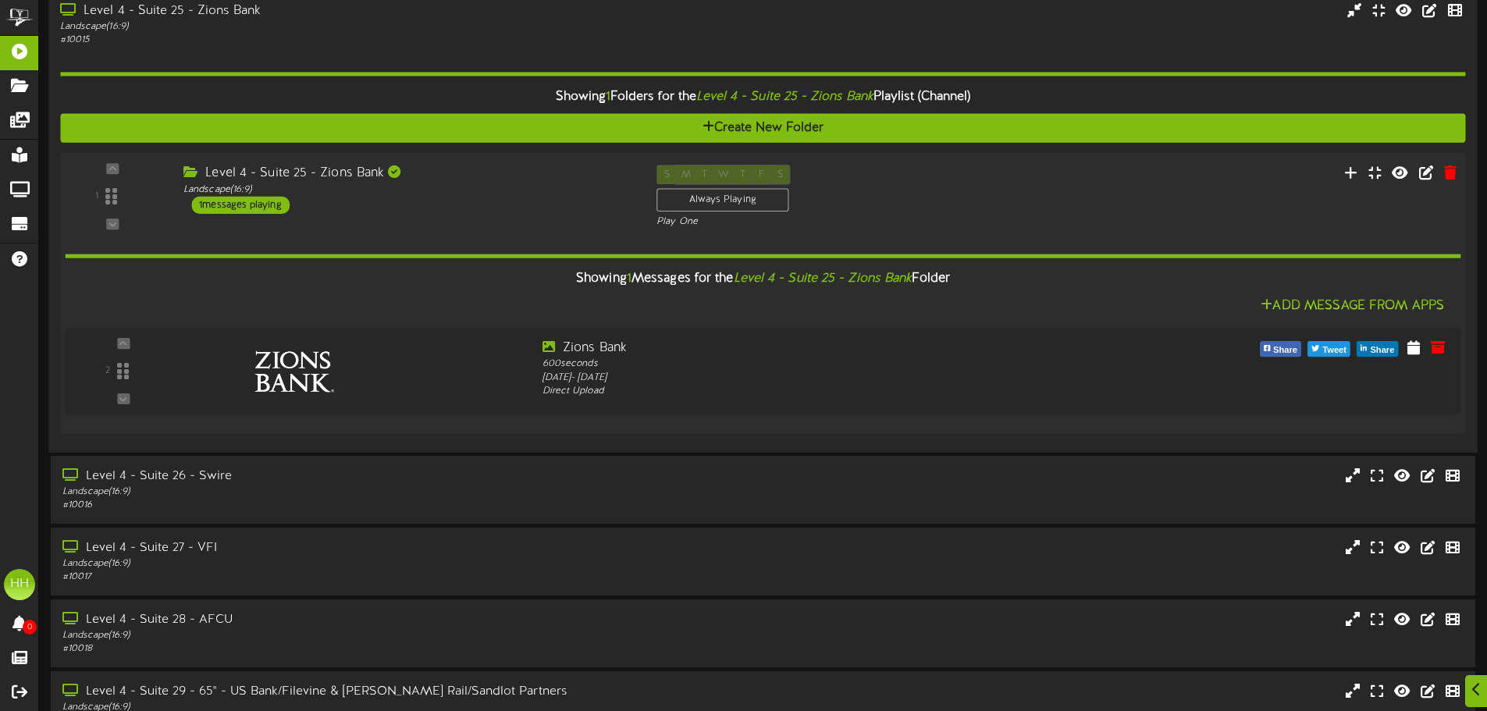
click at [514, 197] on div "Level 4 - Suite 25 - Zions Bank Landscape ( 16:9 ) 1 messages playing" at bounding box center [408, 189] width 473 height 49
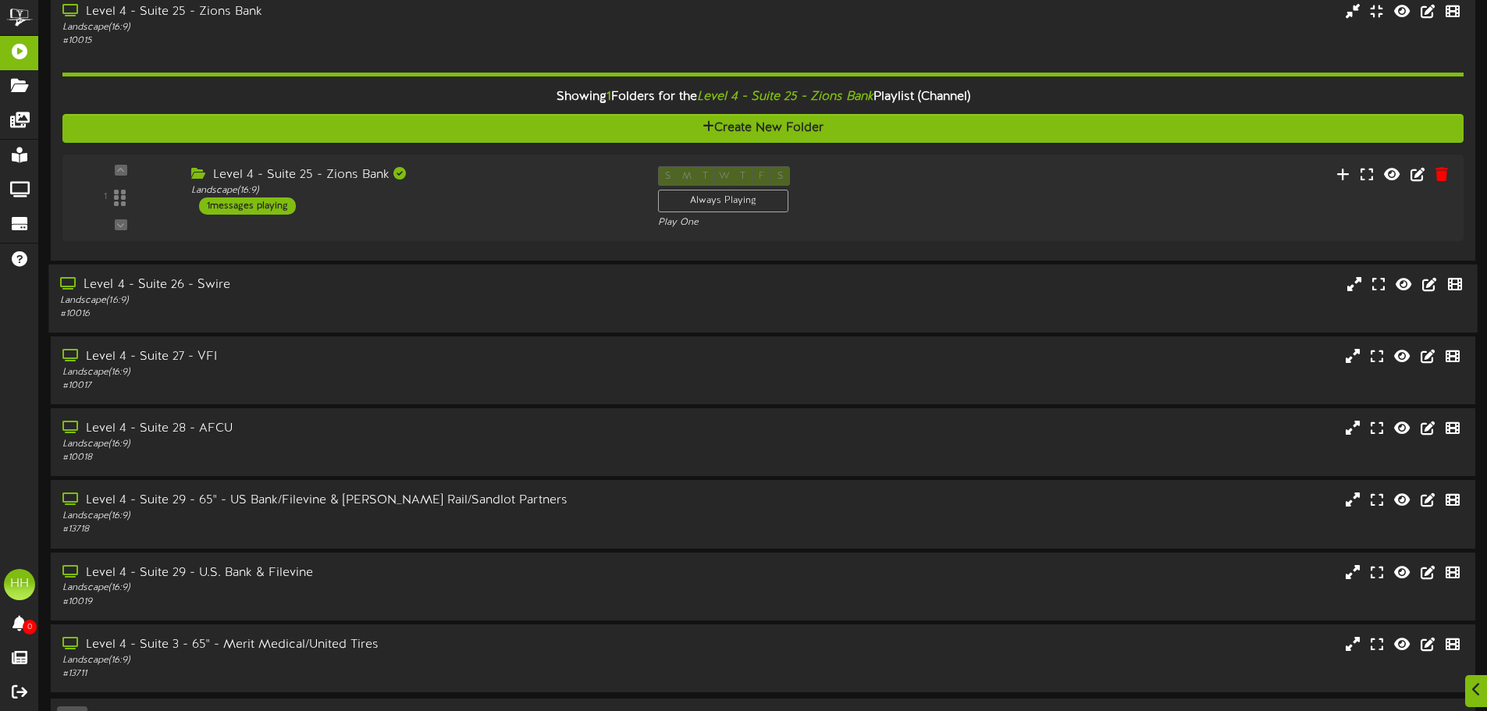
click at [339, 301] on div "Landscape ( 16:9 )" at bounding box center [346, 300] width 572 height 13
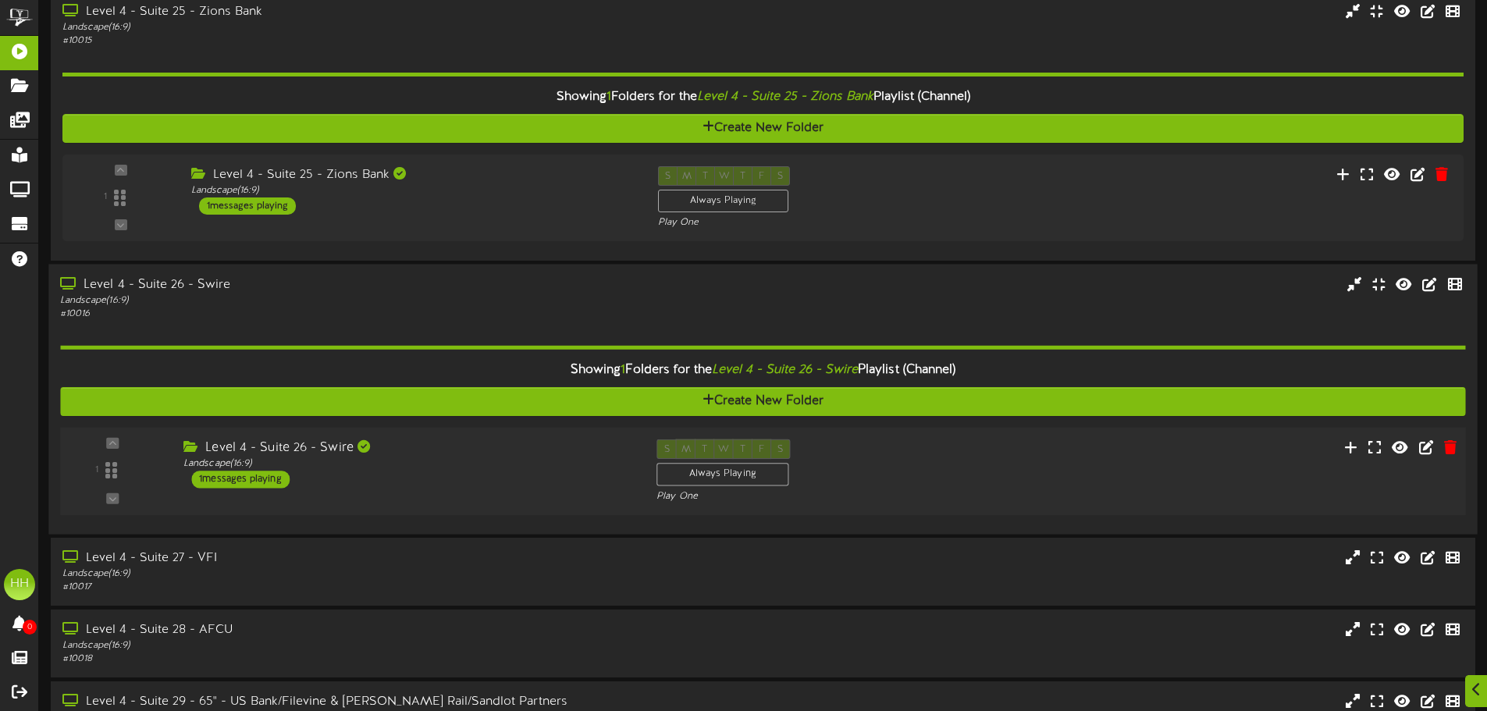
click at [337, 475] on div "Level 4 - Suite 26 - Swire Landscape ( 16:9 ) 1 messages playing" at bounding box center [408, 463] width 473 height 49
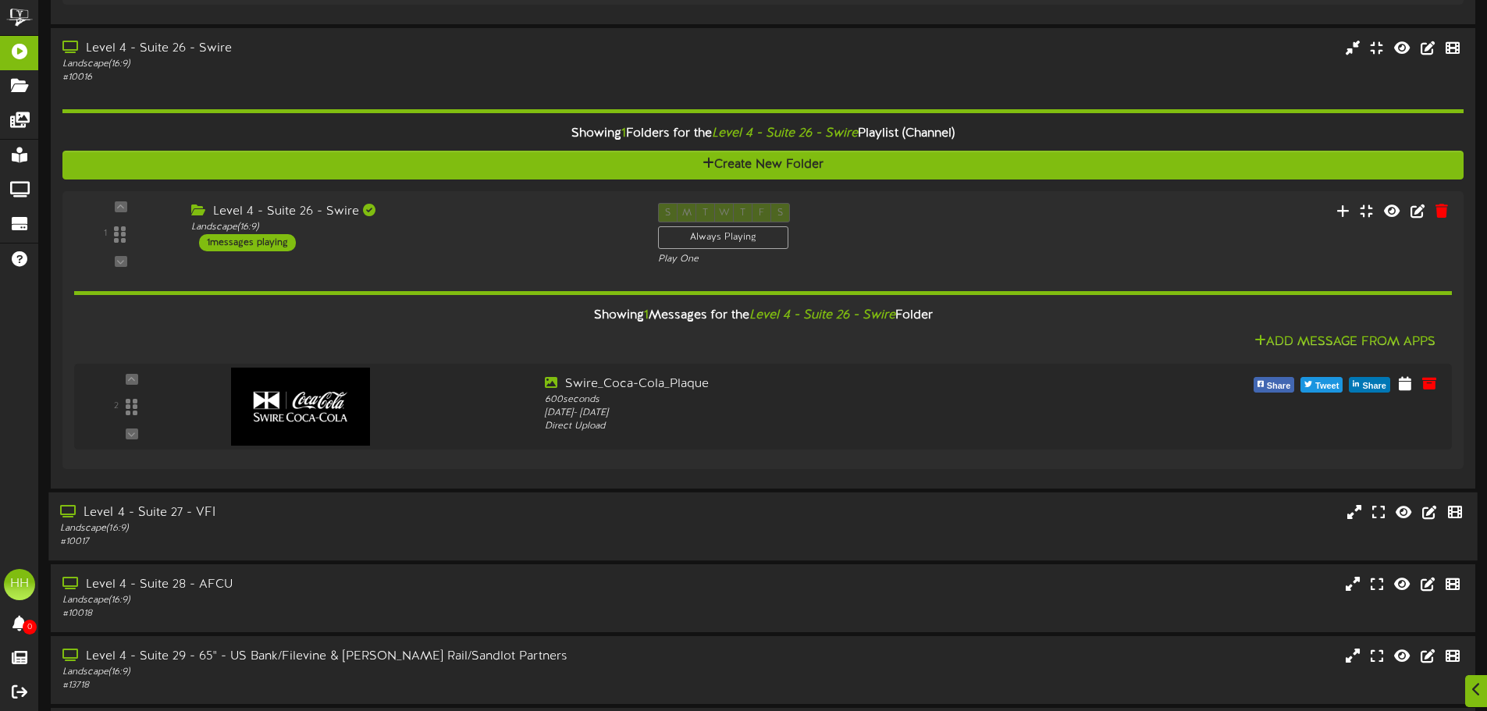
scroll to position [1561, 0]
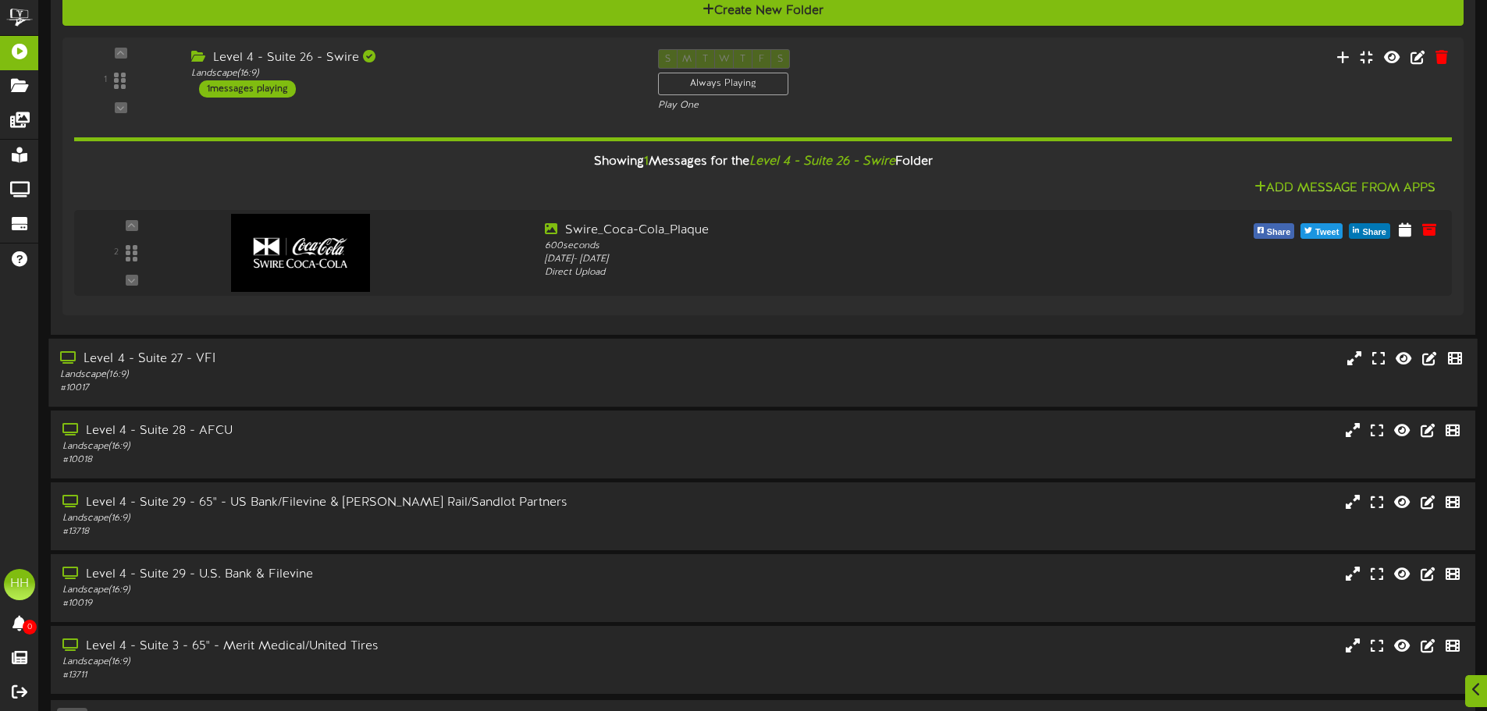
click at [328, 382] on div "# 10017" at bounding box center [346, 388] width 572 height 13
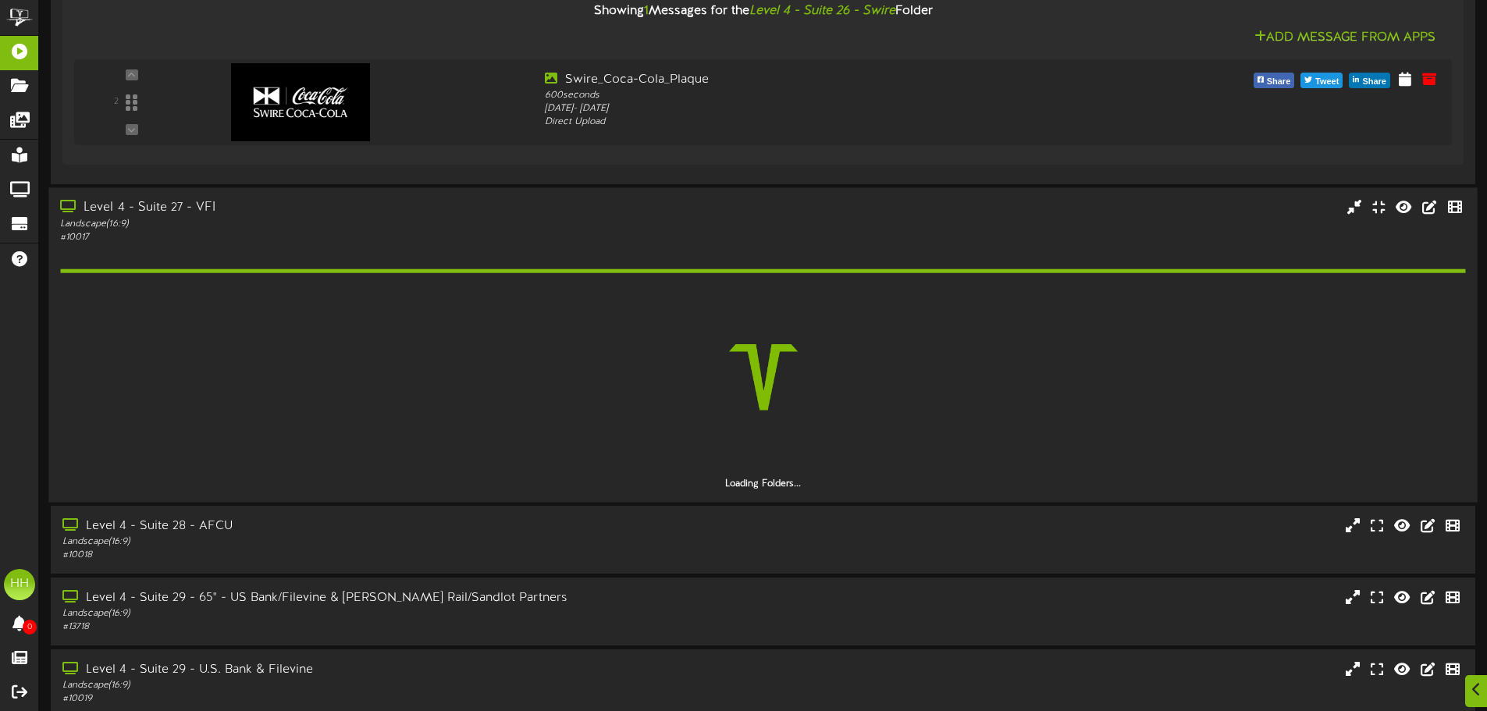
scroll to position [1717, 0]
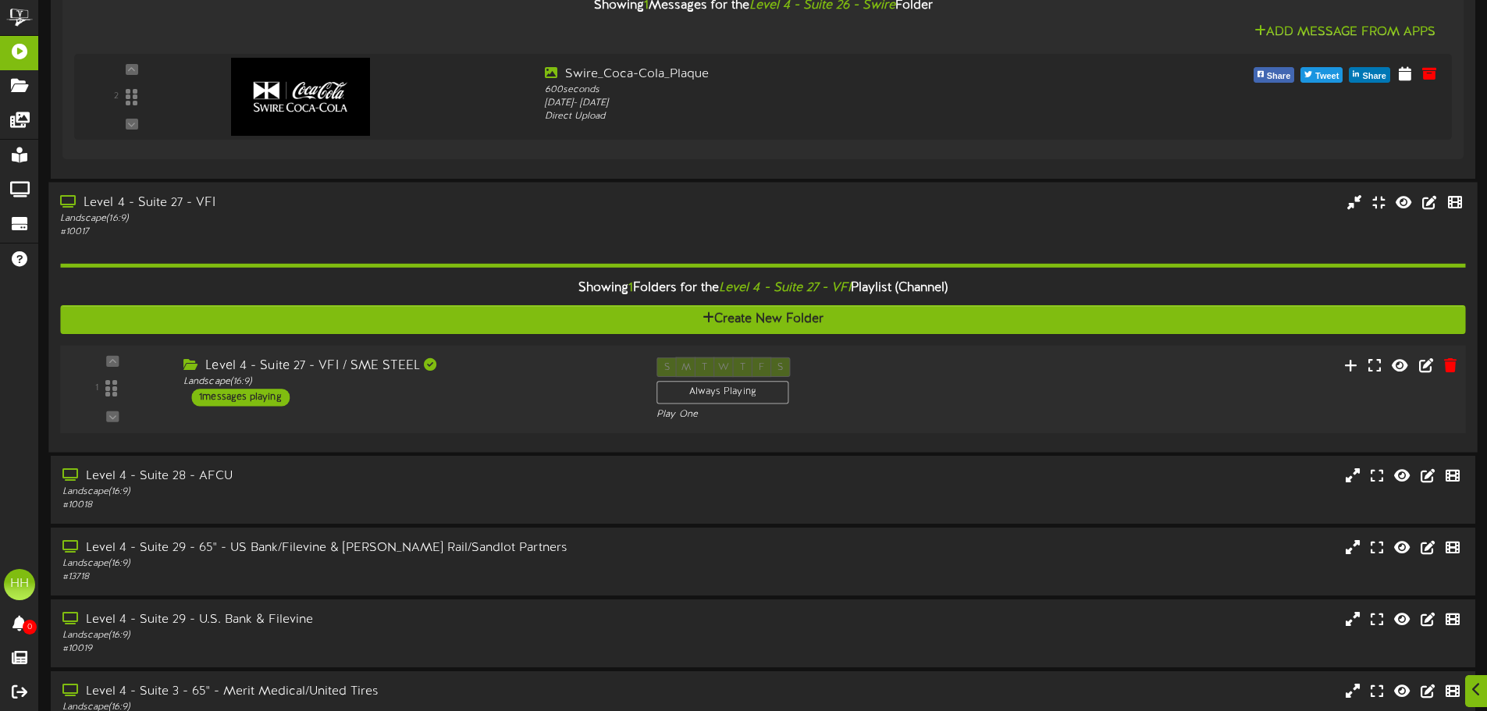
click at [569, 369] on div "Level 4 - Suite 27 - VFI / SME STEEL" at bounding box center [408, 366] width 450 height 18
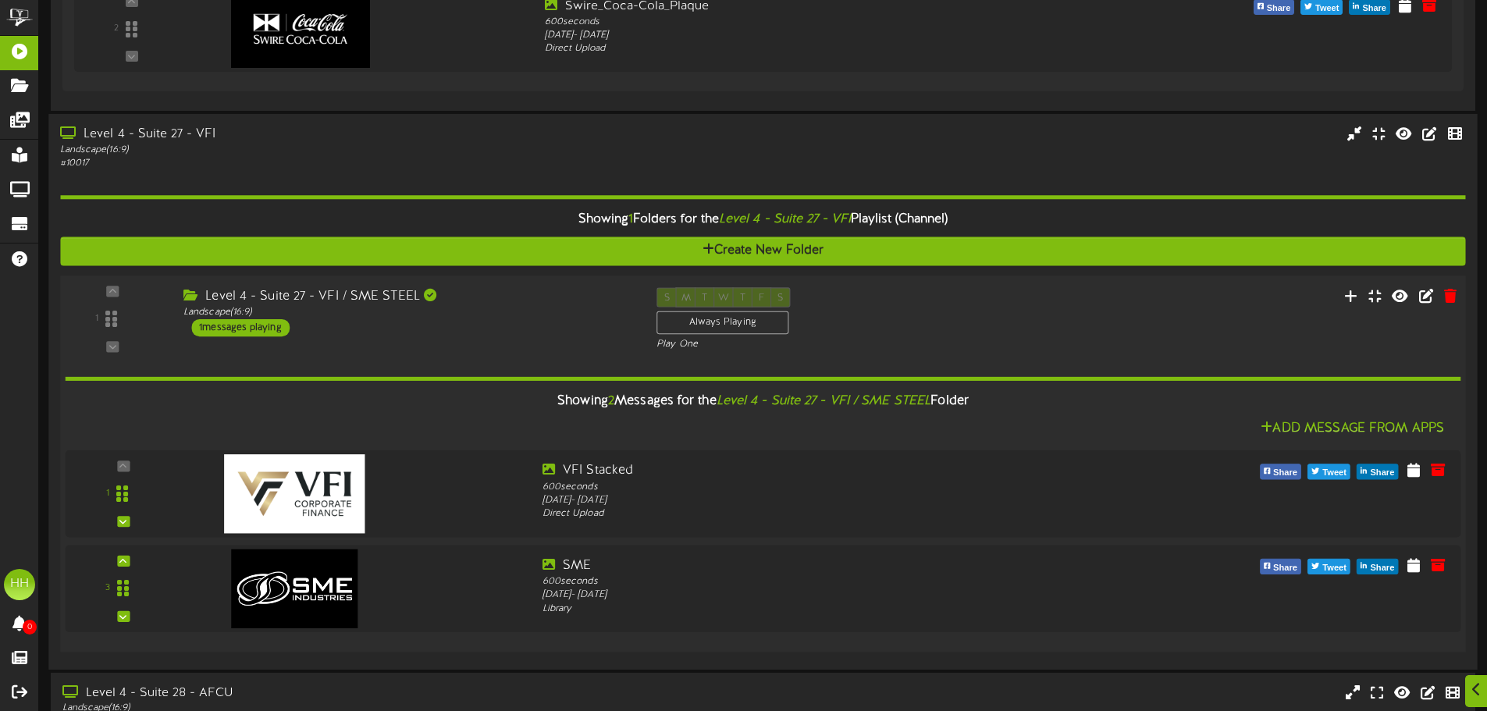
scroll to position [1873, 0]
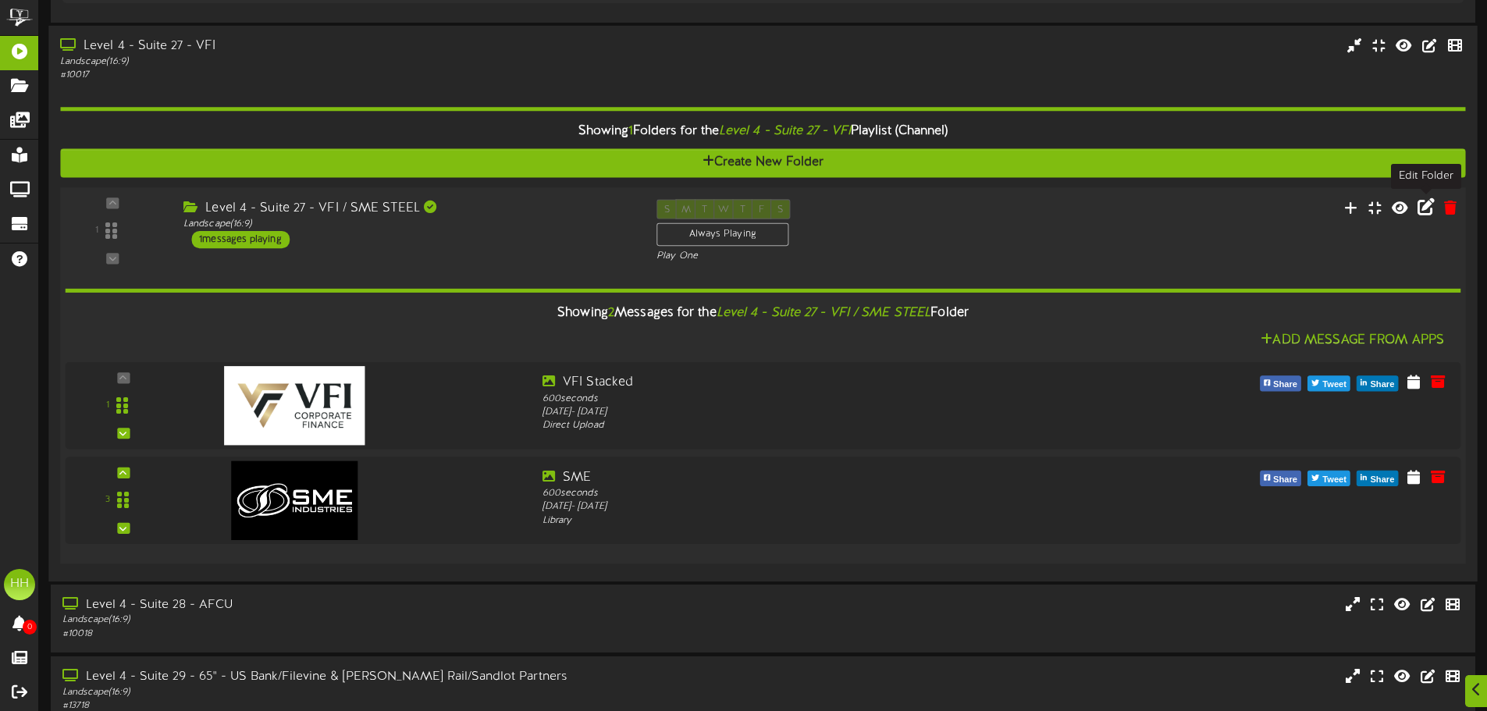
click at [1429, 208] on icon at bounding box center [1426, 206] width 17 height 17
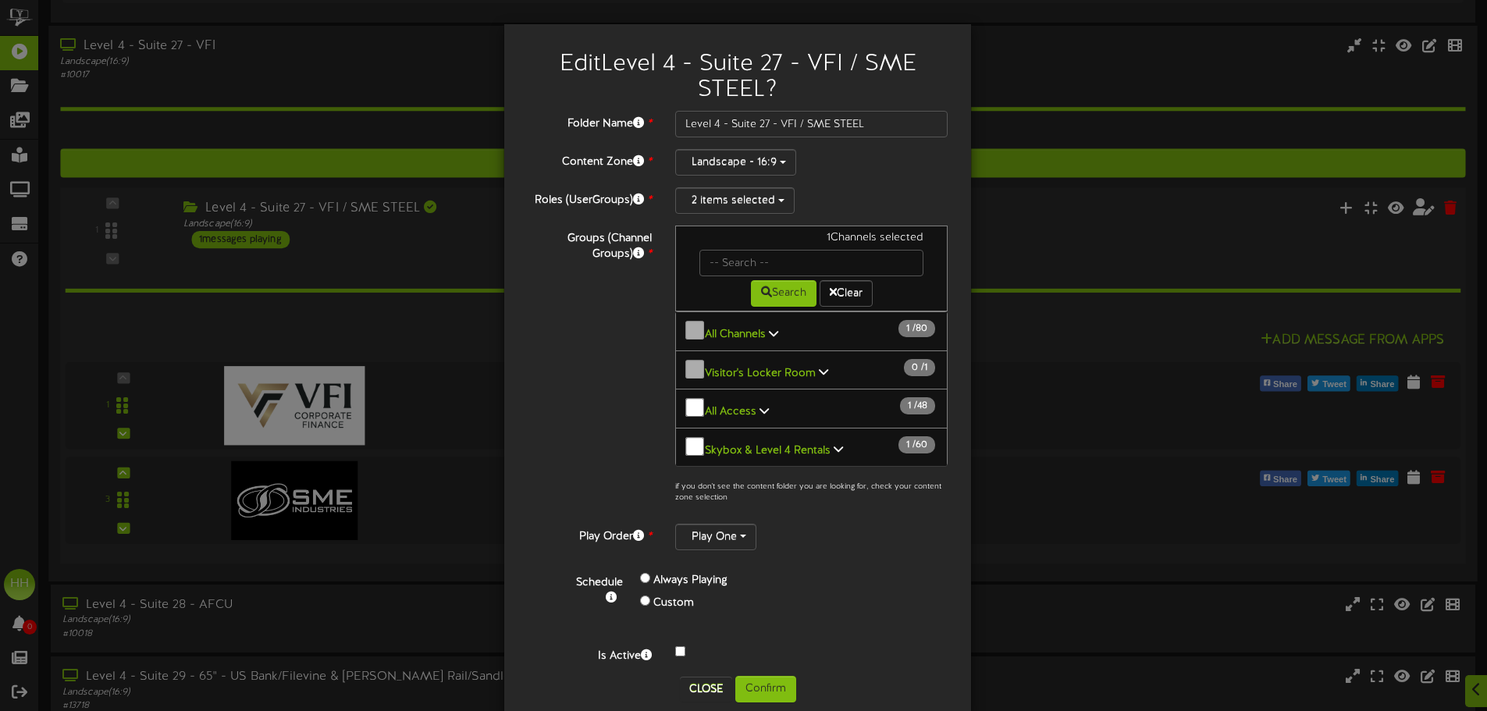
click at [1065, 441] on div "Edit Level 4 - Suite 27 - VFI / SME STEEL ? Folder Name * Level 4 - Suite 27 - …" at bounding box center [743, 355] width 1487 height 711
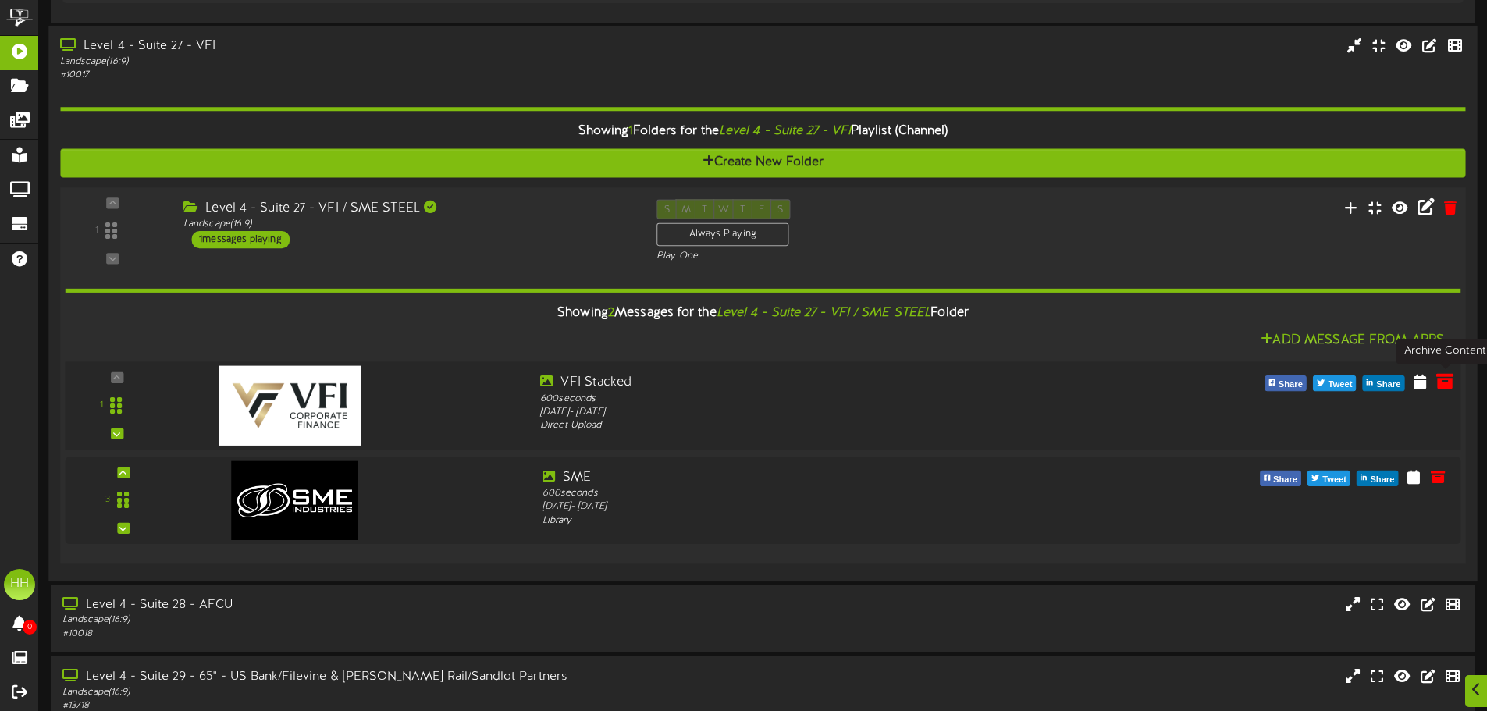
click at [1446, 386] on icon at bounding box center [1444, 380] width 17 height 17
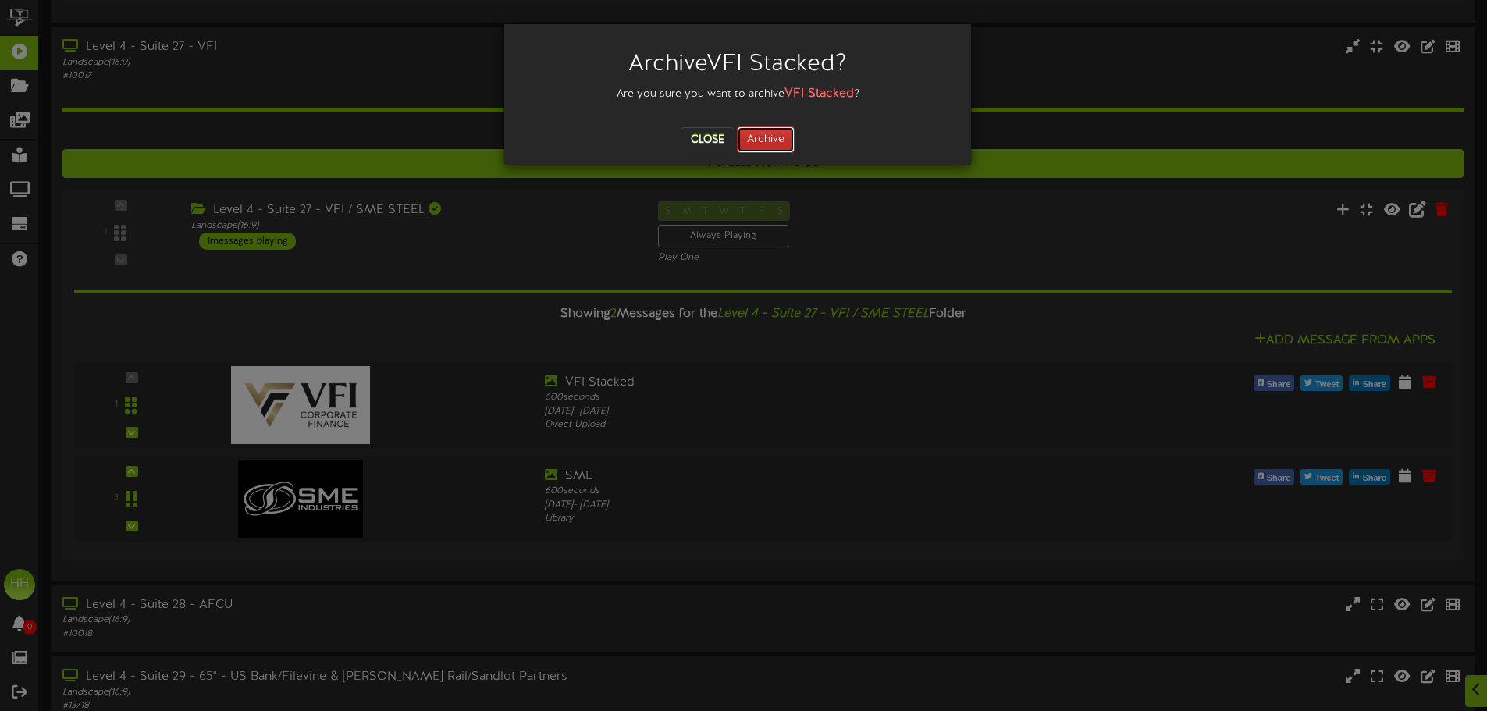
click at [783, 138] on button "Archive" at bounding box center [766, 139] width 58 height 27
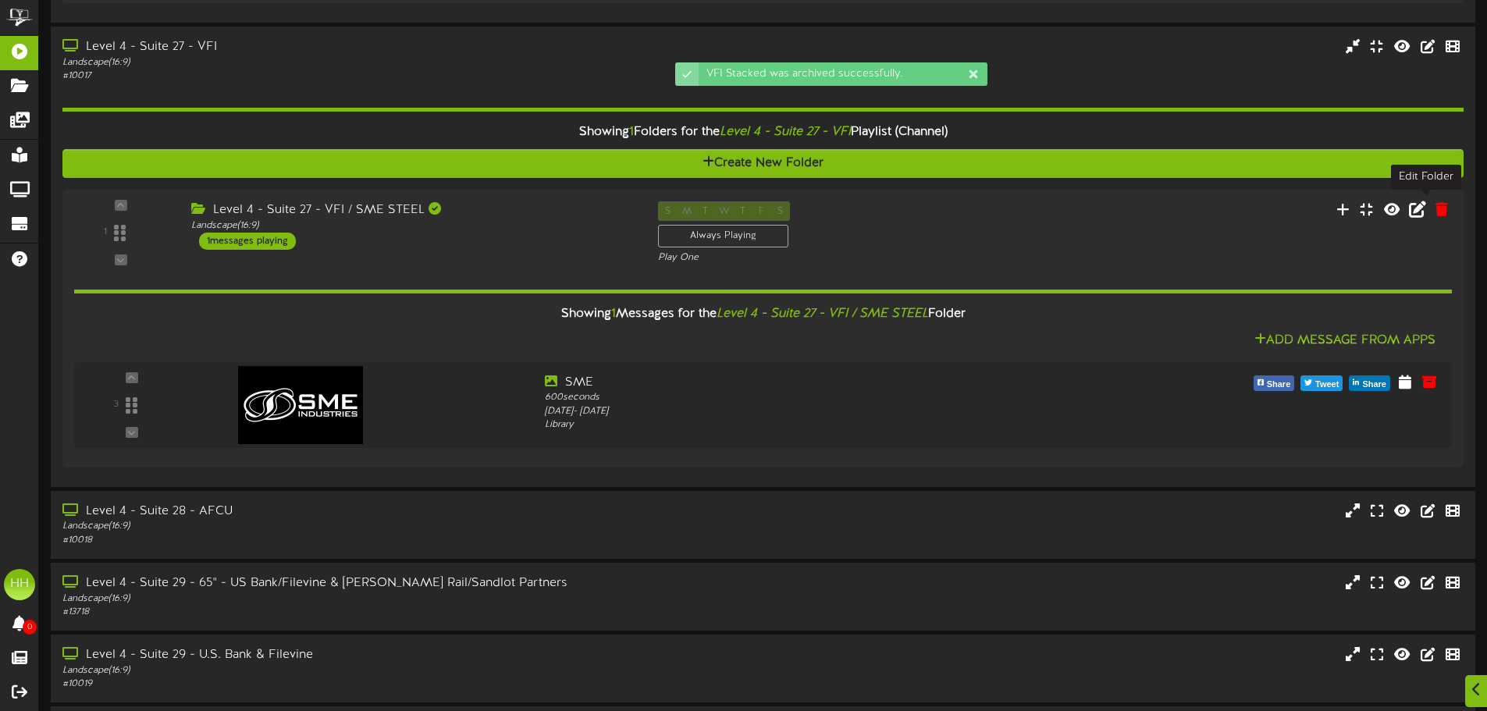
click at [1426, 202] on icon at bounding box center [1417, 208] width 17 height 17
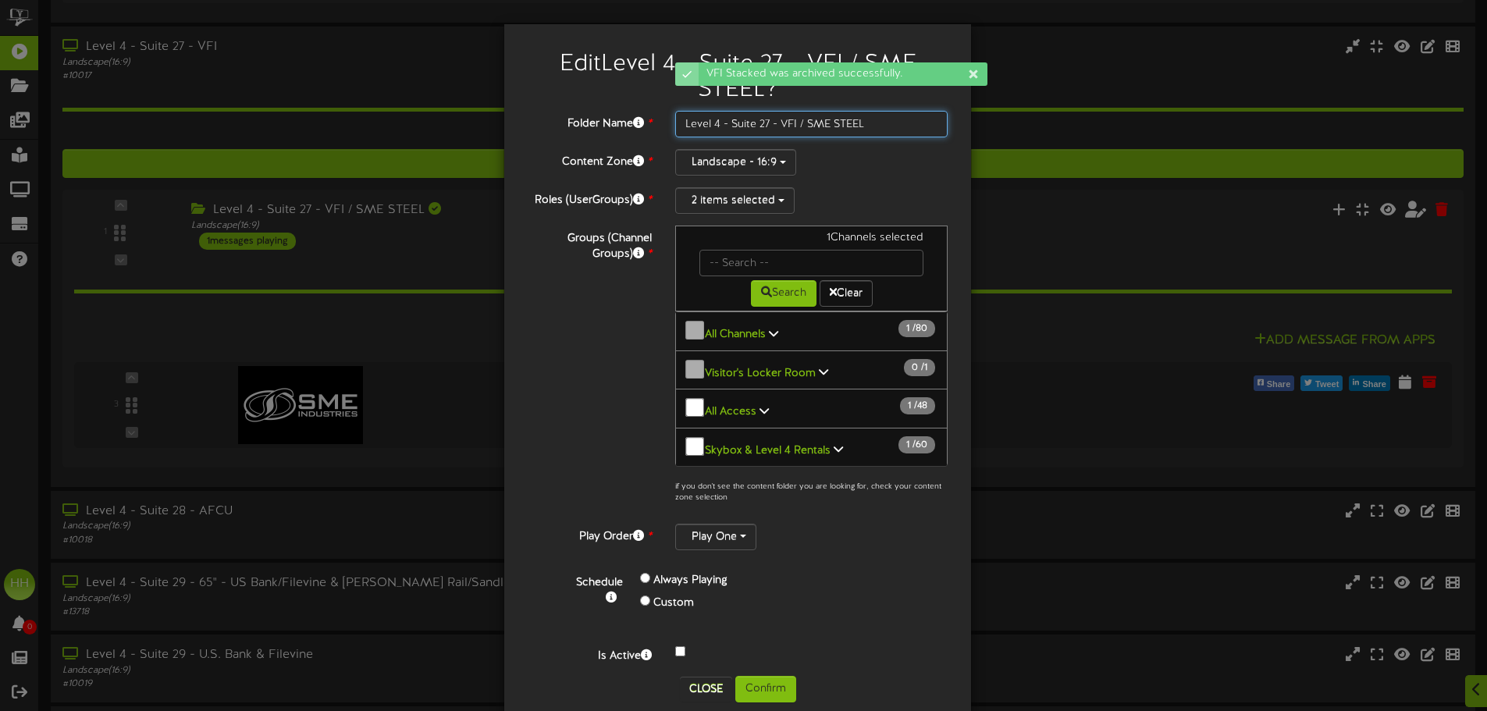
click at [805, 120] on input "Level 4 - Suite 27 - VFI / SME STEEL" at bounding box center [811, 124] width 272 height 27
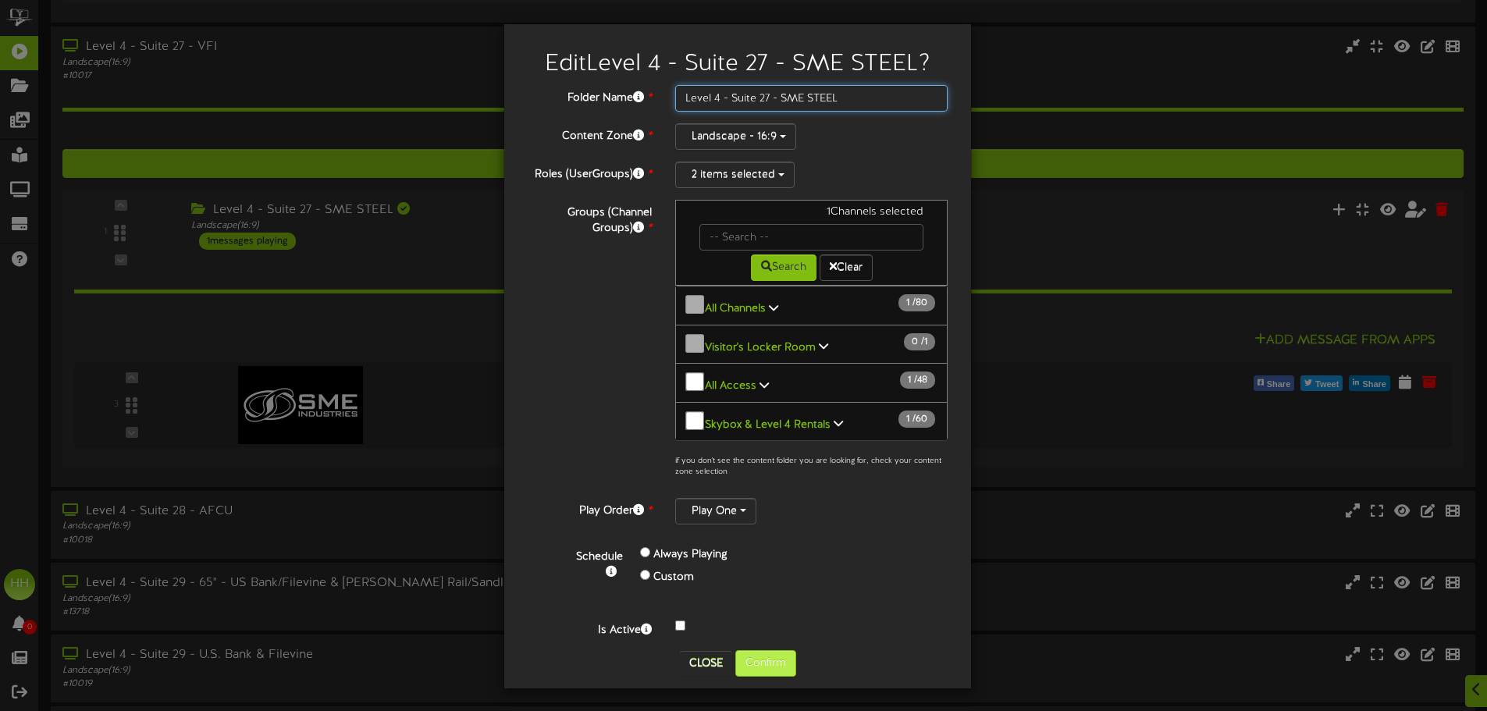
type input "Level 4 - Suite 27 - SME STEEL"
click at [790, 650] on button "Confirm" at bounding box center [765, 663] width 61 height 27
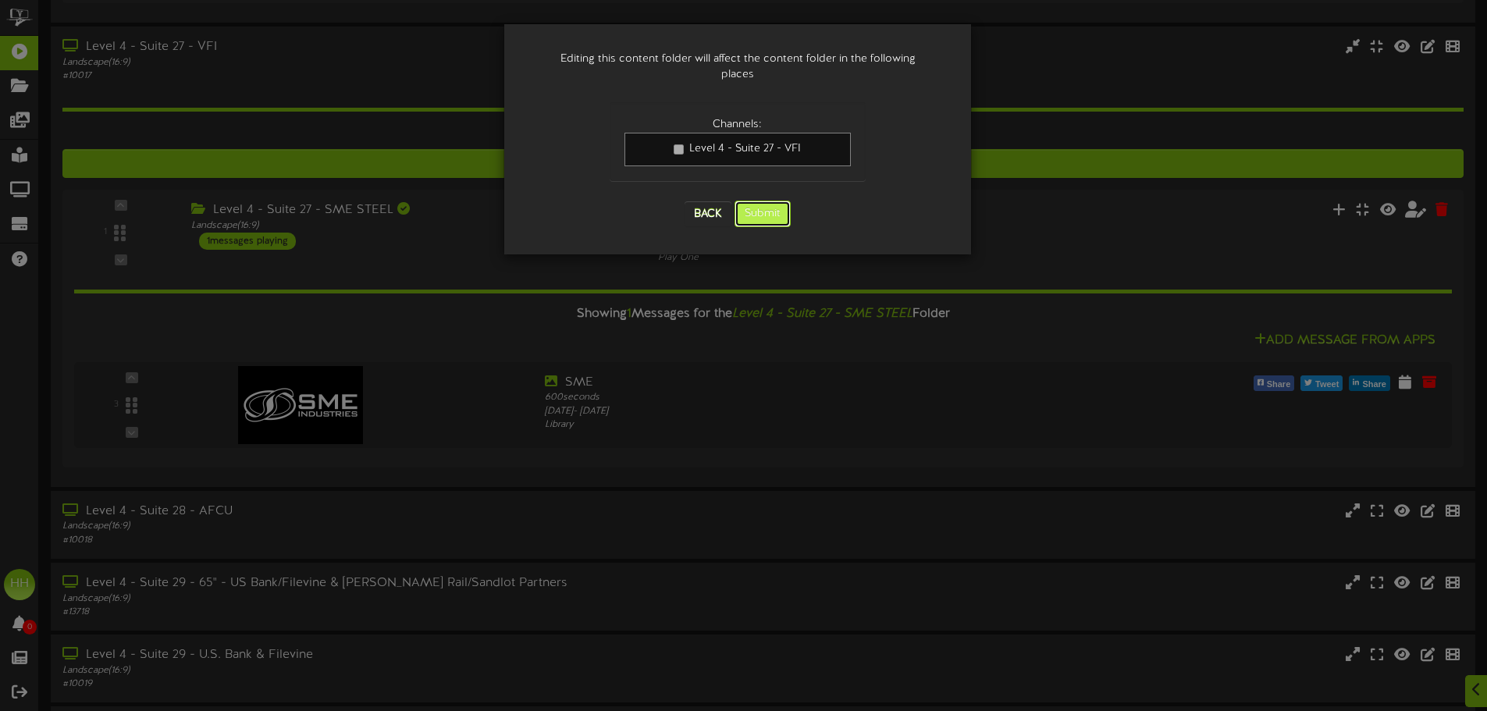
click at [757, 201] on button "Submit" at bounding box center [763, 214] width 56 height 27
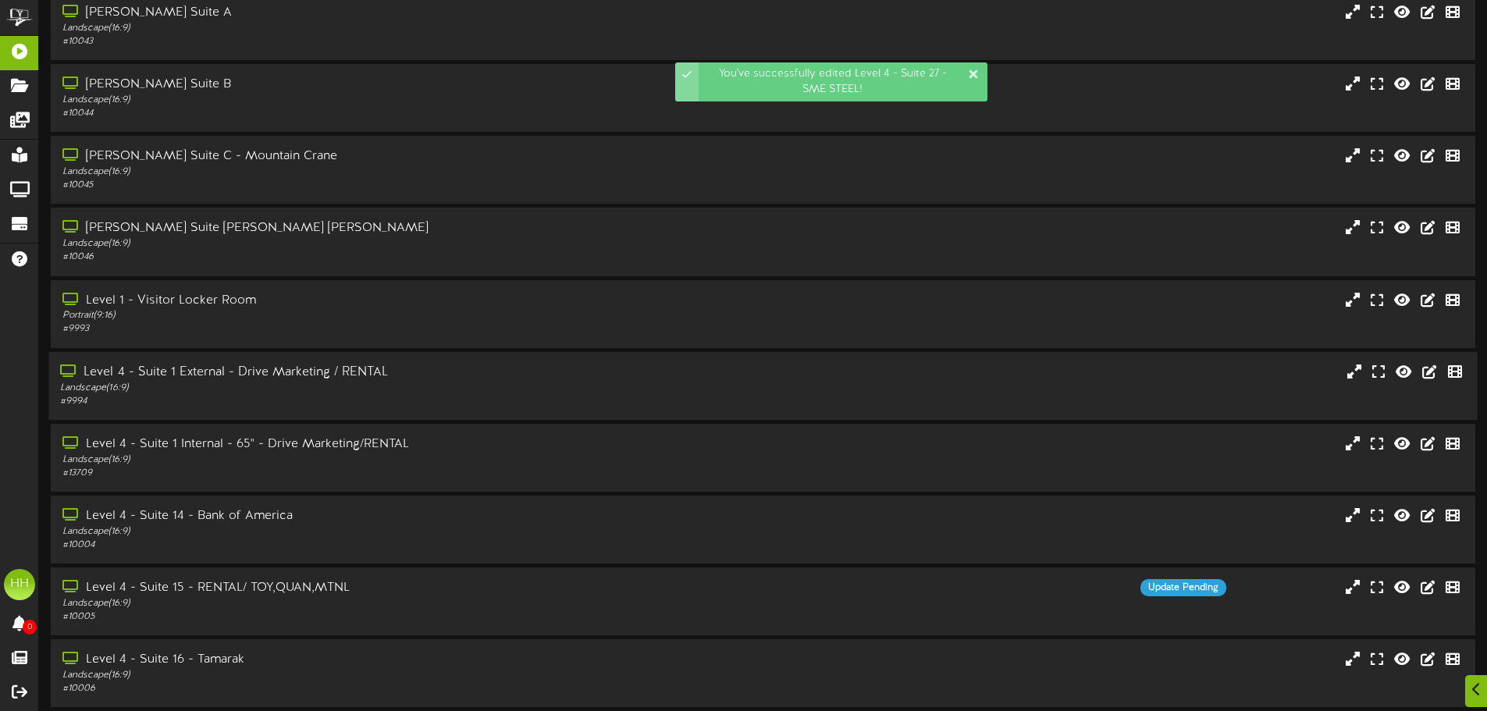
scroll to position [126, 0]
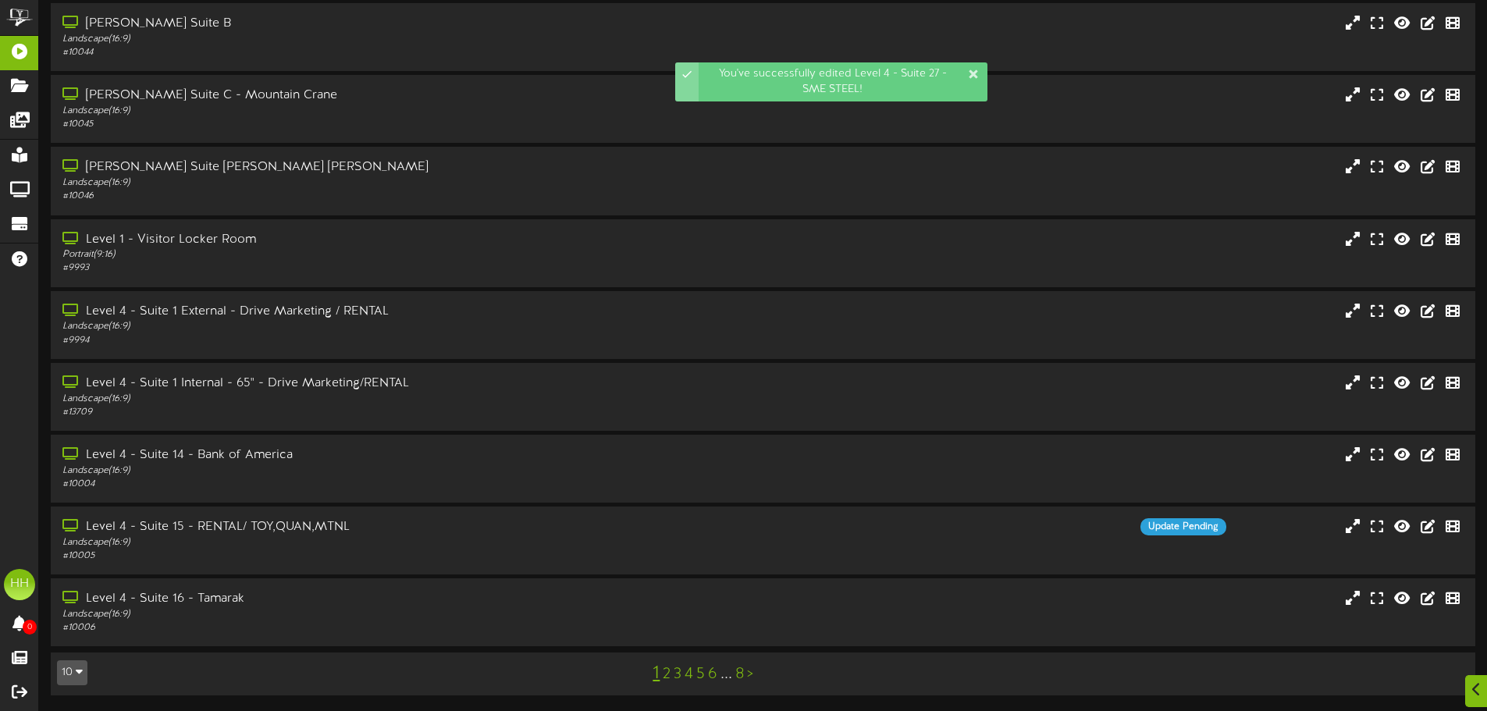
click at [669, 671] on link "2" at bounding box center [667, 674] width 8 height 17
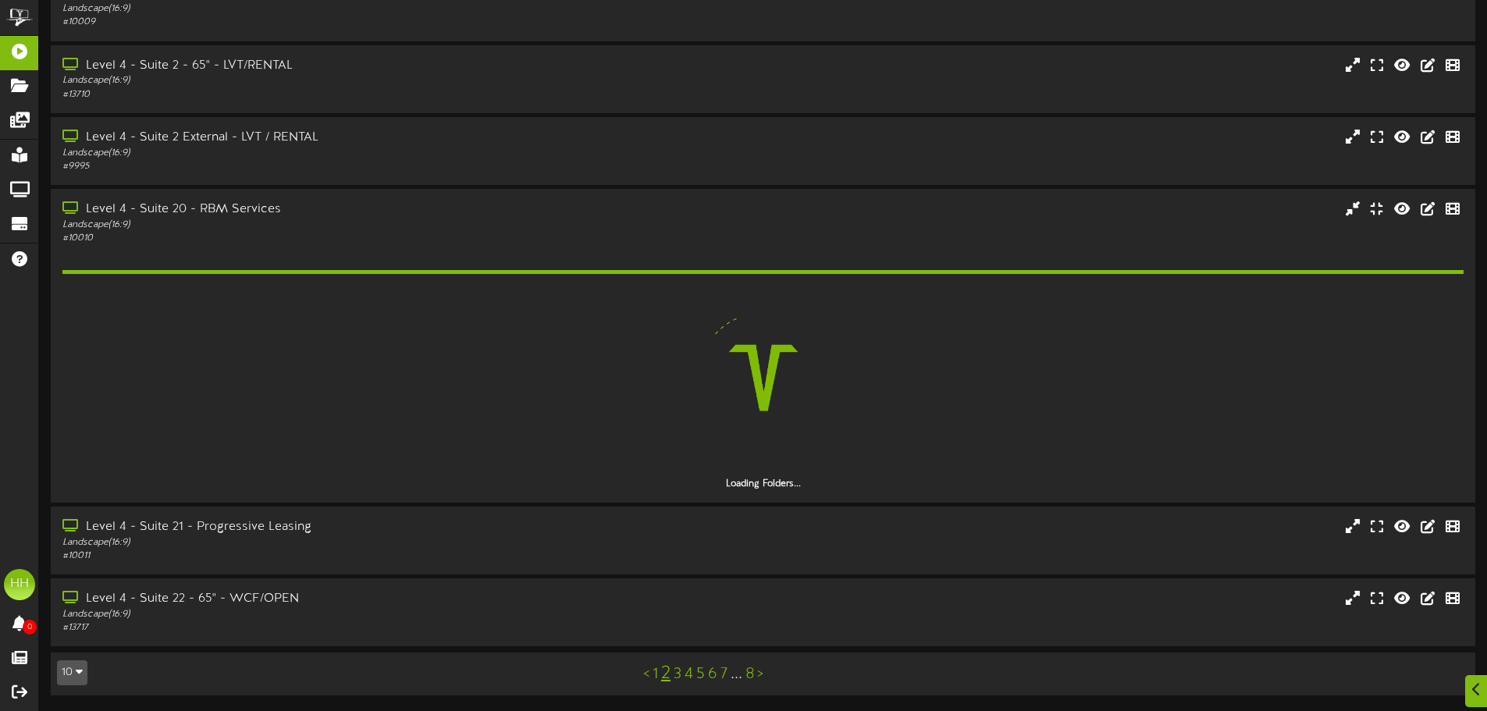
scroll to position [730, 0]
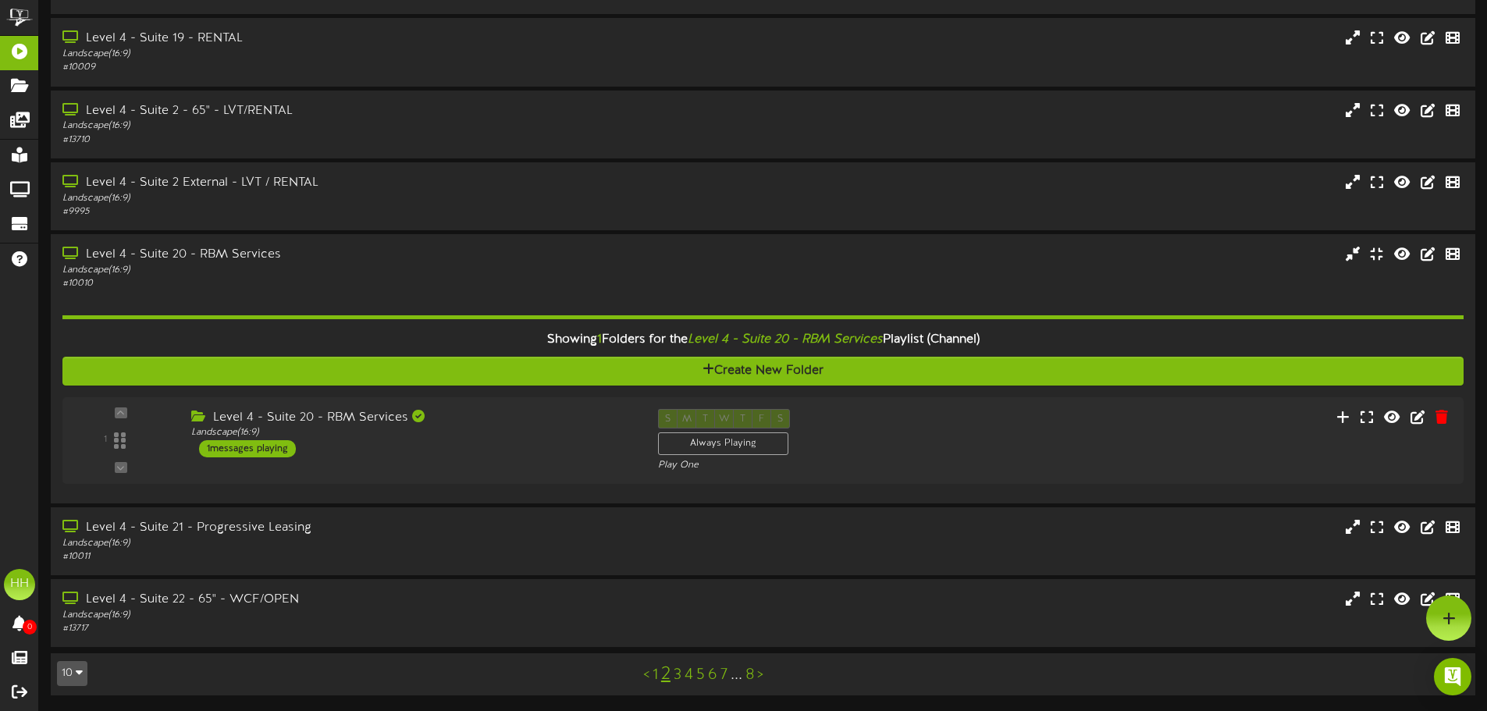
click at [678, 676] on link "3" at bounding box center [678, 675] width 8 height 17
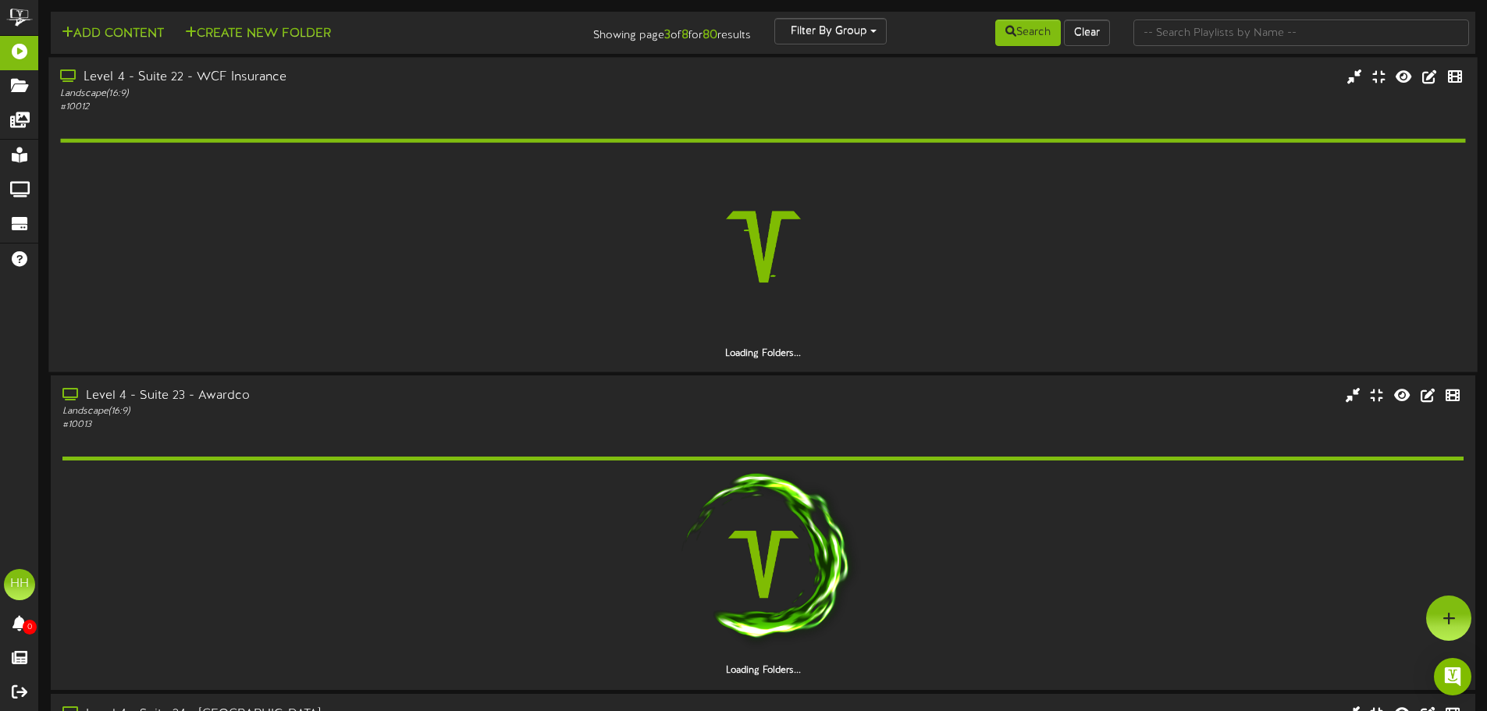
click at [416, 112] on div "# 10012" at bounding box center [346, 107] width 572 height 13
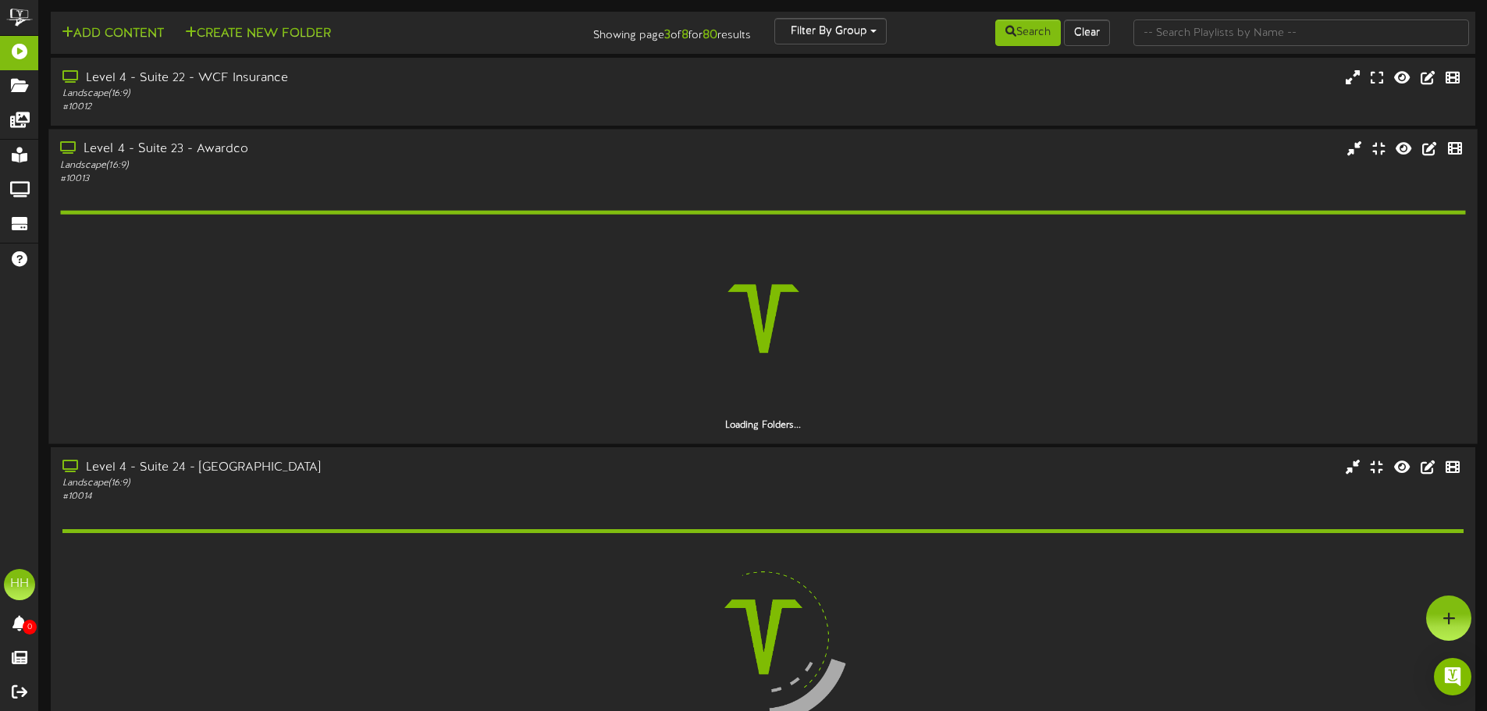
click at [345, 171] on div "Landscape ( 16:9 )" at bounding box center [346, 164] width 572 height 13
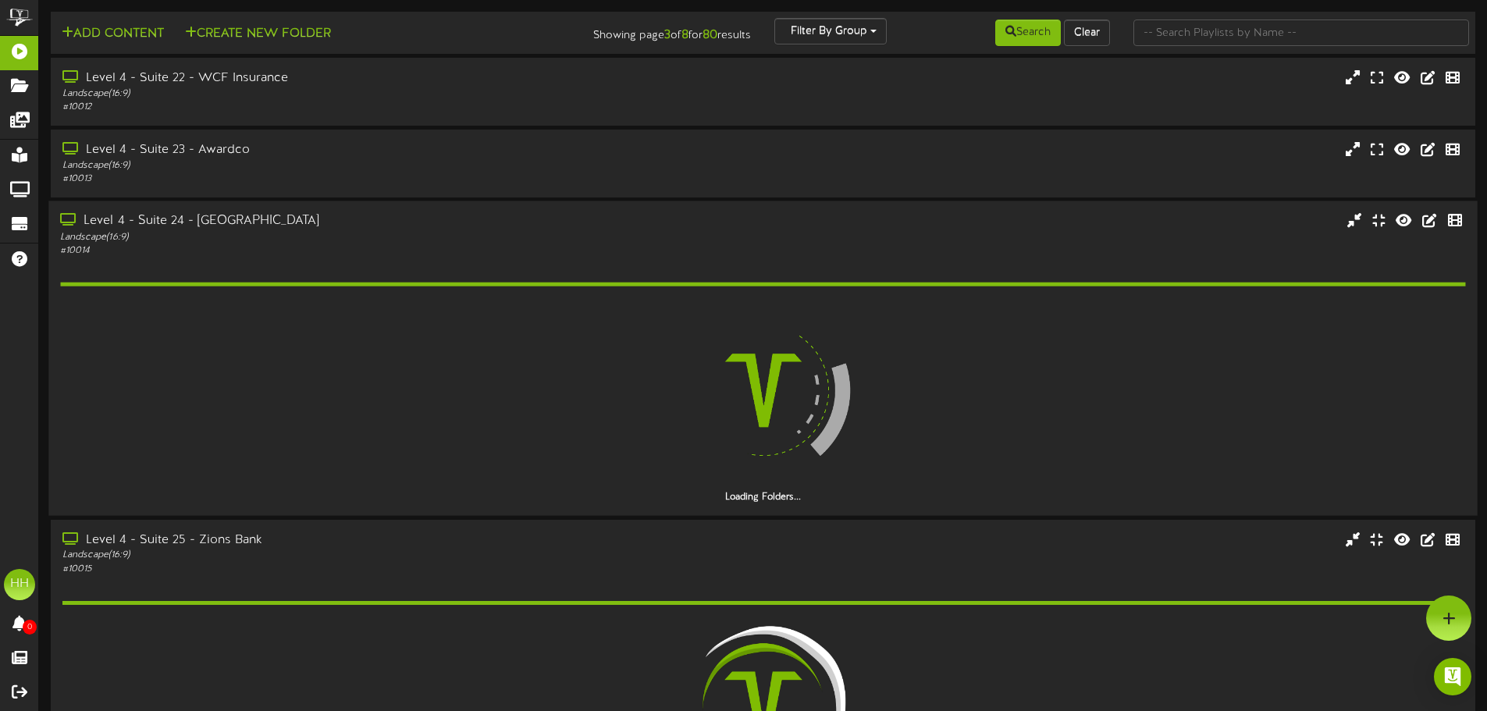
click at [320, 206] on div "Level 4 - Suite 24 - [GEOGRAPHIC_DATA] Landscape ( 16:9 ) # 10014" at bounding box center [762, 358] width 1429 height 315
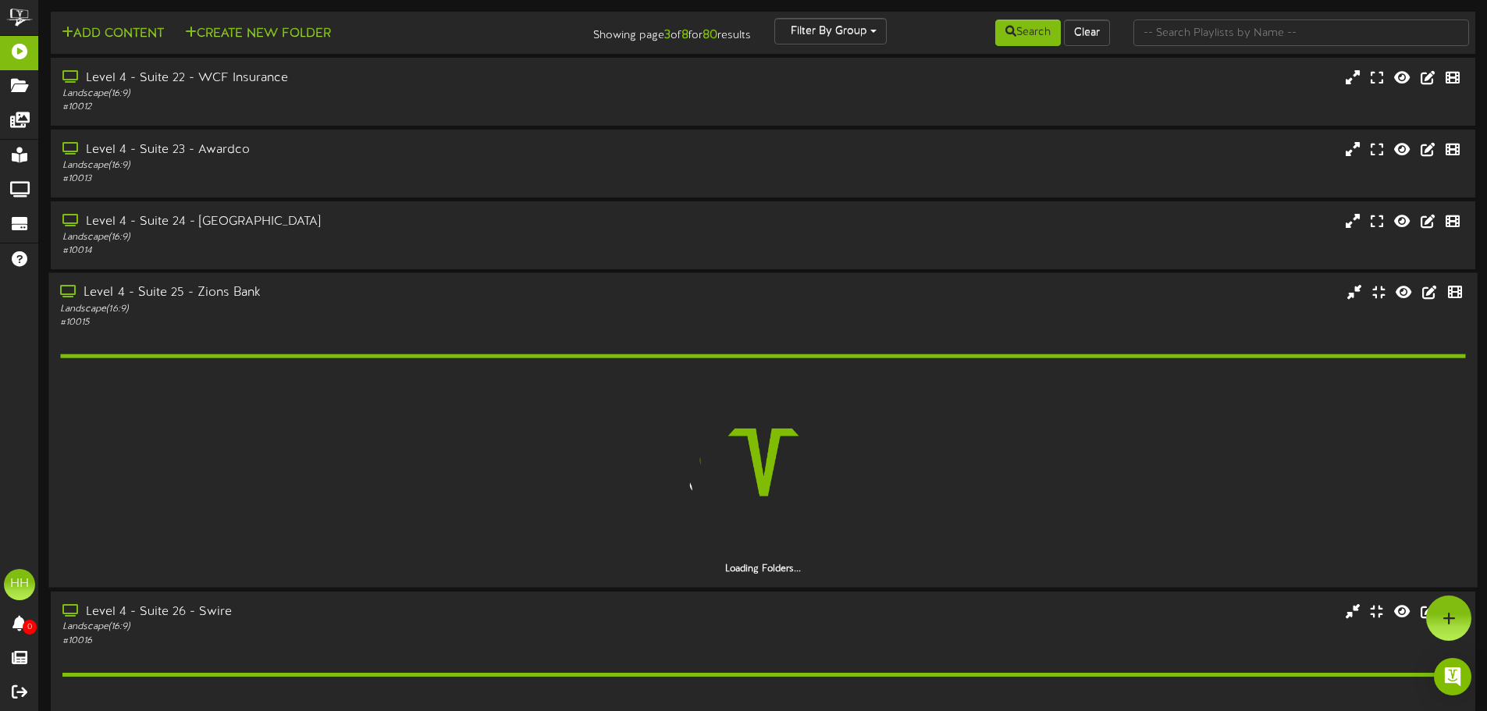
click at [323, 311] on div "Landscape ( 16:9 )" at bounding box center [346, 309] width 572 height 13
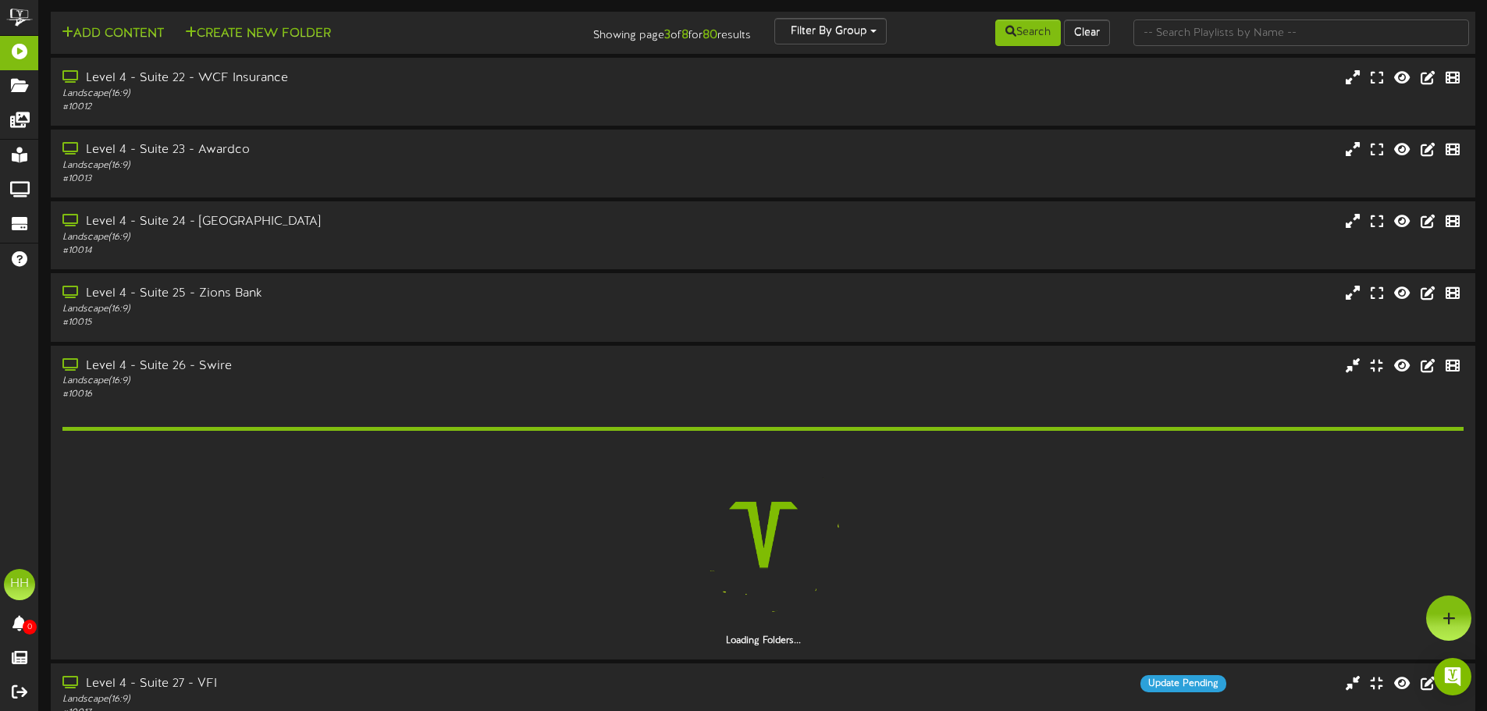
click at [303, 343] on div "Level 4 - Suite 25 - Zions Bank Landscape ( 16:9 ) # 10015" at bounding box center [763, 308] width 1448 height 70
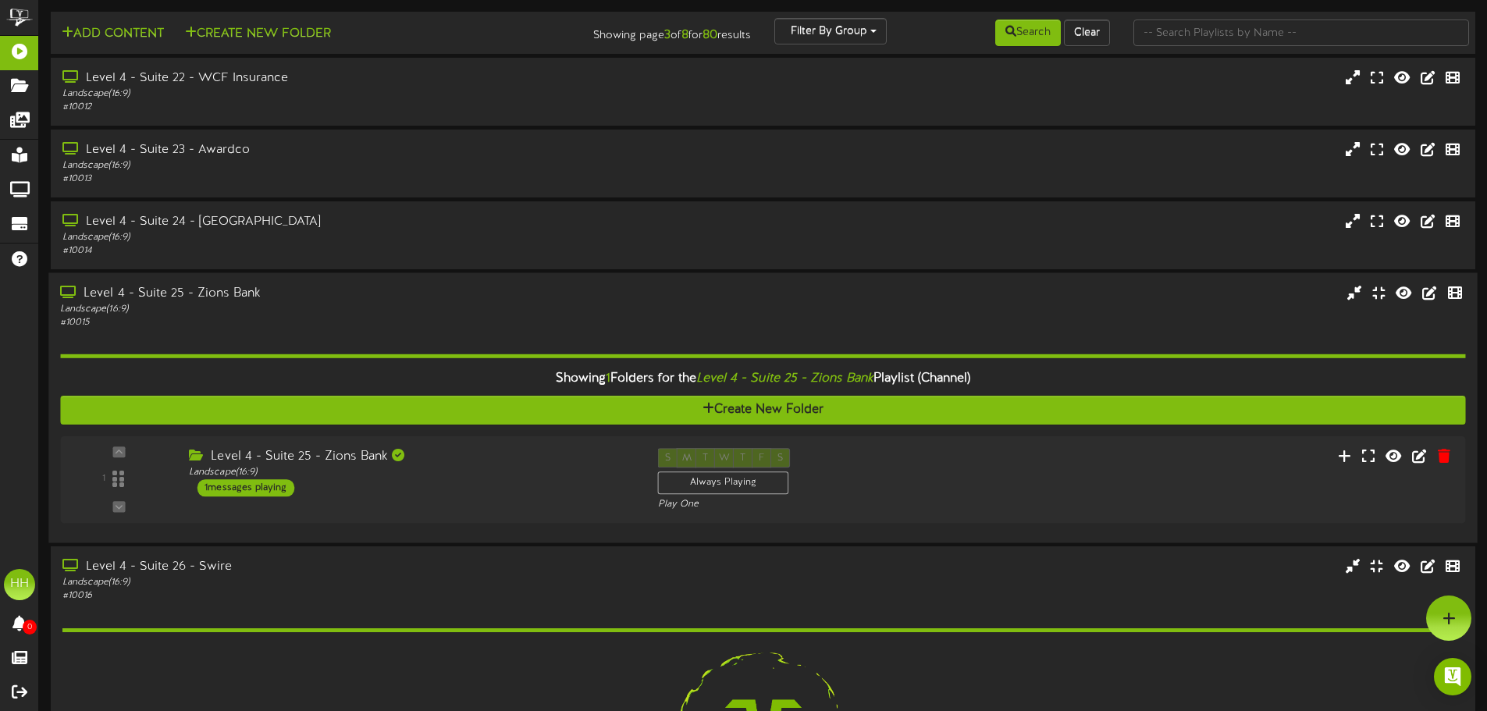
click at [368, 317] on div "# 10015" at bounding box center [346, 322] width 572 height 13
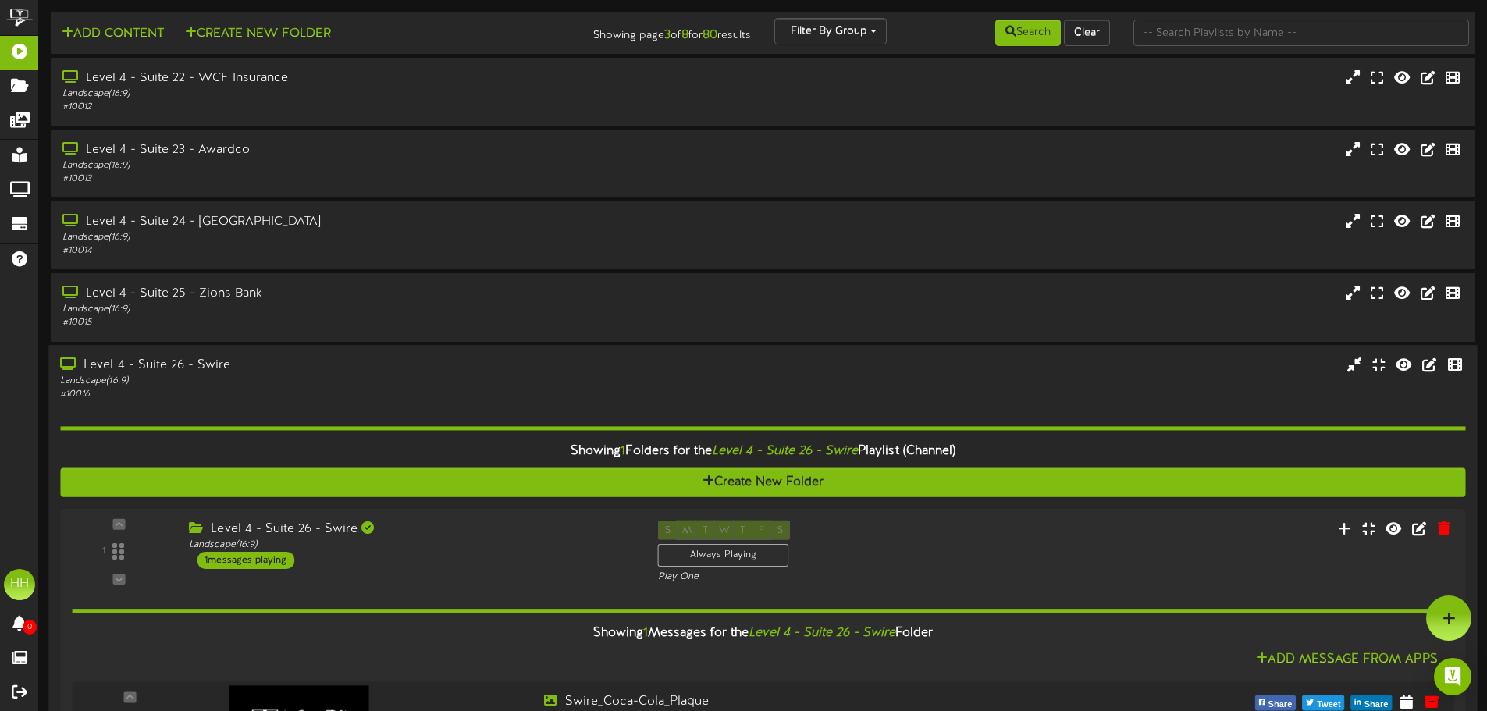
click at [333, 374] on div "Level 4 - Suite 26 - Swire" at bounding box center [346, 366] width 572 height 18
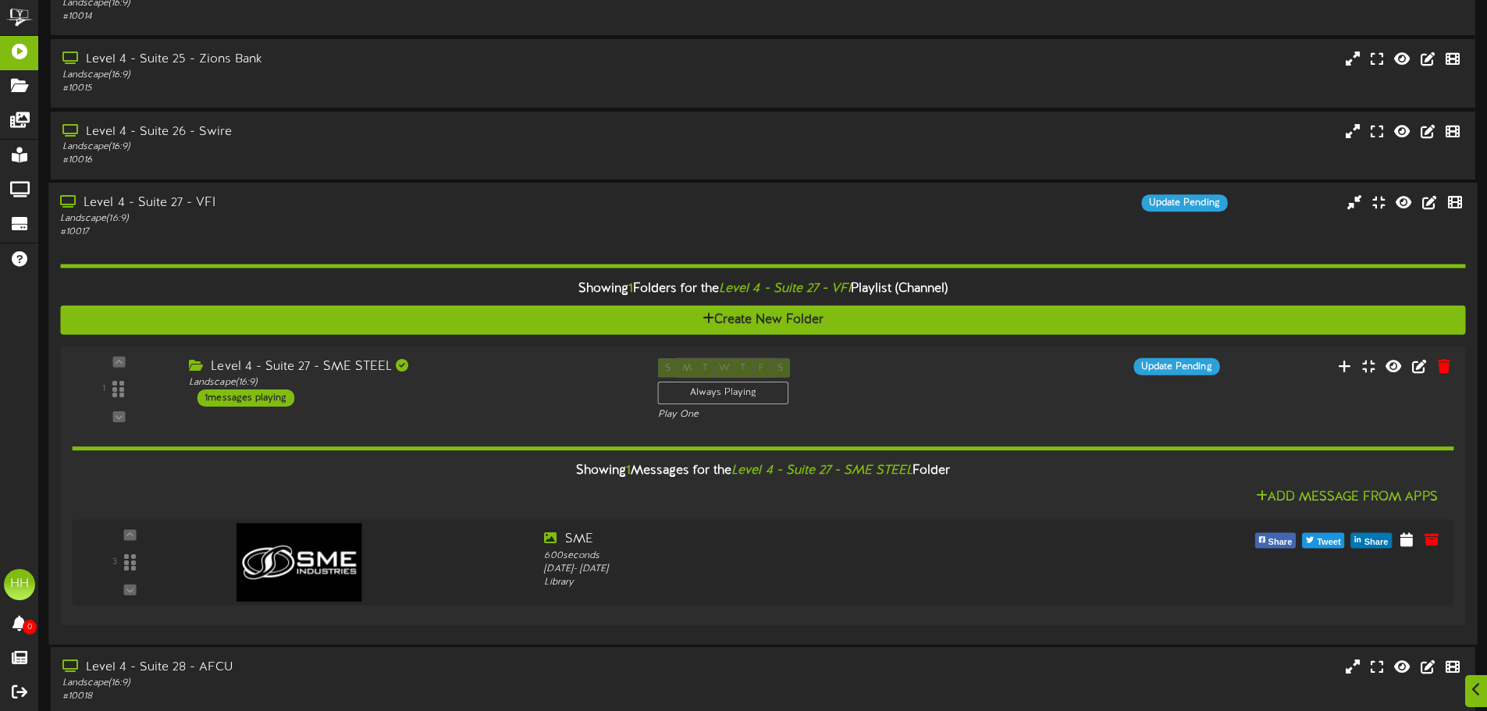
click at [297, 198] on div "Level 4 - Suite 27 - VFI" at bounding box center [346, 203] width 572 height 18
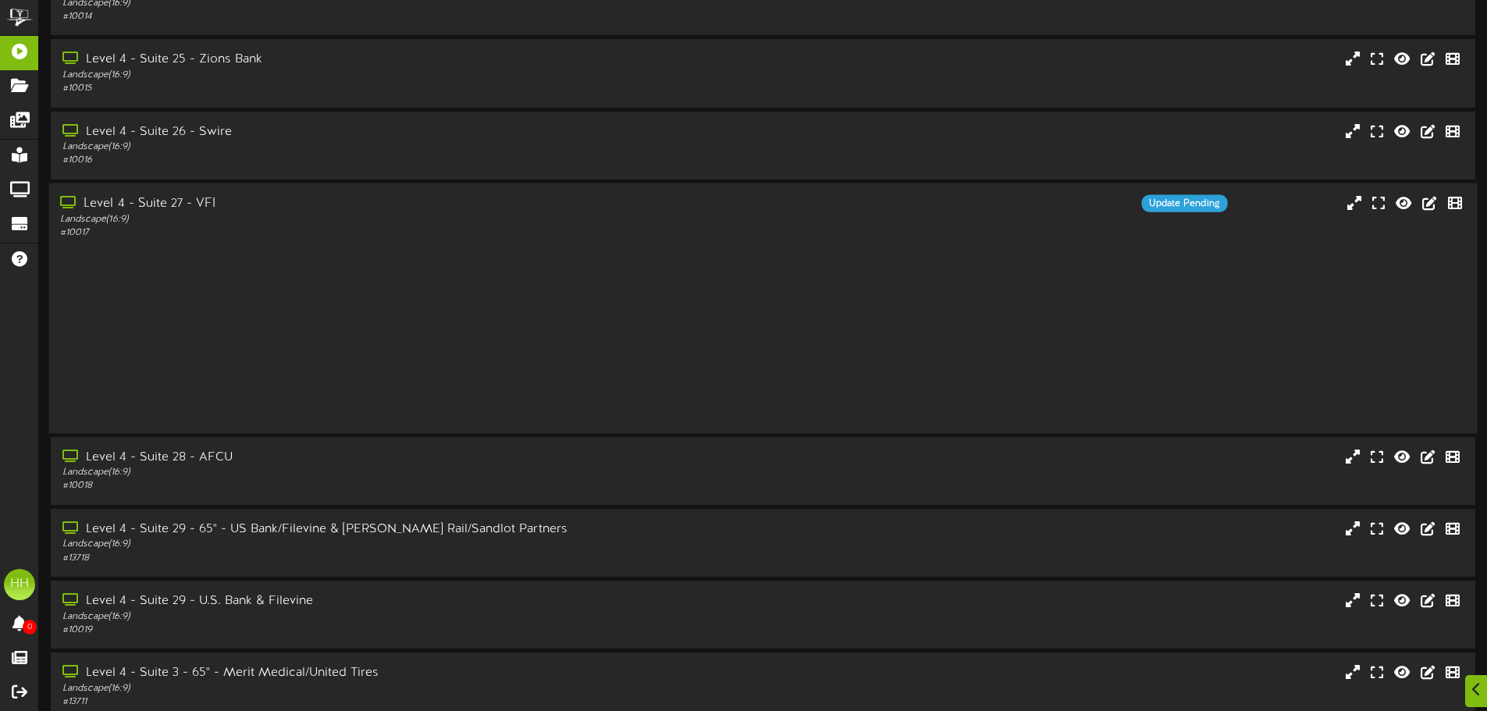
scroll to position [126, 0]
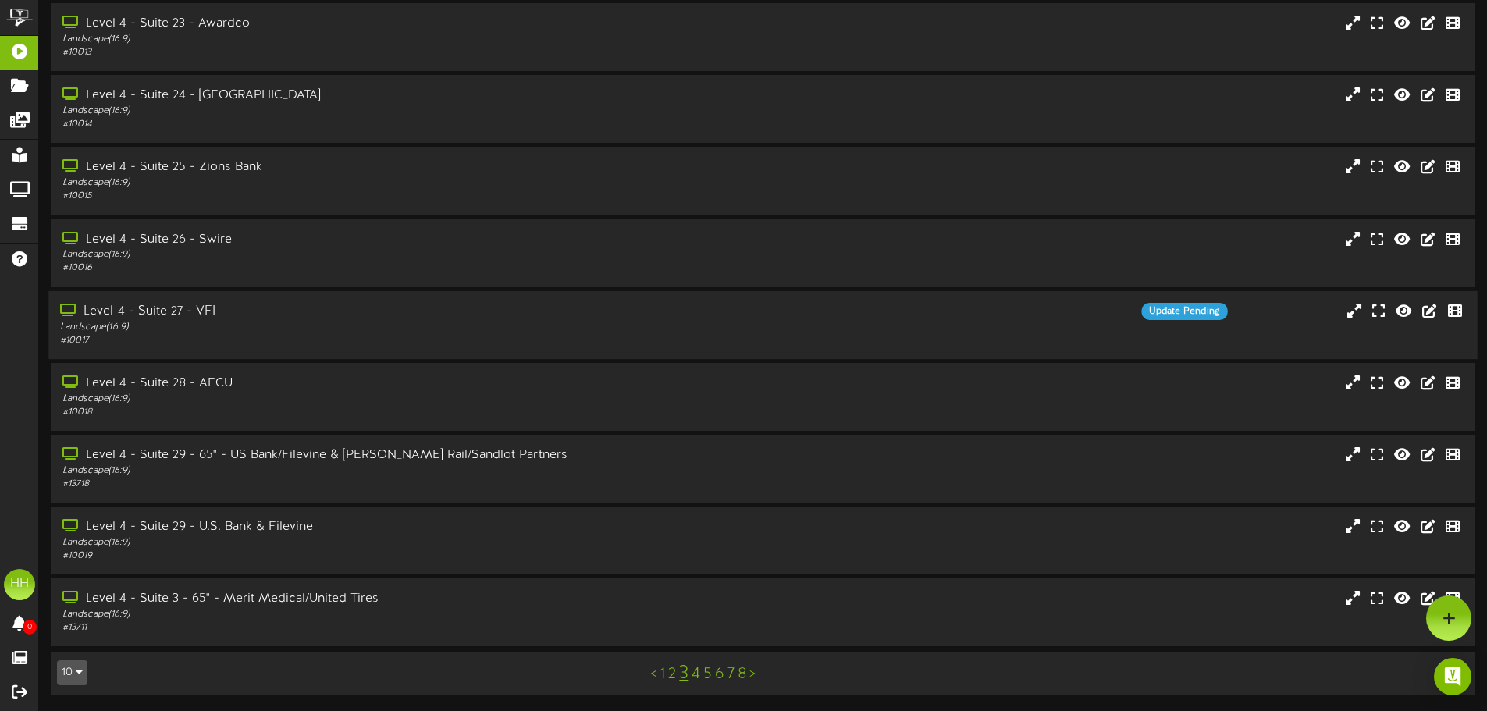
click at [321, 312] on div "Level 4 - Suite 27 - VFI" at bounding box center [346, 312] width 572 height 18
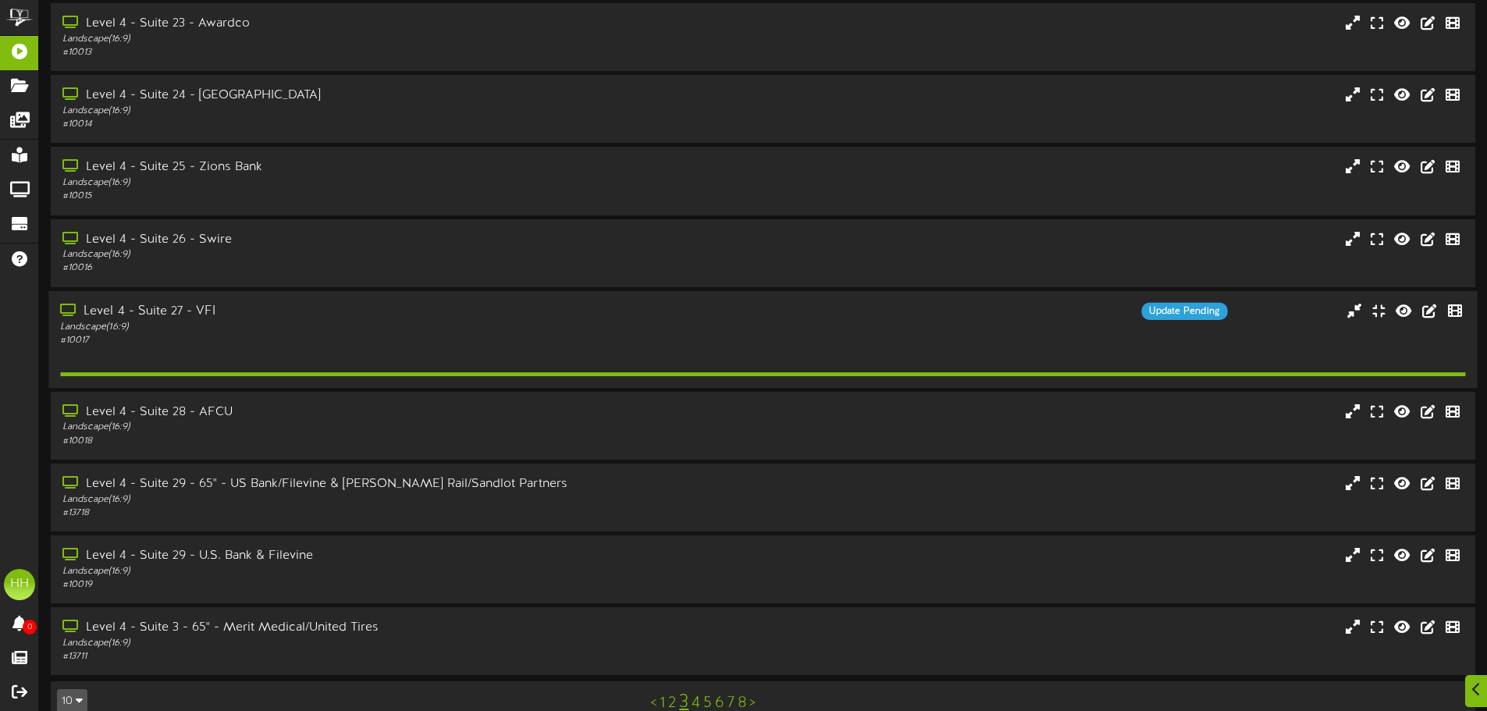
scroll to position [234, 0]
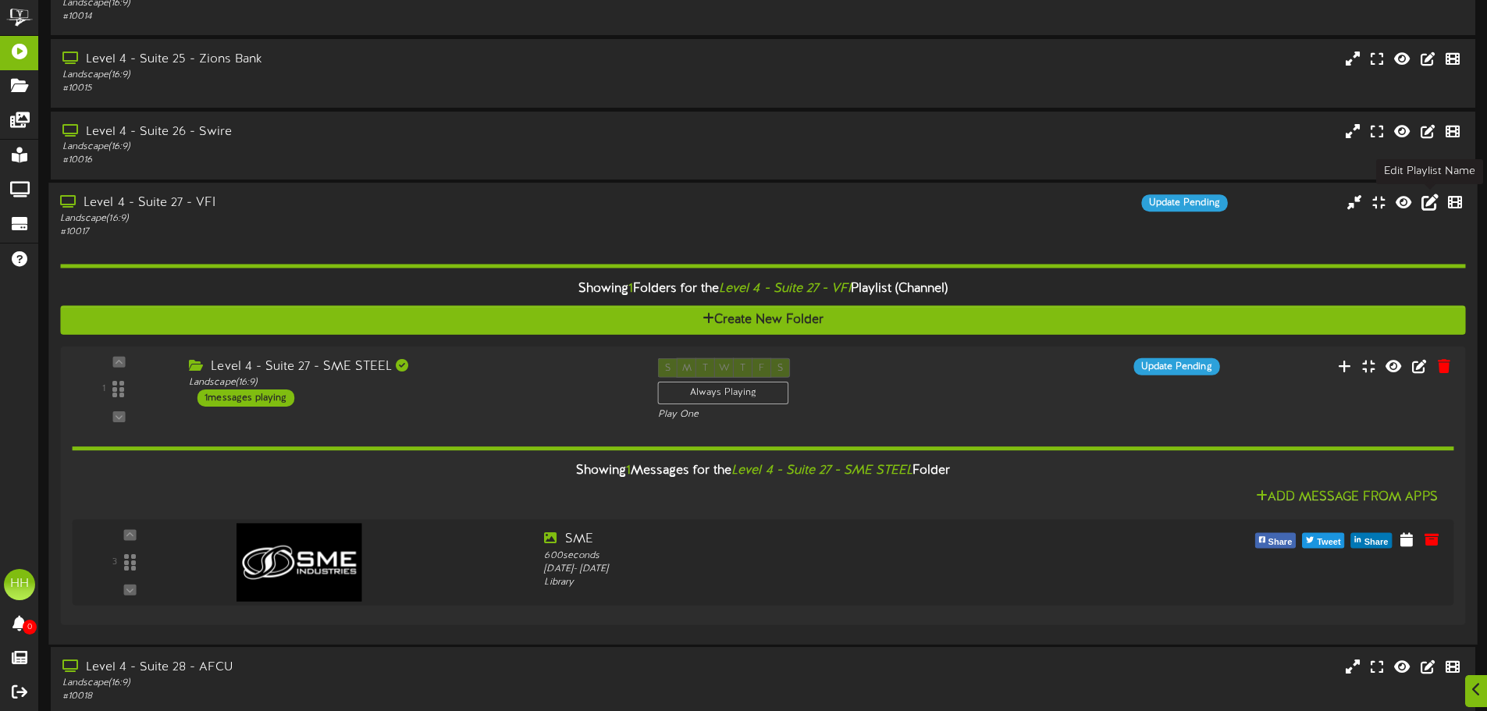
click at [1431, 201] on icon at bounding box center [1430, 201] width 17 height 17
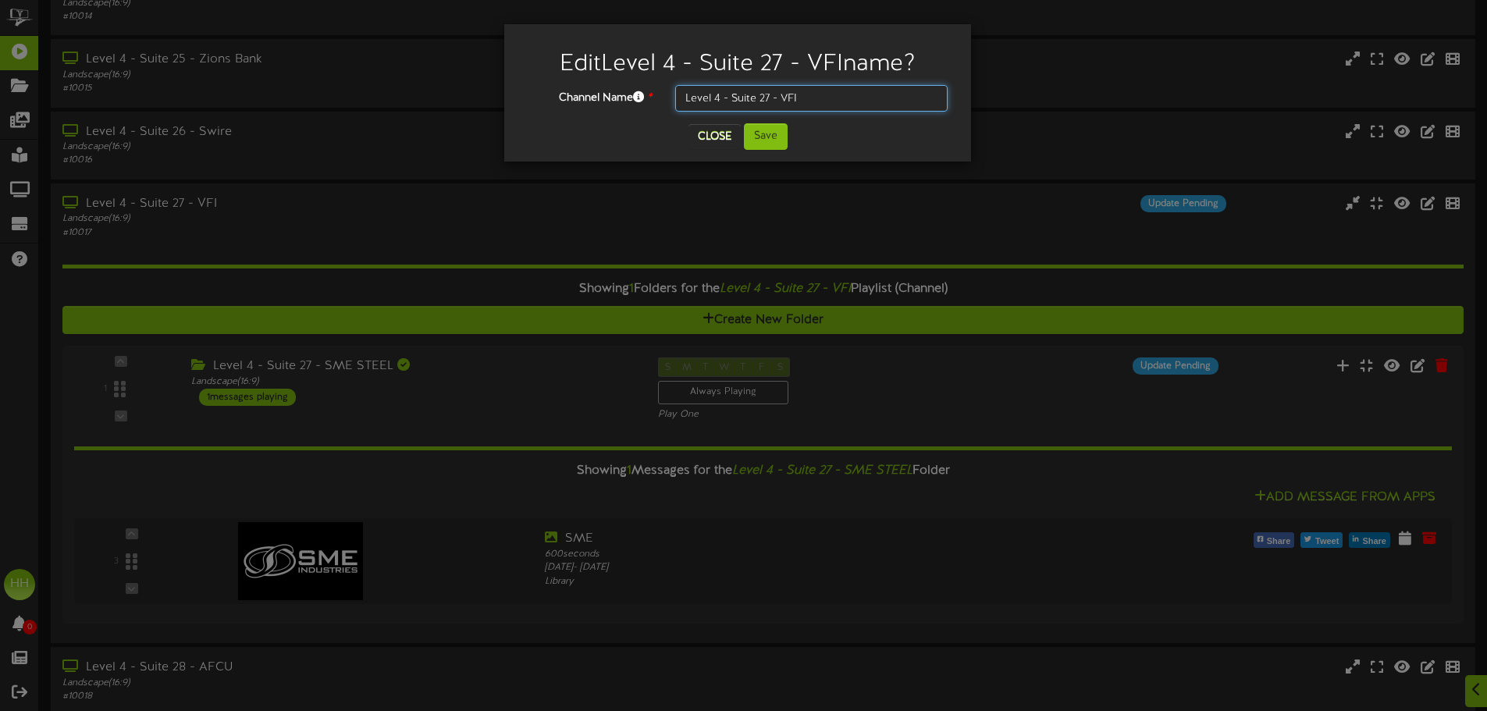
drag, startPoint x: 781, startPoint y: 98, endPoint x: 877, endPoint y: 100, distance: 95.3
click at [877, 100] on input "Level 4 - Suite 27 - VFI" at bounding box center [811, 98] width 272 height 27
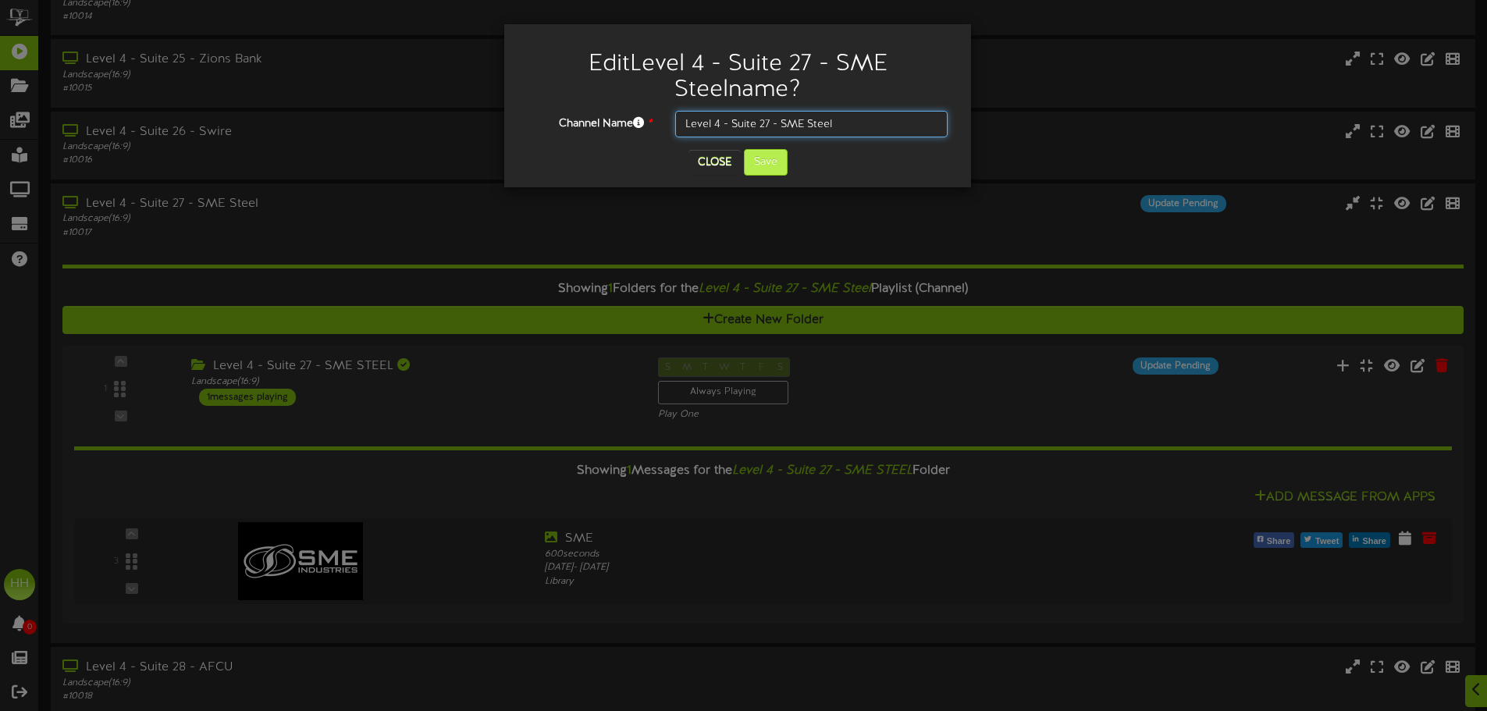
type input "Level 4 - Suite 27 - SME Steel"
click at [762, 169] on button "Save" at bounding box center [766, 162] width 44 height 27
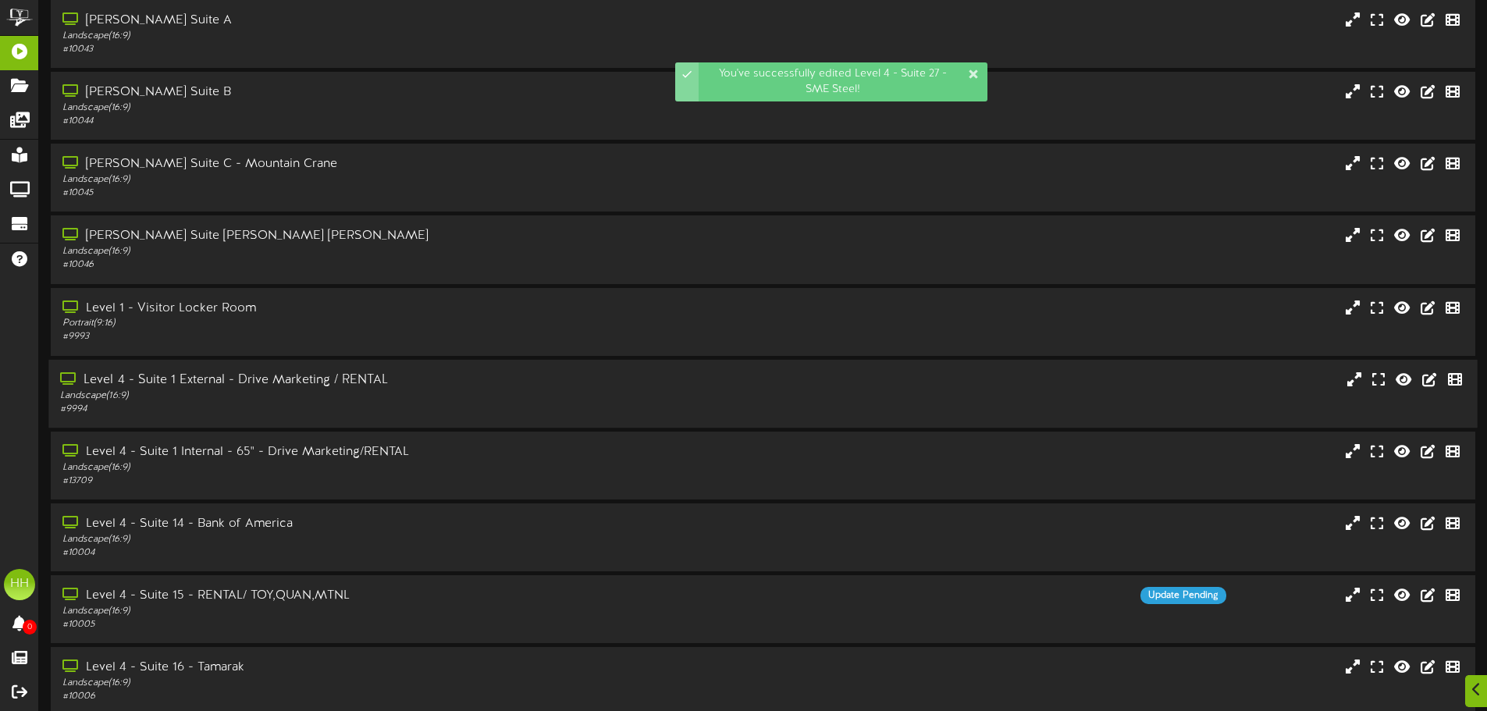
scroll to position [126, 0]
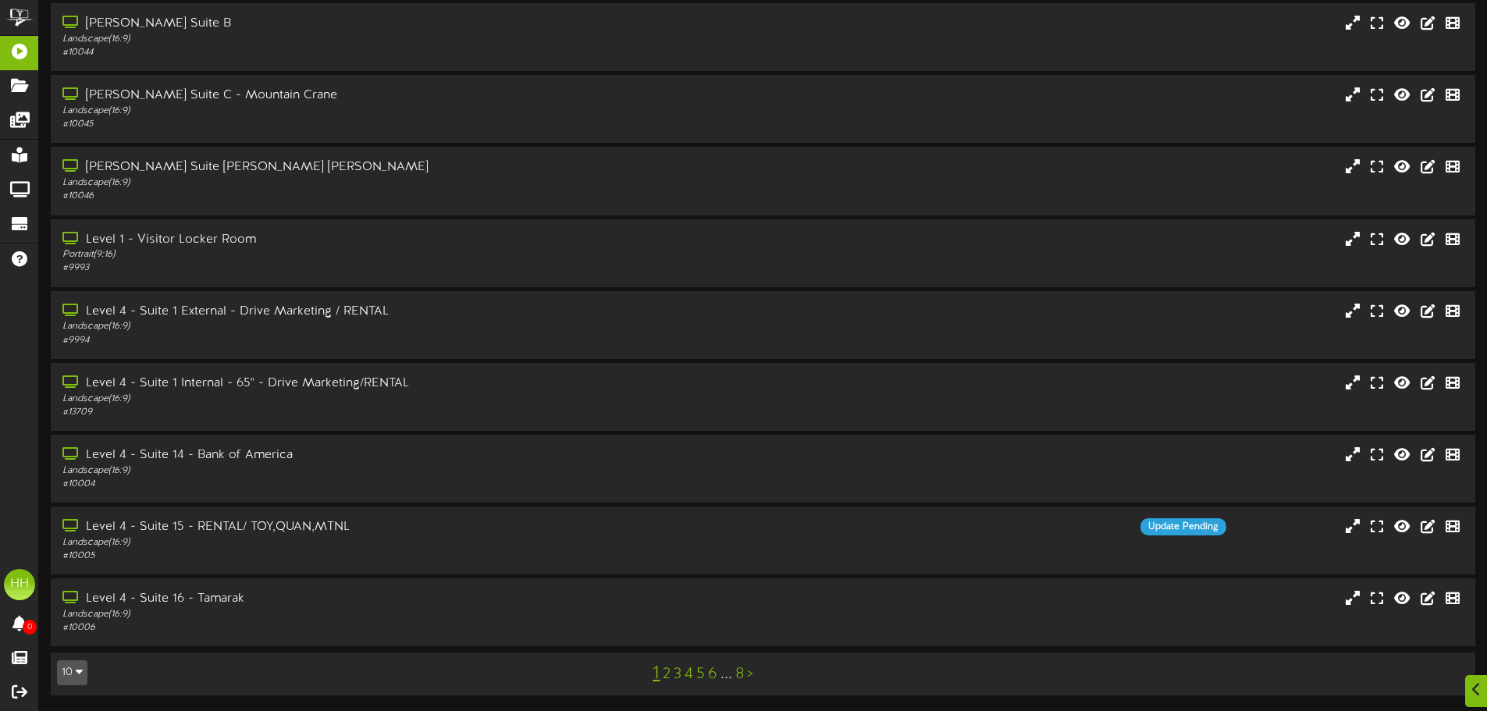
click at [670, 674] on link "2" at bounding box center [667, 674] width 8 height 17
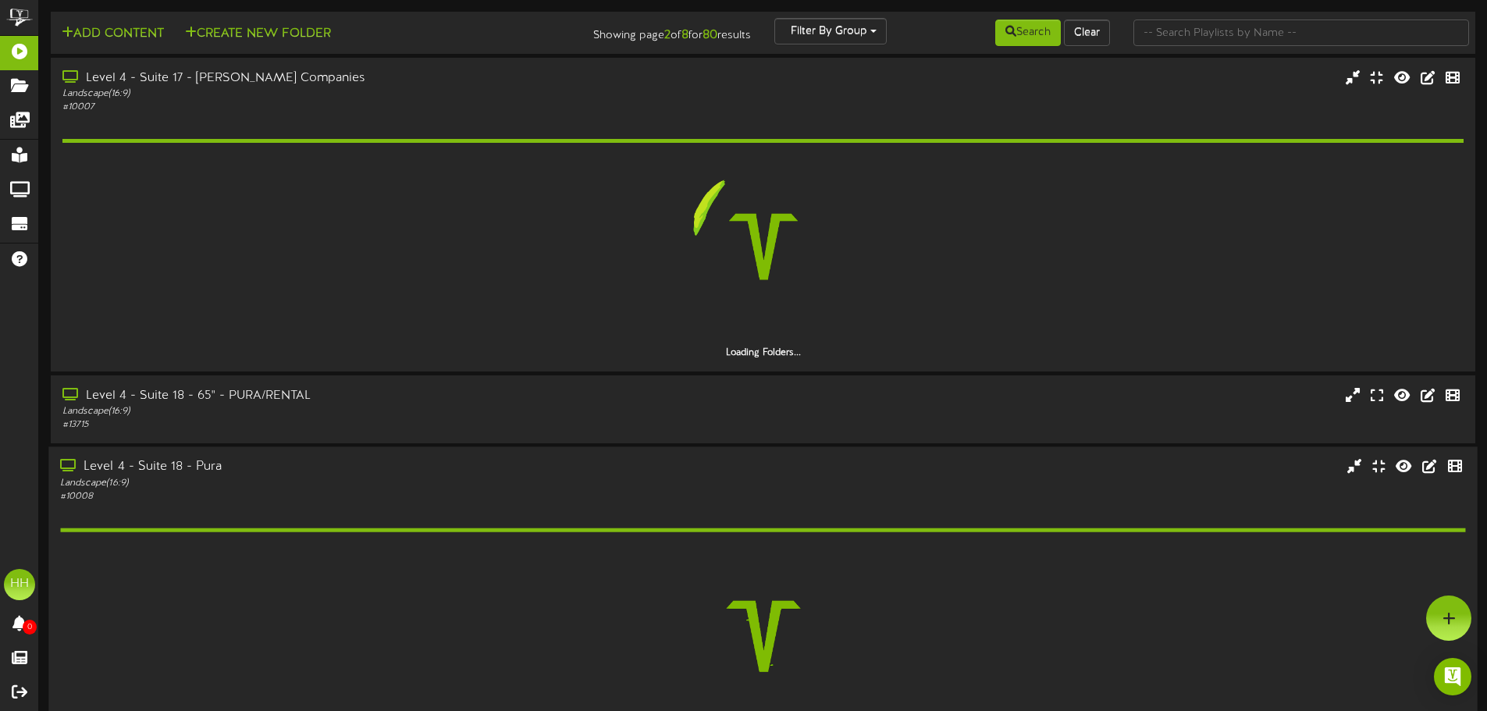
click at [290, 477] on div "Landscape ( 16:9 )" at bounding box center [346, 483] width 572 height 13
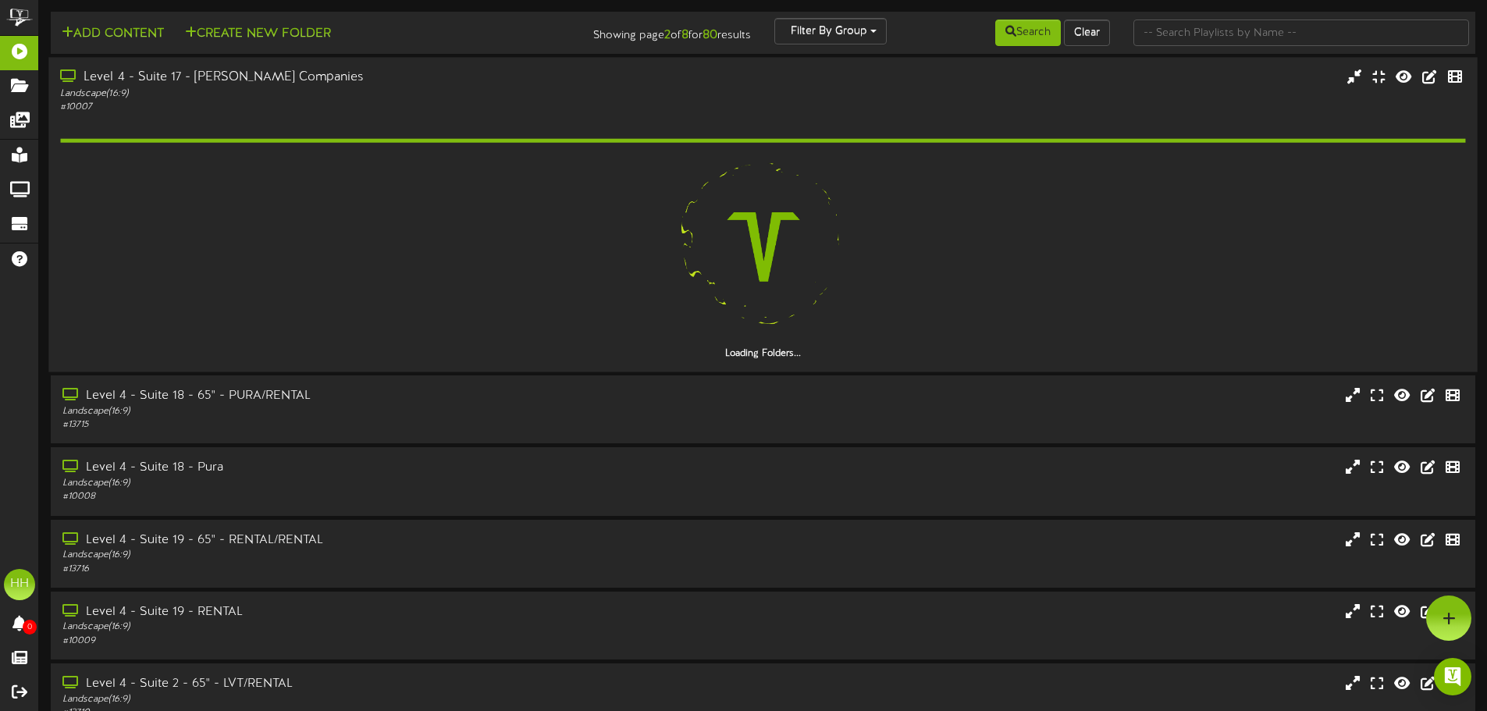
click at [320, 109] on div "# 10007" at bounding box center [346, 107] width 572 height 13
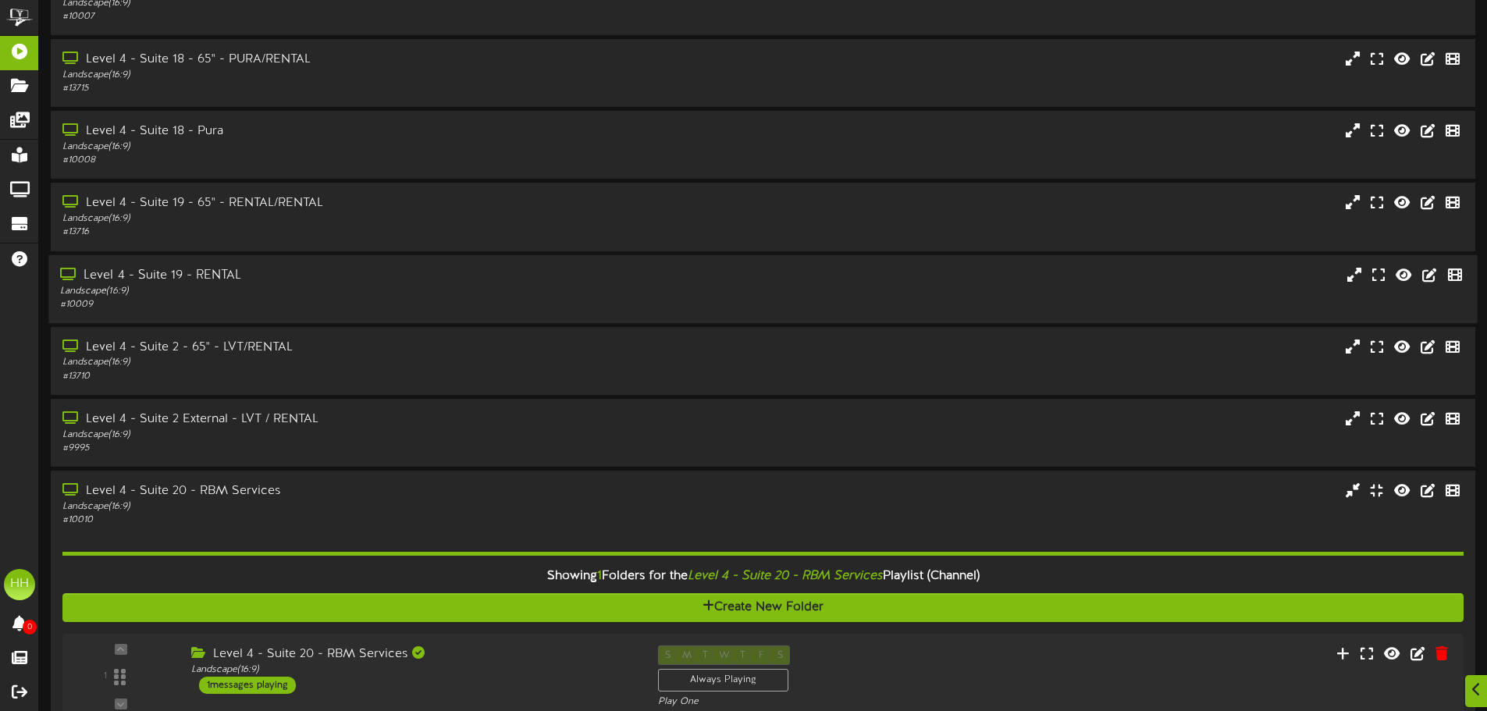
scroll to position [234, 0]
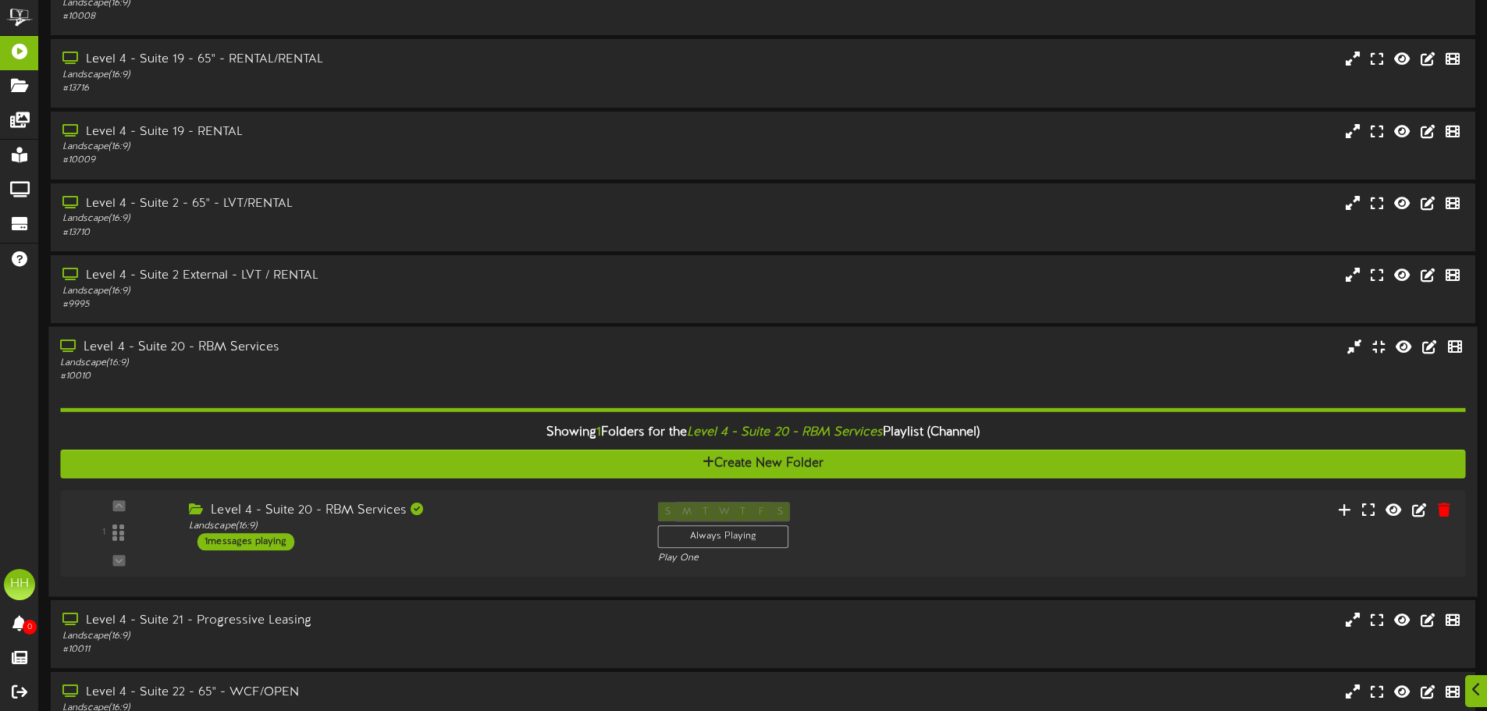
click at [371, 347] on div "Level 4 - Suite 20 - RBM Services" at bounding box center [346, 347] width 572 height 18
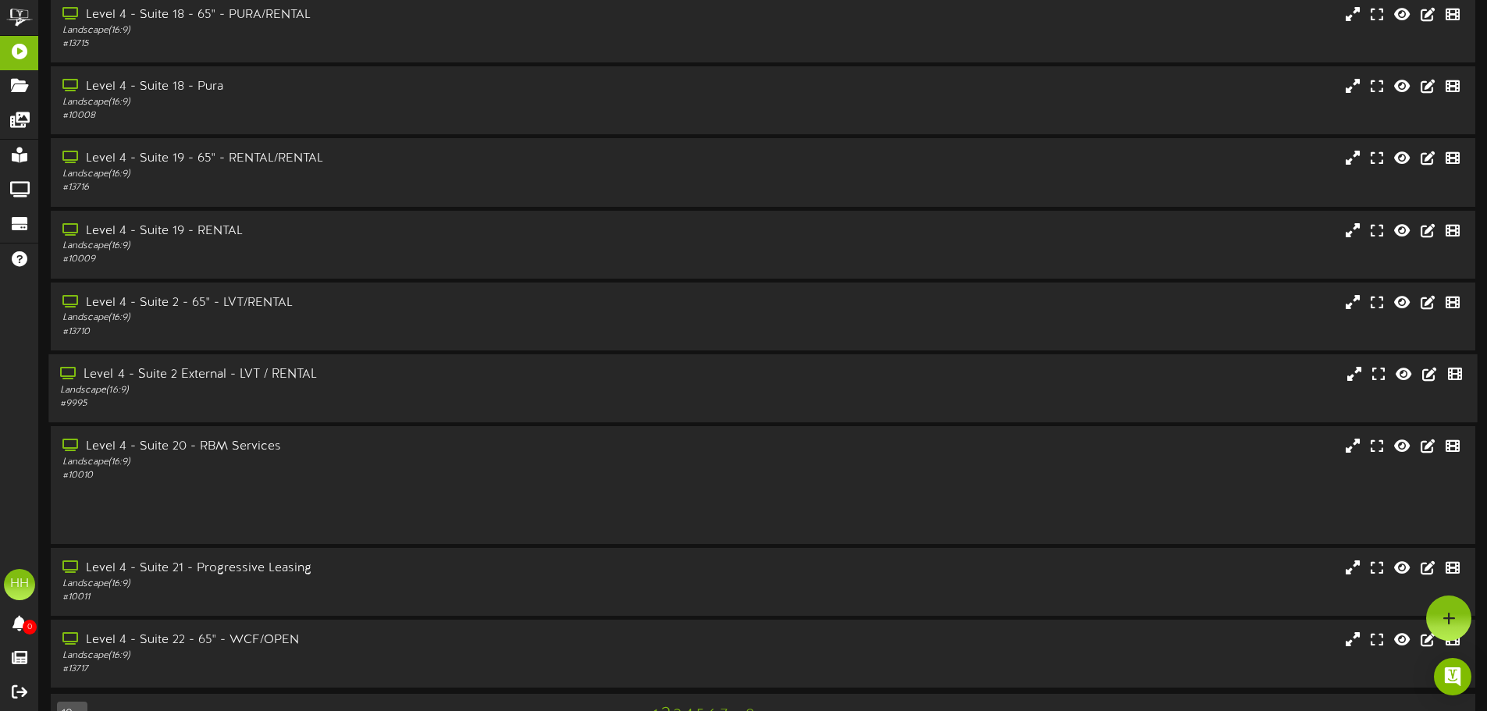
scroll to position [126, 0]
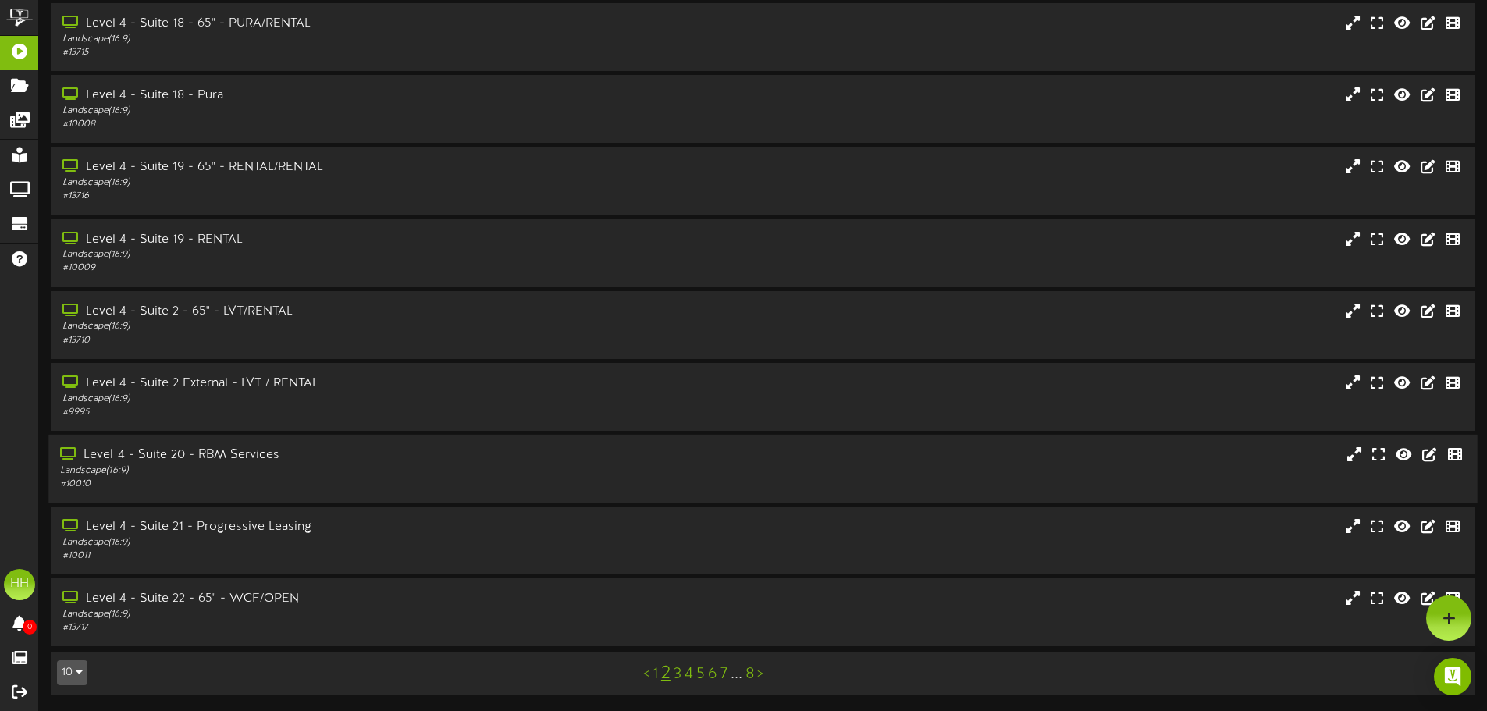
click at [380, 472] on div "Landscape ( 16:9 )" at bounding box center [346, 470] width 572 height 13
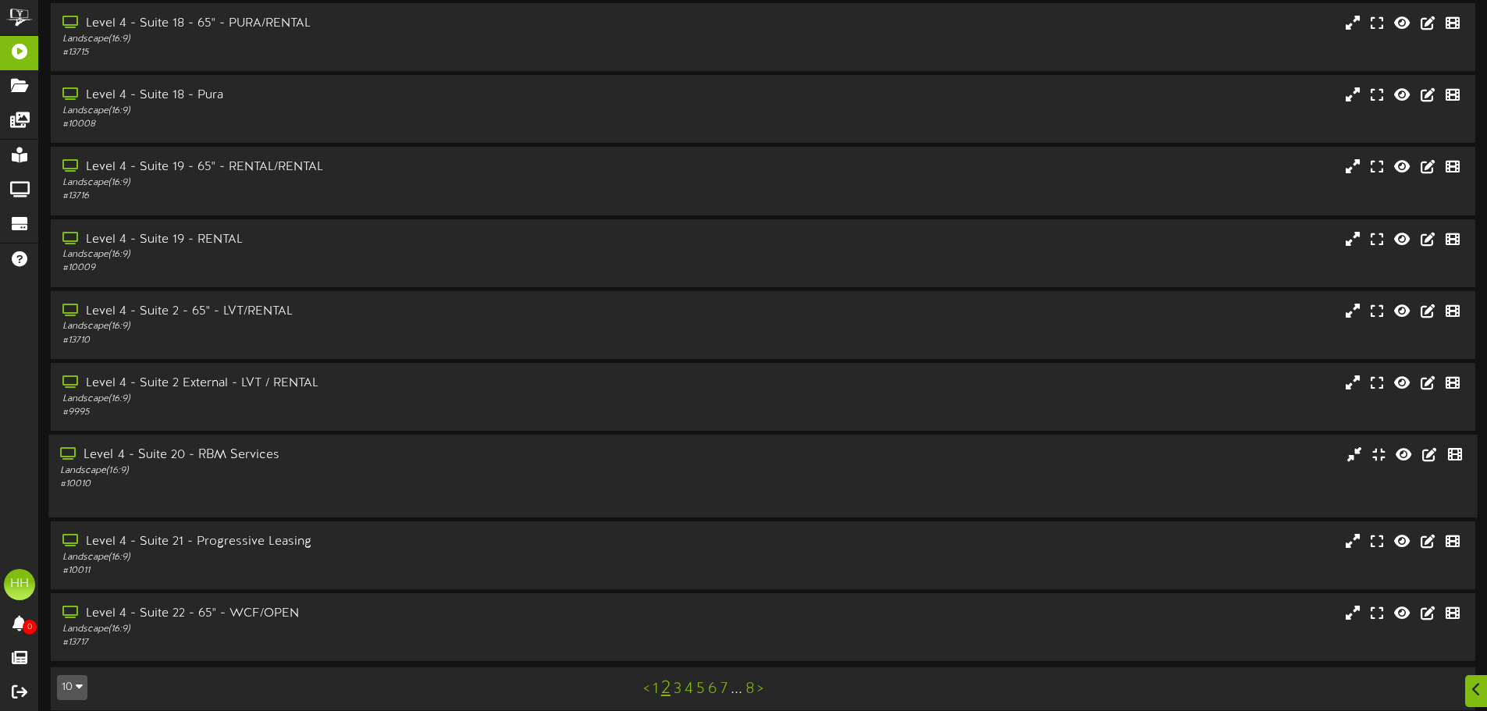
scroll to position [234, 0]
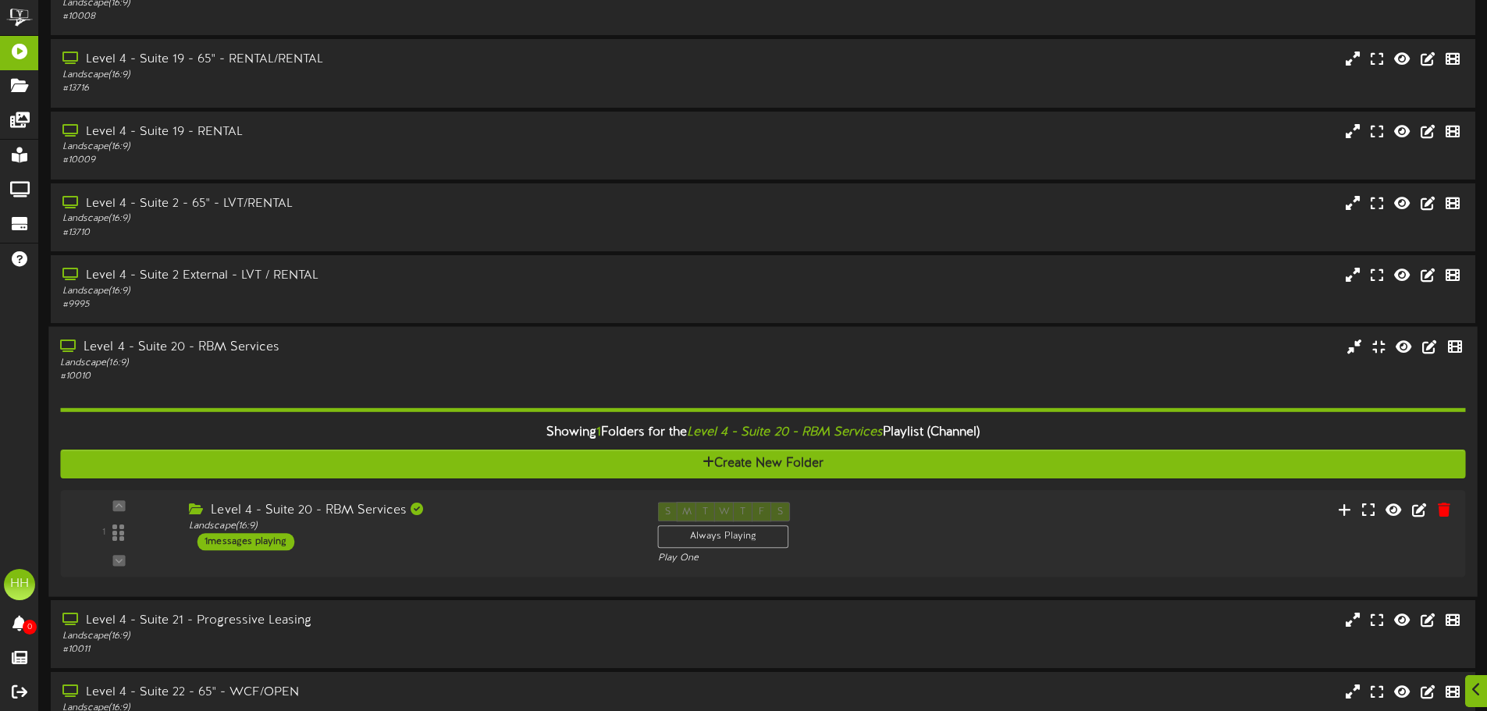
click at [393, 354] on div "Level 4 - Suite 20 - RBM Services" at bounding box center [346, 347] width 572 height 18
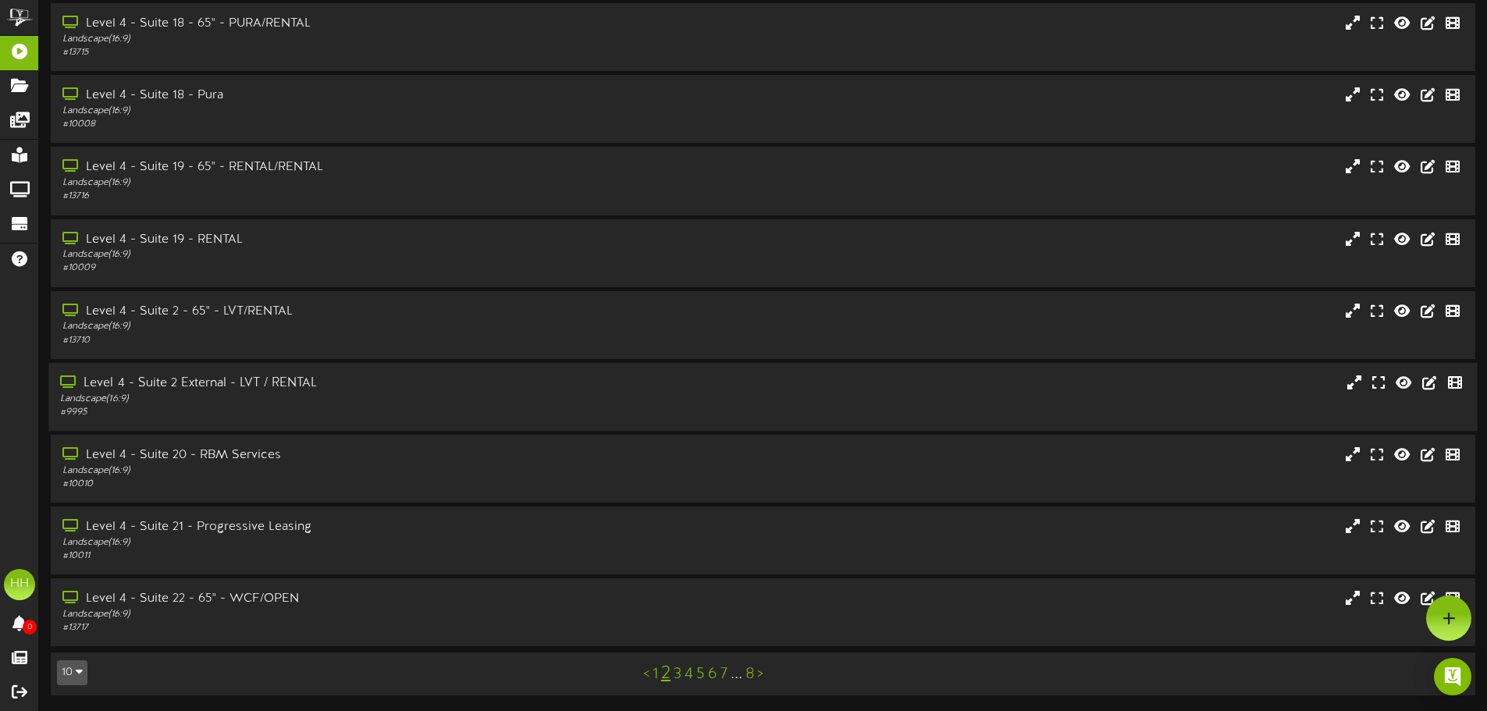
click at [367, 400] on div "Landscape ( 16:9 )" at bounding box center [346, 399] width 572 height 13
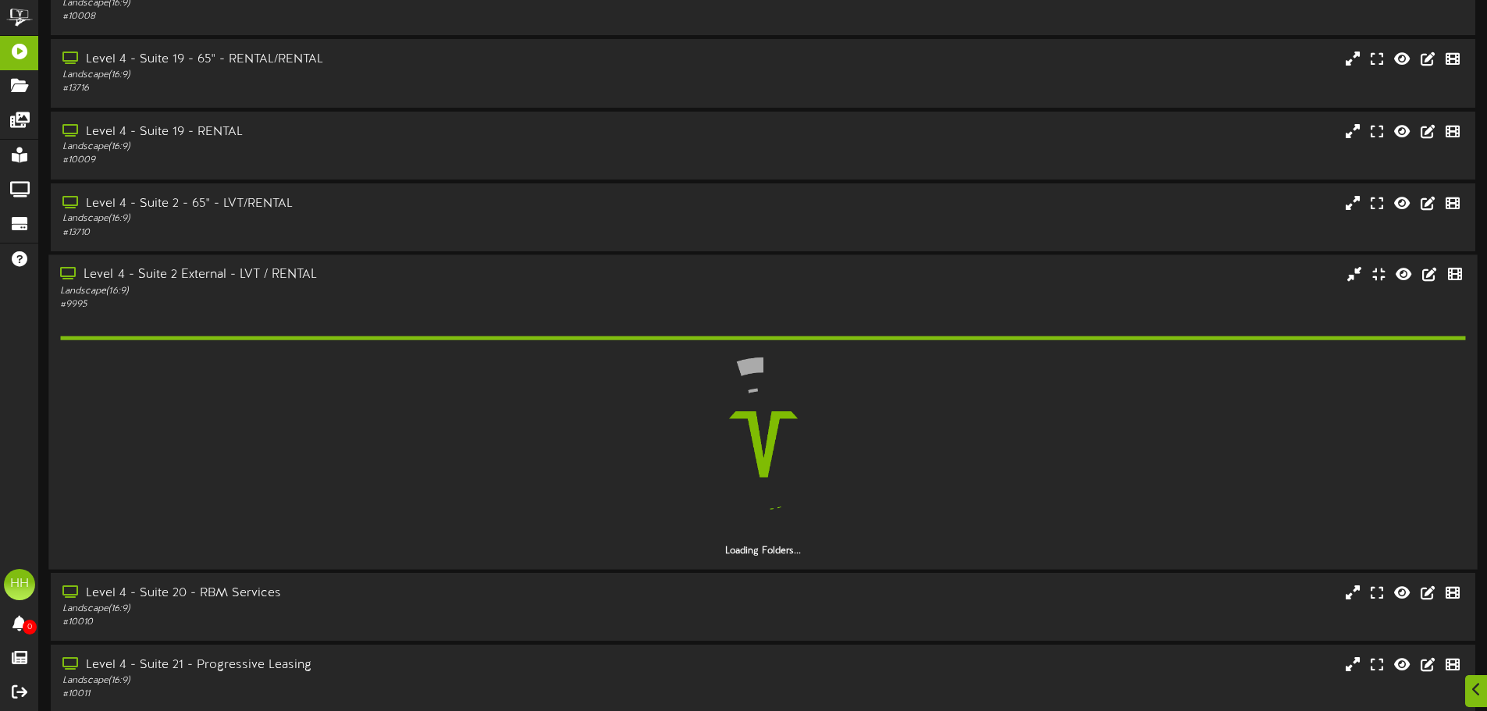
click at [443, 285] on div "Landscape ( 16:9 )" at bounding box center [346, 290] width 572 height 13
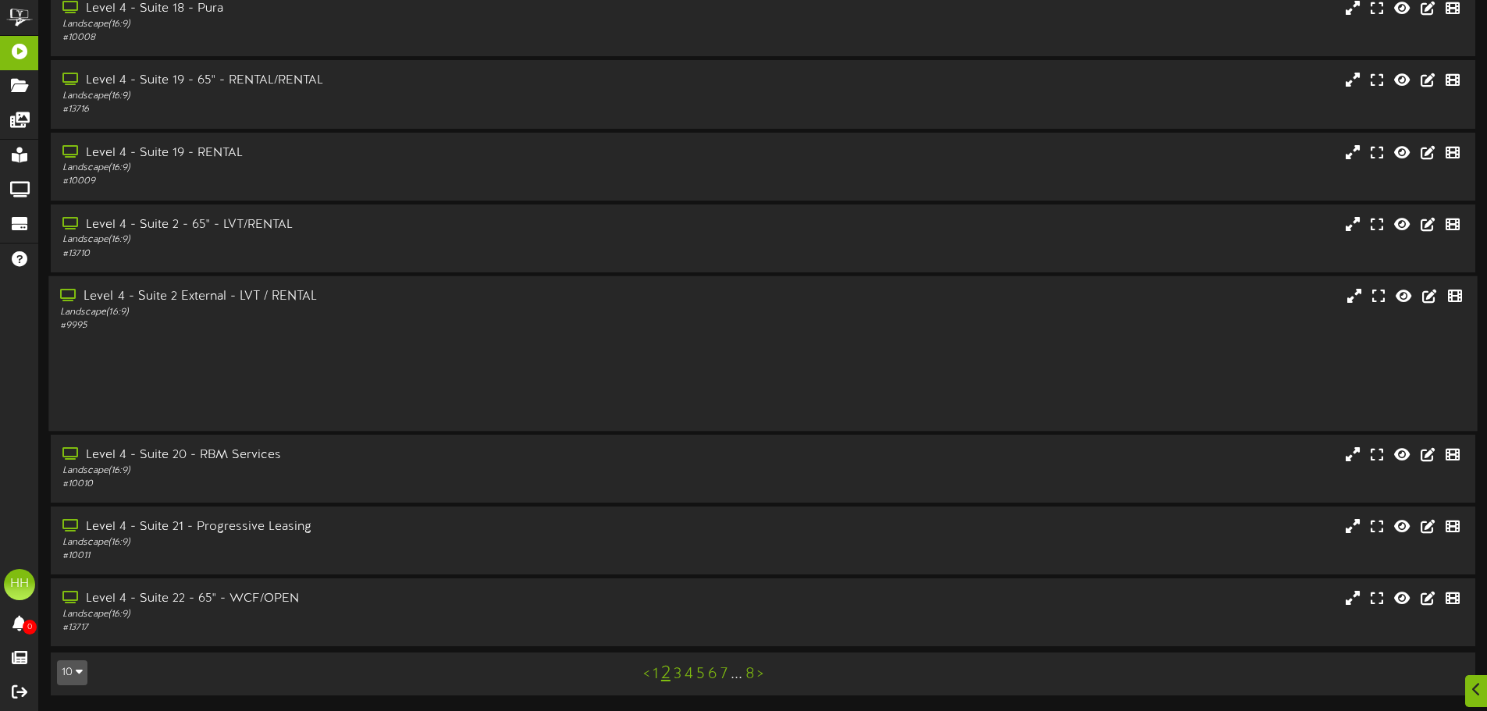
scroll to position [126, 0]
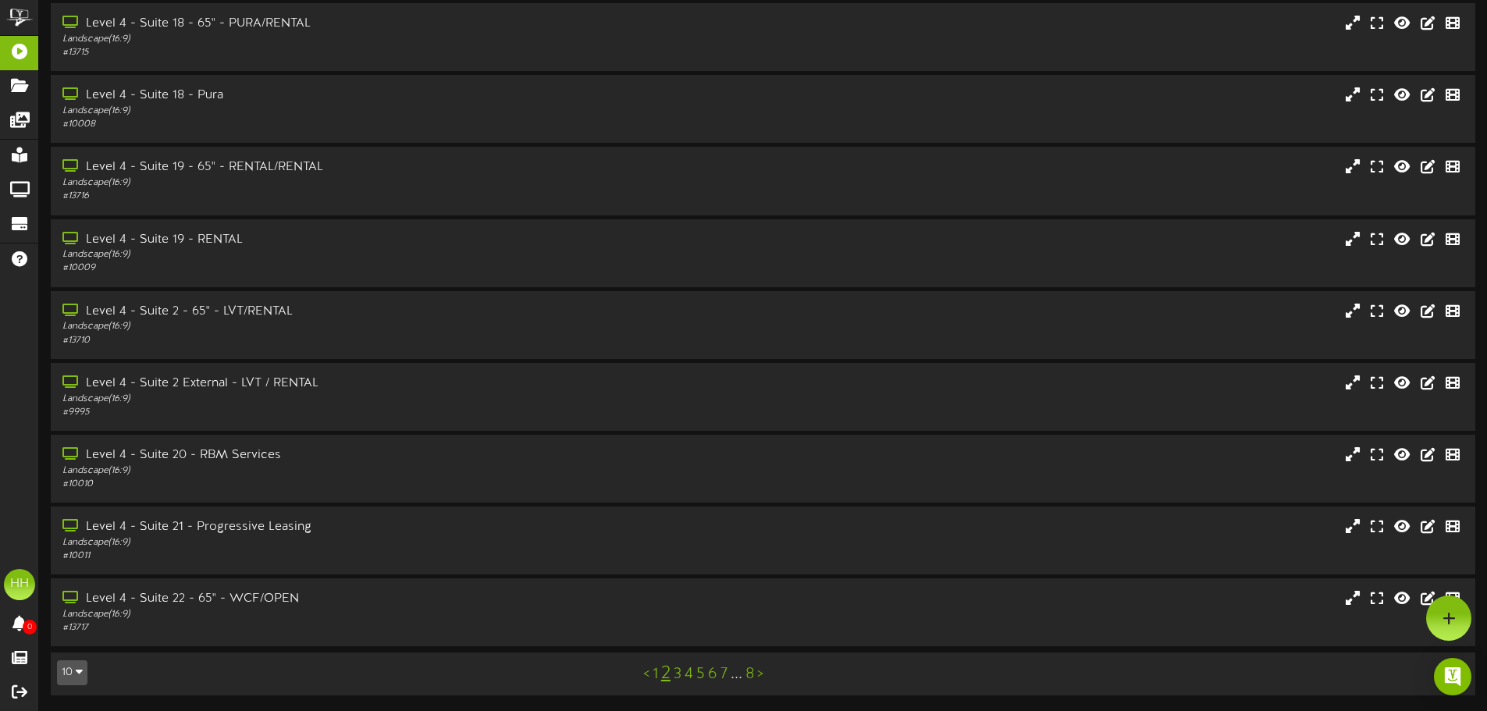
click at [674, 668] on link "3" at bounding box center [678, 674] width 8 height 17
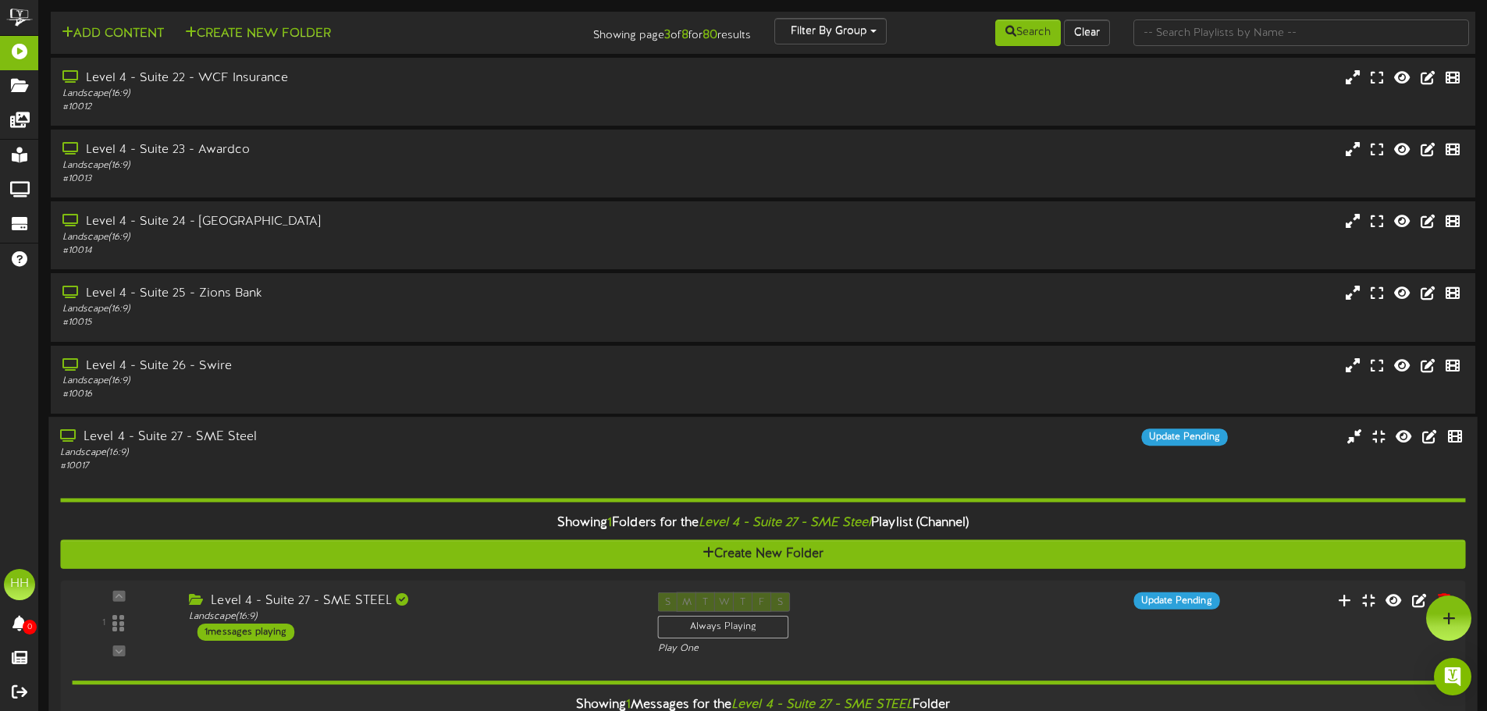
click at [317, 443] on div "Level 4 - Suite 27 - SME Steel" at bounding box center [346, 438] width 572 height 18
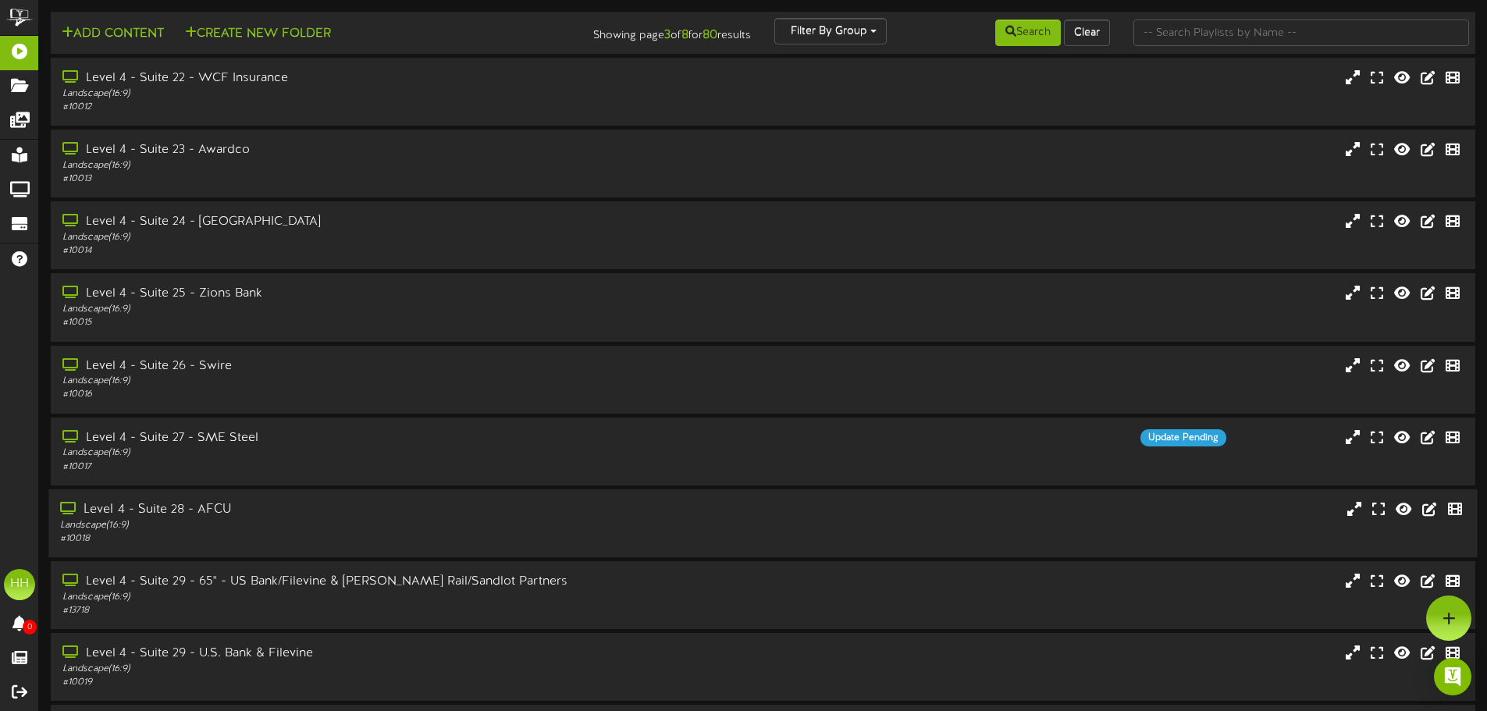
click at [314, 517] on div "Level 4 - Suite 28 - AFCU" at bounding box center [346, 510] width 572 height 18
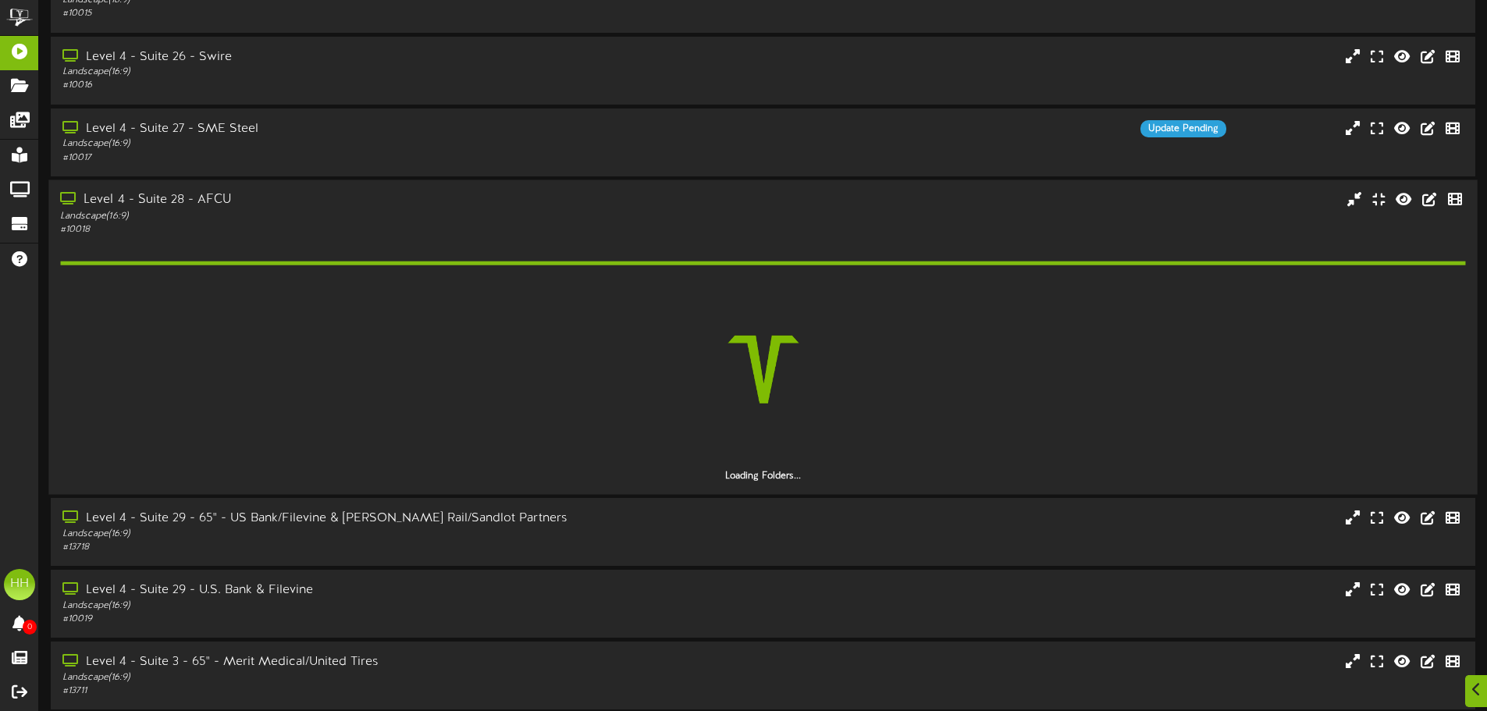
scroll to position [312, 0]
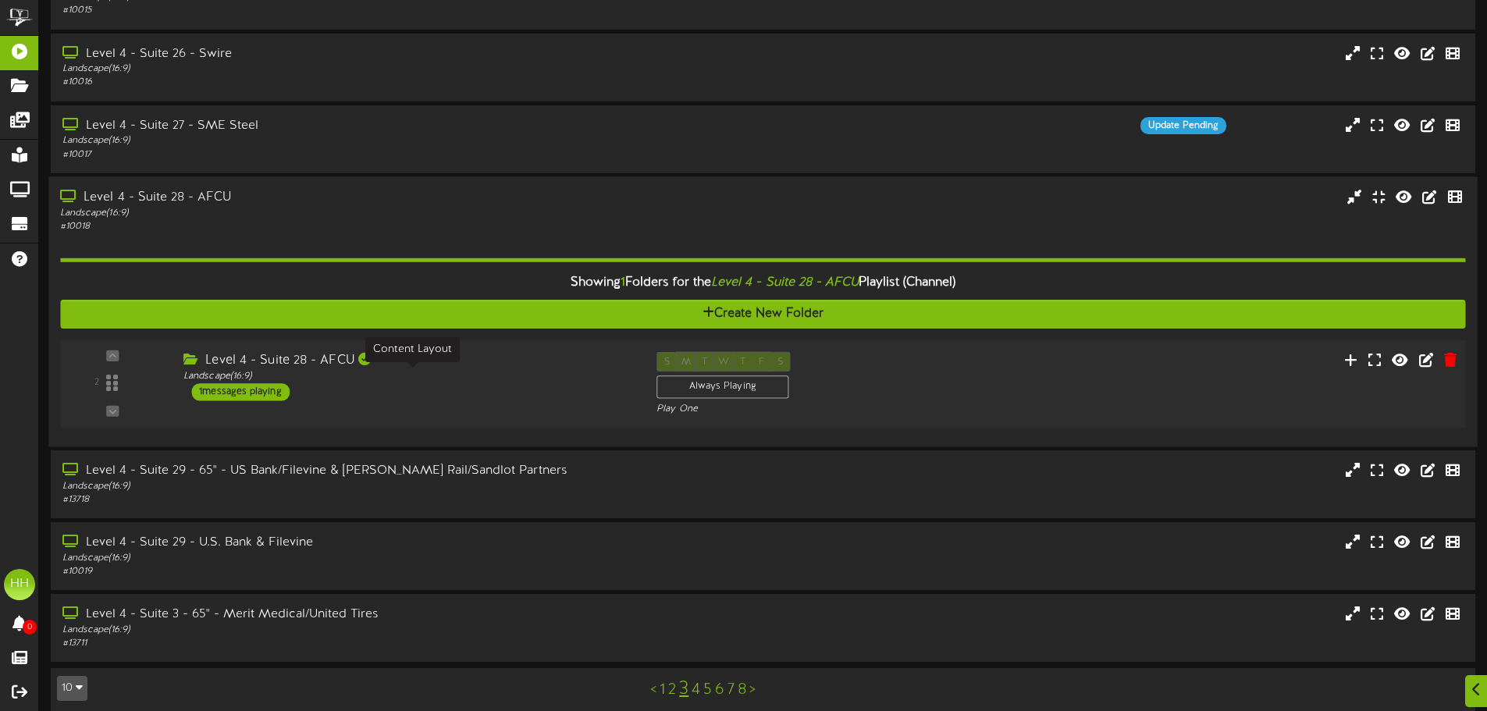
click at [458, 383] on div "Level 4 - Suite 28 - AFCU Landscape ( 16:9 ) 1 messages playing" at bounding box center [408, 375] width 473 height 49
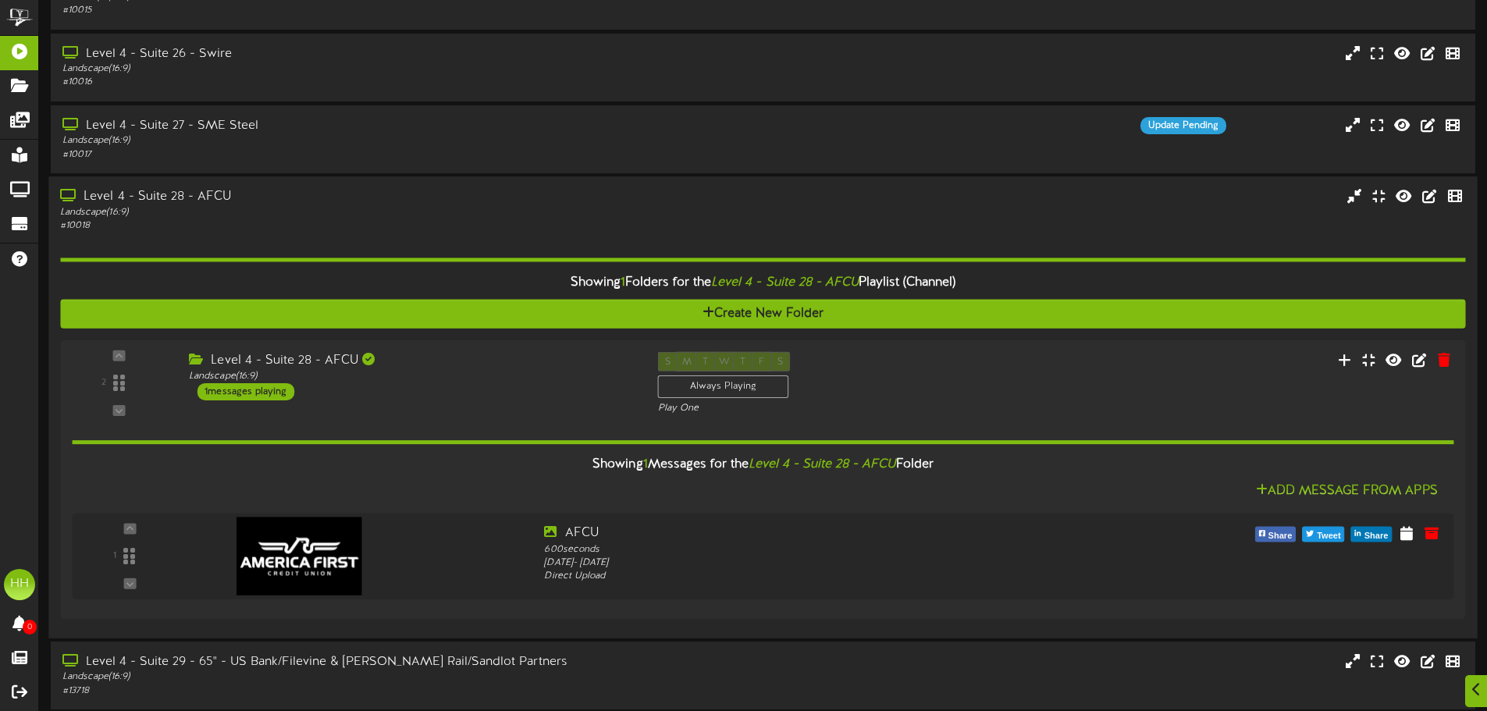
click at [432, 329] on div "Showing 1 Folders for the Level 4 - Suite 28 - AFCU Playlist (Channel) Create N…" at bounding box center [762, 429] width 1405 height 393
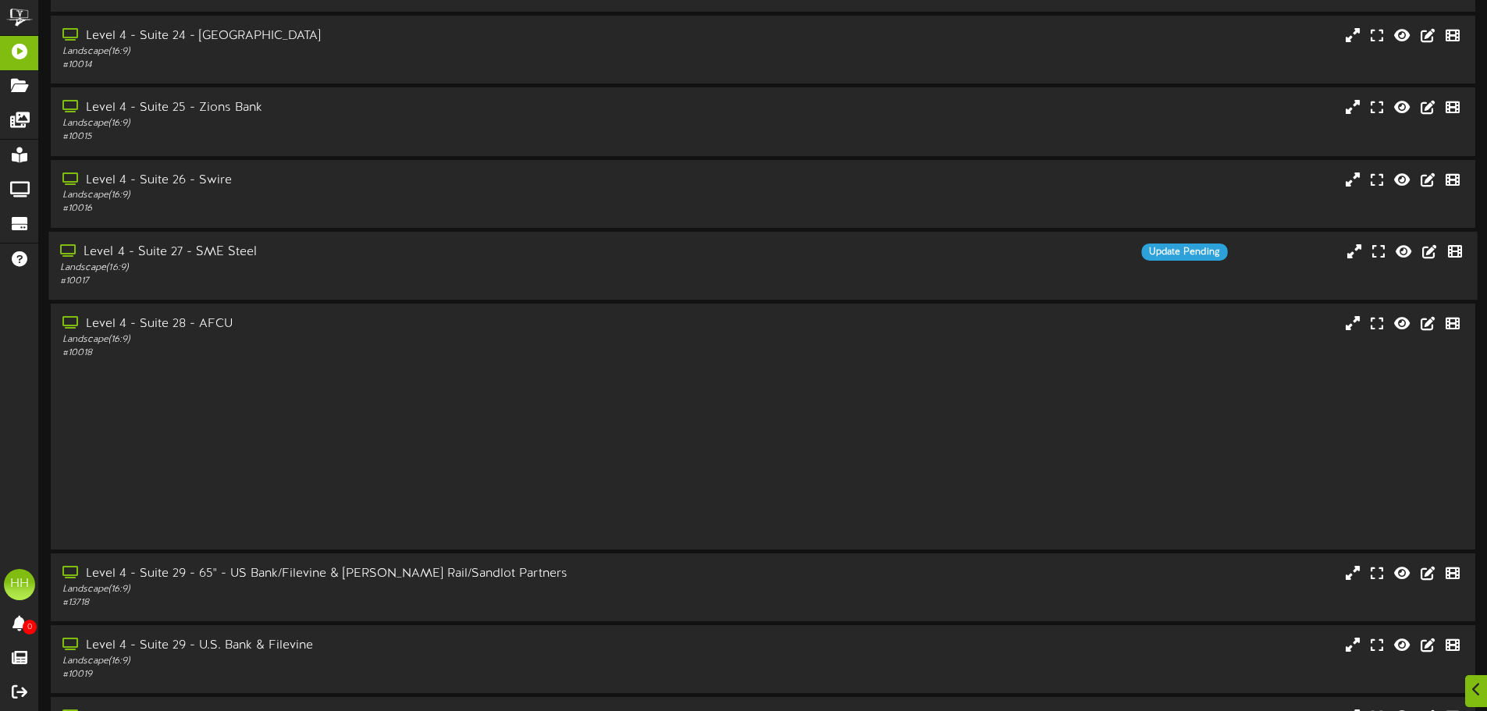
scroll to position [126, 0]
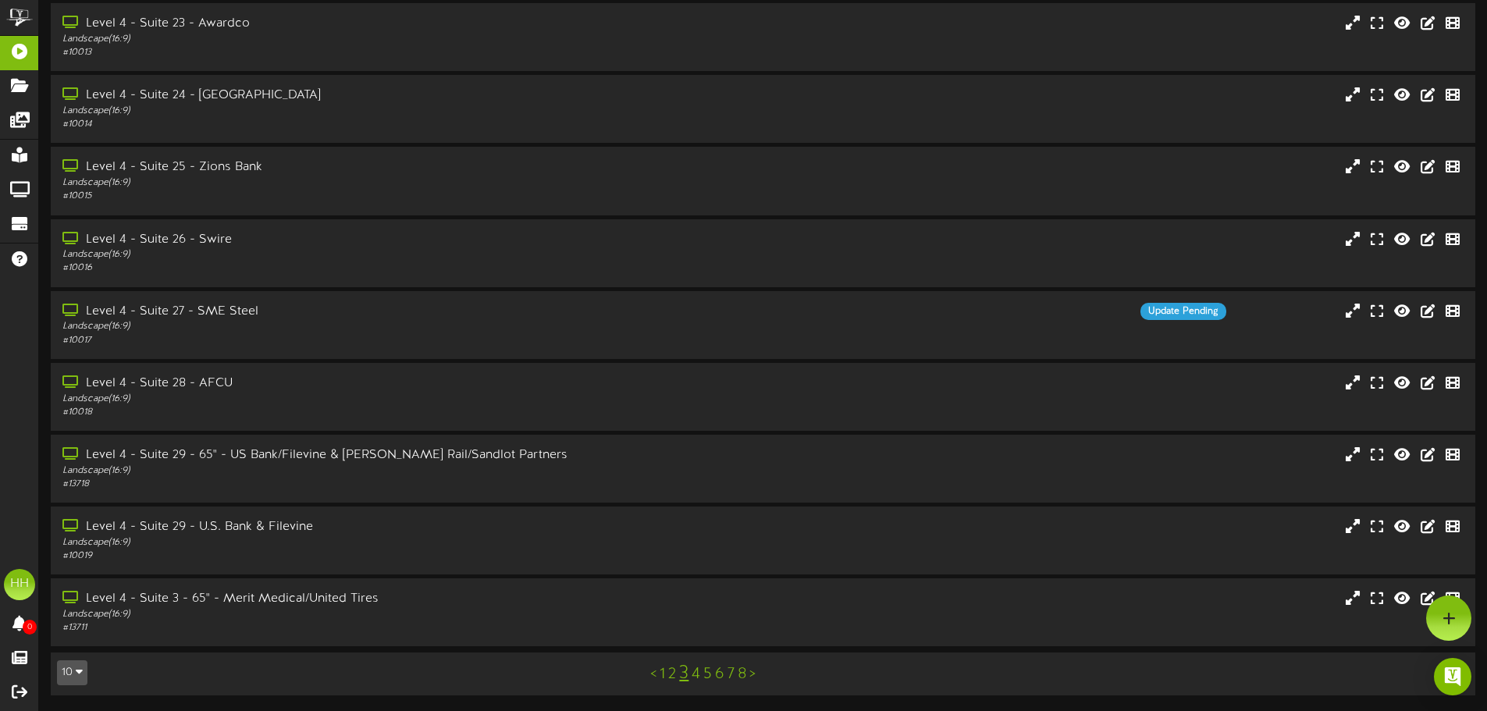
click at [697, 674] on link "4" at bounding box center [696, 674] width 9 height 17
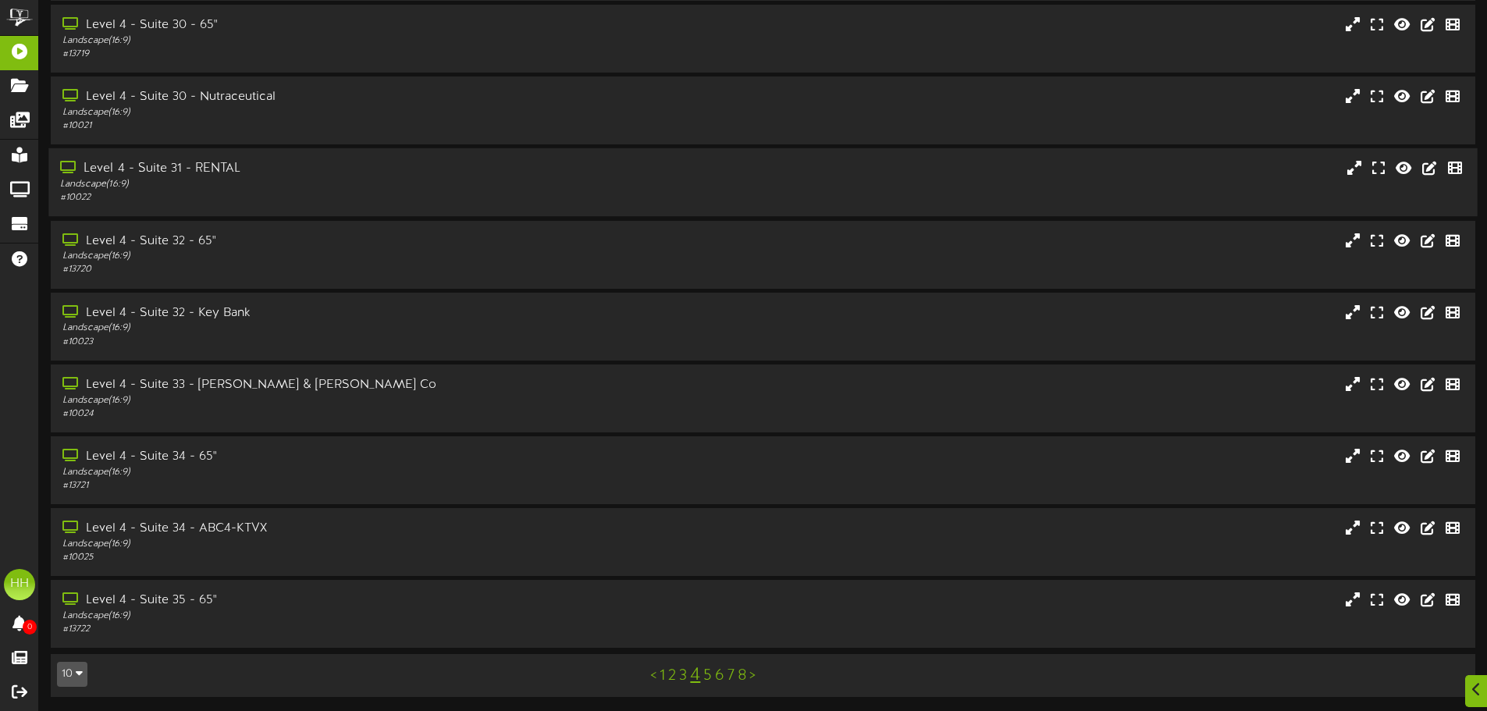
scroll to position [126, 0]
click at [197, 319] on div "Level 4 - Suite 32 - Key Bank" at bounding box center [346, 312] width 572 height 18
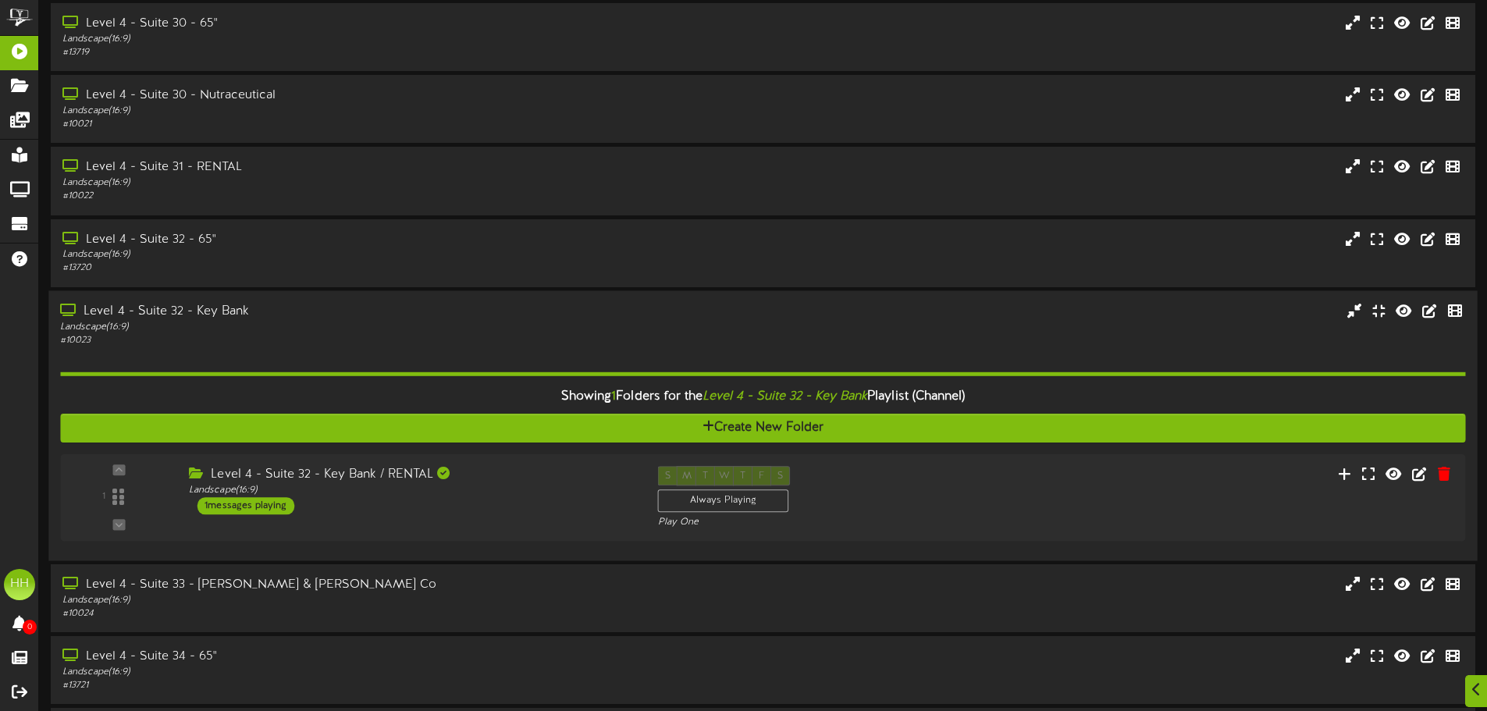
click at [354, 319] on div "Level 4 - Suite 32 - Key Bank" at bounding box center [346, 311] width 572 height 18
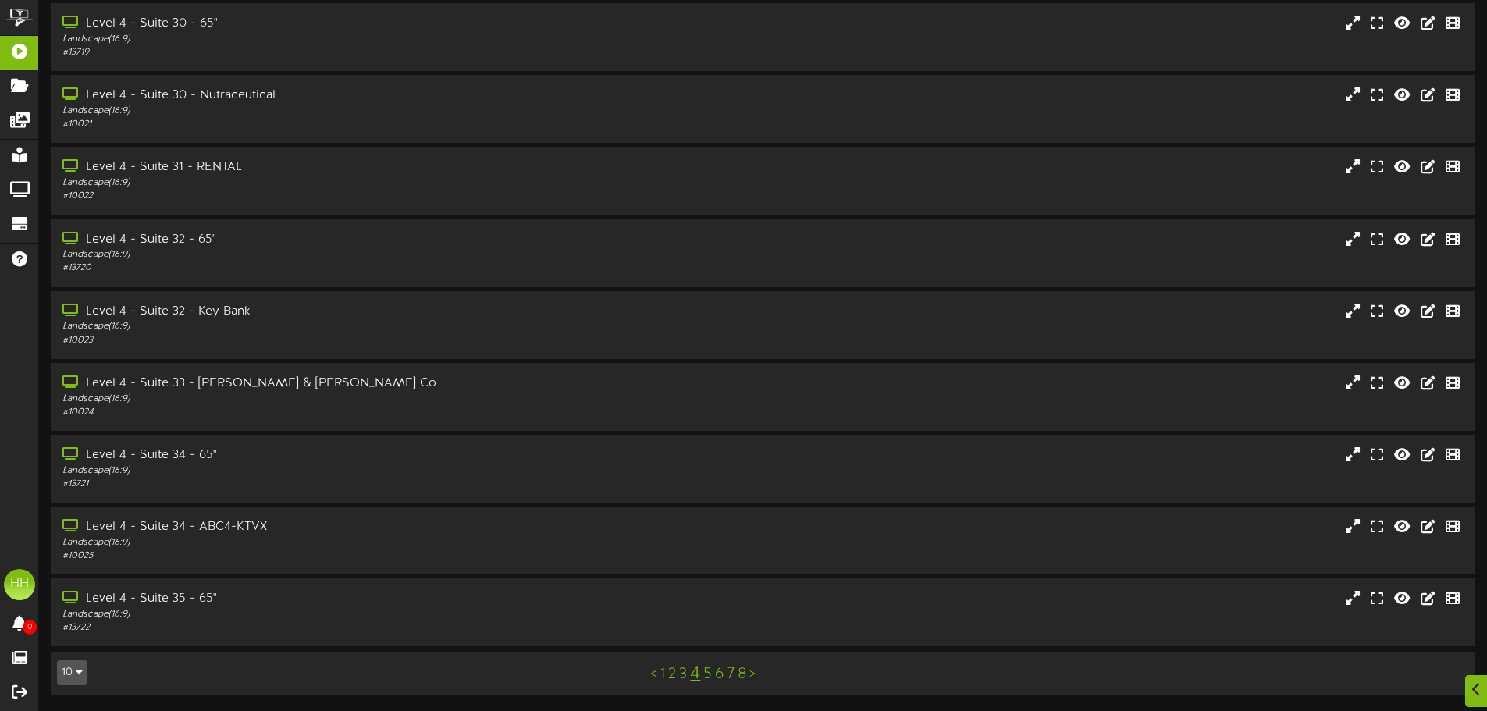
click at [710, 673] on link "5" at bounding box center [707, 674] width 9 height 17
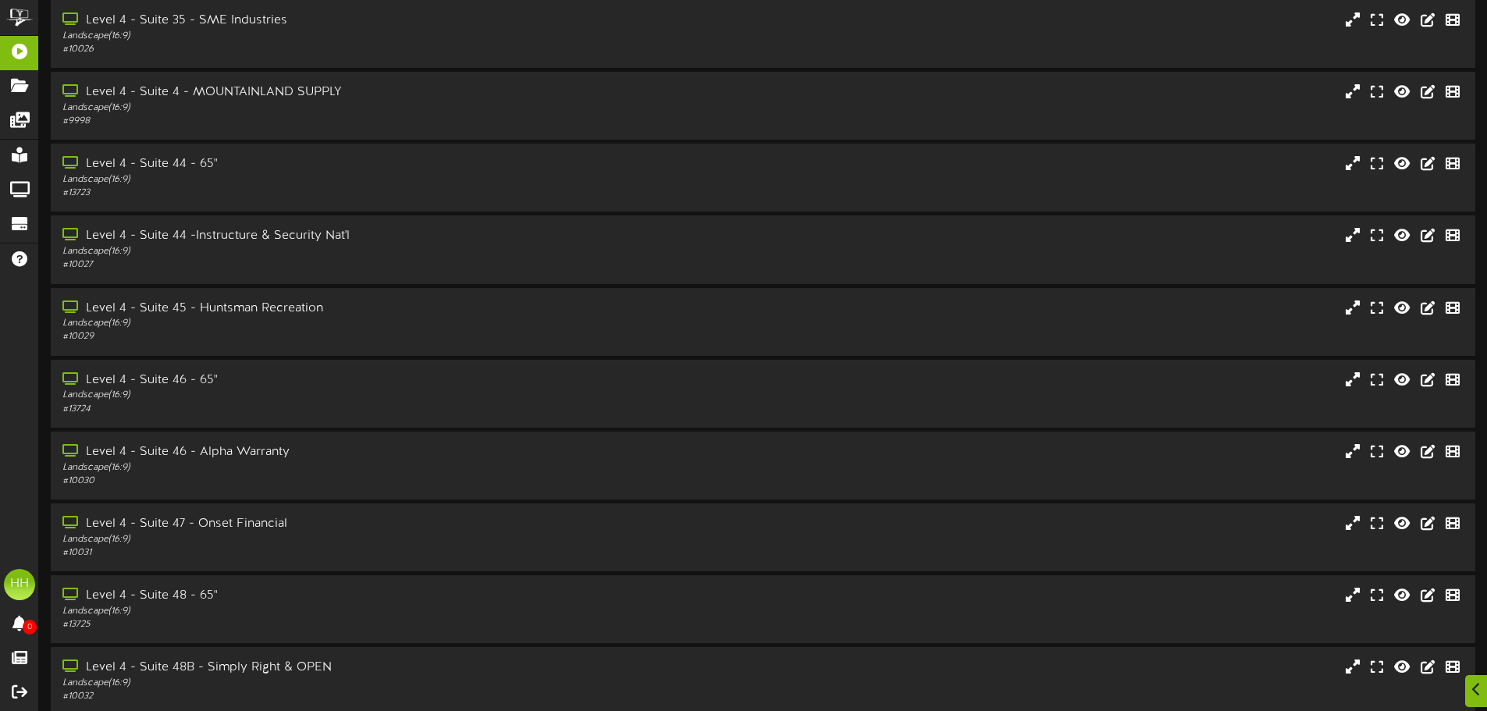
scroll to position [126, 0]
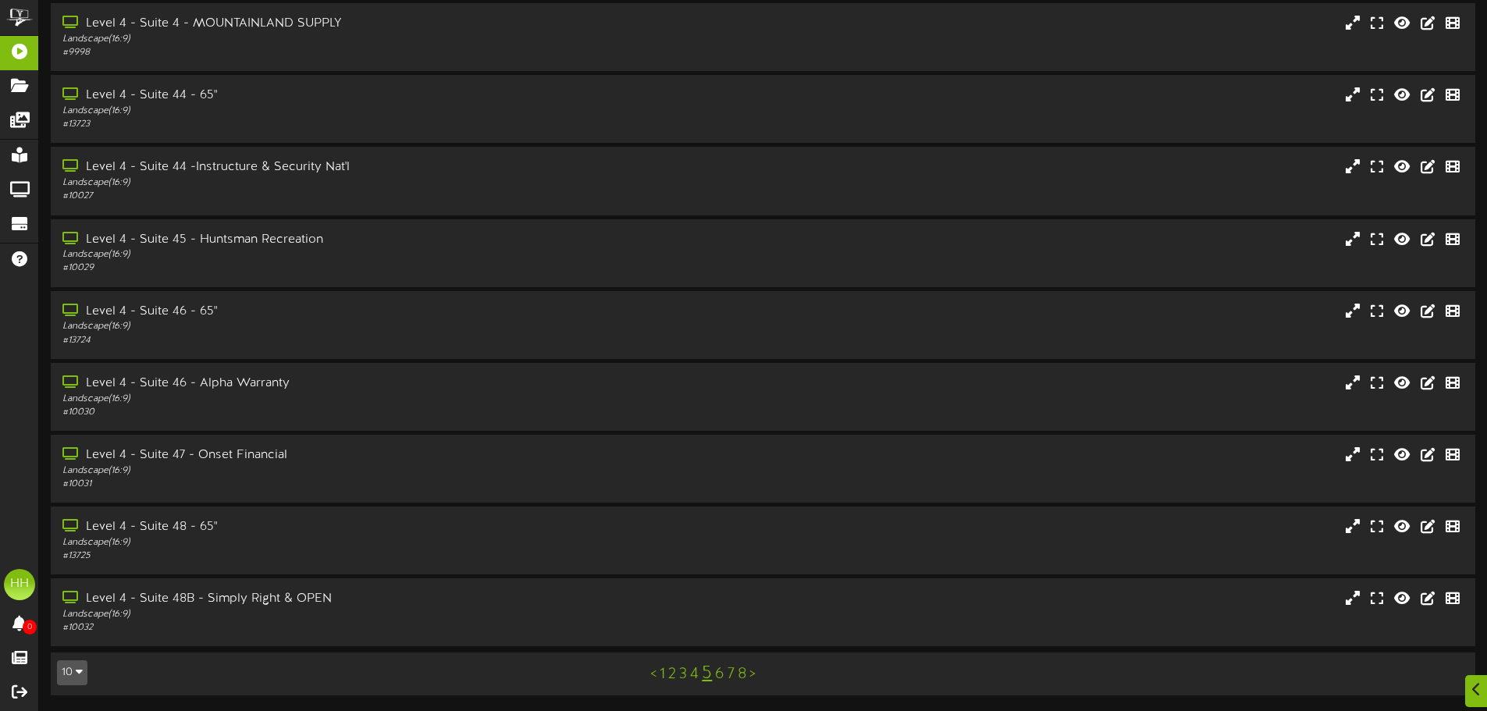
click at [721, 679] on link "6" at bounding box center [719, 674] width 9 height 17
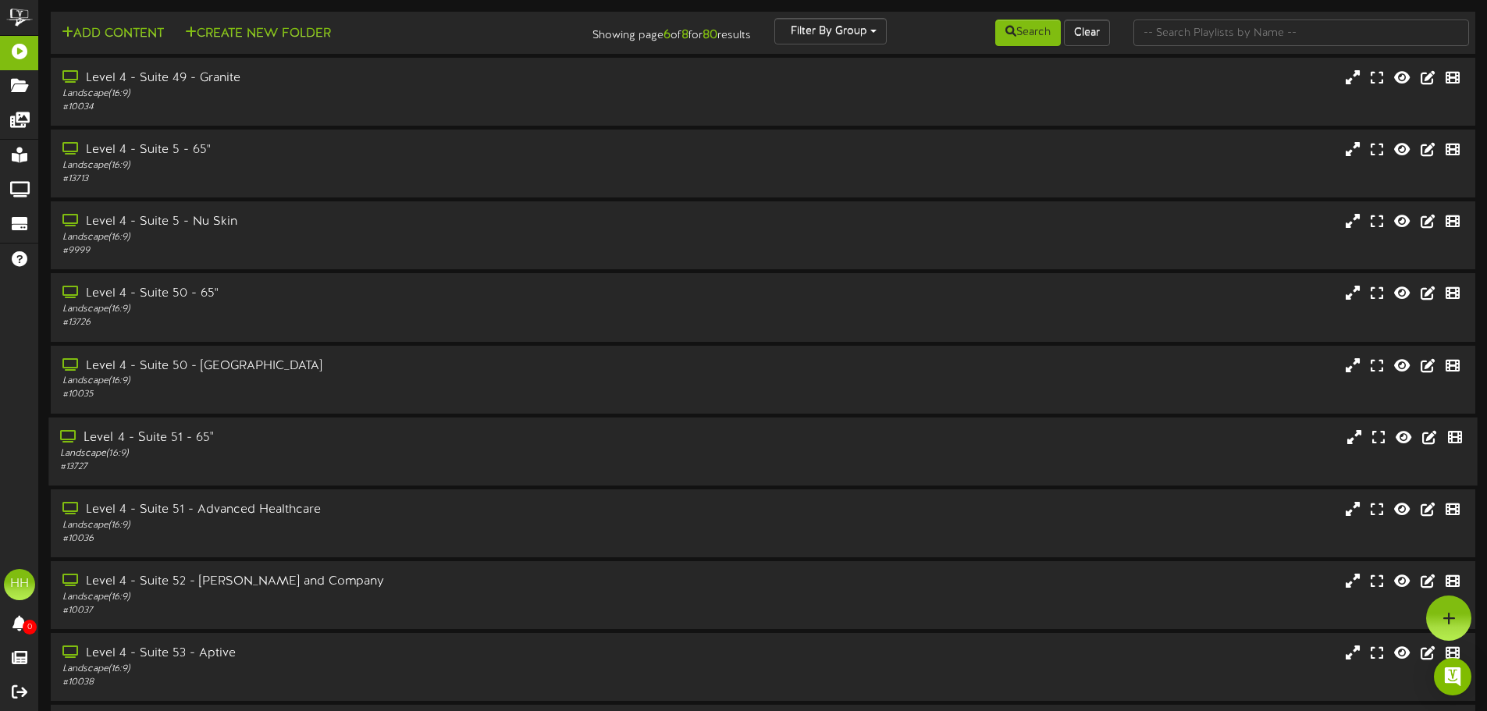
click at [380, 445] on div "Level 4 - Suite 51 - 65"" at bounding box center [346, 438] width 572 height 18
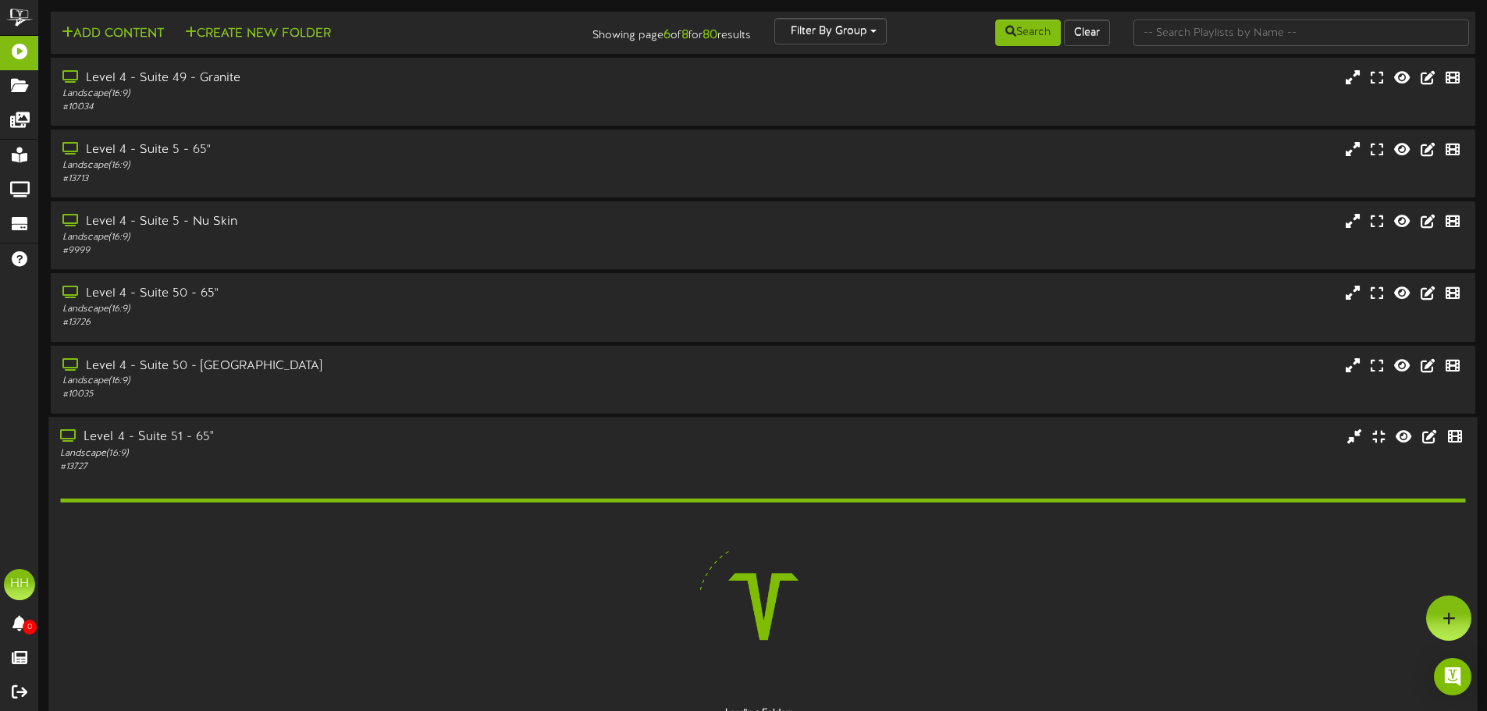
click at [368, 425] on div "Level 4 - Suite 51 - 65" Landscape ( 16:9 ) # 13727" at bounding box center [762, 574] width 1429 height 315
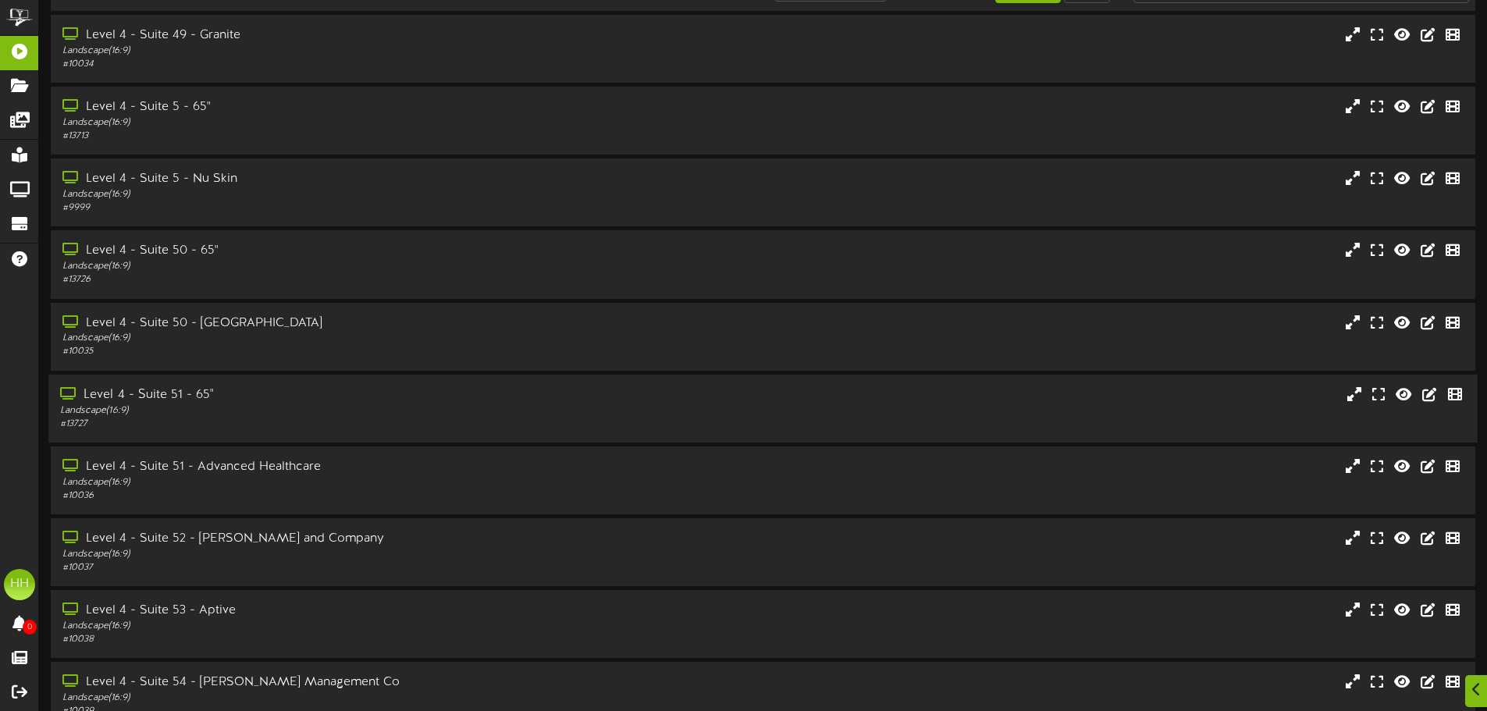
scroll to position [126, 0]
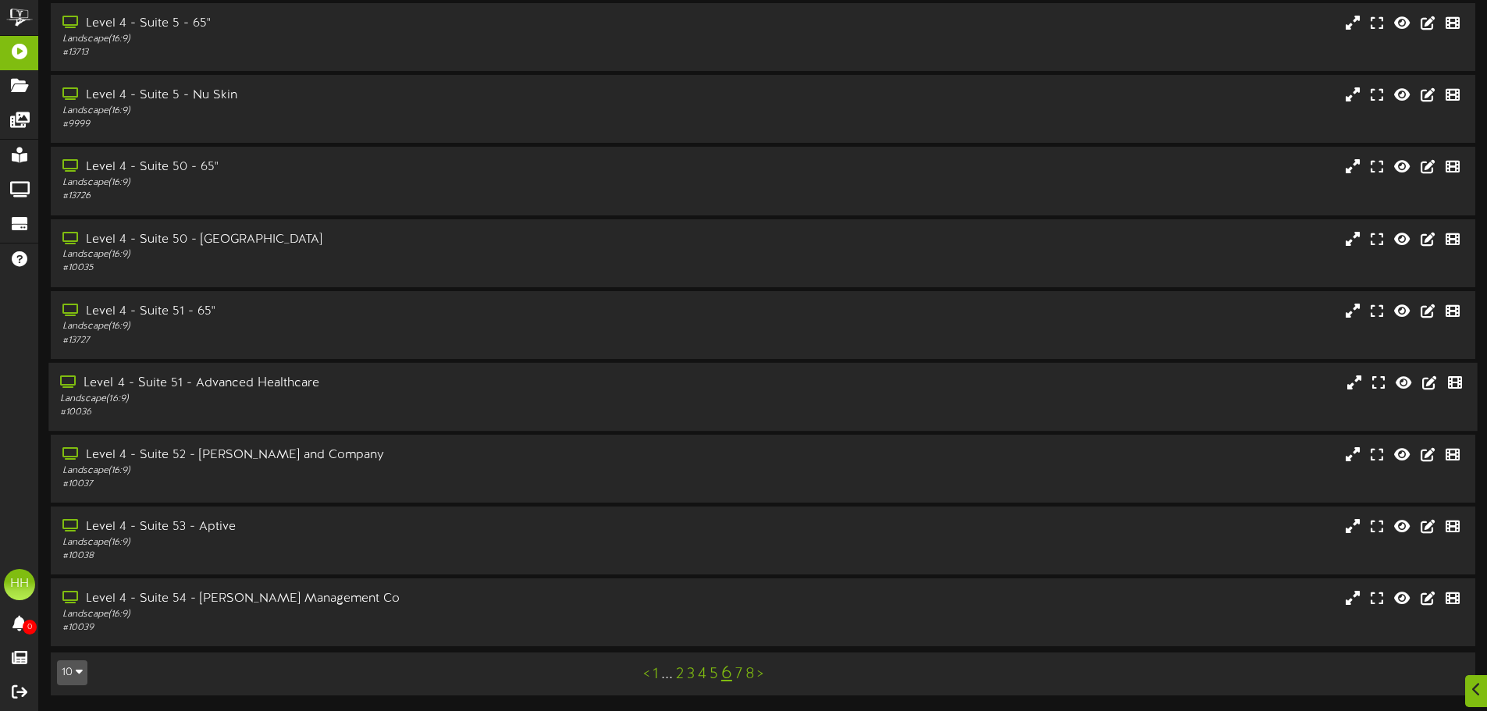
click at [337, 369] on div "Level 4 - Suite 51 - Advanced Healthcare Landscape ( 16:9 ) # 10036" at bounding box center [762, 397] width 1429 height 68
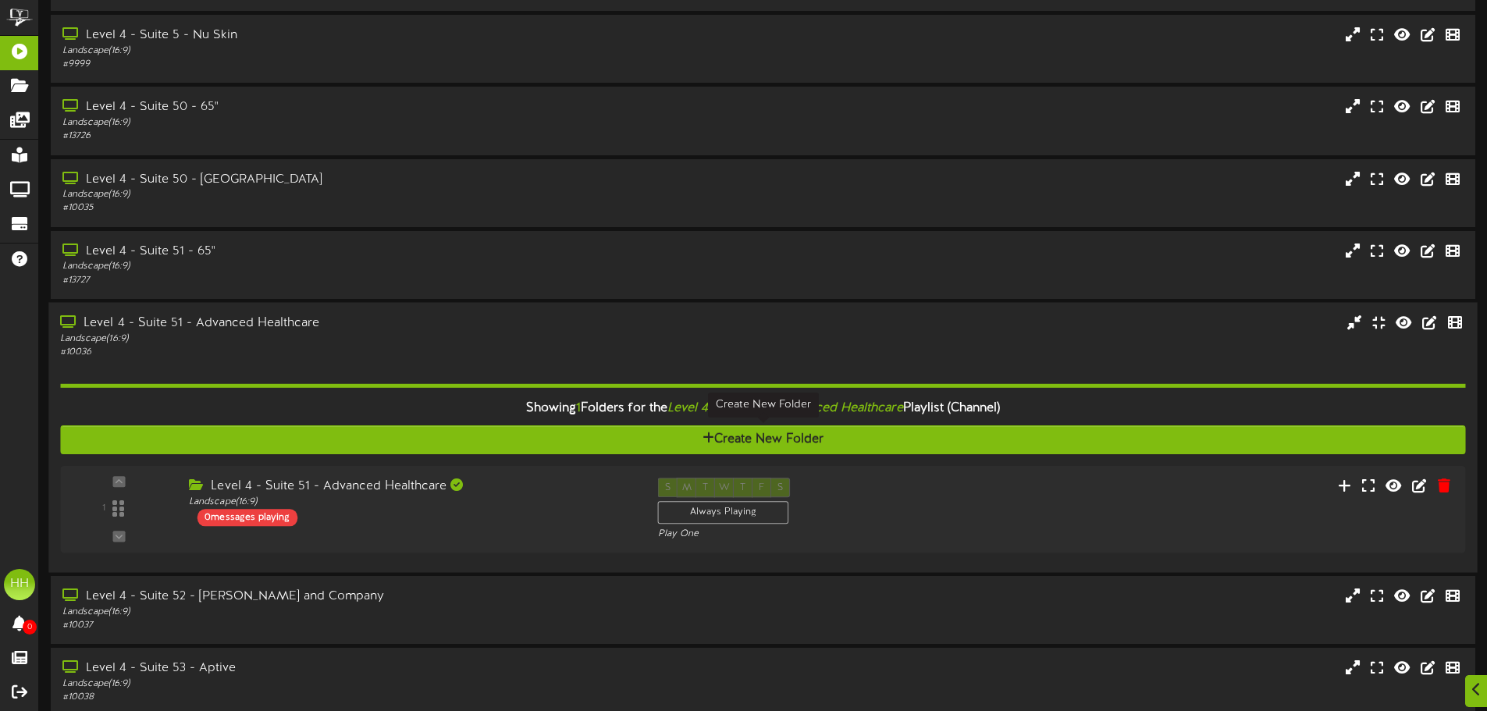
scroll to position [205, 0]
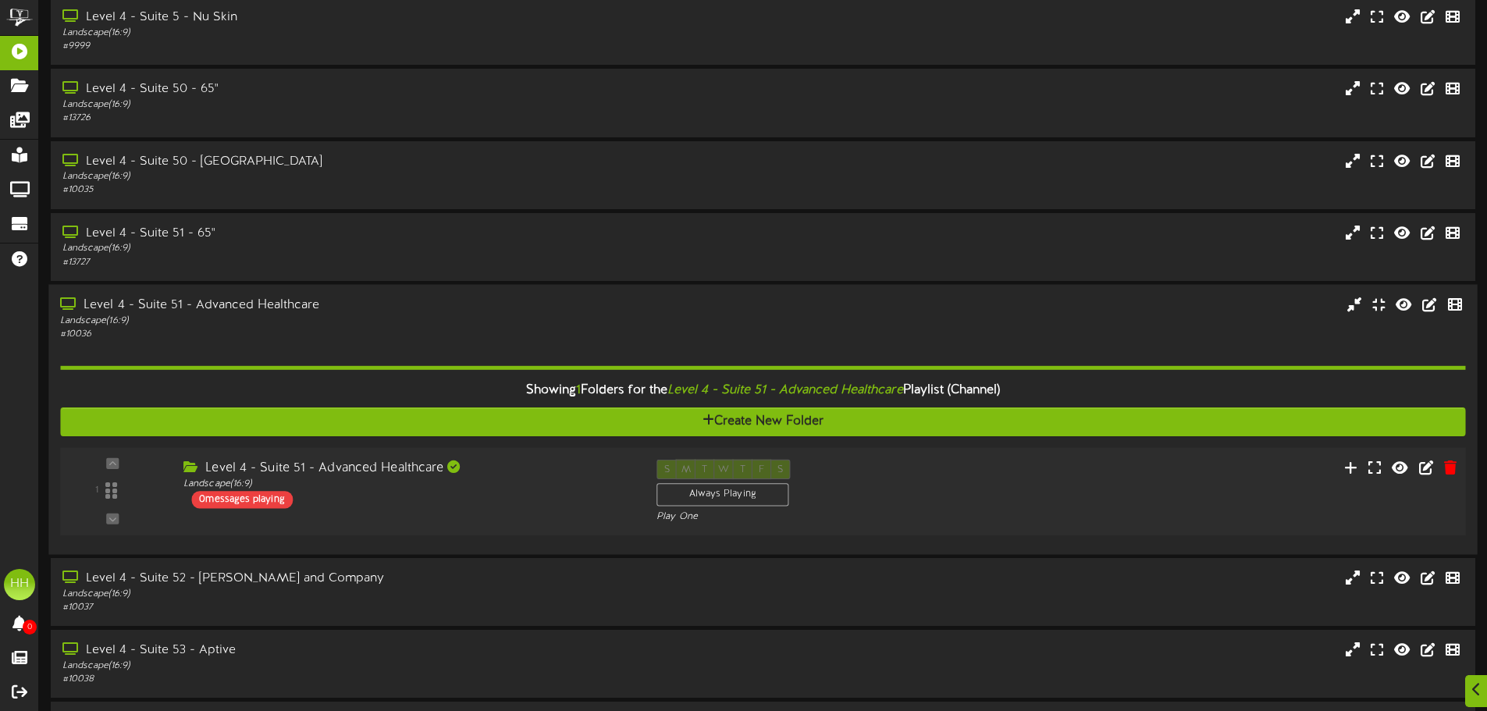
click at [510, 494] on div "Level 4 - Suite 51 - Advanced Healthcare Landscape ( 16:9 ) 0 messages playing" at bounding box center [408, 483] width 473 height 49
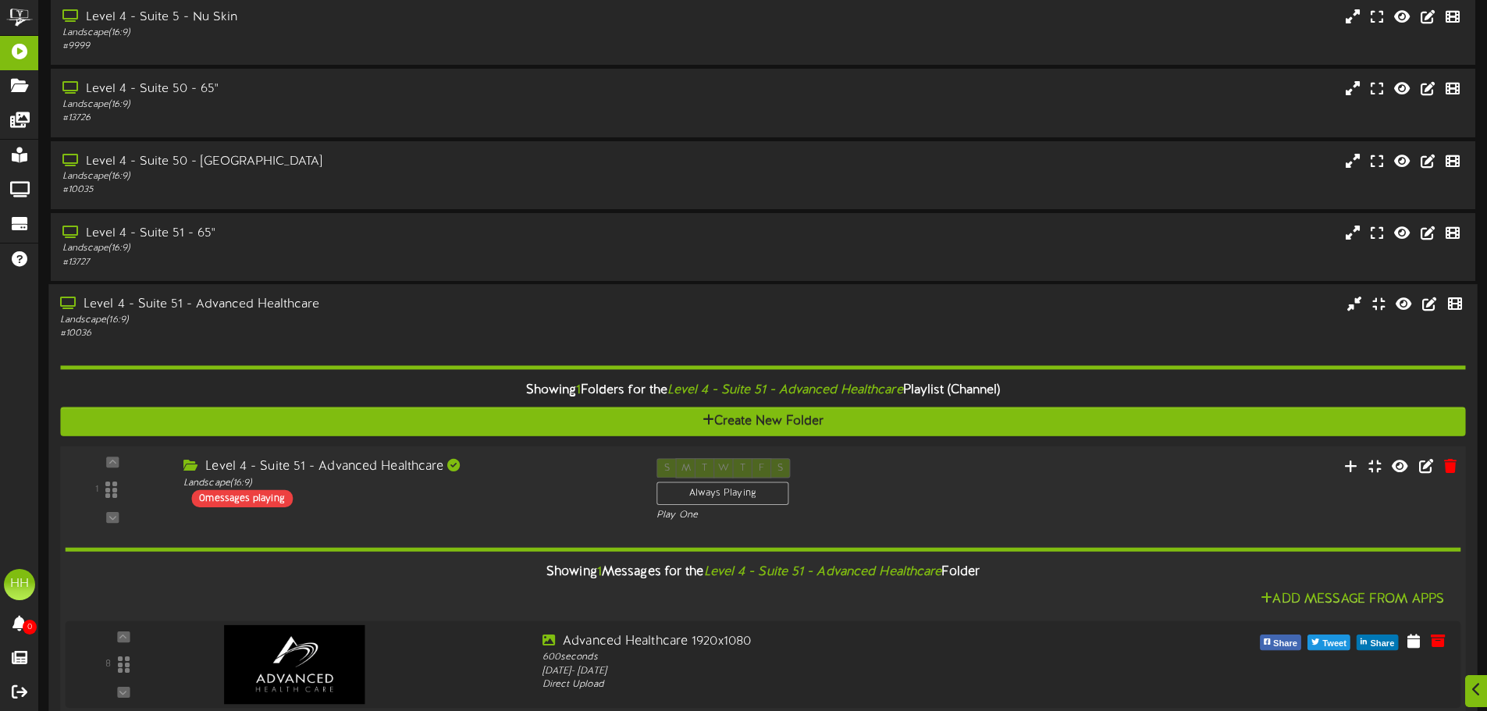
click at [510, 494] on div "Level 4 - Suite 51 - Advanced Healthcare Landscape ( 16:9 ) 0 messages playing" at bounding box center [408, 482] width 473 height 49
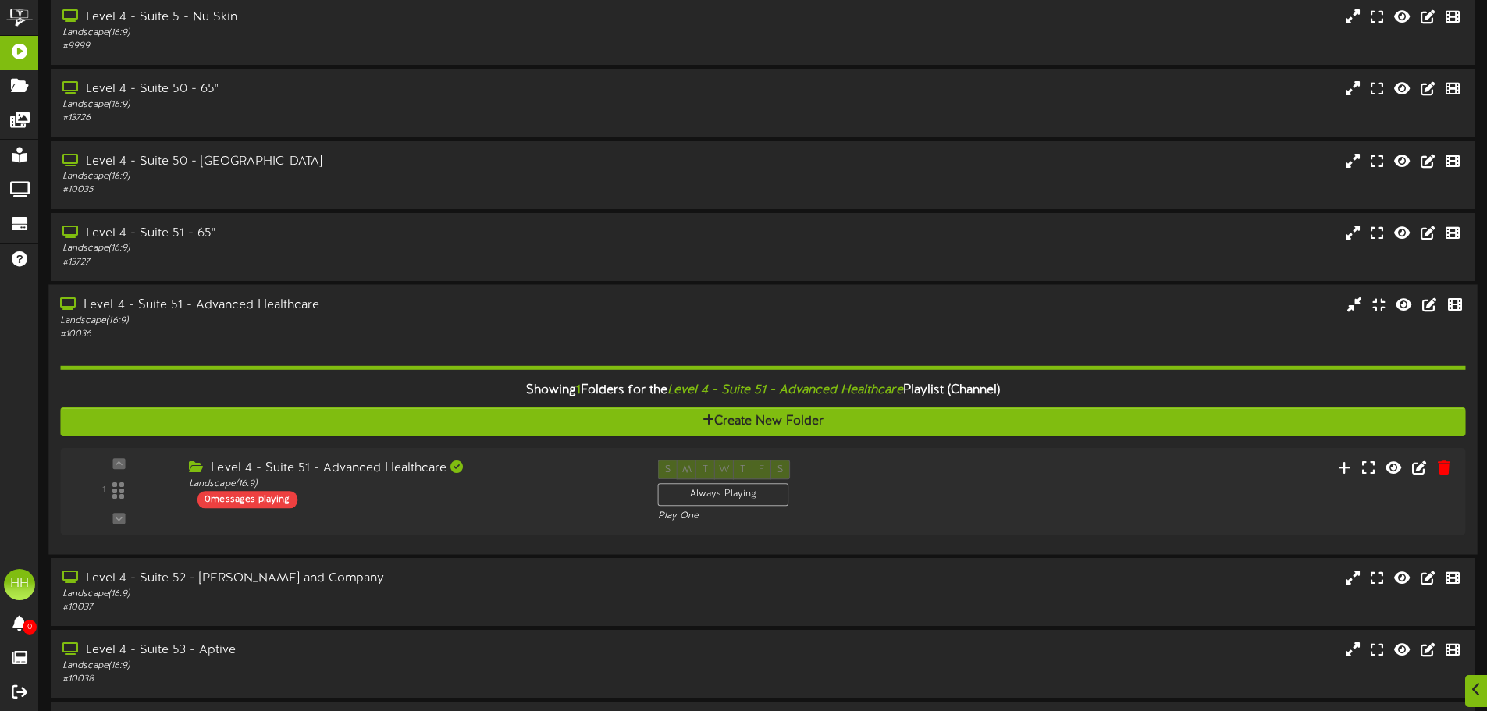
click at [365, 304] on div "Level 4 - Suite 51 - Advanced Healthcare" at bounding box center [346, 305] width 572 height 18
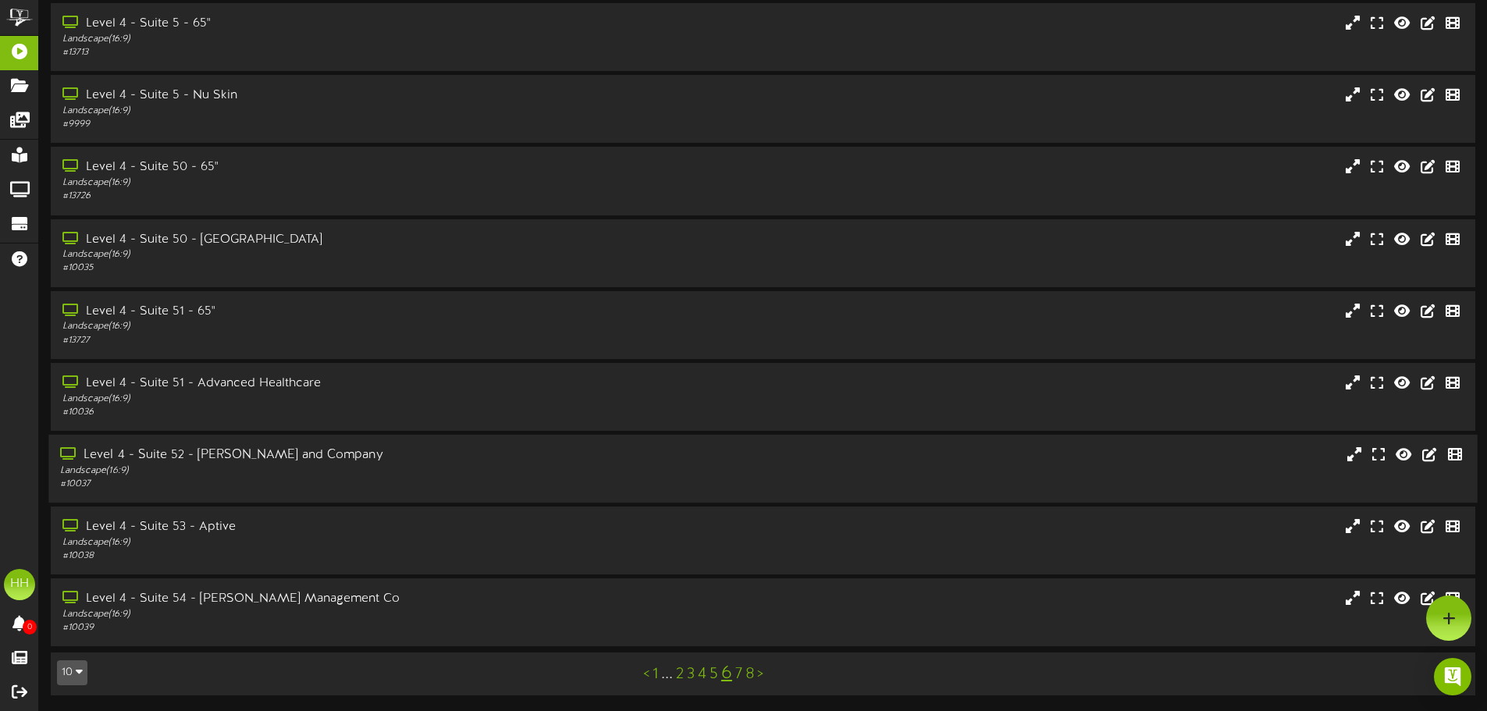
click at [356, 476] on div "Landscape ( 16:9 )" at bounding box center [346, 470] width 572 height 13
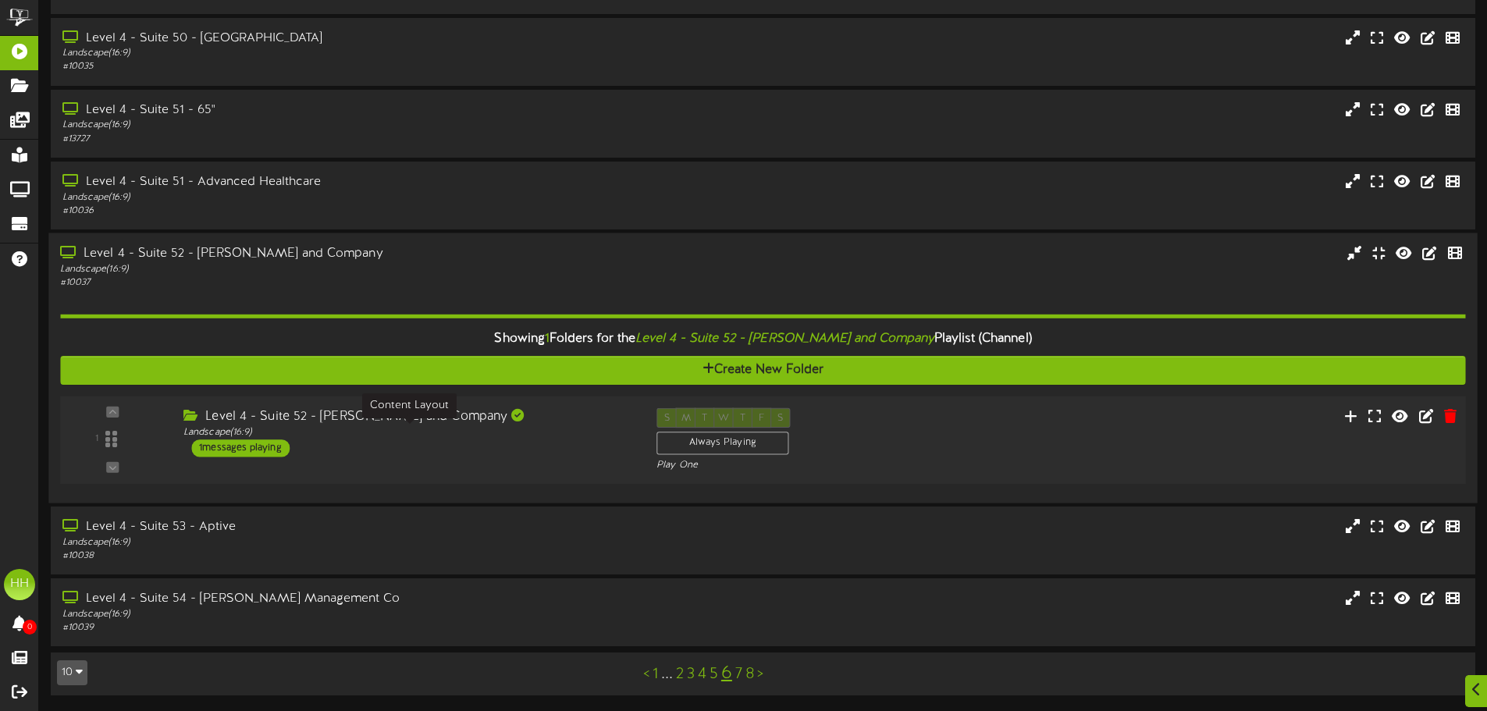
click at [436, 439] on div "Landscape ( 16:9 )" at bounding box center [408, 432] width 450 height 13
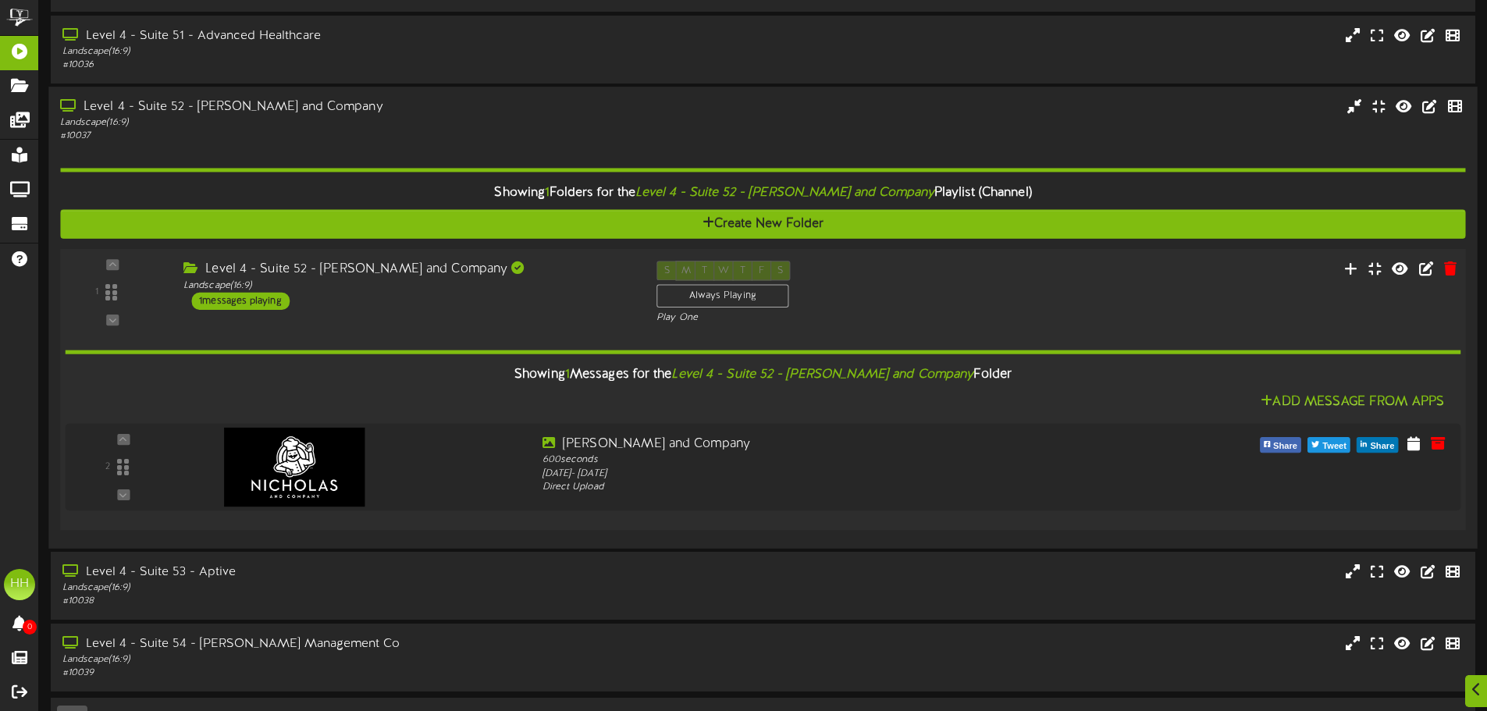
scroll to position [518, 0]
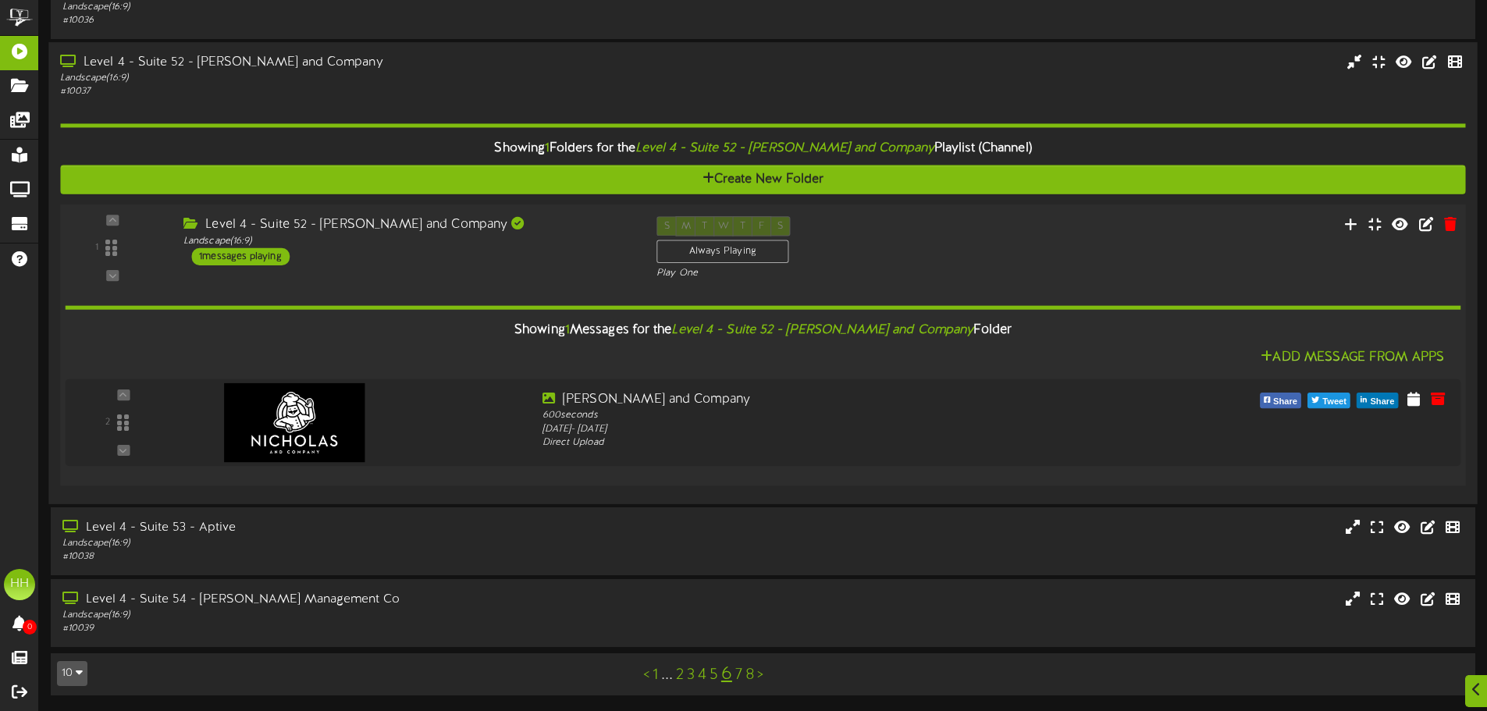
click at [511, 224] on div "Level 4 - Suite 52 - [PERSON_NAME] and Company" at bounding box center [408, 225] width 450 height 18
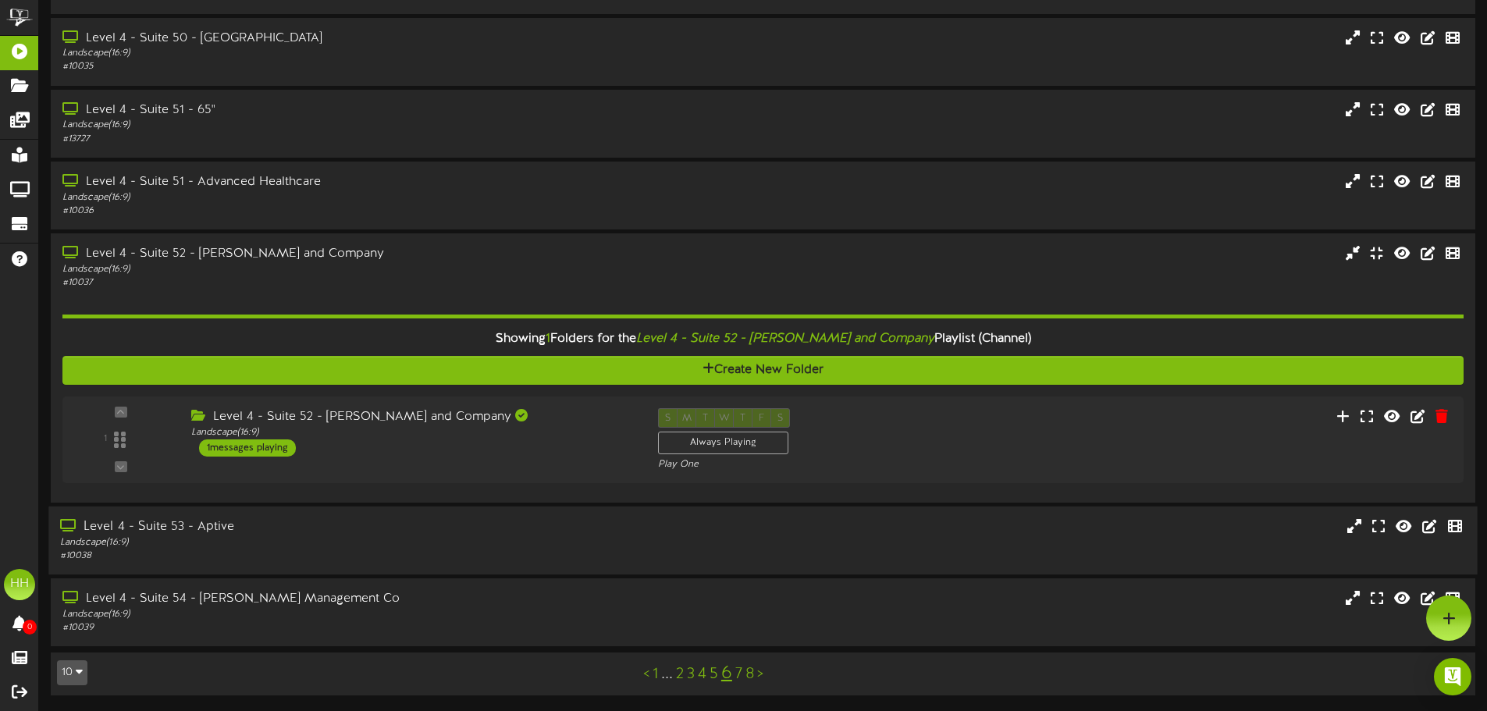
click at [414, 547] on div "Landscape ( 16:9 )" at bounding box center [346, 542] width 572 height 13
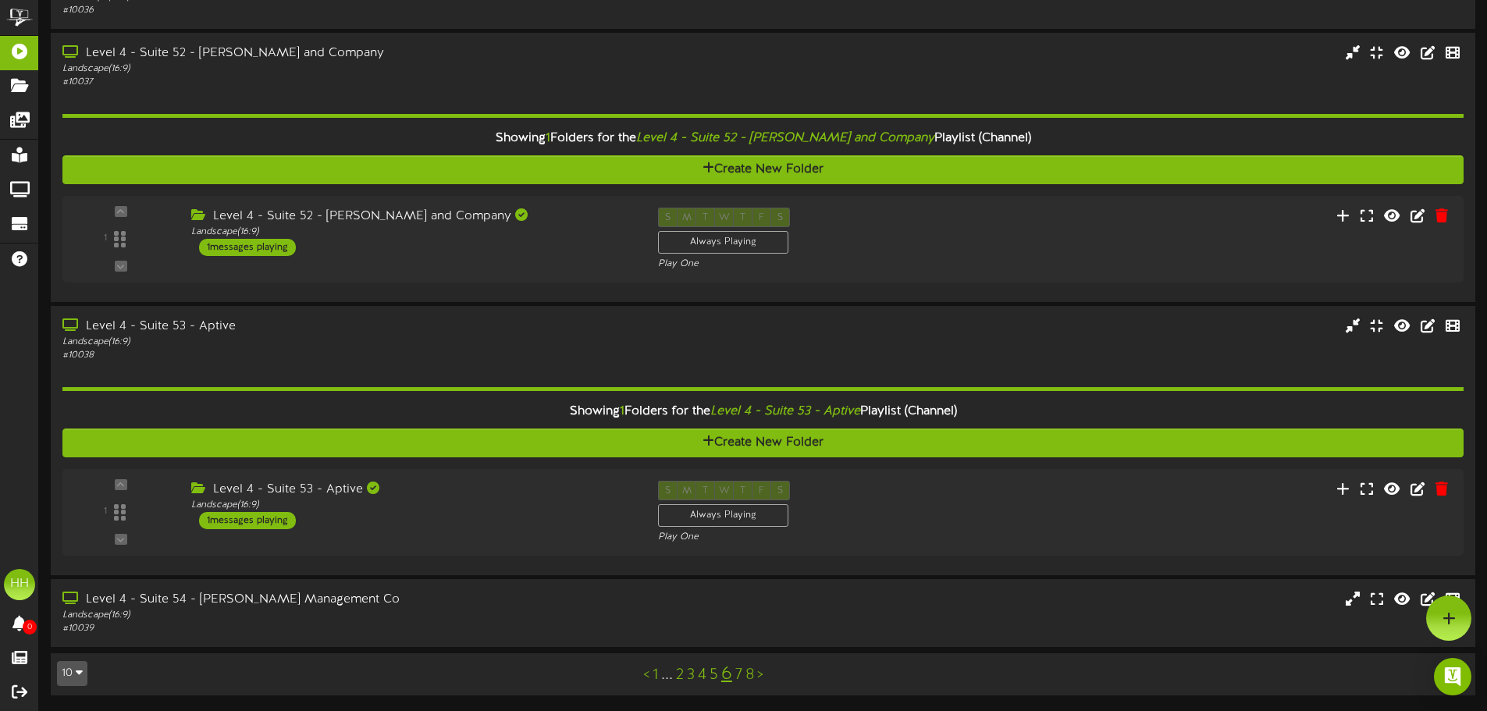
scroll to position [528, 0]
click at [509, 539] on div "1 ( 16:9" at bounding box center [762, 513] width 1419 height 64
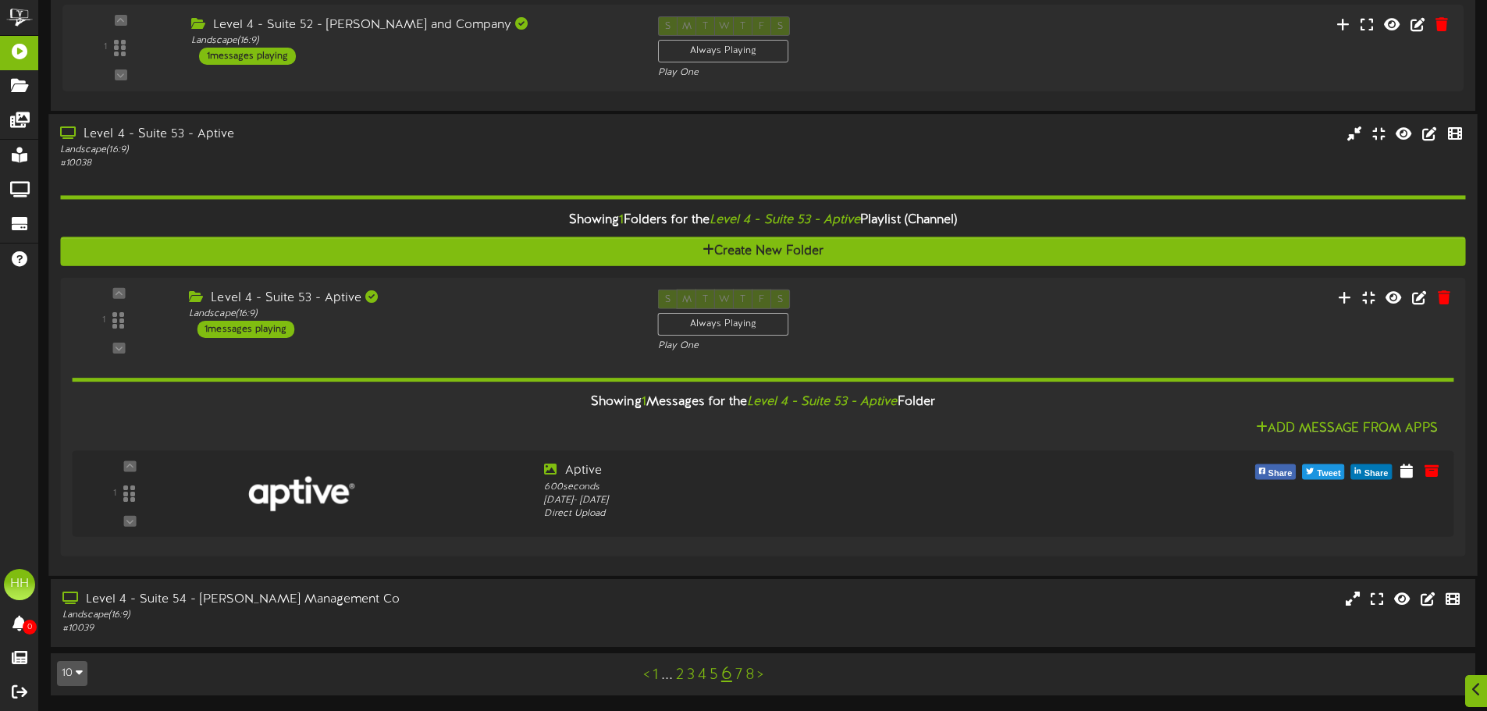
click at [418, 141] on div "Level 4 - Suite 53 - Aptive" at bounding box center [346, 135] width 572 height 18
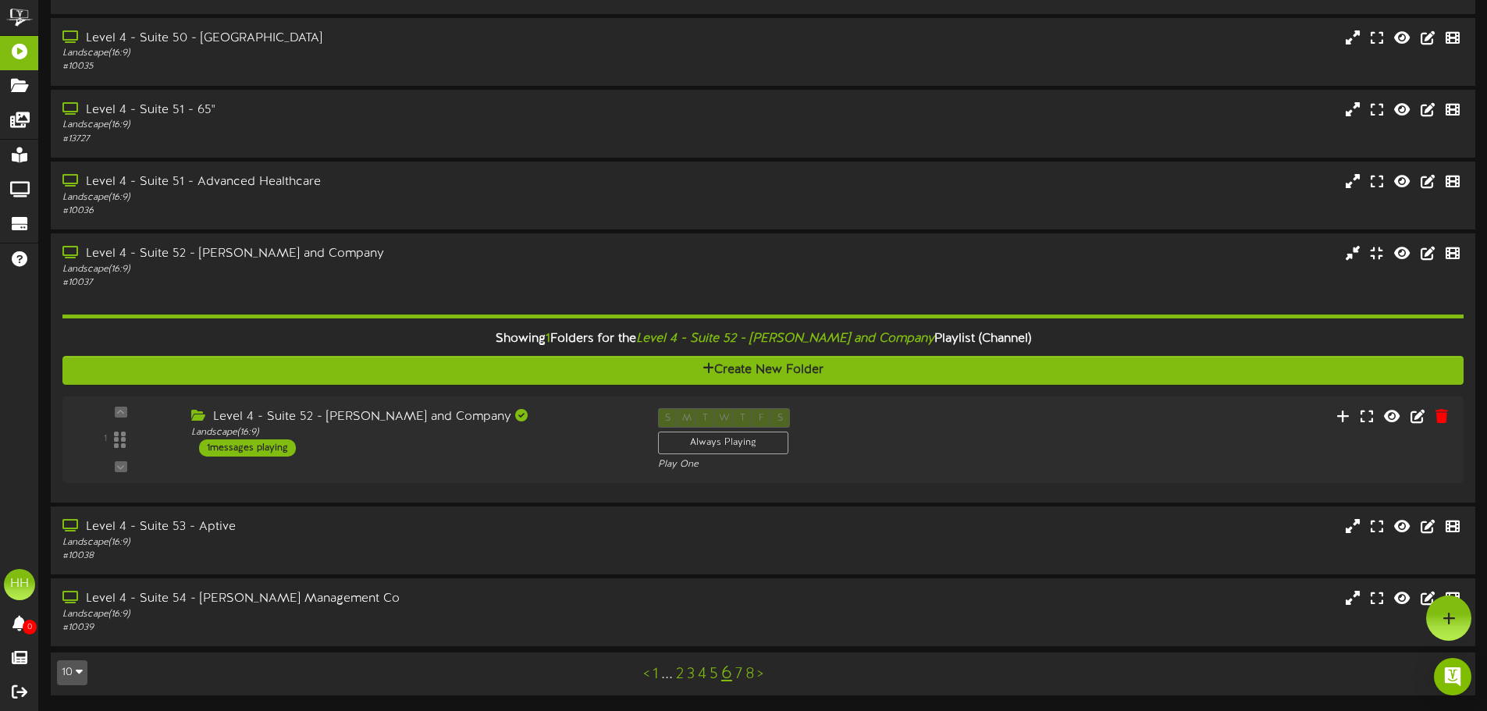
click at [471, 647] on div "Level 4 - Suite 54 - [PERSON_NAME] Management Co Landscape ( 16:9 ) # 10039" at bounding box center [763, 613] width 1448 height 70
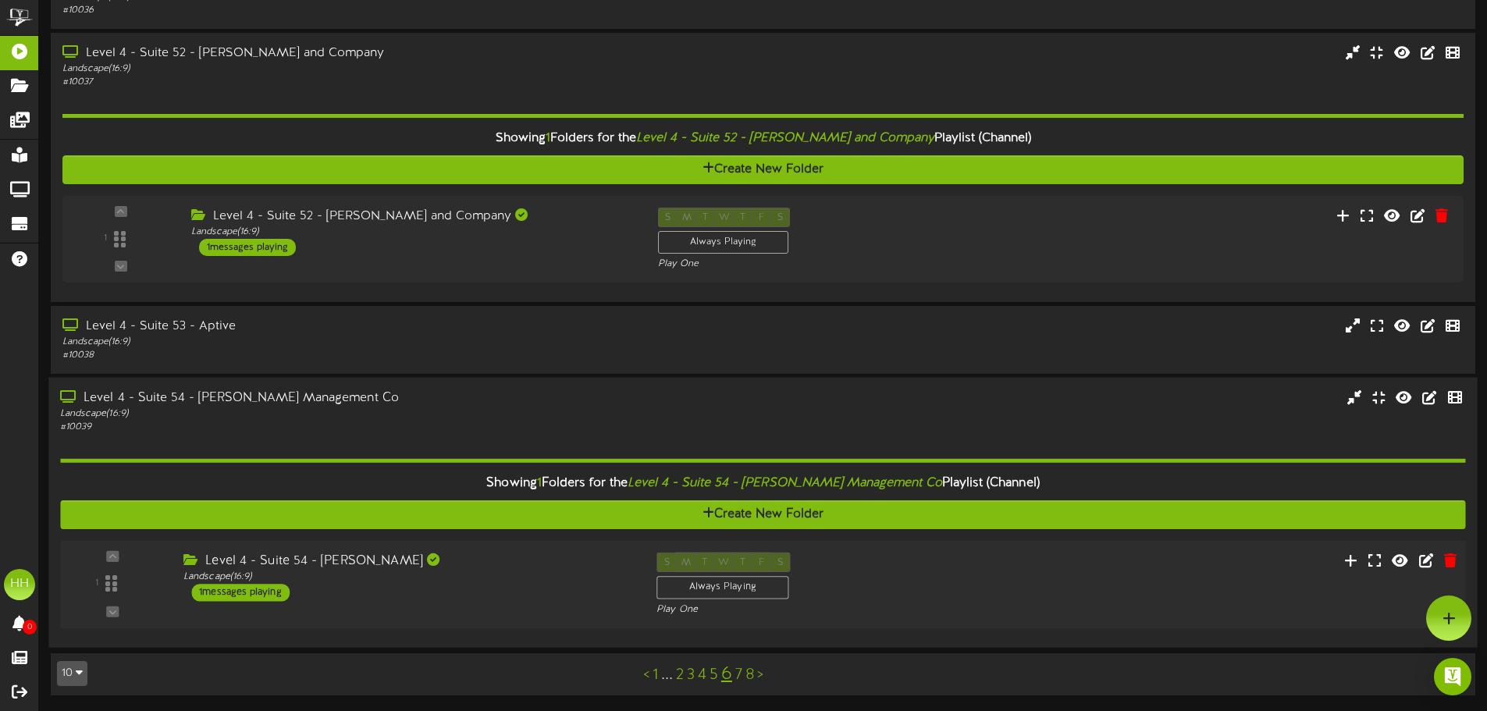
click at [455, 589] on div "Level 4 - Suite 54 - [PERSON_NAME] Landscape ( 16:9 ) 1 messages playing" at bounding box center [408, 577] width 473 height 49
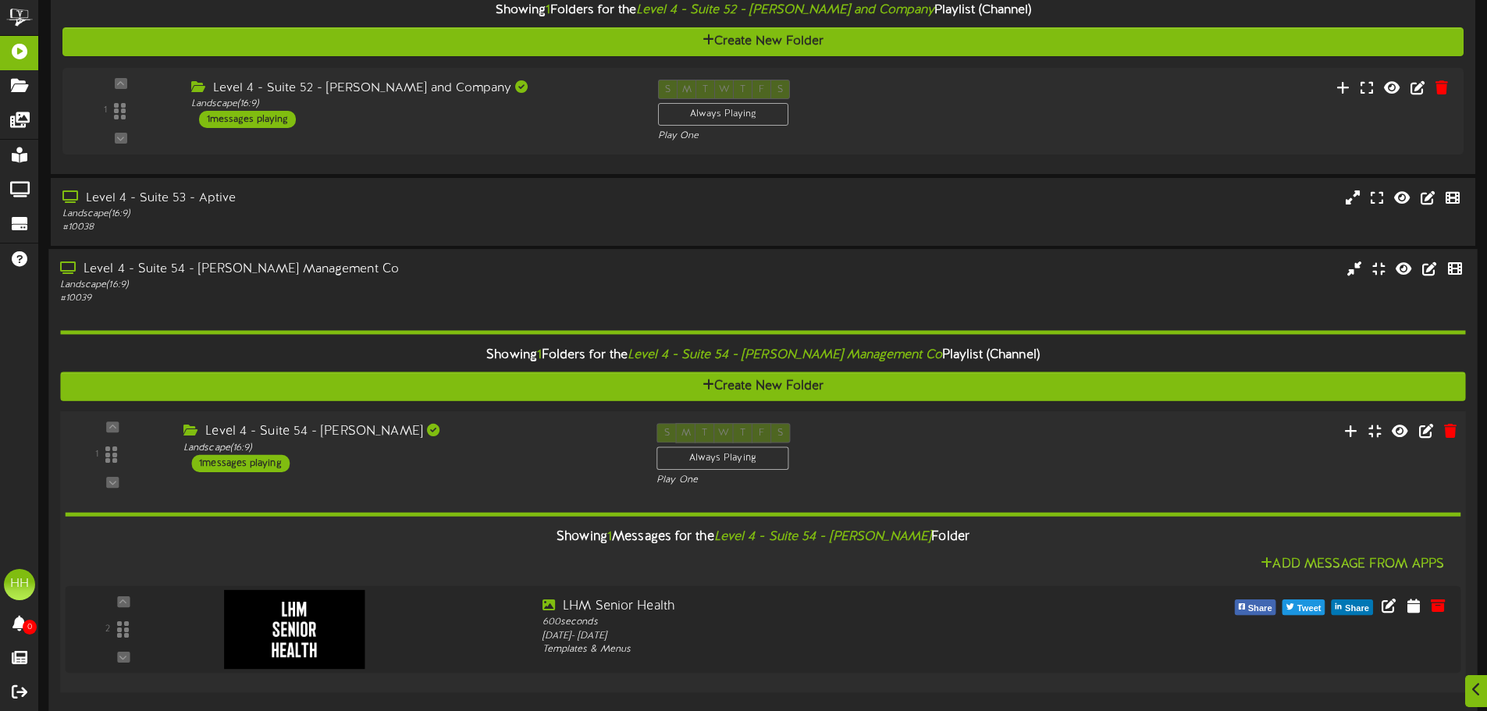
scroll to position [720, 0]
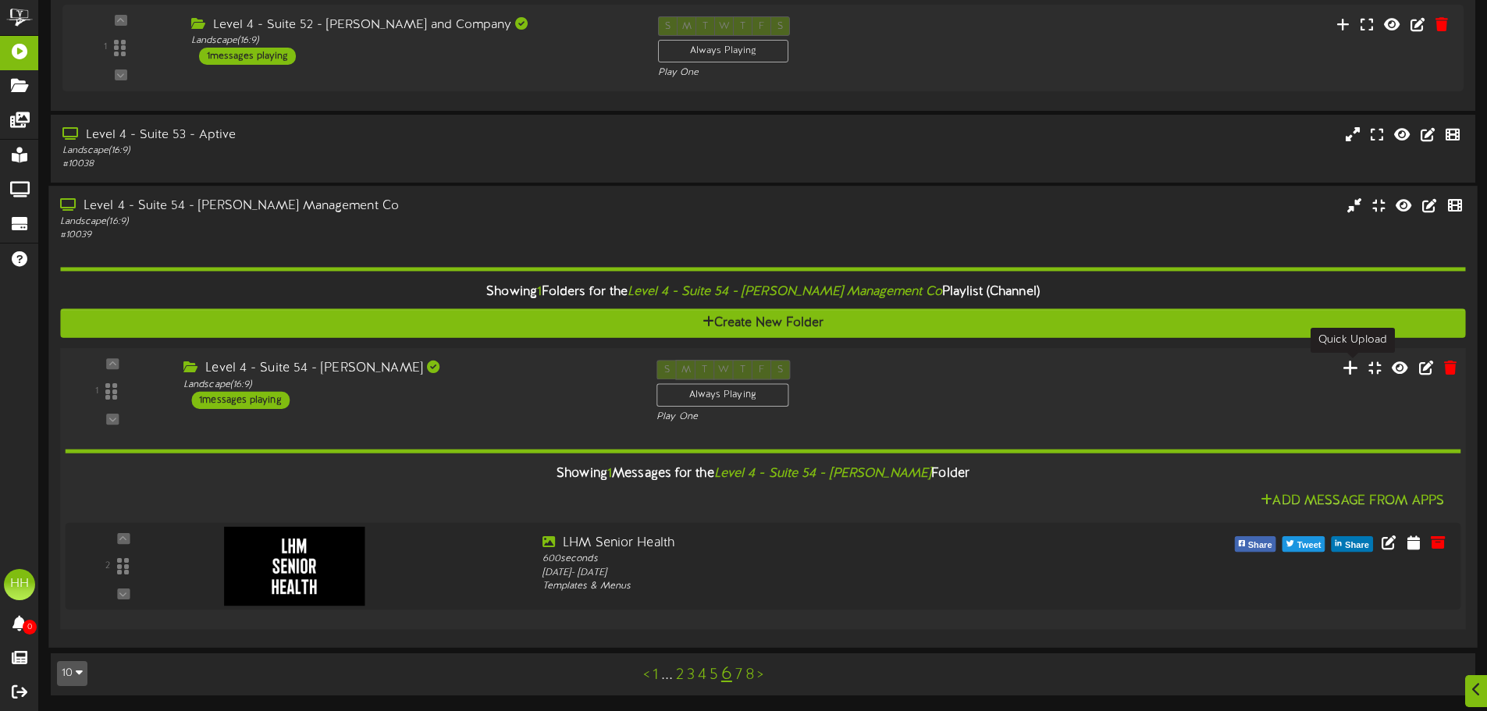
click at [1357, 368] on icon at bounding box center [1351, 367] width 16 height 17
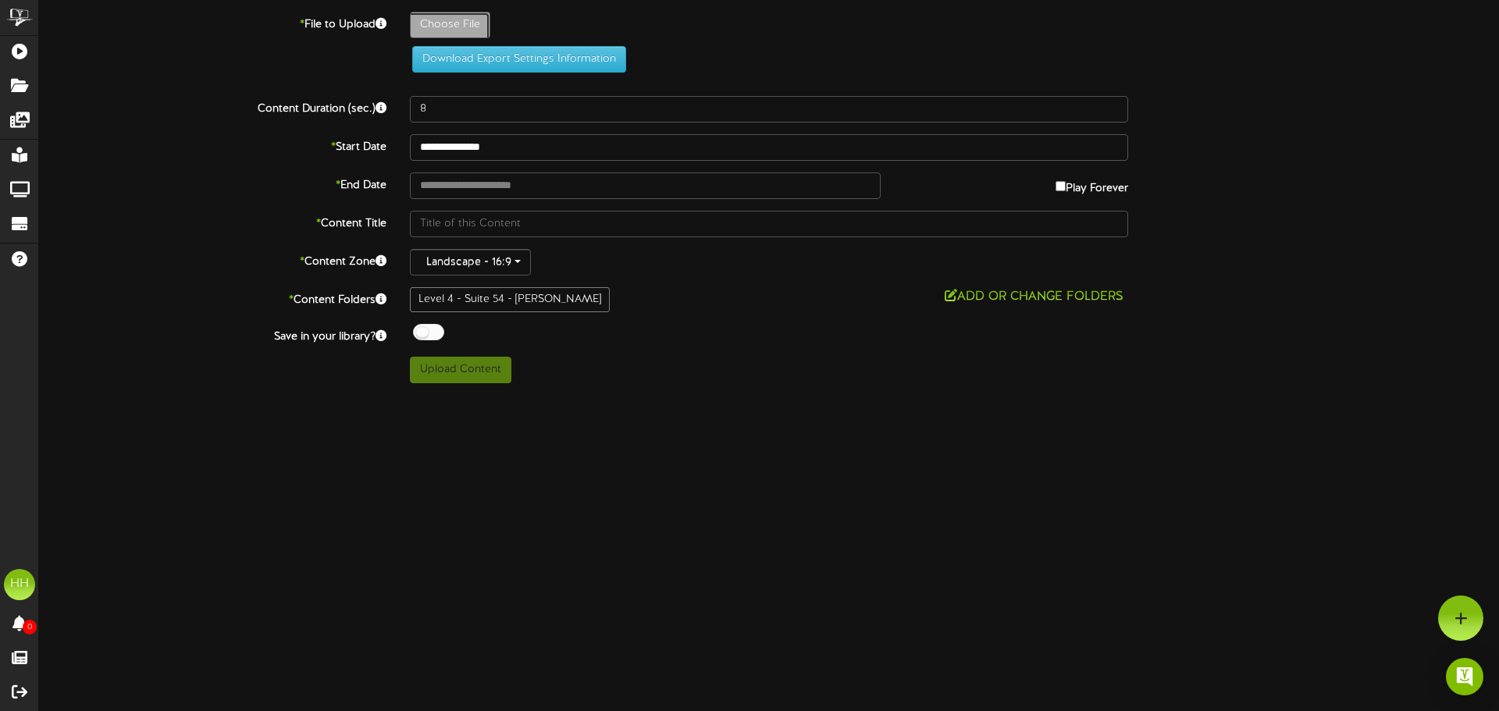
type input "**********"
type input "LHMSH_logo_primary_color1"
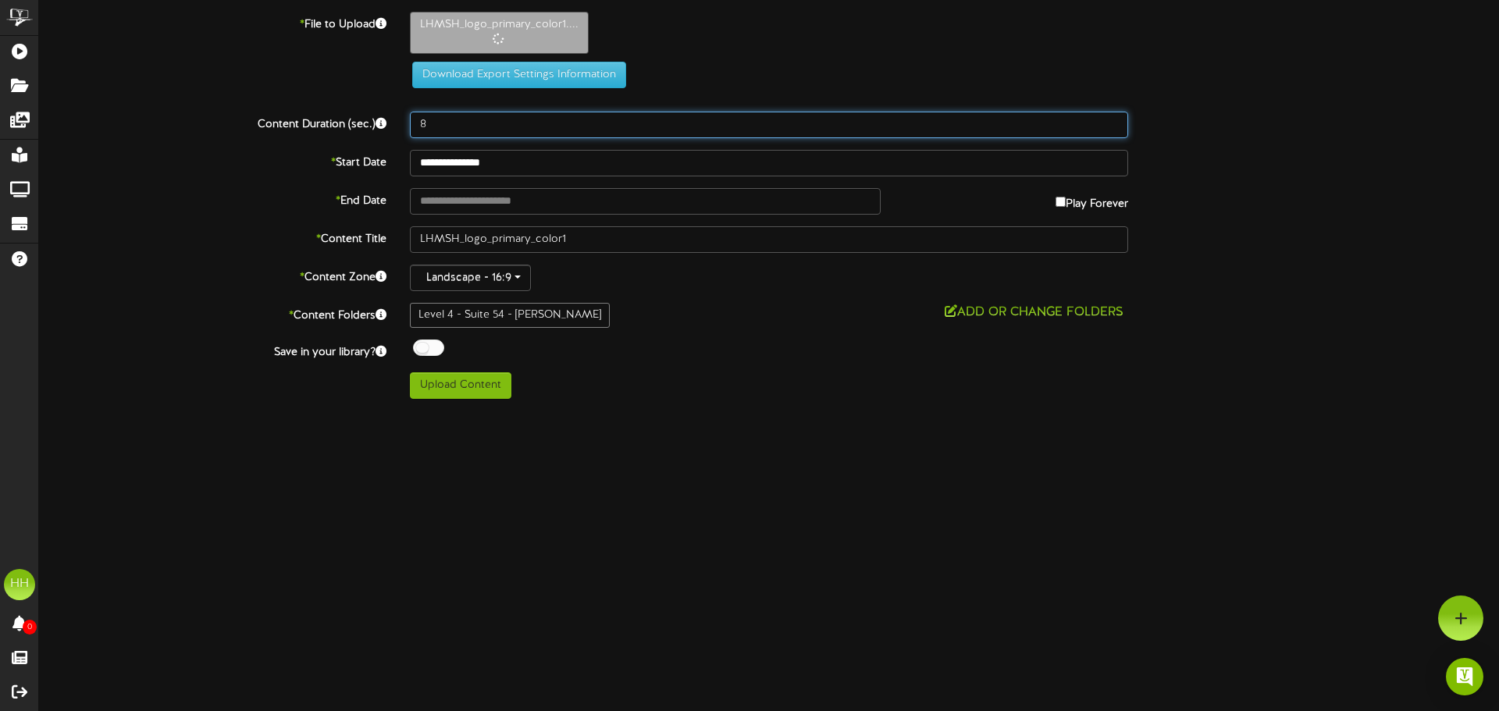
drag, startPoint x: 447, startPoint y: 129, endPoint x: 360, endPoint y: 119, distance: 87.9
click at [360, 119] on div "Content Duration (sec.) 8" at bounding box center [768, 125] width 1483 height 27
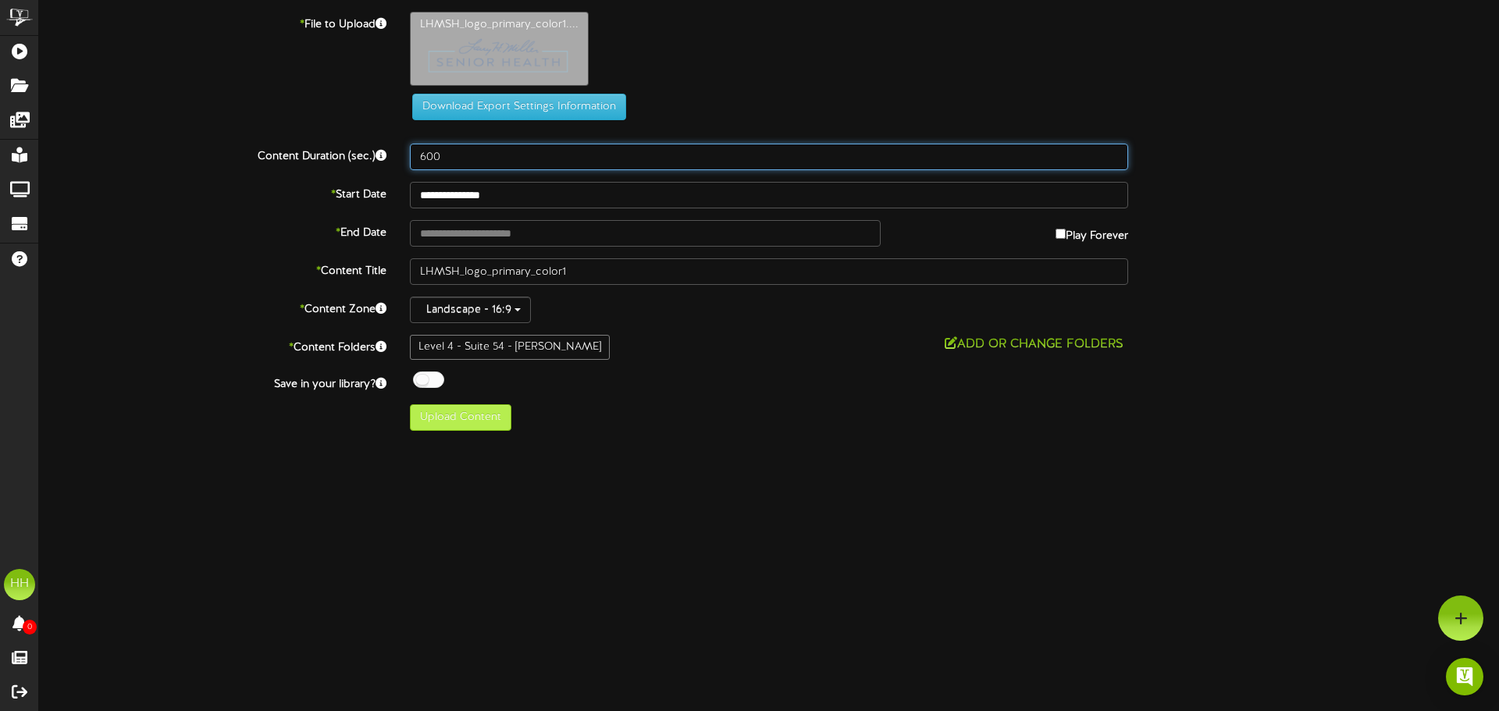
type input "600"
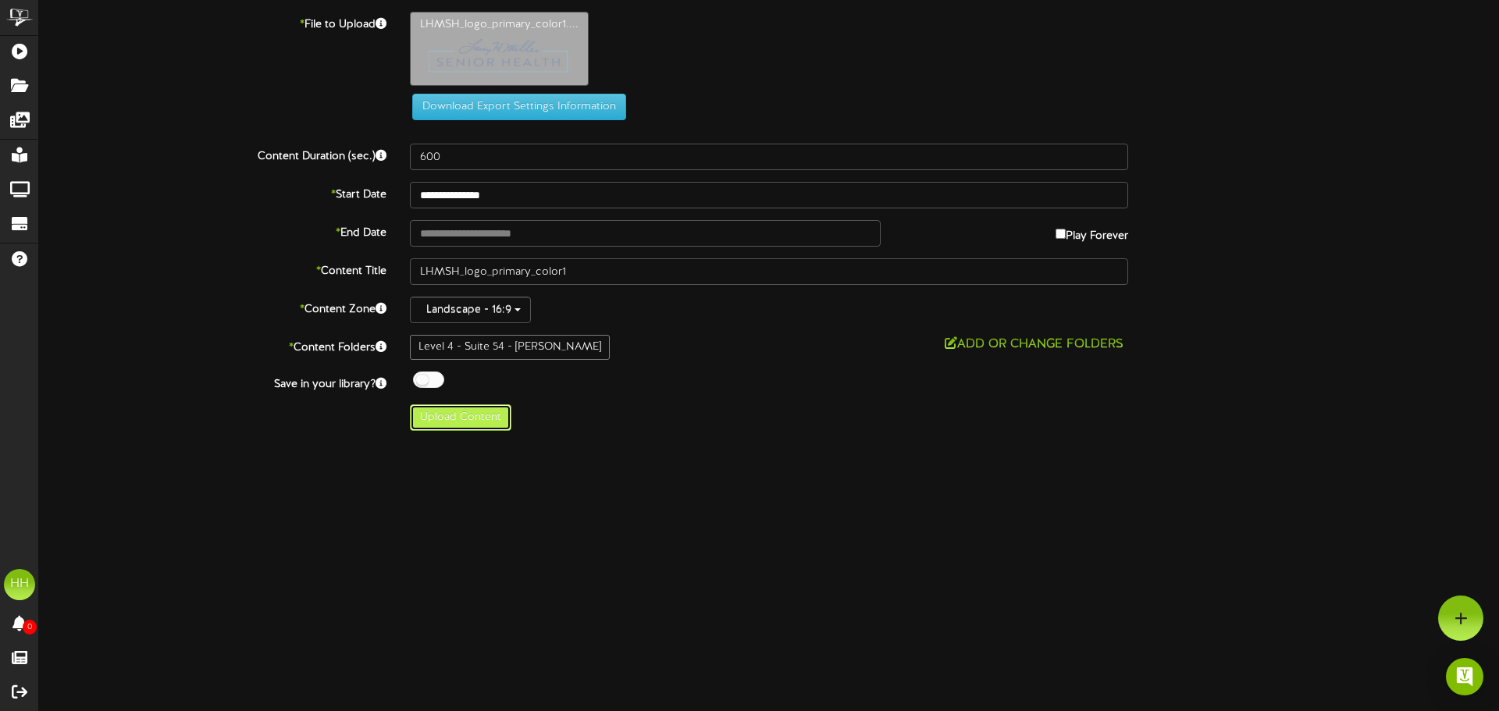
click at [441, 415] on button "Upload Content" at bounding box center [460, 417] width 101 height 27
type input "**********"
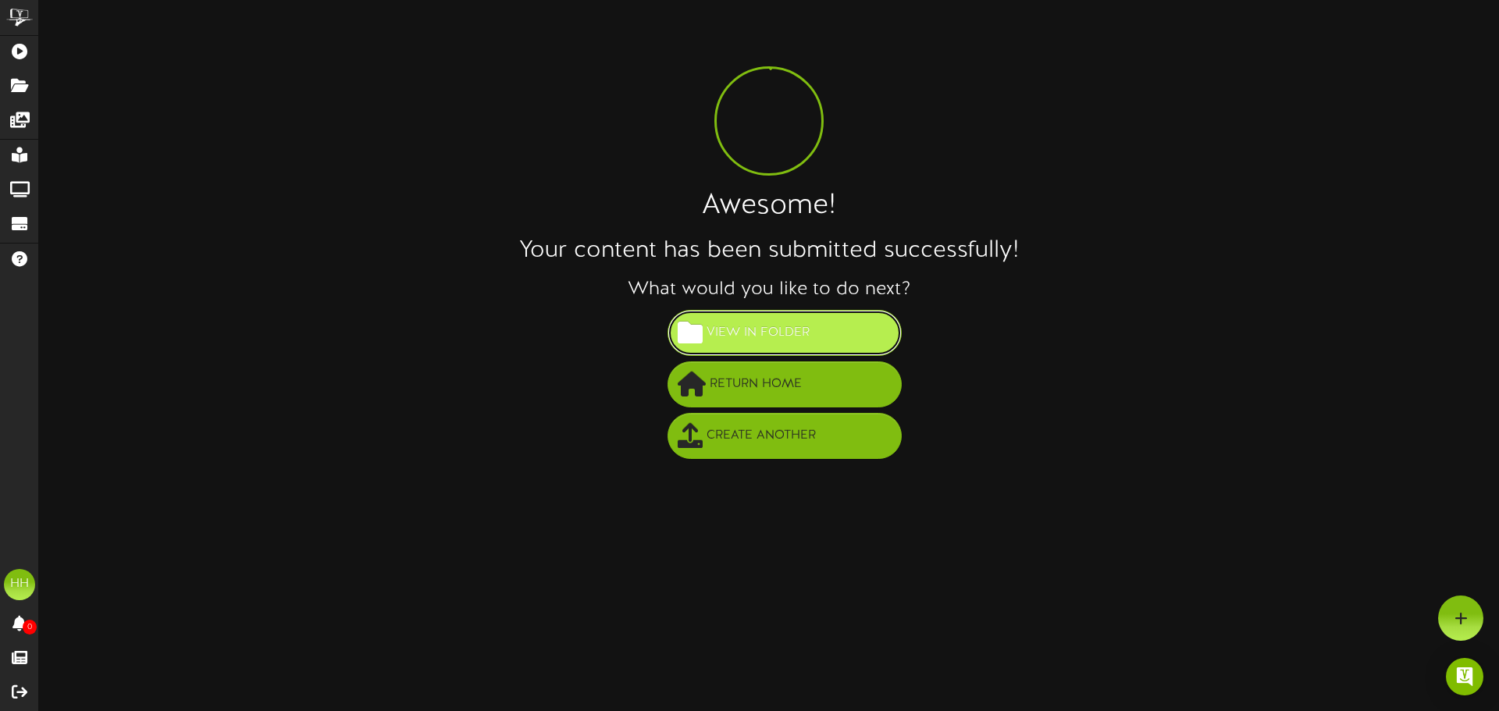
click at [803, 326] on span "View in Folder" at bounding box center [758, 333] width 111 height 26
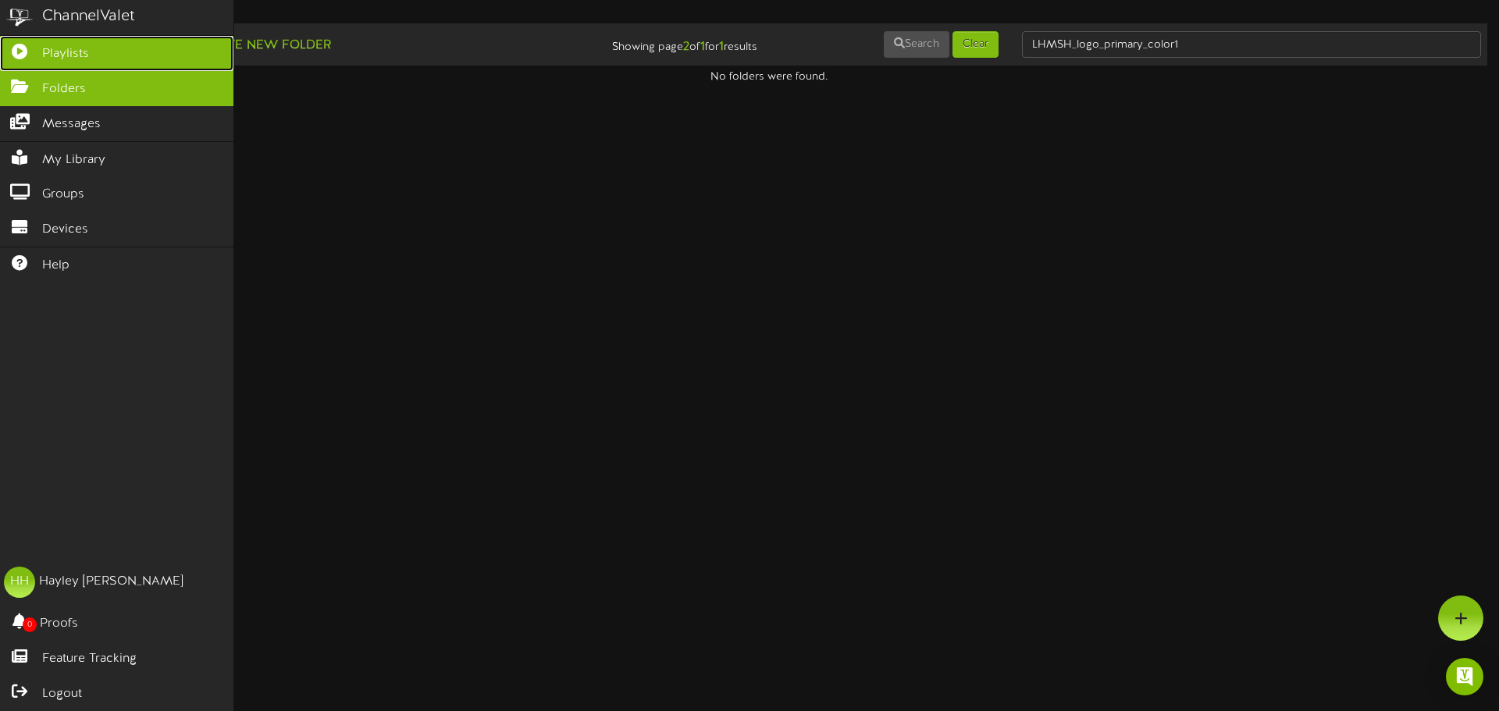
click at [34, 52] on icon at bounding box center [19, 50] width 39 height 12
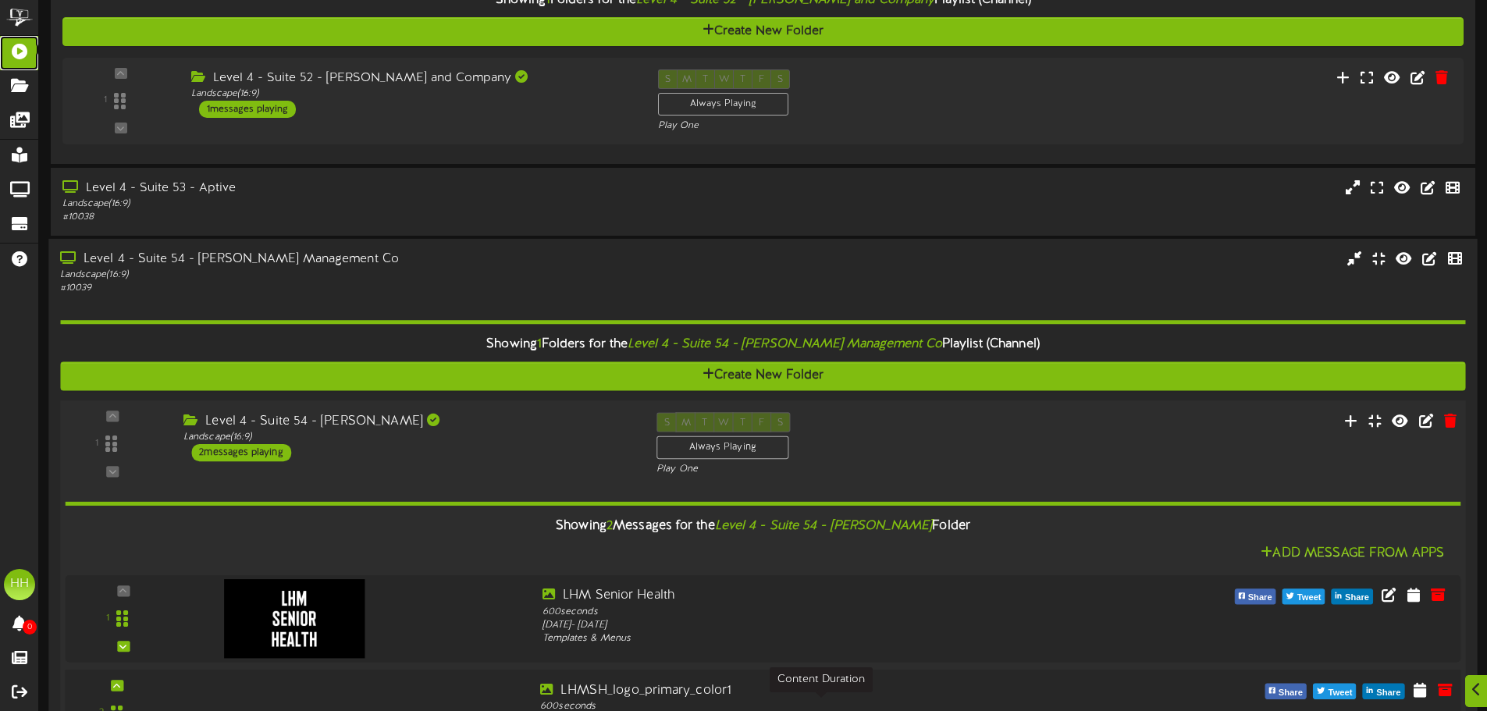
scroll to position [813, 0]
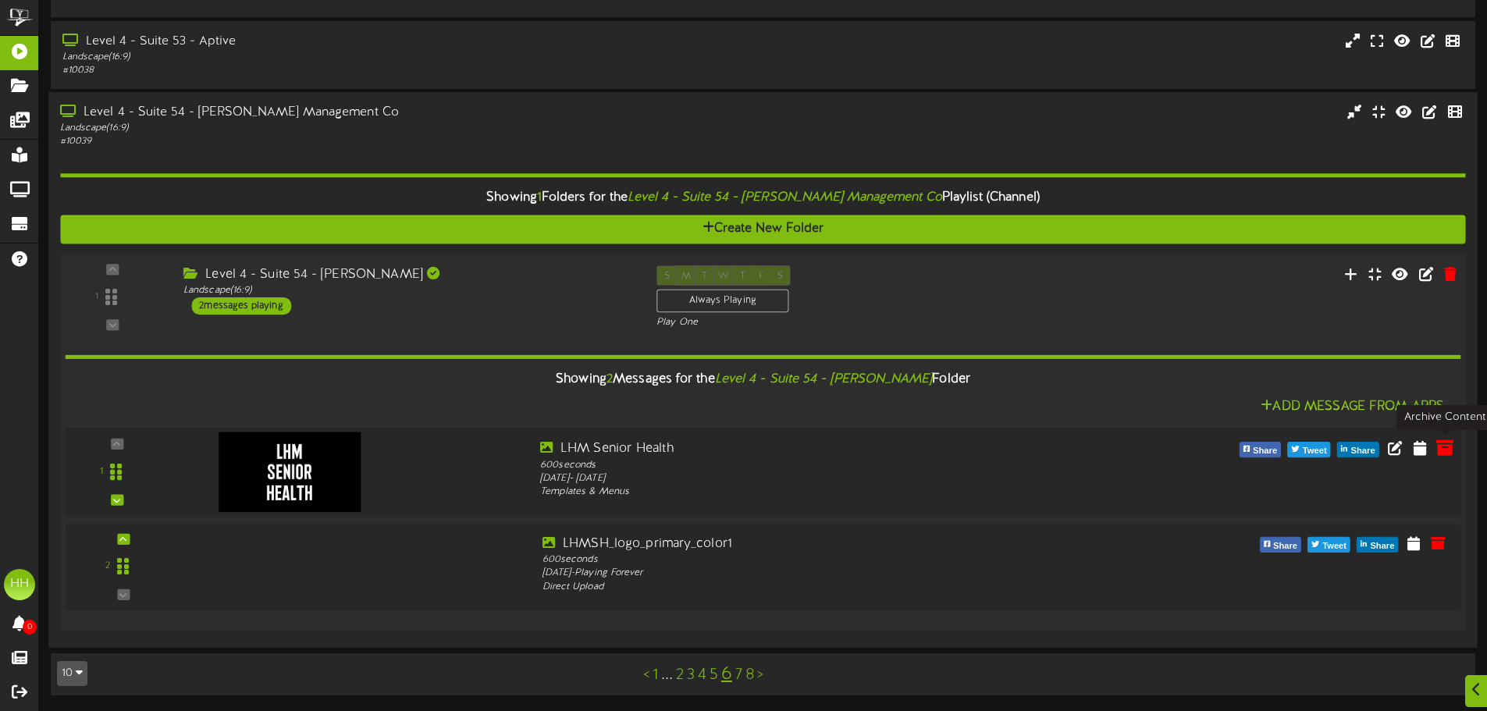
click at [1446, 450] on icon at bounding box center [1444, 447] width 17 height 17
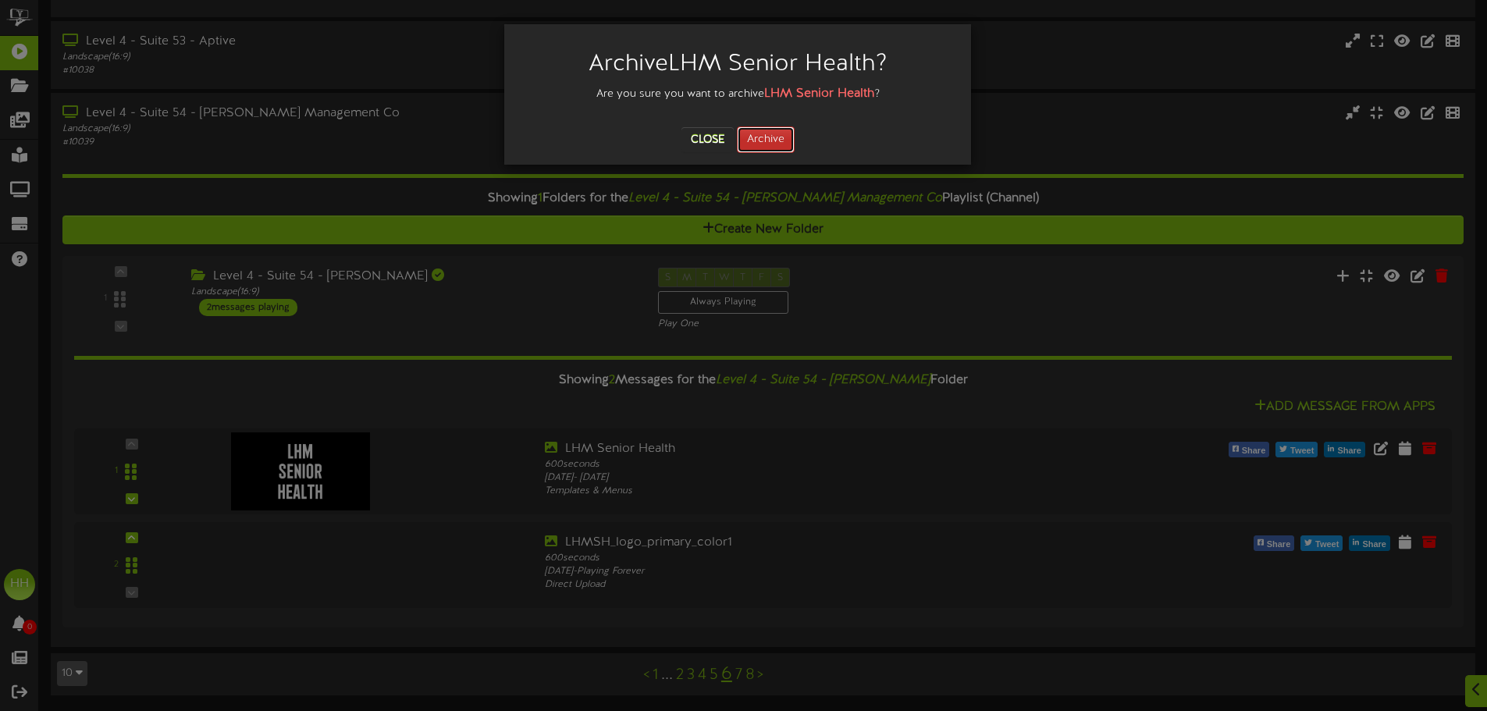
click at [779, 133] on button "Archive" at bounding box center [766, 139] width 58 height 27
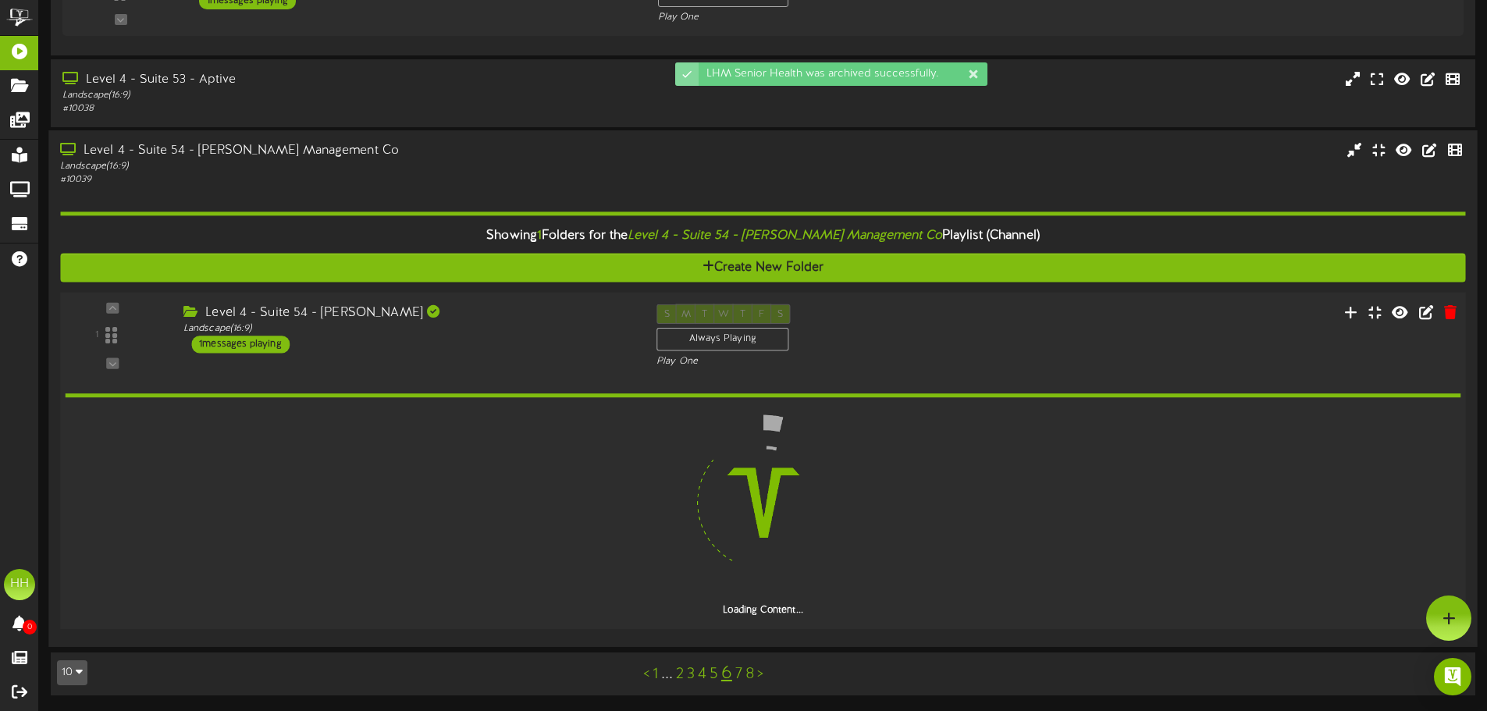
scroll to position [720, 0]
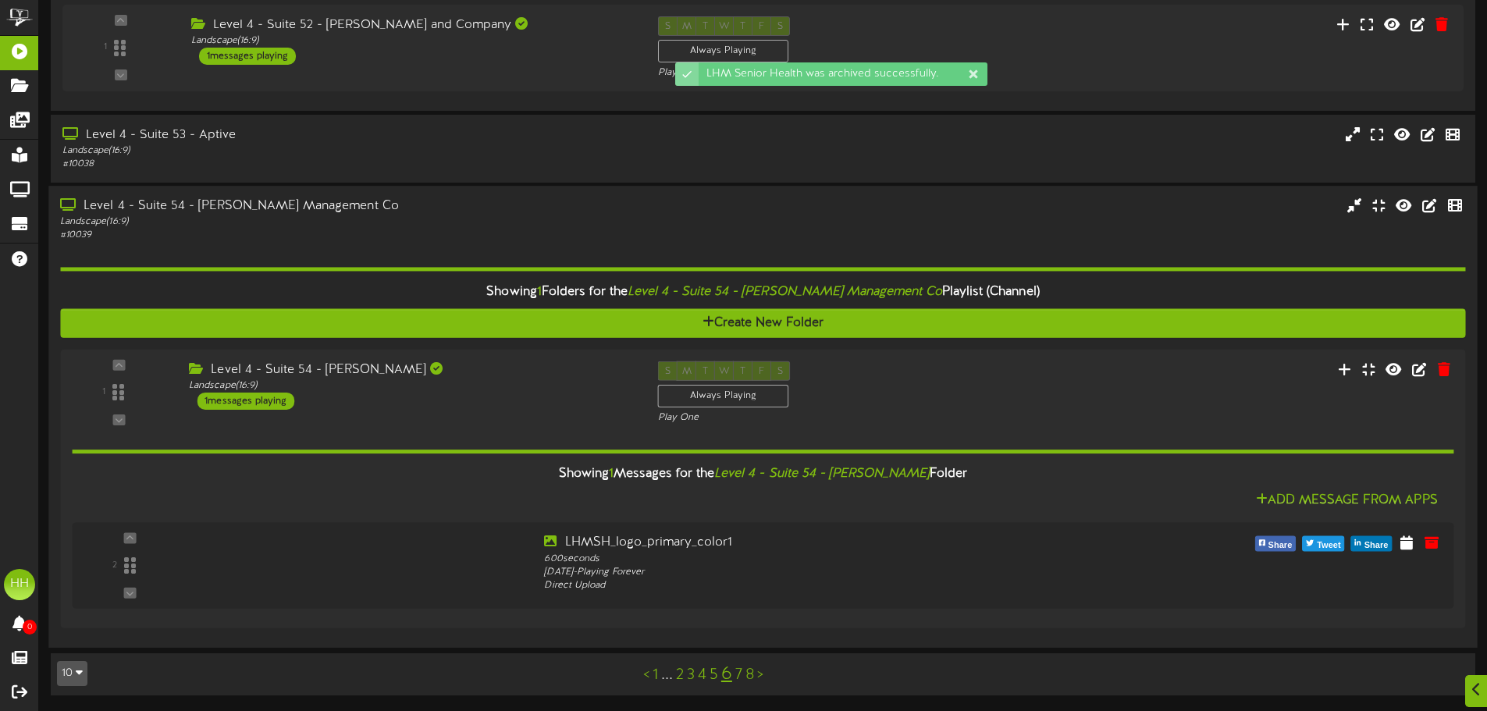
click at [283, 247] on div "Showing 1 Folders for the Level 4 - Suite 54 - [PERSON_NAME] Management Co Play…" at bounding box center [762, 439] width 1405 height 393
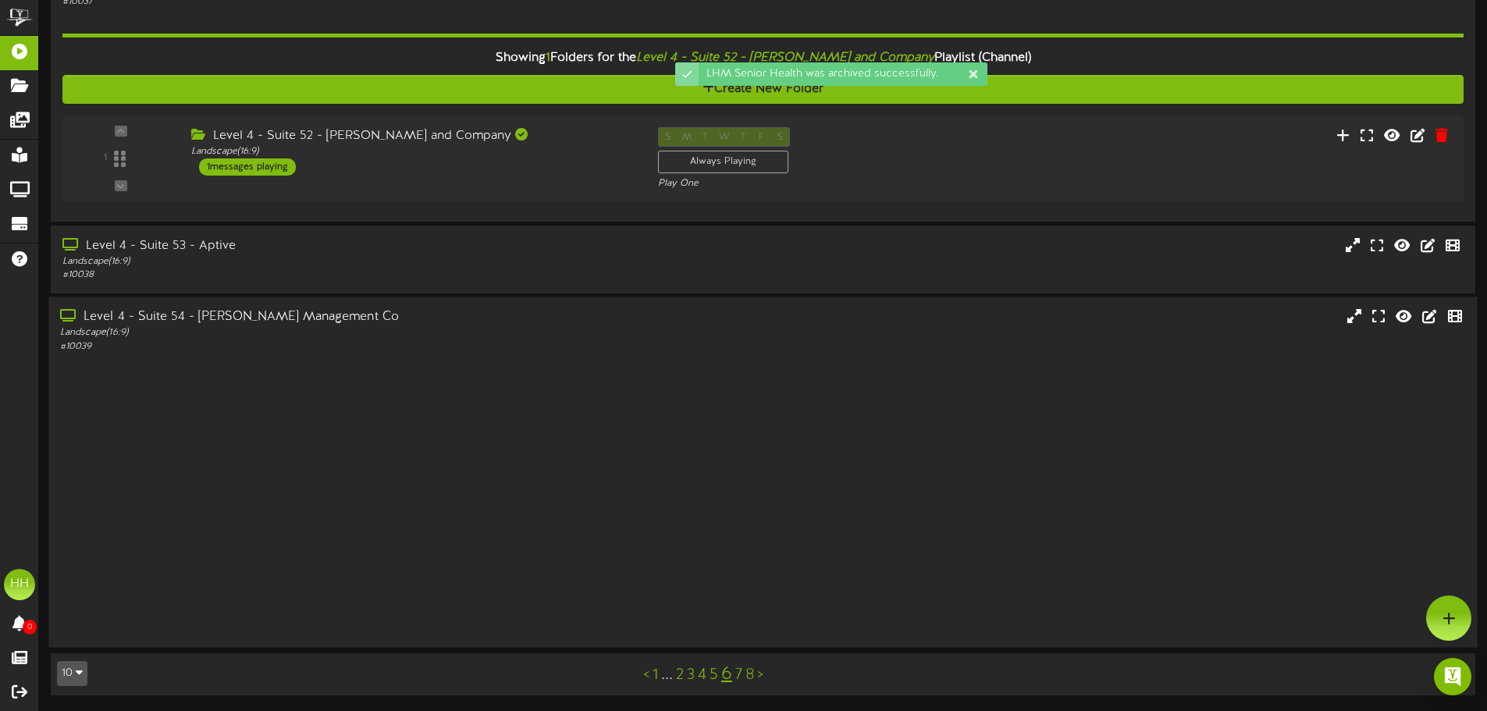
scroll to position [328, 0]
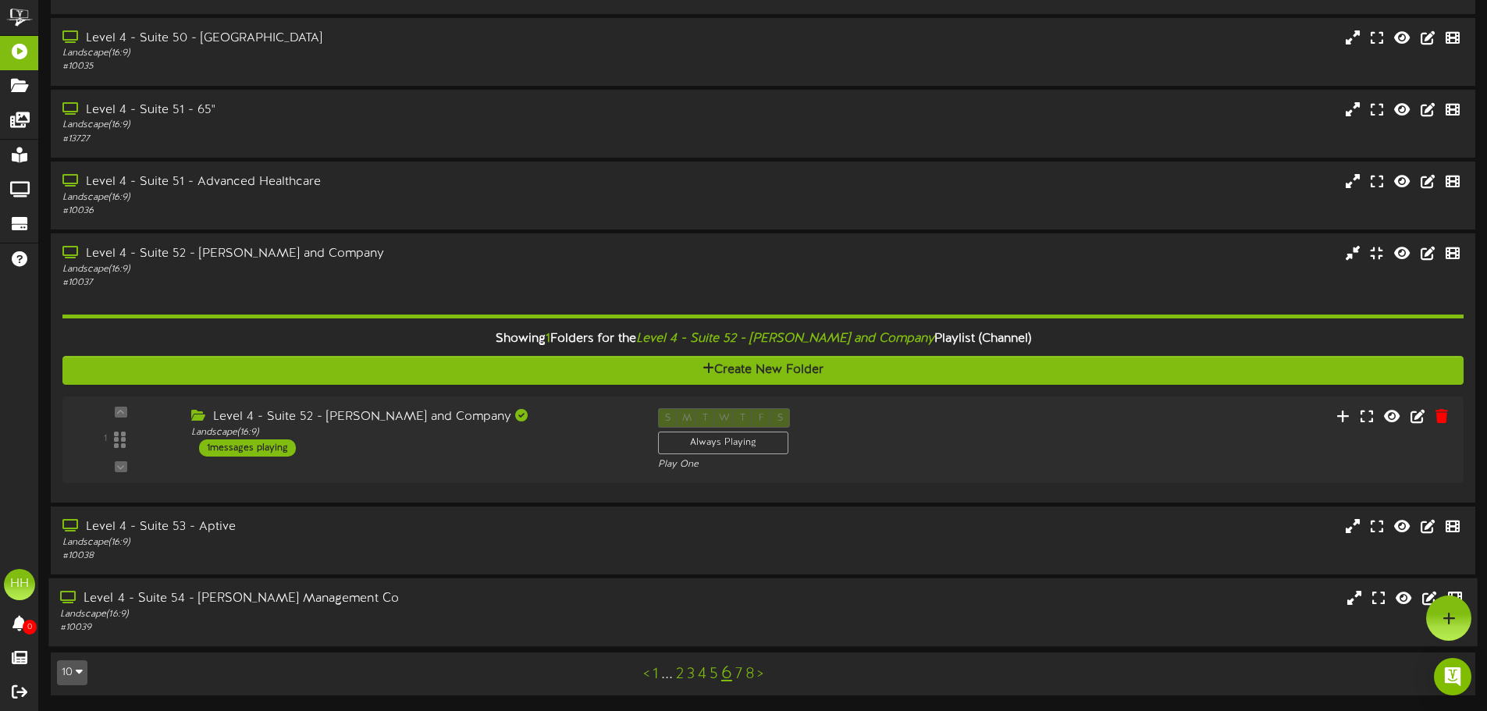
click at [736, 678] on link "7" at bounding box center [738, 674] width 7 height 17
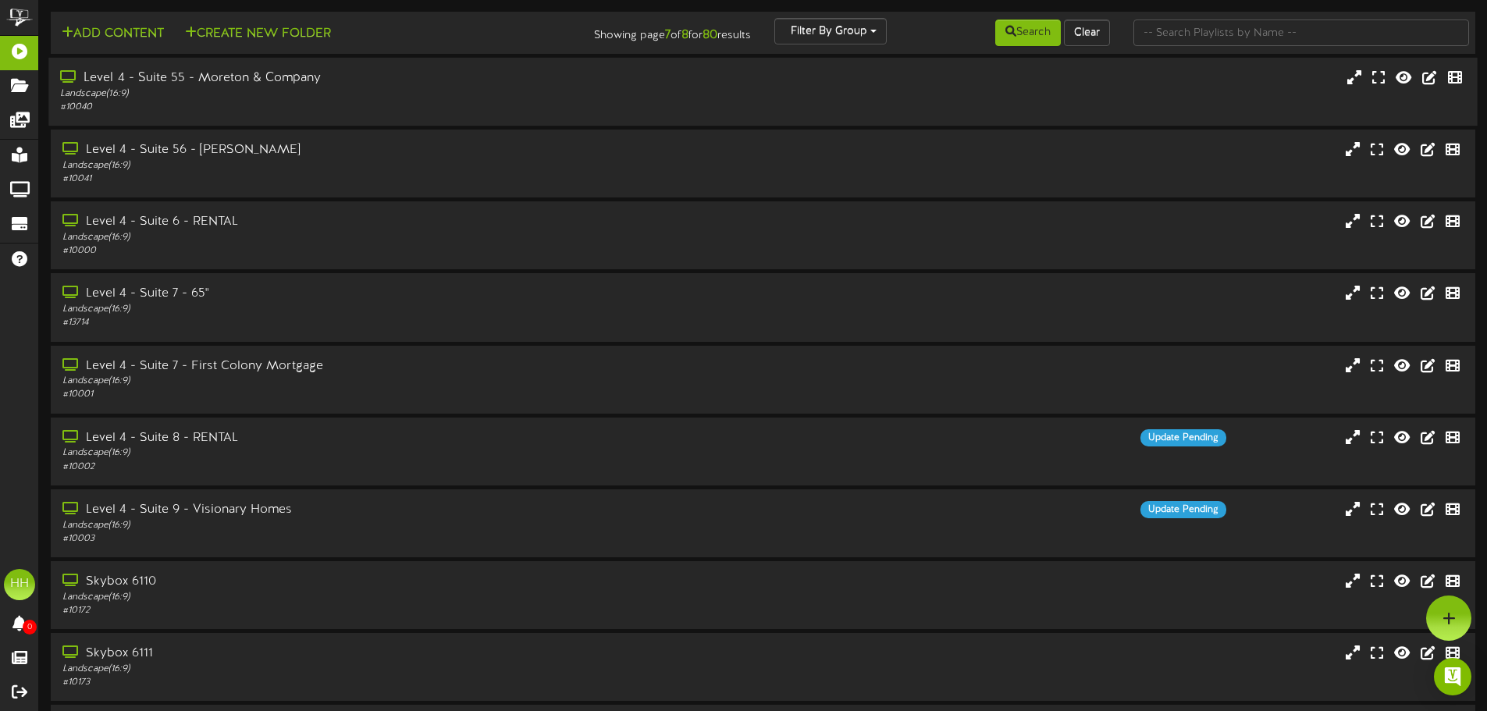
click at [198, 110] on div "# 10040" at bounding box center [346, 107] width 572 height 13
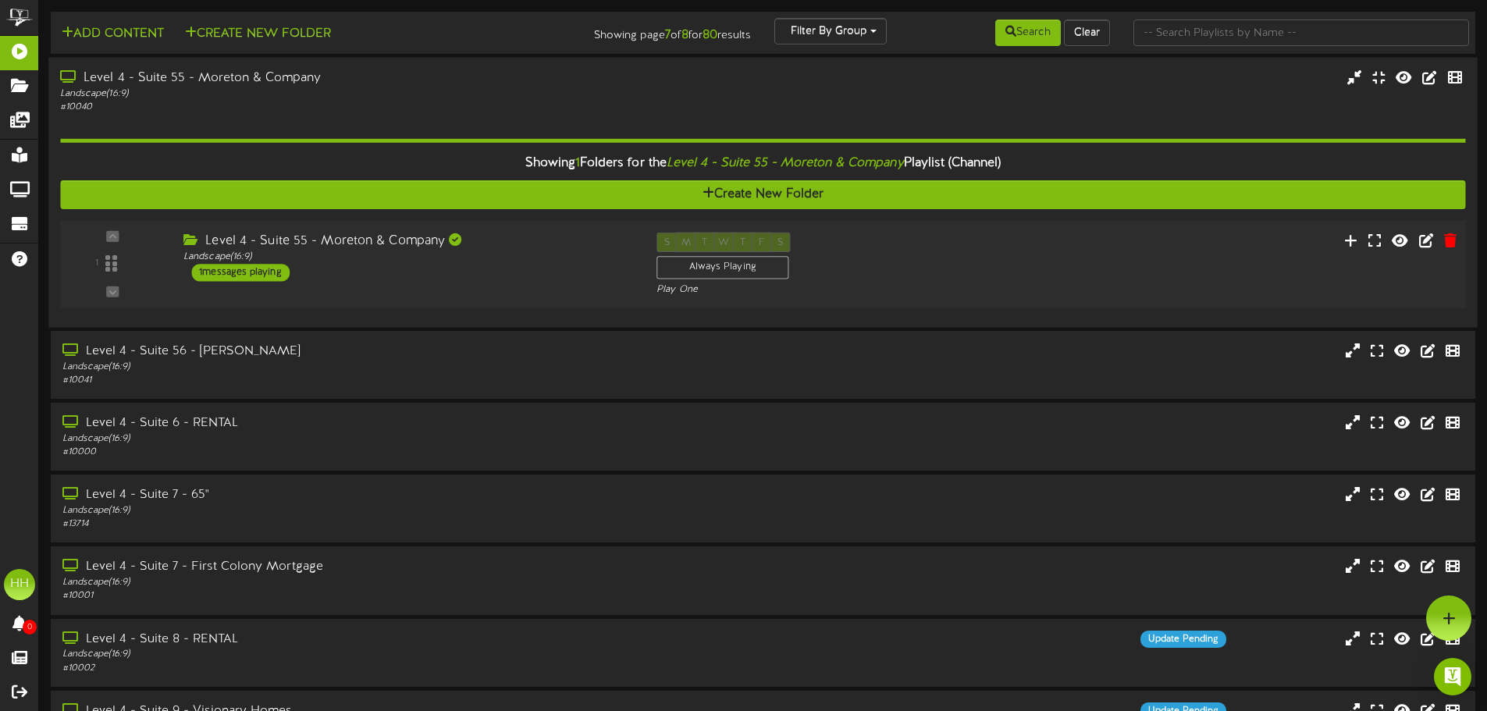
click at [366, 279] on div "Level 4 - Suite 55 - Moreton & Company Landscape ( 16:9 ) 1 messages playing" at bounding box center [408, 257] width 473 height 49
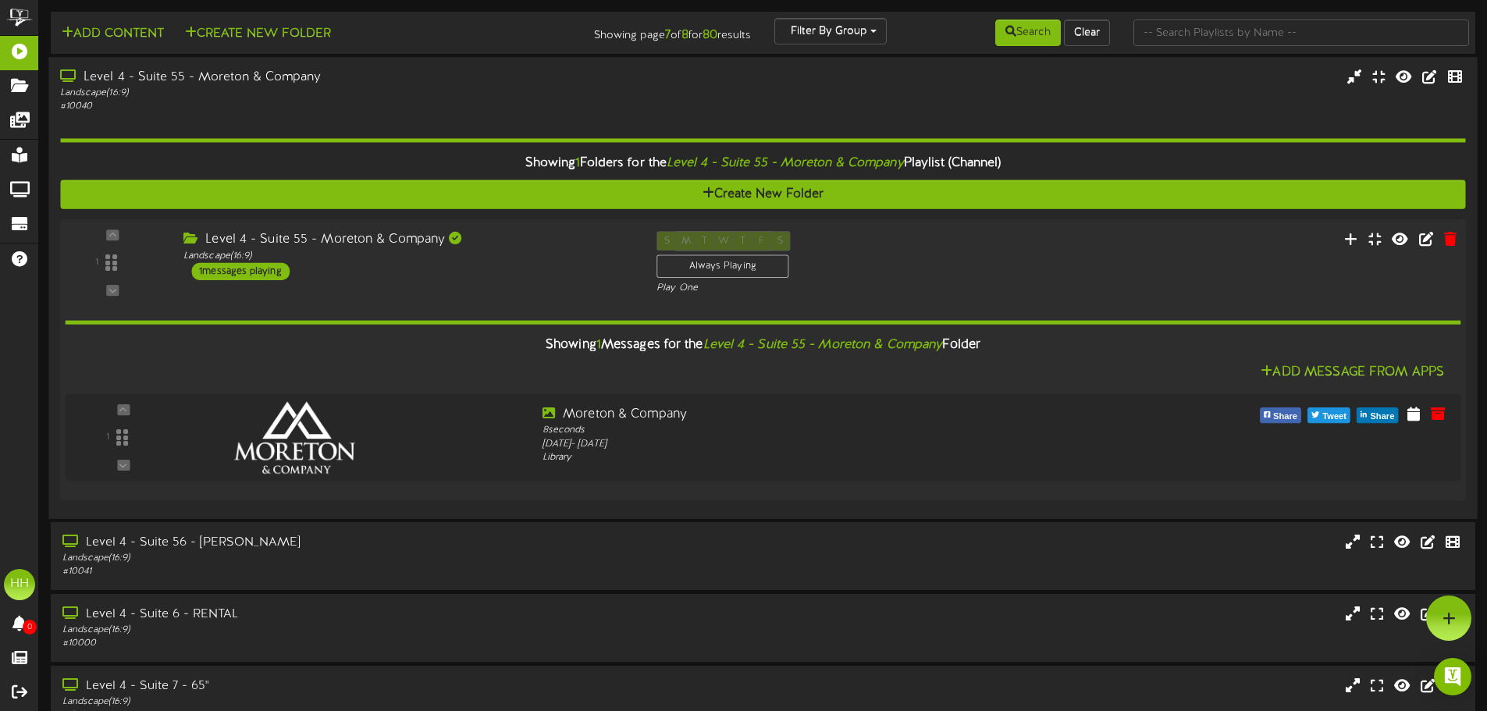
click at [366, 279] on div "Level 4 - Suite 55 - Moreton & Company Landscape ( 16:9 ) 1 messages playing" at bounding box center [408, 255] width 473 height 49
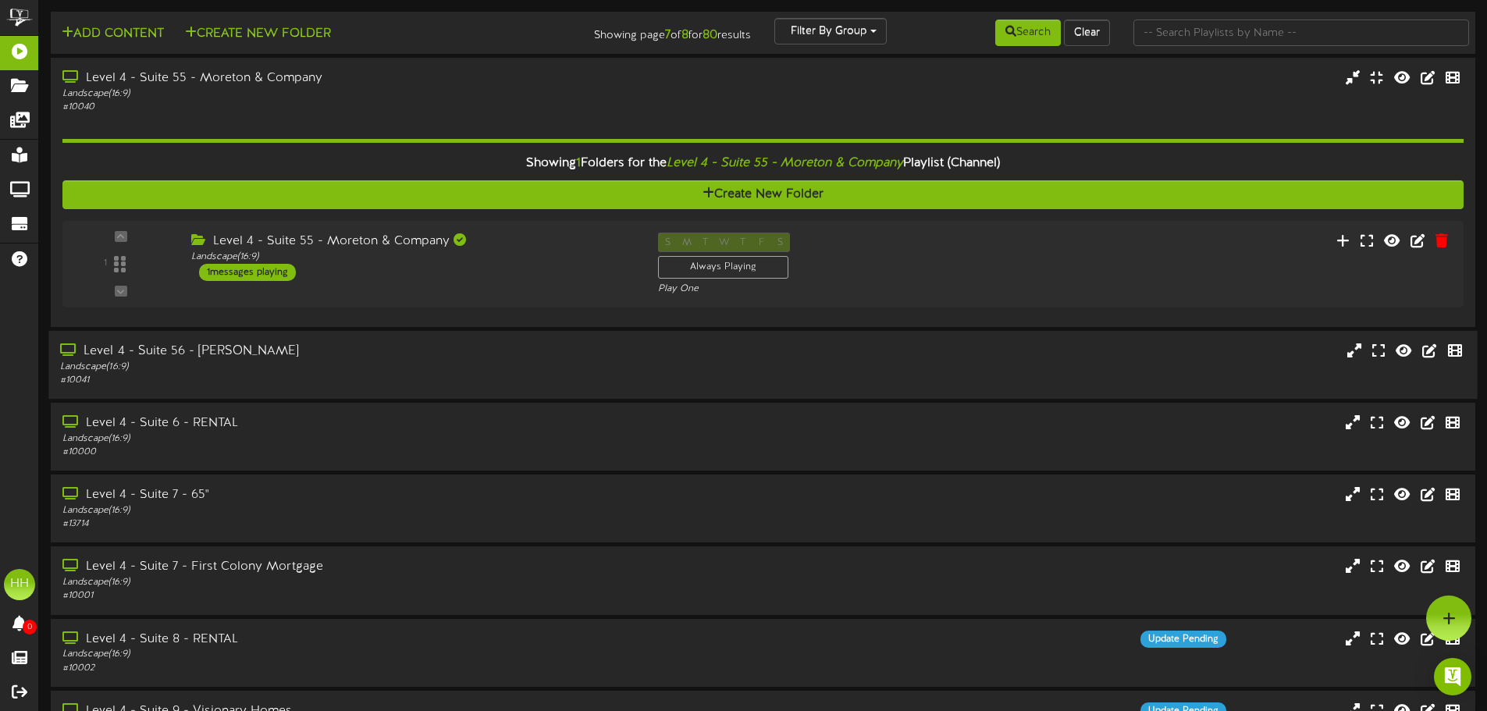
click at [335, 368] on div "Landscape ( 16:9 )" at bounding box center [346, 367] width 572 height 13
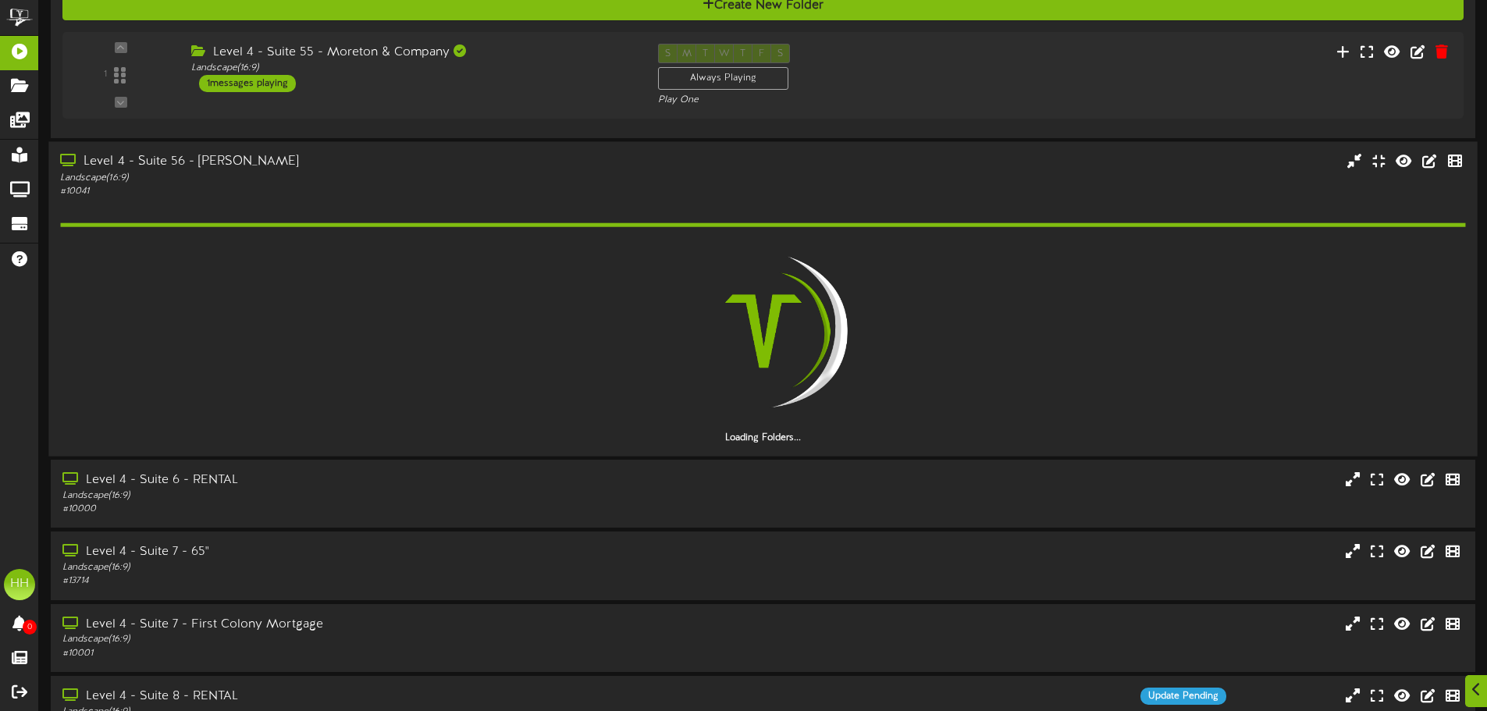
scroll to position [234, 0]
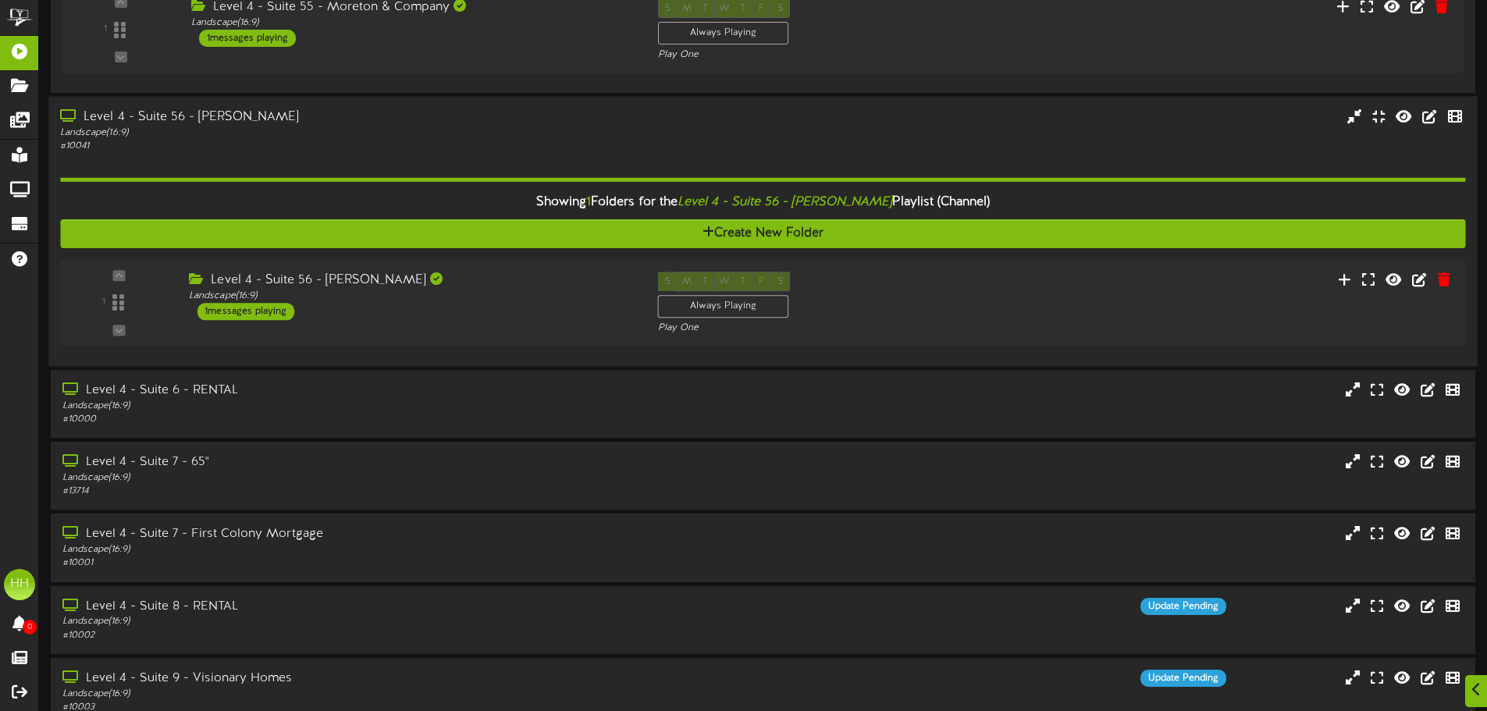
click at [337, 138] on div "Landscape ( 16:9 )" at bounding box center [346, 132] width 572 height 13
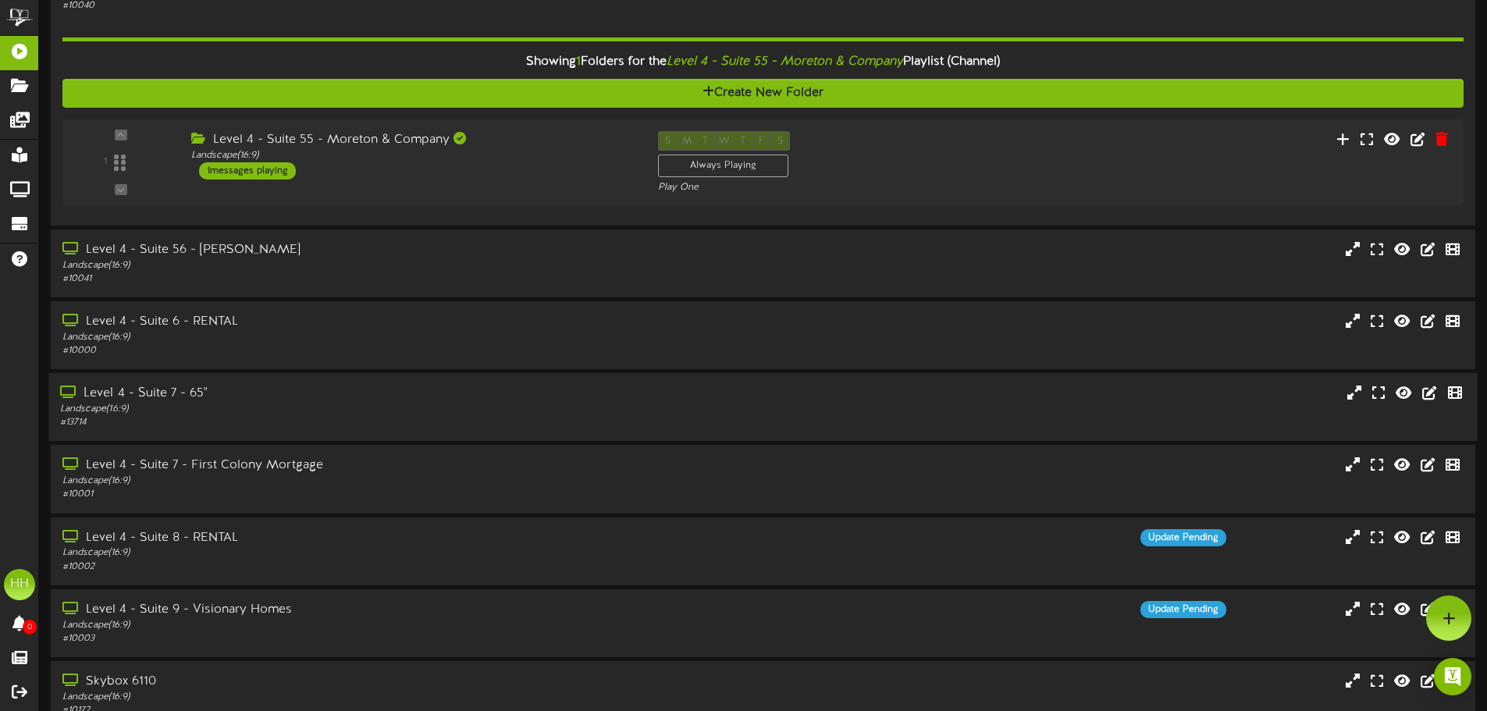
scroll to position [0, 0]
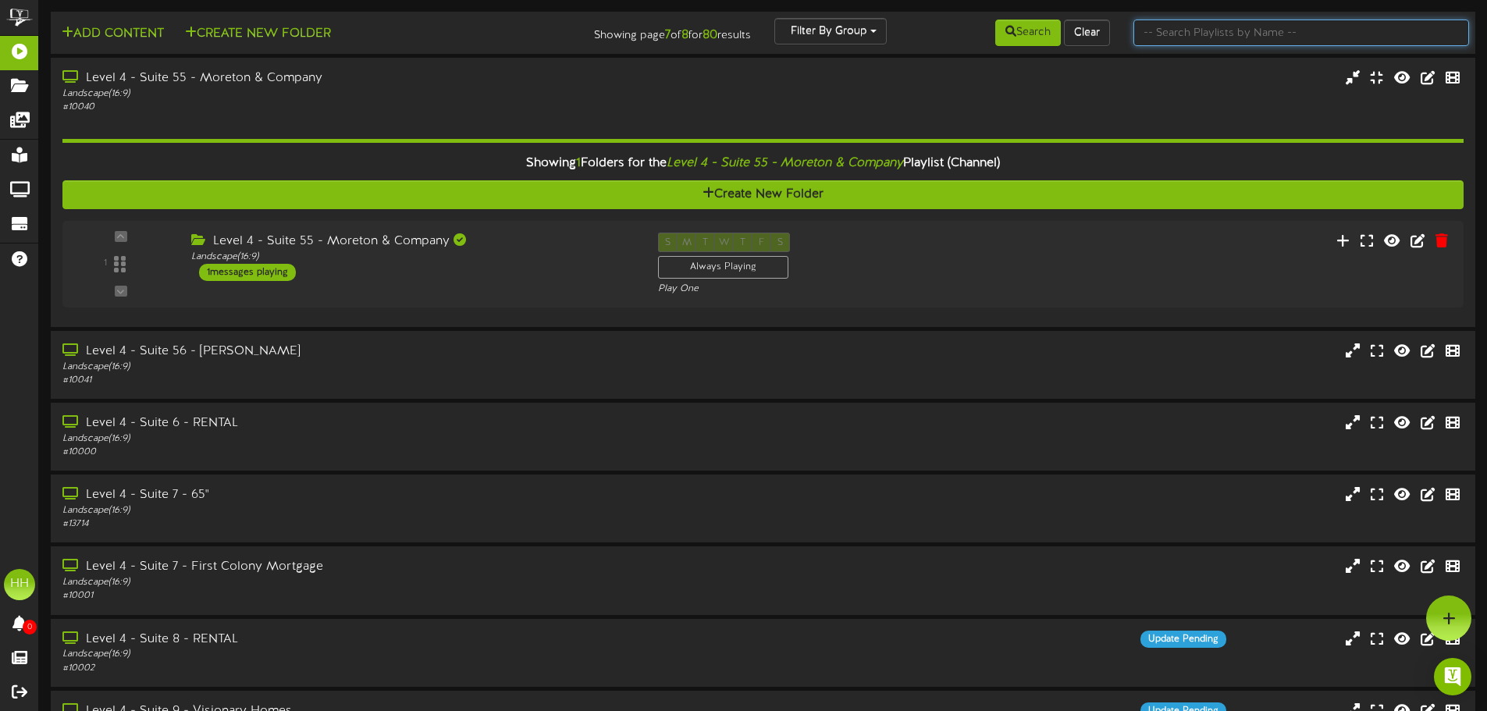
click at [1197, 34] on input "text" at bounding box center [1301, 33] width 336 height 27
type input "65""
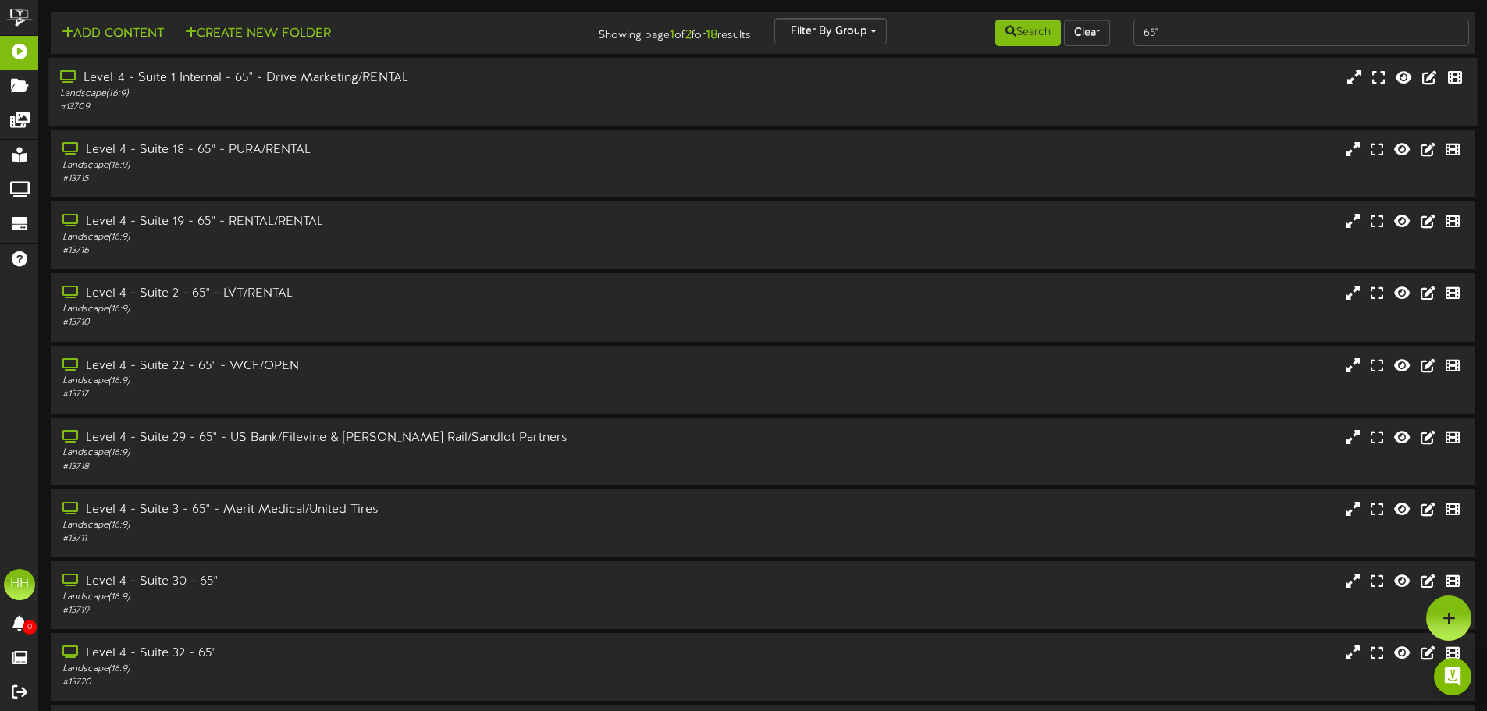
click at [447, 96] on div "Landscape ( 16:9 )" at bounding box center [346, 93] width 572 height 13
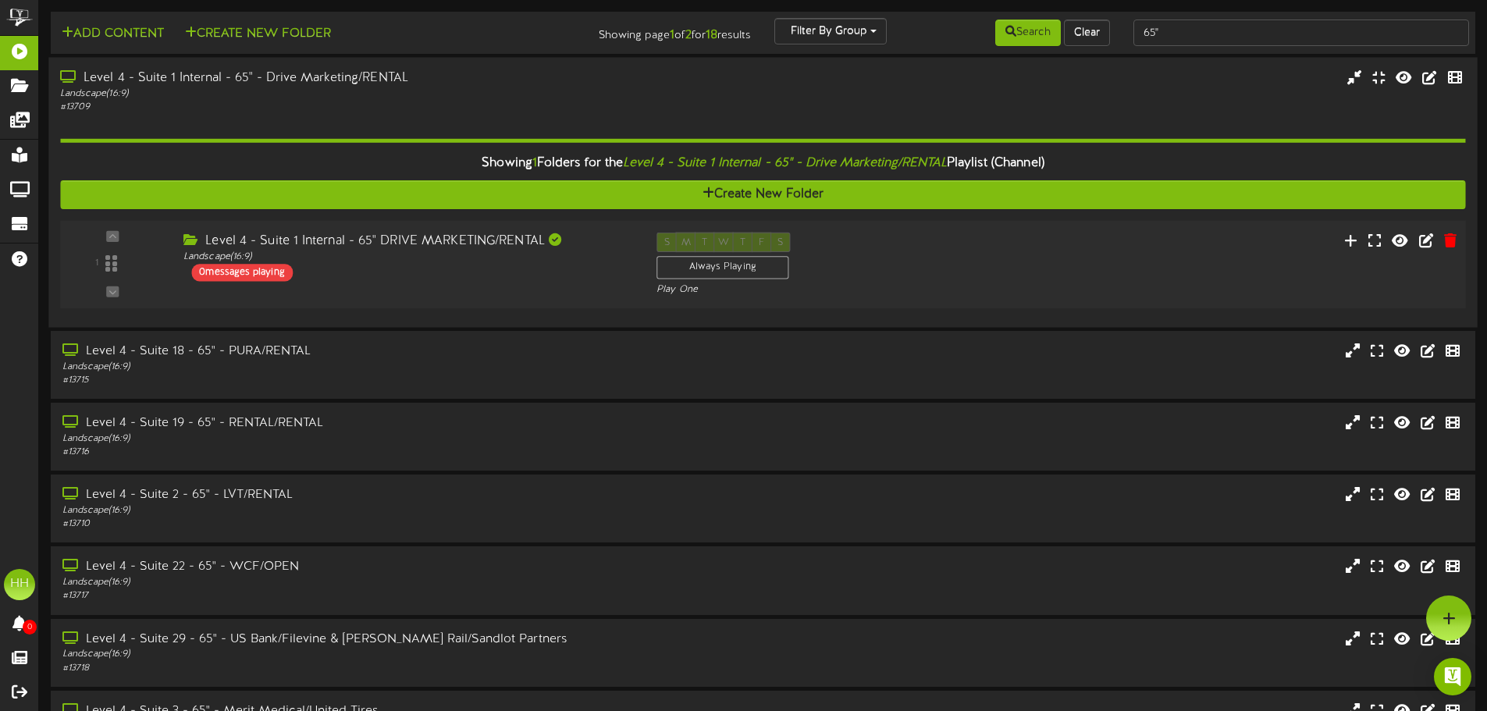
click at [450, 264] on div "Level 4 - Suite 1 Internal - 65" DRIVE MARKETING/RENTAL Landscape ( 16:9 ) 0 me…" at bounding box center [408, 257] width 473 height 49
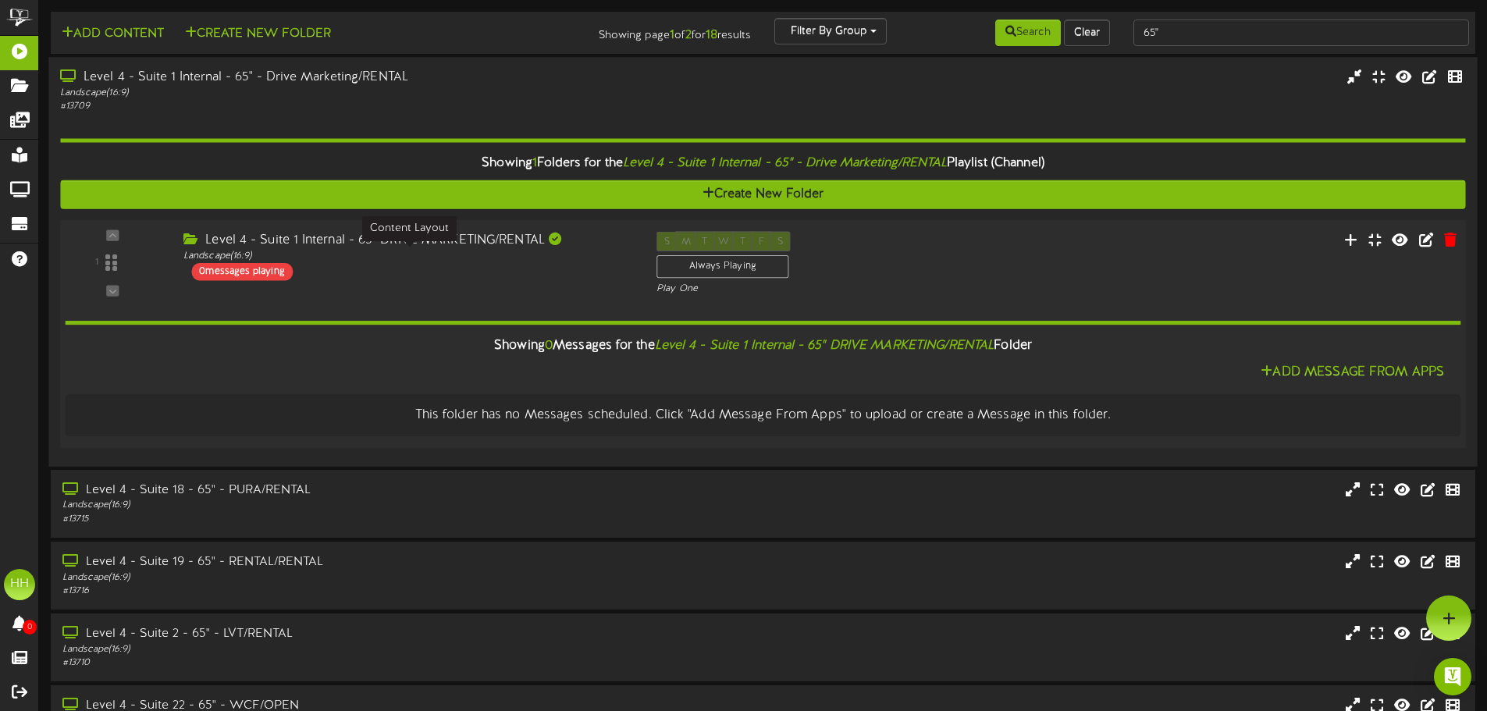
click at [461, 258] on div "Landscape ( 16:9 )" at bounding box center [408, 256] width 450 height 13
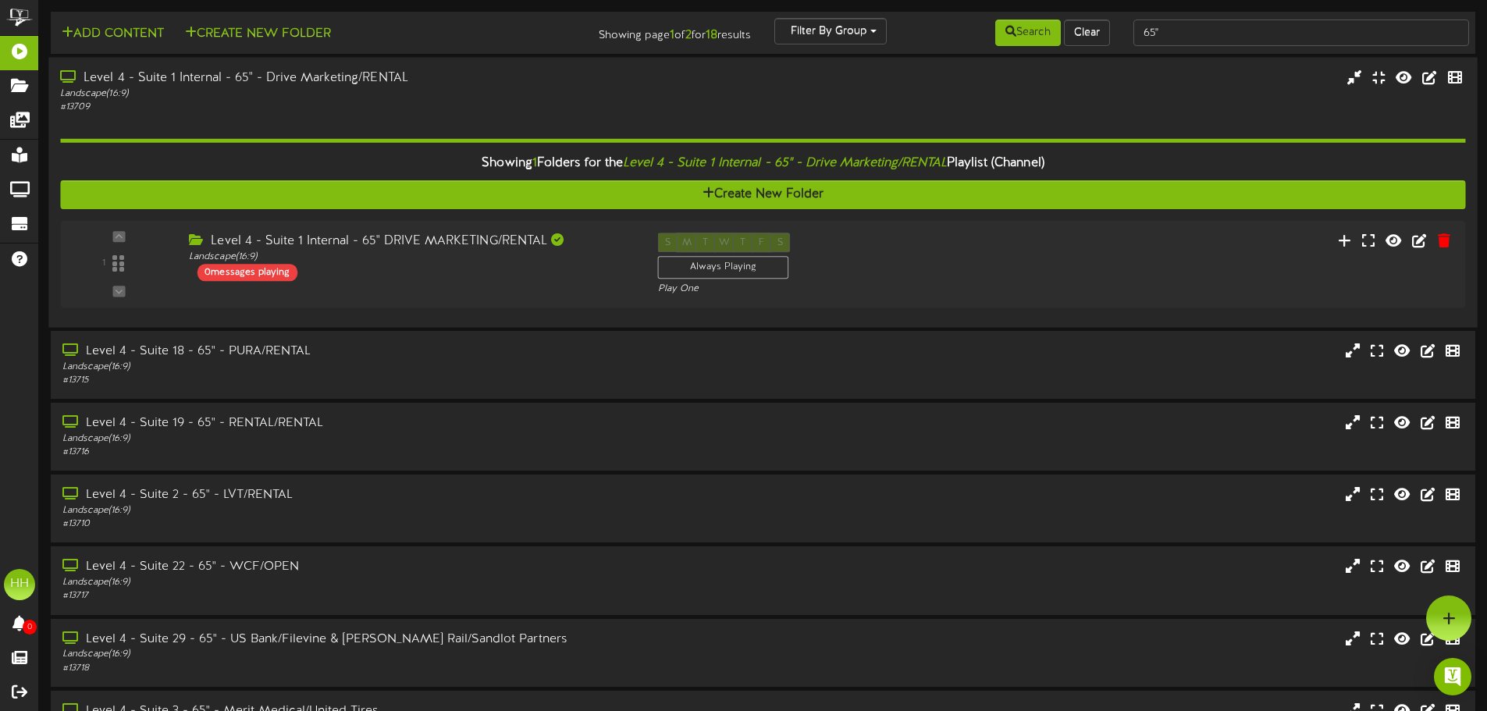
click at [434, 102] on div "# 13709" at bounding box center [346, 107] width 572 height 13
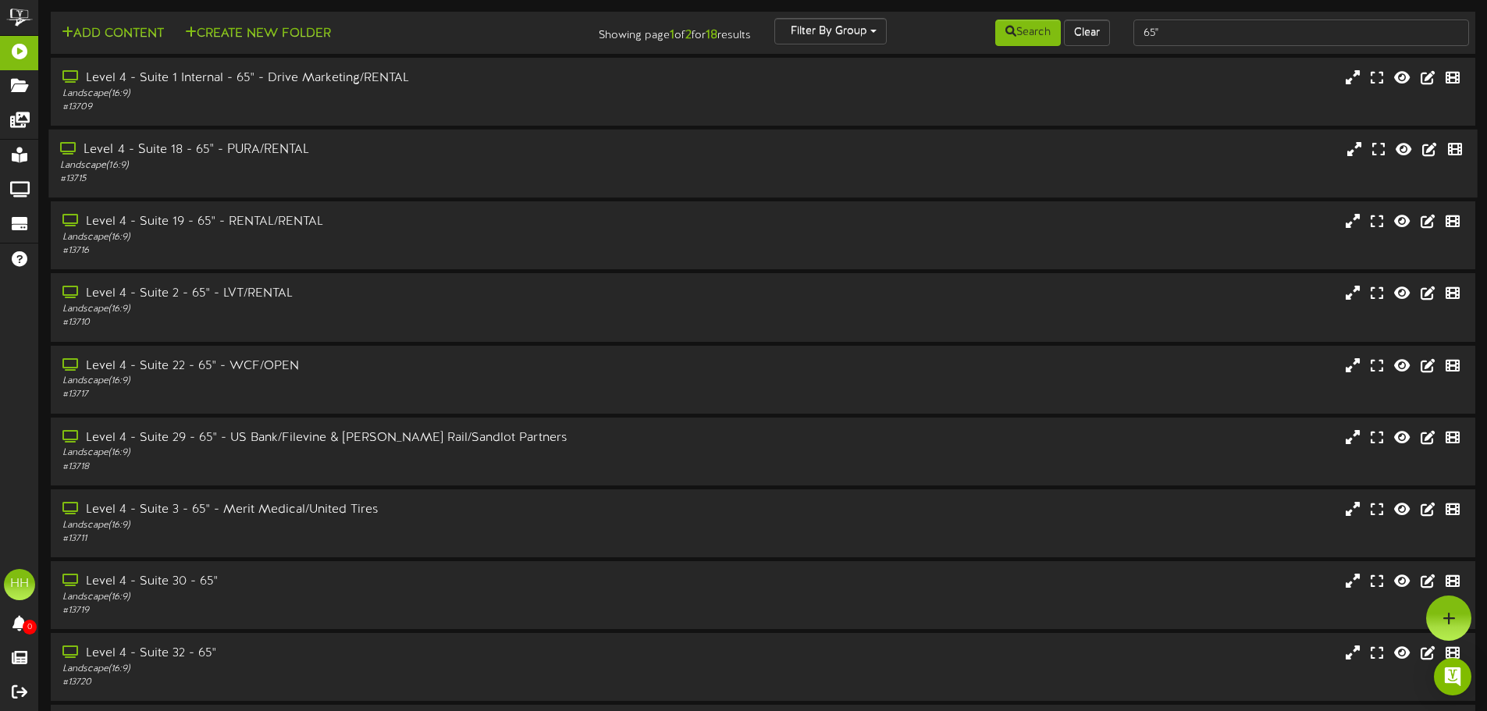
click at [383, 169] on div "Landscape ( 16:9 )" at bounding box center [346, 165] width 572 height 13
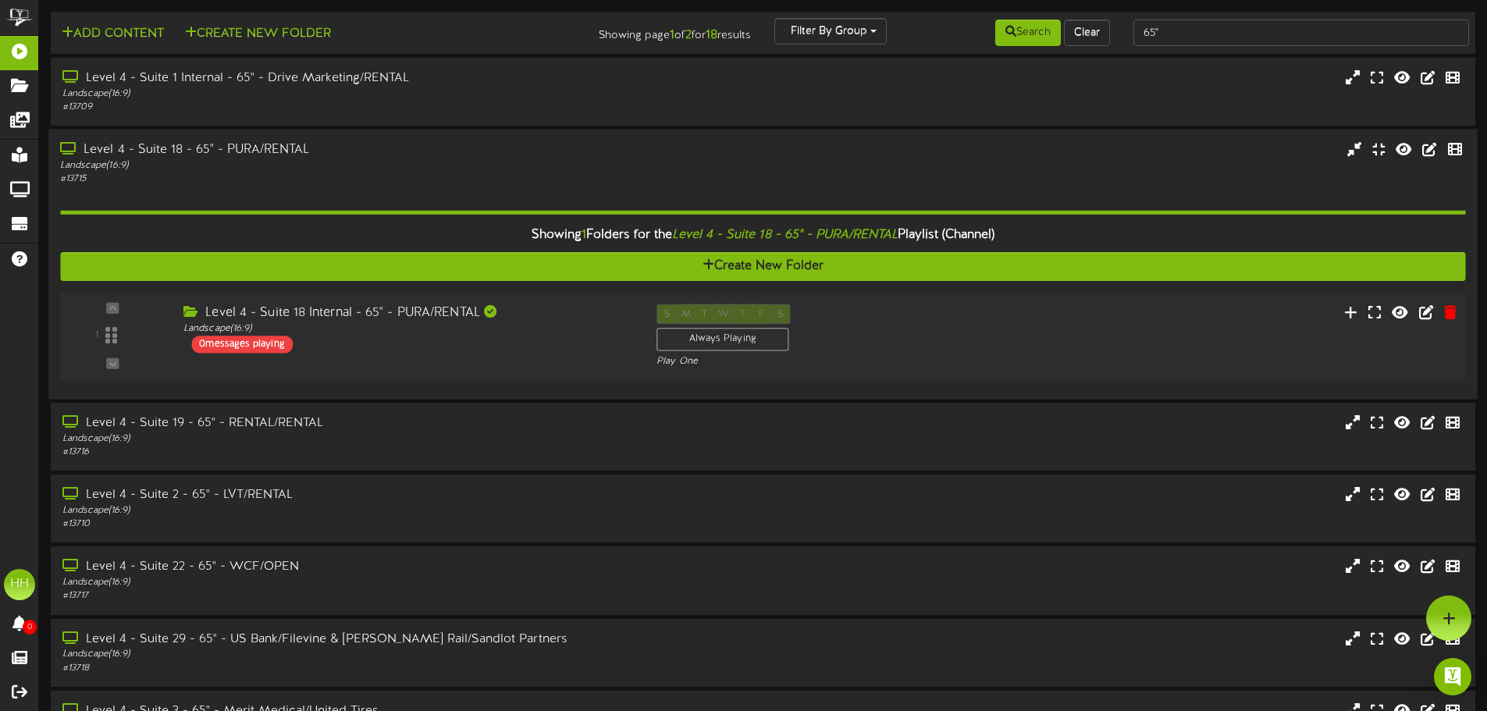
click at [412, 340] on div "Level 4 - Suite 18 Internal - 65" - PURA/RENTAL Landscape ( 16:9 ) 0 messages p…" at bounding box center [408, 328] width 473 height 49
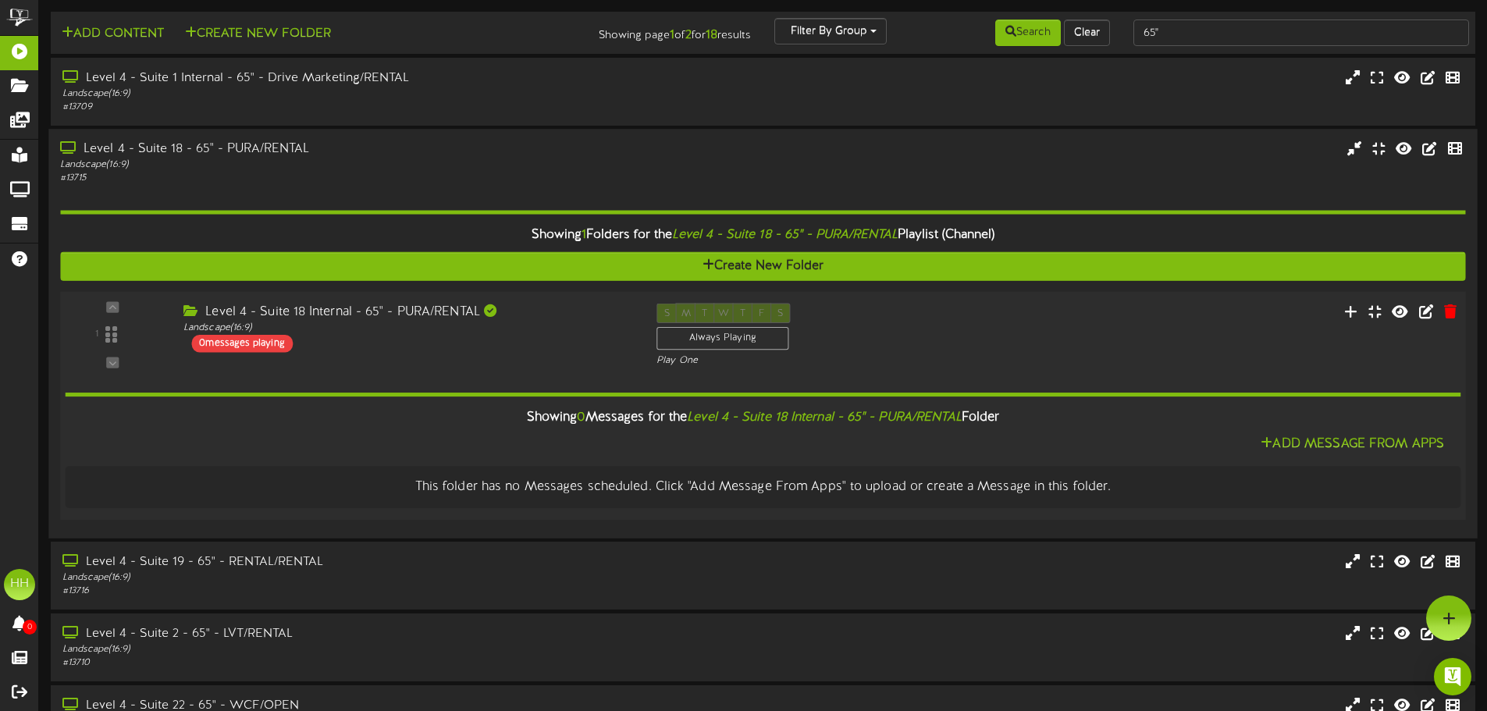
click at [505, 351] on div "Level 4 - Suite 18 Internal - 65" - PURA/RENTAL Landscape ( 16:9 ) 0 messages p…" at bounding box center [408, 328] width 473 height 49
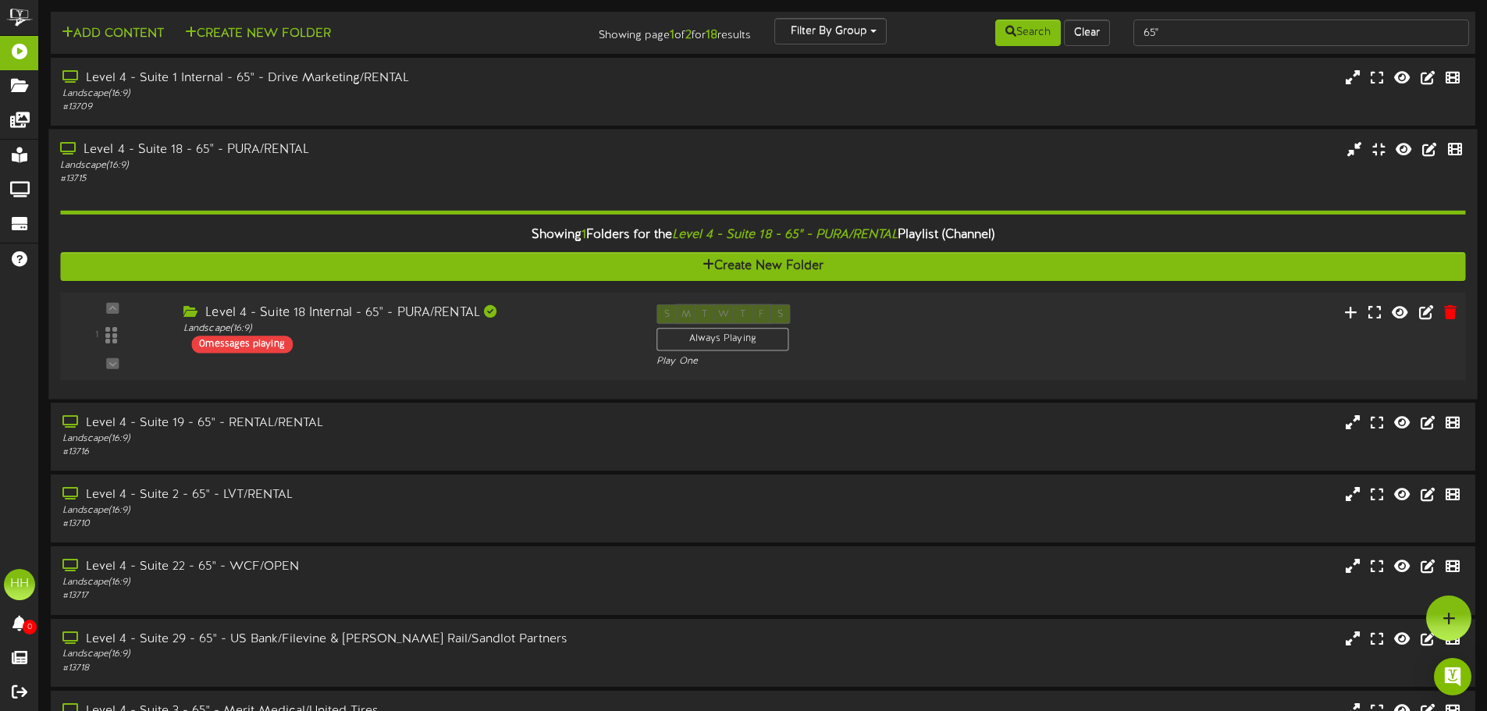
click at [505, 351] on div "Level 4 - Suite 18 Internal - 65" - PURA/RENTAL Landscape ( 16:9 ) 0 messages p…" at bounding box center [408, 328] width 473 height 49
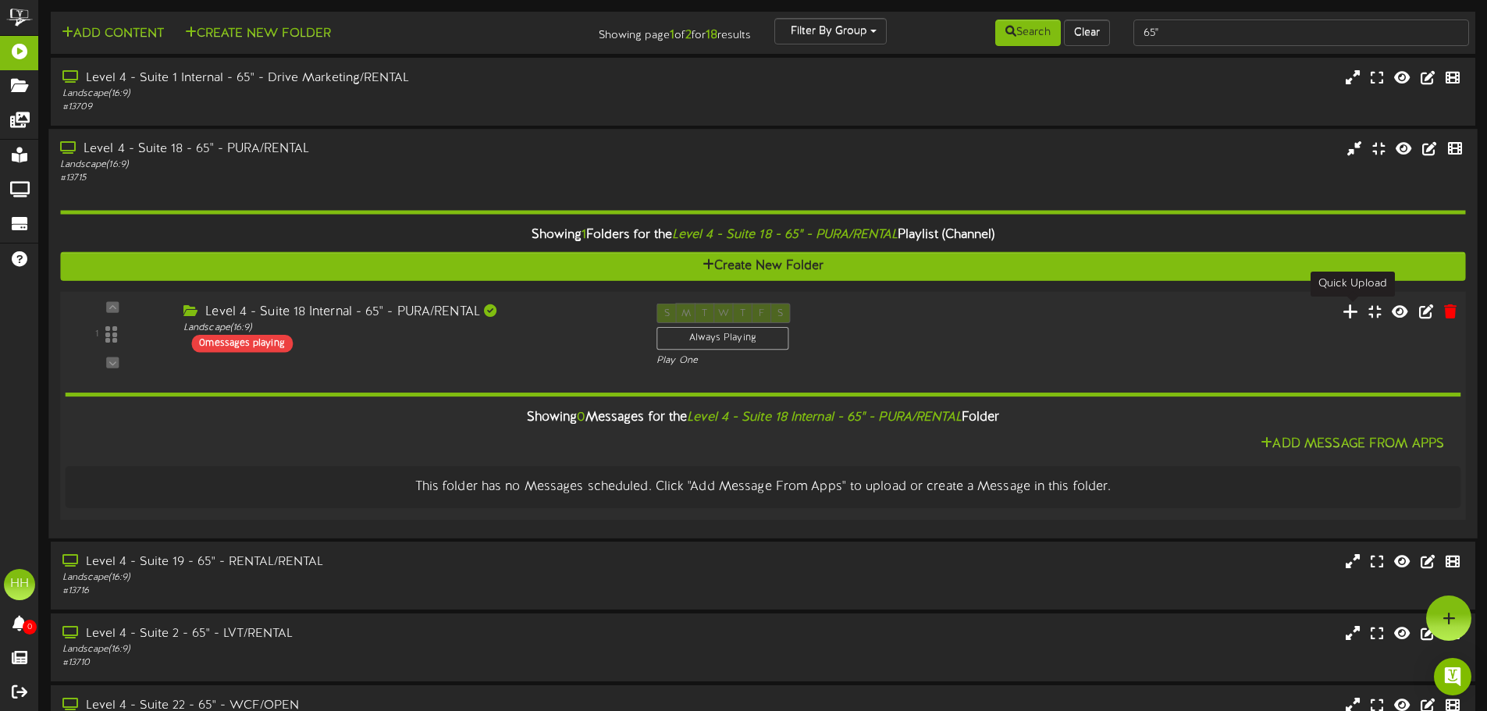
click at [1353, 315] on icon at bounding box center [1351, 310] width 16 height 17
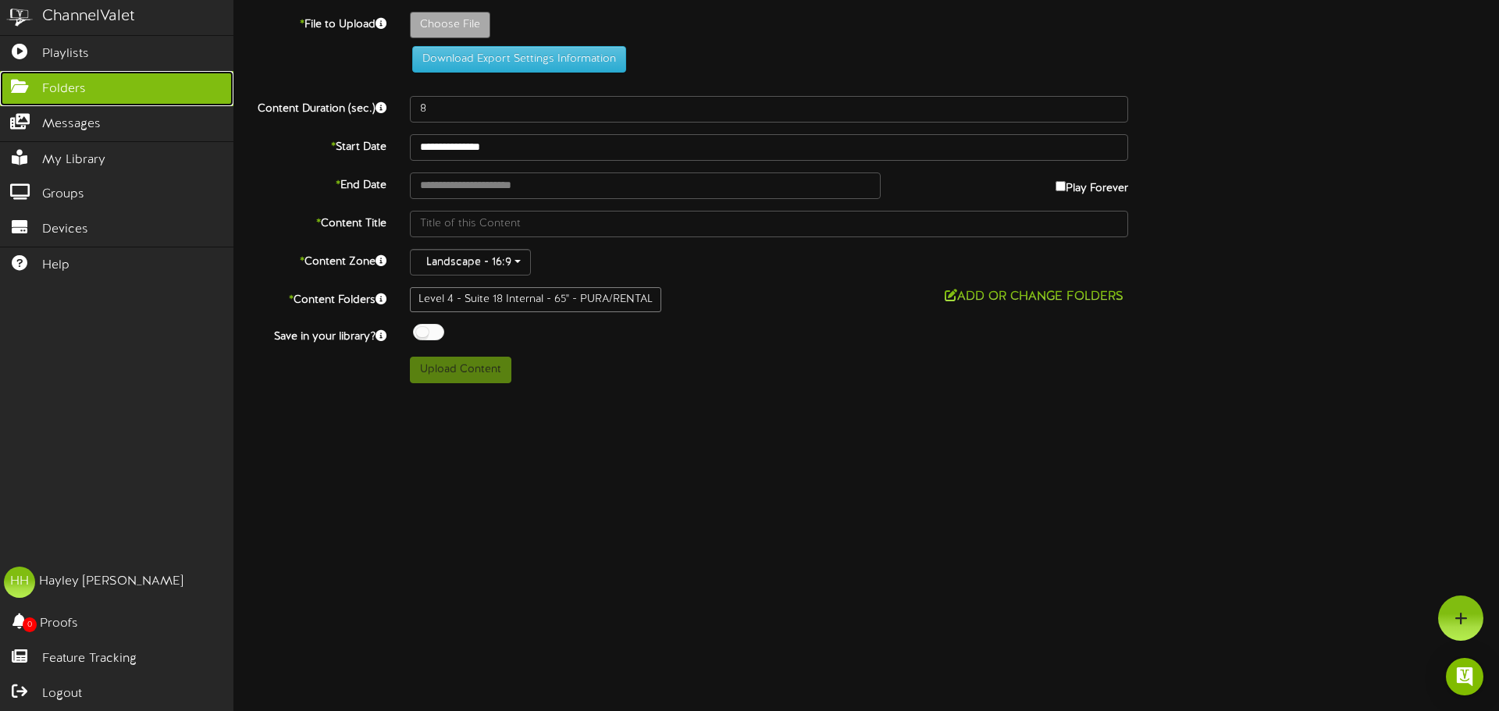
click at [70, 85] on span "Folders" at bounding box center [64, 89] width 44 height 18
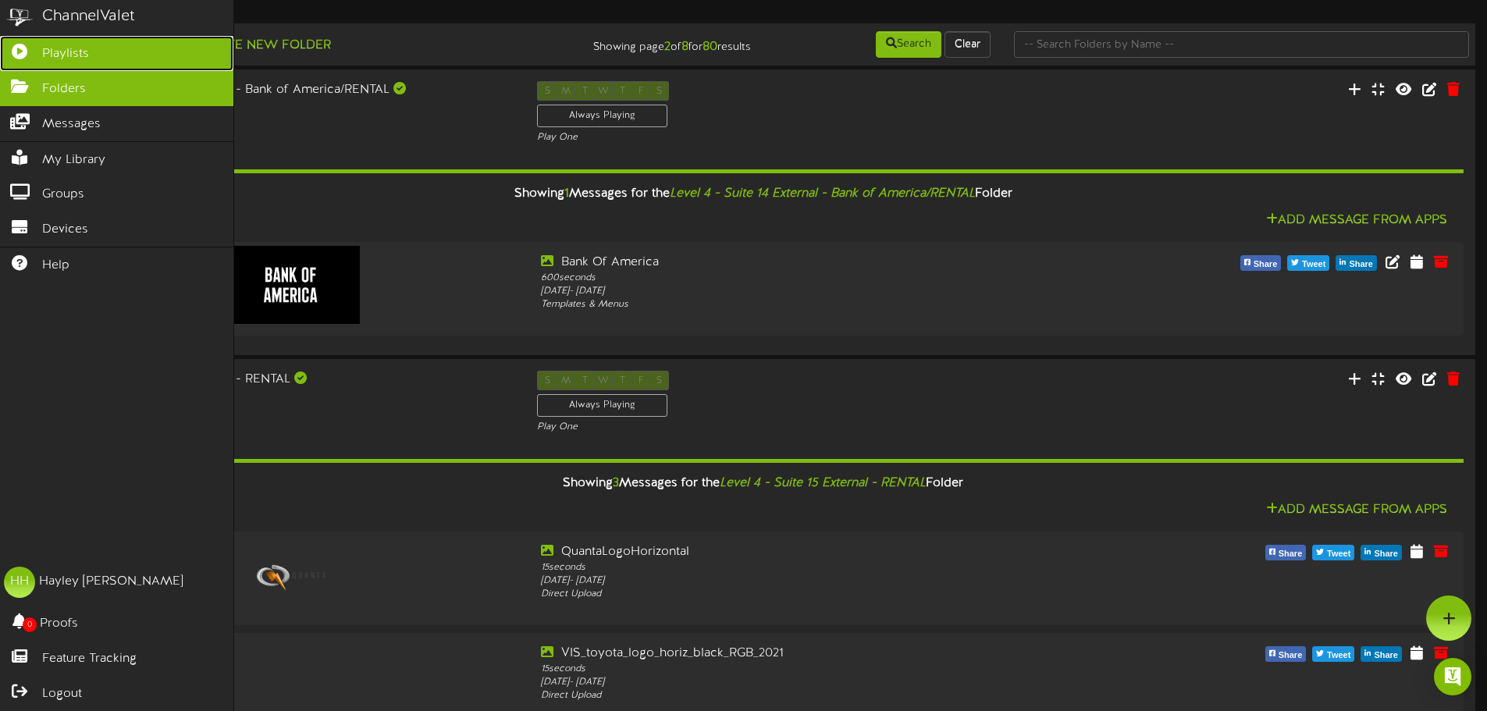
click at [65, 62] on link "Playlists" at bounding box center [116, 53] width 233 height 35
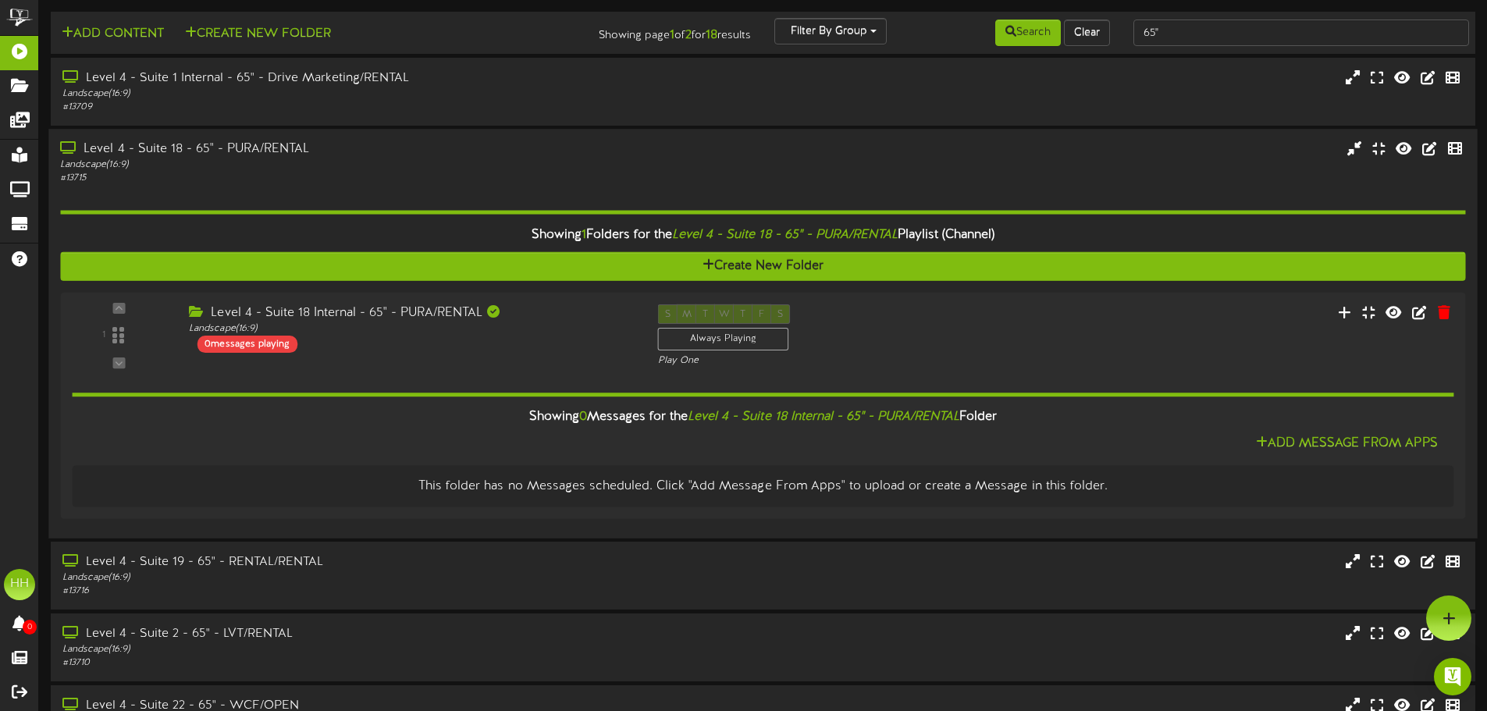
click at [400, 174] on div "# 13715" at bounding box center [346, 178] width 572 height 13
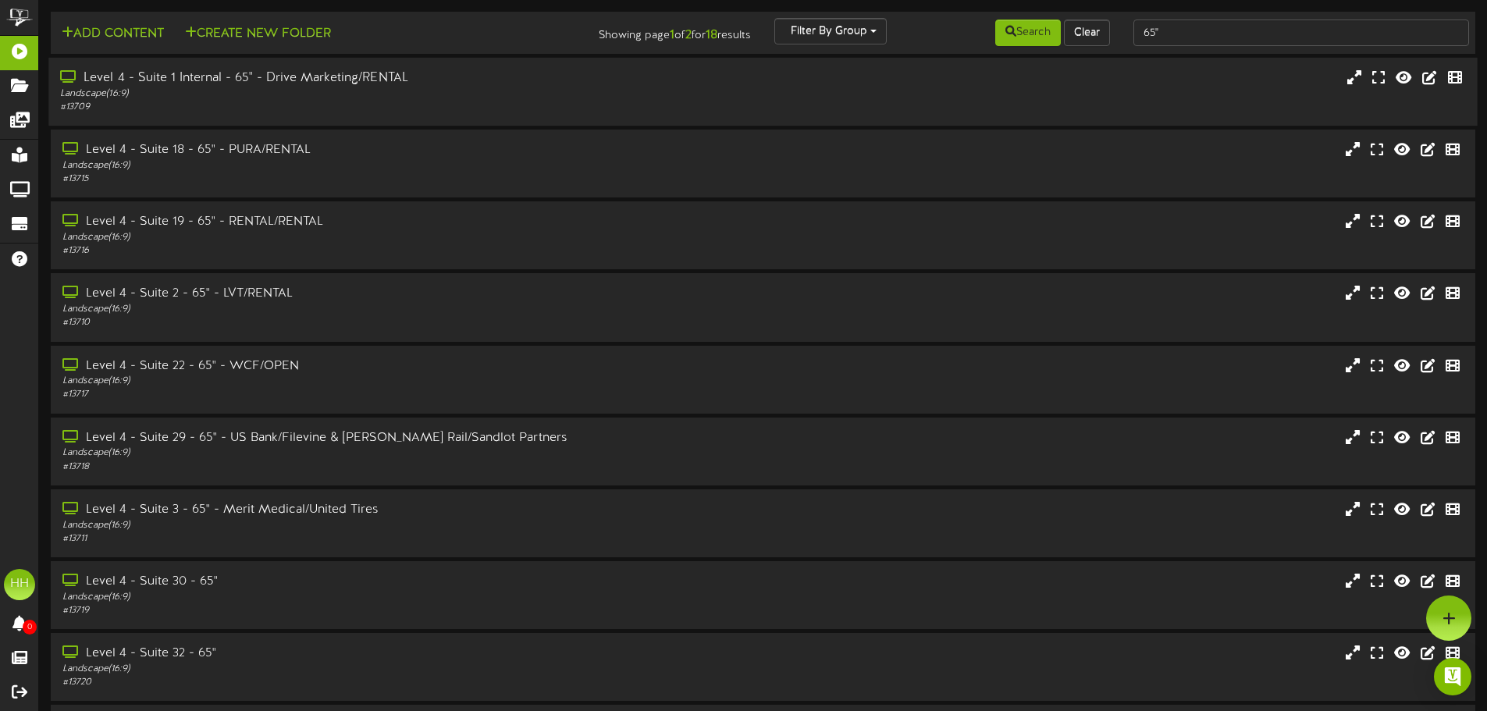
click at [438, 91] on div "Landscape ( 16:9 )" at bounding box center [346, 93] width 572 height 13
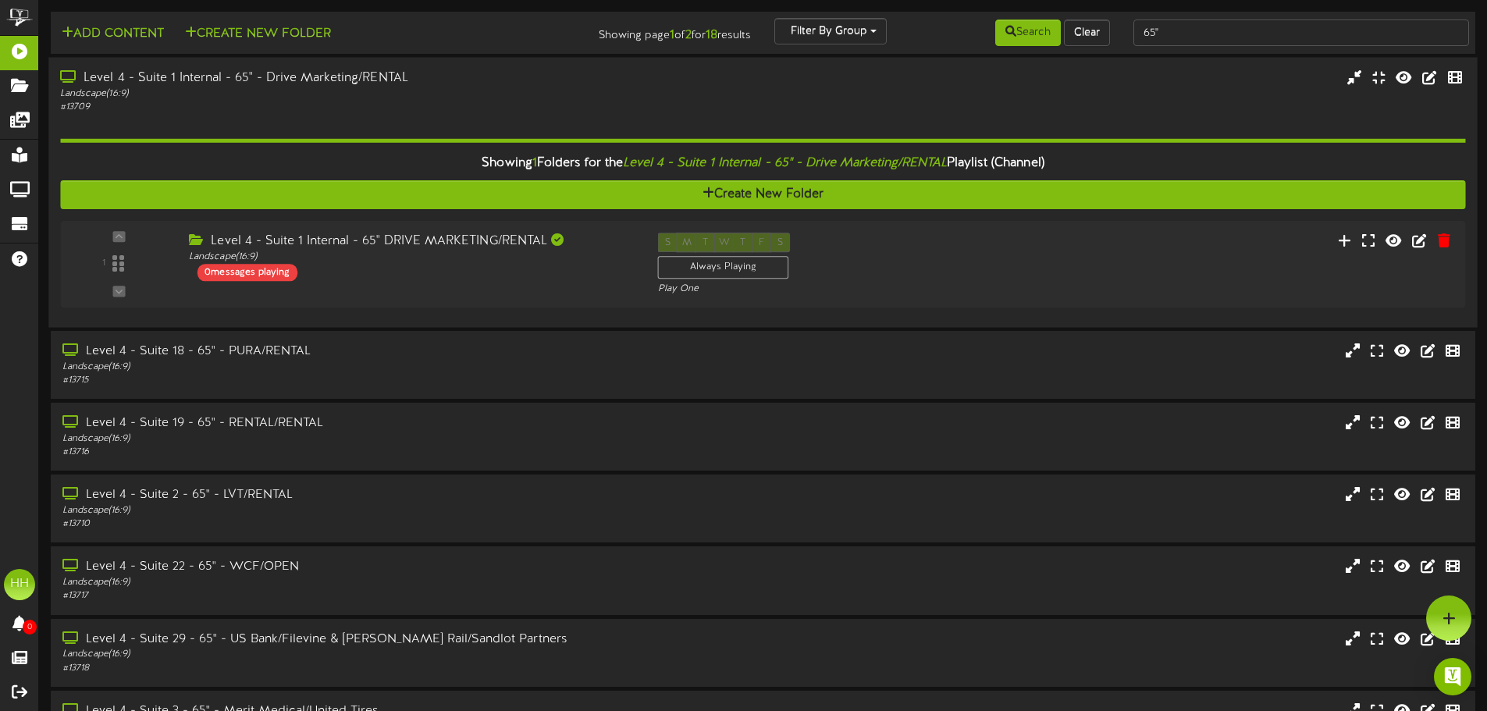
click at [404, 105] on div "# 13709" at bounding box center [346, 107] width 572 height 13
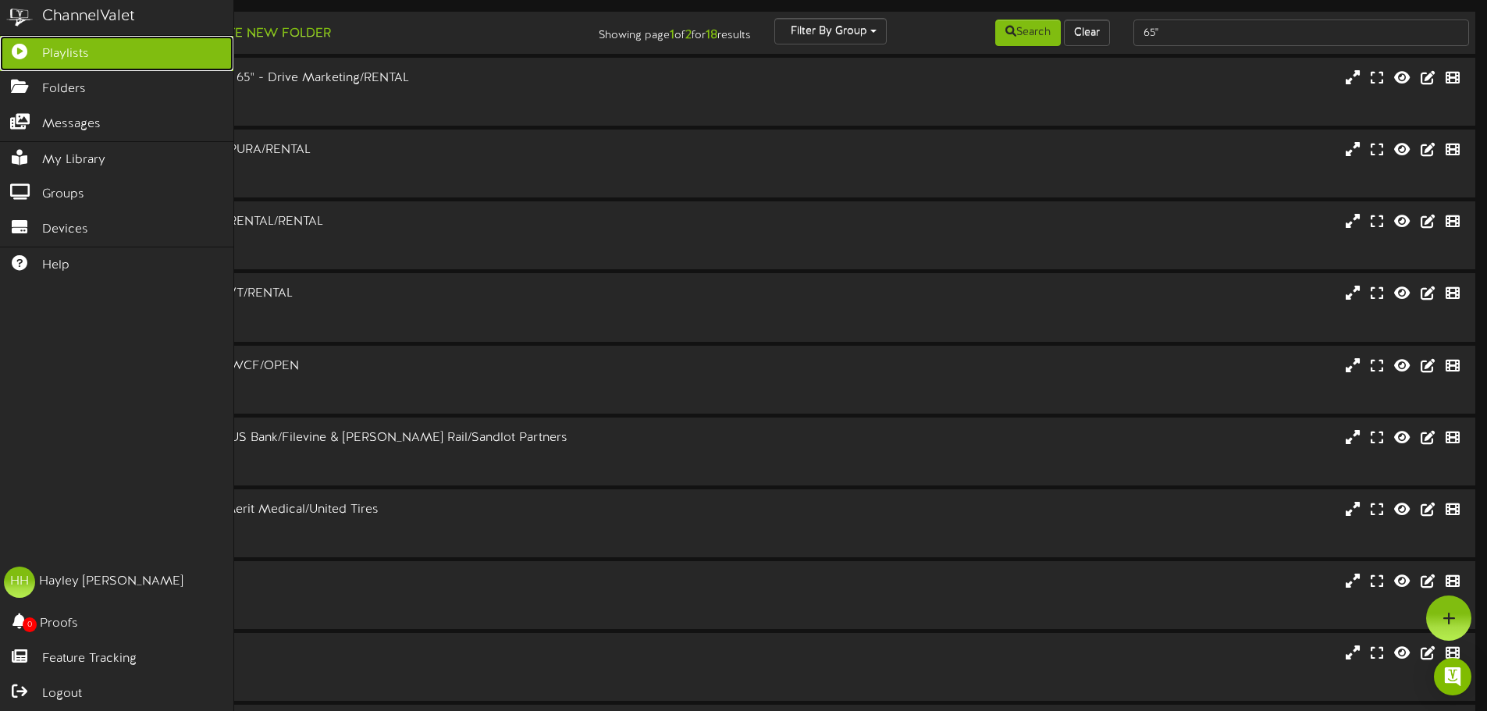
click at [64, 42] on link "Playlists" at bounding box center [116, 53] width 233 height 35
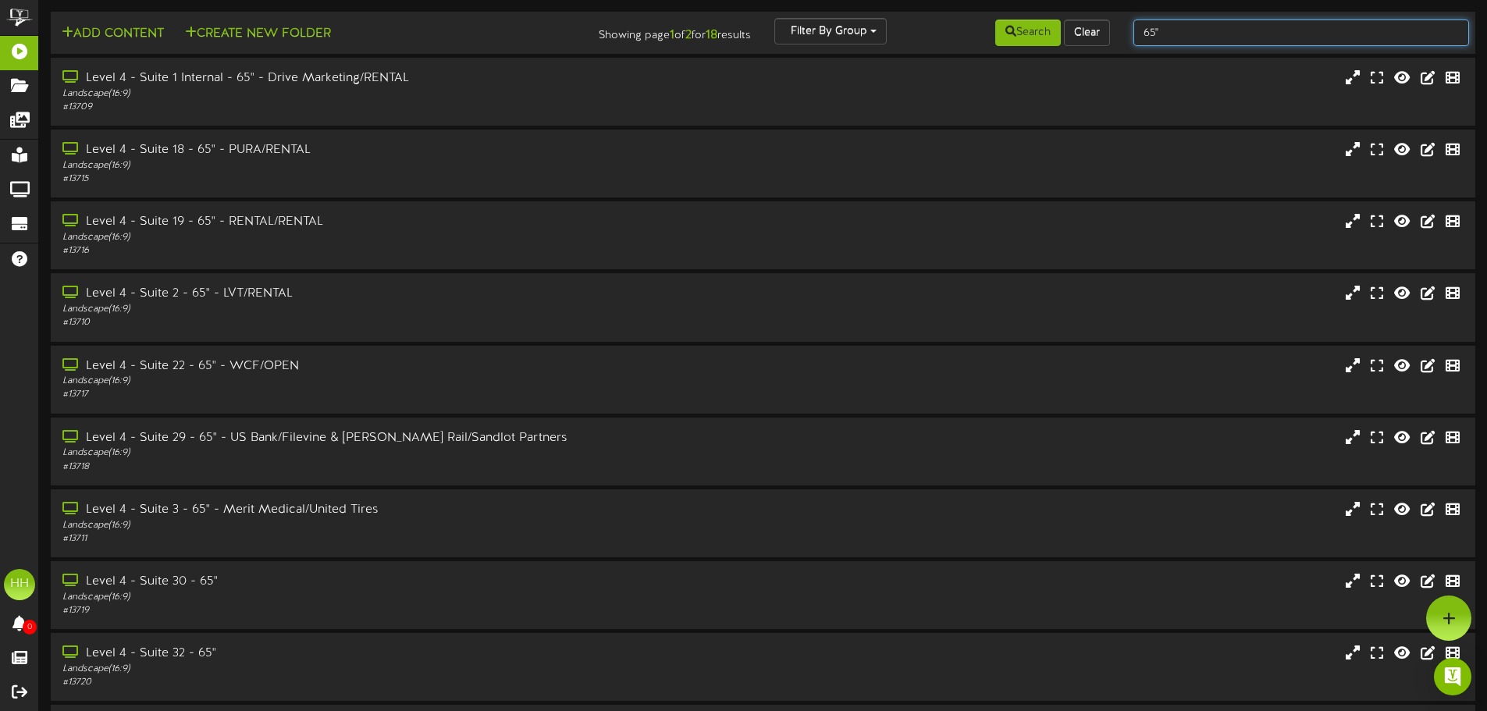
click at [1201, 27] on input "65"" at bounding box center [1301, 33] width 336 height 27
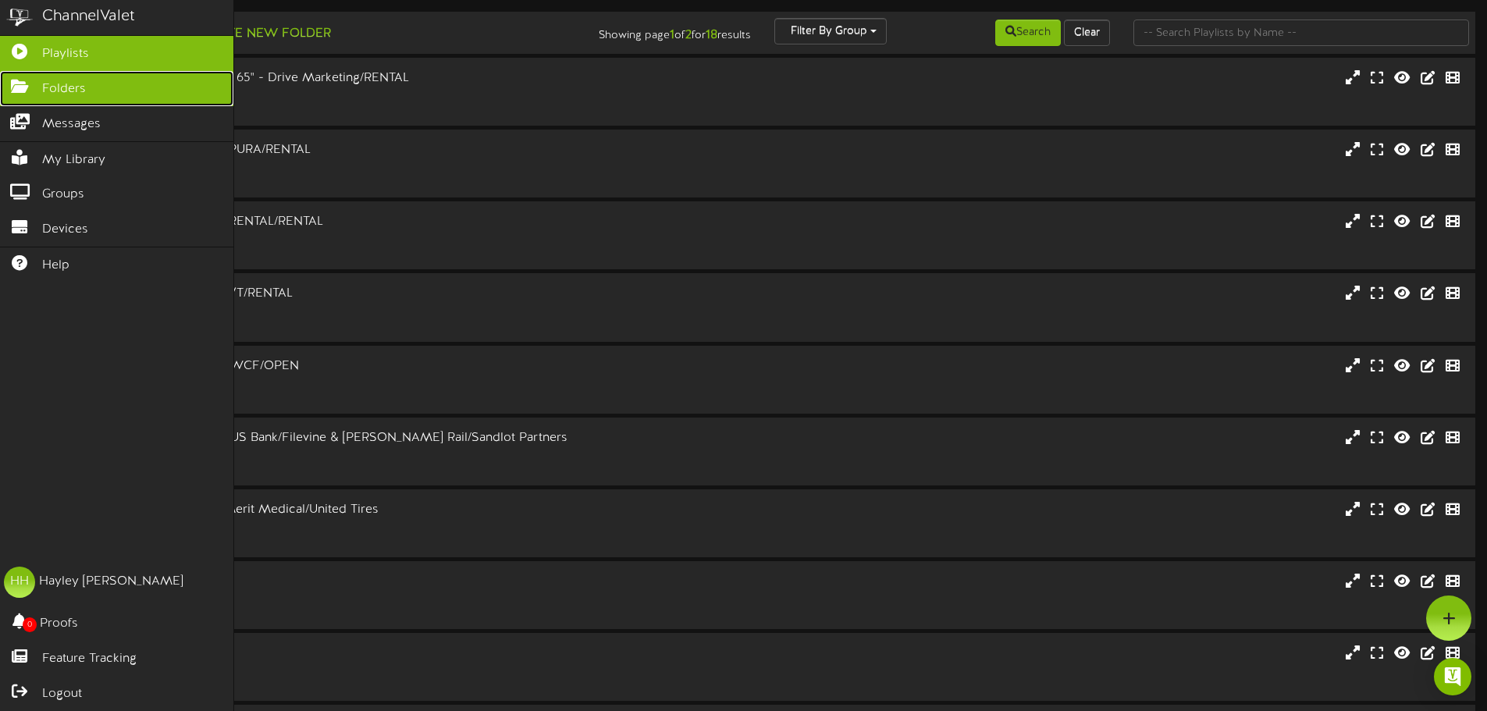
click at [77, 93] on span "Folders" at bounding box center [64, 89] width 44 height 18
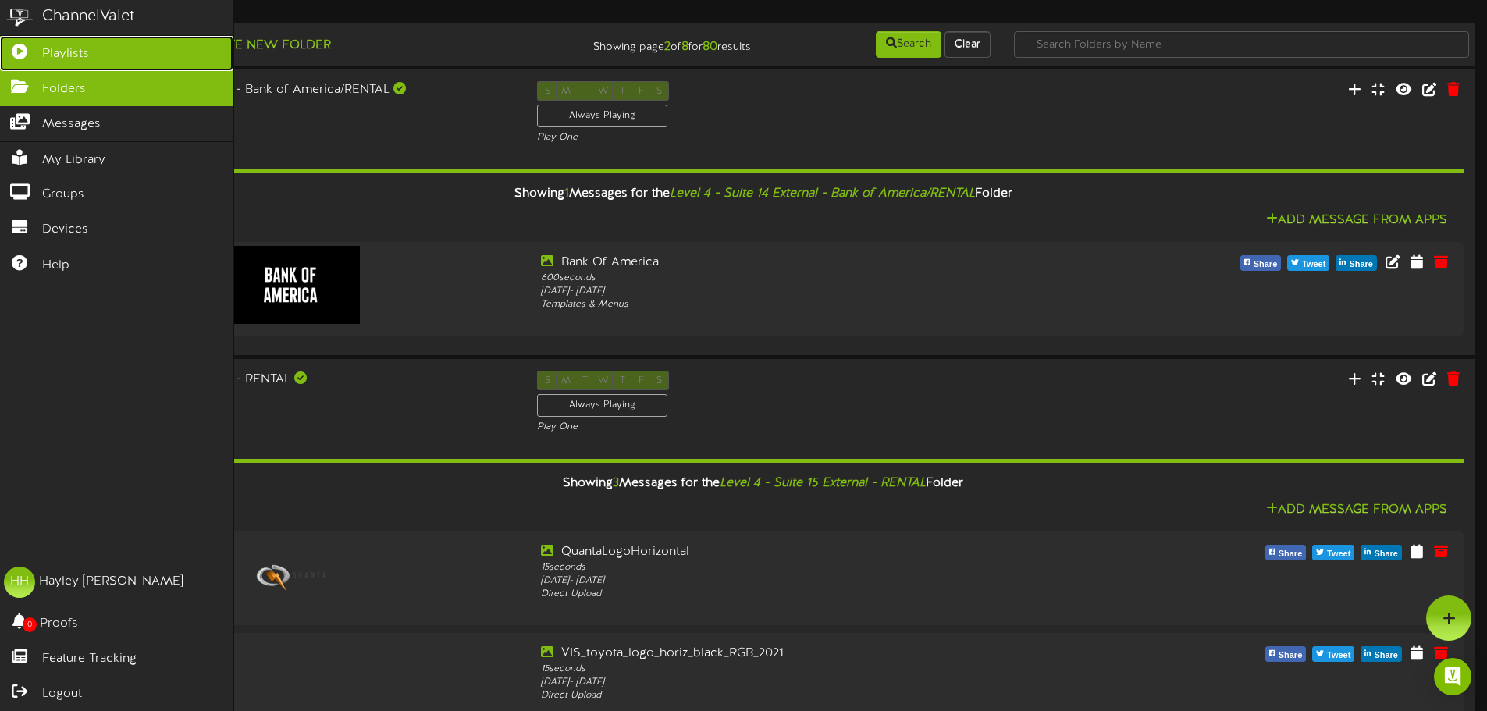
click at [86, 55] on span "Playlists" at bounding box center [65, 54] width 47 height 18
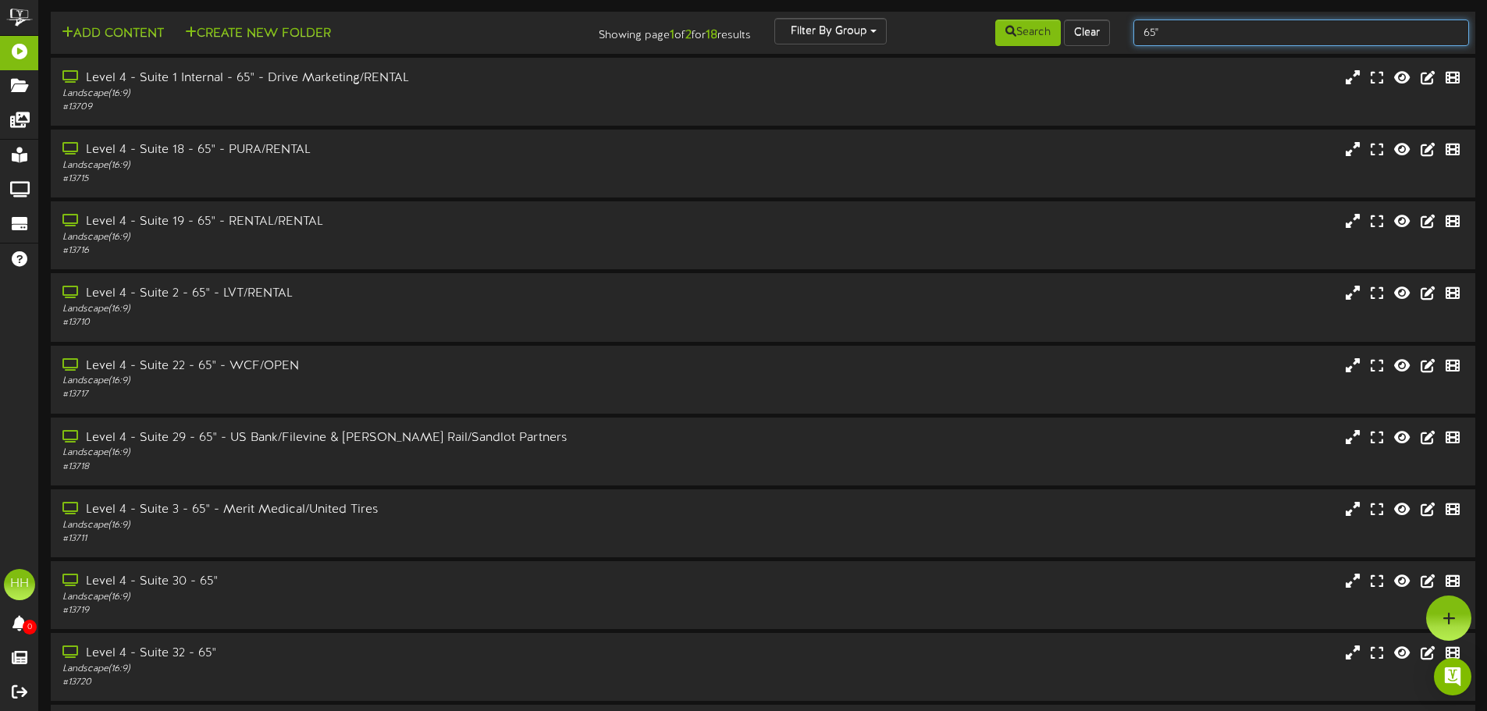
click at [1195, 29] on input "65"" at bounding box center [1301, 33] width 336 height 27
type input "6"
click at [1094, 23] on button "Clear" at bounding box center [1087, 33] width 46 height 27
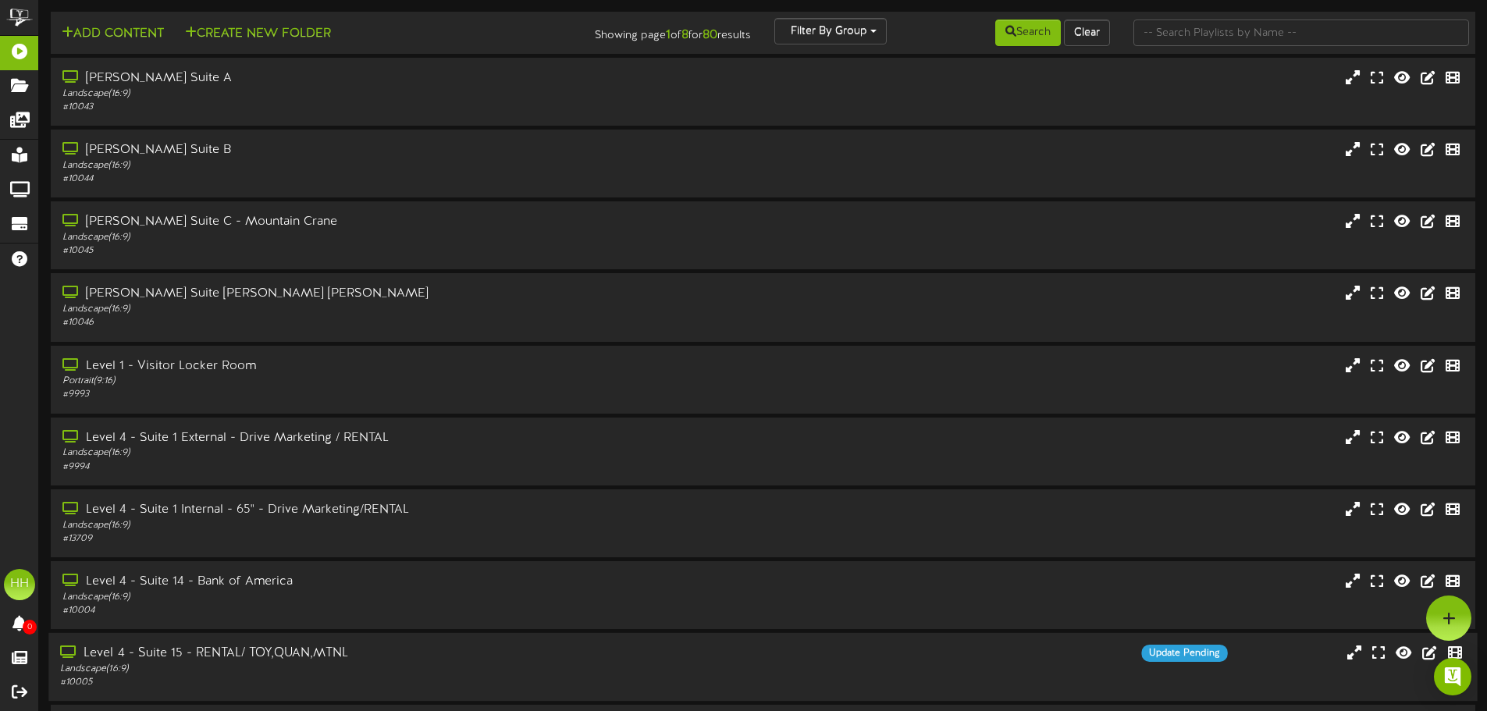
click at [377, 660] on div "Level 4 - Suite 15 - RENTAL/ TOY,QUAN,MTNL" at bounding box center [346, 654] width 572 height 18
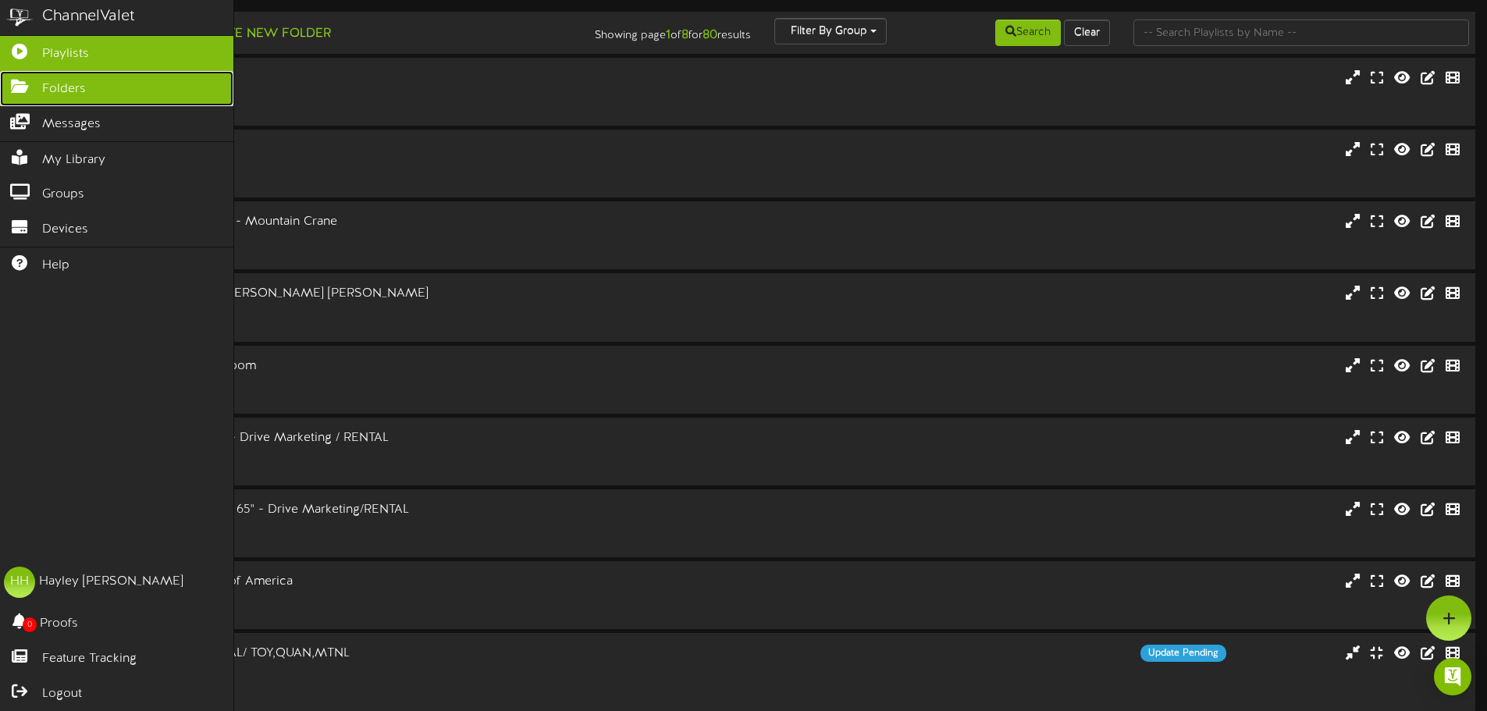
click at [103, 81] on link "Folders" at bounding box center [116, 88] width 233 height 35
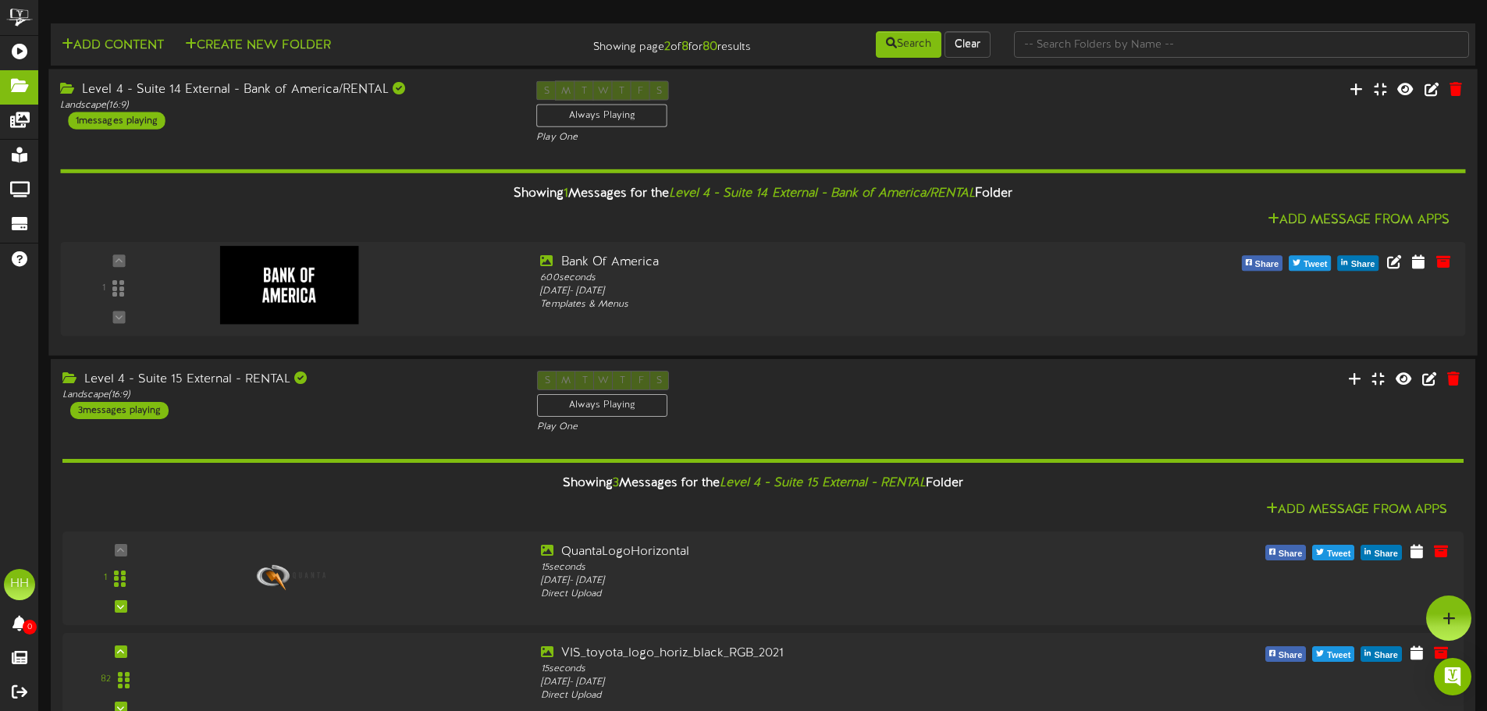
click at [411, 155] on div "Showing 1 Messages for the Level 4 - Suite 14 External - Bank of America/RENTAL…" at bounding box center [762, 243] width 1405 height 199
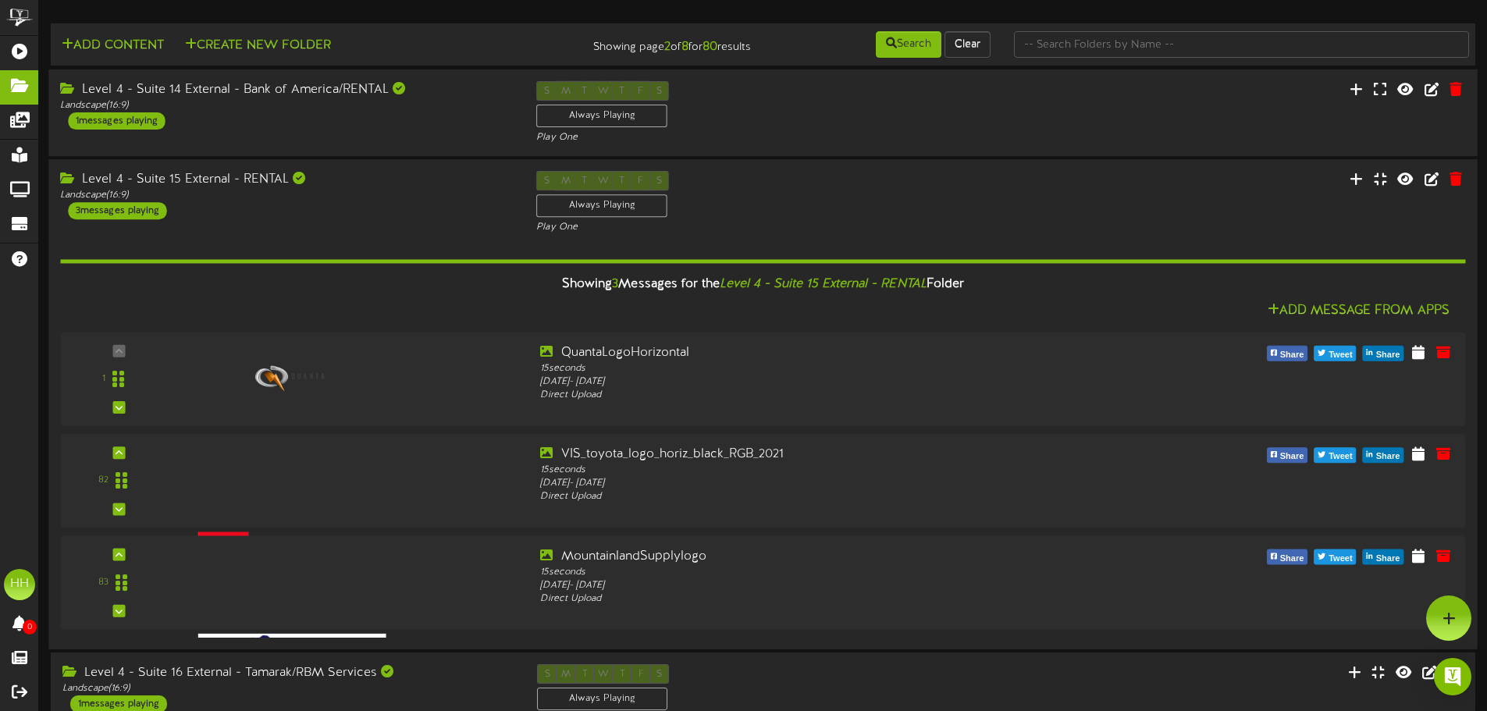
click at [391, 218] on div "Level 4 - Suite 15 External - RENTAL Landscape ( 16:9 ) 3 messages playing" at bounding box center [286, 195] width 476 height 48
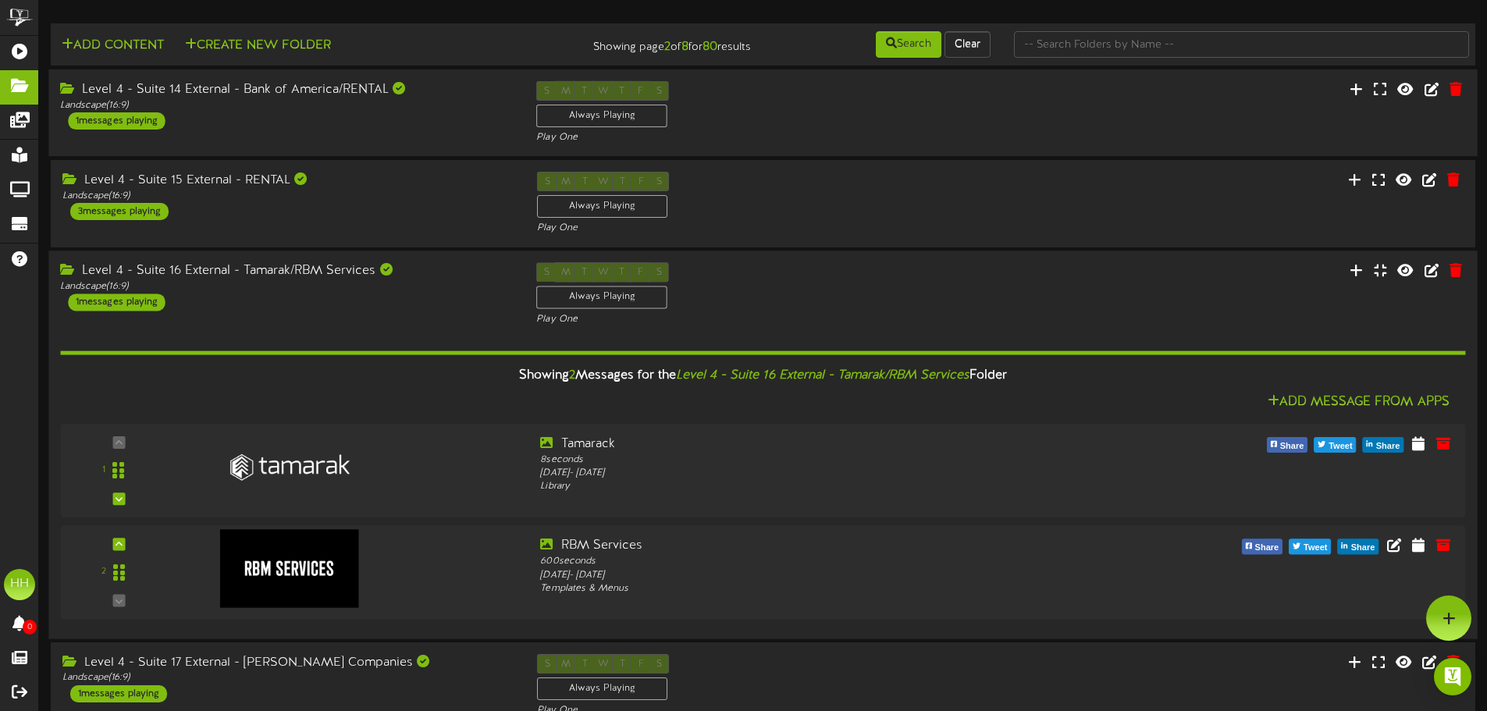
click at [381, 291] on div "Landscape ( 16:9 )" at bounding box center [286, 286] width 453 height 13
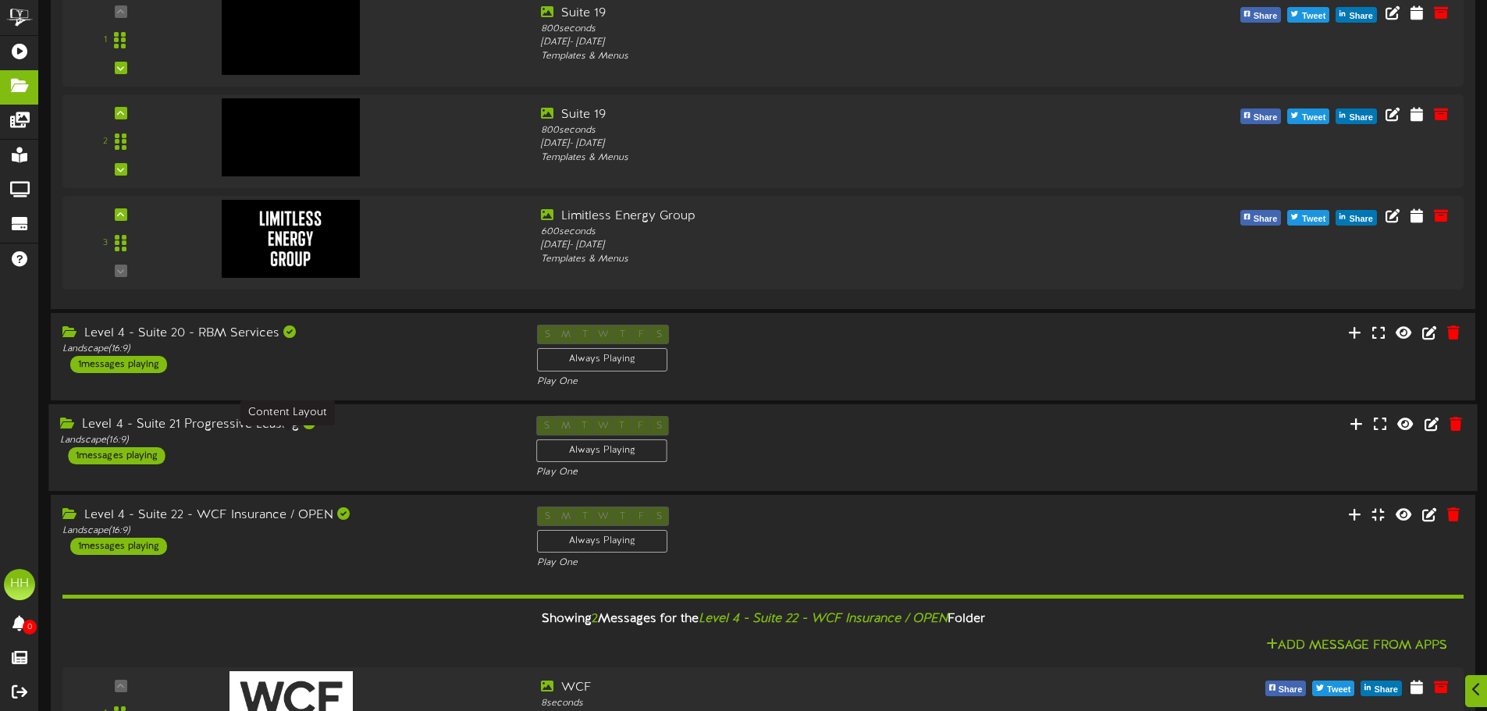
scroll to position [1028, 0]
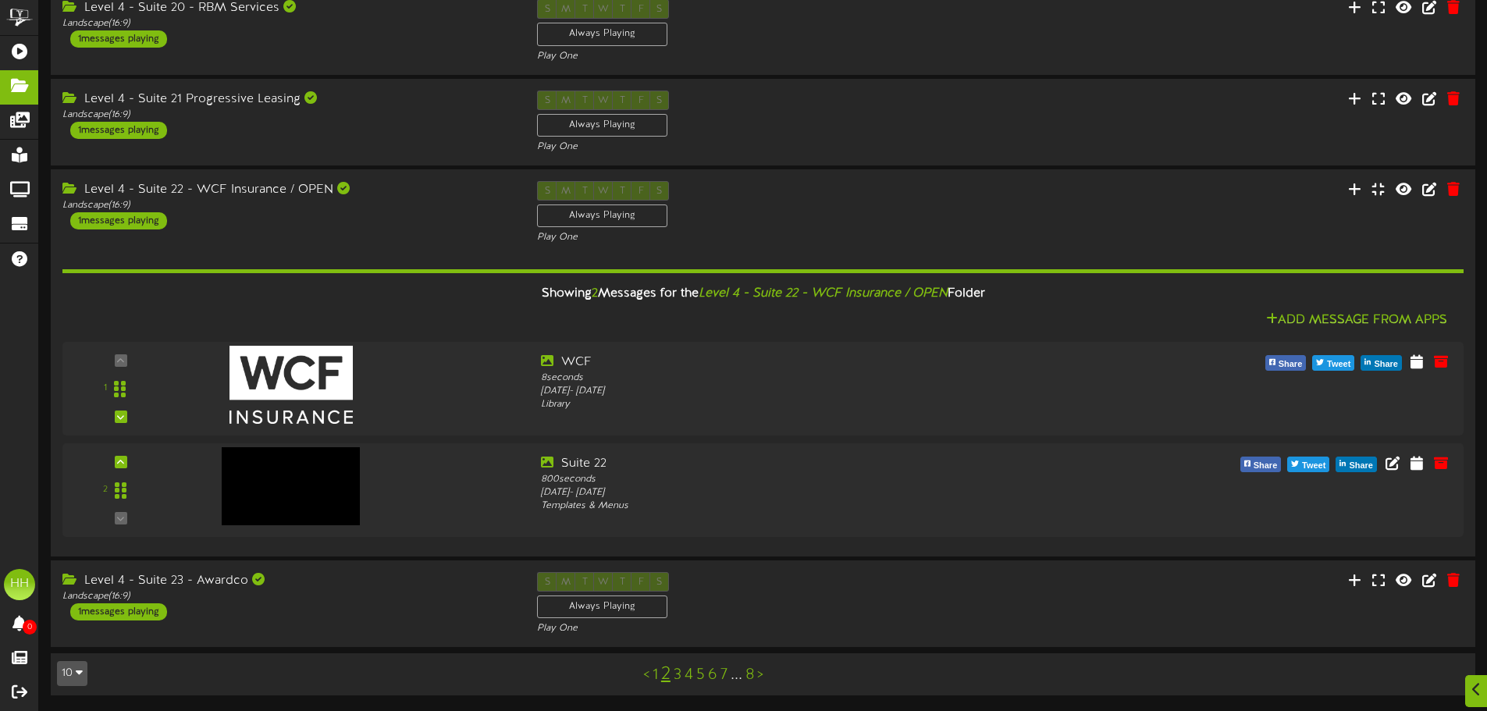
click at [653, 674] on link "1" at bounding box center [655, 675] width 5 height 17
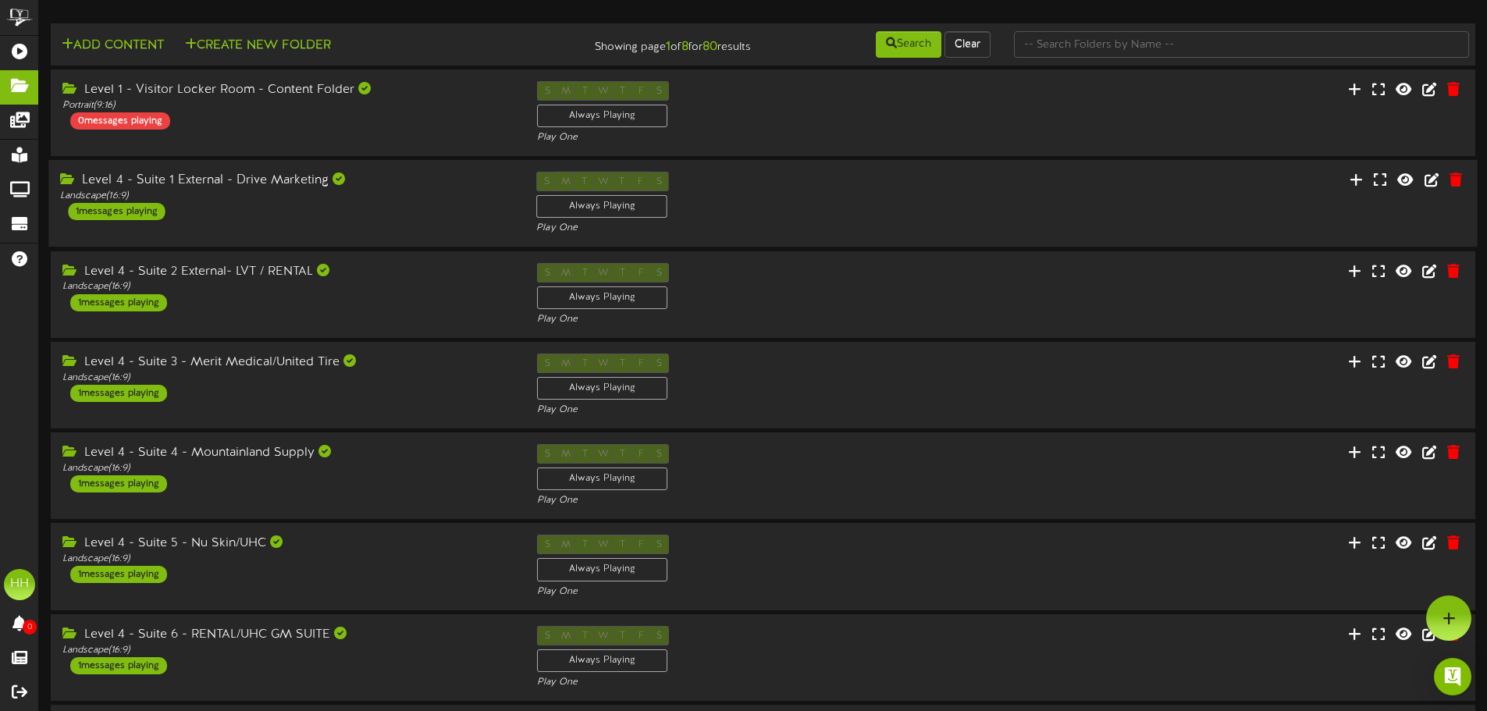
click at [427, 212] on div "Level 4 - Suite 1 External - Drive Marketing Landscape ( 16:9 ) 1 messages play…" at bounding box center [286, 196] width 476 height 48
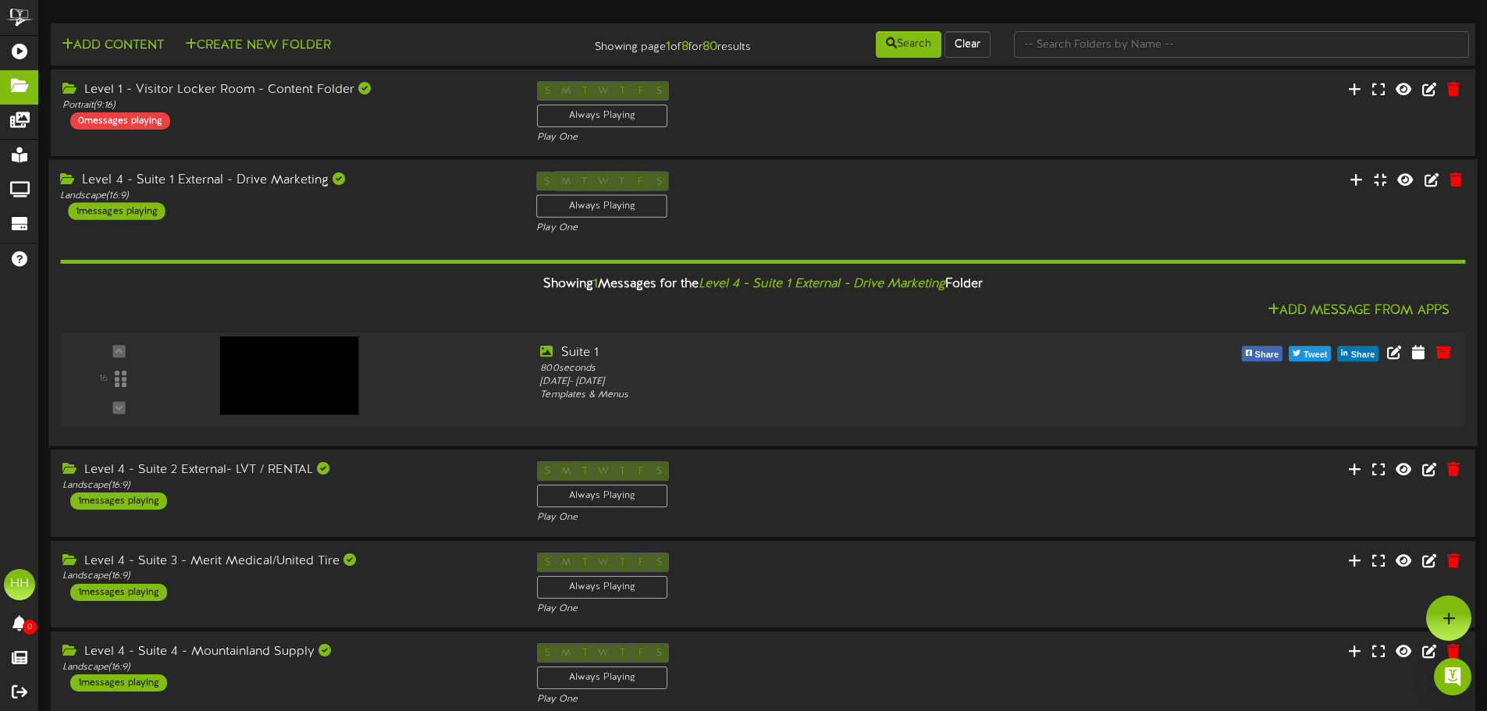
click at [430, 173] on div "Level 4 - Suite 1 External - Drive Marketing" at bounding box center [286, 181] width 453 height 18
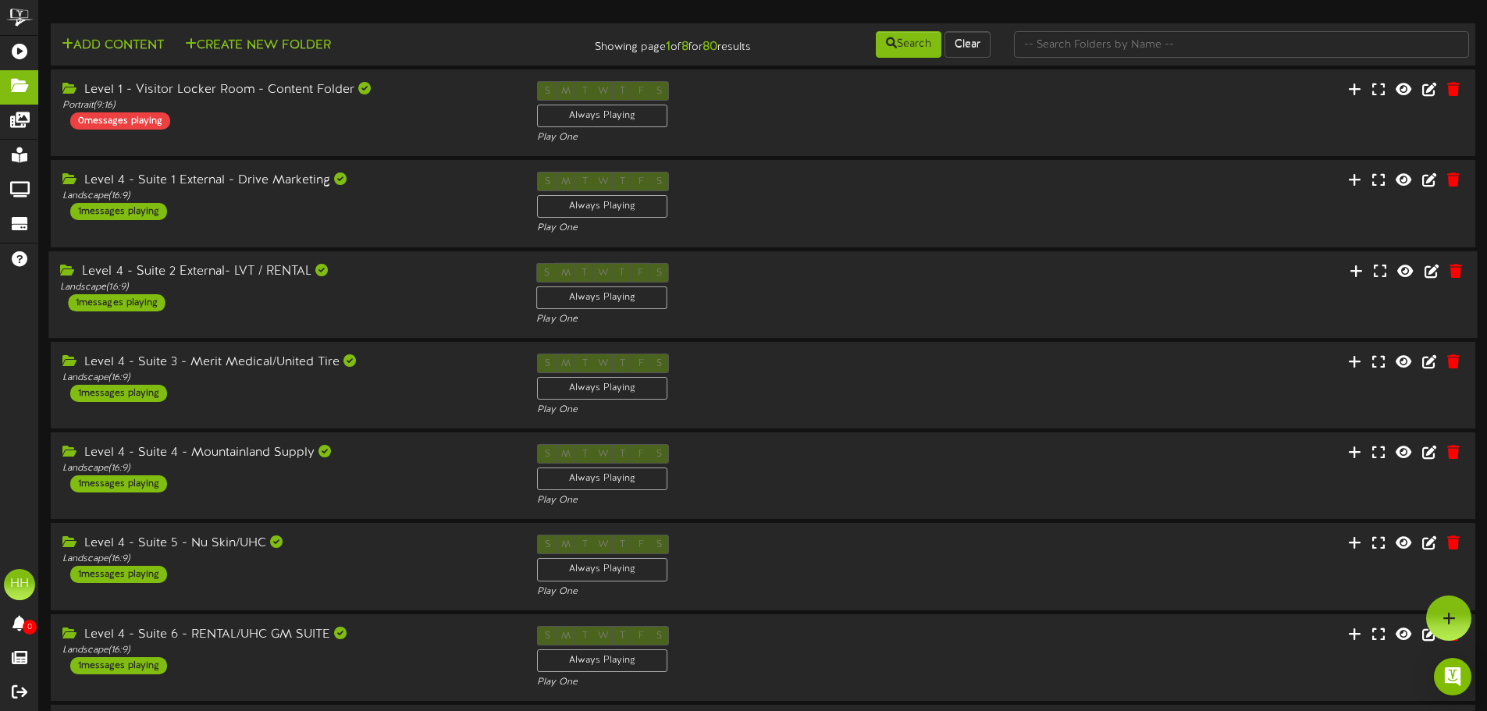
click at [370, 303] on div "Level 4 - Suite 2 External- LVT / RENTAL Landscape ( 16:9 ) 1 messages playing" at bounding box center [286, 286] width 476 height 48
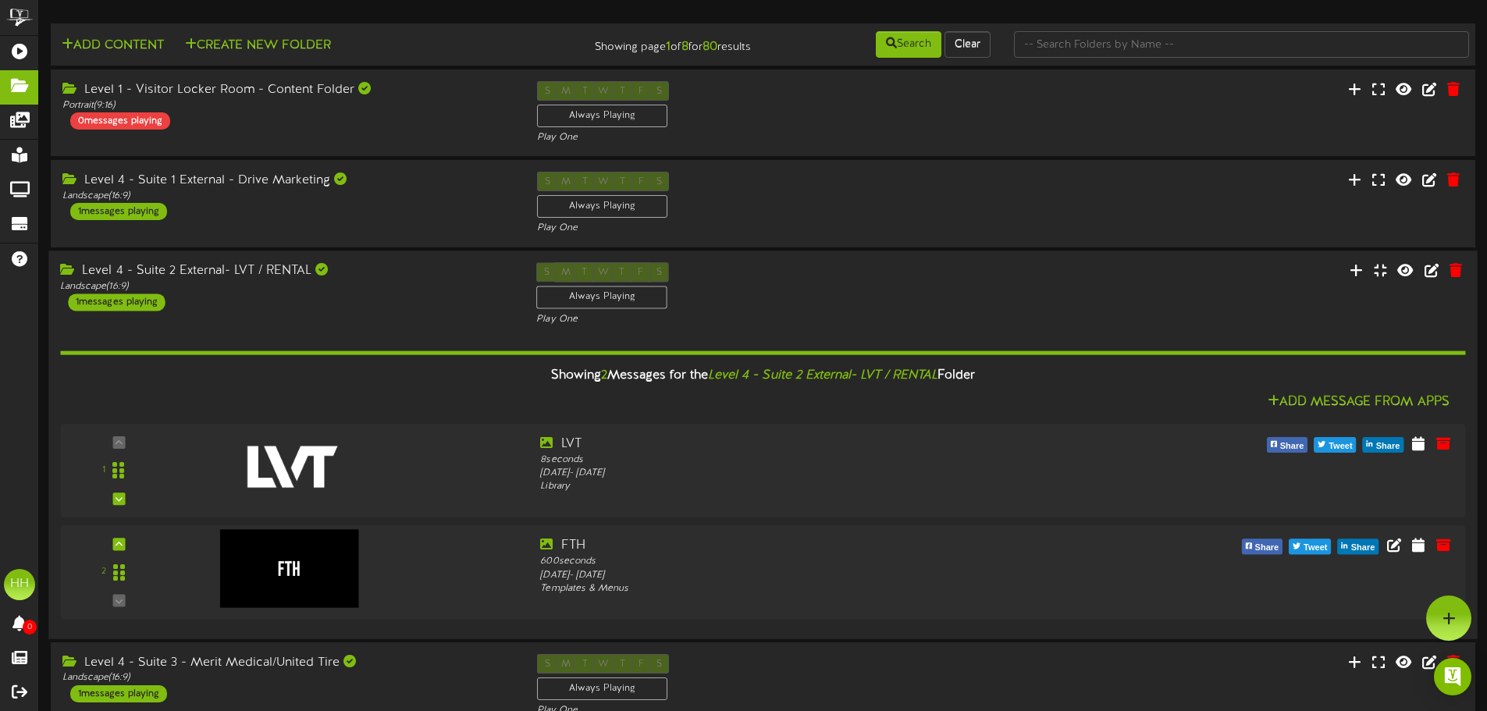
click at [421, 313] on div "Level 4 - Suite 2 External- LVT / RENTAL Landscape ( 16:9 ) 1 messages playing …" at bounding box center [762, 294] width 1429 height 64
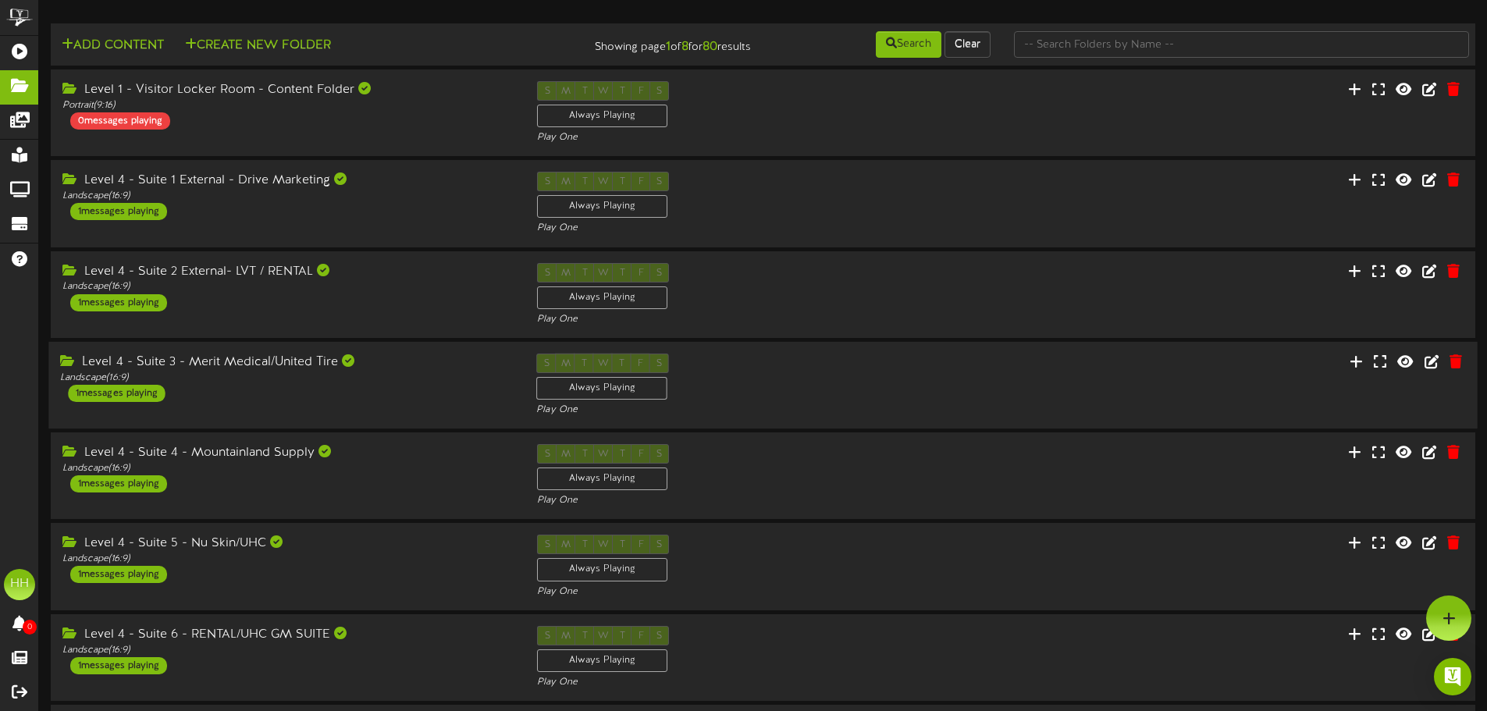
click at [397, 397] on div "Level 4 - Suite 3 - Merit Medical/United Tire Landscape ( 16:9 ) 1 messages pla…" at bounding box center [286, 378] width 476 height 48
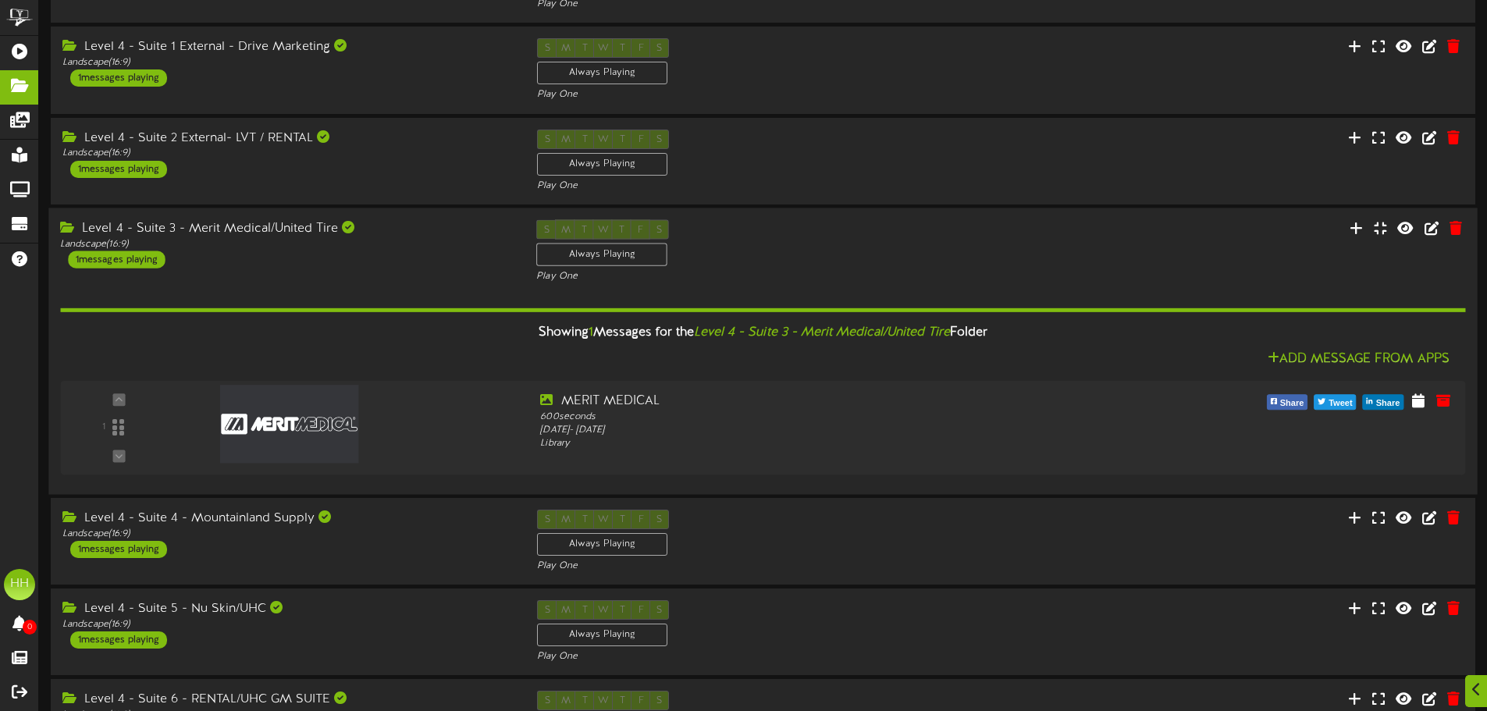
scroll to position [156, 0]
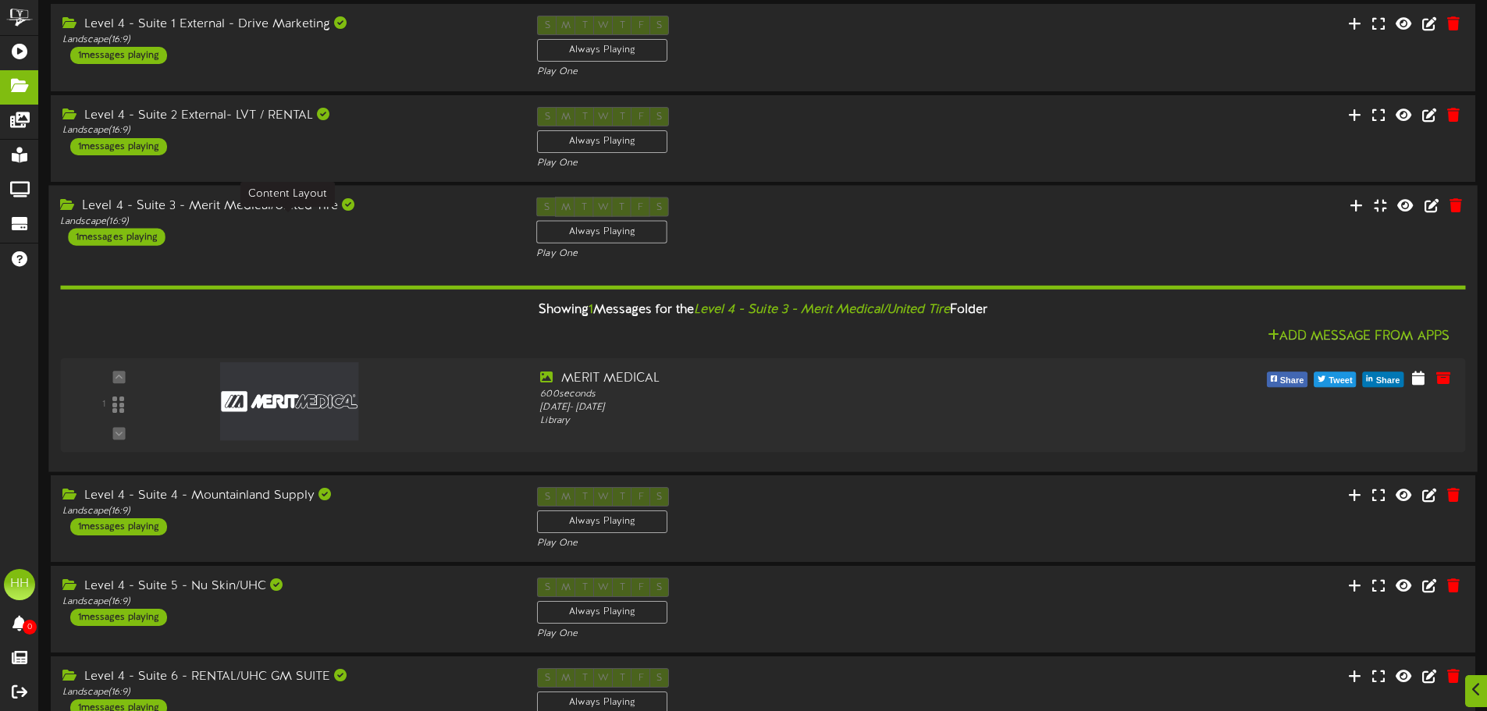
click at [386, 219] on div "Landscape ( 16:9 )" at bounding box center [286, 221] width 453 height 13
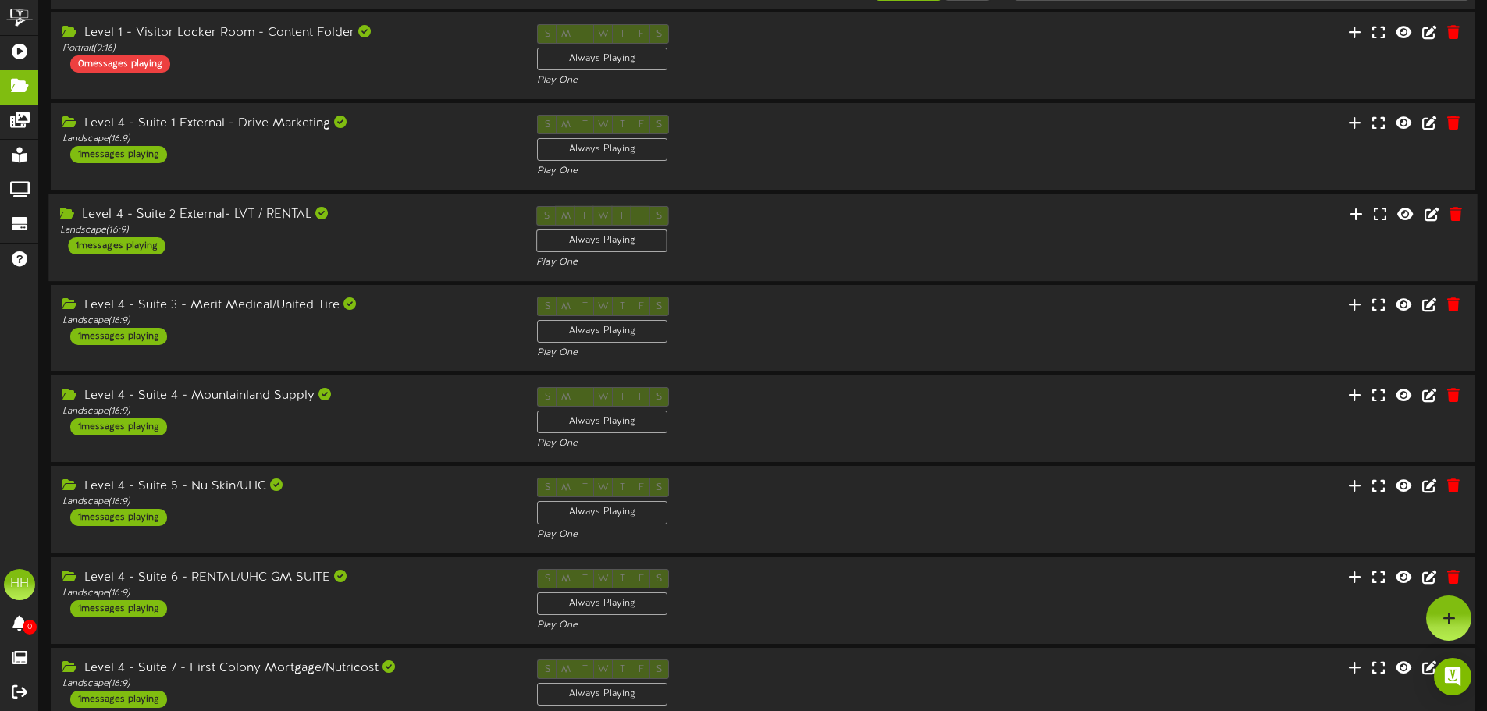
scroll to position [0, 0]
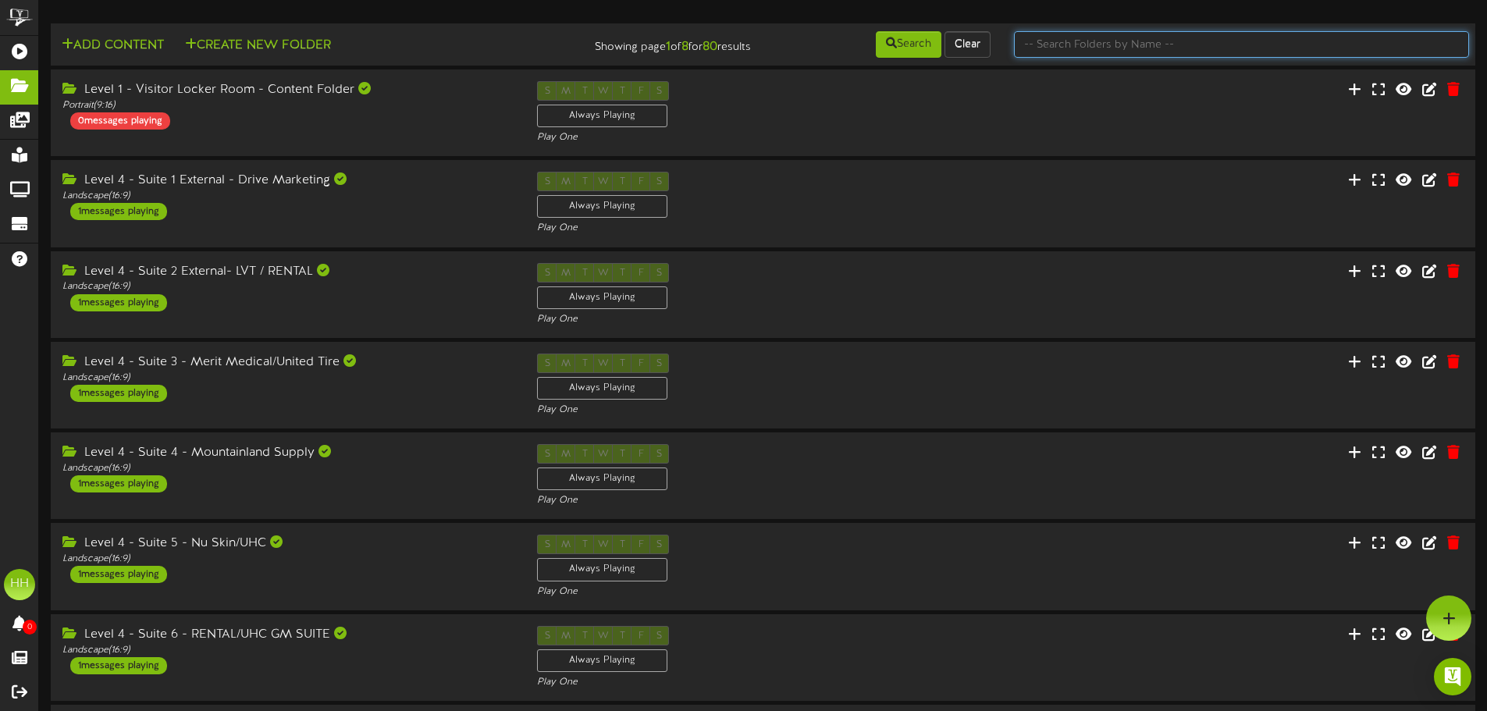
click at [1091, 42] on input "text" at bounding box center [1241, 44] width 455 height 27
type input "65""
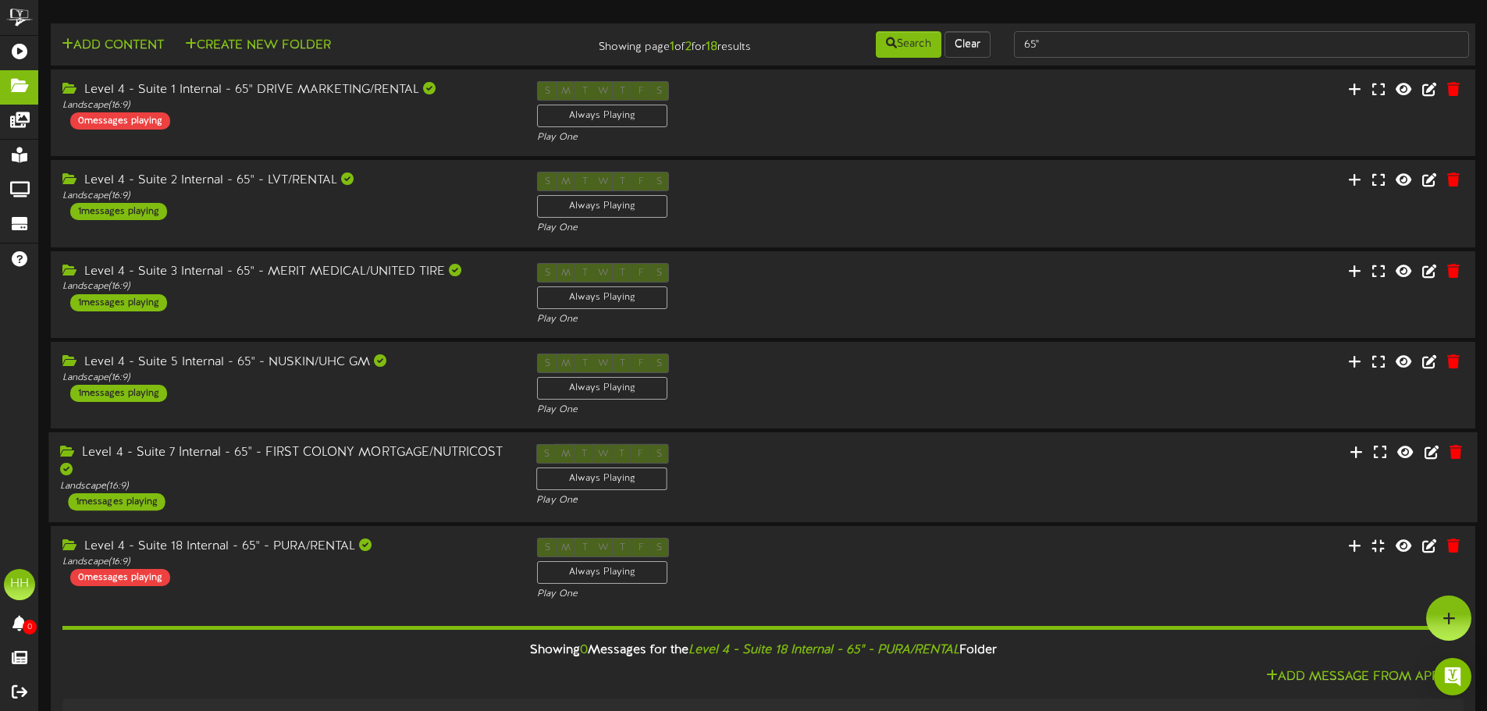
click at [325, 473] on div "Level 4 - Suite 7 Internal - 65" - FIRST COLONY MORTGAGE/NUTRICOST" at bounding box center [286, 462] width 453 height 36
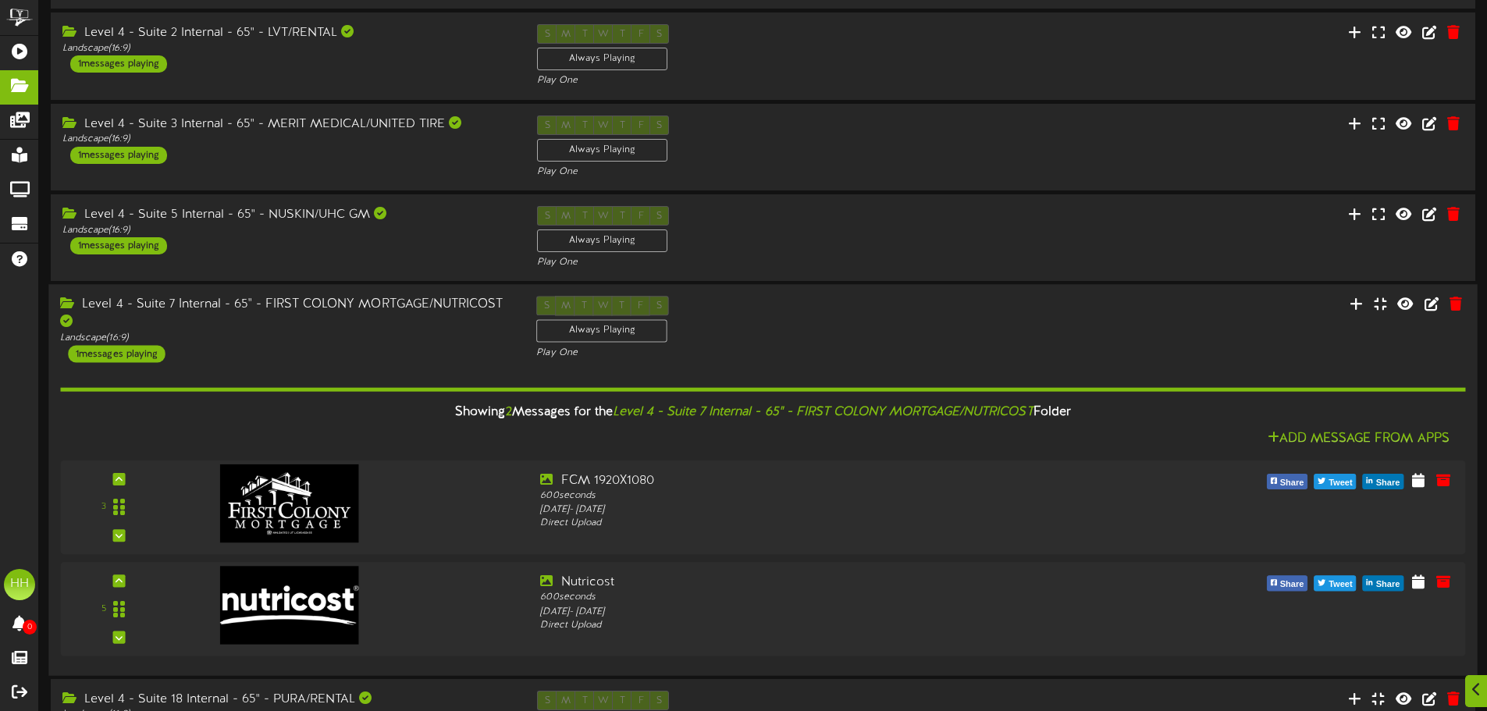
scroll to position [312, 0]
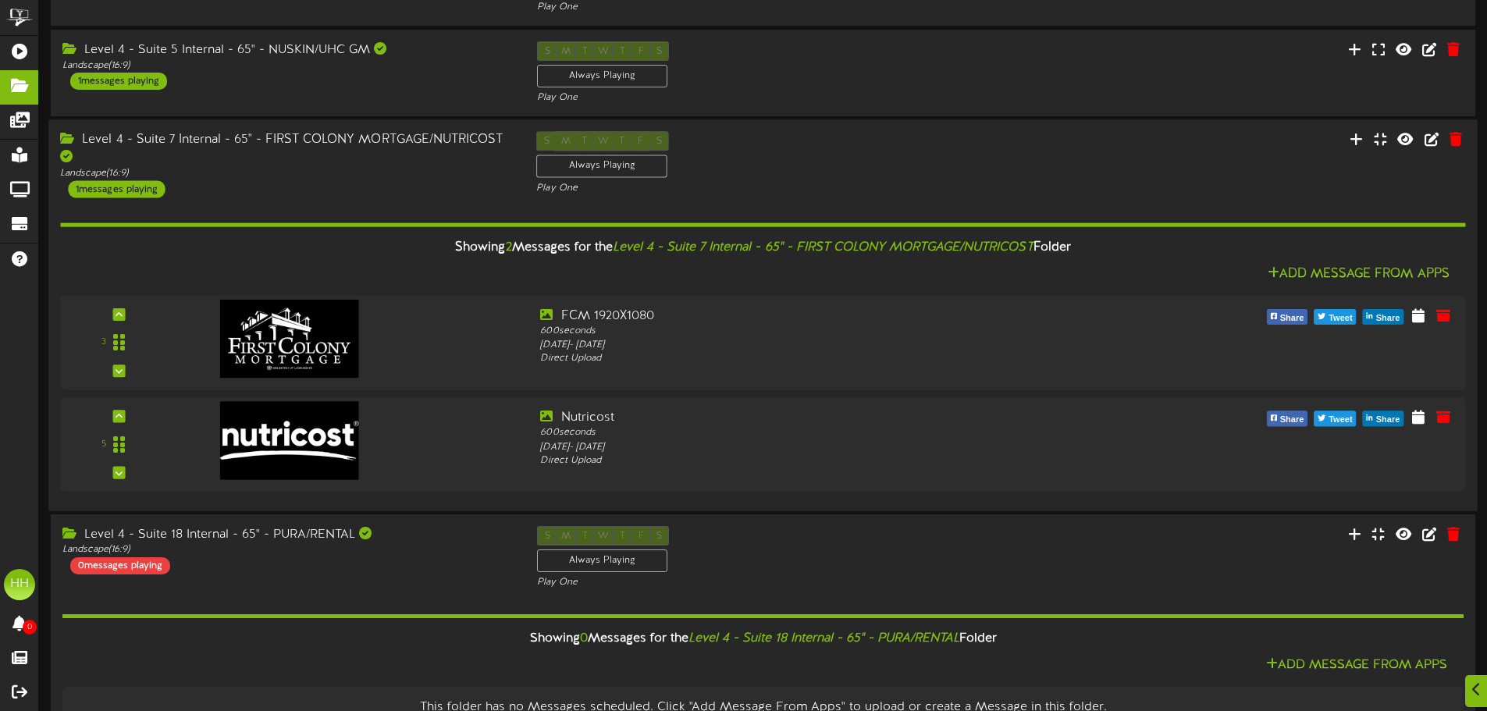
click at [412, 257] on div "Showing 2 Messages for the Level 4 - Suite 7 Internal - 65" - FIRST COLONY MORT…" at bounding box center [762, 248] width 1429 height 34
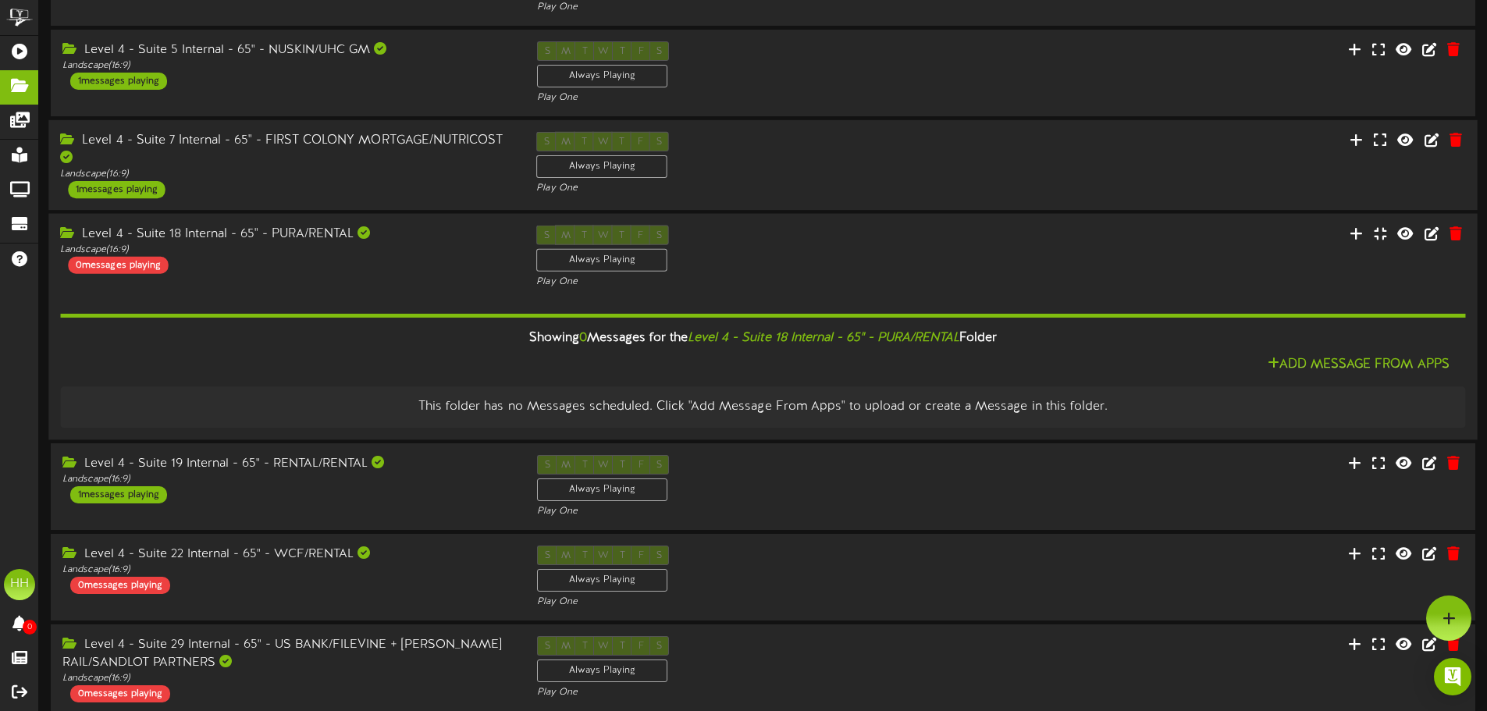
scroll to position [0, 0]
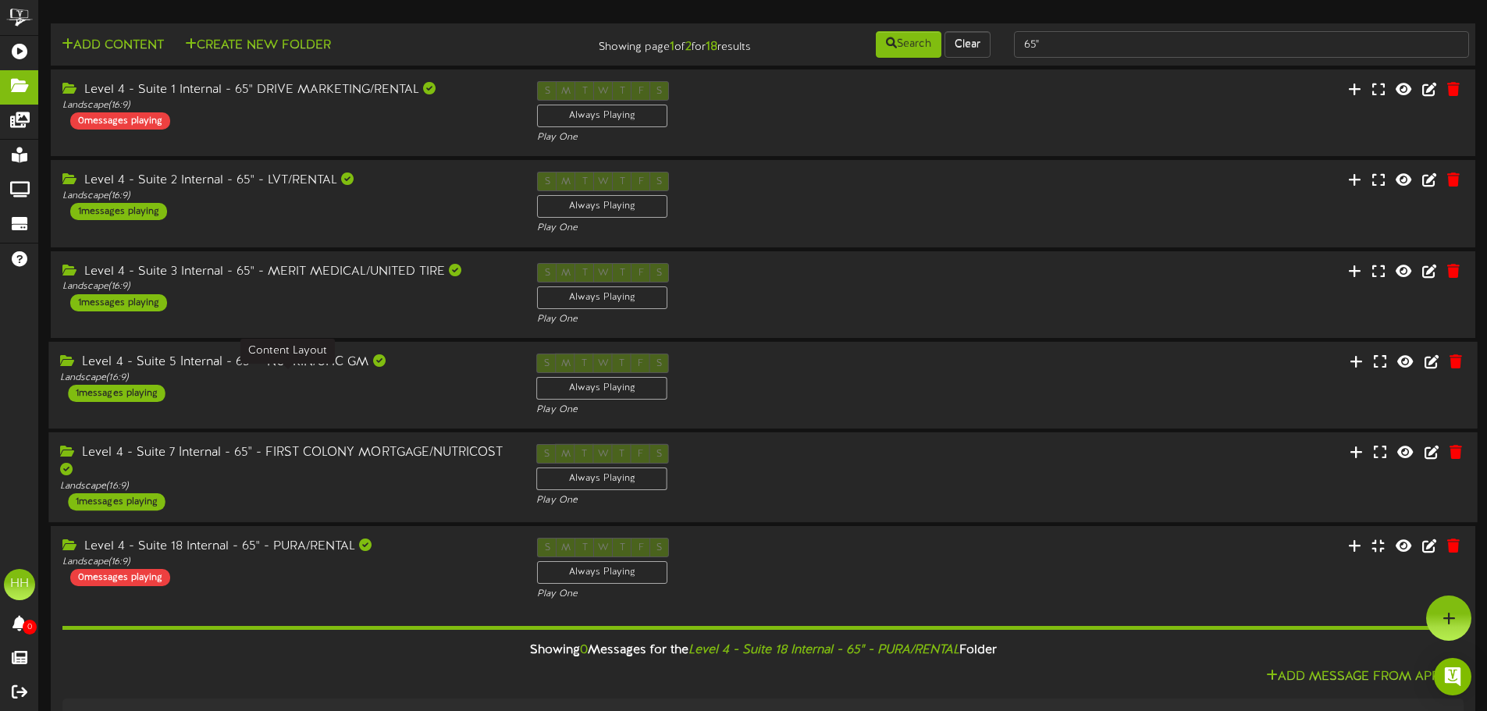
click at [264, 374] on div "Landscape ( 16:9 )" at bounding box center [286, 378] width 453 height 13
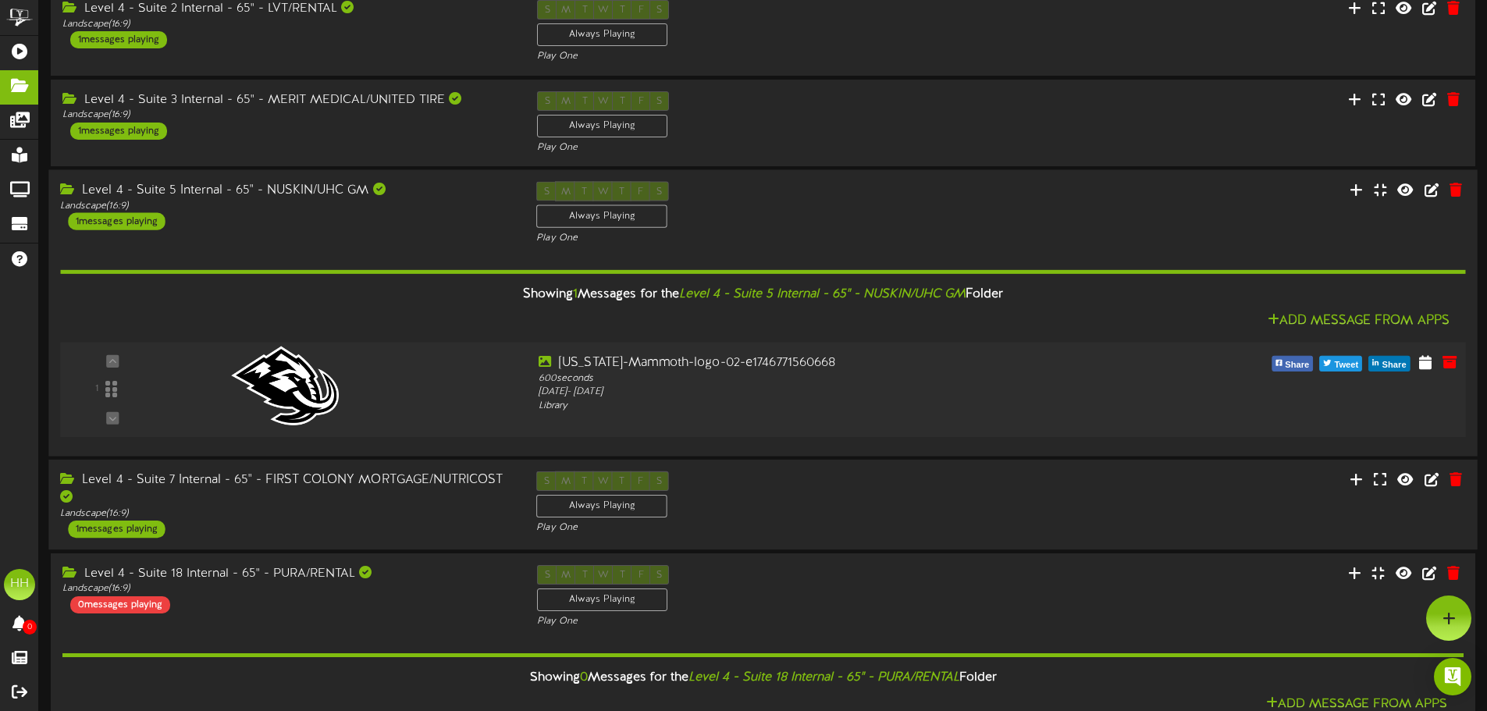
scroll to position [156, 0]
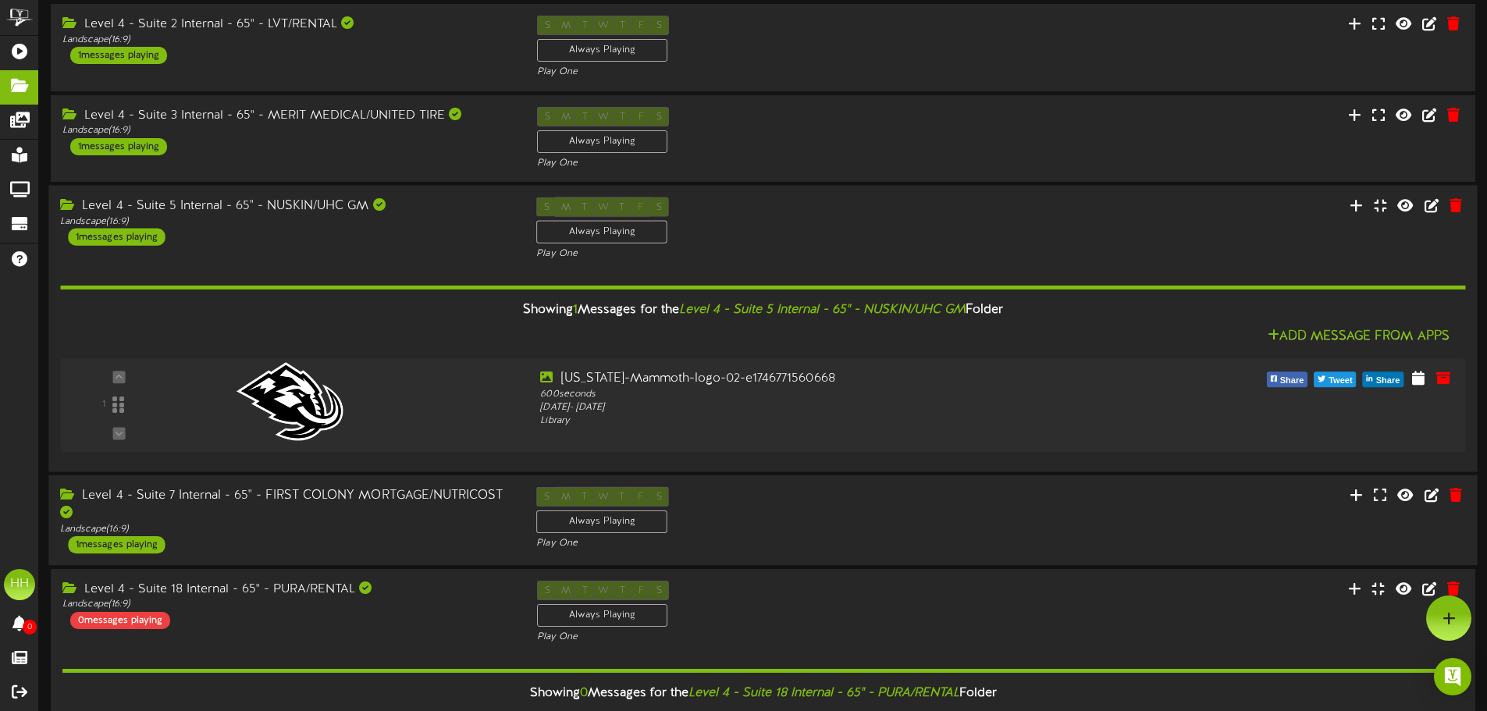
click at [340, 233] on div "Level 4 - Suite 5 Internal - 65" - NUSKIN/UHC GM Landscape ( 16:9 ) 1 messages …" at bounding box center [286, 221] width 476 height 48
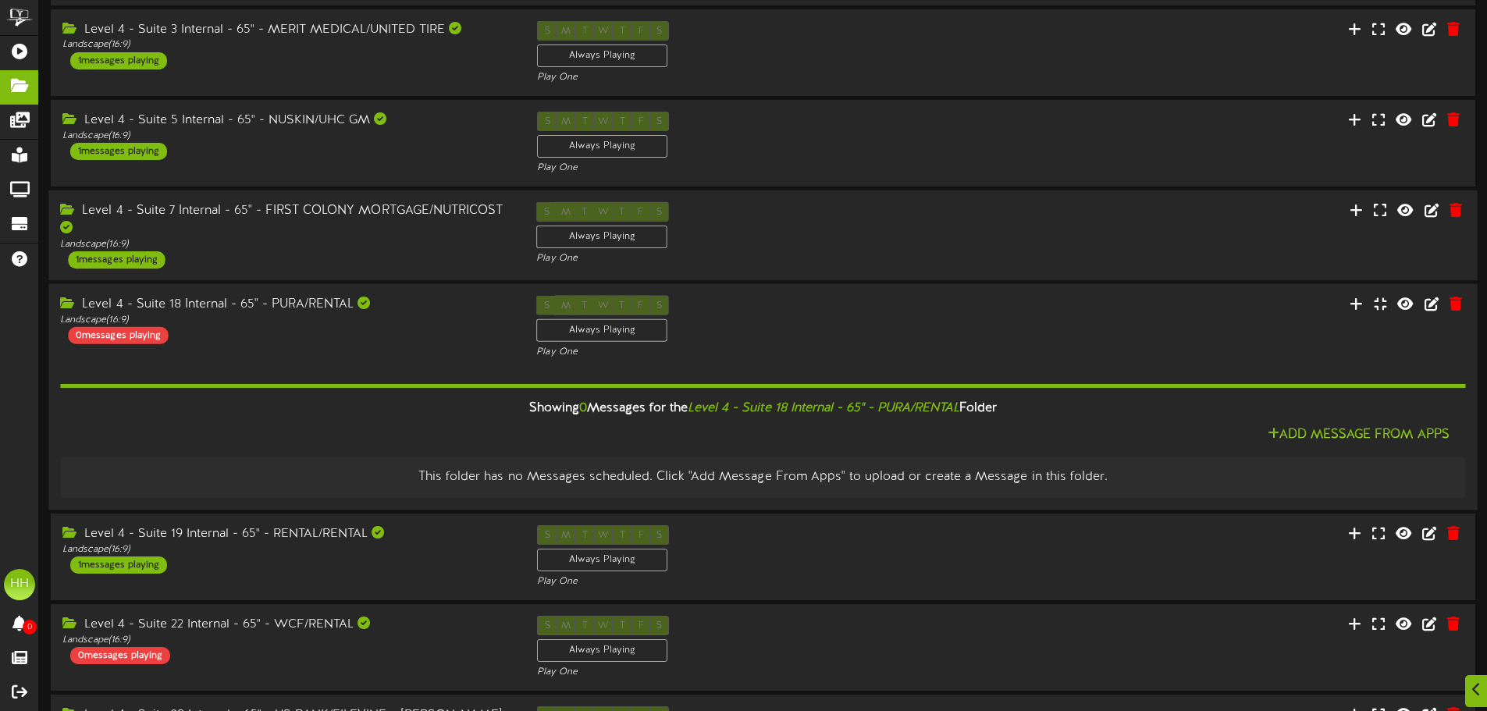
scroll to position [312, 0]
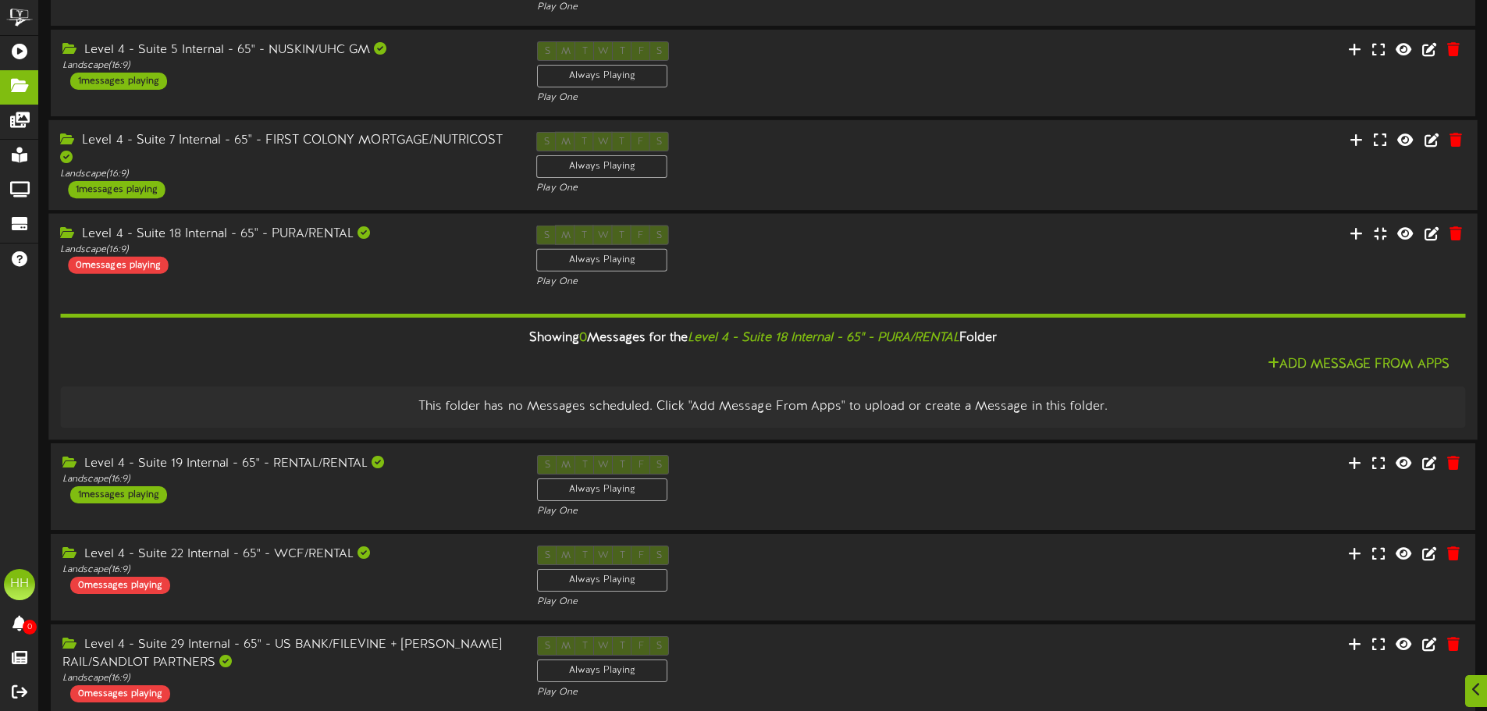
click at [386, 273] on div "Level 4 - Suite 18 Internal - 65" - PURA/RENTAL Landscape ( 16:9 ) 0 messages p…" at bounding box center [286, 250] width 476 height 48
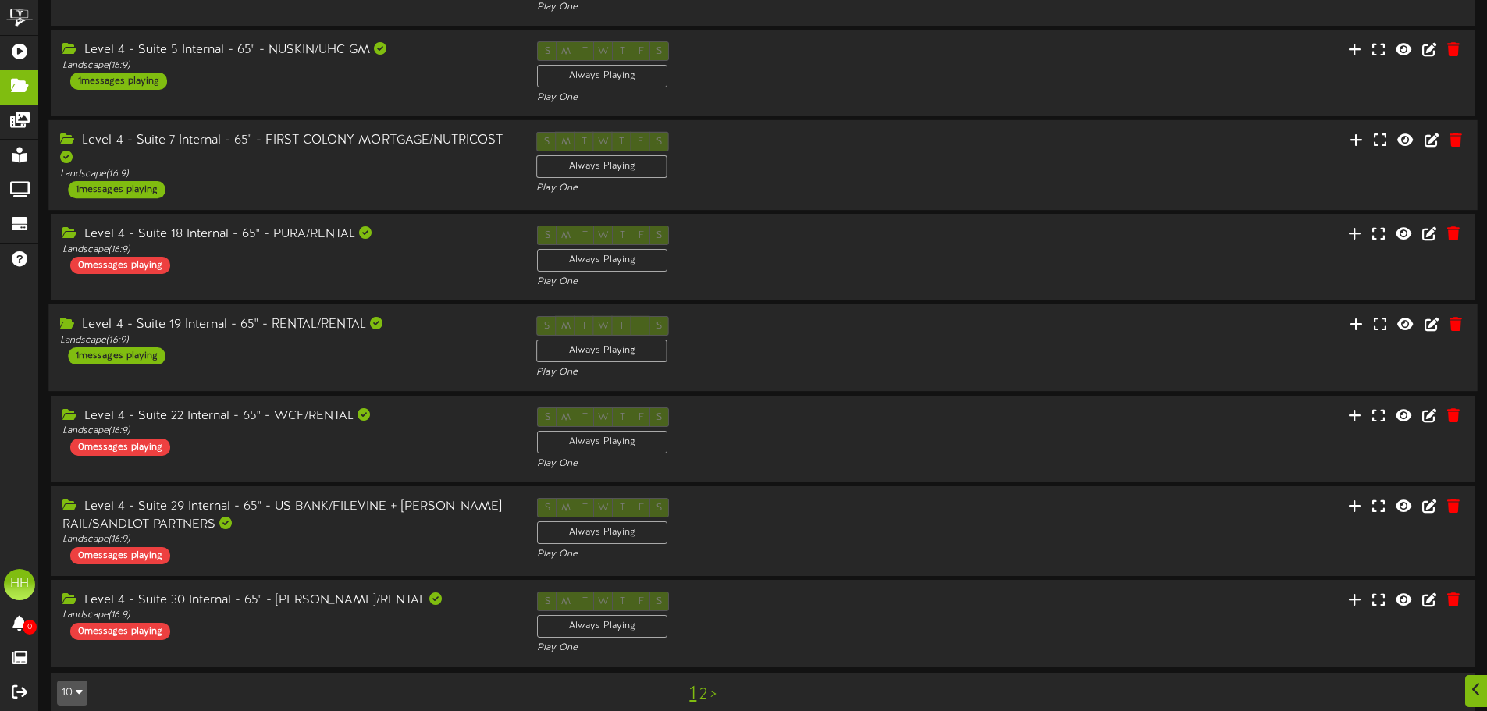
click at [302, 365] on div "Level 4 - Suite 19 Internal - 65" - RENTAL/RENTAL Landscape ( 16:9 ) 1 messages…" at bounding box center [286, 340] width 476 height 48
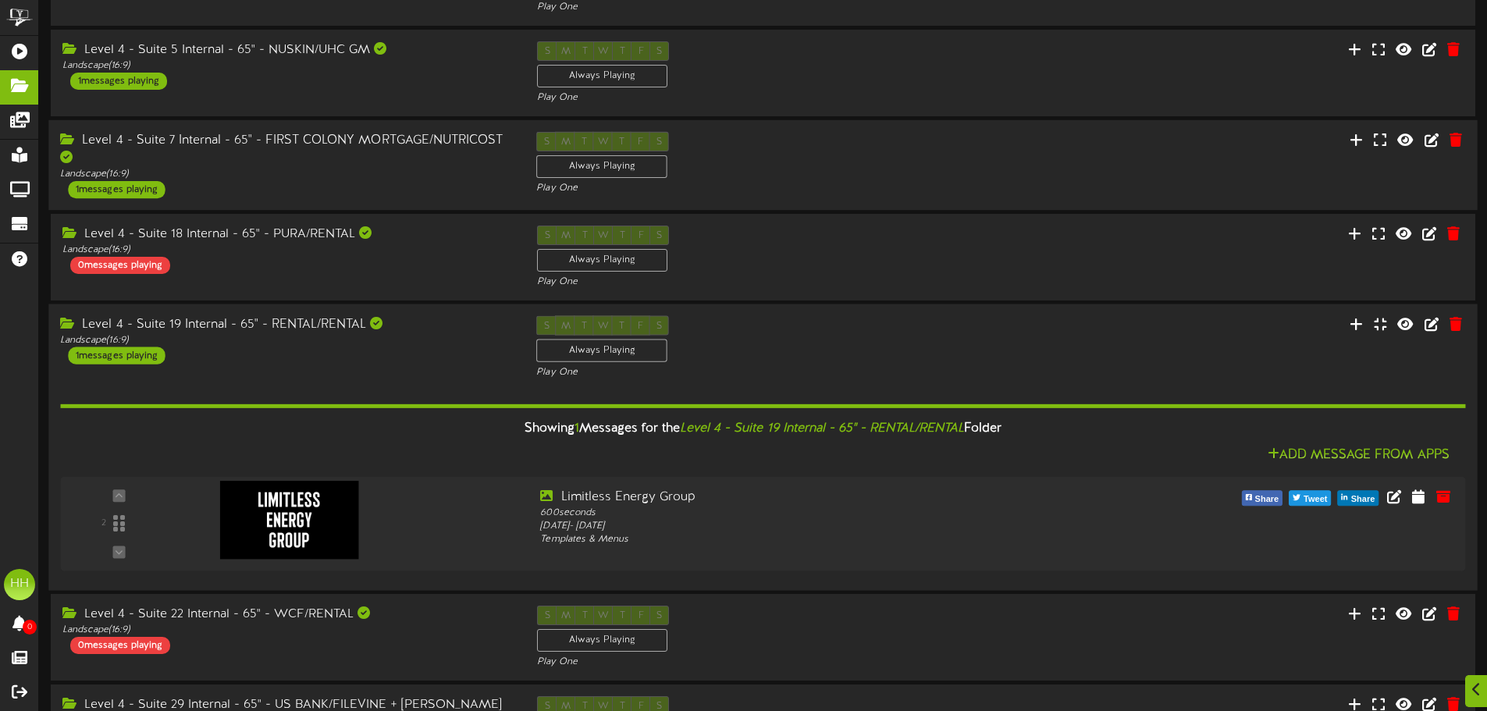
click at [304, 365] on div "Level 4 - Suite 19 Internal - 65" - RENTAL/RENTAL Landscape ( 16:9 ) 1 messages…" at bounding box center [762, 348] width 1429 height 64
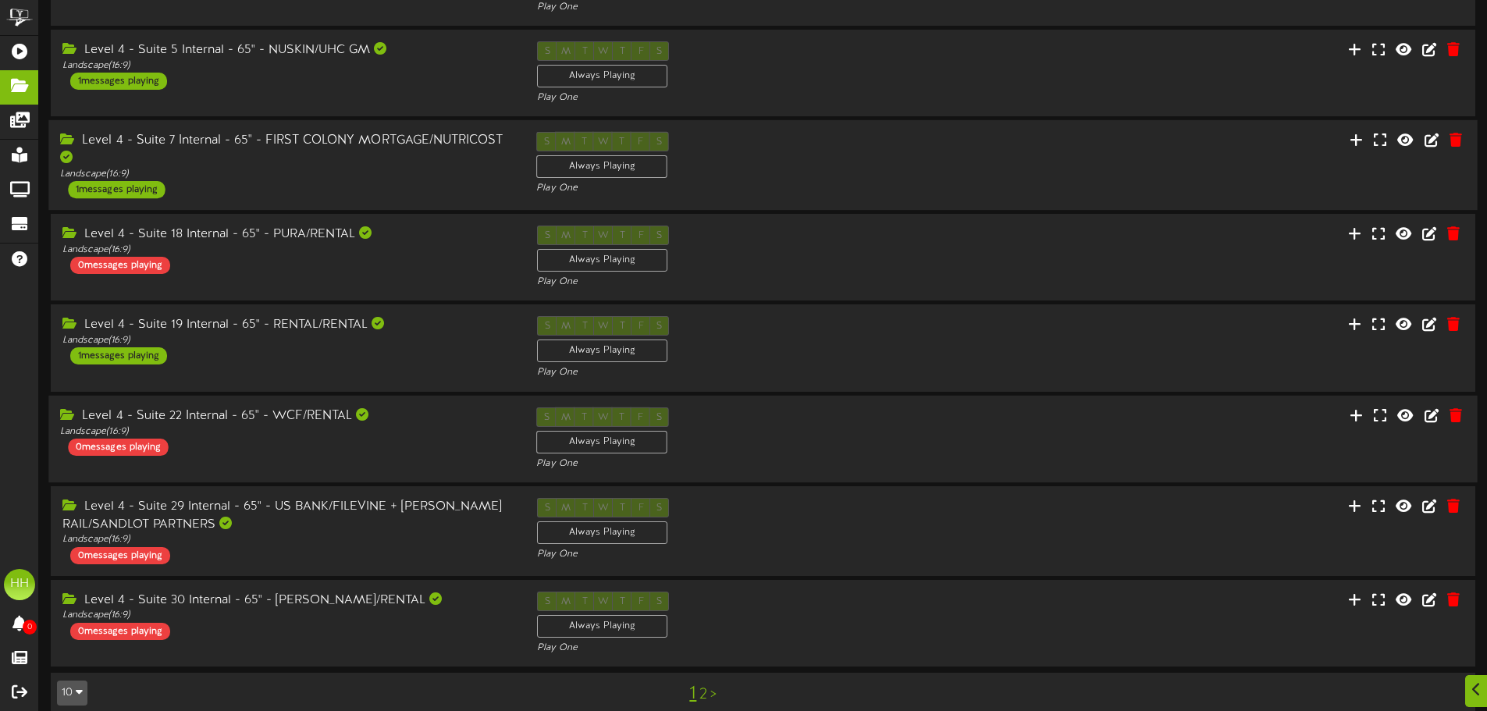
click at [284, 445] on div "Level 4 - Suite 22 Internal - 65" - WCF/RENTAL Landscape ( 16:9 ) 0 messages pl…" at bounding box center [286, 431] width 476 height 48
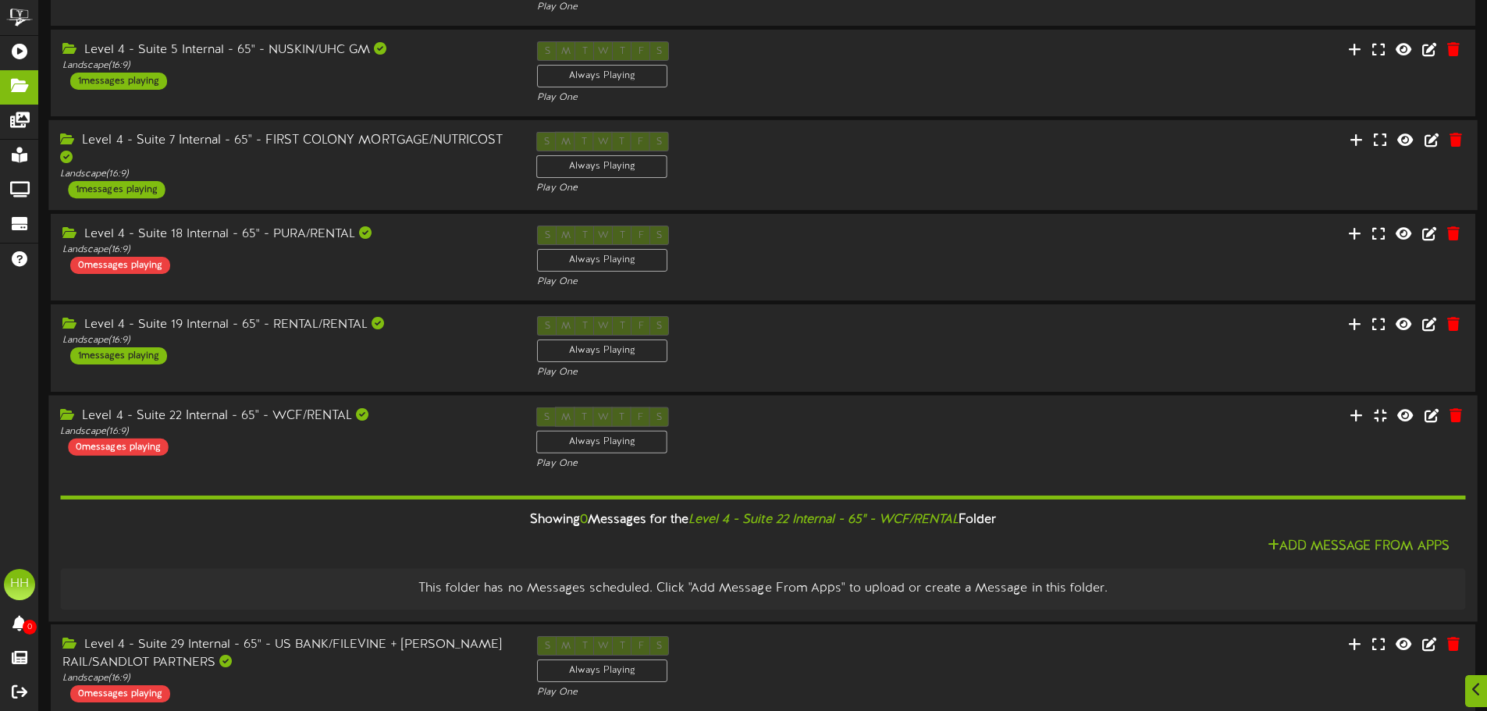
click at [323, 433] on div "Landscape ( 16:9 )" at bounding box center [286, 431] width 453 height 13
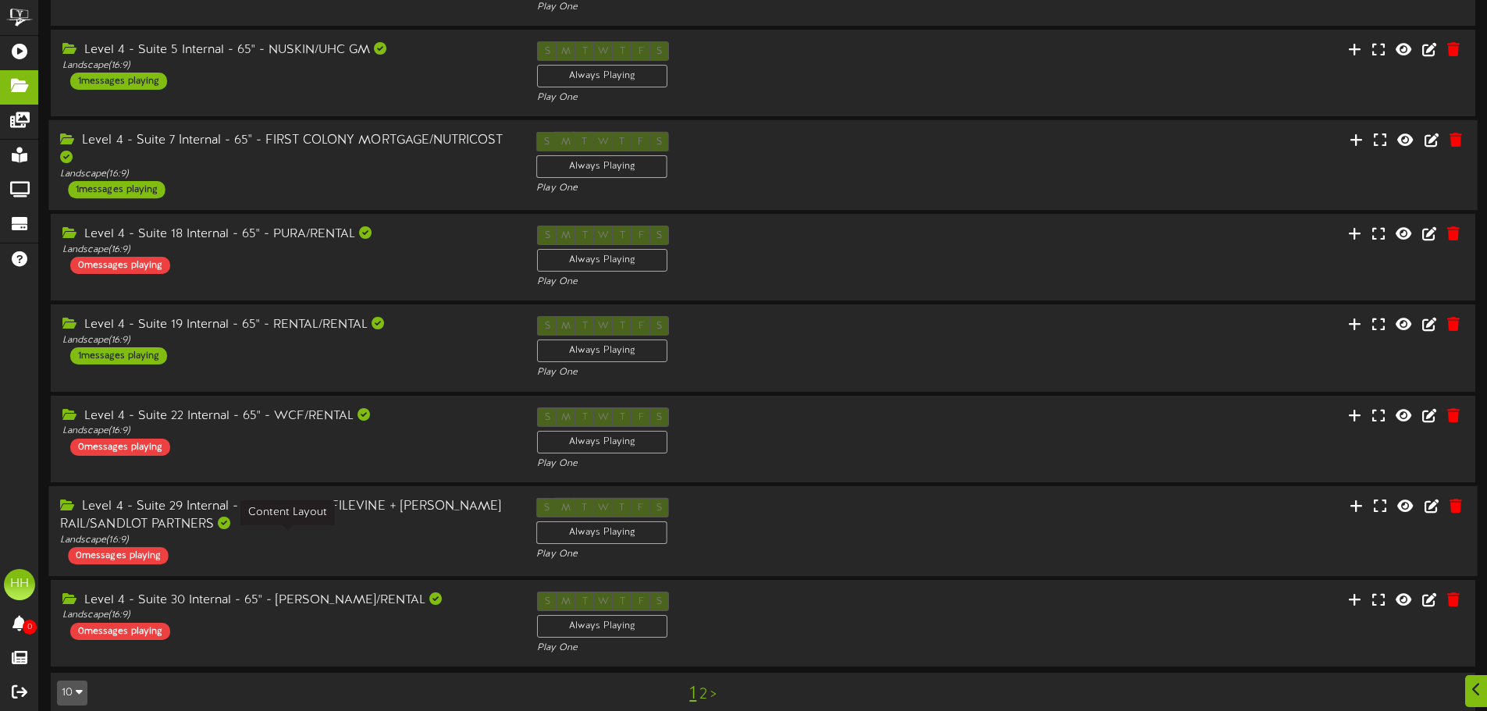
click at [293, 536] on div "Landscape ( 16:9 )" at bounding box center [286, 539] width 453 height 13
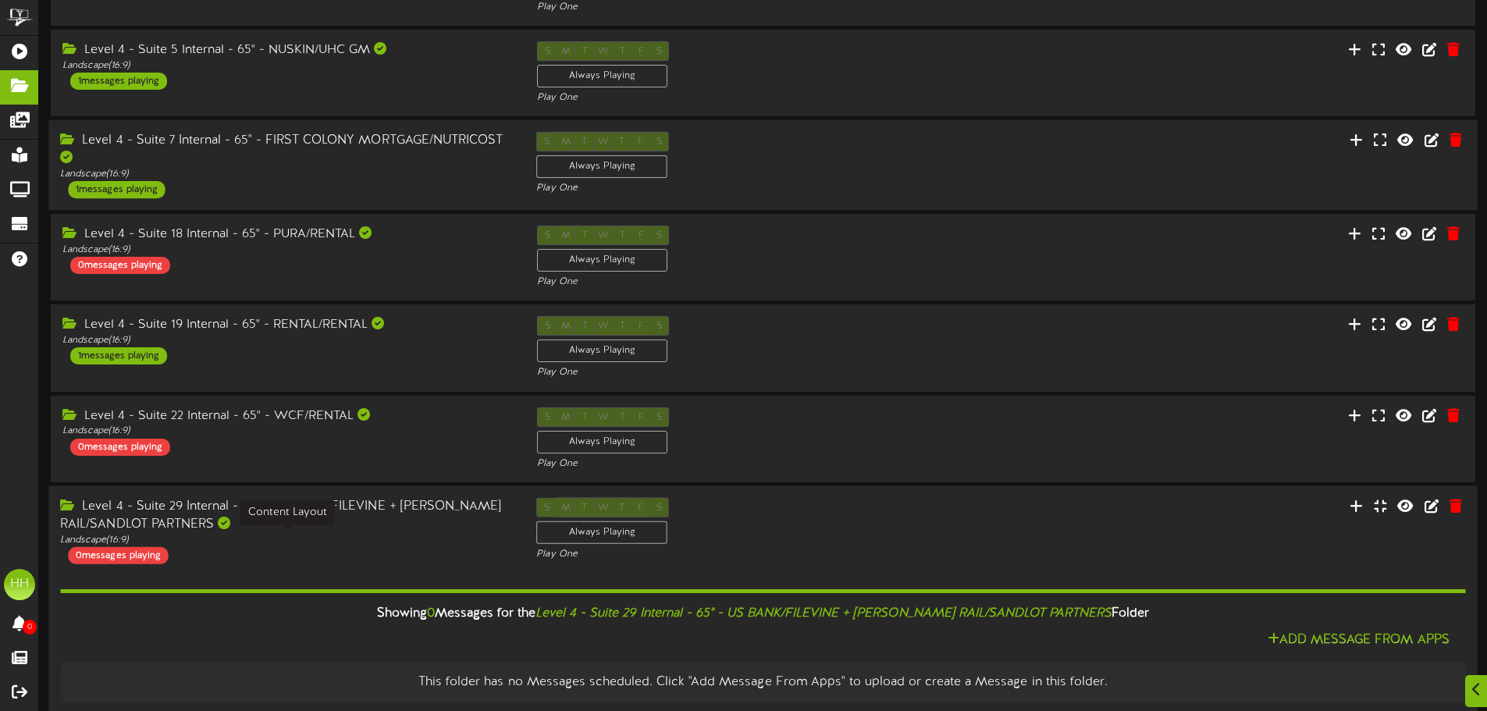
click at [293, 536] on div "Landscape ( 16:9 )" at bounding box center [286, 539] width 453 height 13
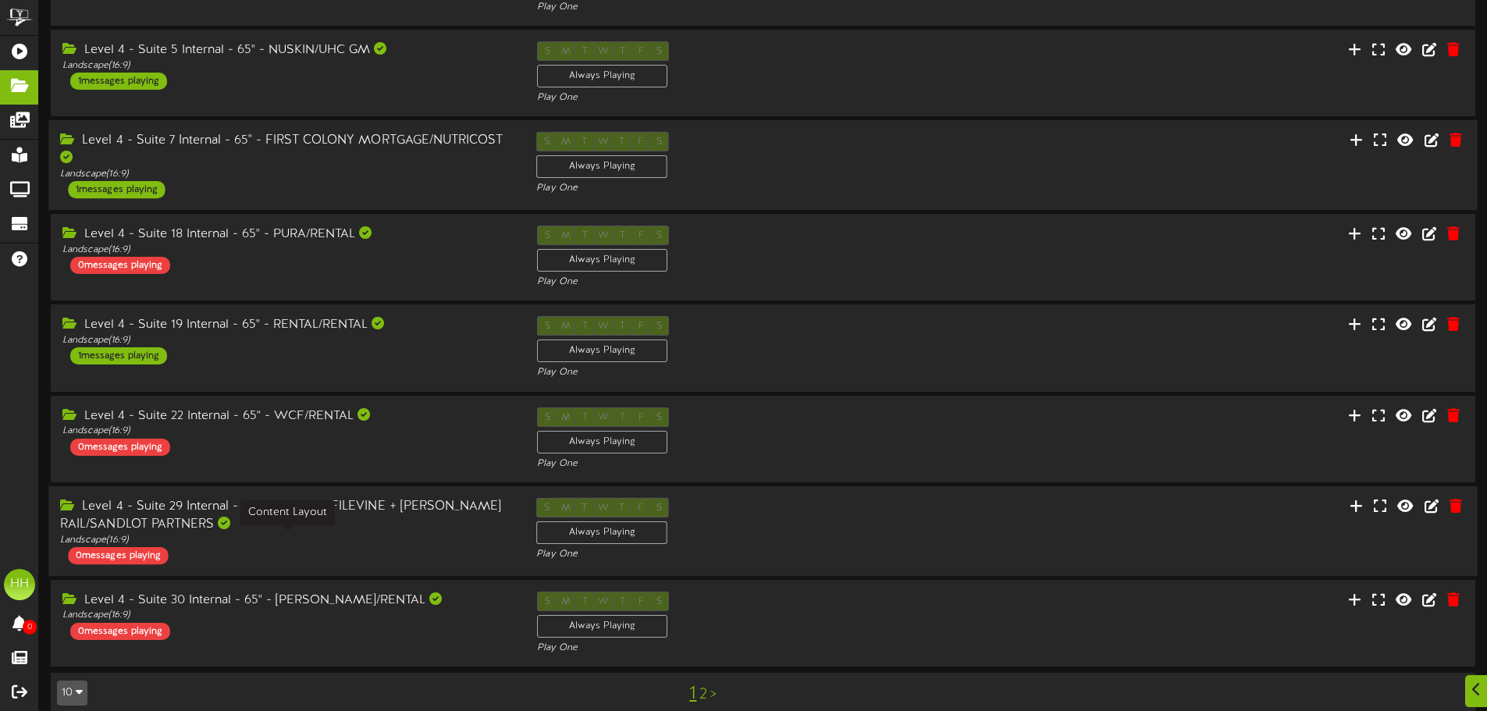
scroll to position [332, 0]
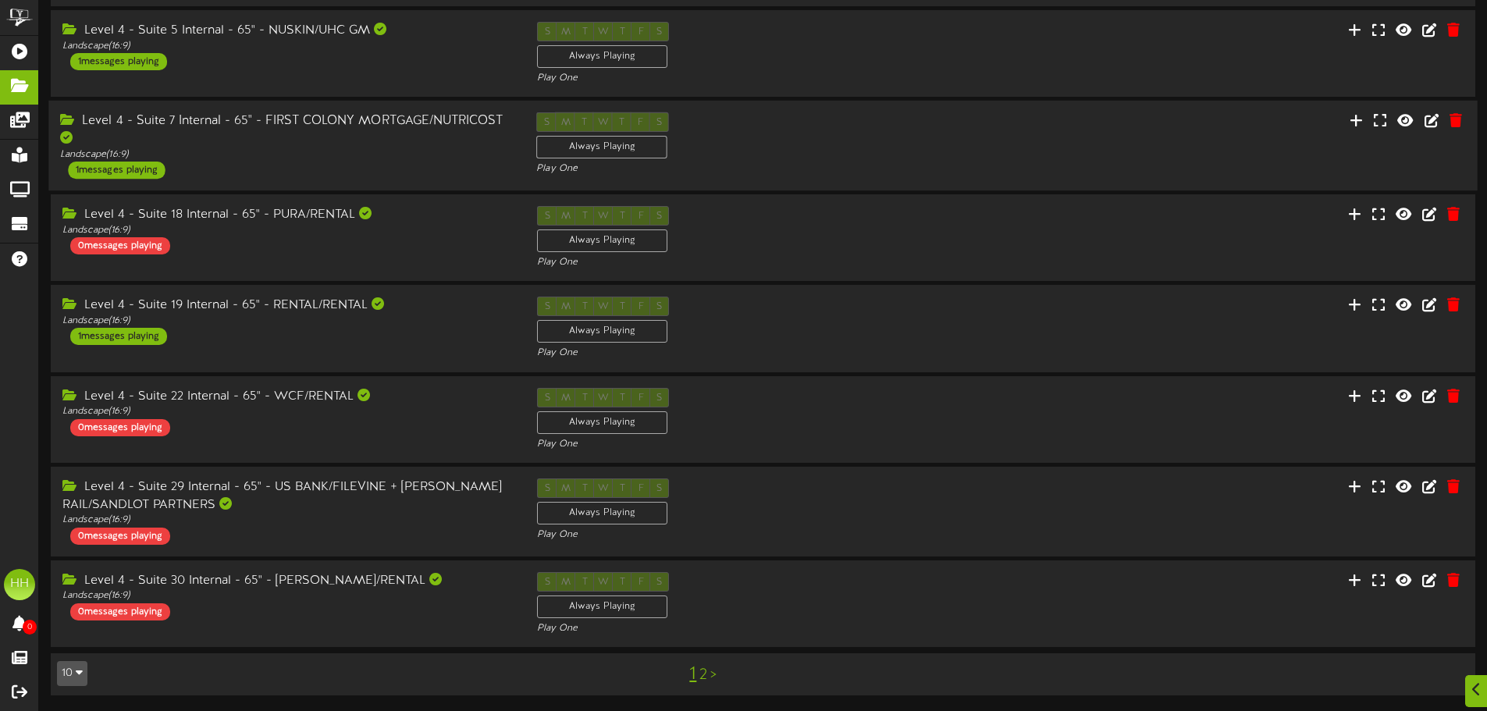
click at [706, 674] on link "2" at bounding box center [703, 675] width 8 height 17
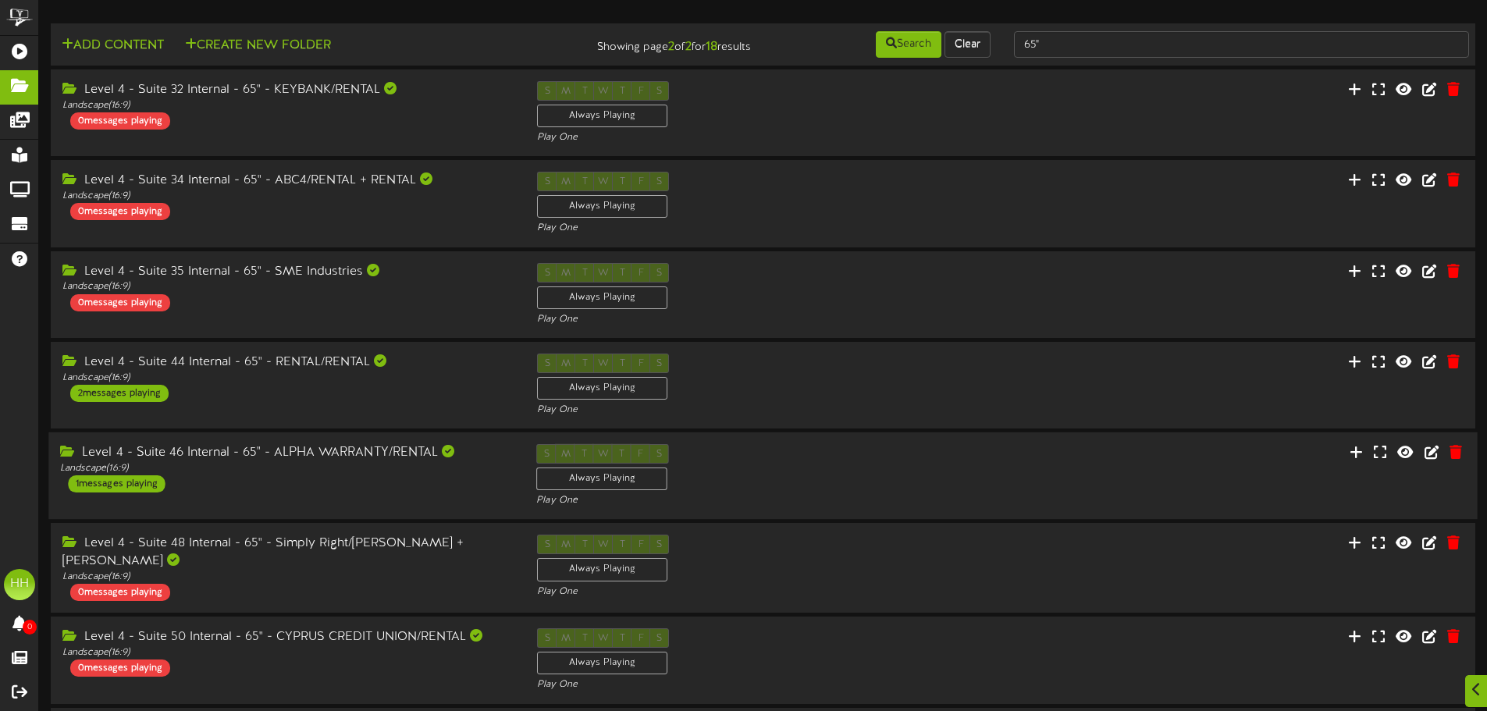
scroll to position [148, 0]
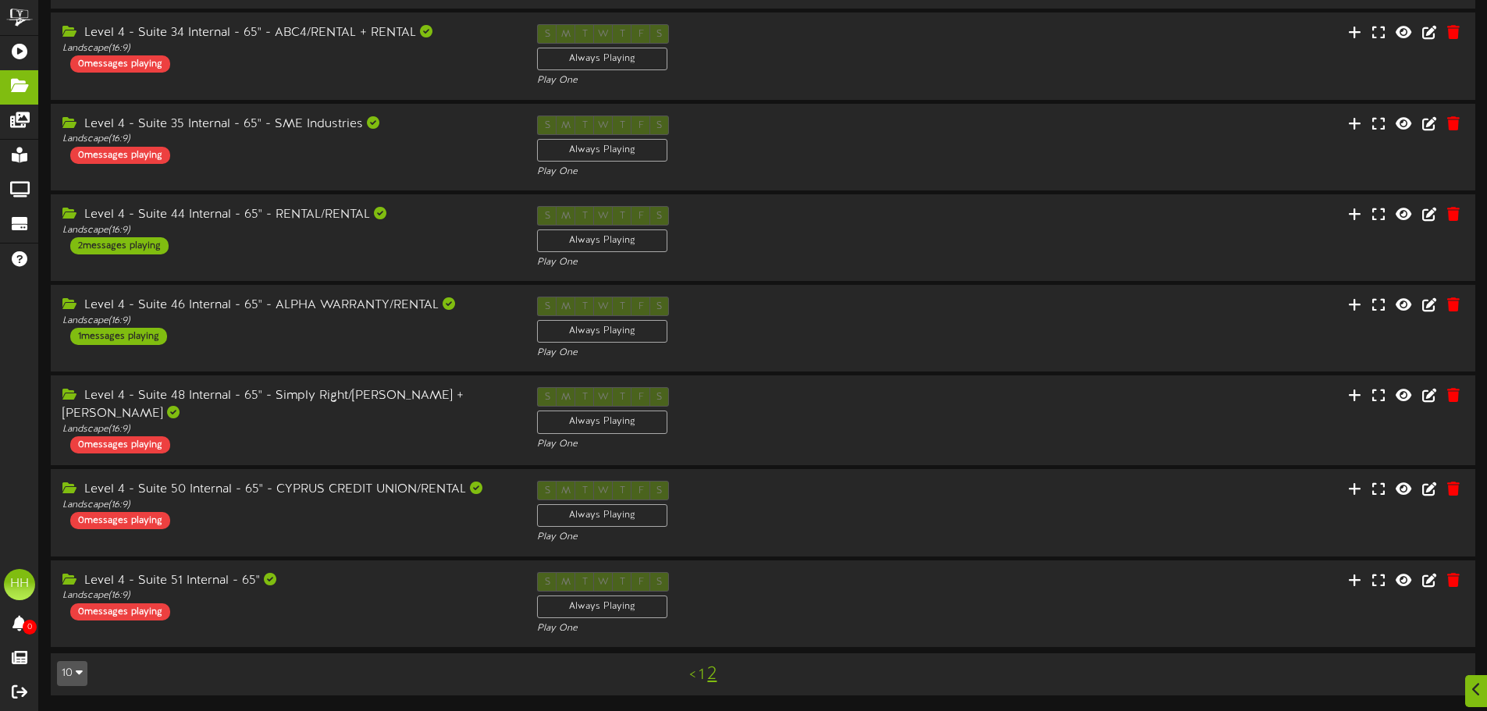
click at [703, 671] on link "1" at bounding box center [701, 675] width 5 height 17
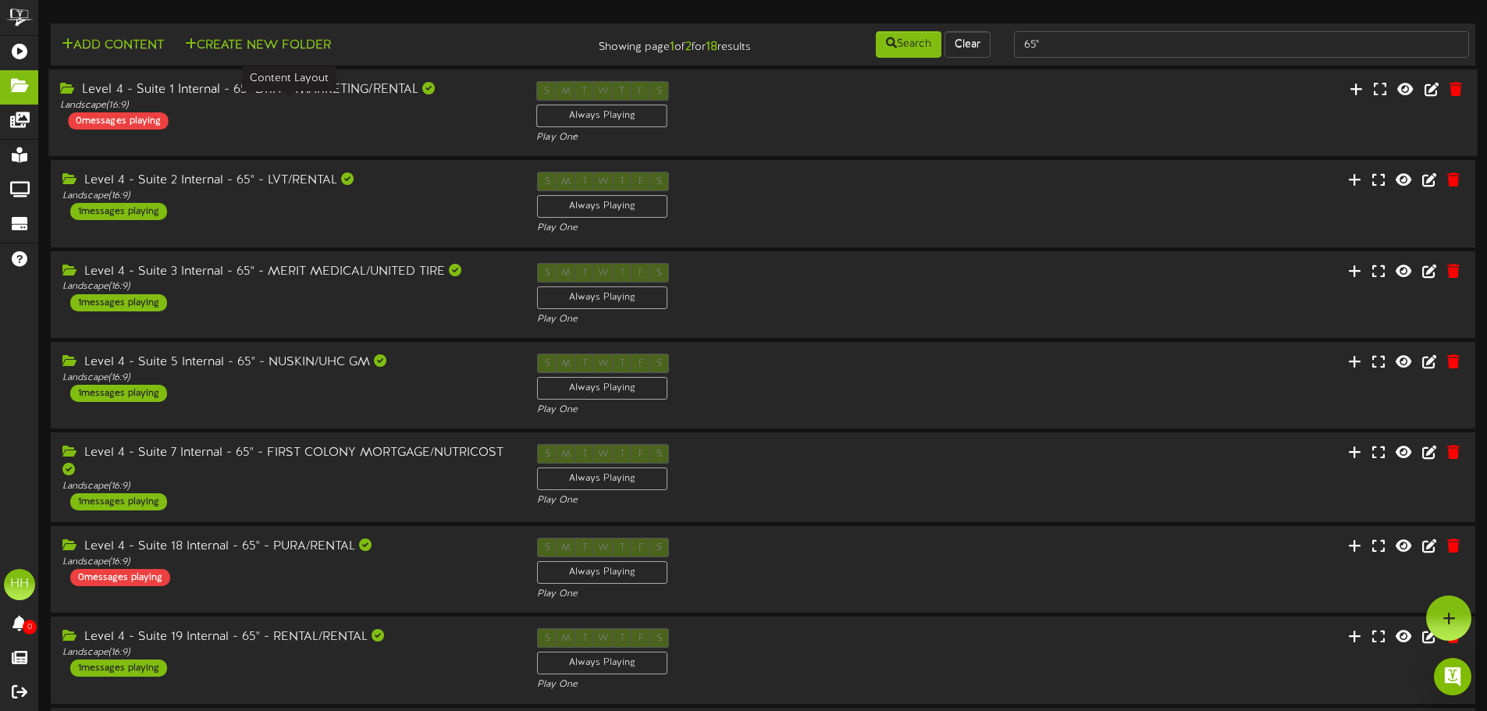
click at [378, 102] on div "Landscape ( 16:9 )" at bounding box center [286, 105] width 453 height 13
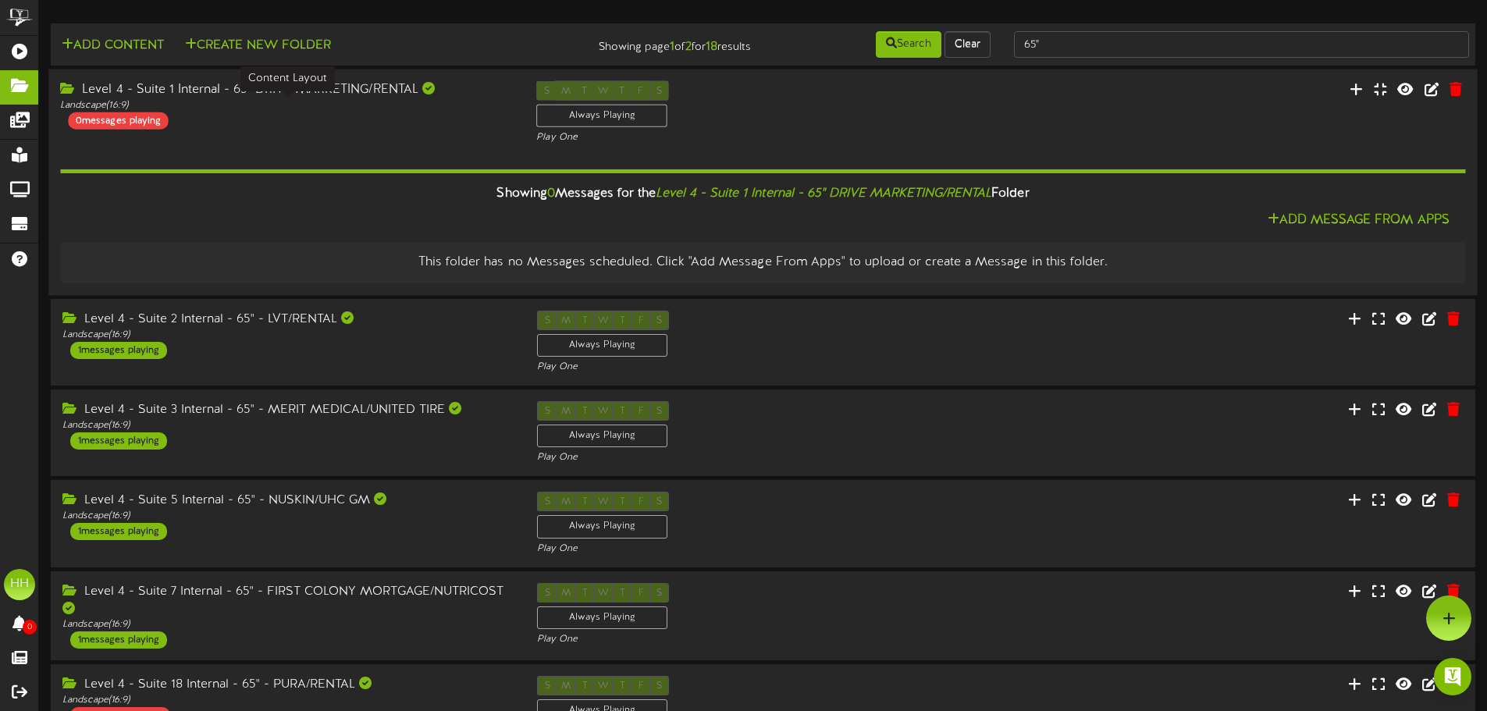
click at [378, 102] on div "Landscape ( 16:9 )" at bounding box center [286, 105] width 453 height 13
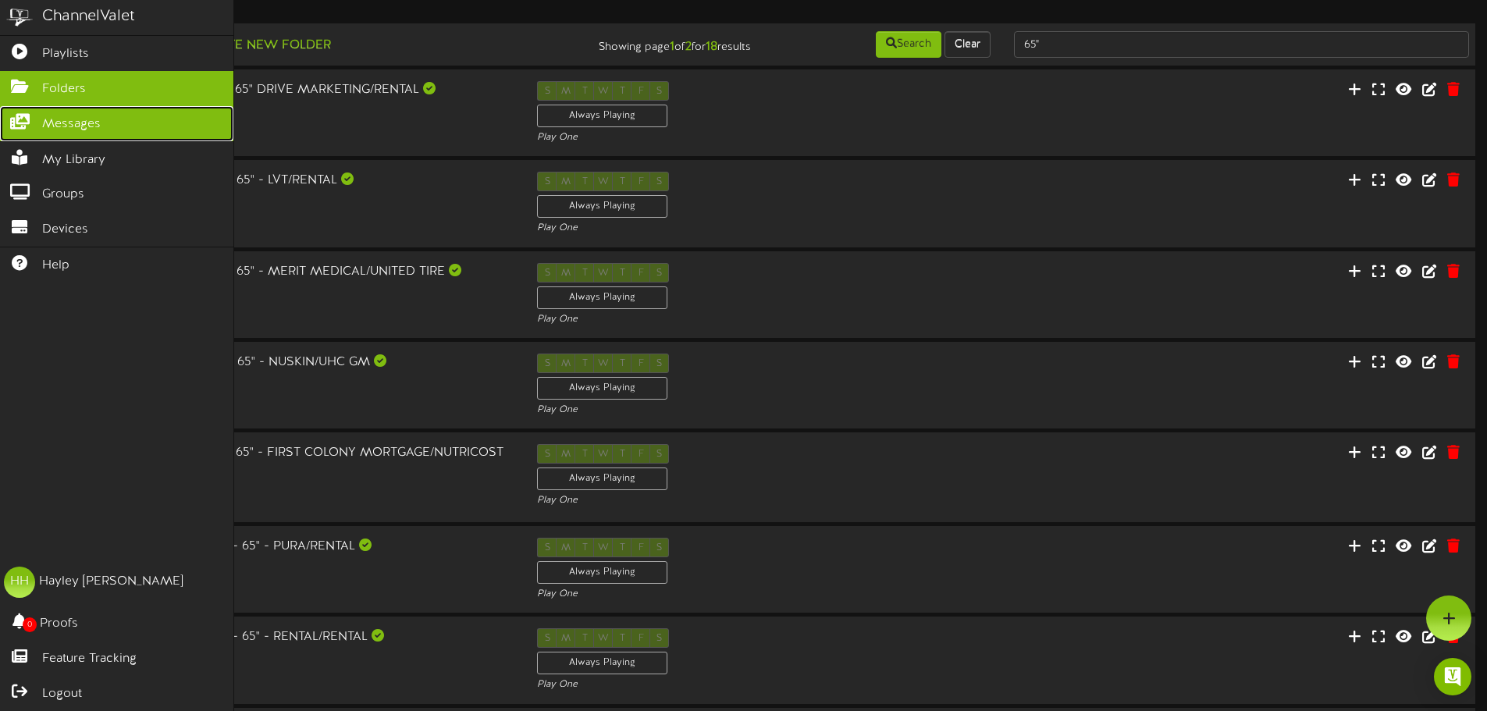
click at [109, 125] on link "Messages" at bounding box center [116, 123] width 233 height 35
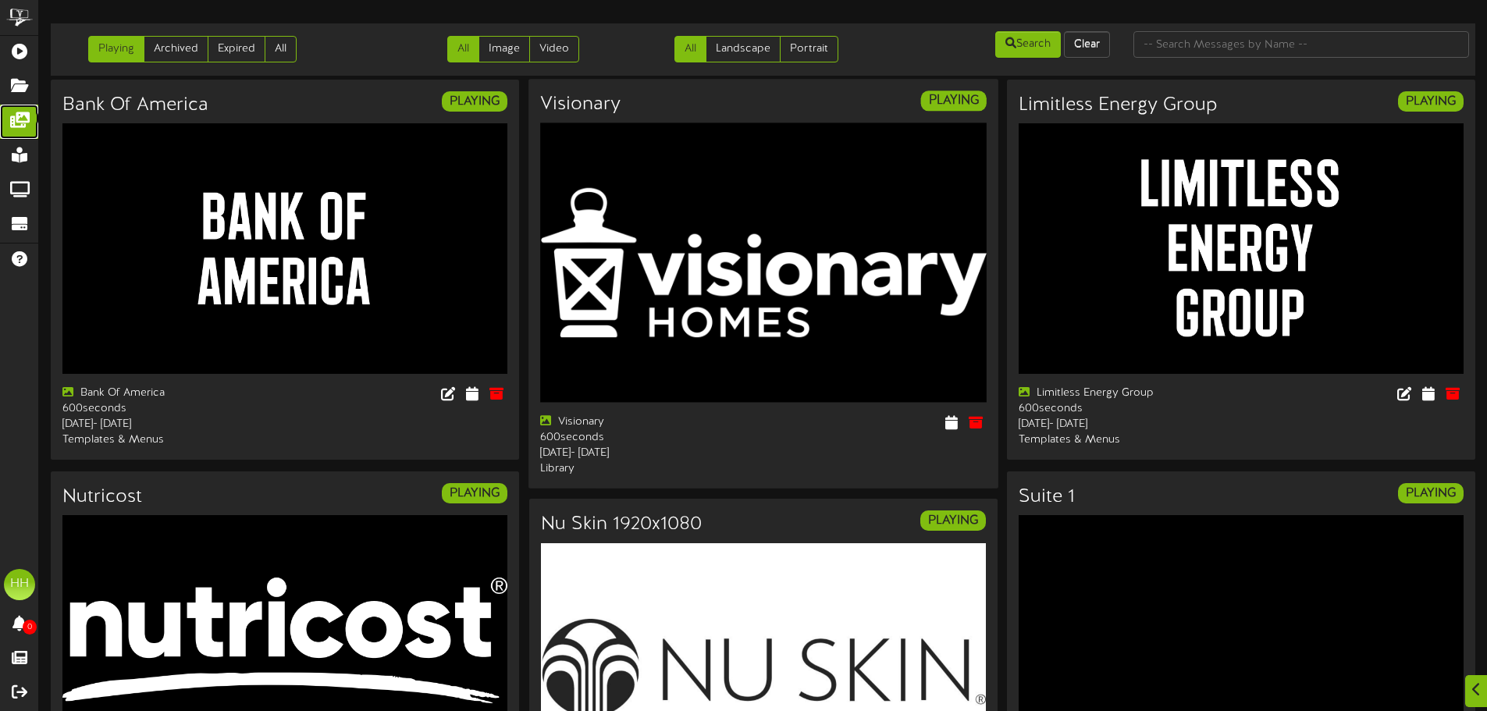
scroll to position [312, 0]
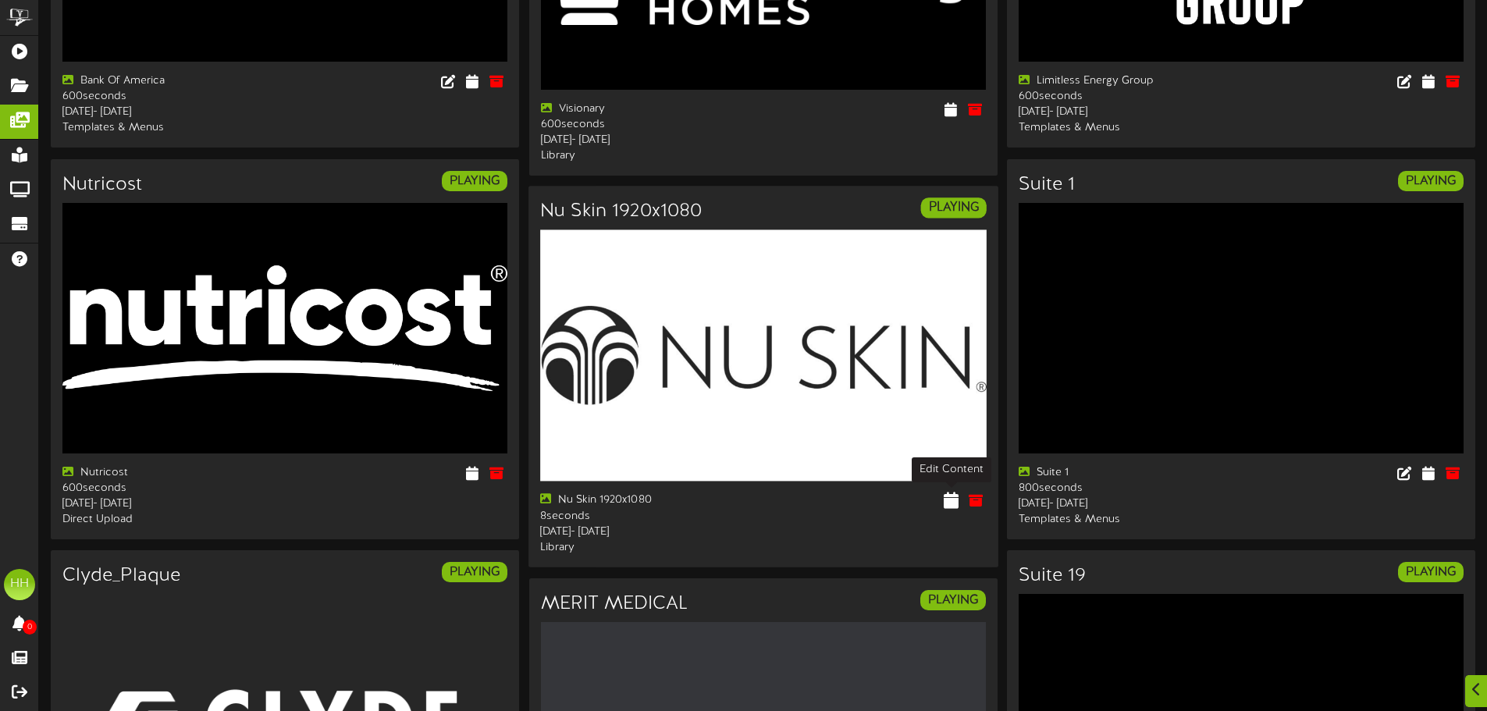
click at [951, 500] on icon at bounding box center [951, 500] width 15 height 17
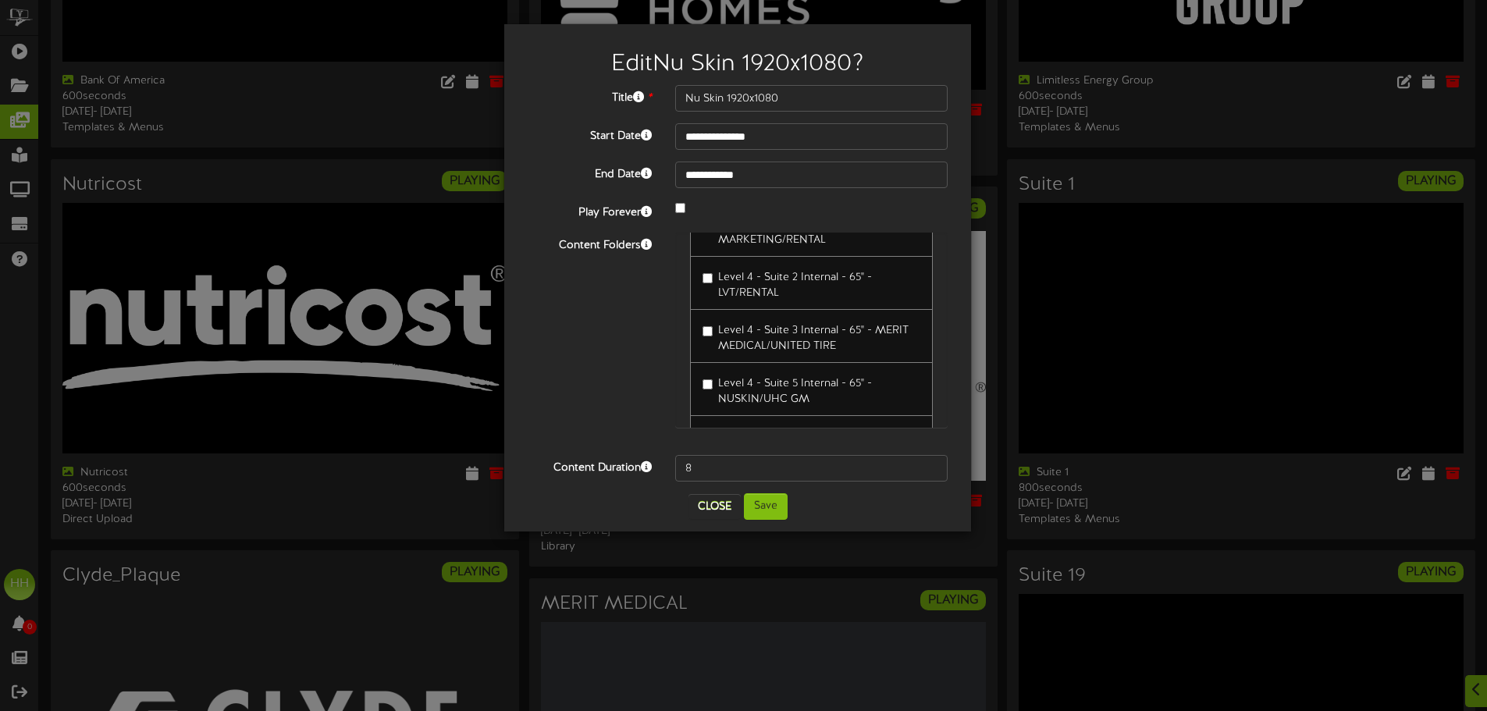
scroll to position [2732, 0]
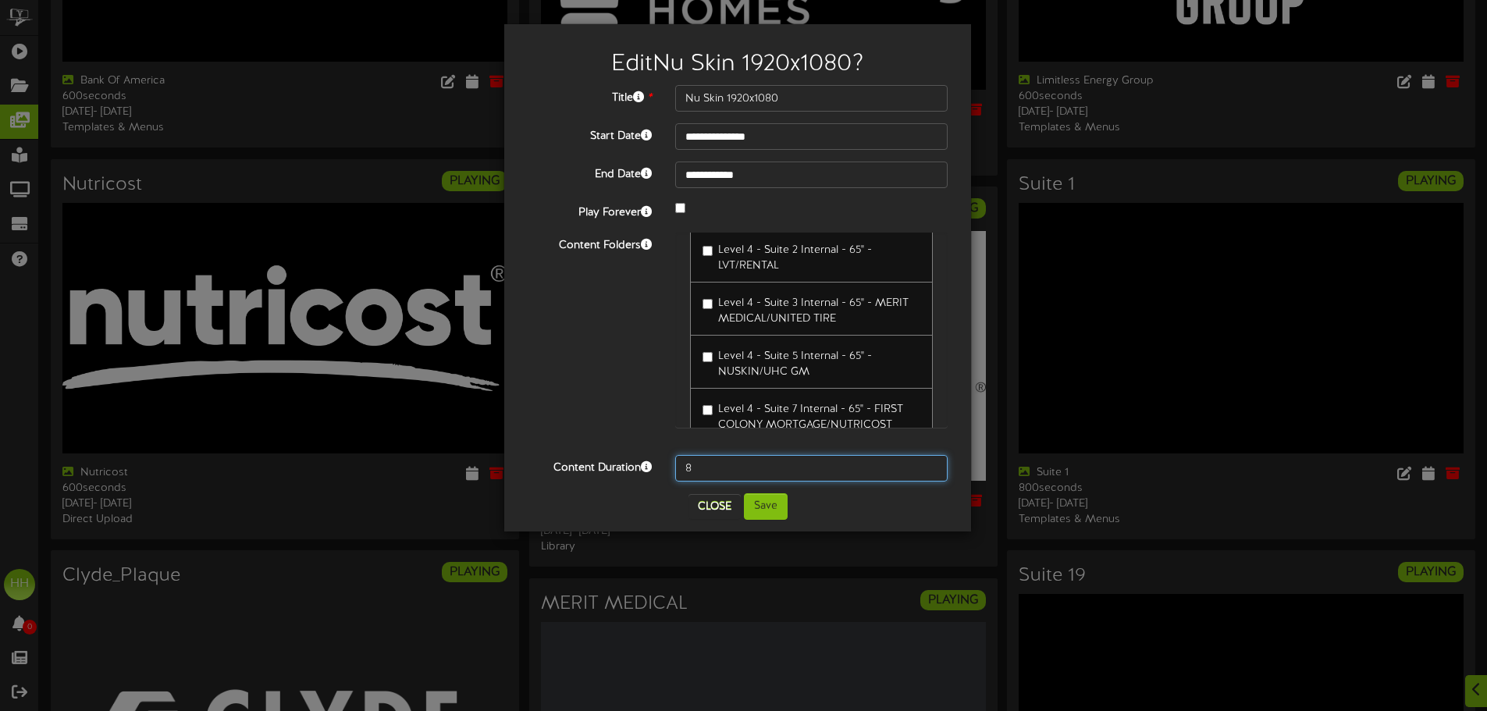
drag, startPoint x: 743, startPoint y: 468, endPoint x: 626, endPoint y: 461, distance: 117.3
click at [626, 461] on div "Content Duration 8" at bounding box center [737, 468] width 443 height 27
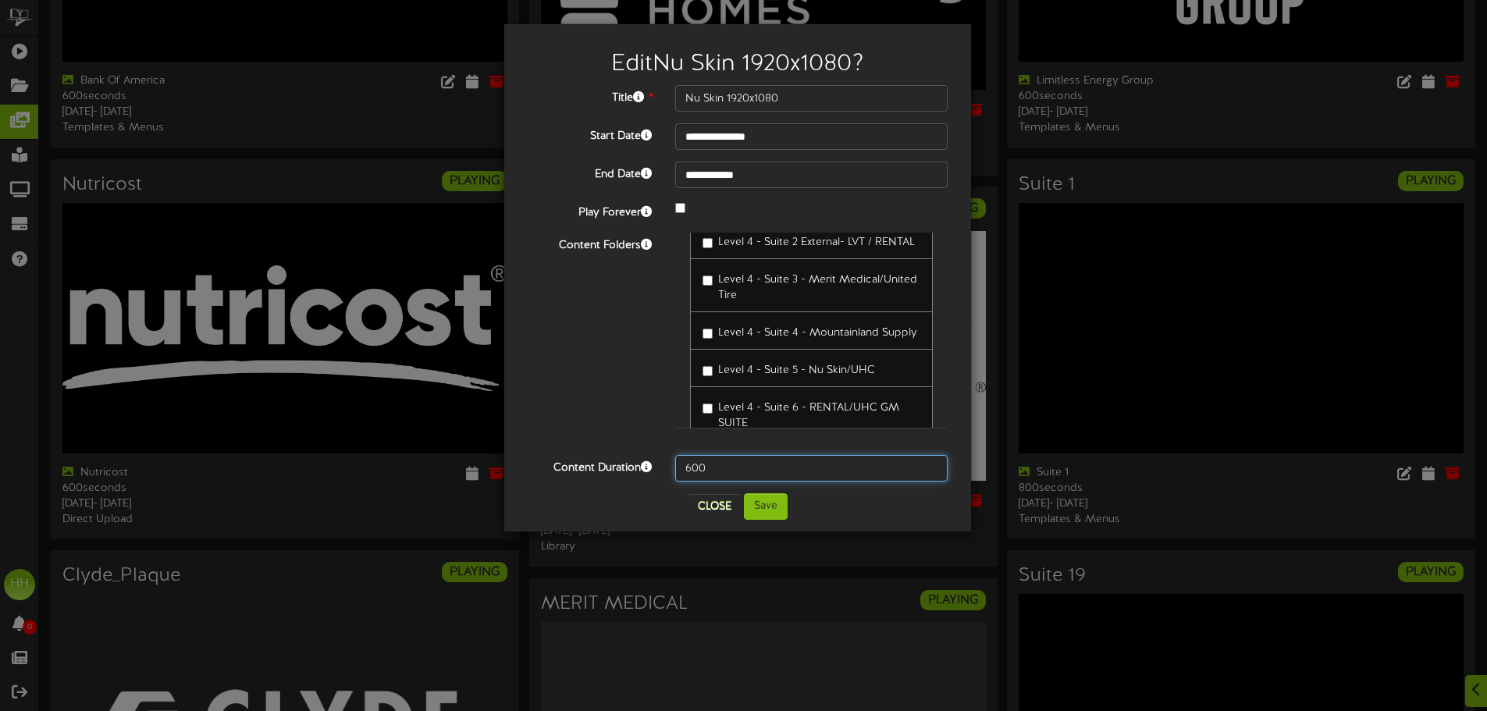
scroll to position [78, 0]
type input "600"
click at [774, 514] on button "Save" at bounding box center [766, 506] width 44 height 27
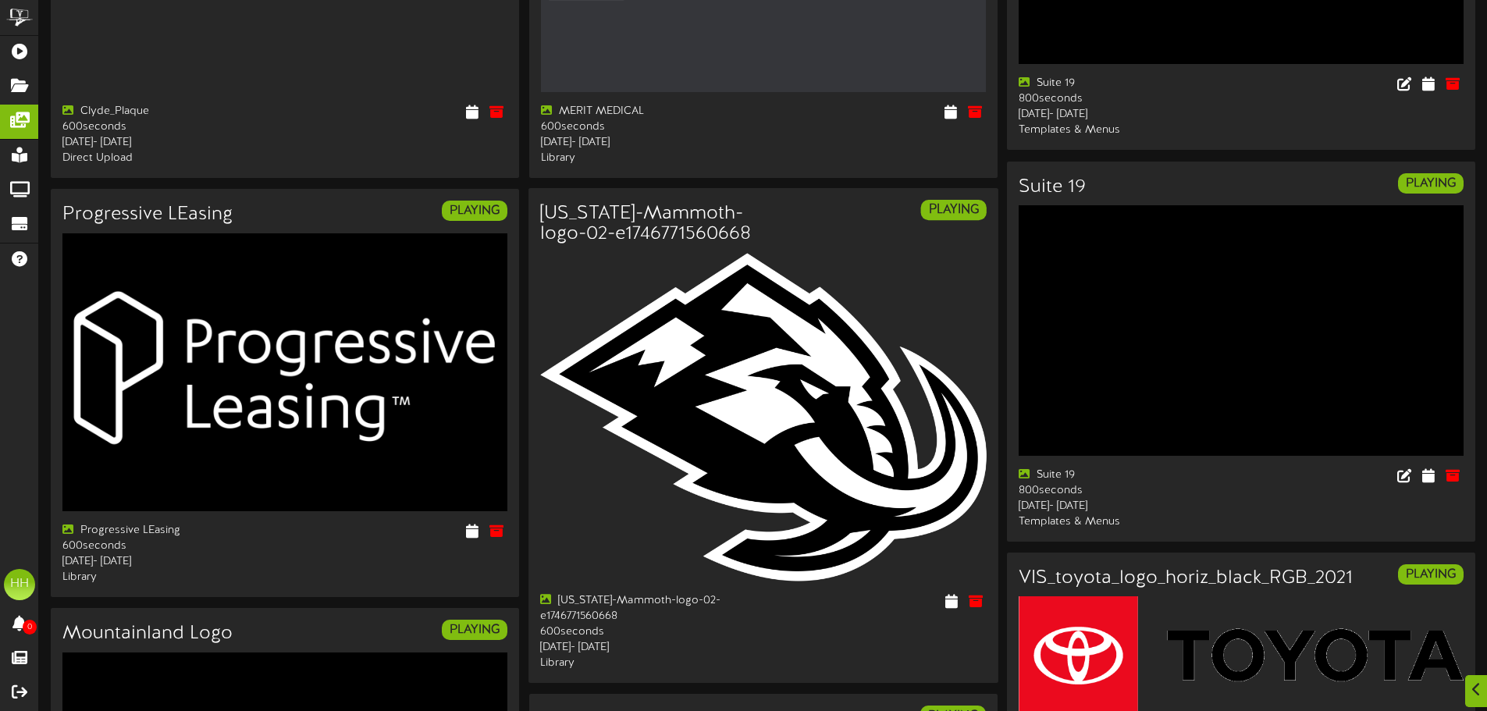
scroll to position [1171, 0]
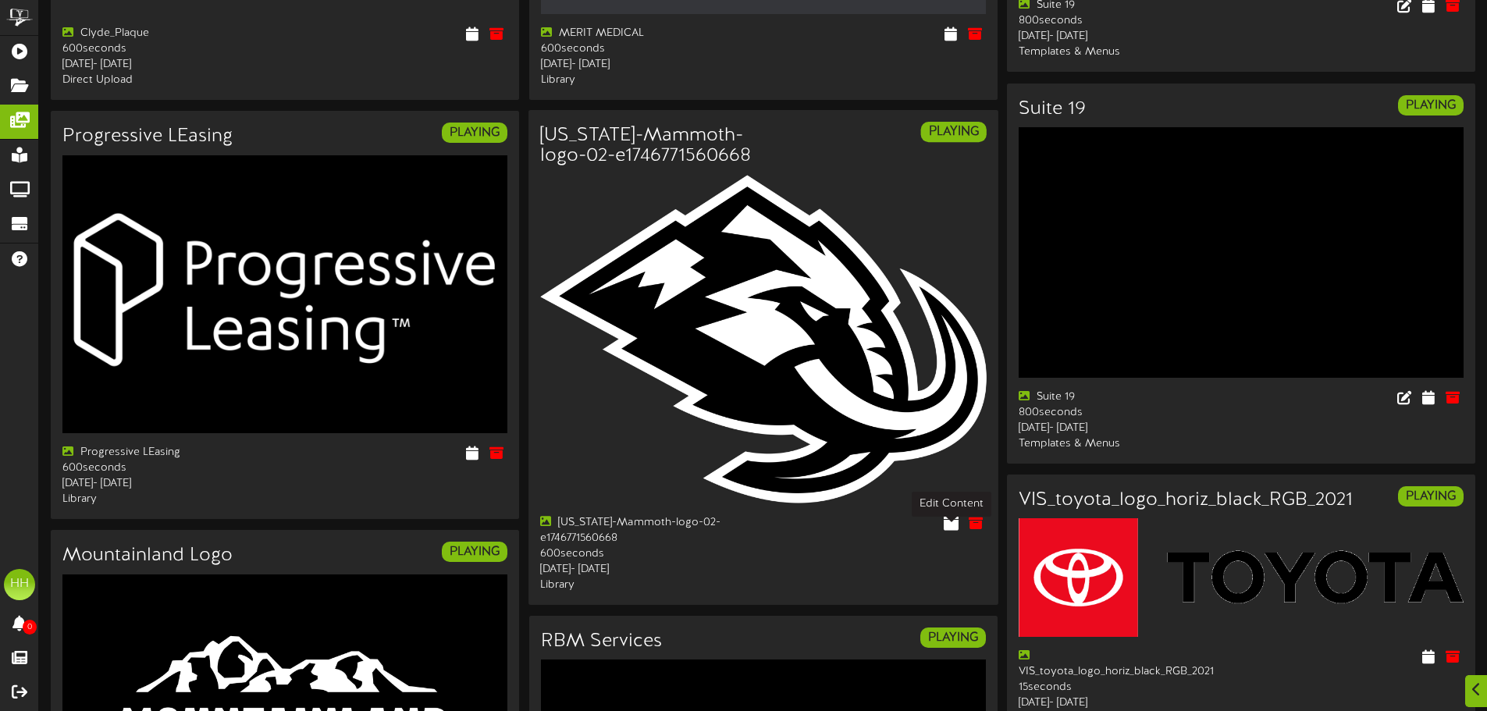
click at [949, 531] on icon at bounding box center [951, 522] width 15 height 17
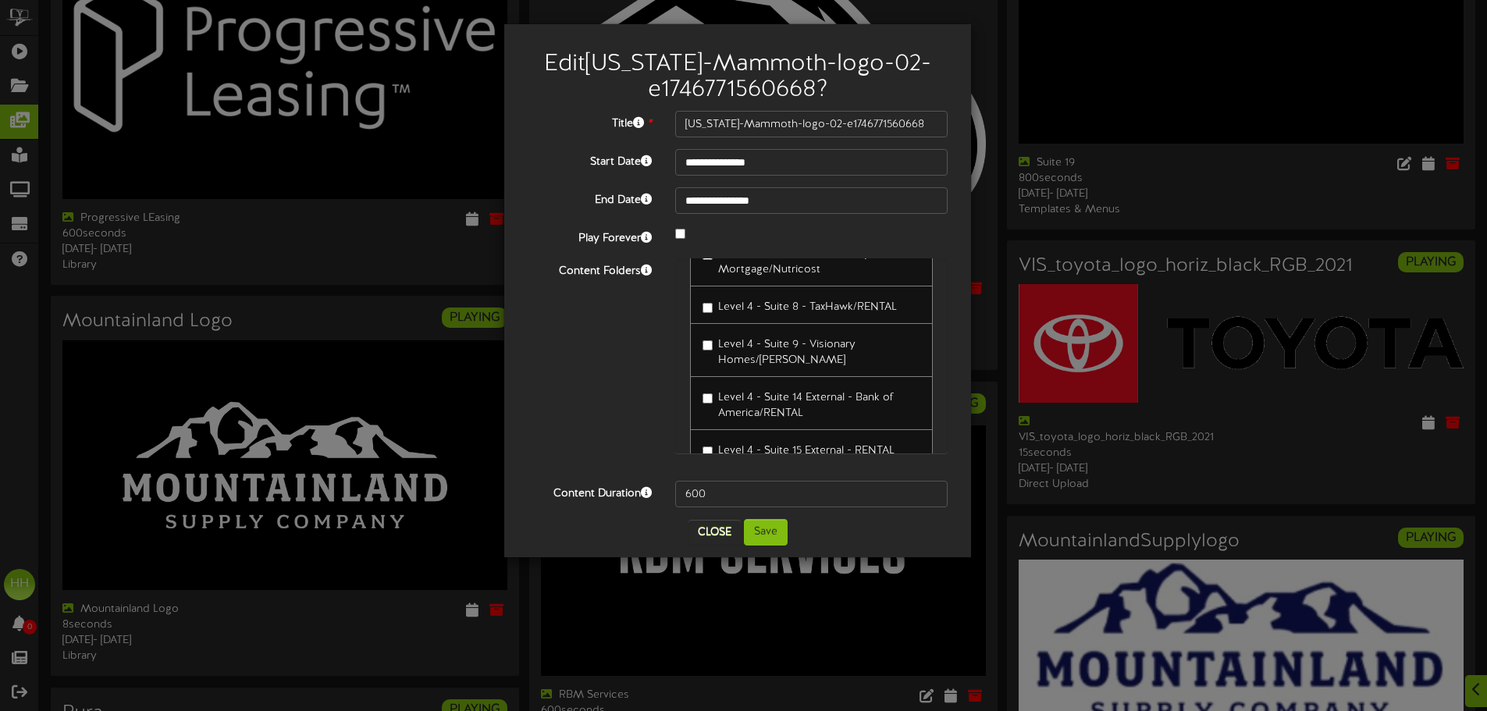
scroll to position [234, 0]
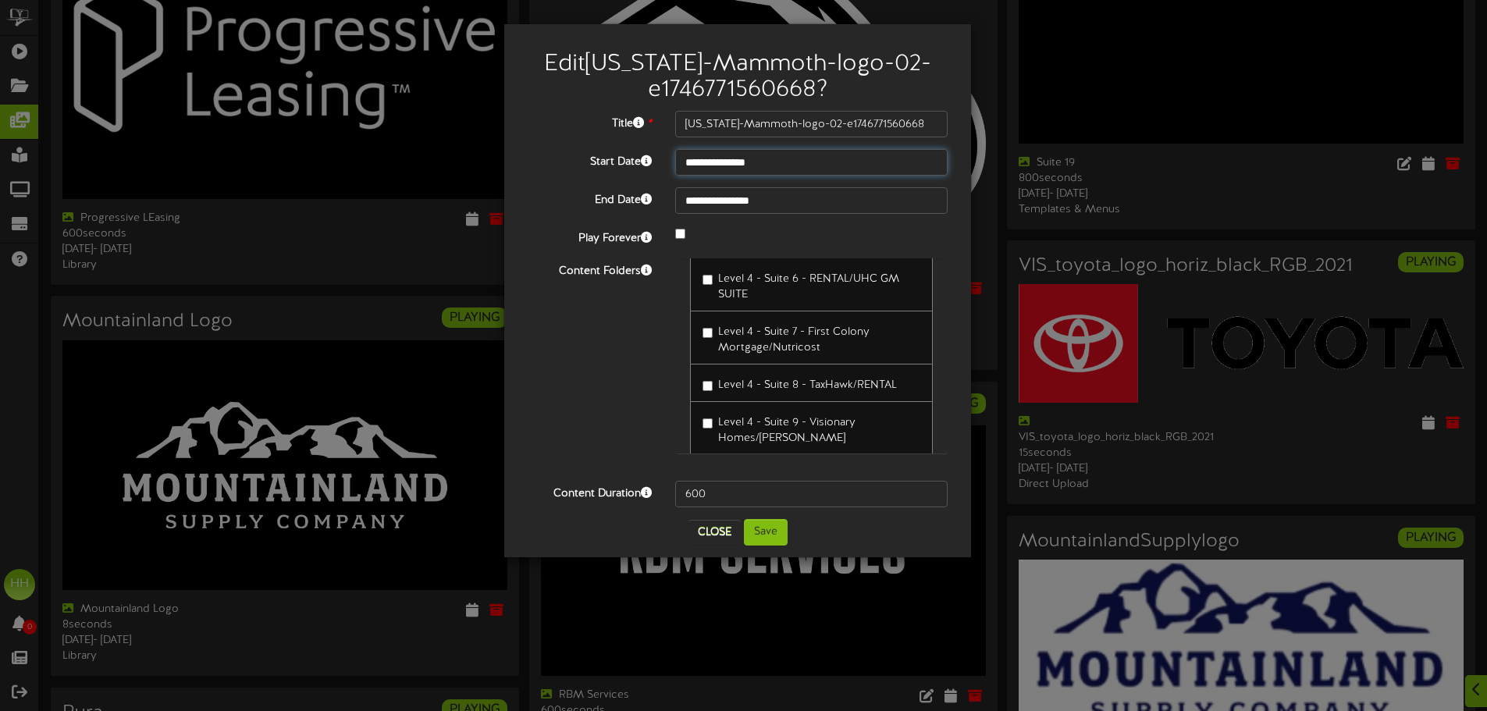
click at [722, 169] on input "**********" at bounding box center [811, 162] width 272 height 27
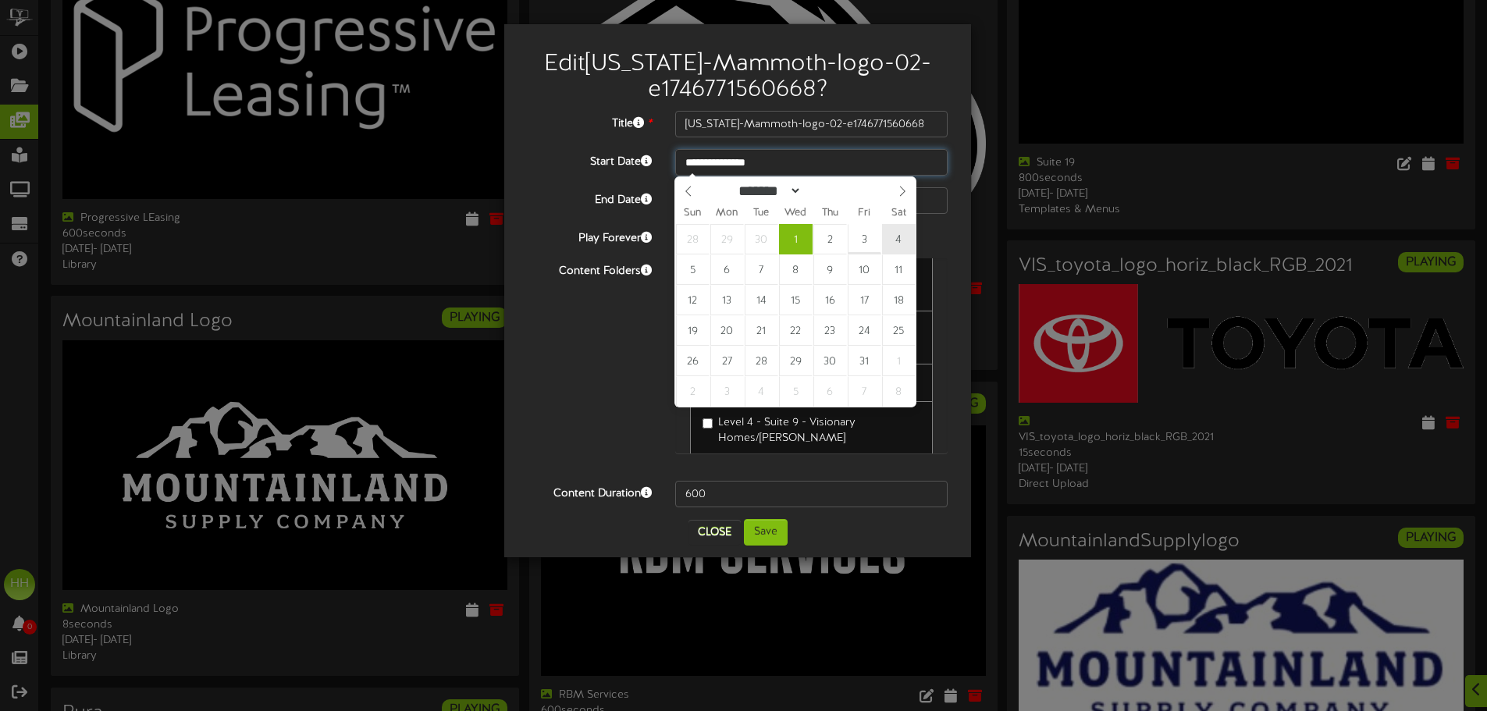
type input "**********"
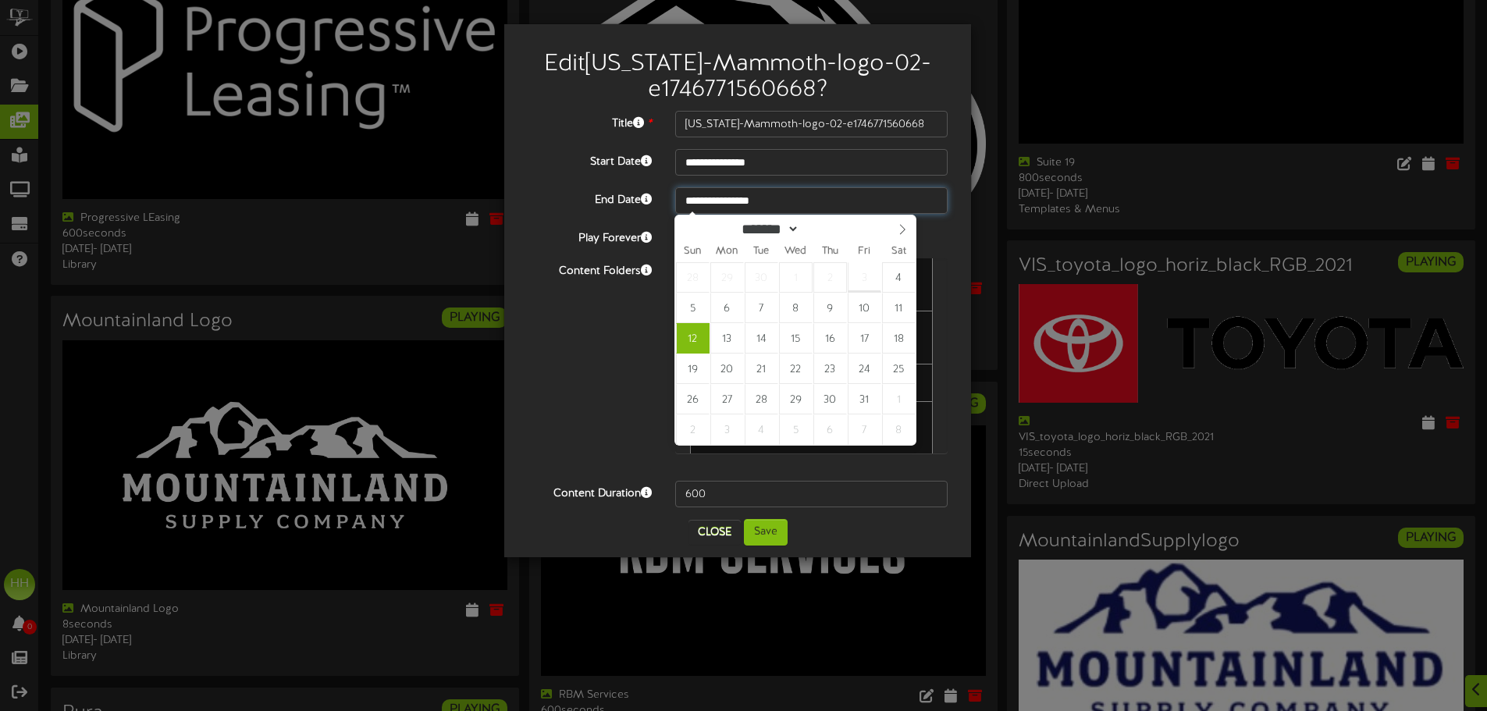
click at [747, 201] on input "**********" at bounding box center [811, 200] width 272 height 27
click at [895, 224] on span at bounding box center [902, 228] width 27 height 27
select select "**"
click at [895, 224] on span at bounding box center [902, 228] width 27 height 27
type input "****"
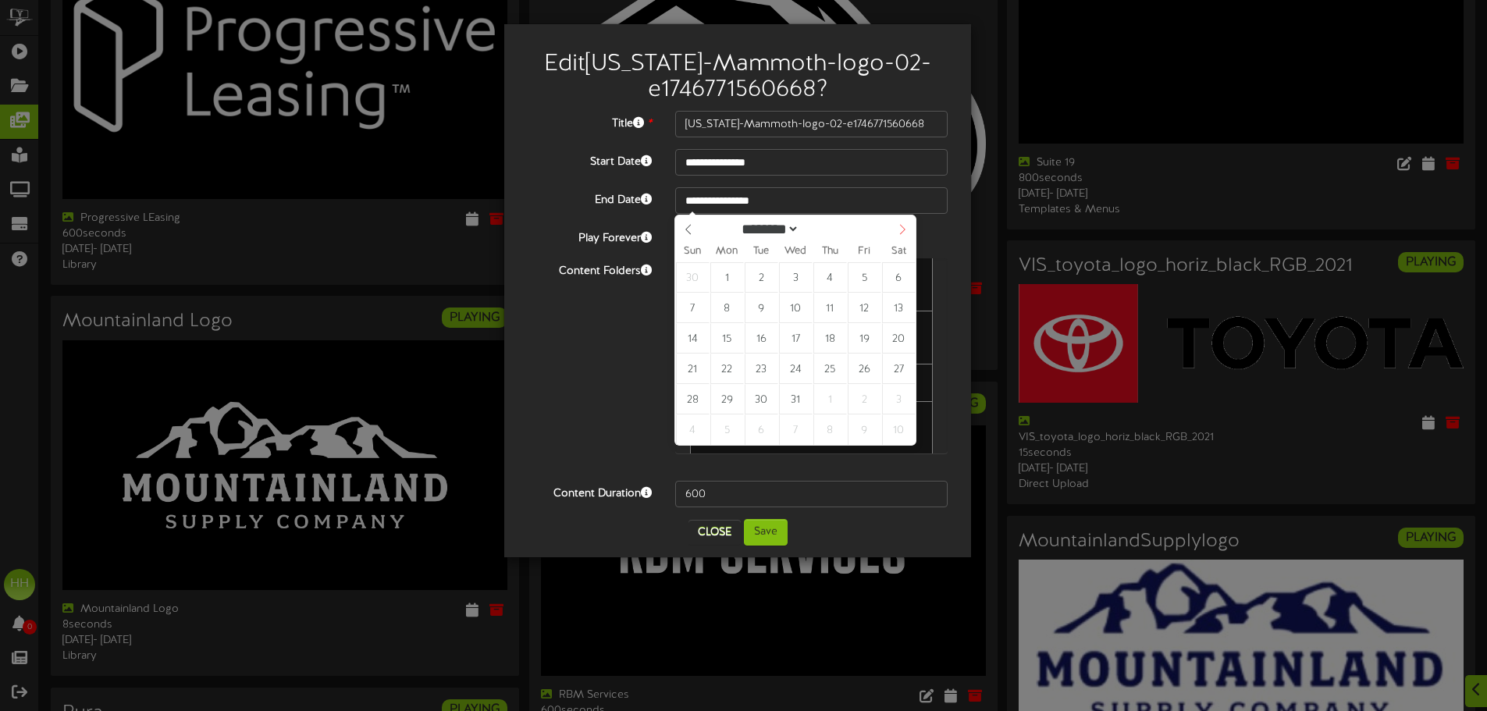
click at [895, 224] on span at bounding box center [902, 228] width 27 height 27
select select "*"
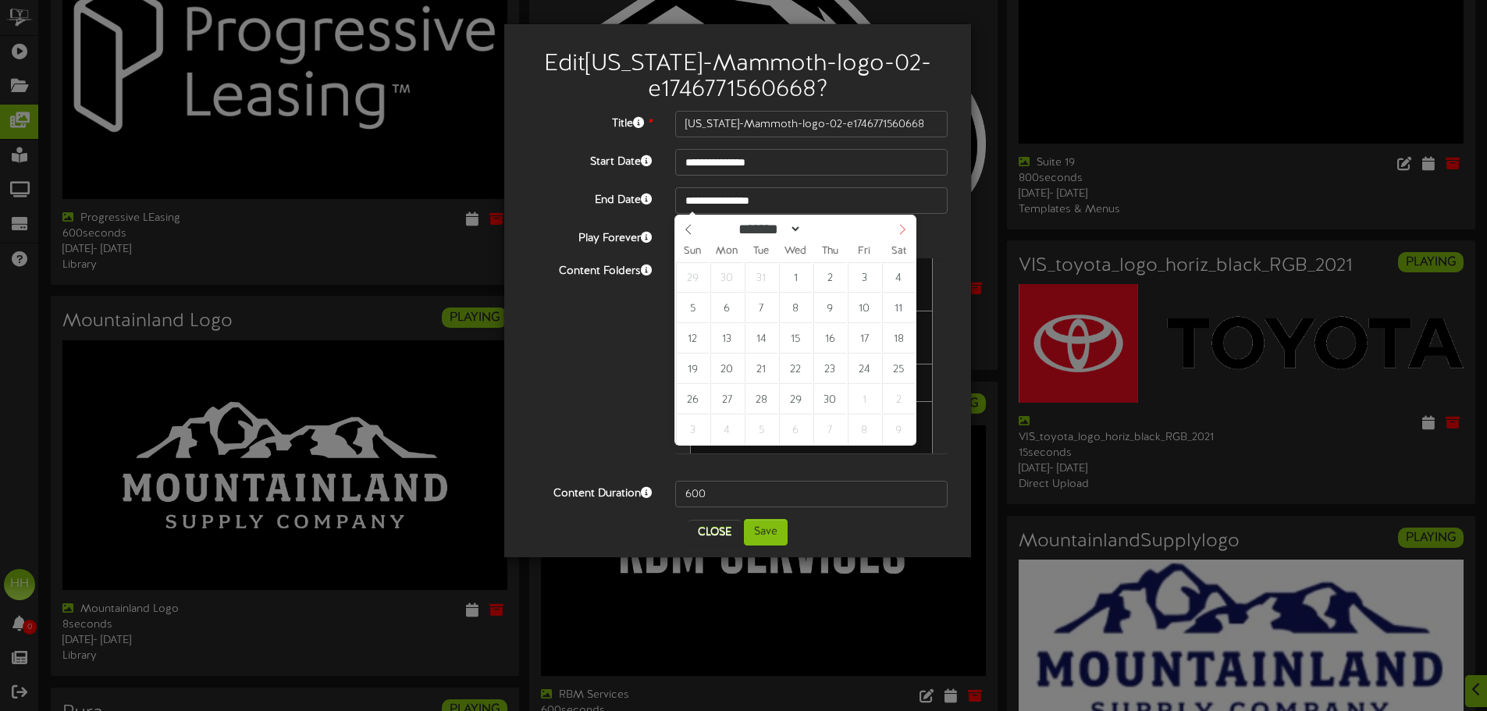
click at [895, 224] on span at bounding box center [902, 228] width 27 height 27
type input "**********"
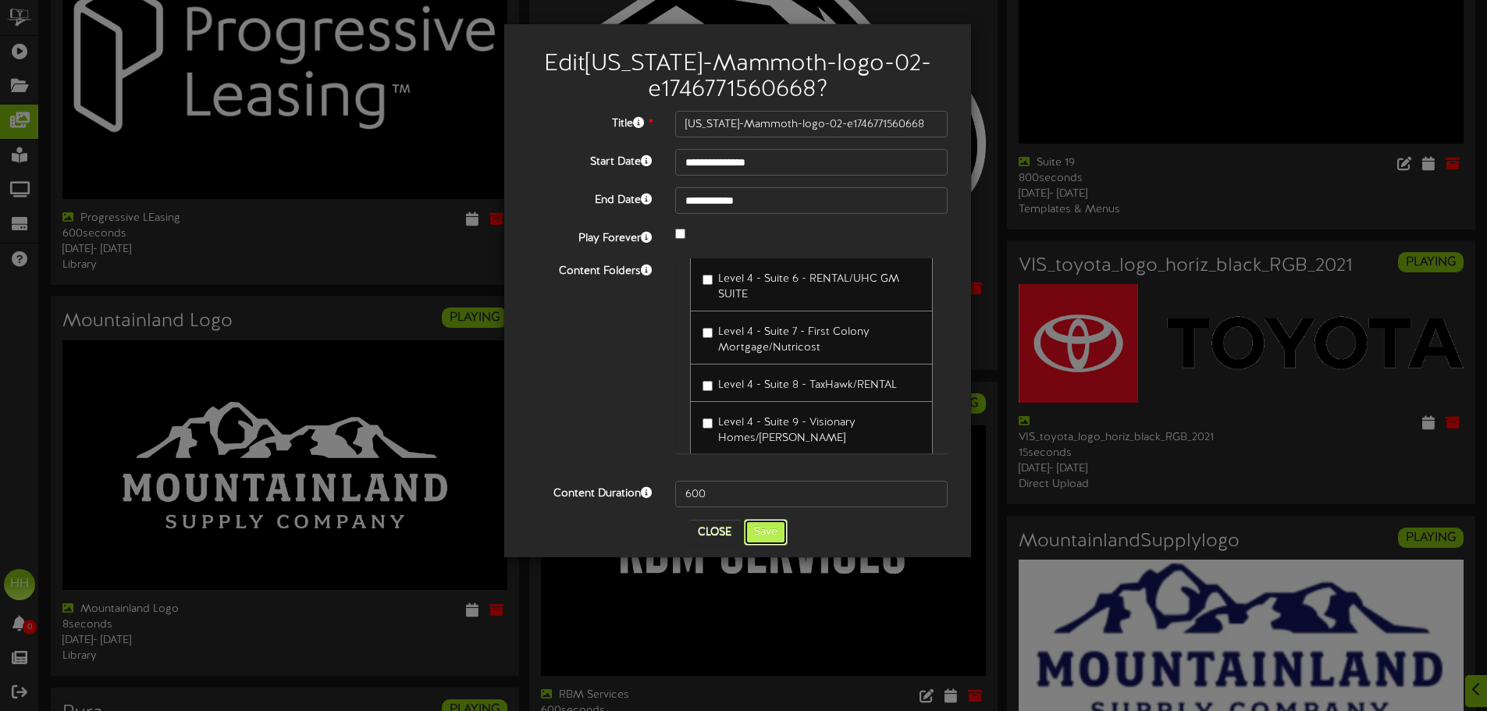
click at [770, 528] on button "Save" at bounding box center [766, 532] width 44 height 27
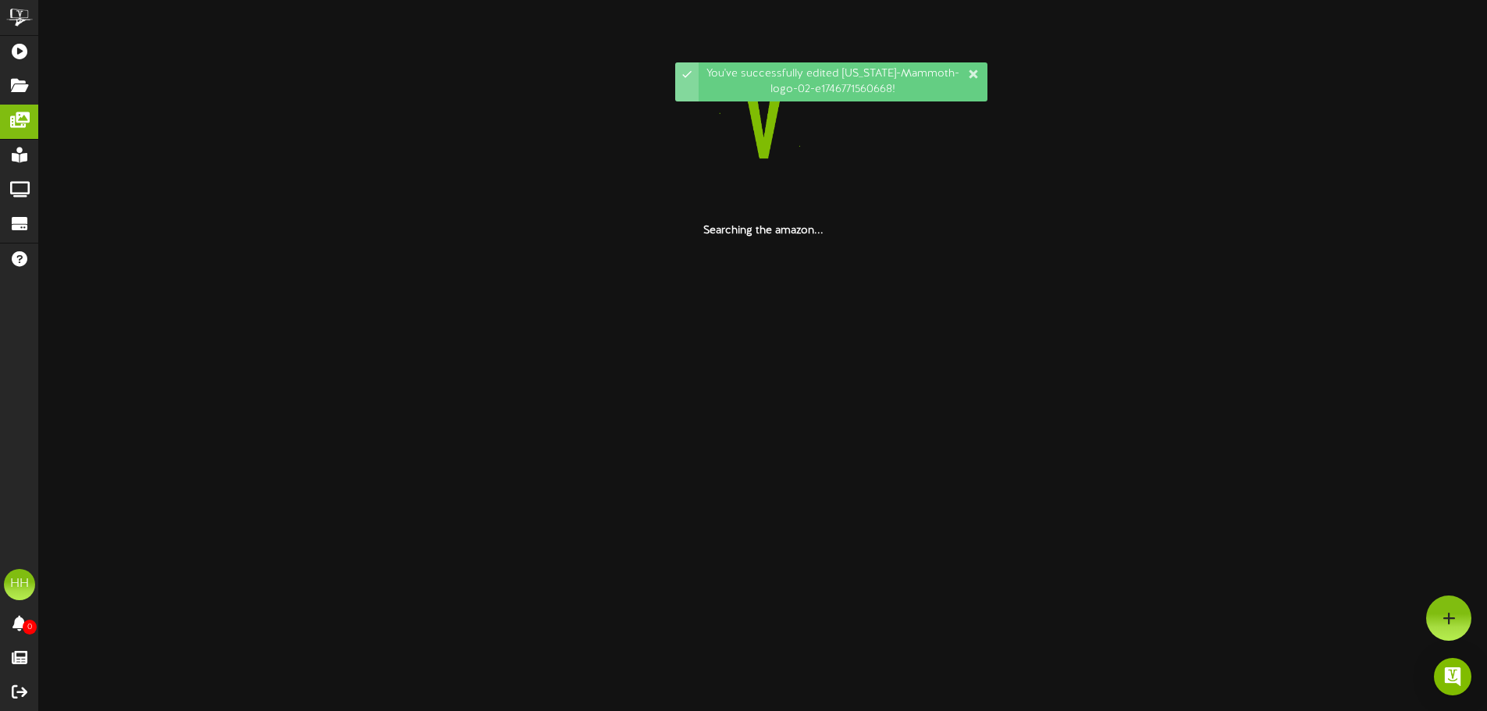
scroll to position [0, 0]
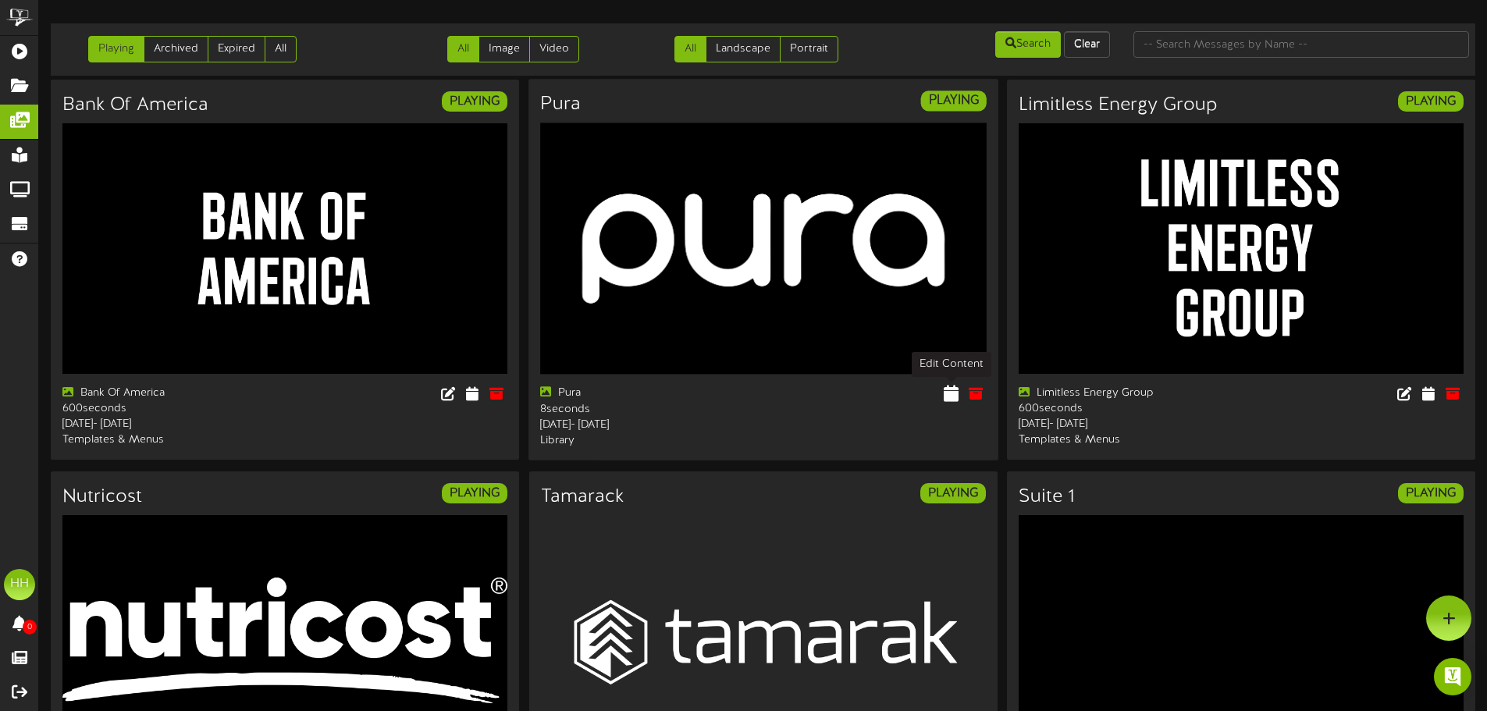
click at [952, 392] on icon at bounding box center [951, 393] width 15 height 17
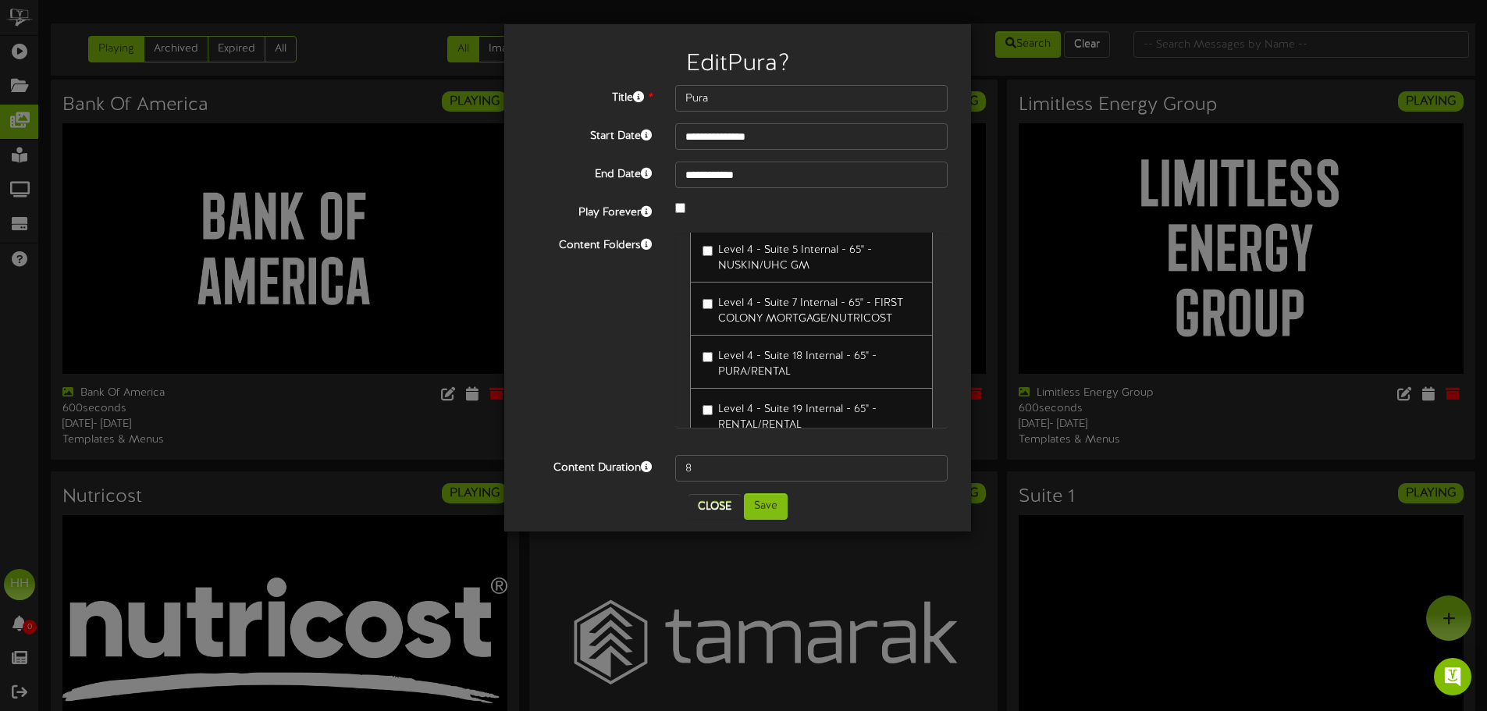
scroll to position [2811, 0]
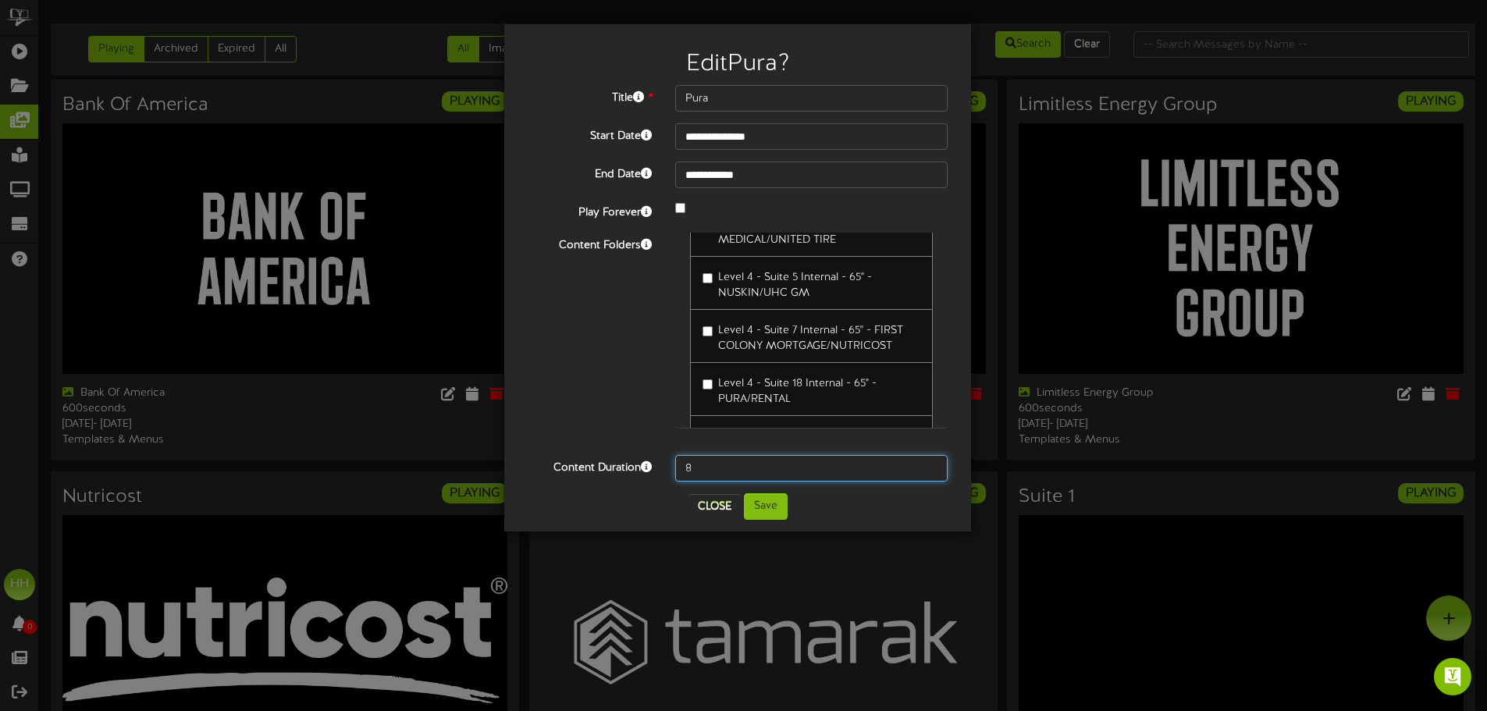
drag, startPoint x: 752, startPoint y: 466, endPoint x: 571, endPoint y: 471, distance: 181.2
click at [571, 471] on div "Content Duration 8" at bounding box center [737, 468] width 443 height 27
type input "600"
click at [780, 504] on button "Save" at bounding box center [766, 506] width 44 height 27
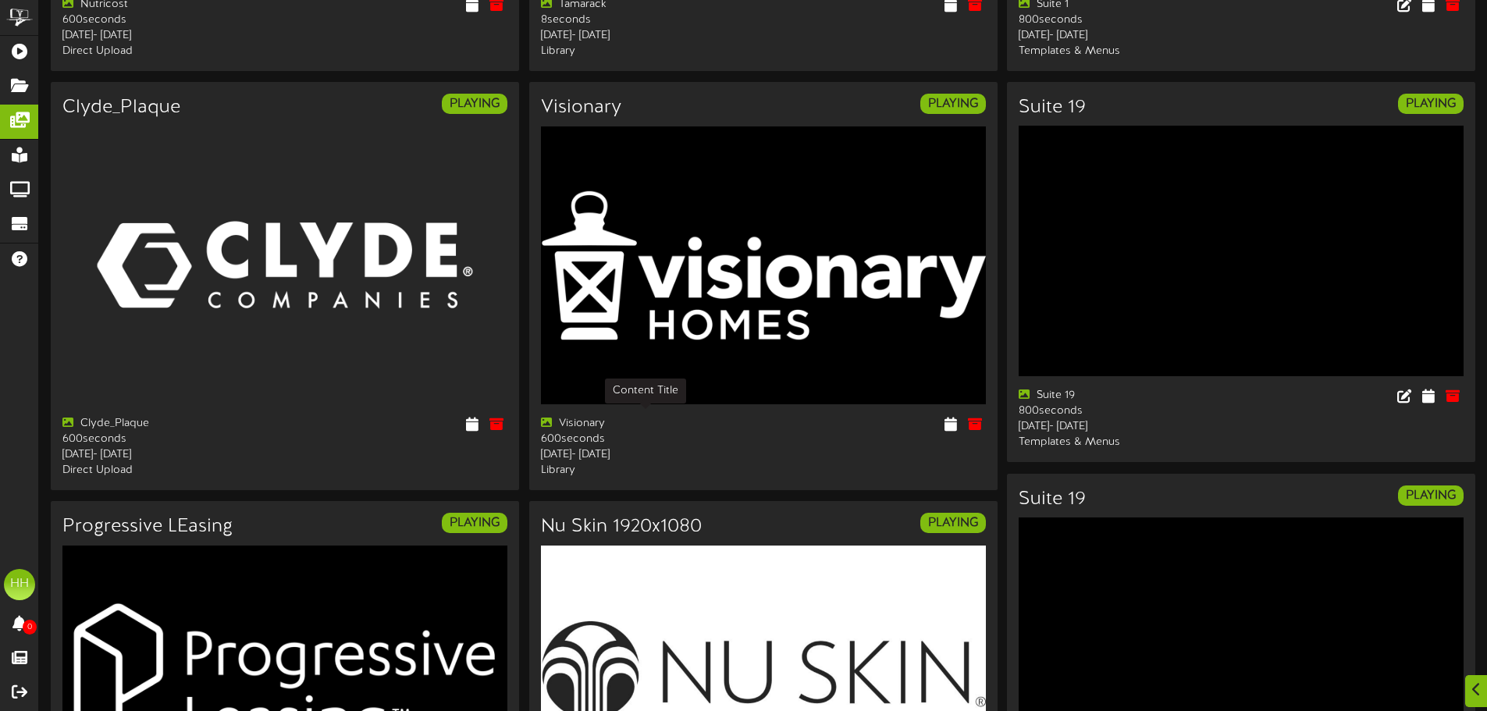
scroll to position [1093, 0]
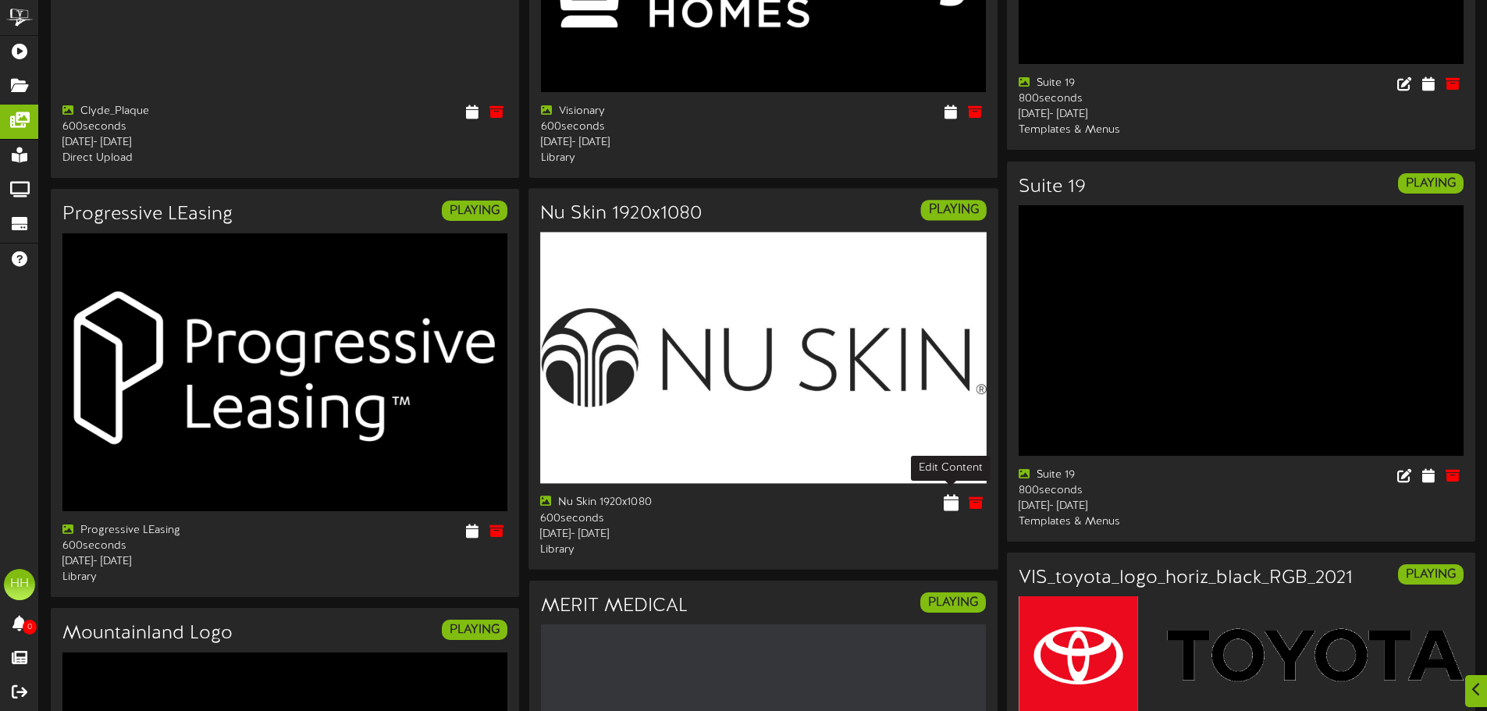
click at [949, 494] on icon at bounding box center [951, 502] width 15 height 17
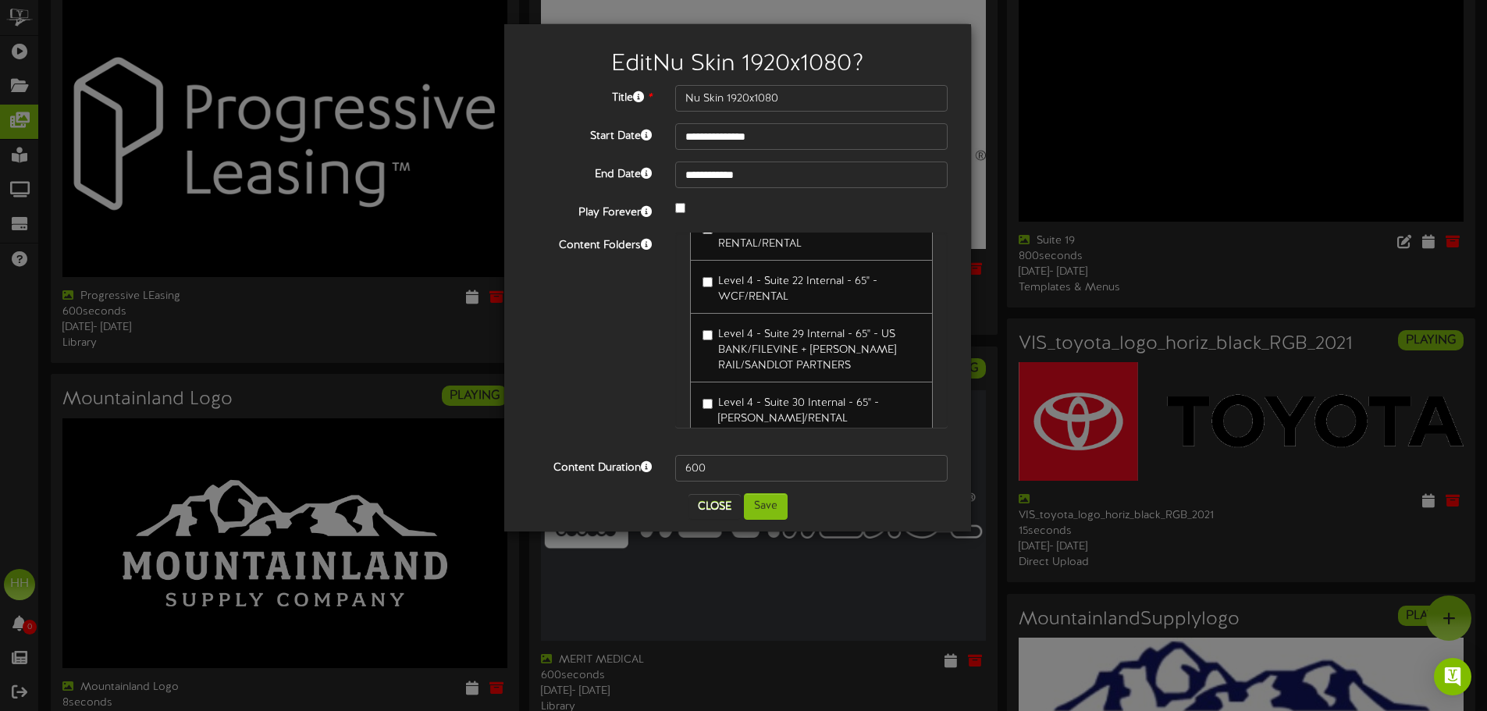
scroll to position [2785, 0]
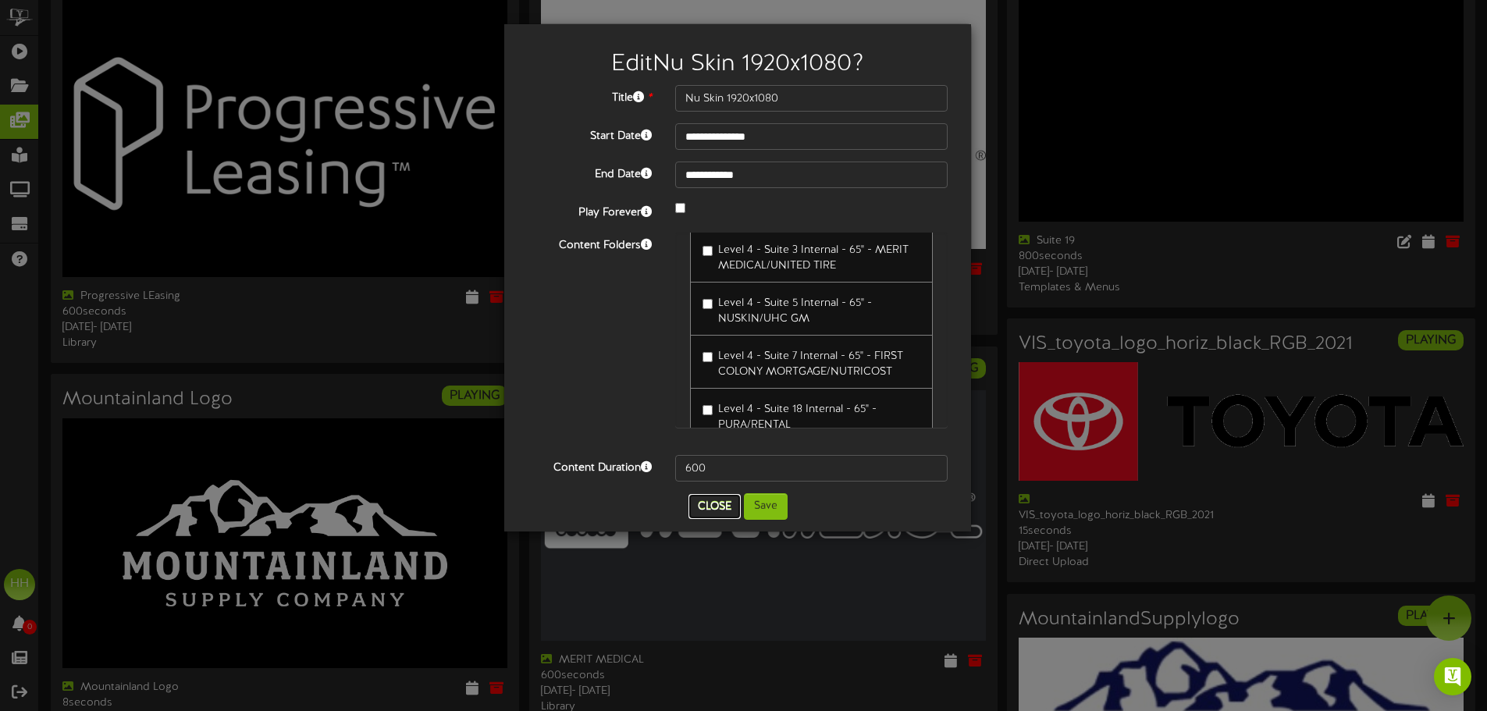
click at [711, 506] on button "Close" at bounding box center [715, 506] width 52 height 25
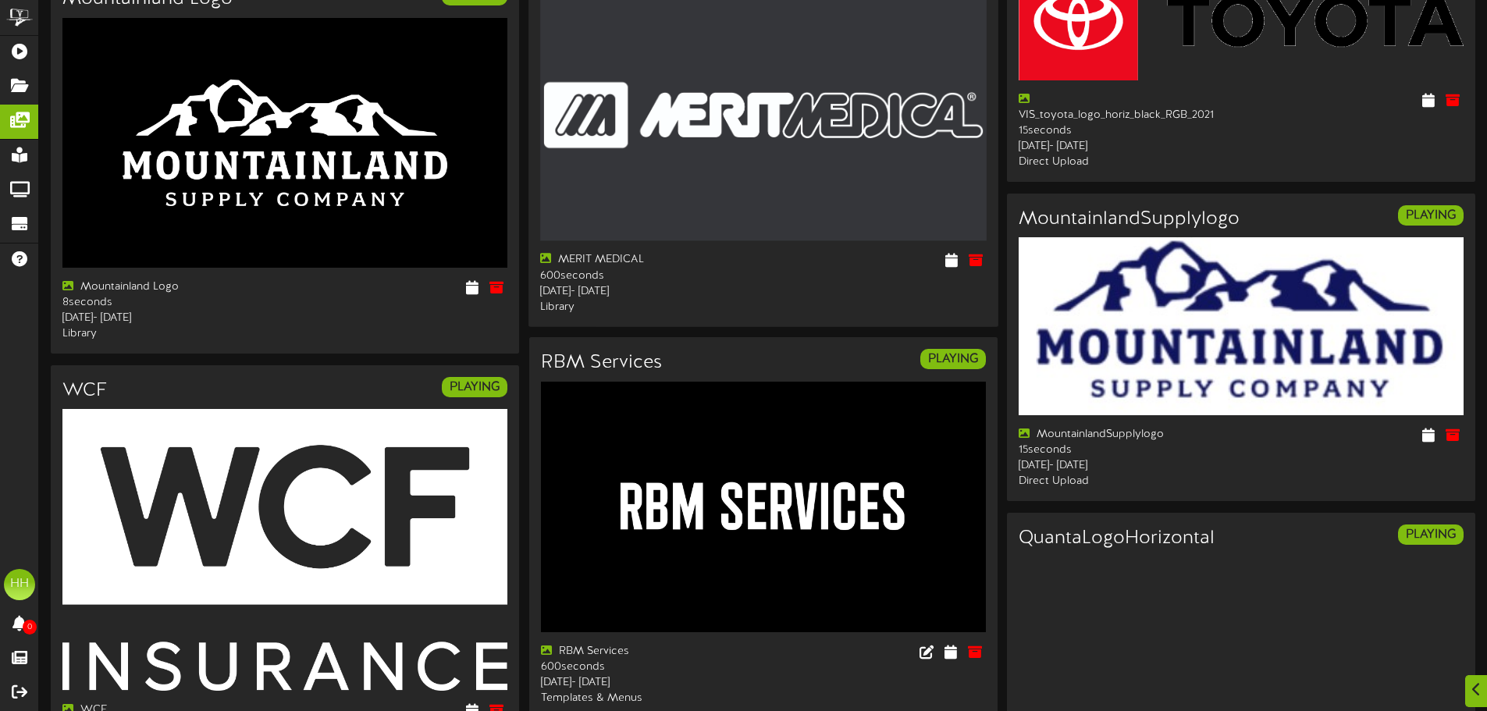
scroll to position [1873, 0]
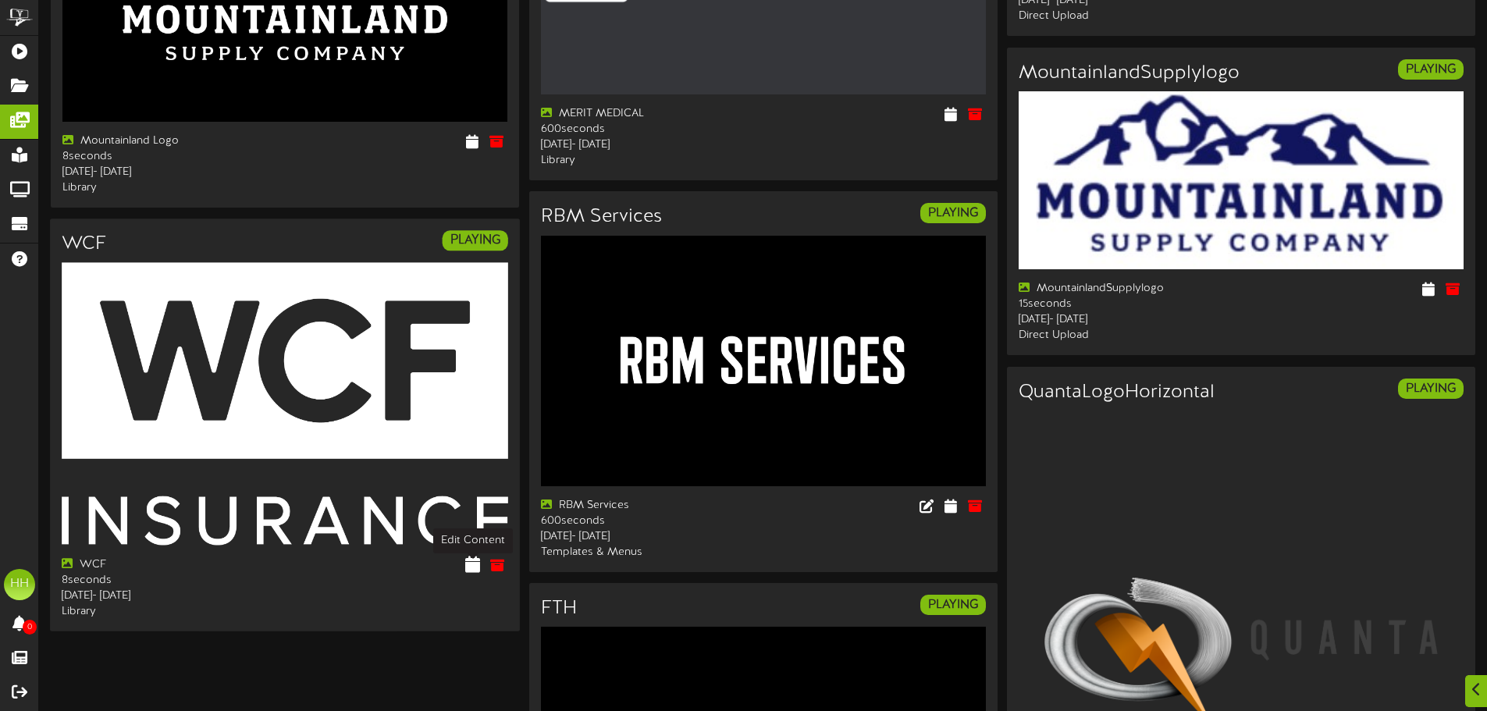
click at [475, 568] on icon at bounding box center [472, 564] width 15 height 17
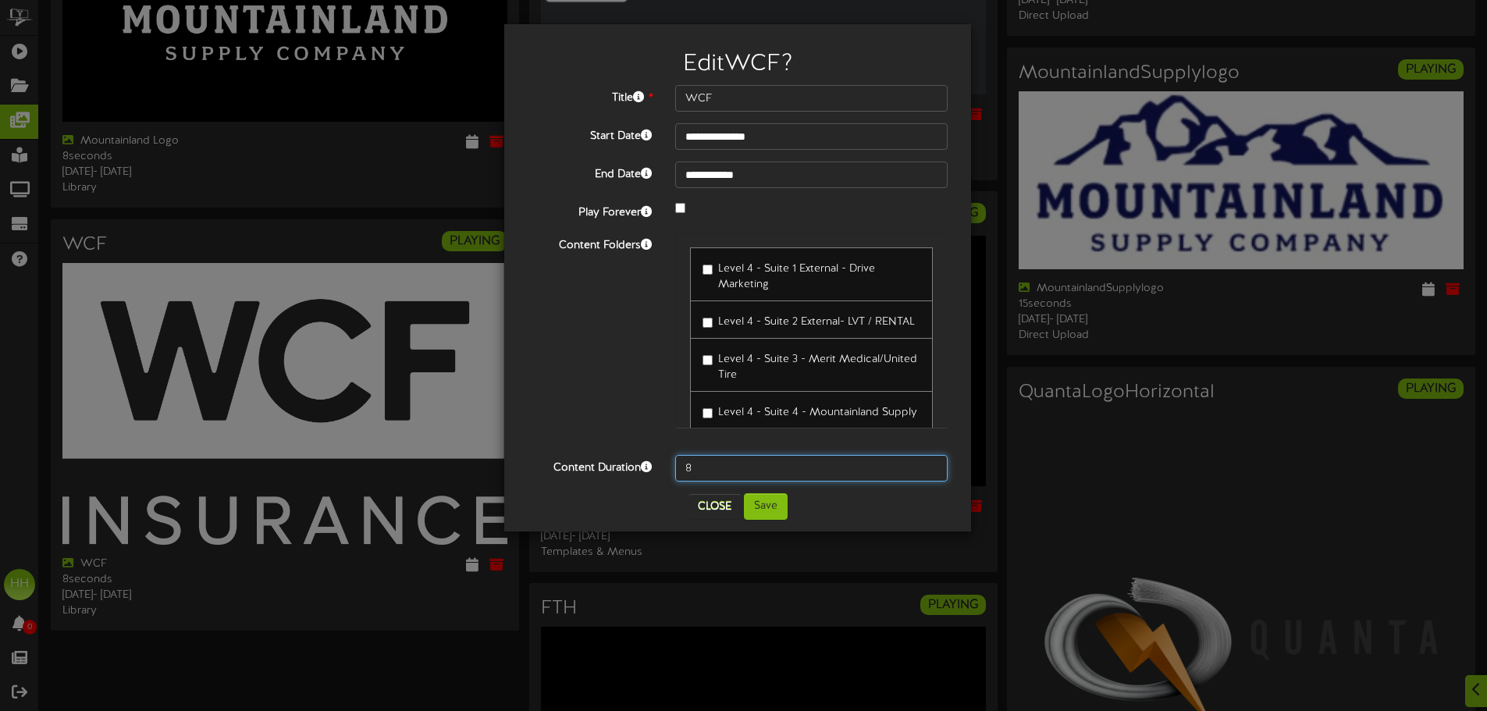
drag, startPoint x: 710, startPoint y: 466, endPoint x: 617, endPoint y: 463, distance: 92.9
click at [617, 463] on div "Content Duration 8" at bounding box center [737, 468] width 443 height 27
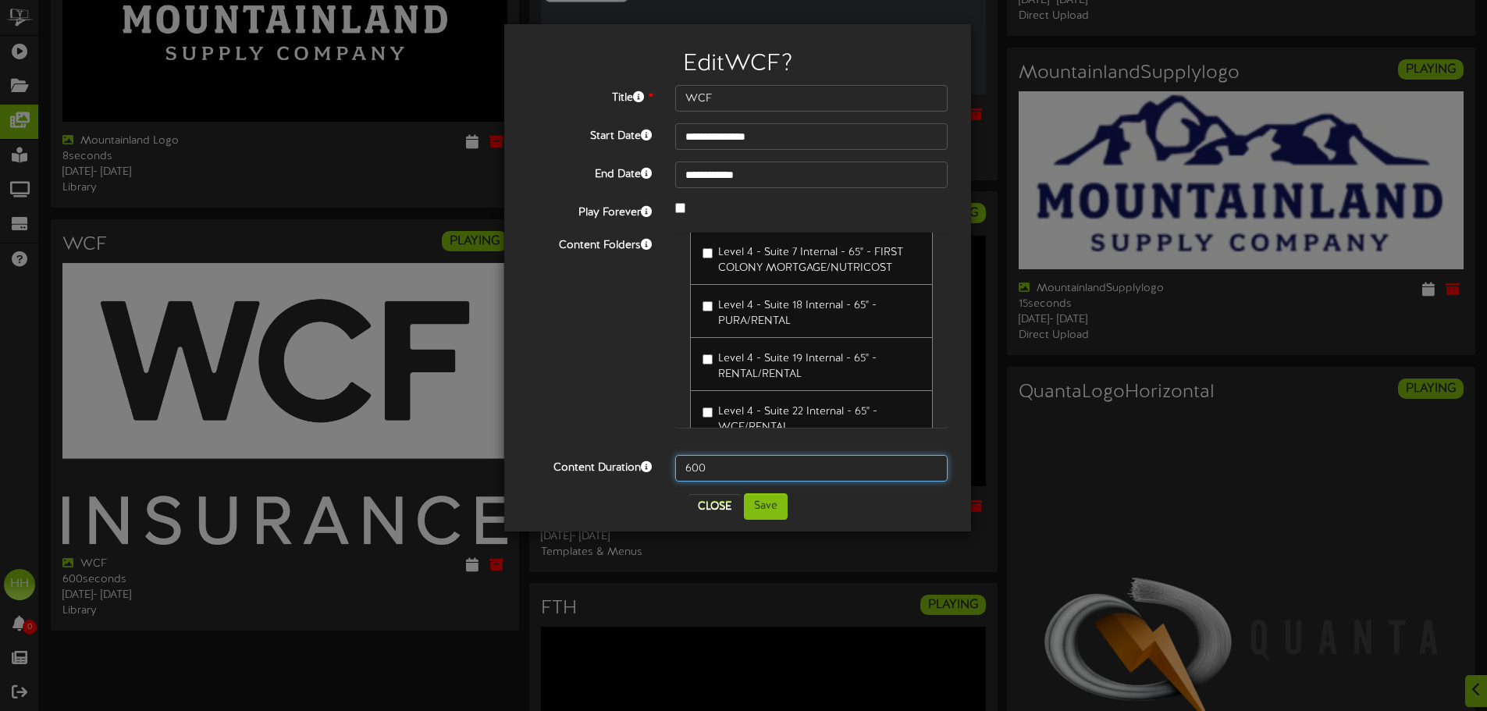
scroll to position [2967, 0]
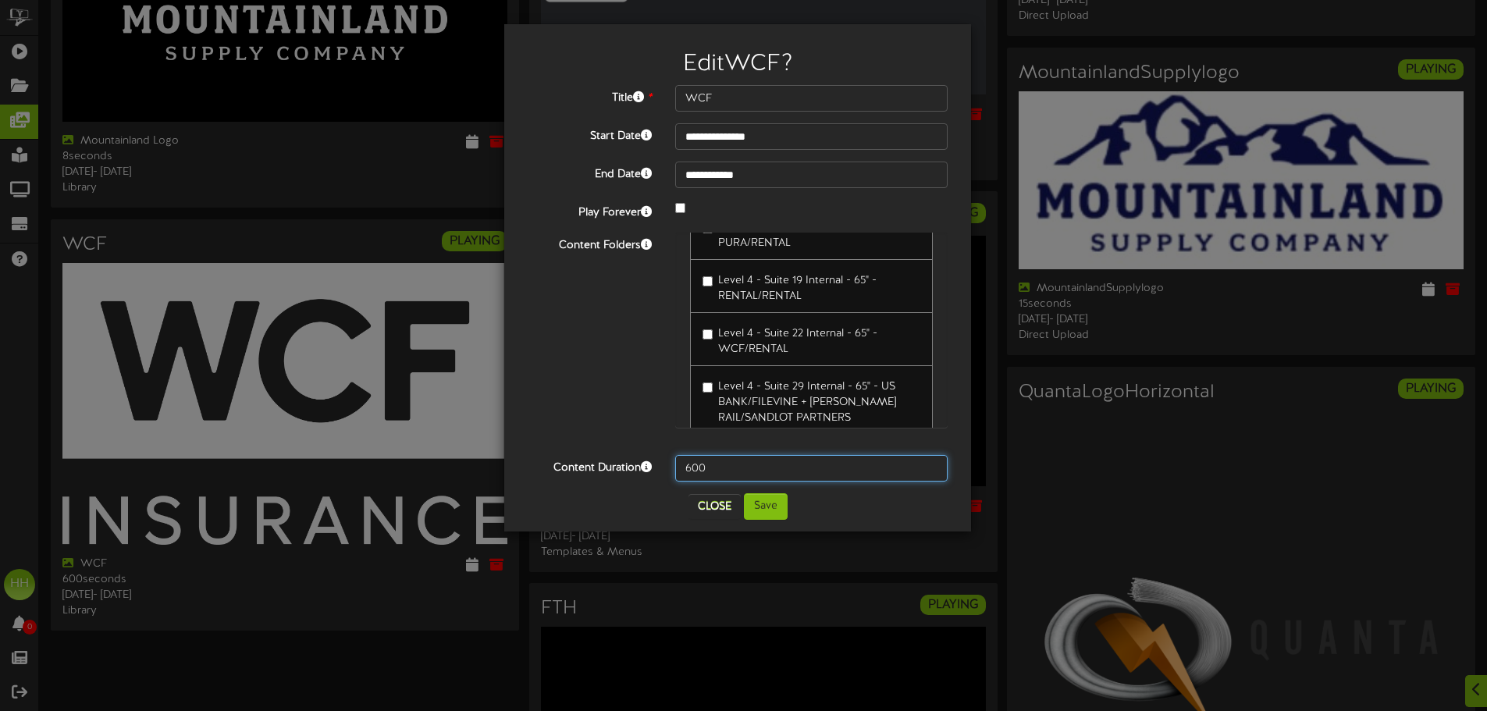
type input "600"
click at [770, 507] on button "Save" at bounding box center [766, 506] width 44 height 27
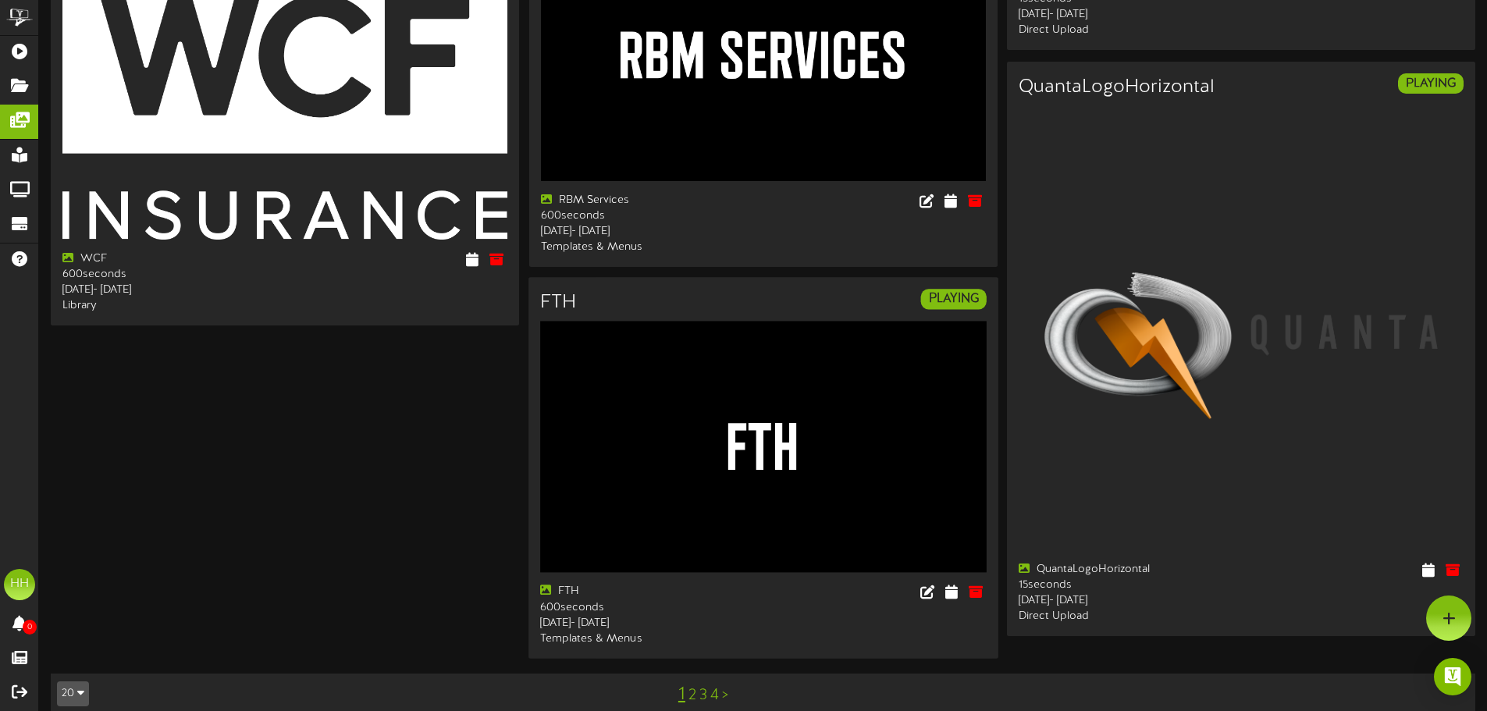
scroll to position [2077, 0]
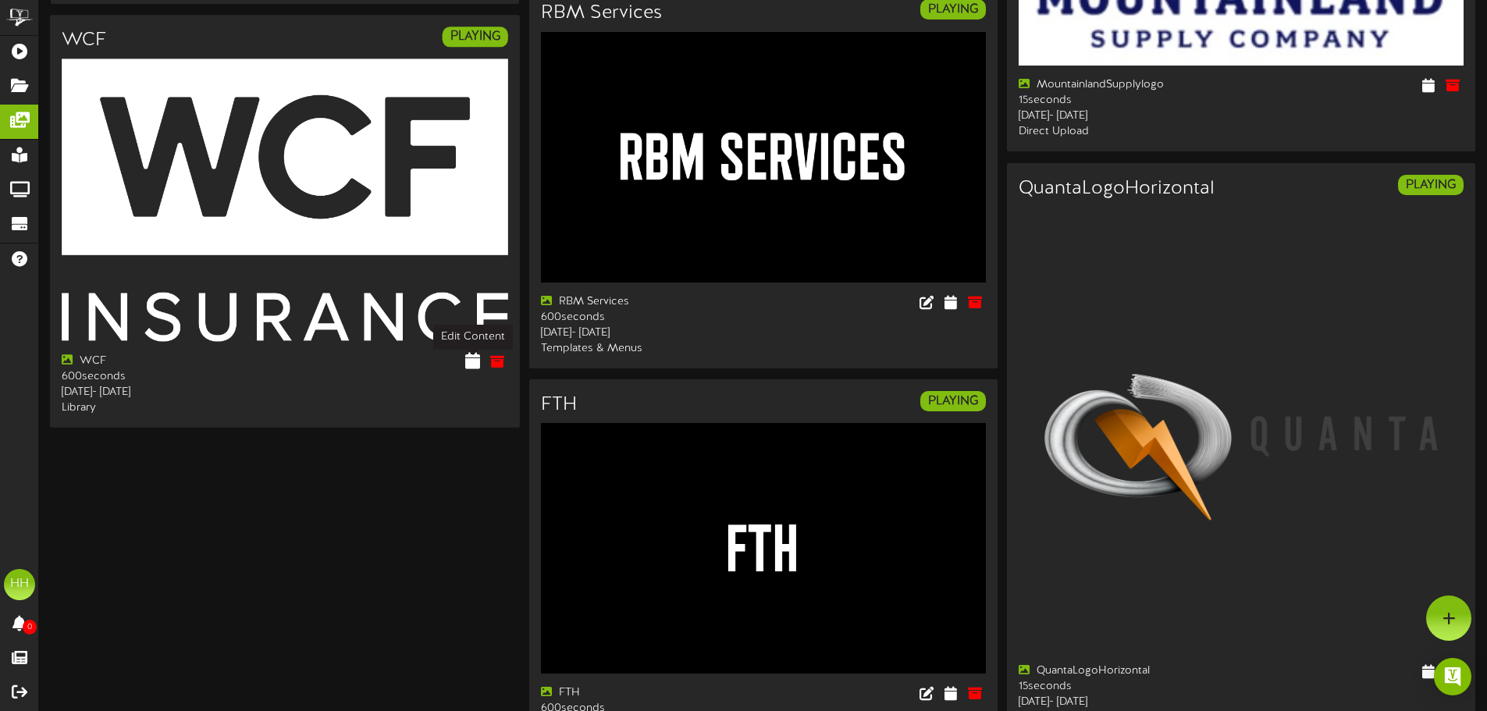
click at [471, 365] on icon at bounding box center [472, 360] width 15 height 17
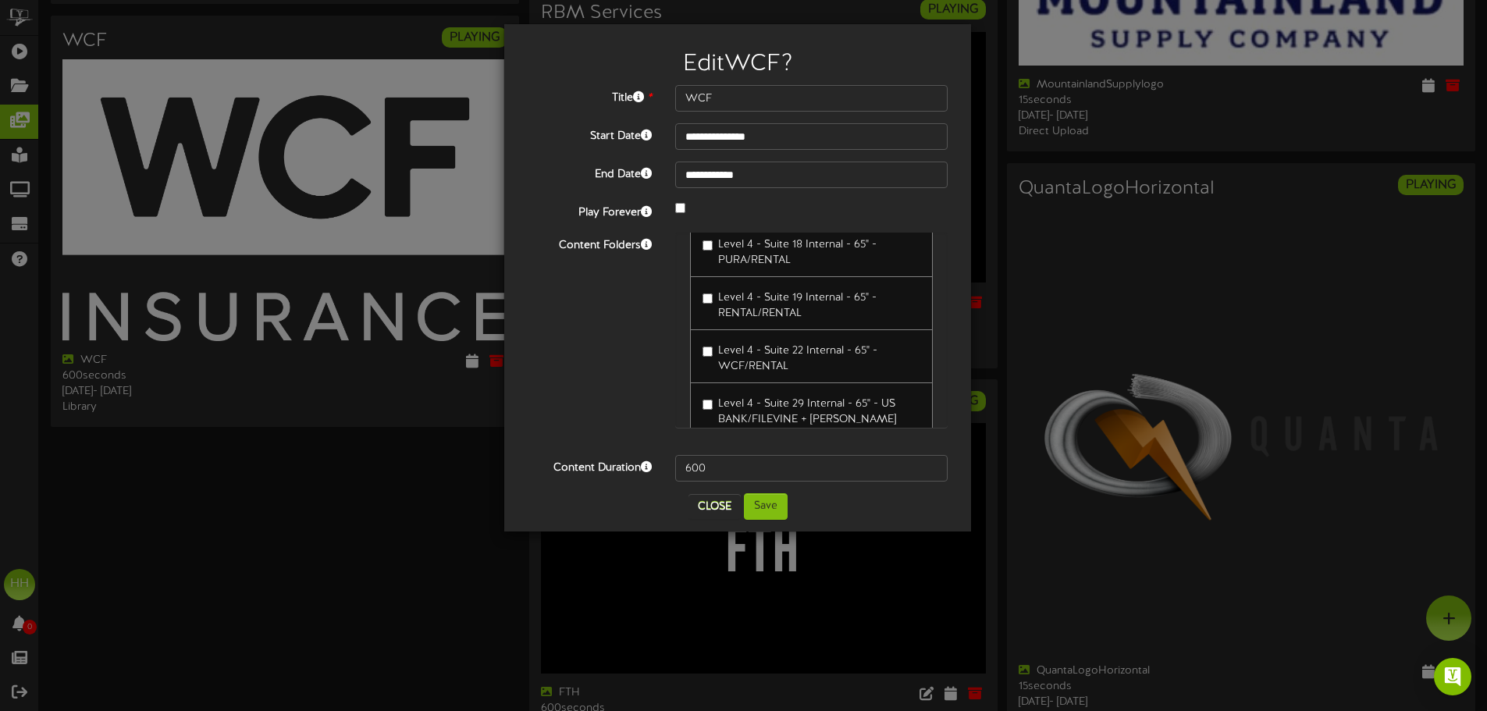
scroll to position [2966, 0]
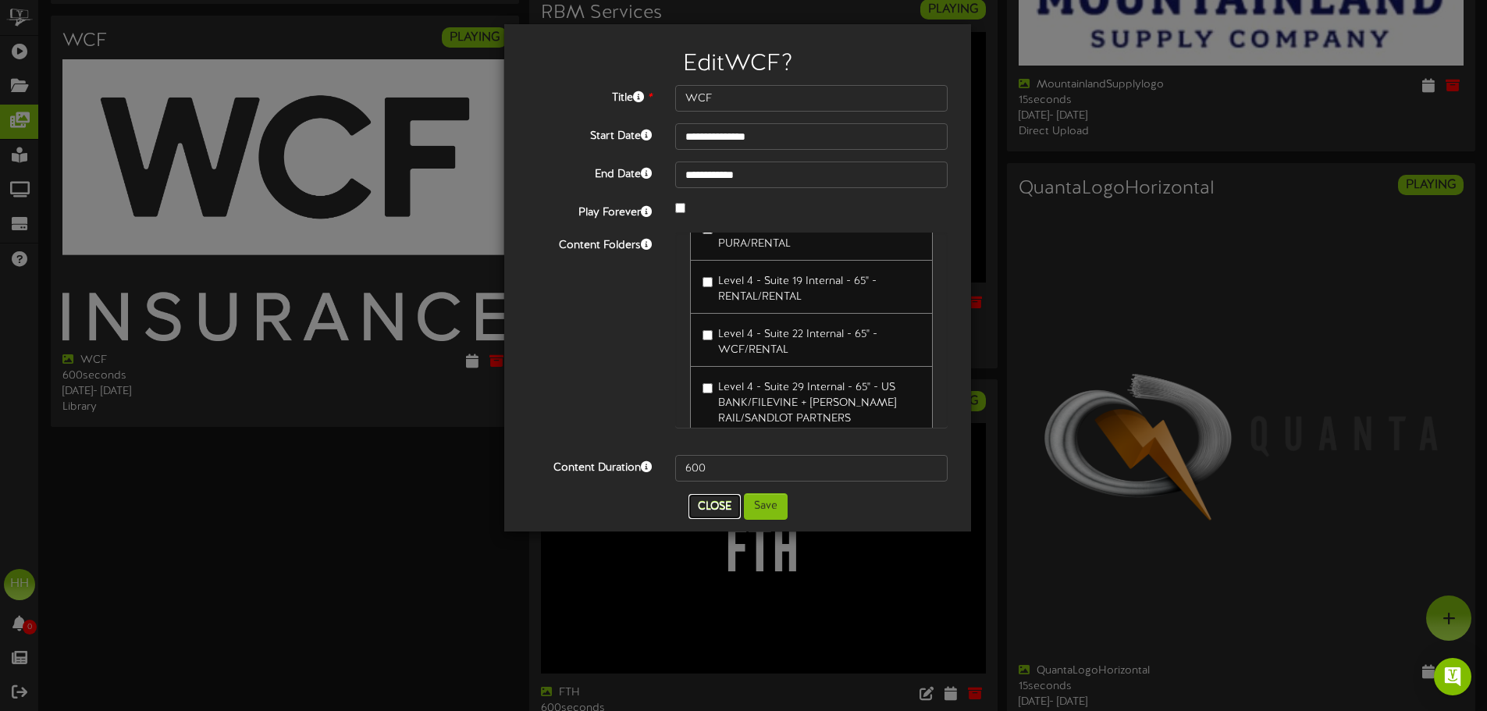
click at [721, 507] on button "Close" at bounding box center [715, 506] width 52 height 25
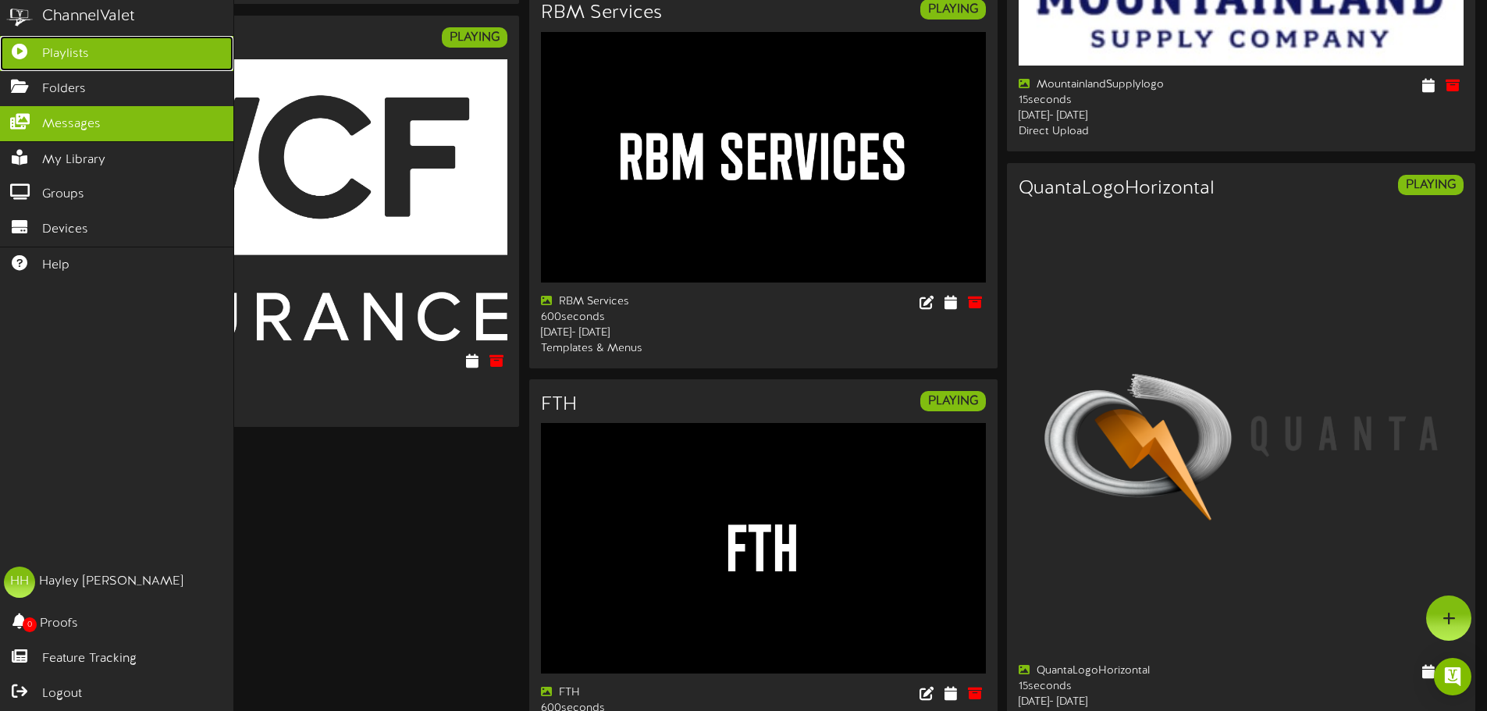
click at [62, 53] on span "Playlists" at bounding box center [65, 54] width 47 height 18
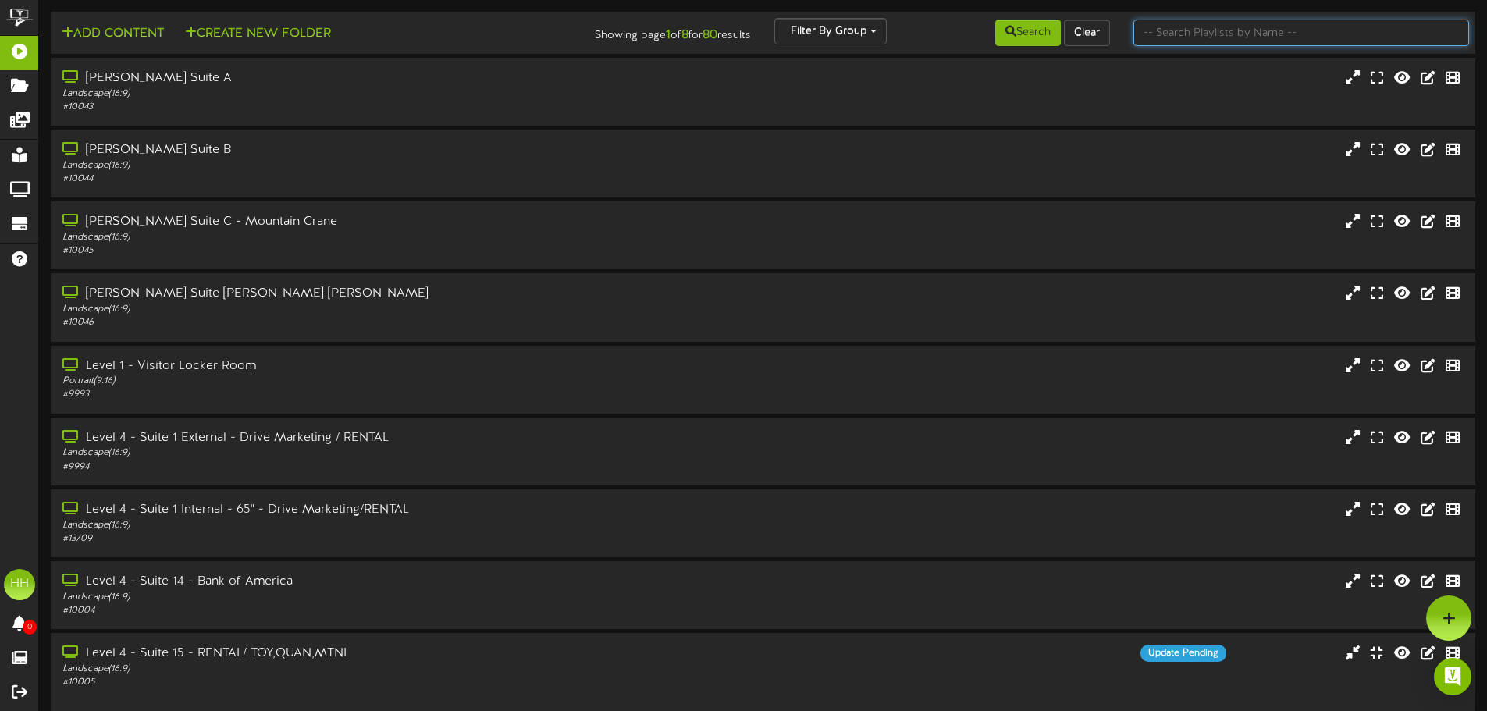
click at [1221, 27] on input "text" at bounding box center [1301, 33] width 336 height 27
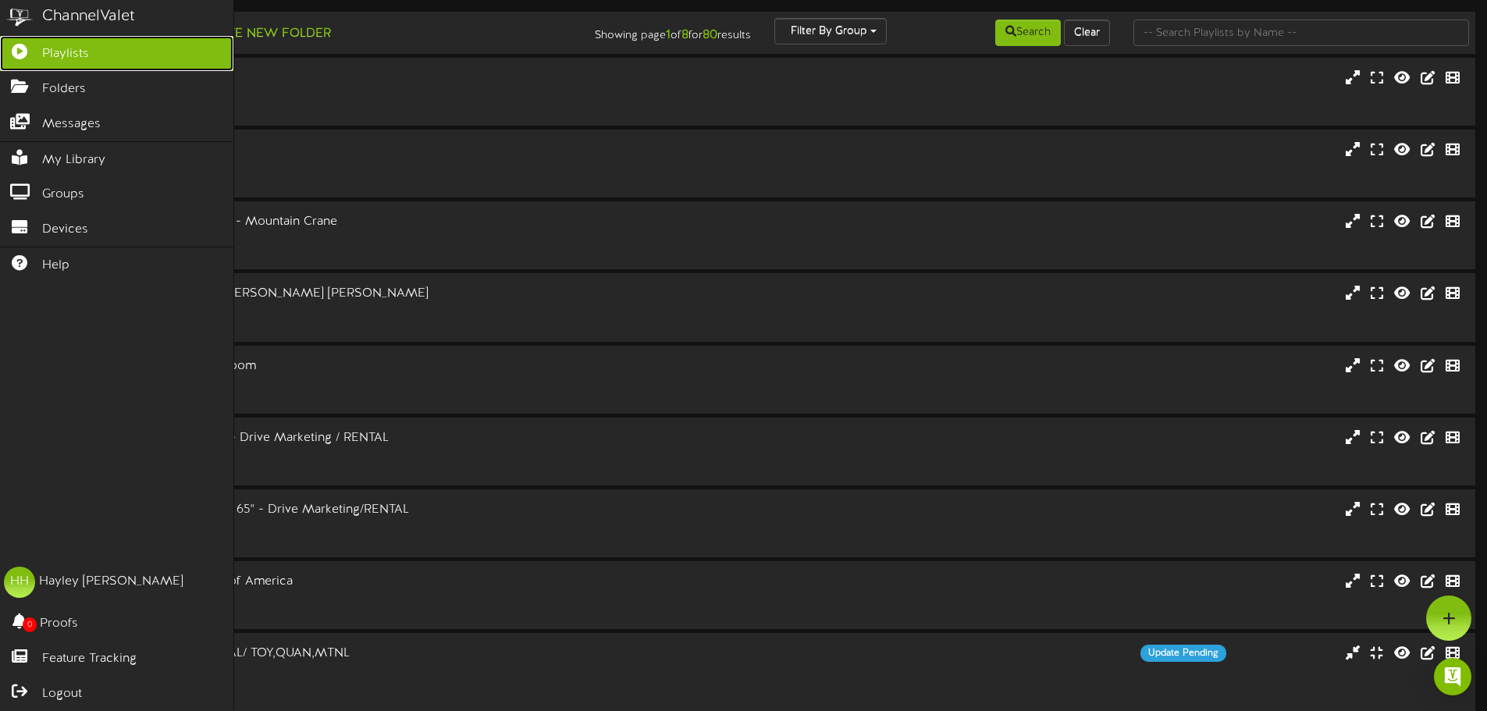
click at [94, 67] on link "Playlists" at bounding box center [116, 53] width 233 height 35
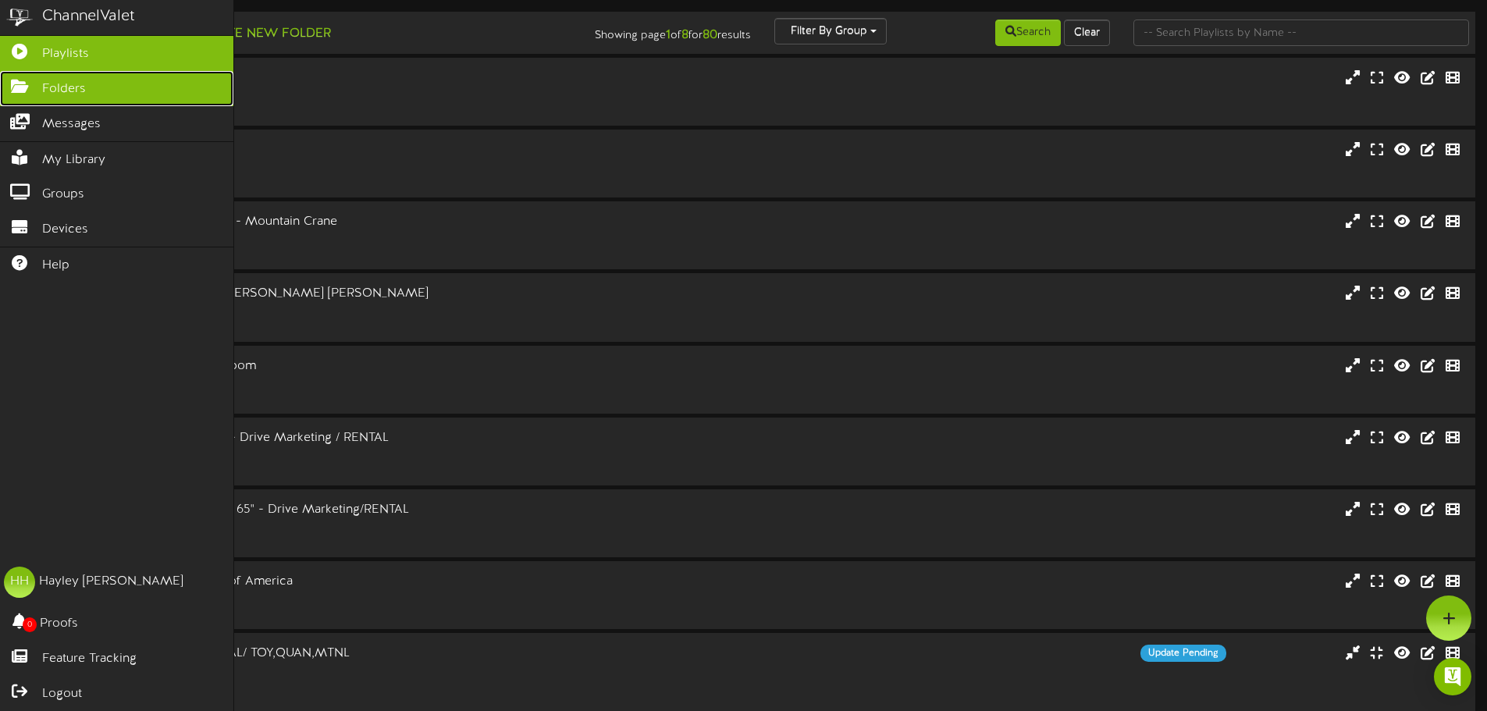
click at [75, 75] on link "Folders" at bounding box center [116, 88] width 233 height 35
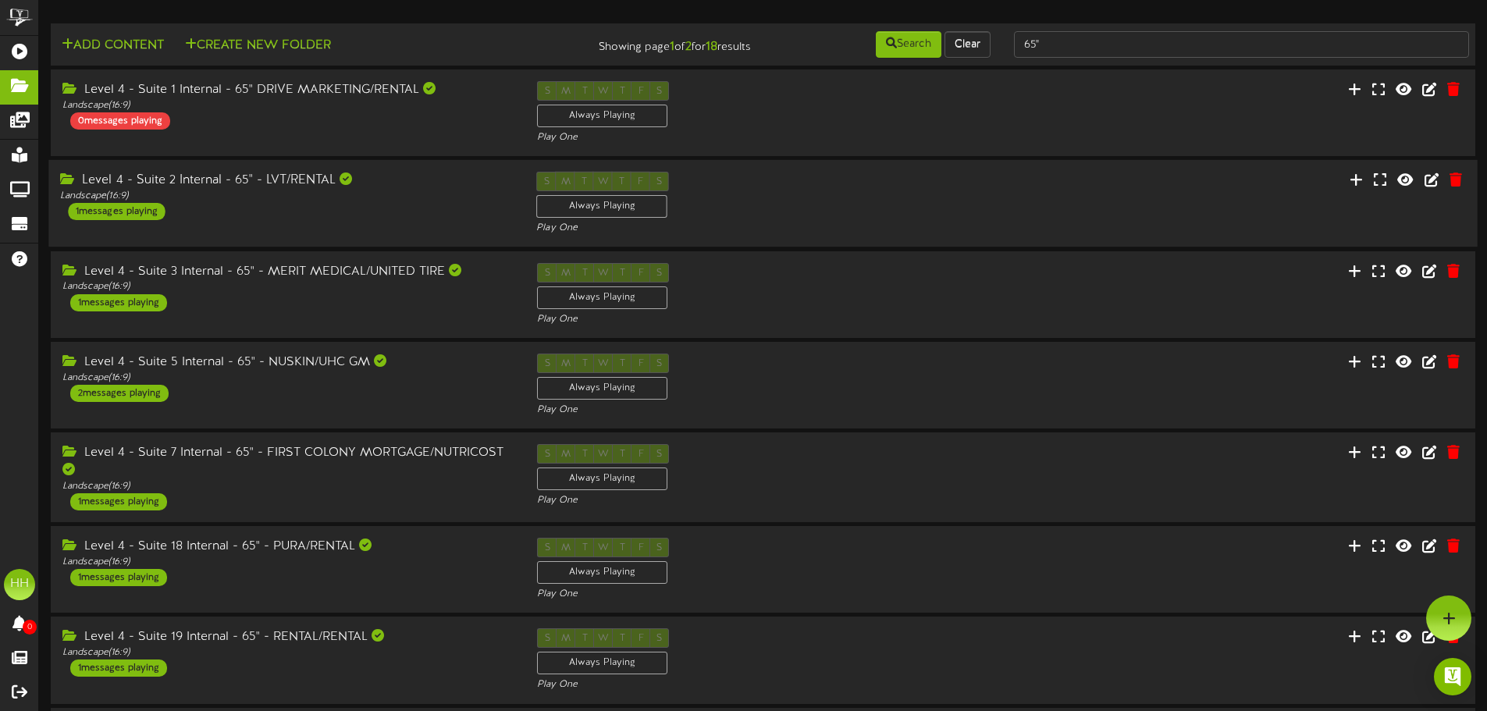
click at [318, 215] on div "Level 4 - Suite 2 Internal - 65" - LVT/RENTAL Landscape ( 16:9 ) 1 messages pla…" at bounding box center [286, 196] width 476 height 48
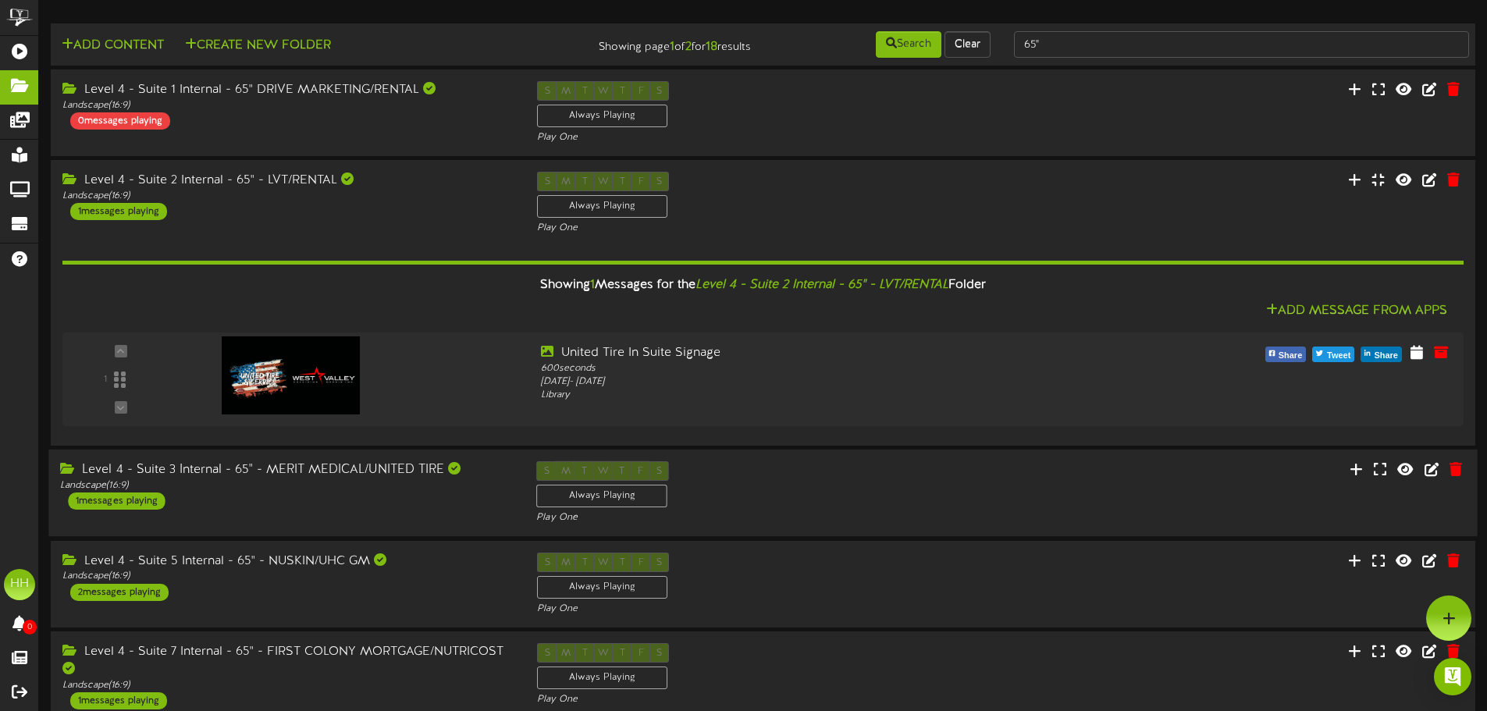
click at [396, 504] on div "Level 4 - Suite 3 Internal - 65" - MERIT MEDICAL/UNITED TIRE Landscape ( 16:9 )…" at bounding box center [286, 485] width 476 height 48
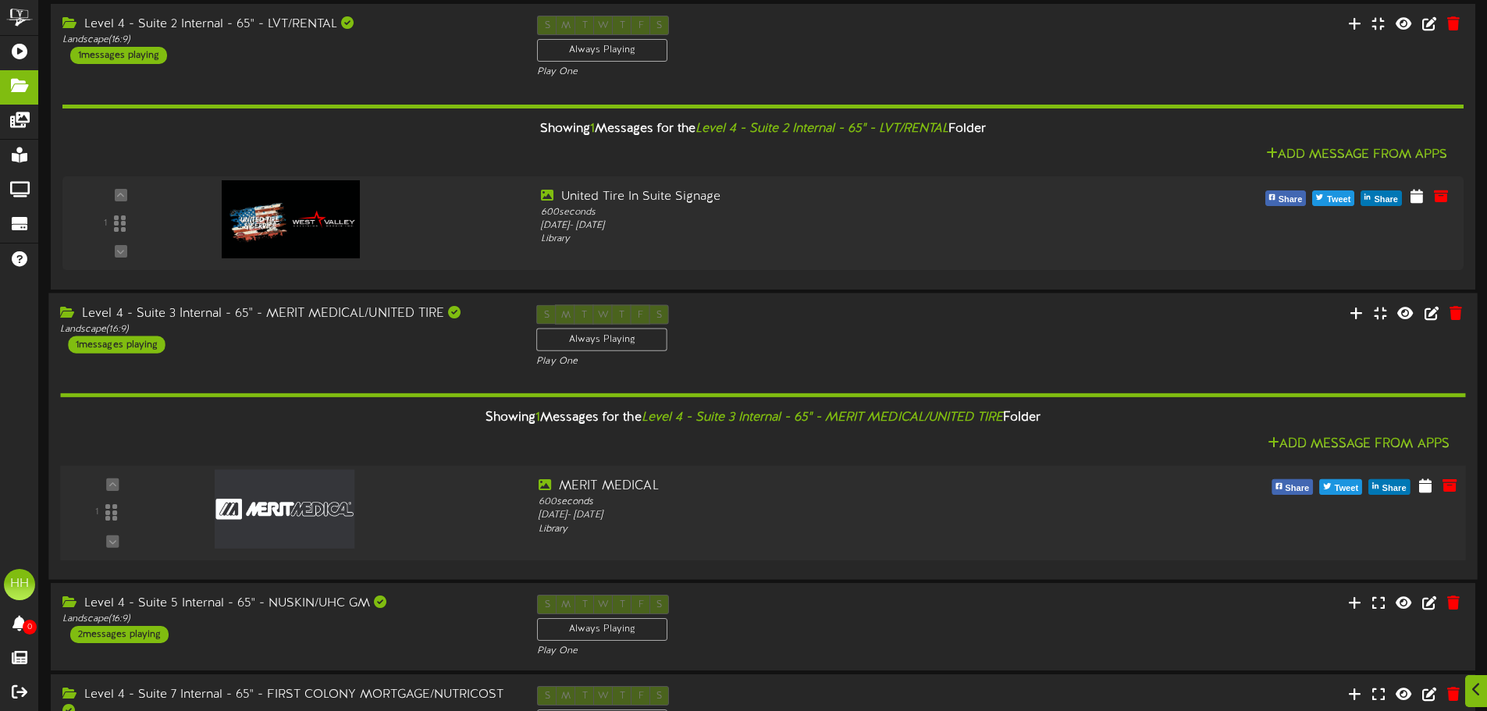
scroll to position [468, 0]
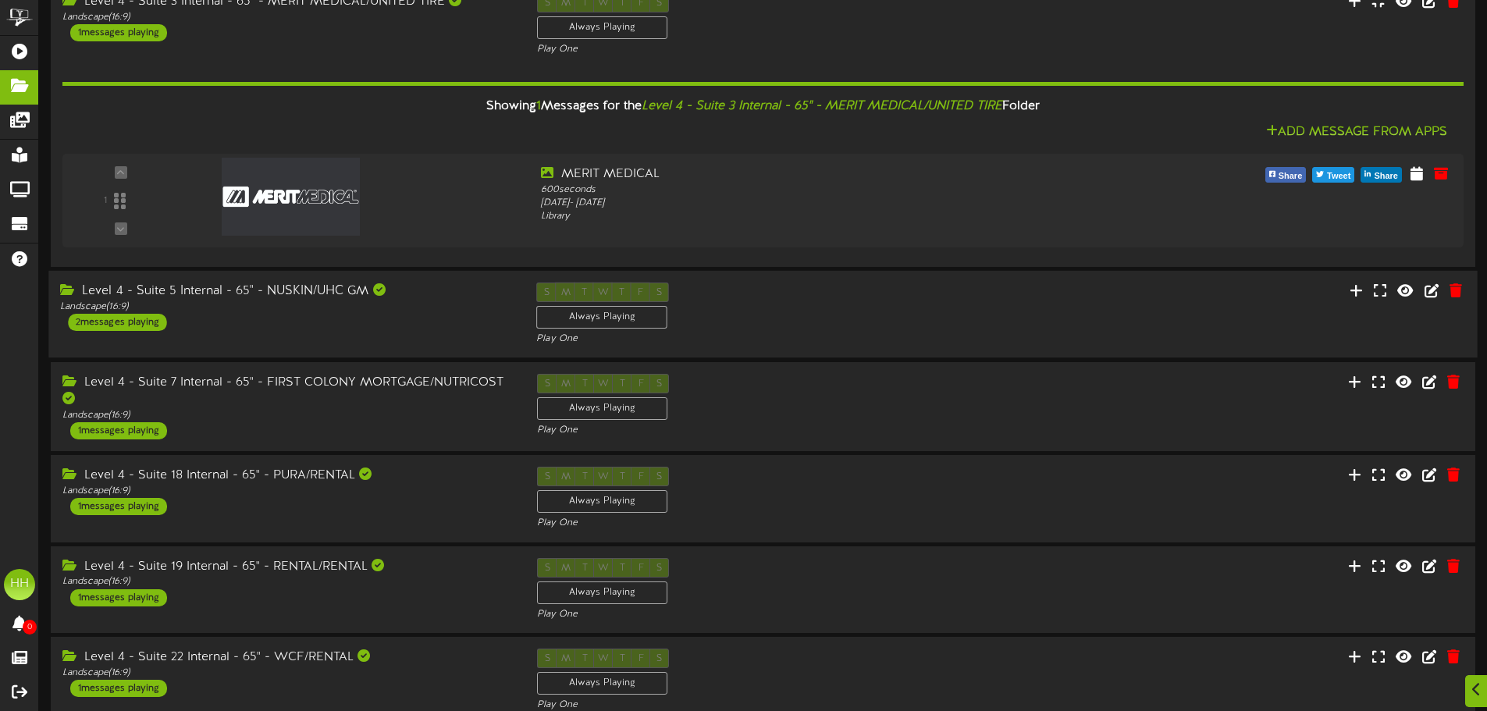
click at [378, 323] on div "Level 4 - Suite 5 Internal - 65" - NUSKIN/UHC GM Landscape ( 16:9 ) 2 messages …" at bounding box center [286, 307] width 476 height 48
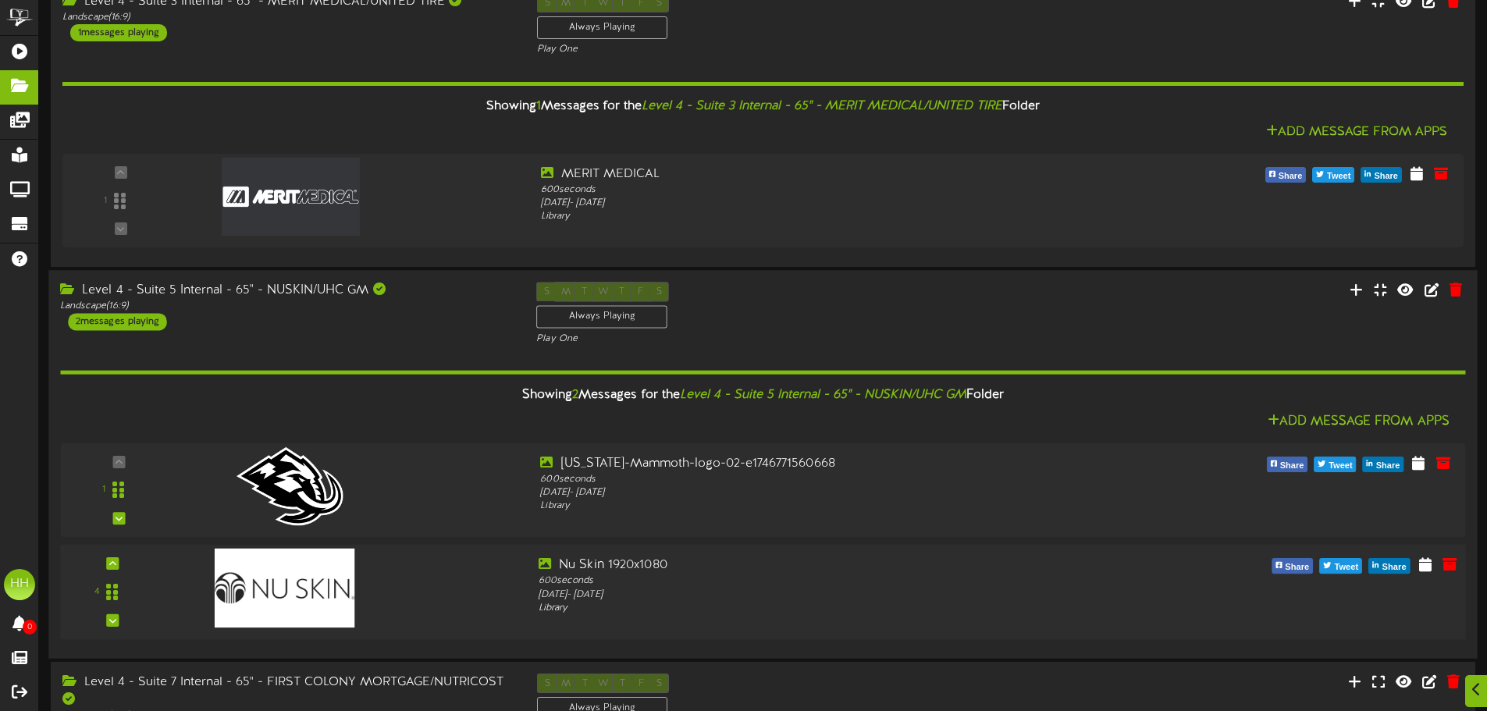
scroll to position [703, 0]
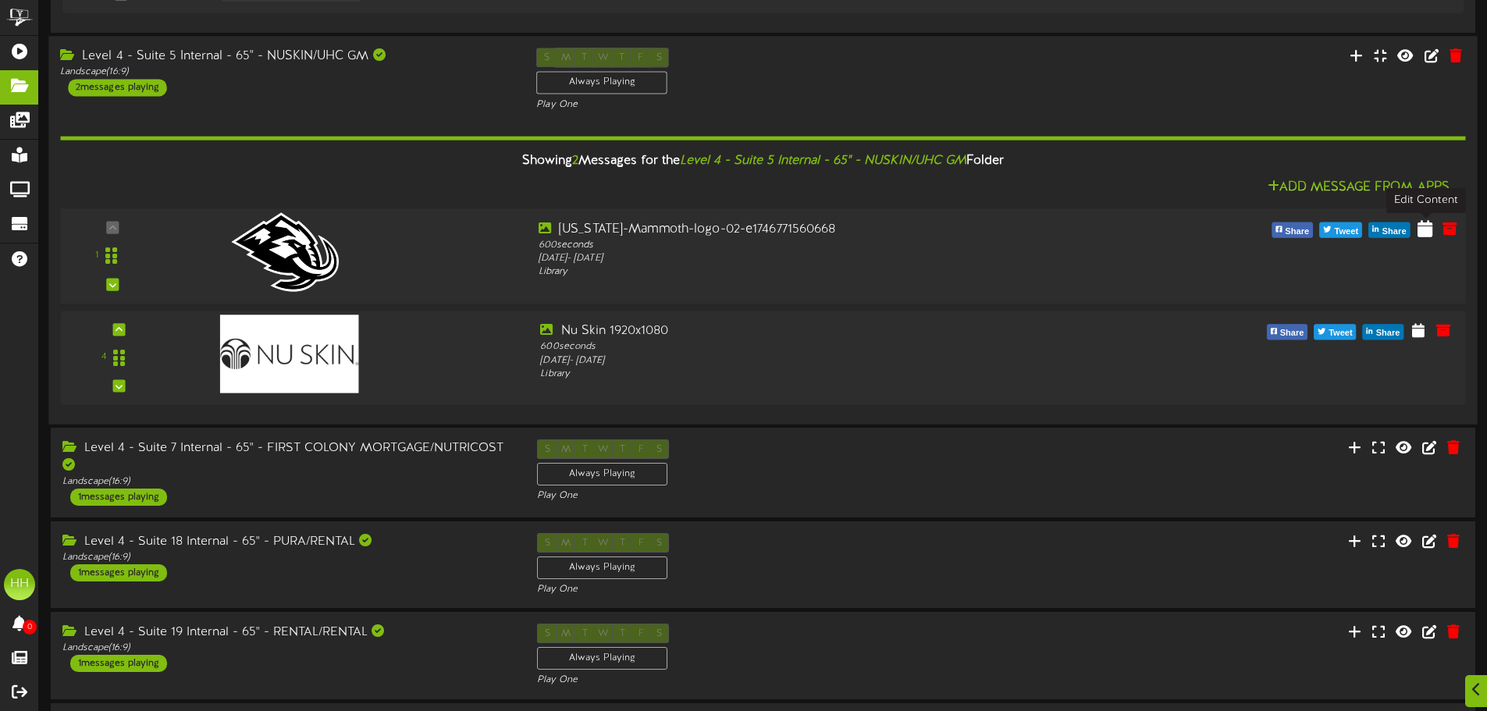
click at [1422, 230] on icon at bounding box center [1425, 227] width 15 height 17
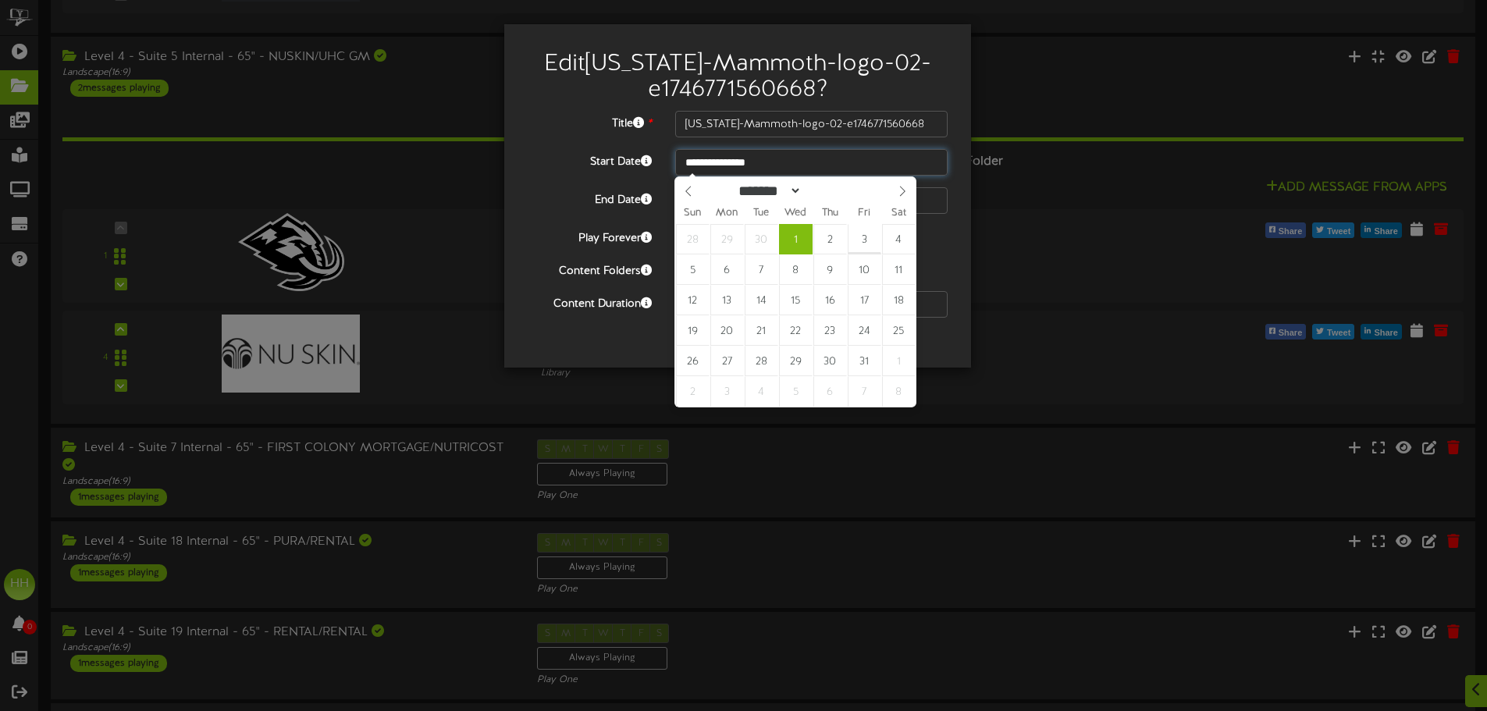
click at [735, 155] on input "**********" at bounding box center [811, 162] width 272 height 27
type input "**********"
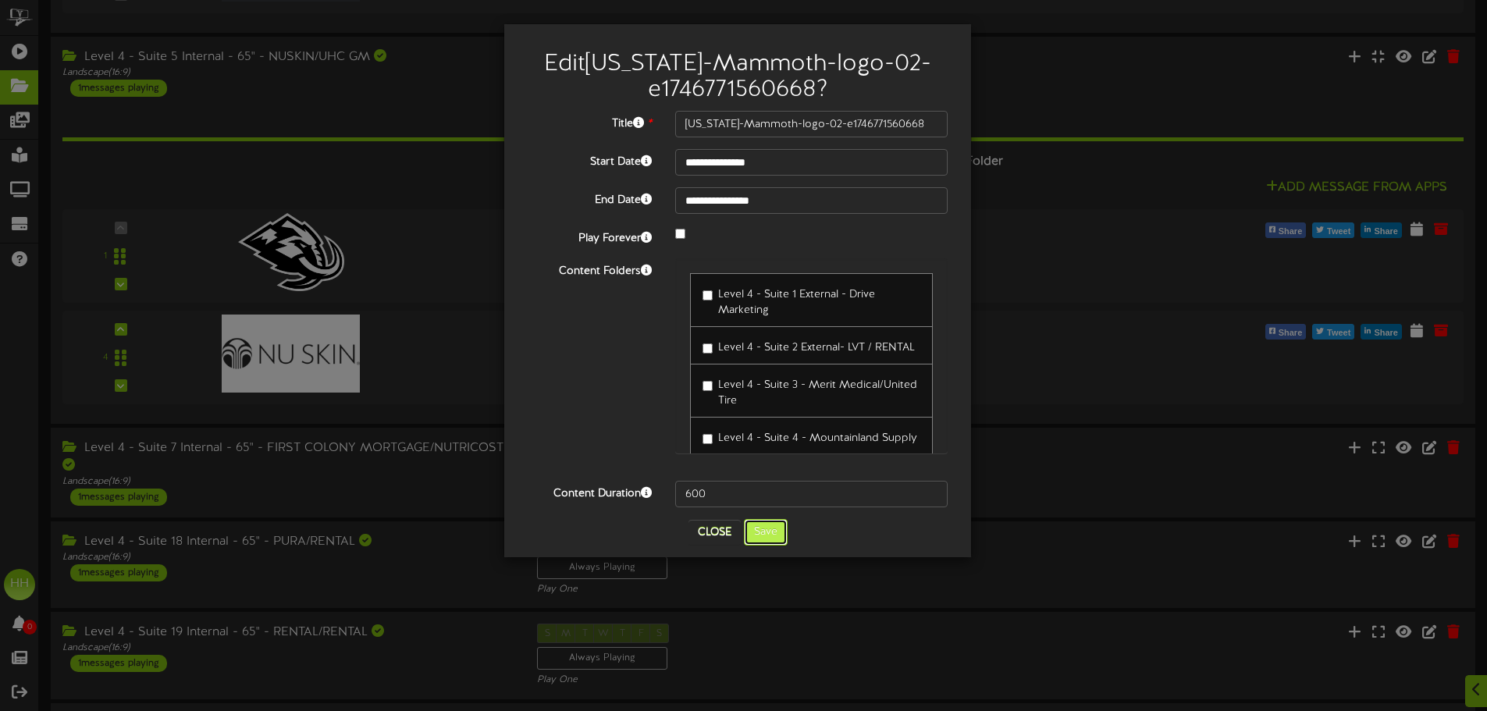
click at [772, 525] on button "Save" at bounding box center [766, 532] width 44 height 27
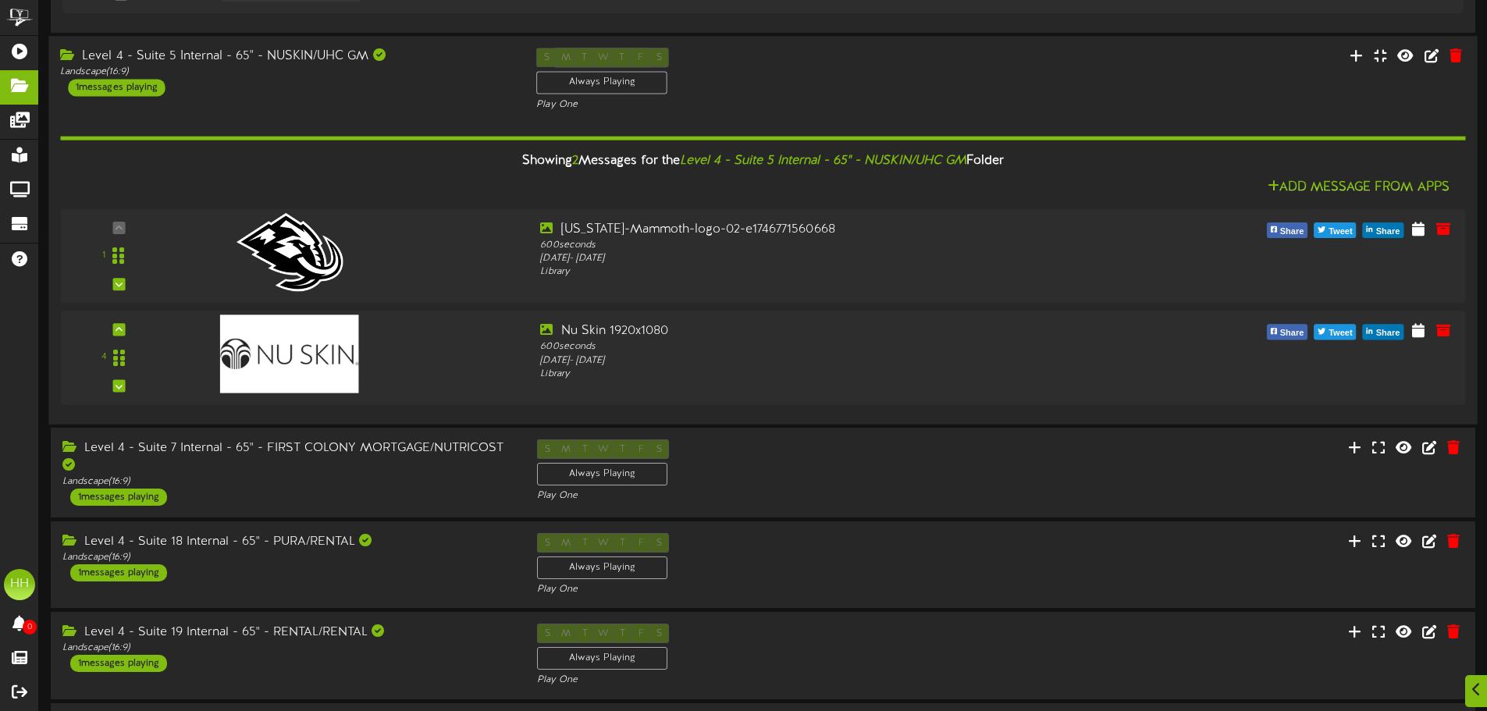
click at [412, 93] on div "Level 4 - Suite 5 Internal - 65" - NUSKIN/UHC GM Landscape ( 16:9 ) 1 messages …" at bounding box center [286, 72] width 476 height 48
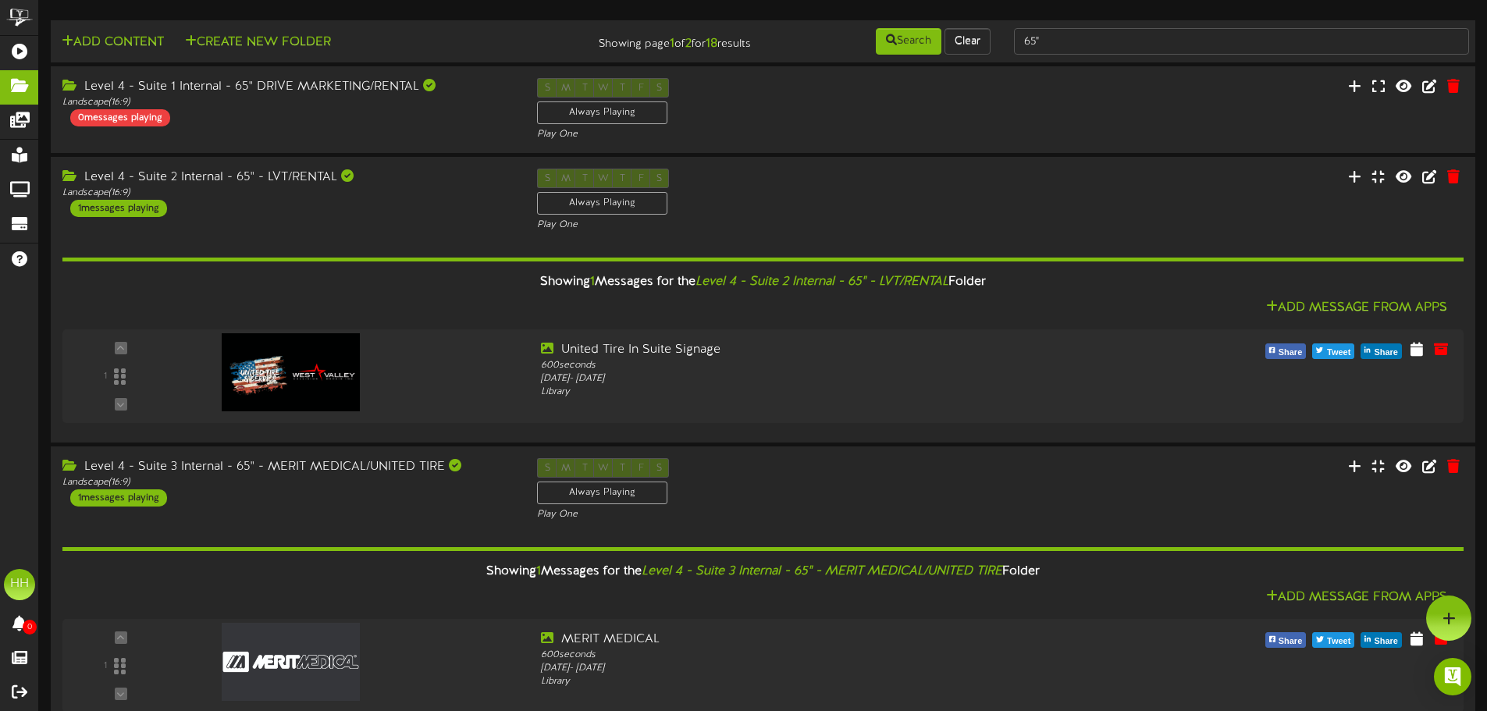
scroll to position [0, 0]
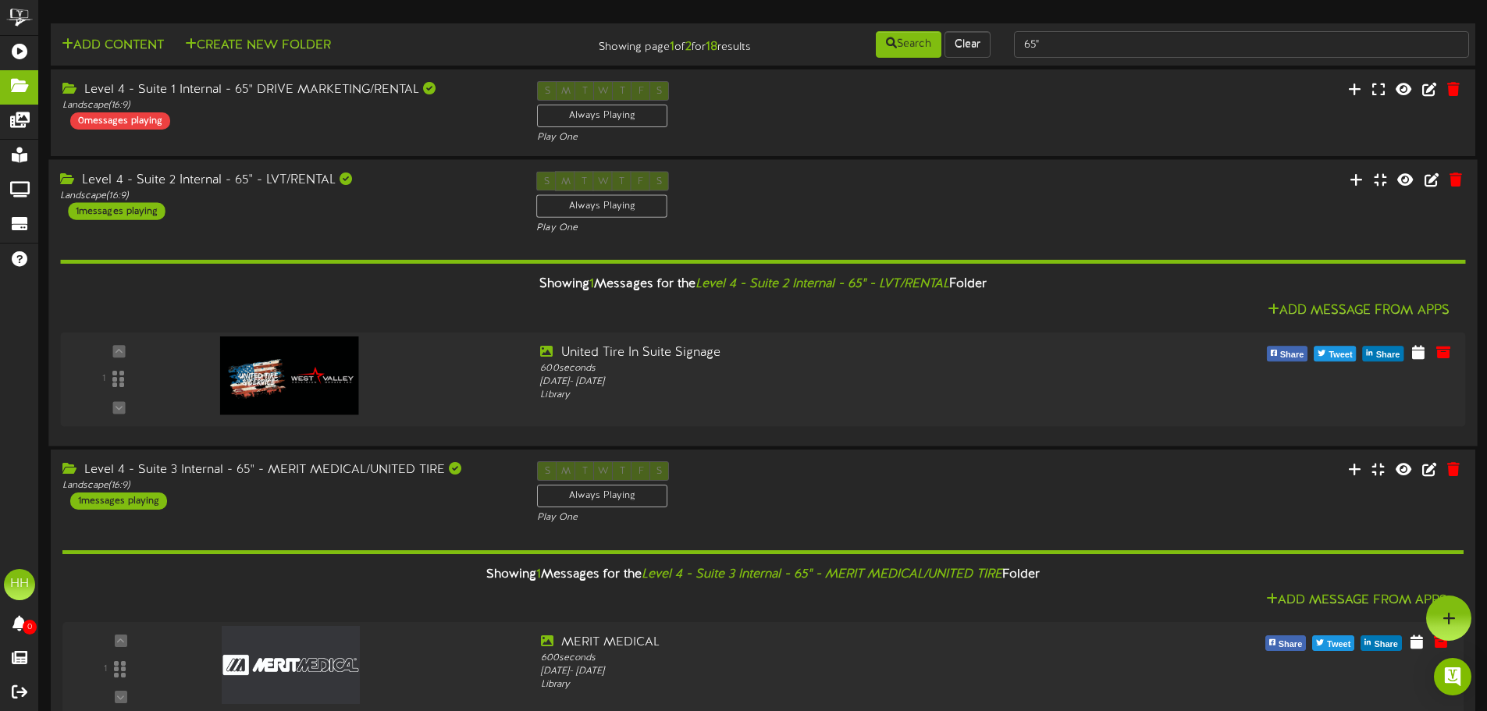
click at [425, 184] on div "Level 4 - Suite 2 Internal - 65" - LVT/RENTAL" at bounding box center [286, 181] width 453 height 18
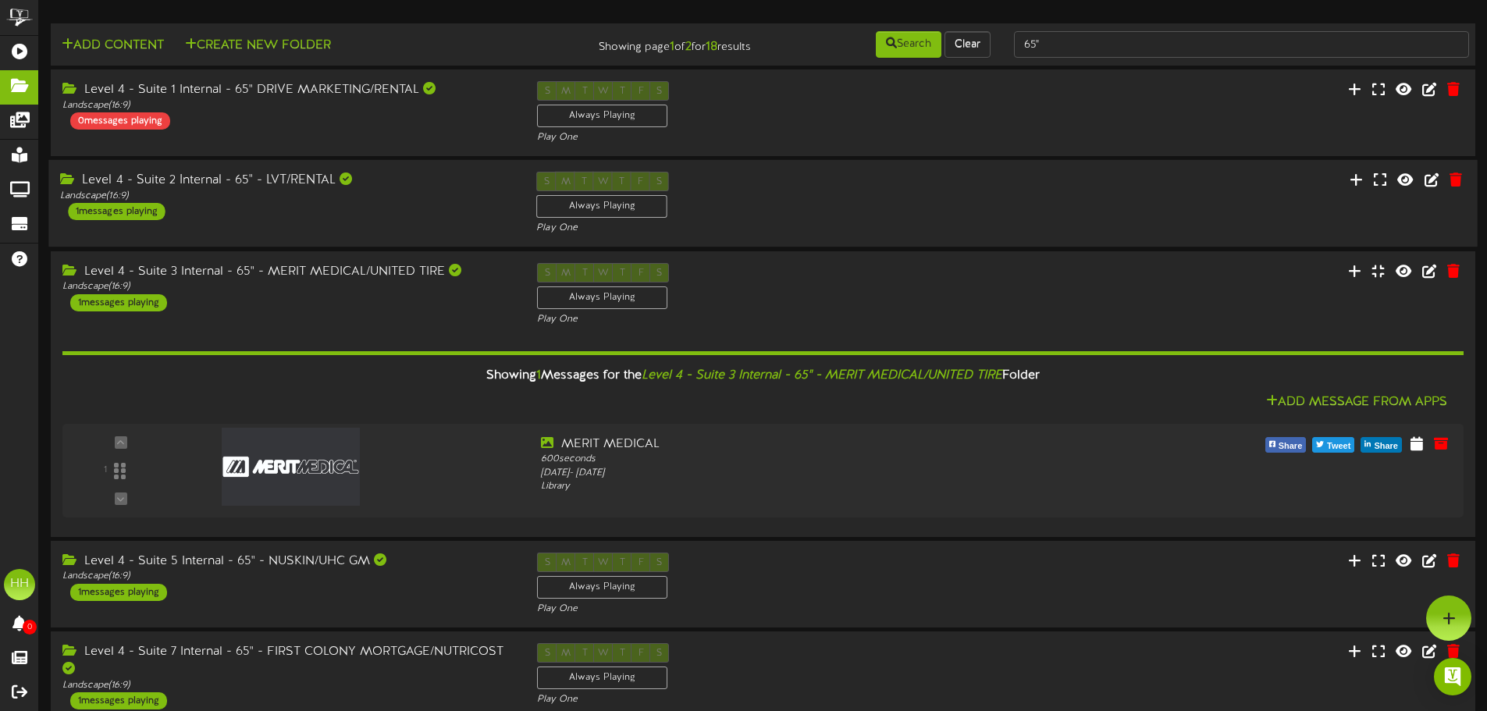
click at [375, 197] on div "Landscape ( 16:9 )" at bounding box center [286, 196] width 453 height 13
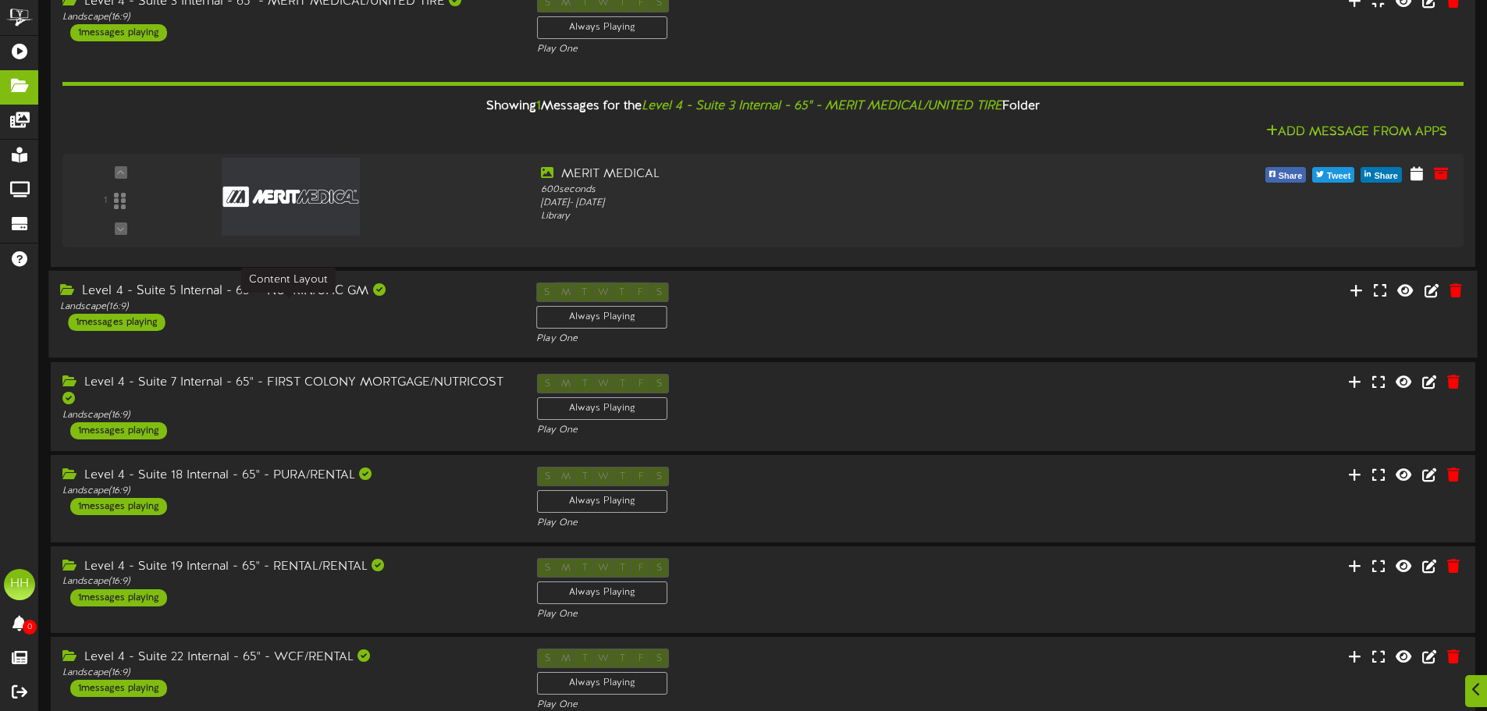
click at [416, 301] on div "Landscape ( 16:9 )" at bounding box center [286, 307] width 453 height 13
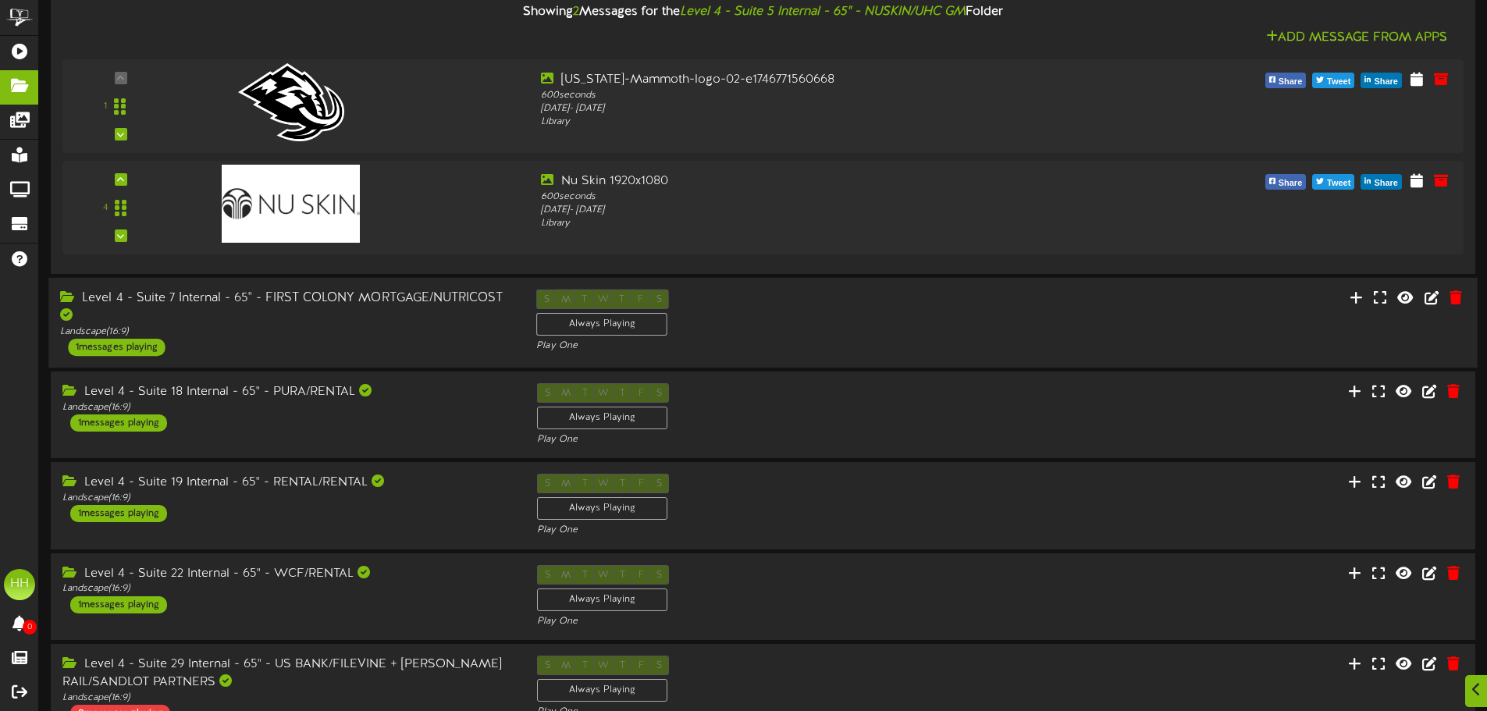
scroll to position [859, 0]
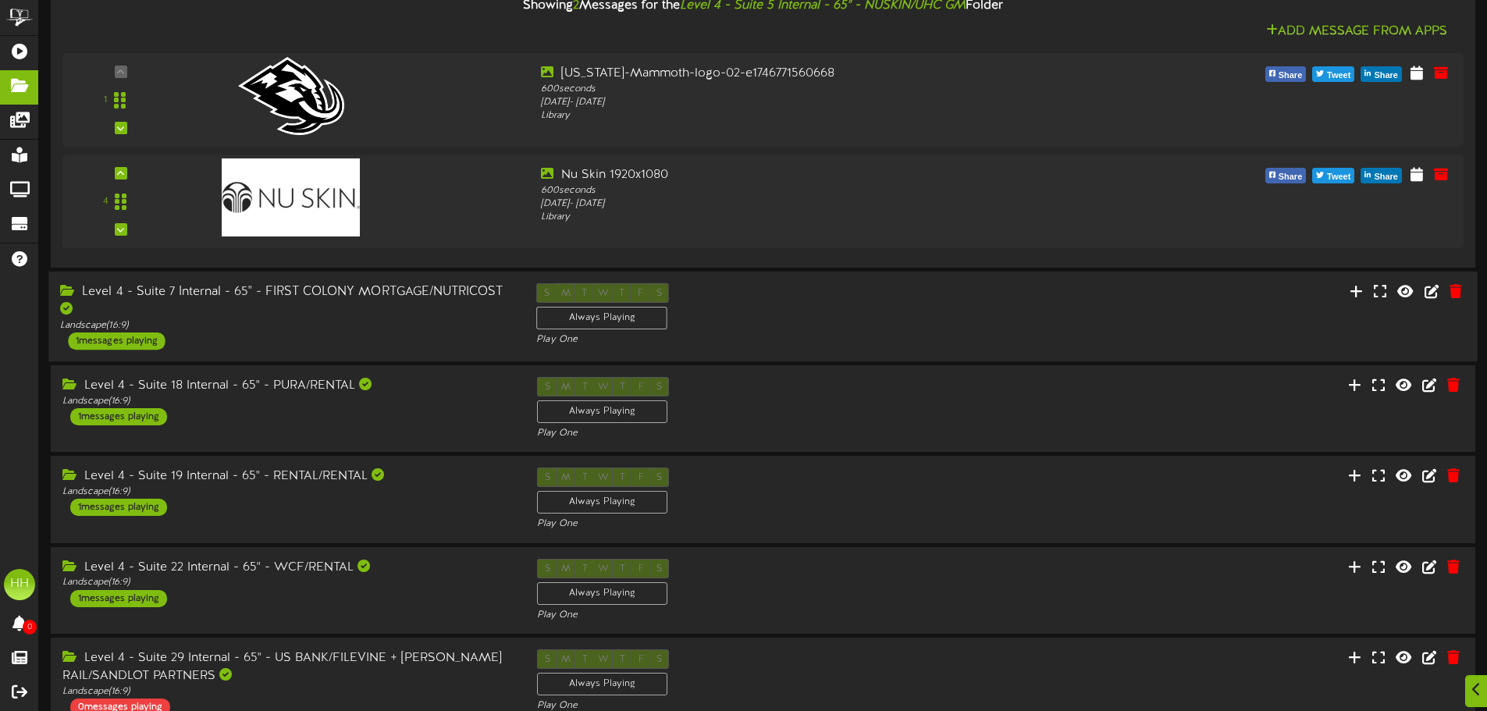
click at [408, 317] on div "Level 4 - Suite 7 Internal - 65" - FIRST COLONY MORTGAGE/NUTRICOST" at bounding box center [286, 301] width 453 height 36
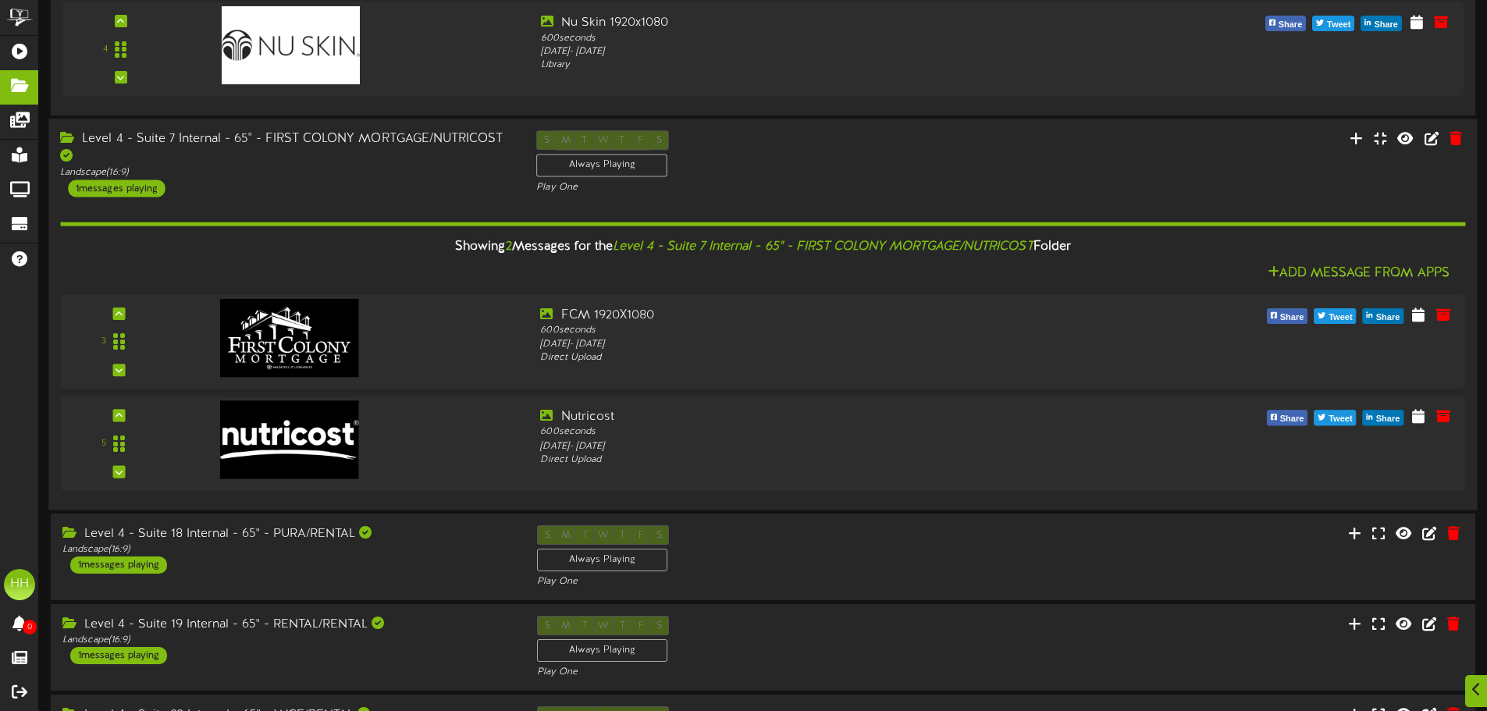
scroll to position [1015, 0]
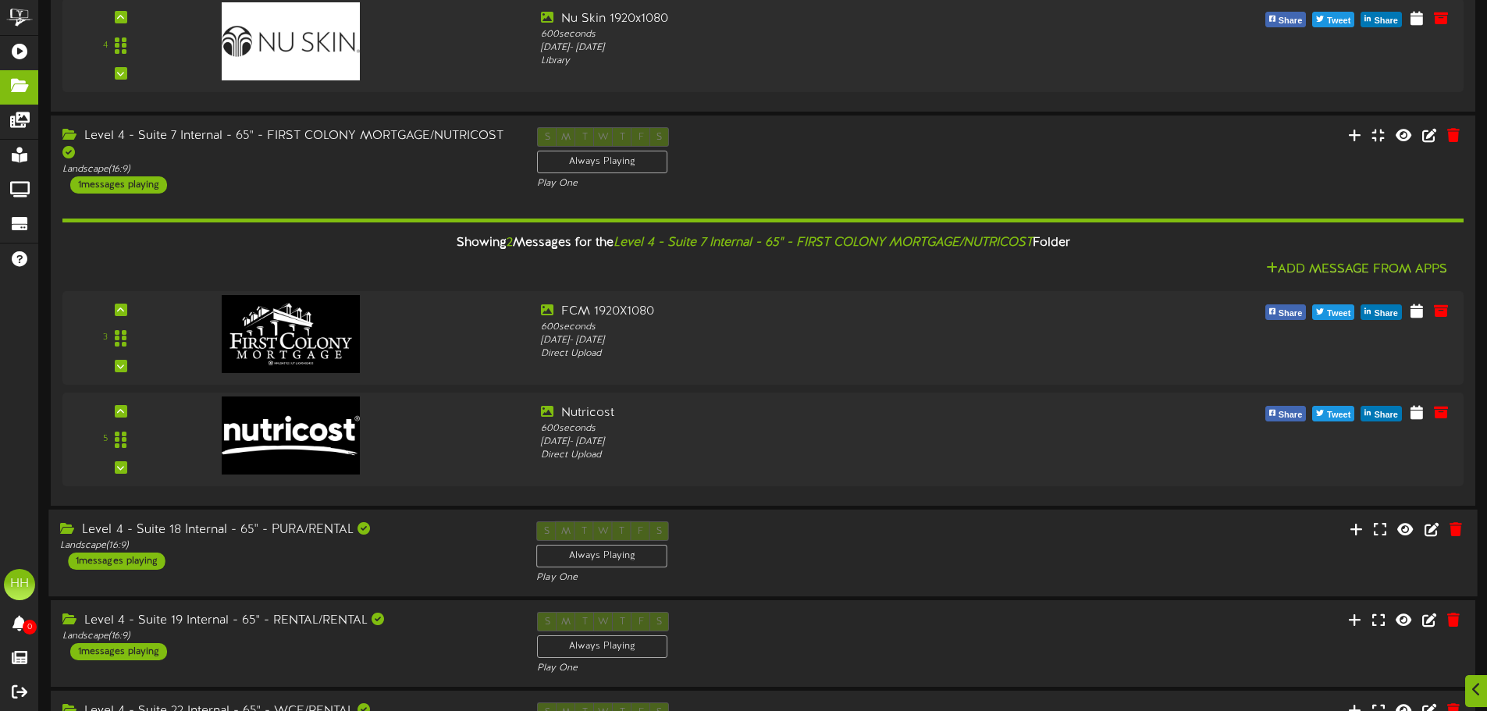
click at [447, 530] on div "Level 4 - Suite 18 Internal - 65" - PURA/RENTAL" at bounding box center [286, 530] width 453 height 18
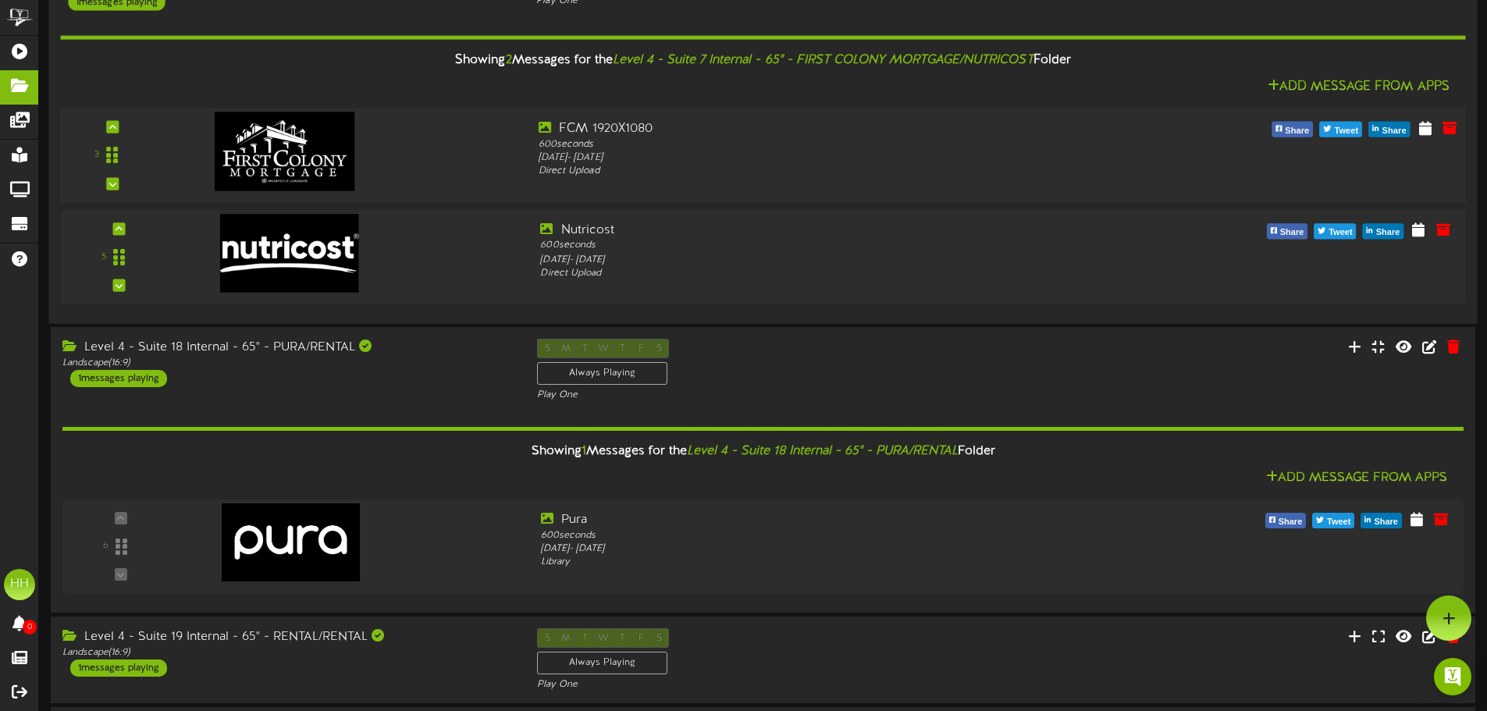
scroll to position [1171, 0]
